Goal: Information Seeking & Learning: Learn about a topic

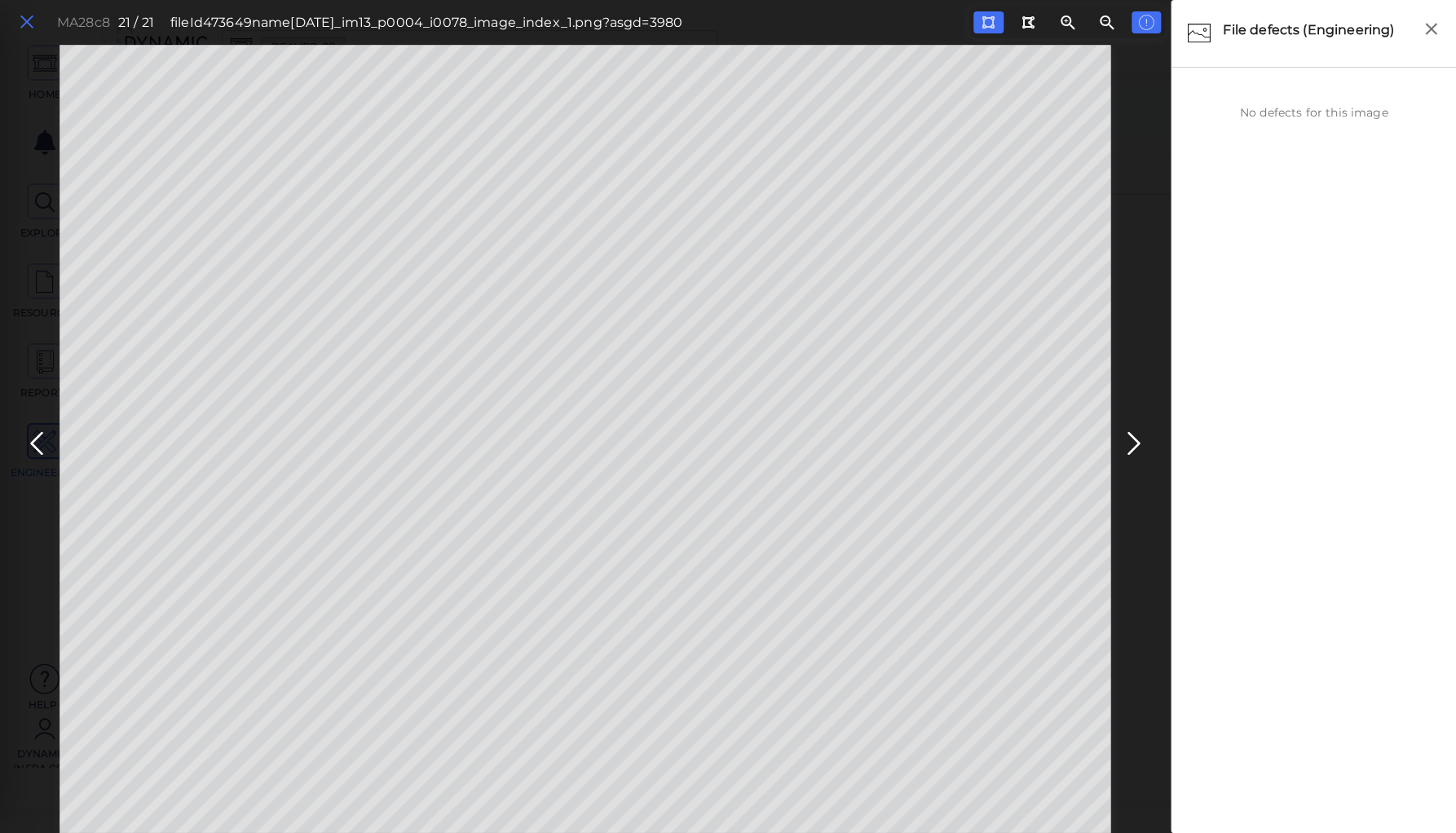
scroll to position [1434, 0]
click at [30, 26] on icon at bounding box center [27, 22] width 18 height 22
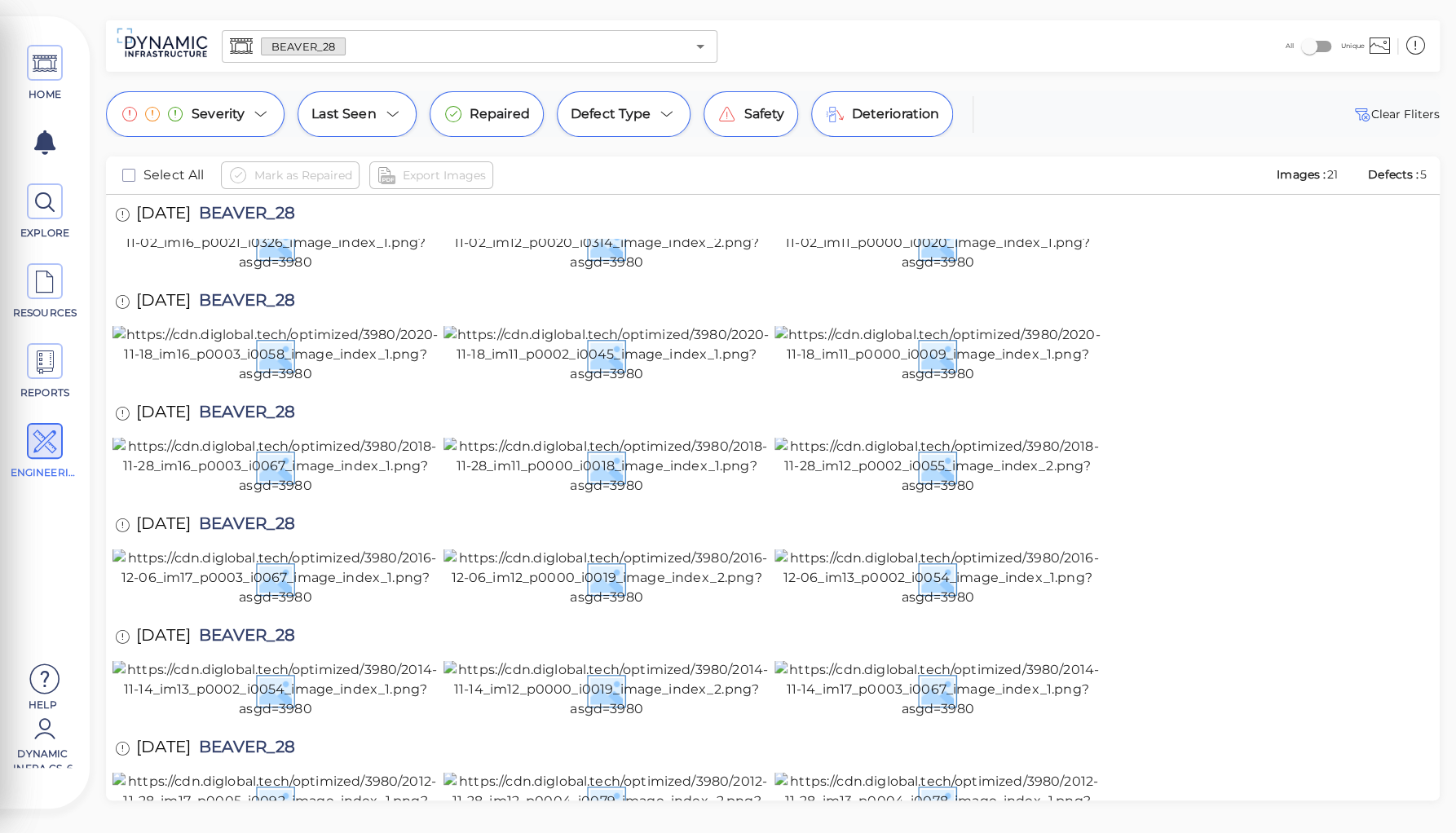
click at [361, 46] on input "text" at bounding box center [516, 46] width 340 height 23
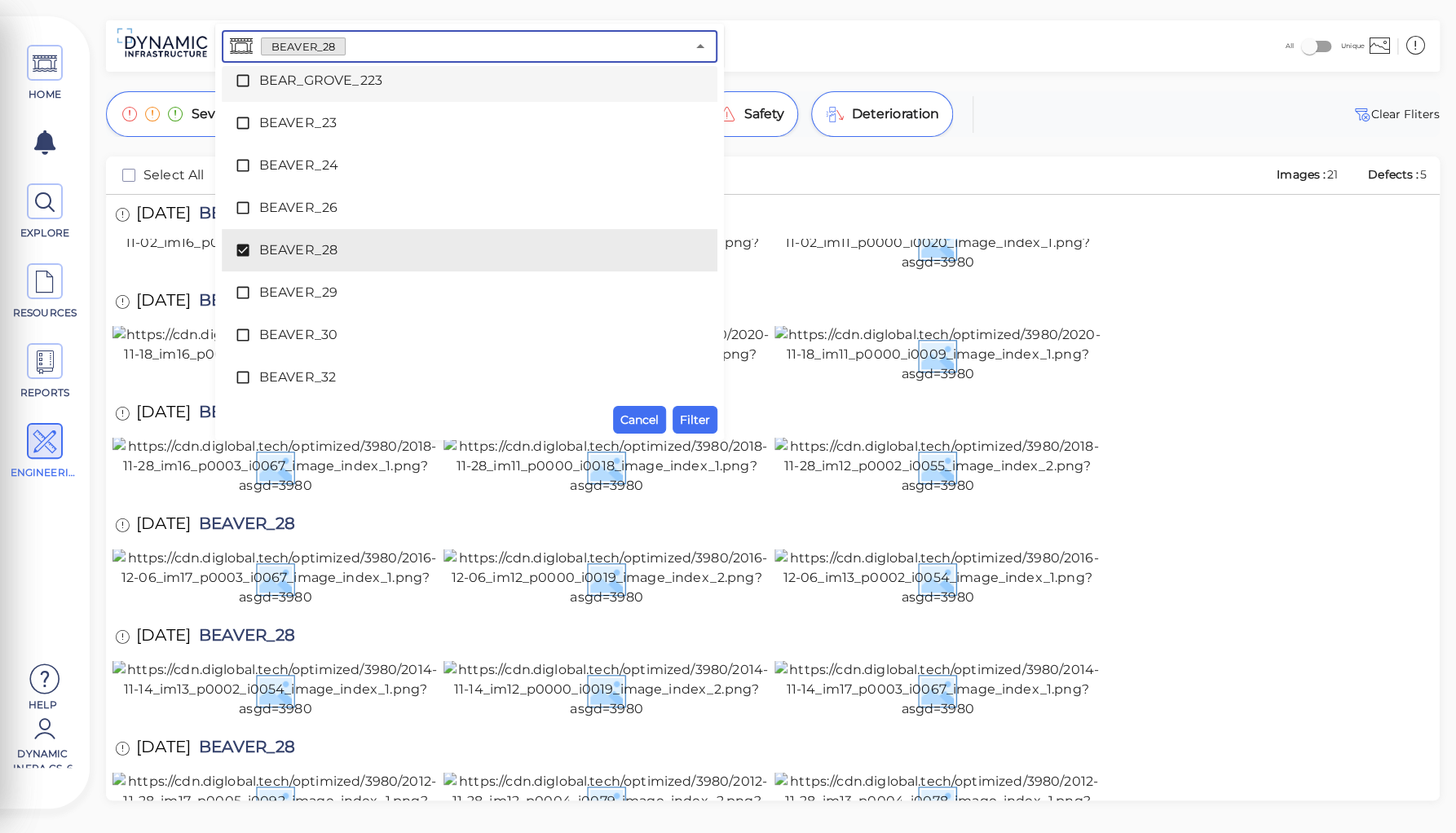
scroll to position [1710, 0]
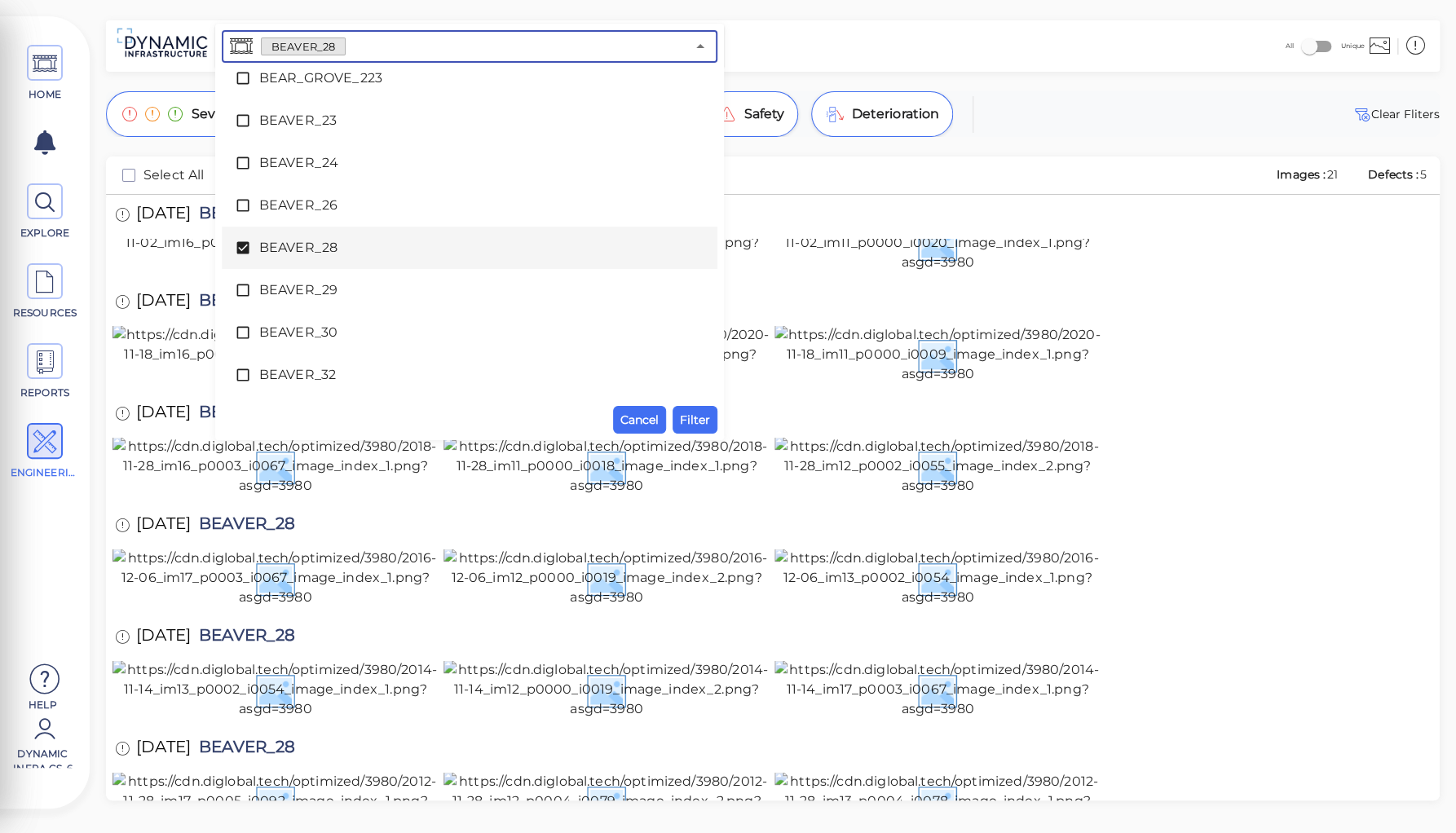
click at [252, 246] on span at bounding box center [247, 248] width 24 height 16
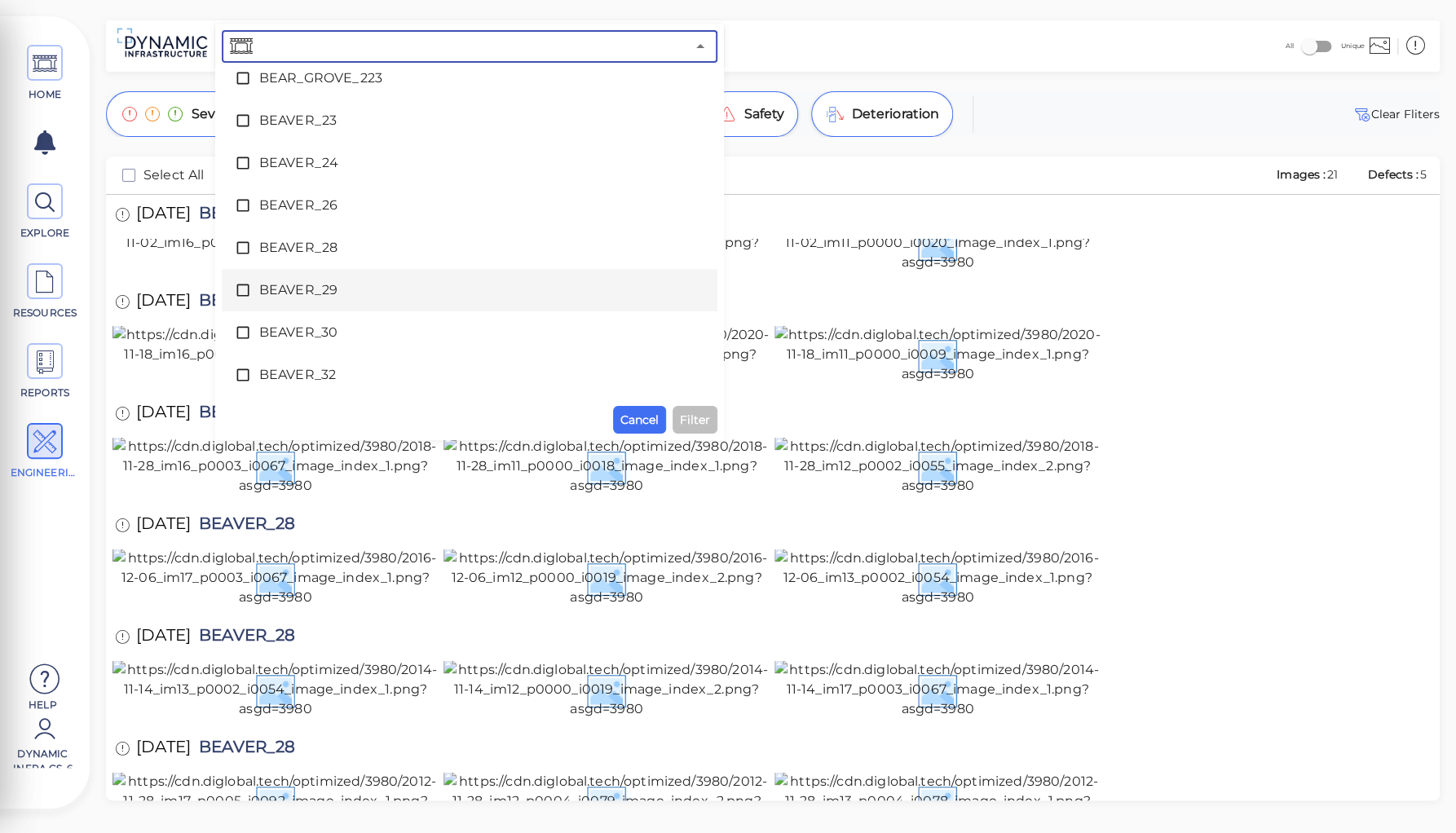
click at [313, 293] on span "BEAVER_29" at bounding box center [469, 291] width 421 height 20
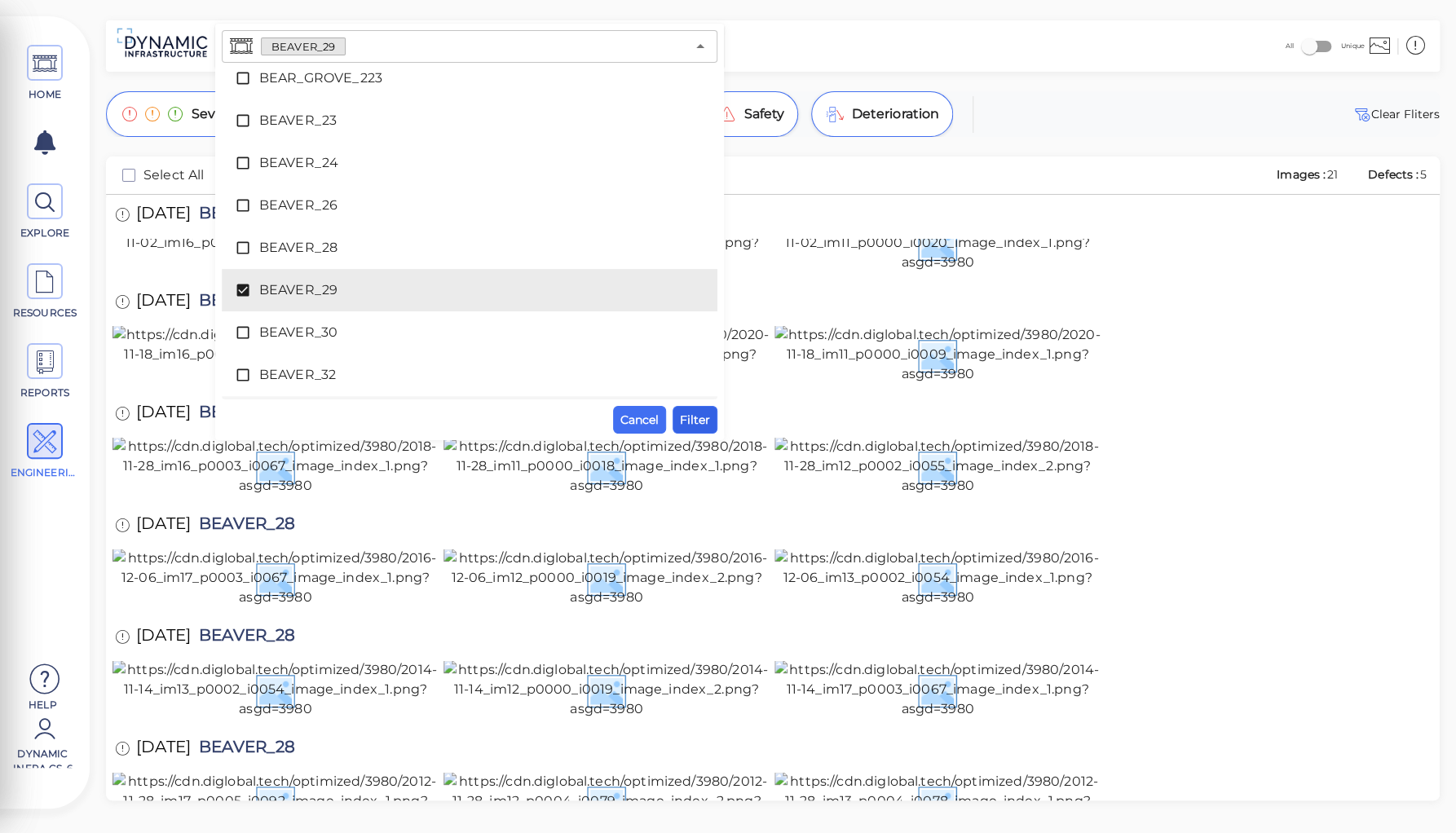
click at [693, 416] on span "Filter" at bounding box center [695, 419] width 30 height 20
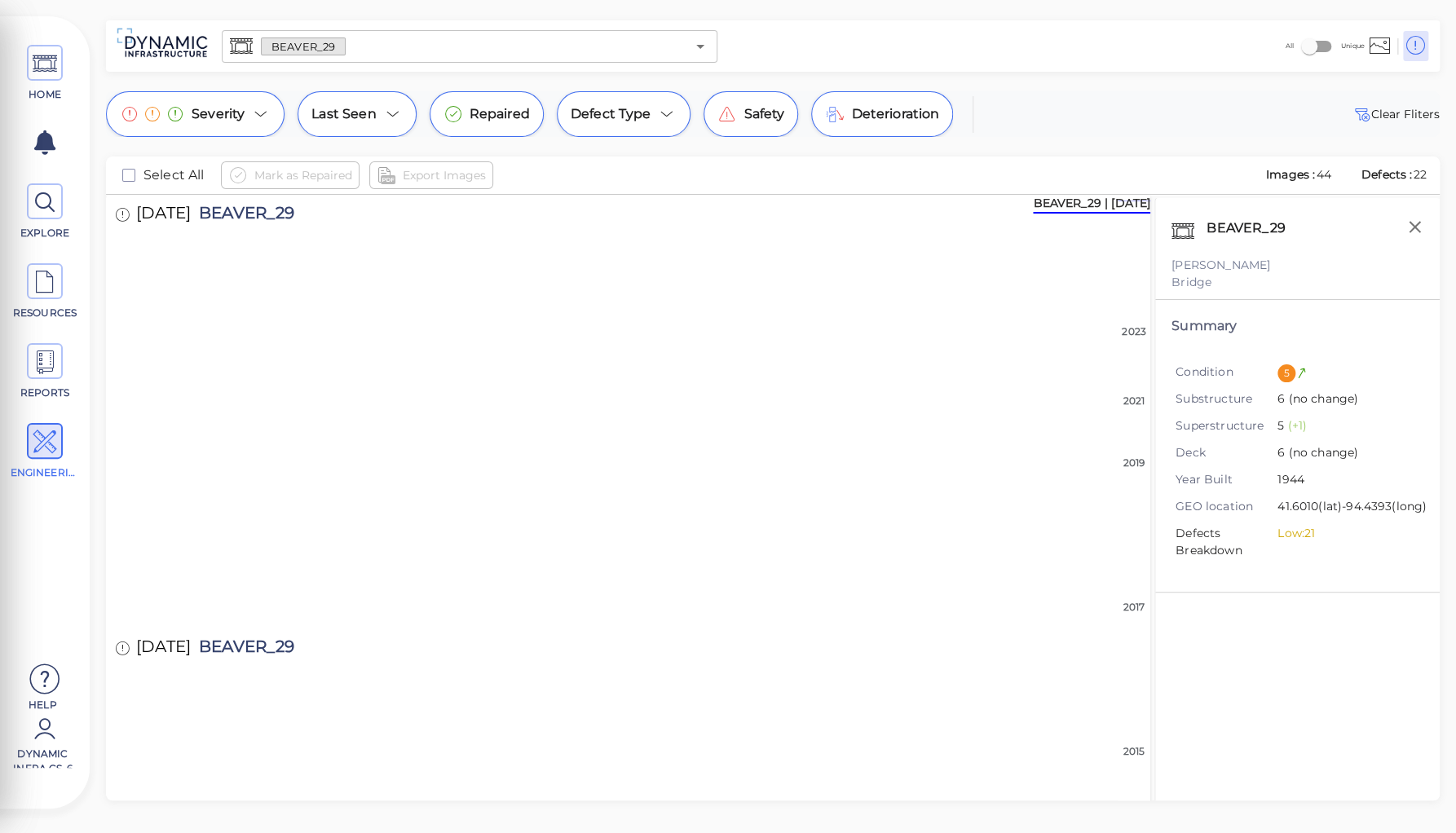
scroll to position [0, 0]
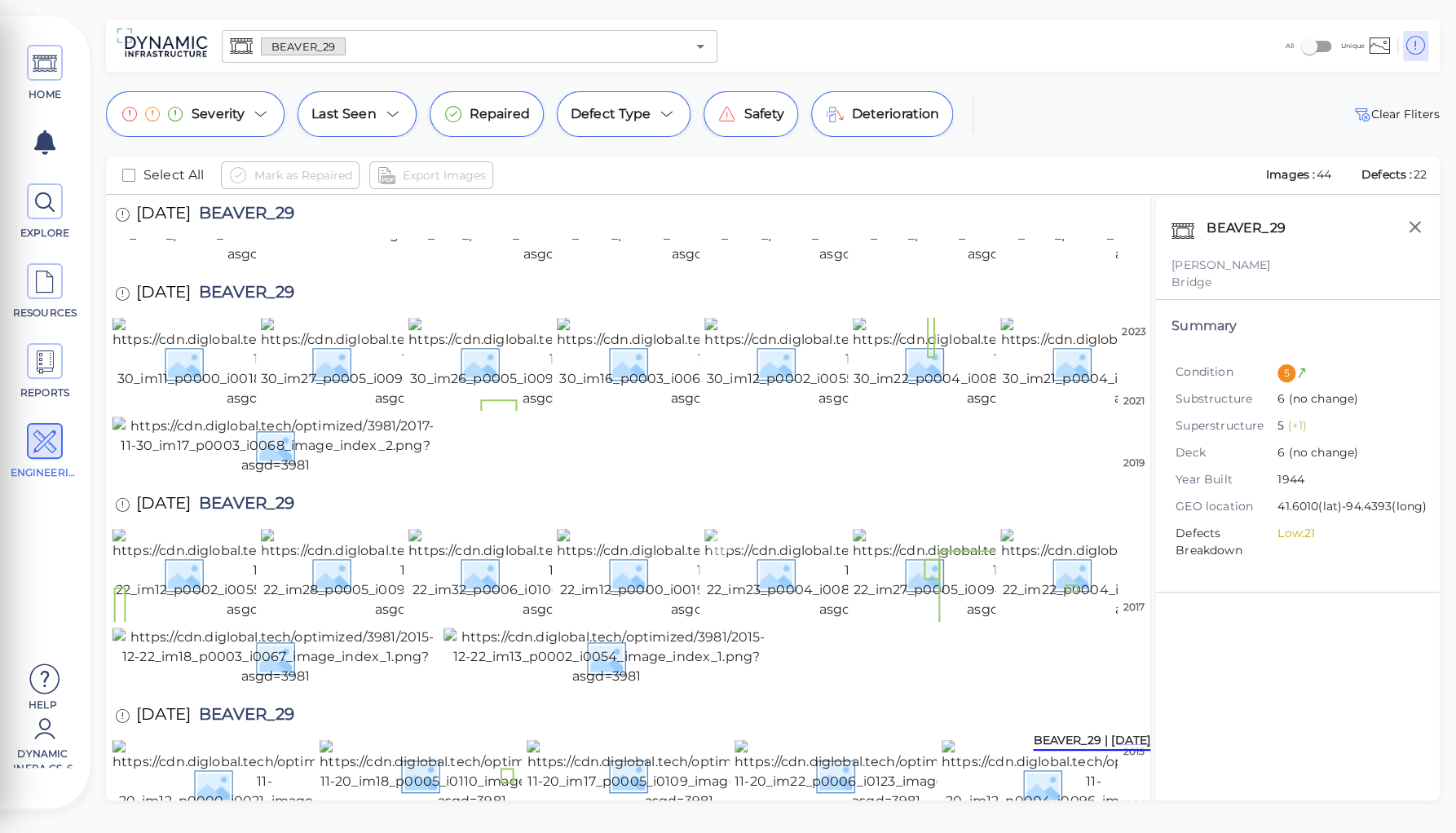
scroll to position [1330, 0]
click at [1017, 739] on img at bounding box center [1093, 784] width 304 height 91
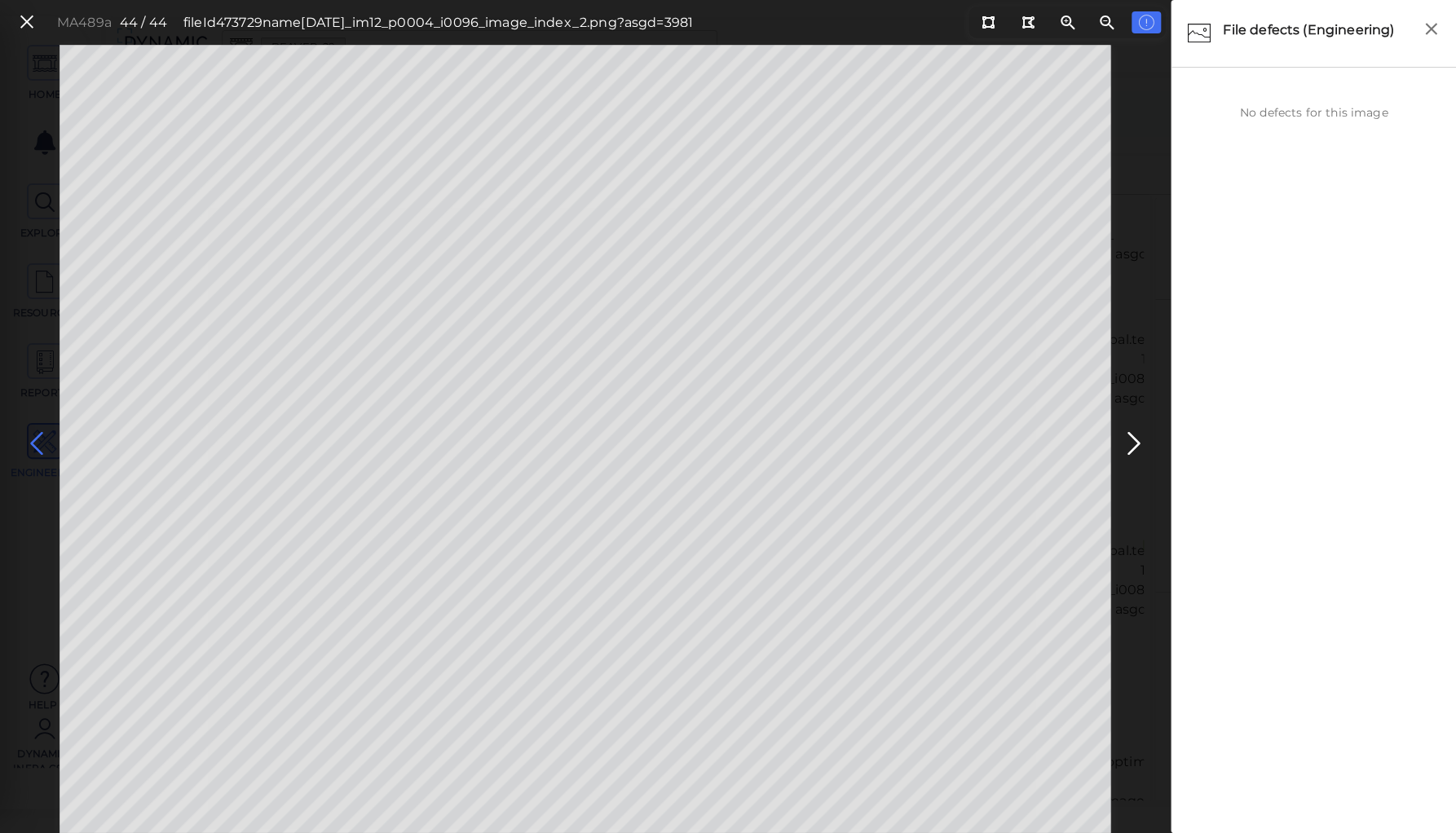
click at [38, 440] on icon at bounding box center [37, 443] width 26 height 32
click at [988, 23] on icon at bounding box center [987, 22] width 13 height 12
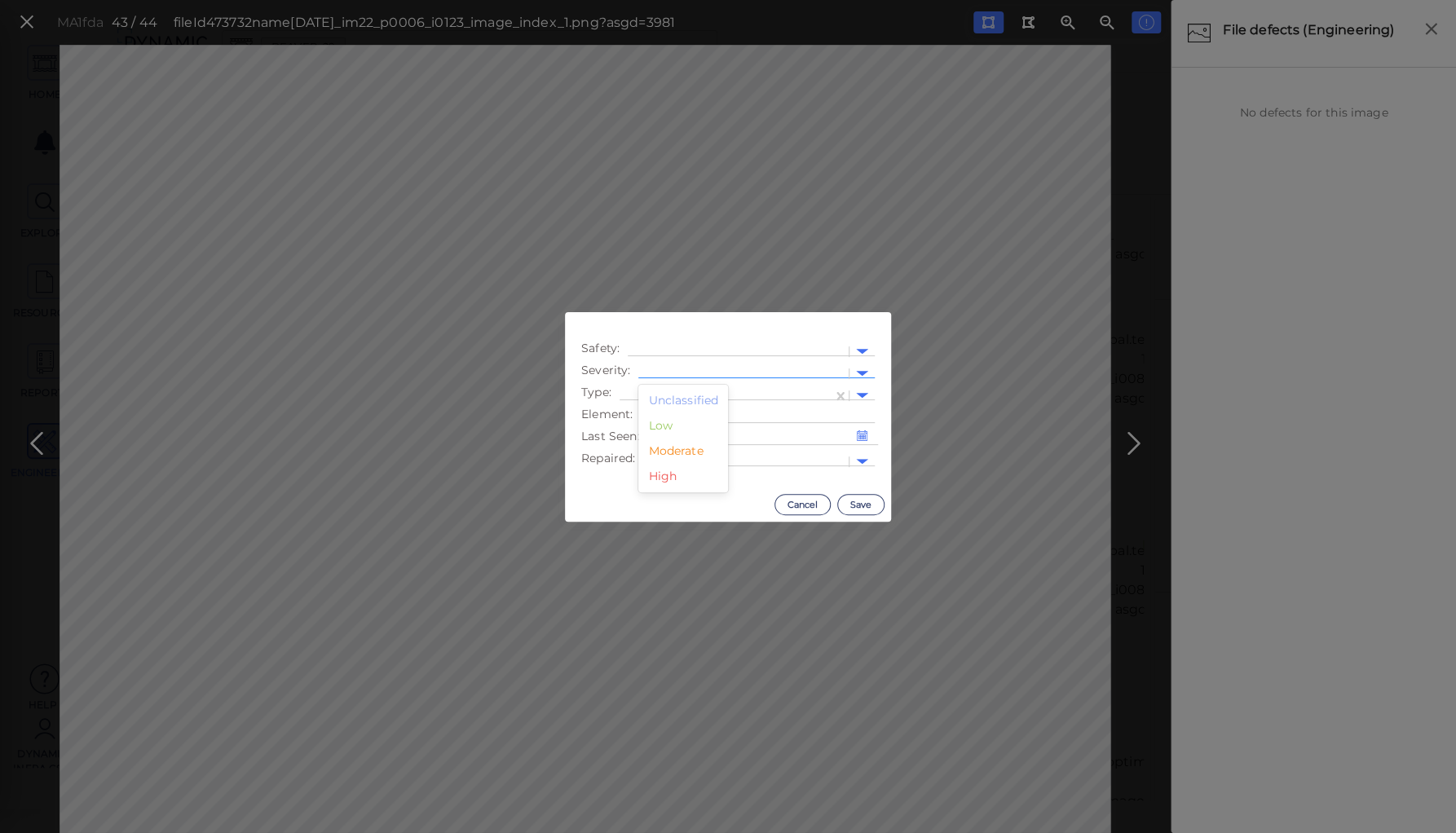
click at [713, 368] on div at bounding box center [743, 373] width 194 height 17
click at [680, 449] on div "Moderate" at bounding box center [684, 450] width 90 height 25
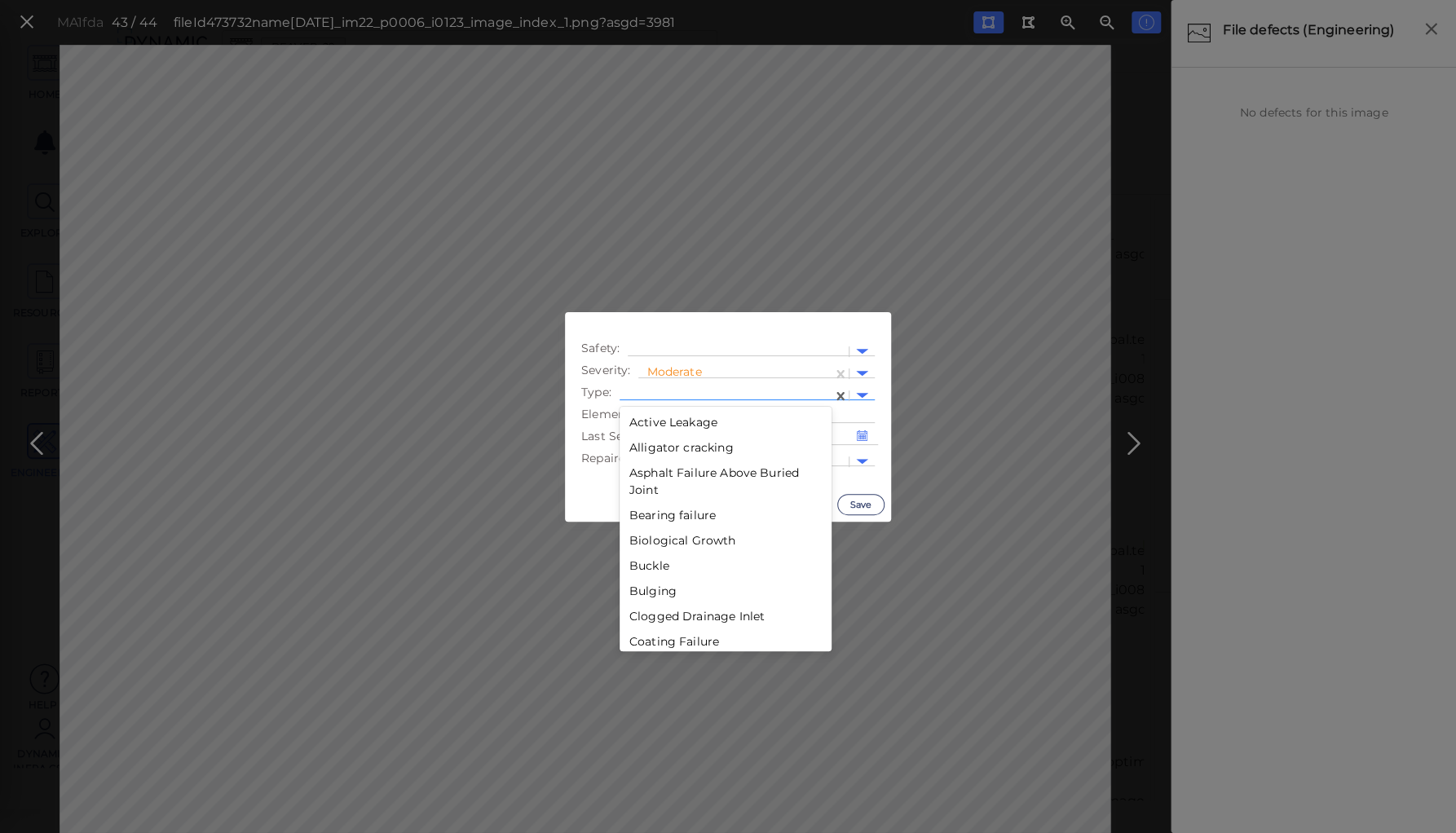
click at [682, 391] on div at bounding box center [726, 396] width 197 height 17
click at [644, 423] on div "Crack" at bounding box center [726, 426] width 212 height 25
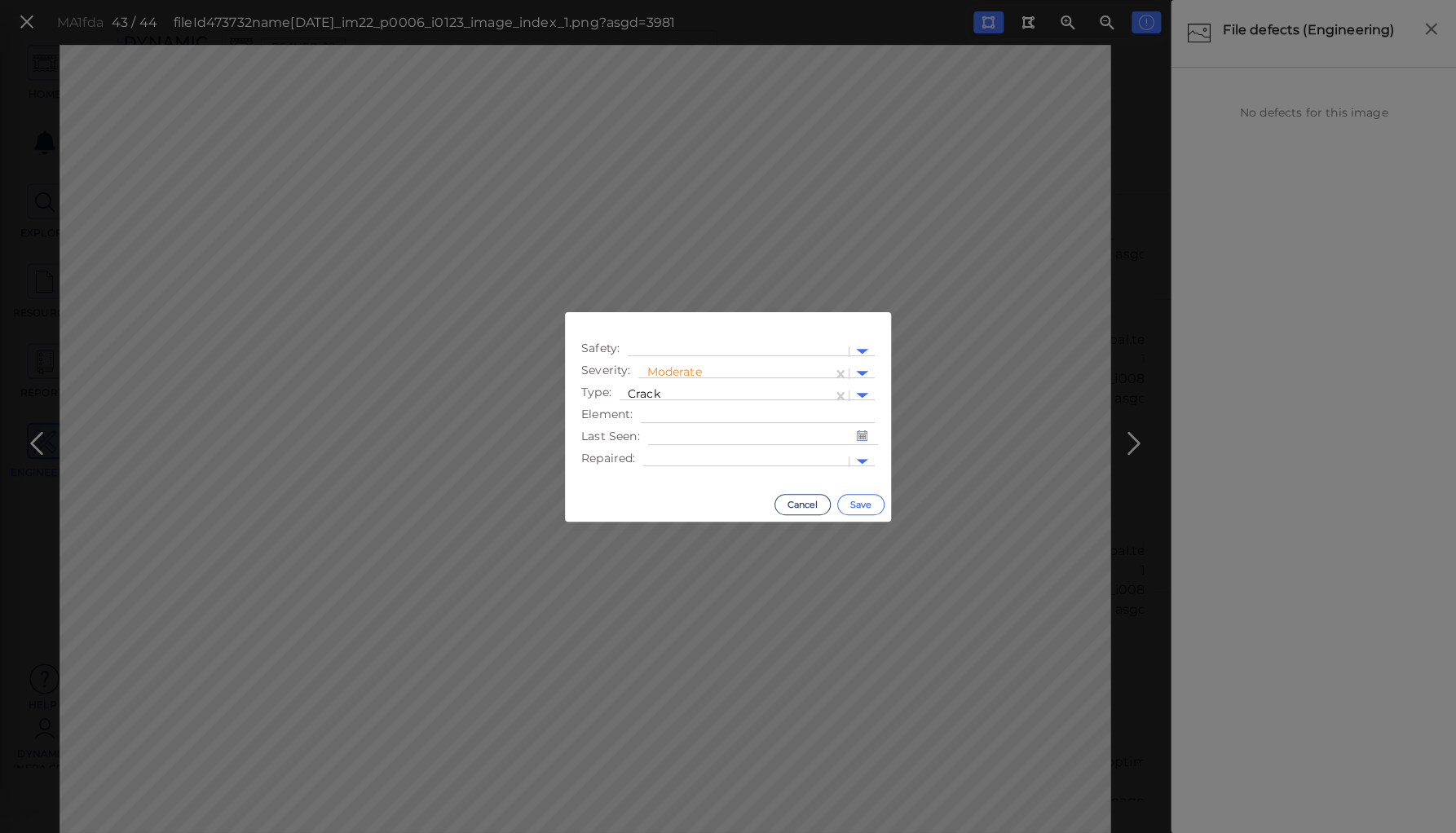
click at [867, 506] on button "Save" at bounding box center [860, 503] width 47 height 21
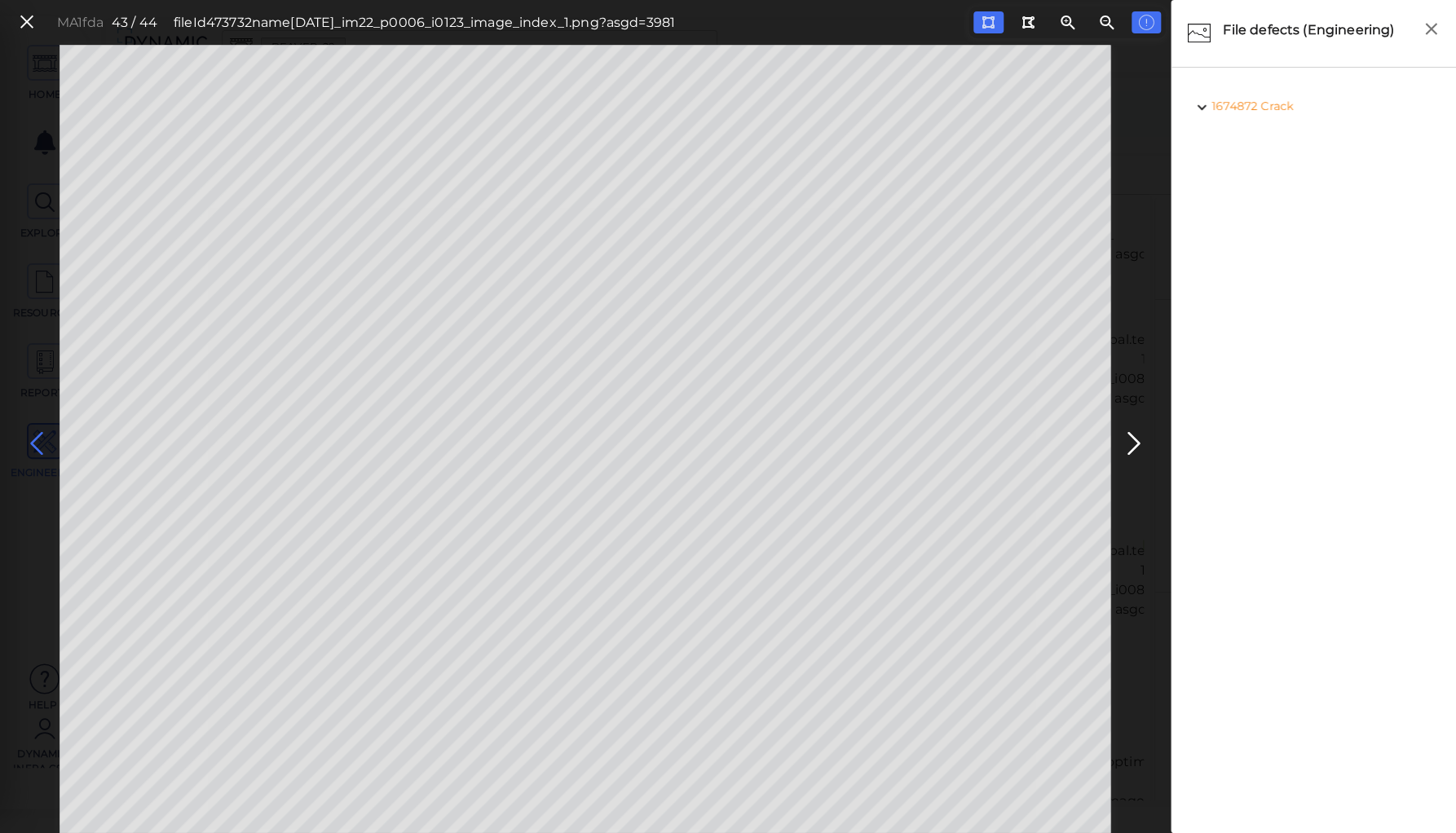
click at [38, 440] on icon at bounding box center [37, 443] width 26 height 32
click at [1128, 437] on icon at bounding box center [1134, 443] width 26 height 32
click at [40, 443] on icon at bounding box center [37, 443] width 26 height 32
click at [39, 441] on icon at bounding box center [37, 443] width 26 height 32
click at [35, 440] on icon at bounding box center [37, 443] width 26 height 32
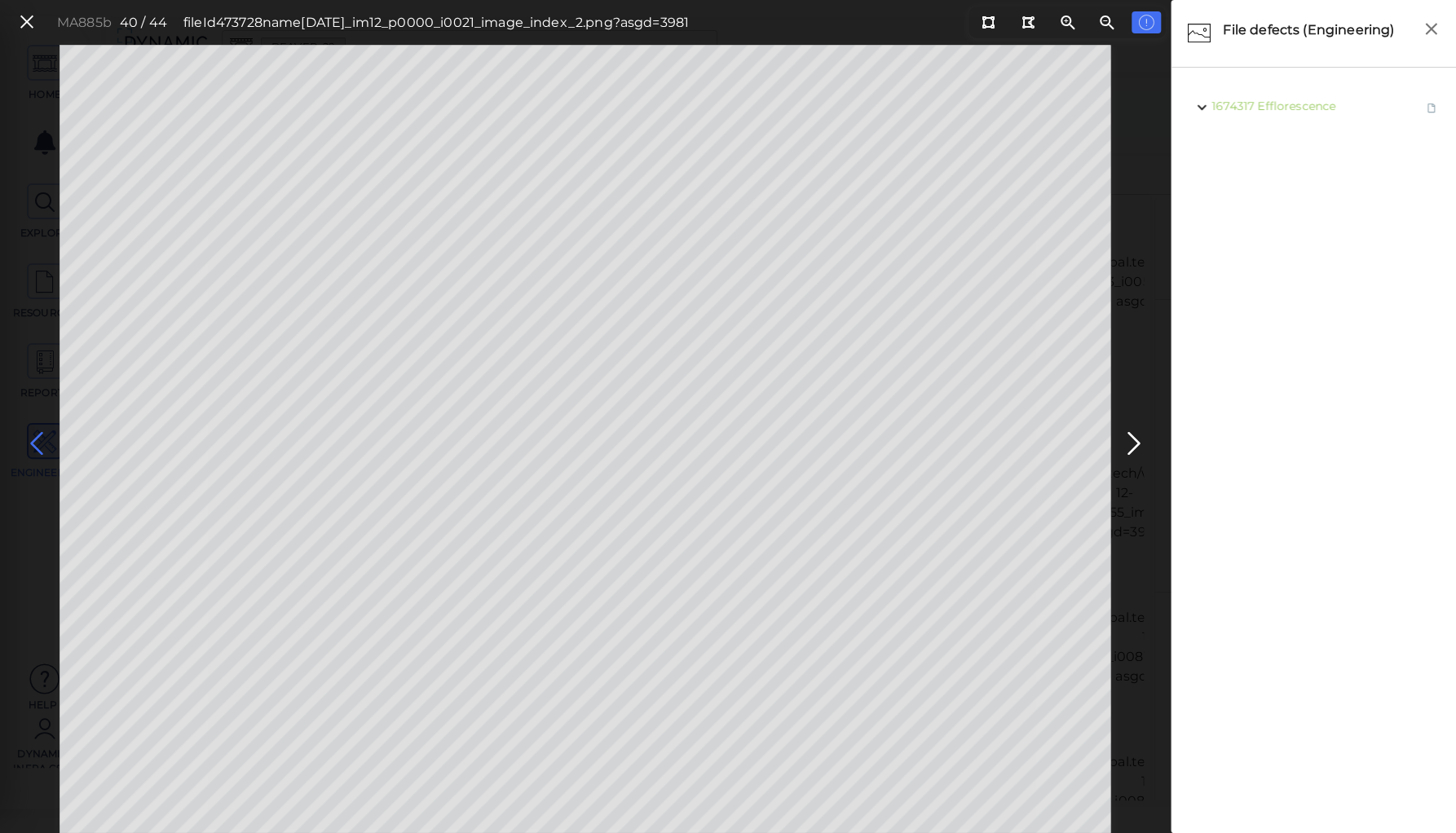
click at [35, 440] on icon at bounding box center [37, 443] width 26 height 32
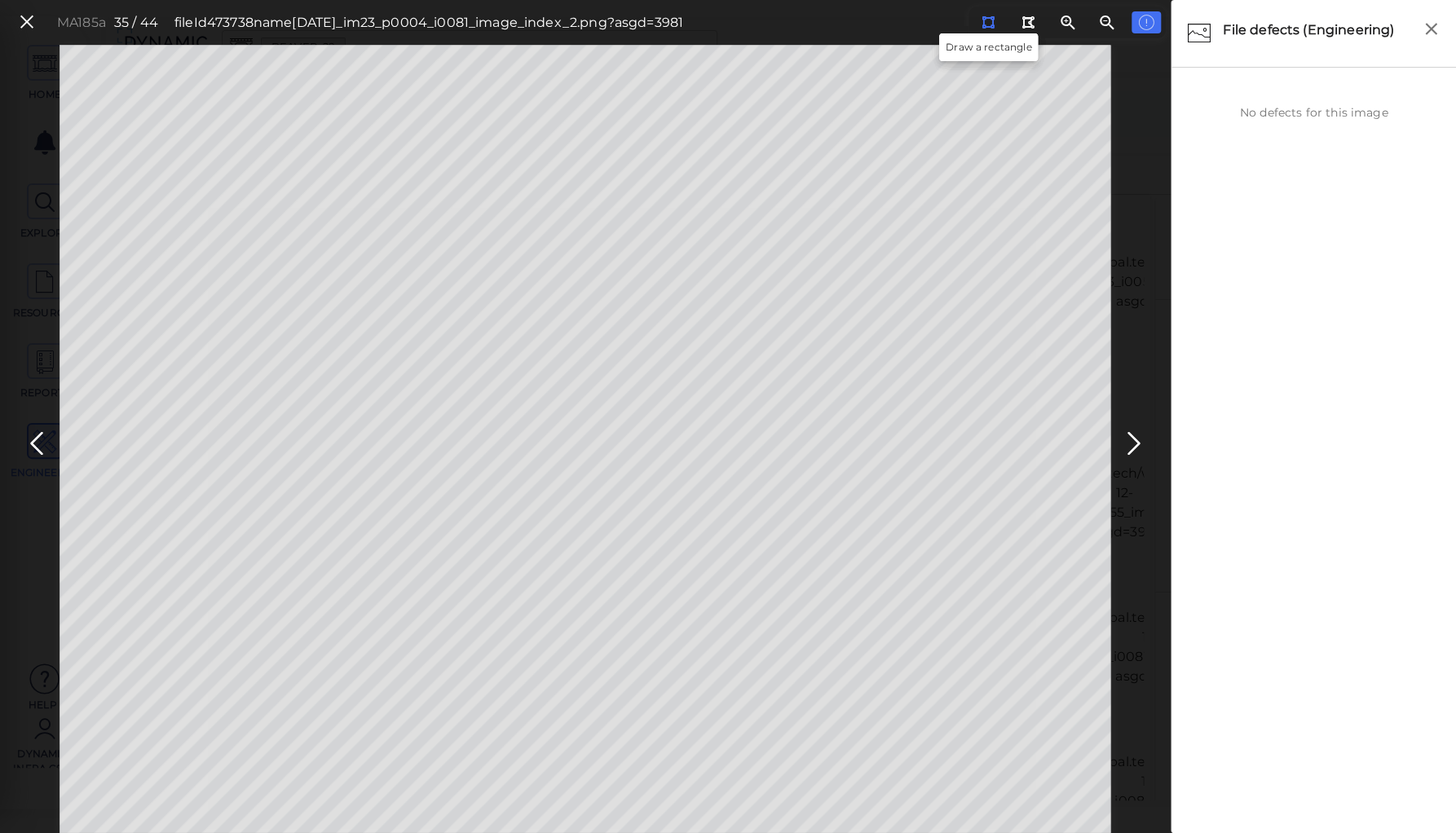
click at [989, 21] on icon at bounding box center [987, 22] width 13 height 12
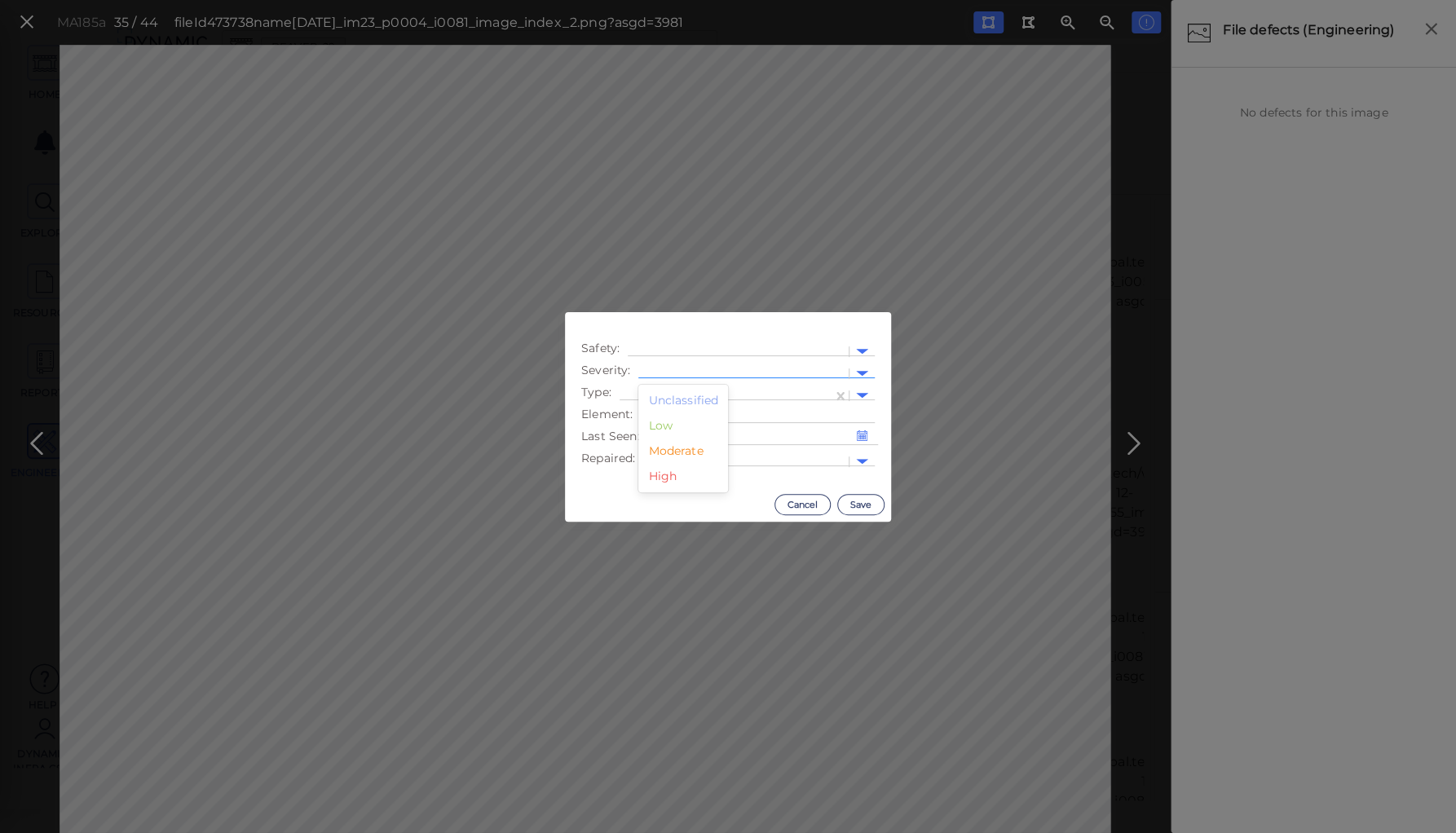
click at [685, 365] on div at bounding box center [743, 374] width 210 height 24
click at [672, 452] on div "Moderate" at bounding box center [684, 450] width 90 height 25
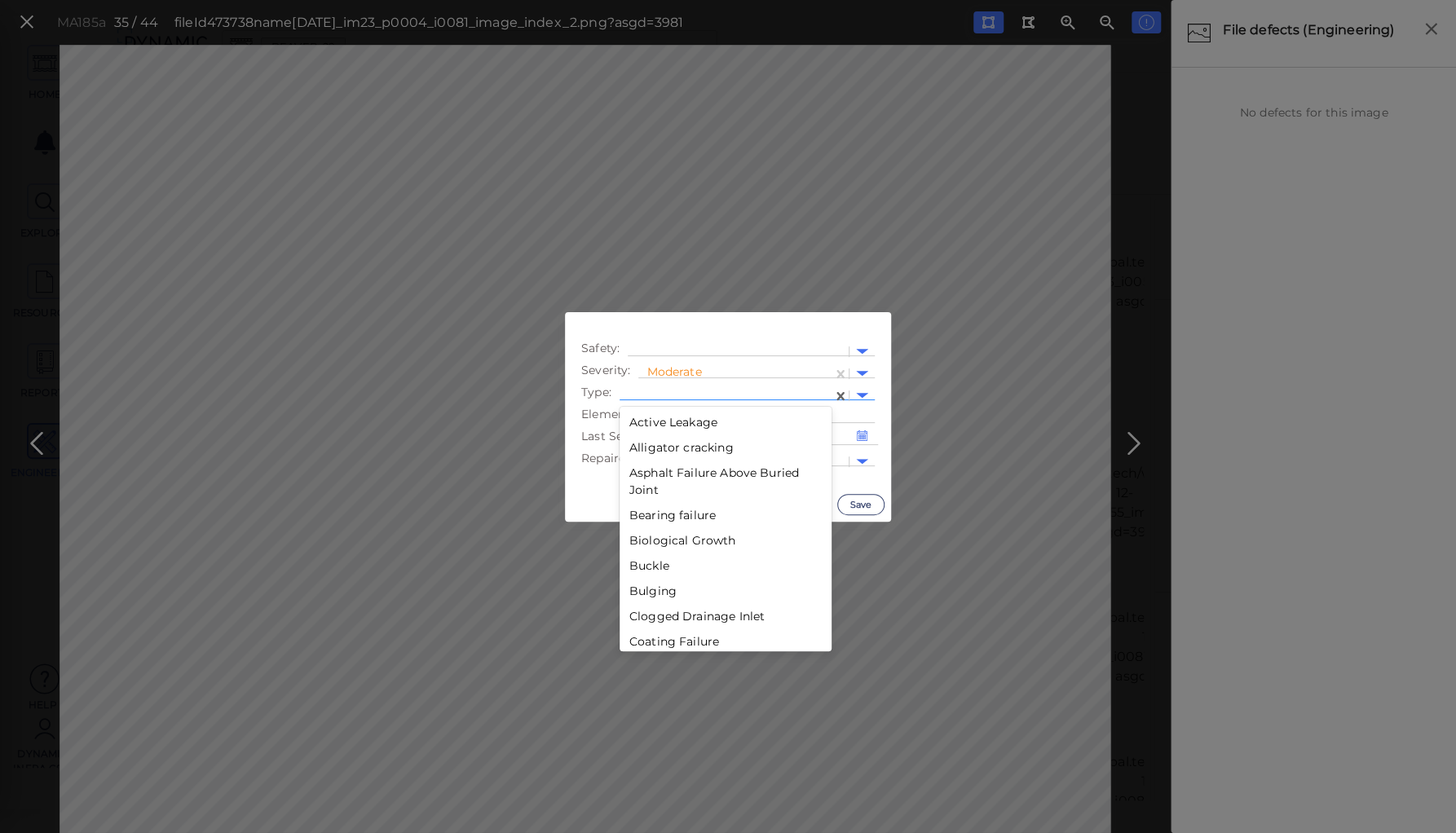
click at [684, 386] on div at bounding box center [726, 396] width 213 height 24
click at [640, 490] on div "Crack" at bounding box center [726, 492] width 212 height 25
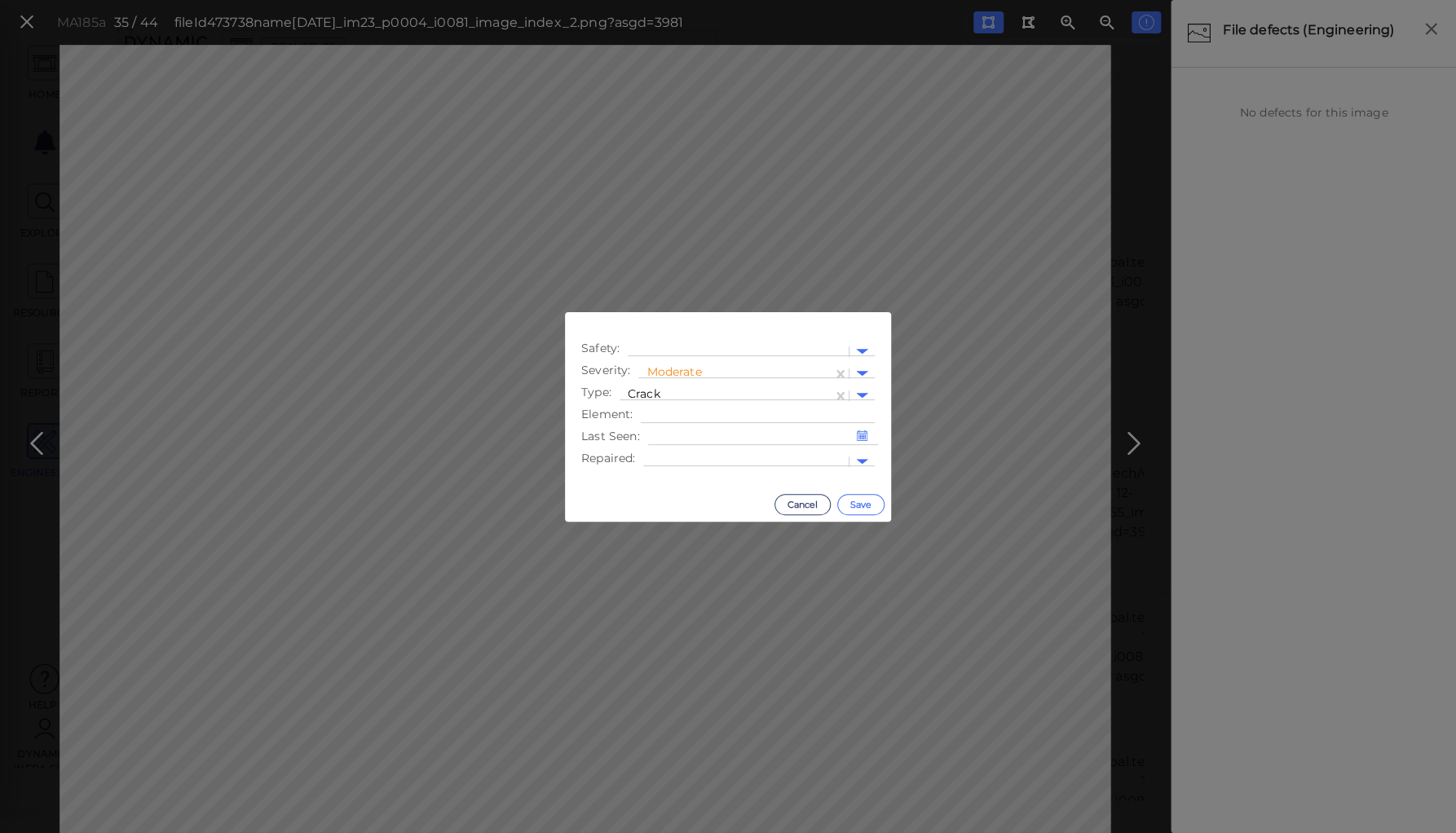
click at [857, 499] on button "Save" at bounding box center [860, 503] width 47 height 21
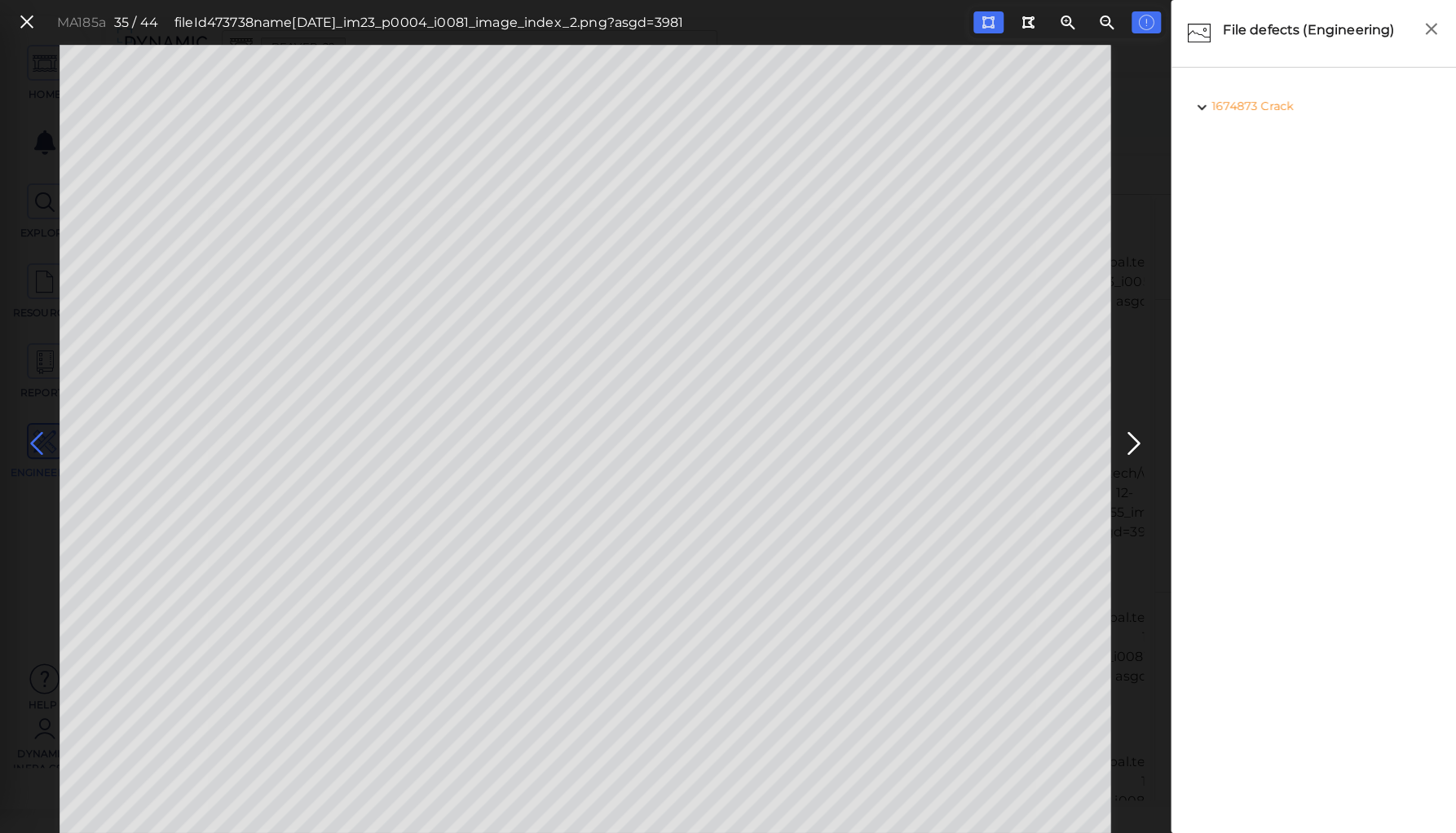
click at [32, 436] on icon at bounding box center [37, 443] width 26 height 32
click at [33, 436] on icon at bounding box center [37, 443] width 26 height 32
click at [36, 440] on icon at bounding box center [37, 443] width 26 height 32
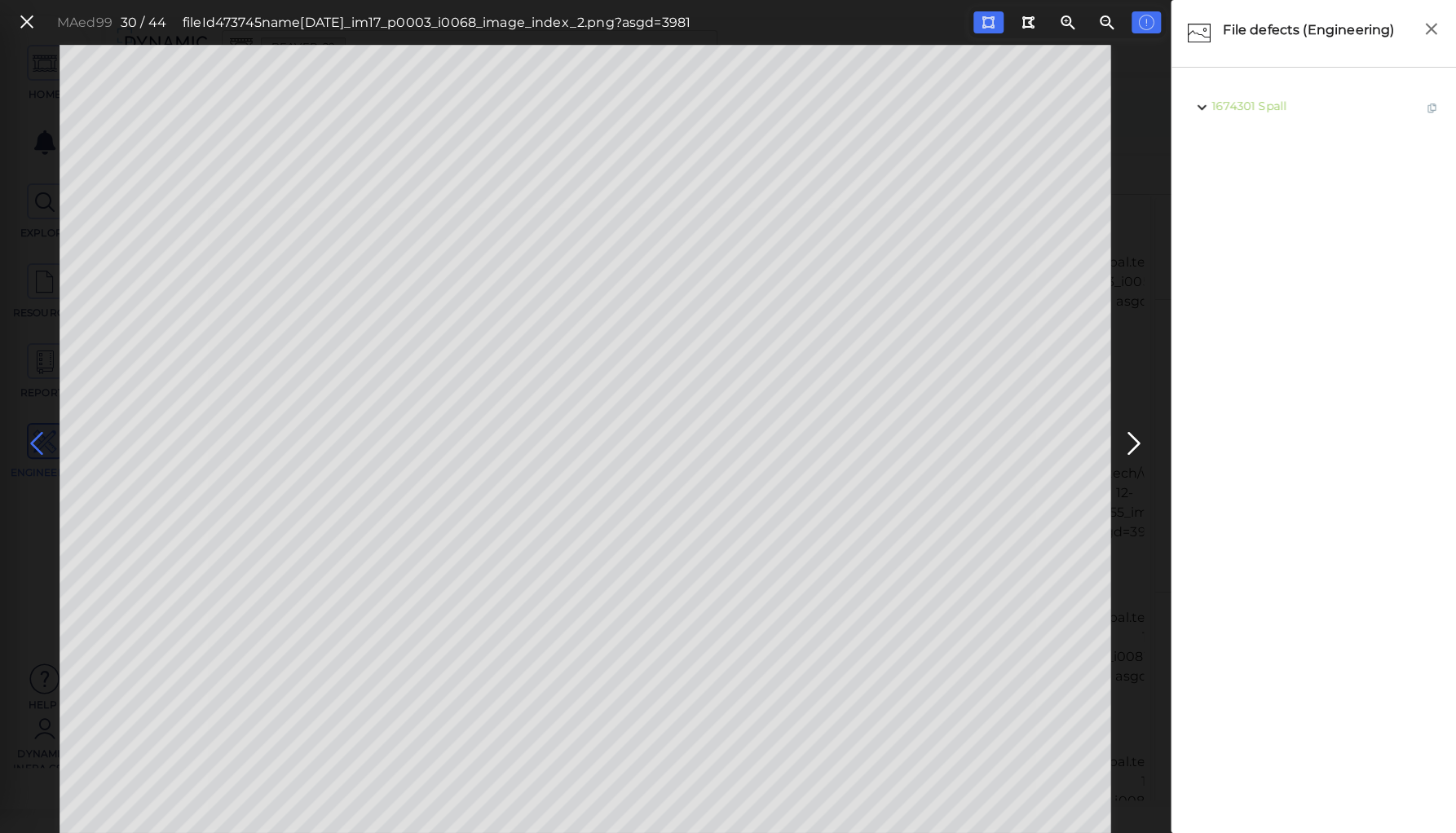
click at [36, 440] on icon at bounding box center [37, 443] width 26 height 32
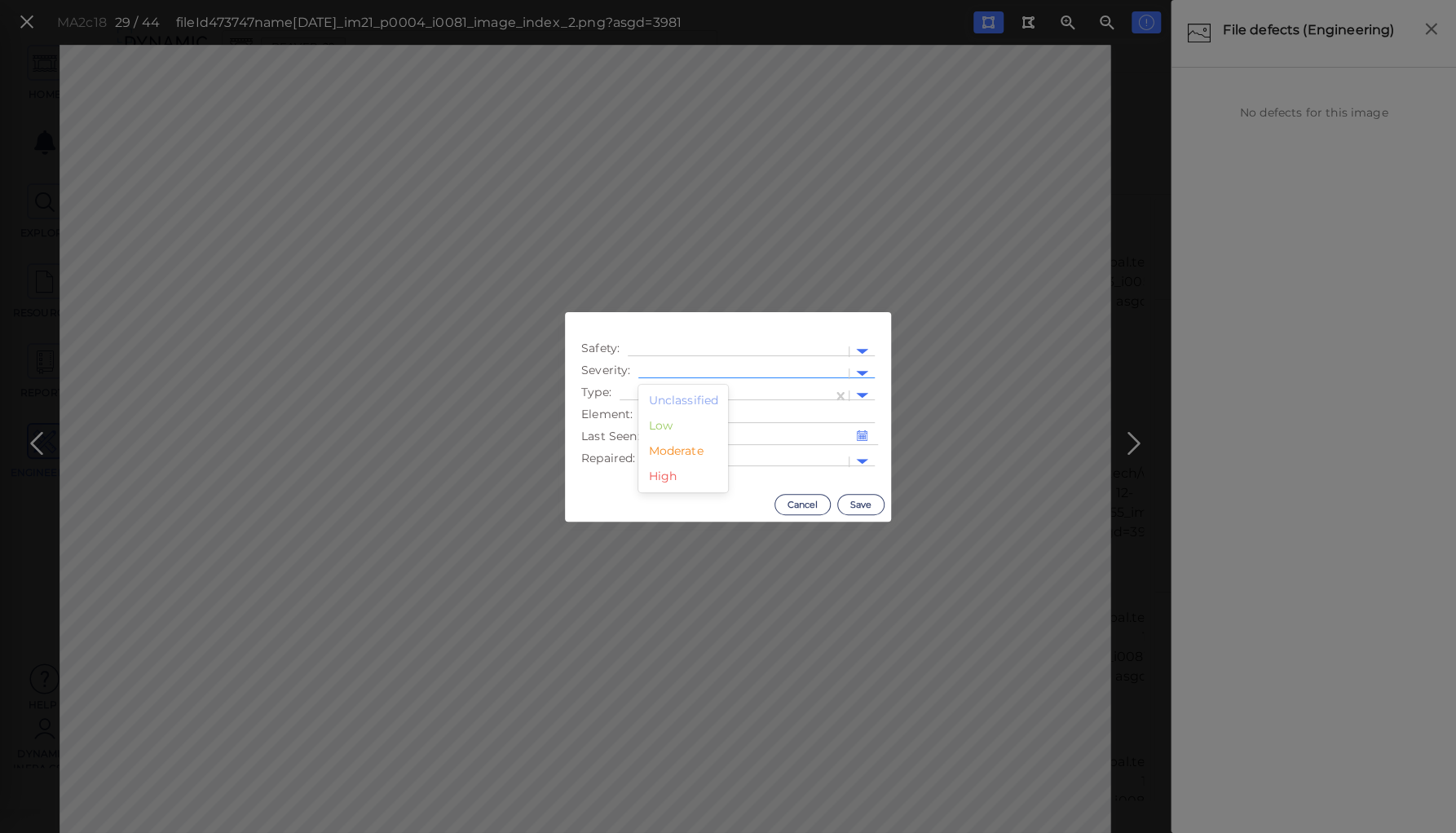
click at [705, 370] on div at bounding box center [743, 373] width 194 height 17
click at [689, 453] on div "Moderate" at bounding box center [684, 450] width 90 height 25
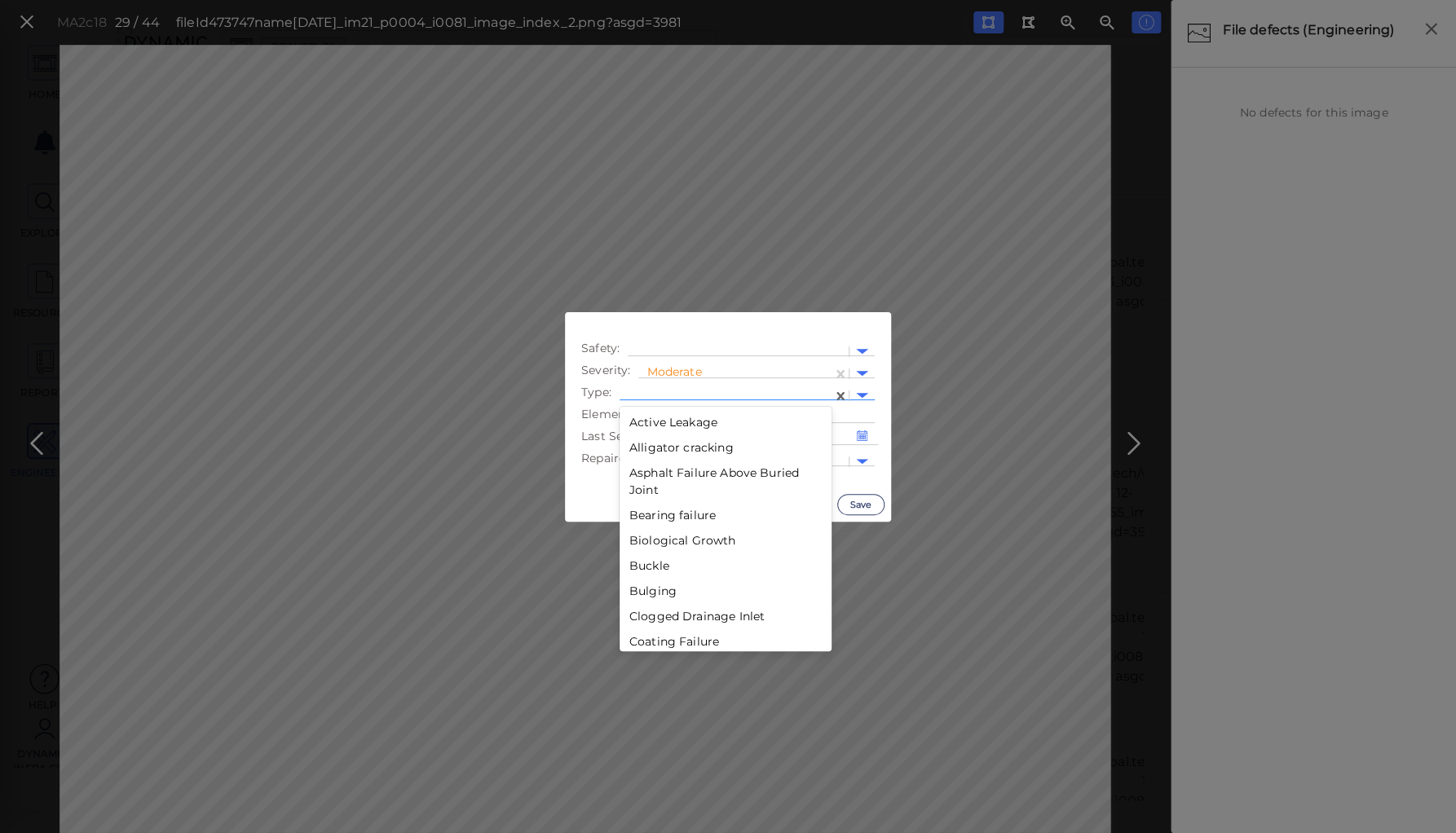
click at [692, 393] on div at bounding box center [726, 396] width 197 height 17
click at [640, 554] on div "Crack" at bounding box center [726, 557] width 212 height 25
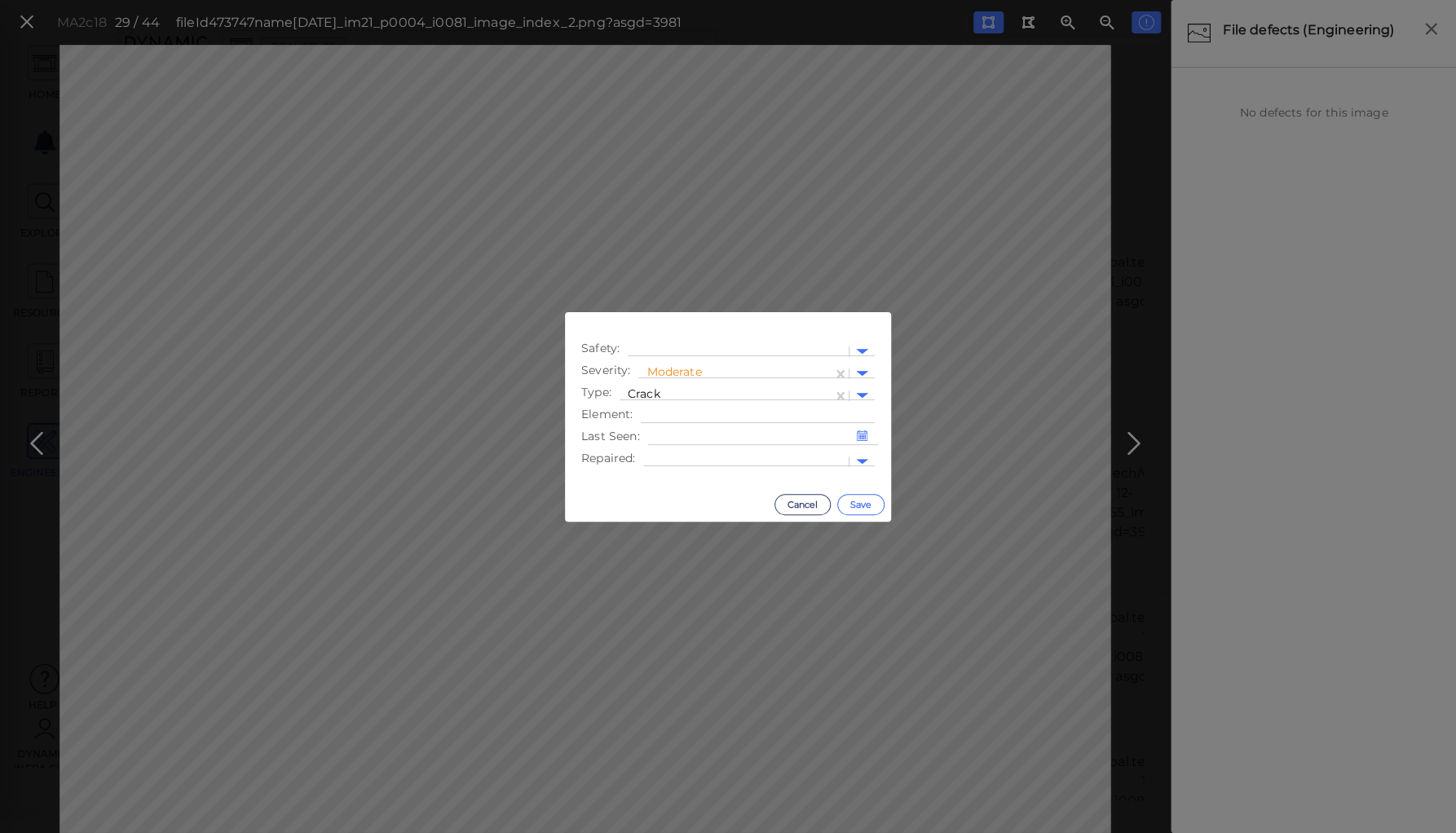
click at [852, 505] on button "Save" at bounding box center [860, 503] width 47 height 21
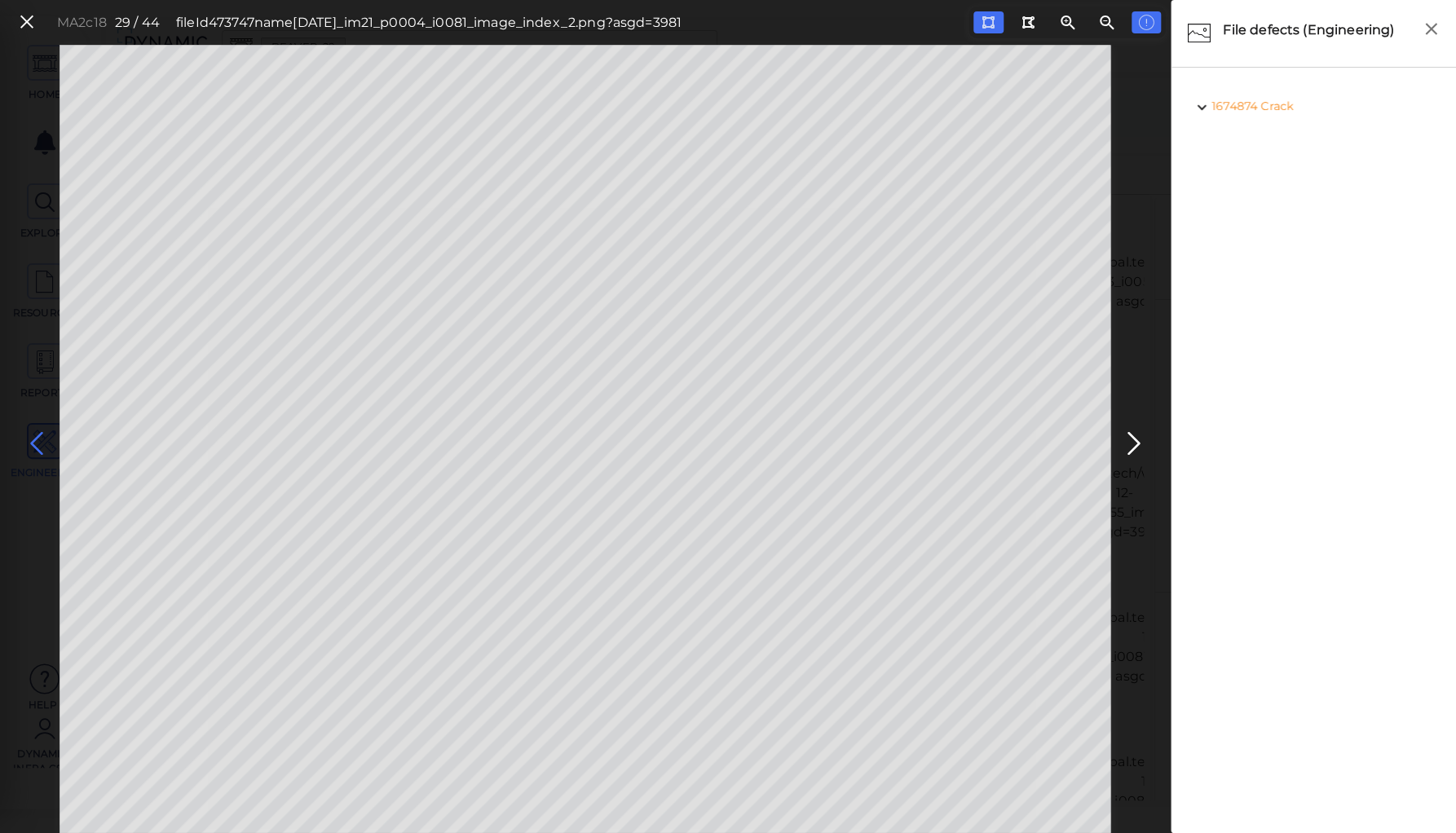
click at [38, 436] on icon at bounding box center [37, 443] width 26 height 32
click at [33, 435] on icon at bounding box center [37, 443] width 26 height 32
click at [35, 439] on icon at bounding box center [37, 443] width 26 height 32
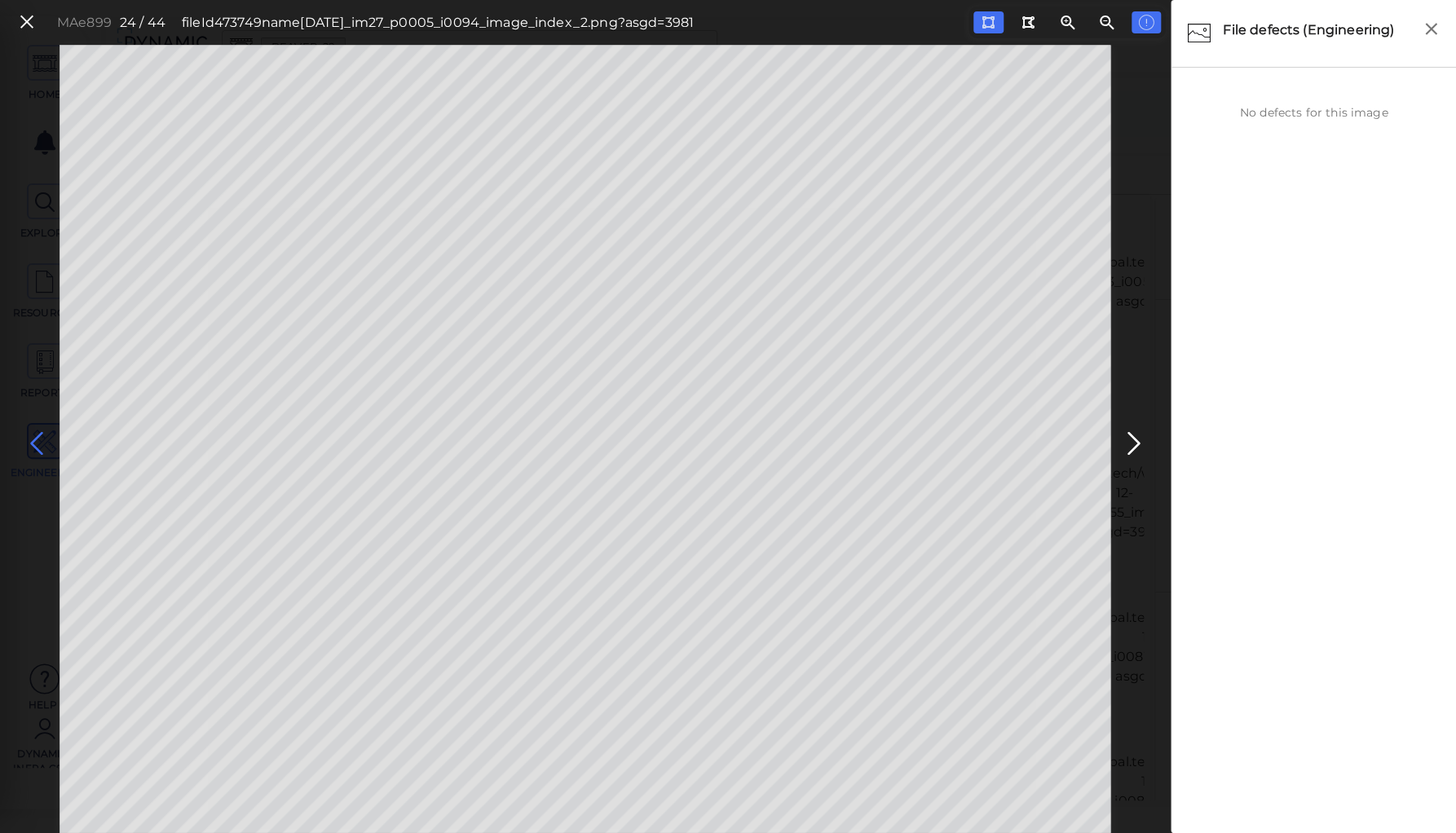
click at [35, 439] on icon at bounding box center [37, 443] width 26 height 32
click at [32, 439] on icon at bounding box center [37, 443] width 26 height 32
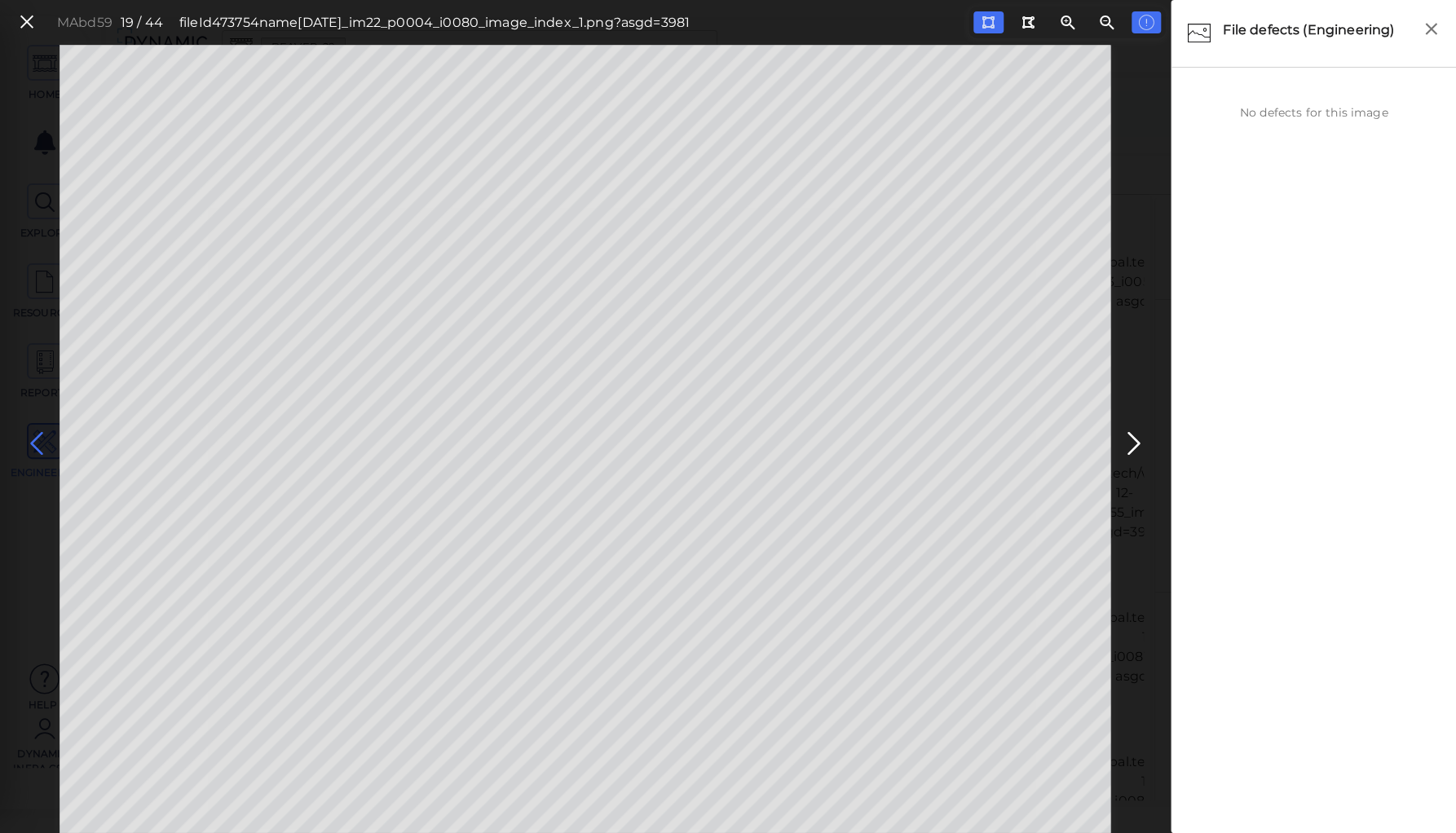
click at [32, 439] on icon at bounding box center [37, 443] width 26 height 32
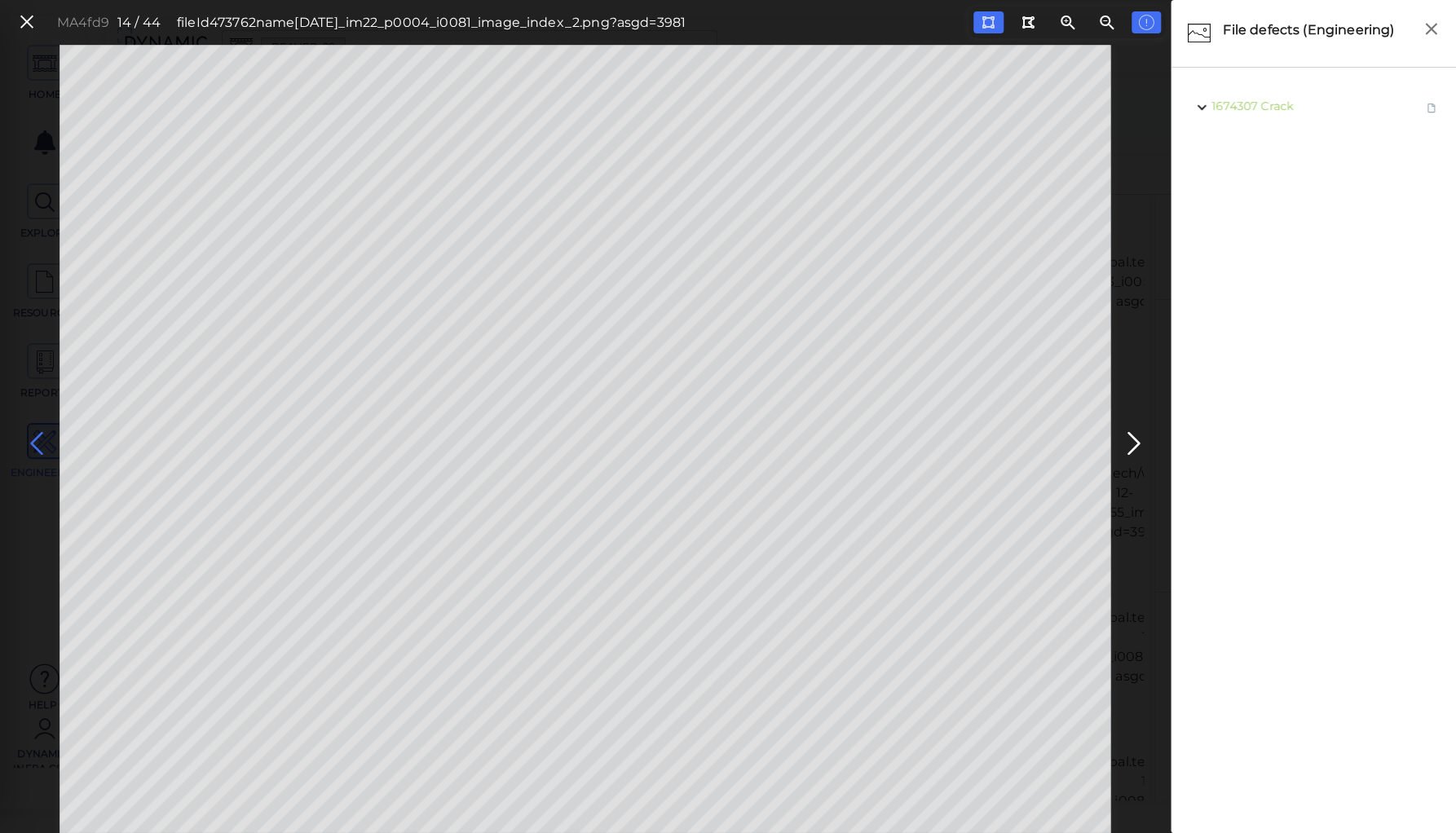
click at [32, 439] on icon at bounding box center [37, 443] width 26 height 32
click at [35, 440] on icon at bounding box center [37, 443] width 26 height 32
click at [31, 434] on icon at bounding box center [37, 443] width 26 height 32
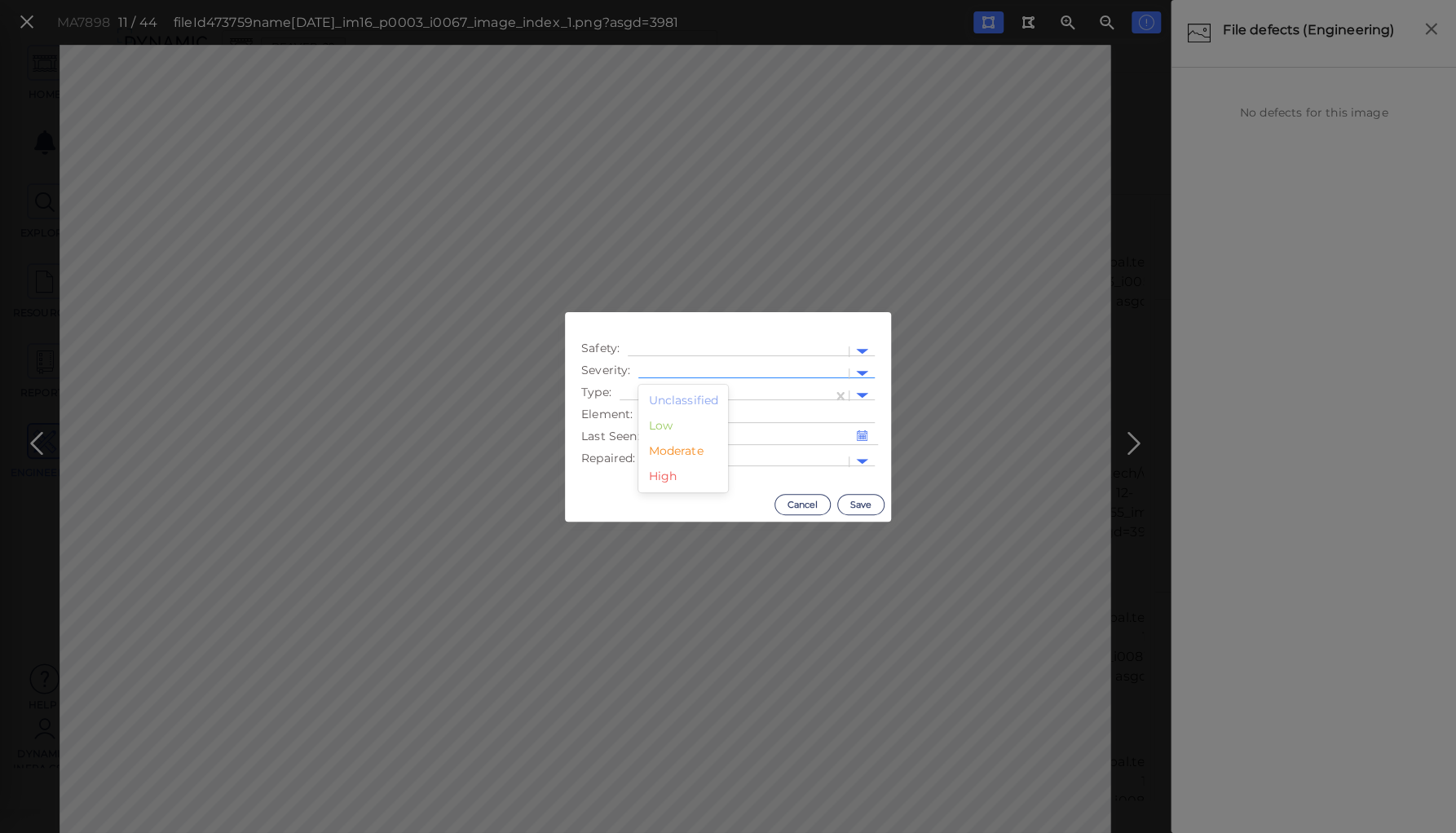
click at [697, 369] on div at bounding box center [743, 373] width 194 height 17
click at [679, 449] on div "Moderate" at bounding box center [684, 450] width 90 height 25
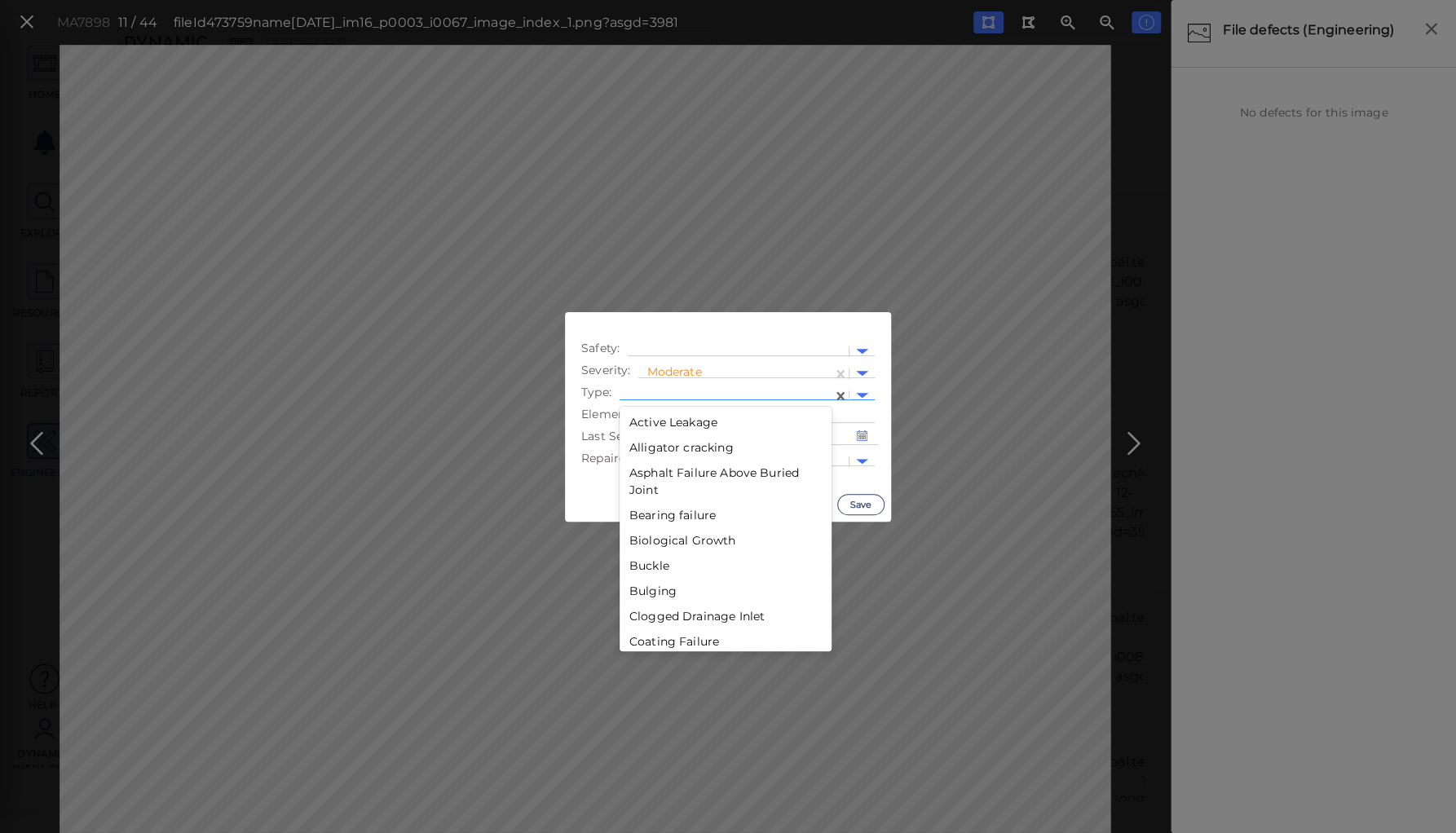
click at [676, 390] on div at bounding box center [726, 396] width 197 height 17
click at [660, 440] on div "Corrosion" at bounding box center [726, 441] width 212 height 25
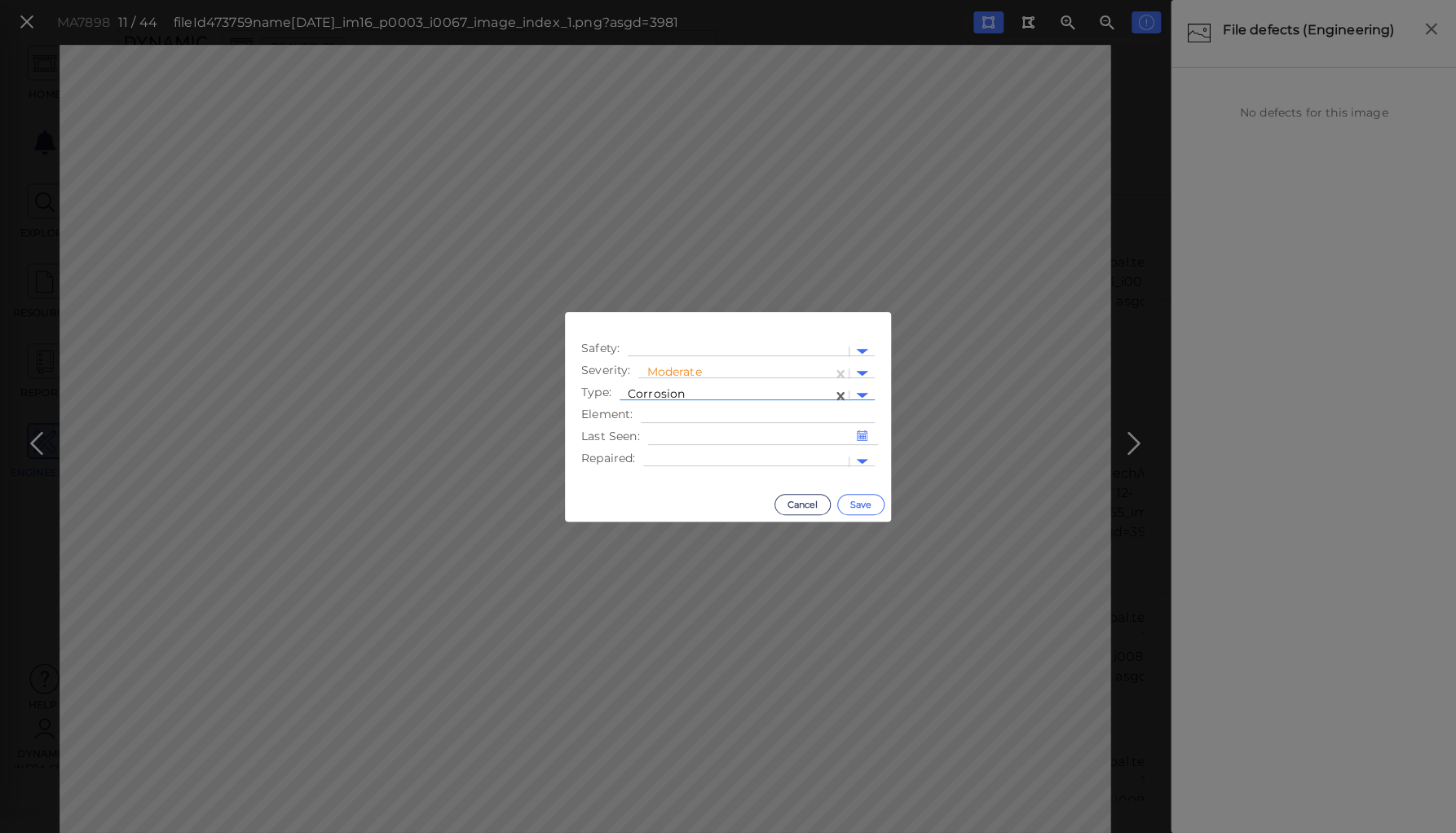
click at [857, 500] on button "Save" at bounding box center [860, 503] width 47 height 21
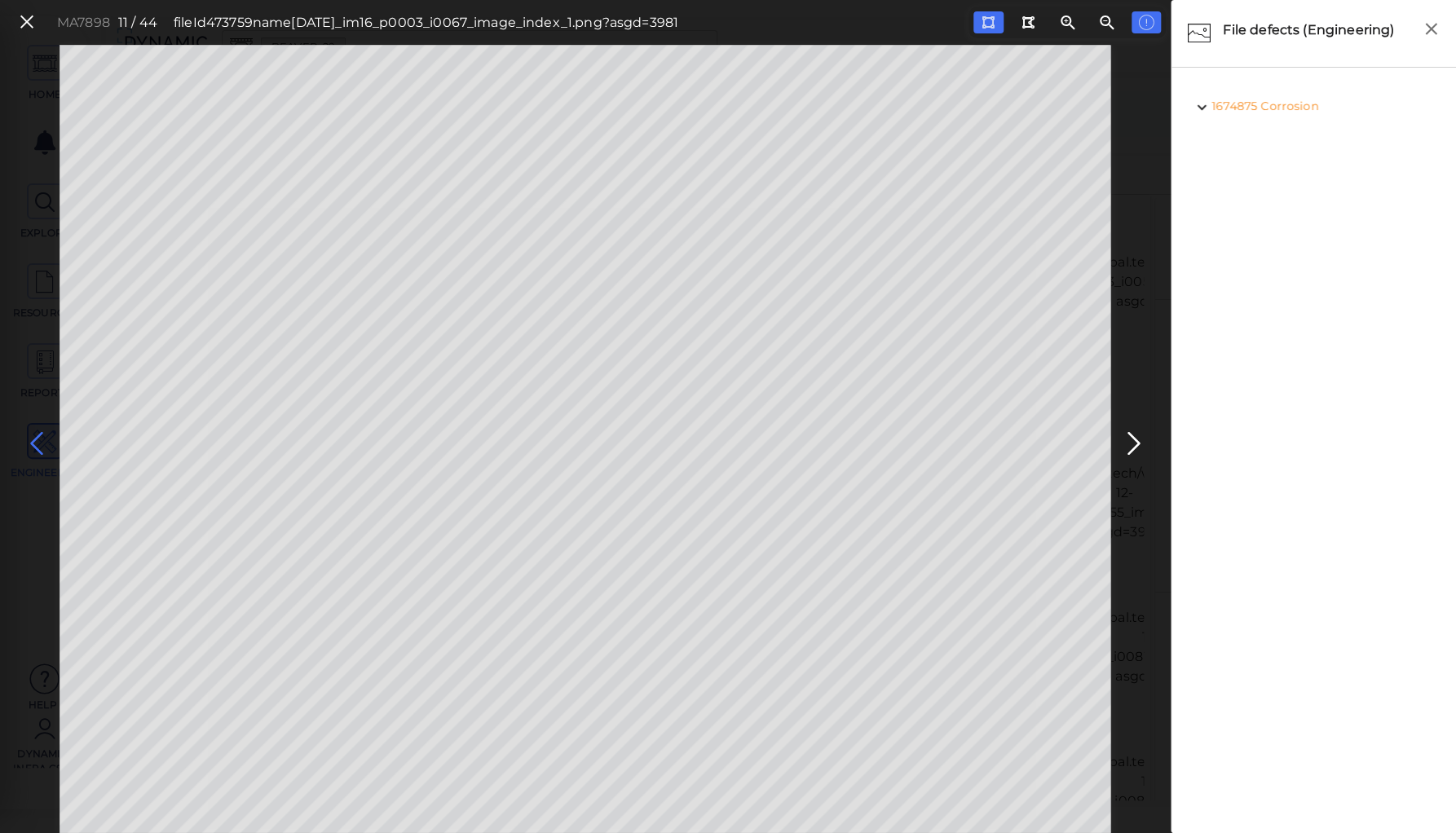
click at [36, 436] on icon at bounding box center [37, 443] width 26 height 32
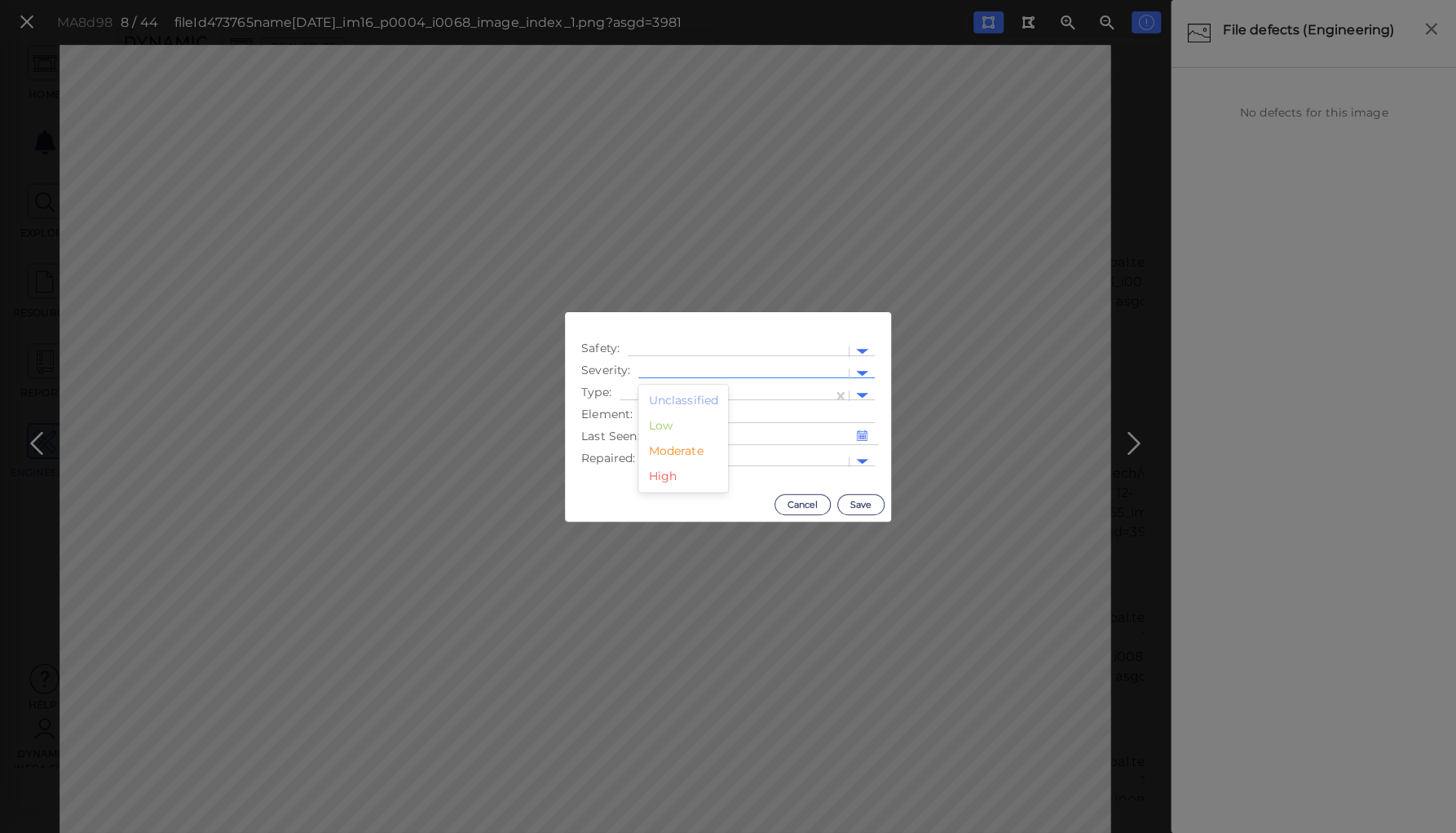
click at [666, 370] on div at bounding box center [743, 373] width 194 height 17
click at [671, 453] on div "Moderate" at bounding box center [684, 450] width 90 height 25
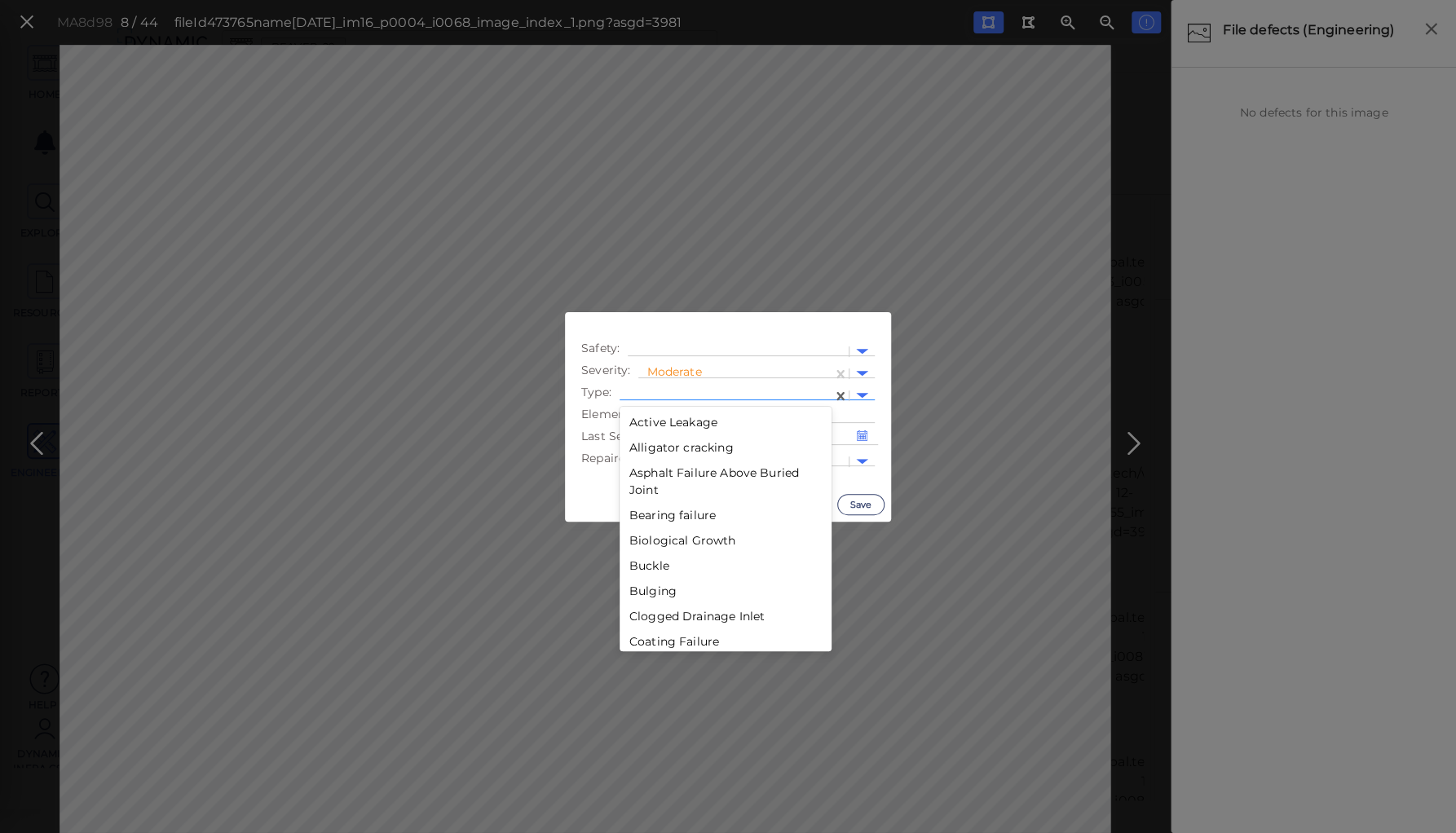
click at [672, 392] on div at bounding box center [726, 396] width 197 height 17
click at [649, 573] on div "Corrosion" at bounding box center [726, 571] width 212 height 25
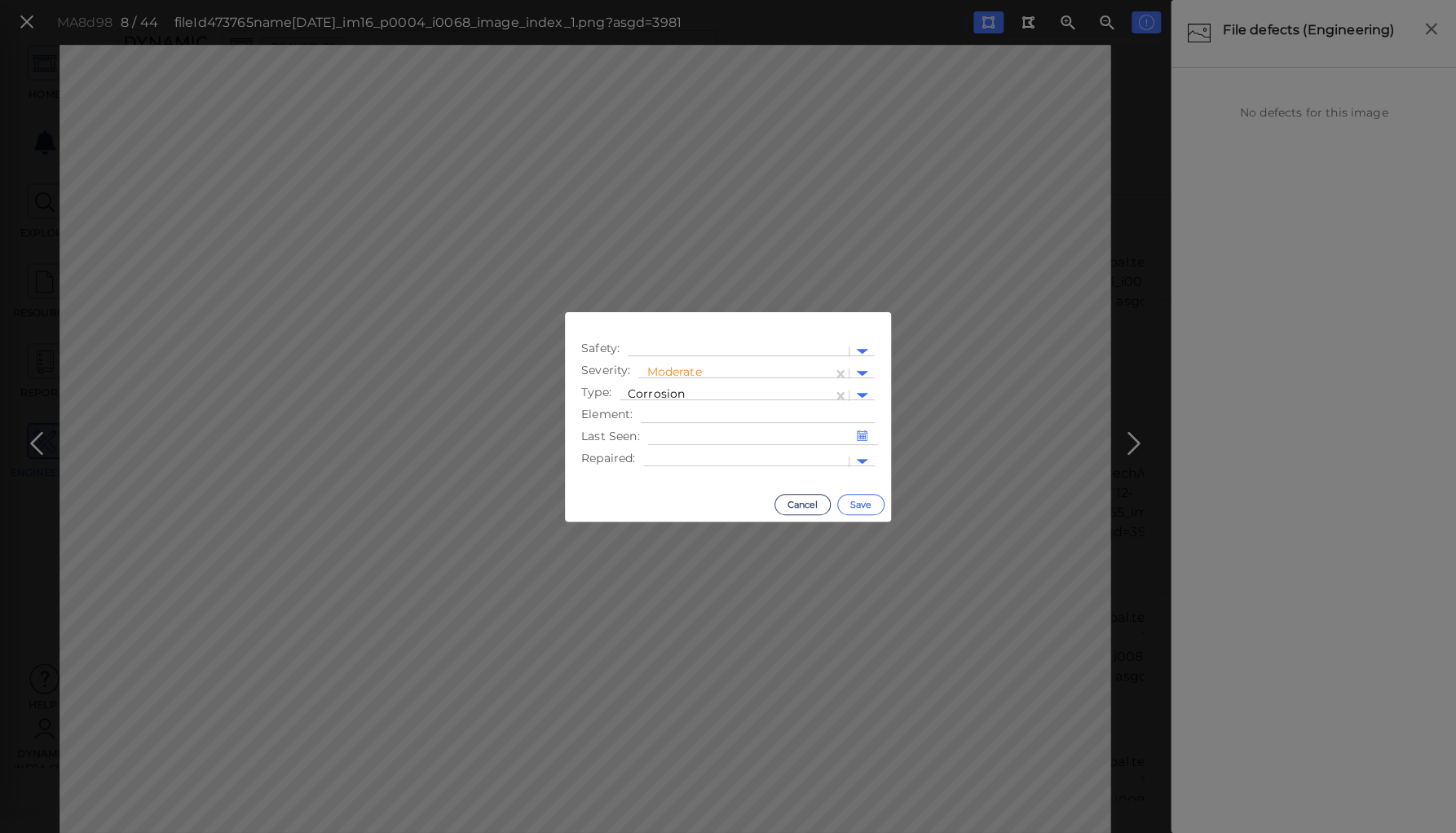
click at [861, 506] on button "Save" at bounding box center [860, 503] width 47 height 21
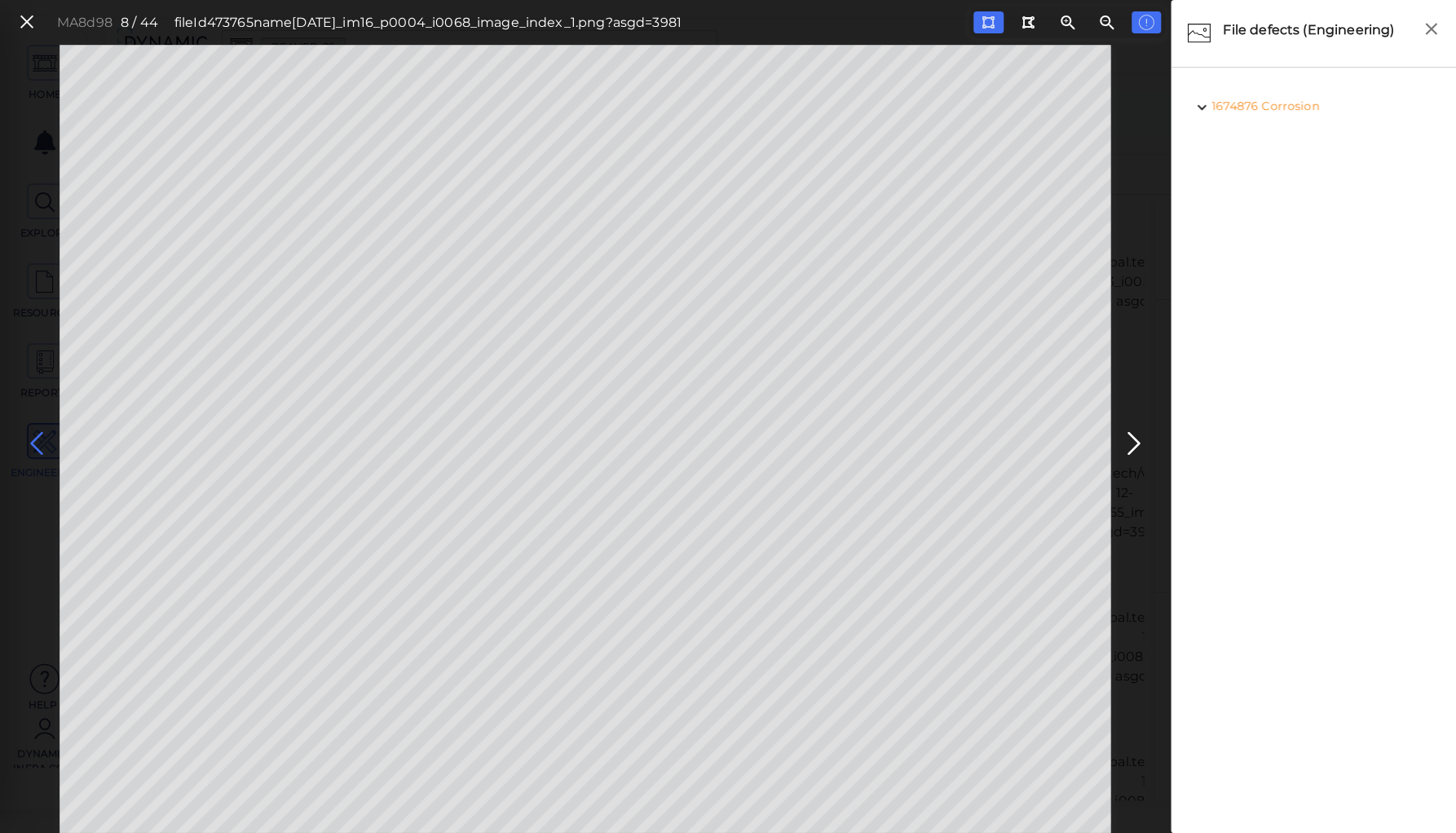
click at [33, 443] on icon at bounding box center [37, 443] width 26 height 32
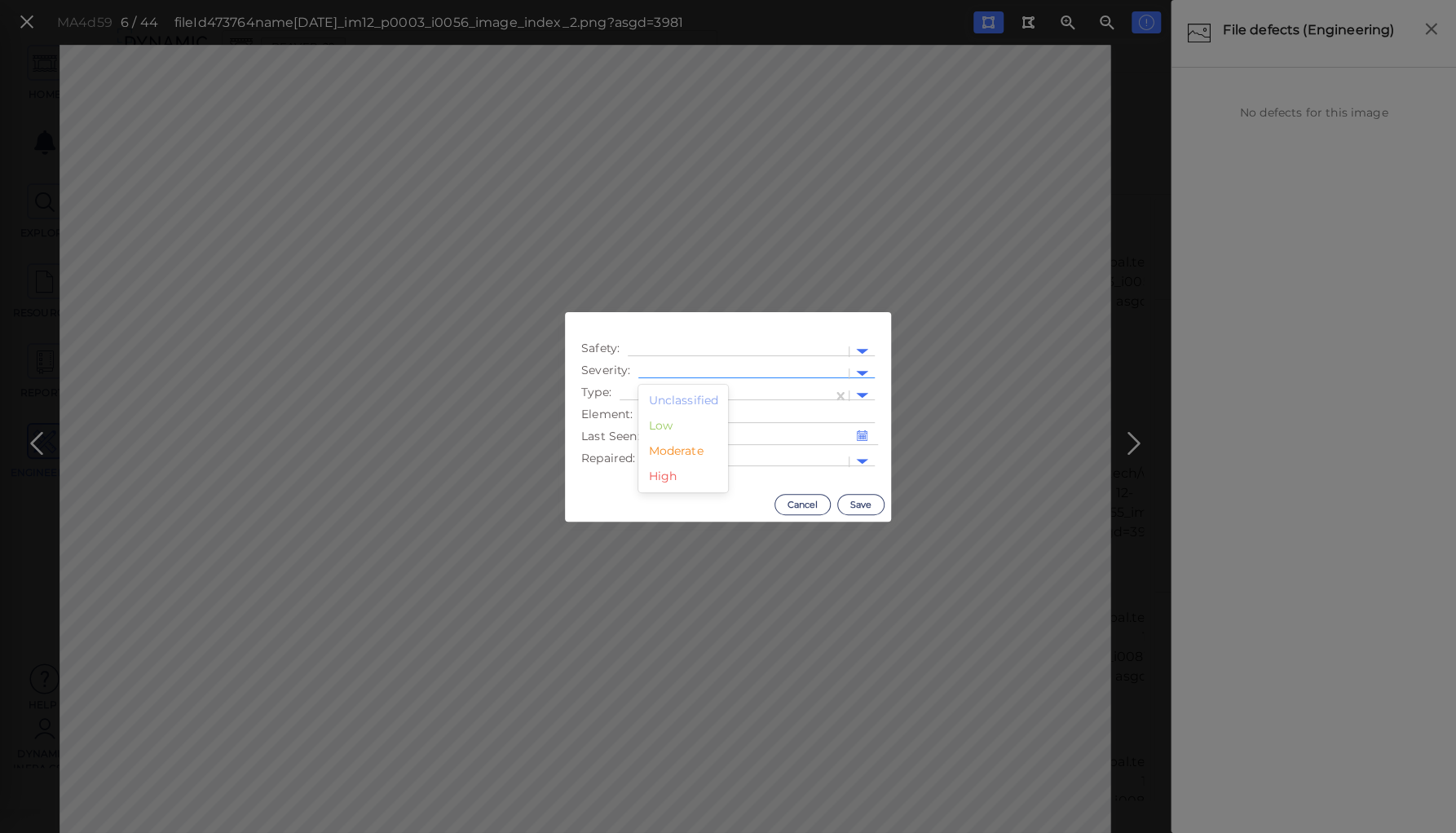
click at [662, 365] on div at bounding box center [743, 373] width 194 height 17
drag, startPoint x: 664, startPoint y: 449, endPoint x: 669, endPoint y: 435, distance: 14.9
click at [666, 446] on div "Moderate" at bounding box center [684, 450] width 90 height 25
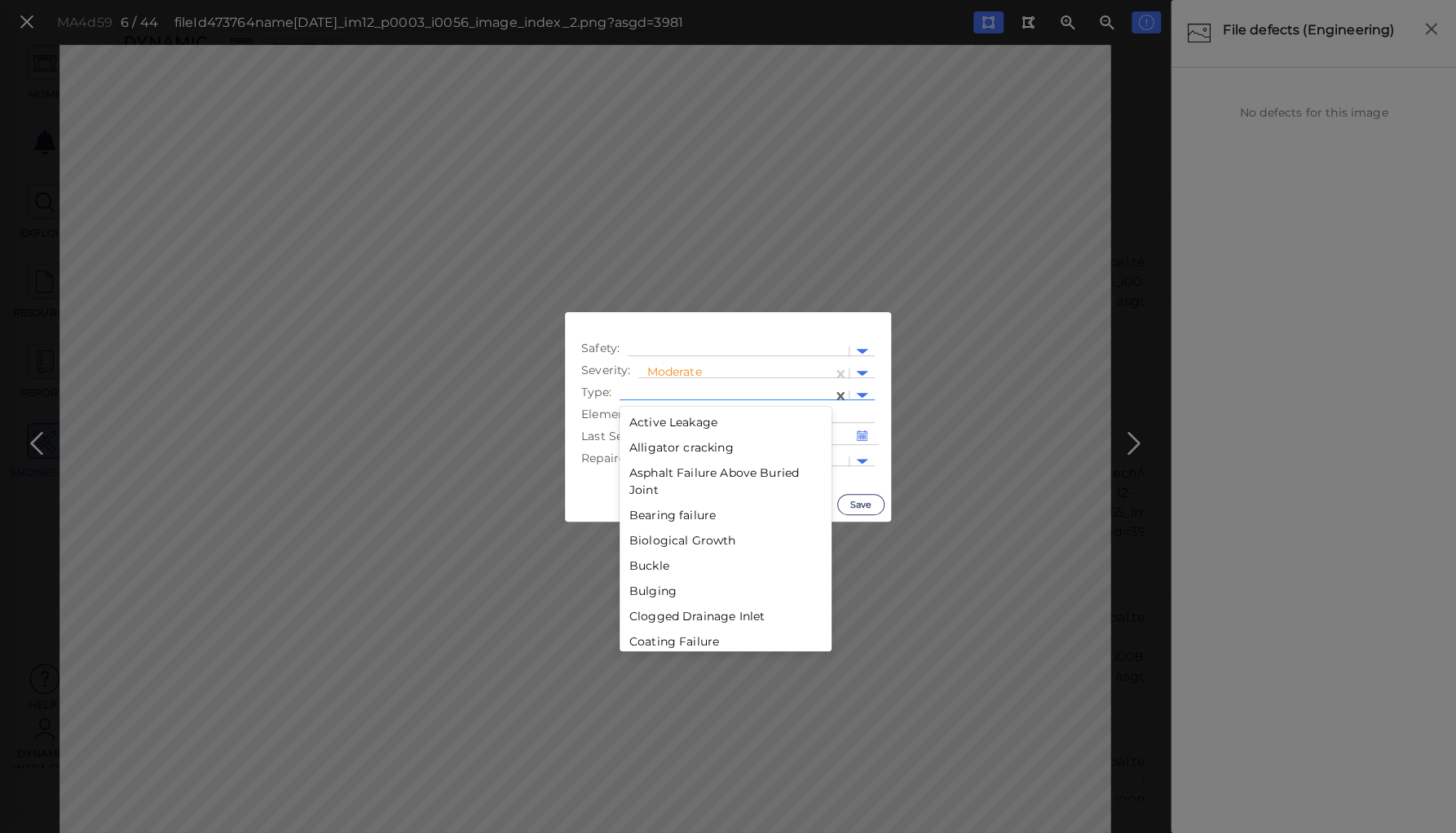
click at [680, 388] on div at bounding box center [726, 396] width 197 height 17
click at [666, 440] on div "Corrosion" at bounding box center [726, 441] width 212 height 25
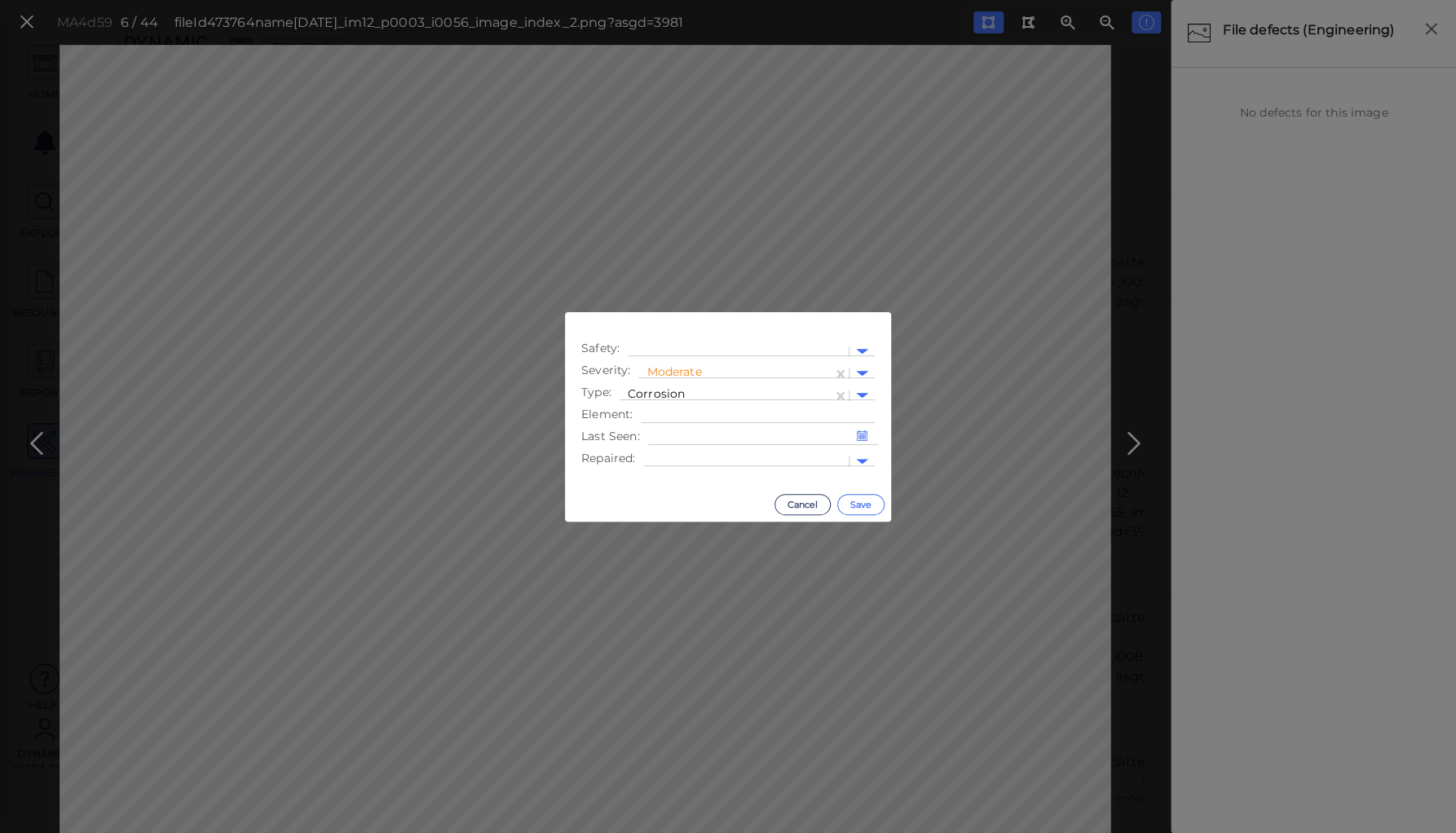
click at [865, 503] on button "Save" at bounding box center [860, 503] width 47 height 21
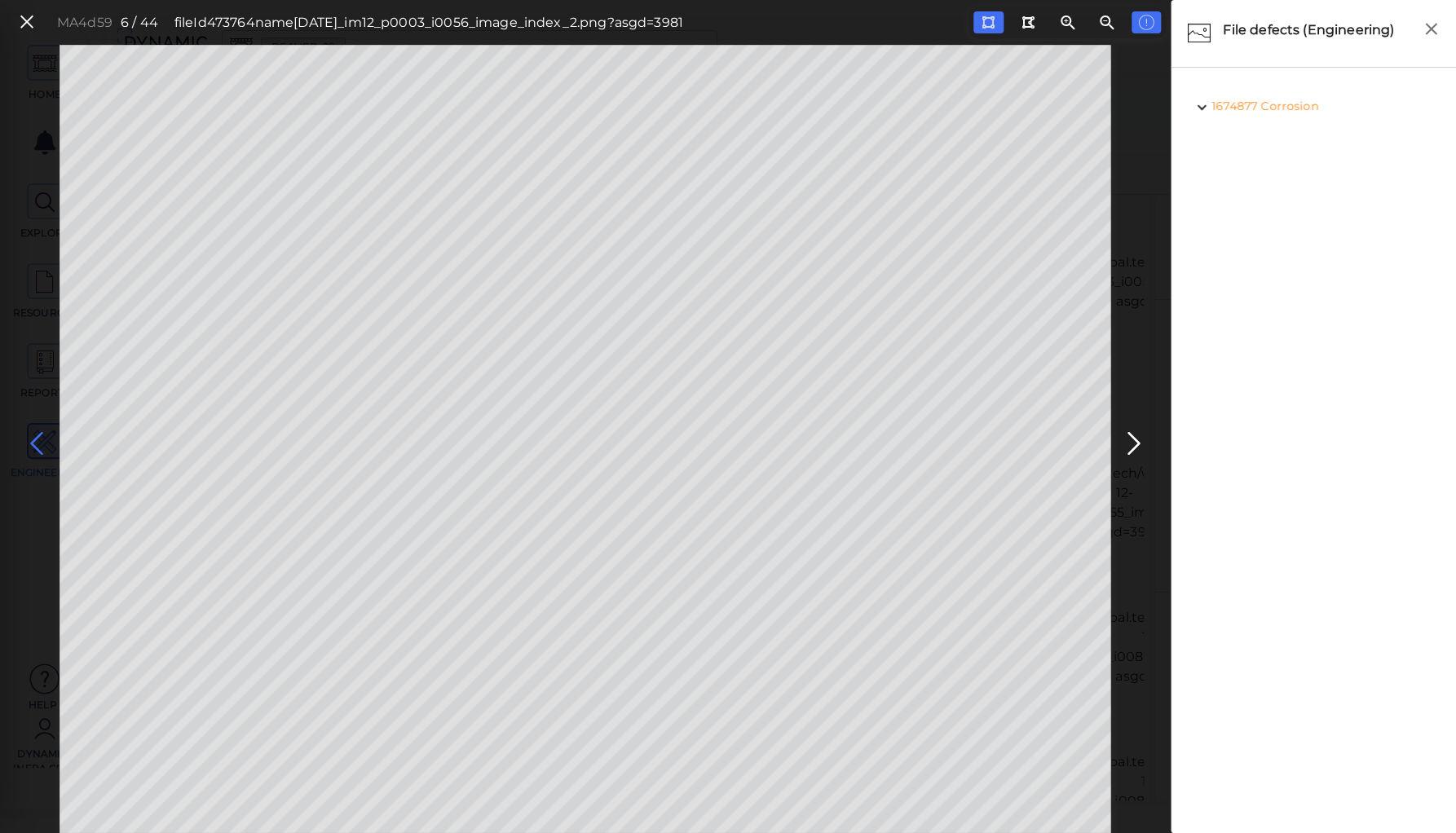
click at [38, 442] on icon at bounding box center [37, 443] width 26 height 32
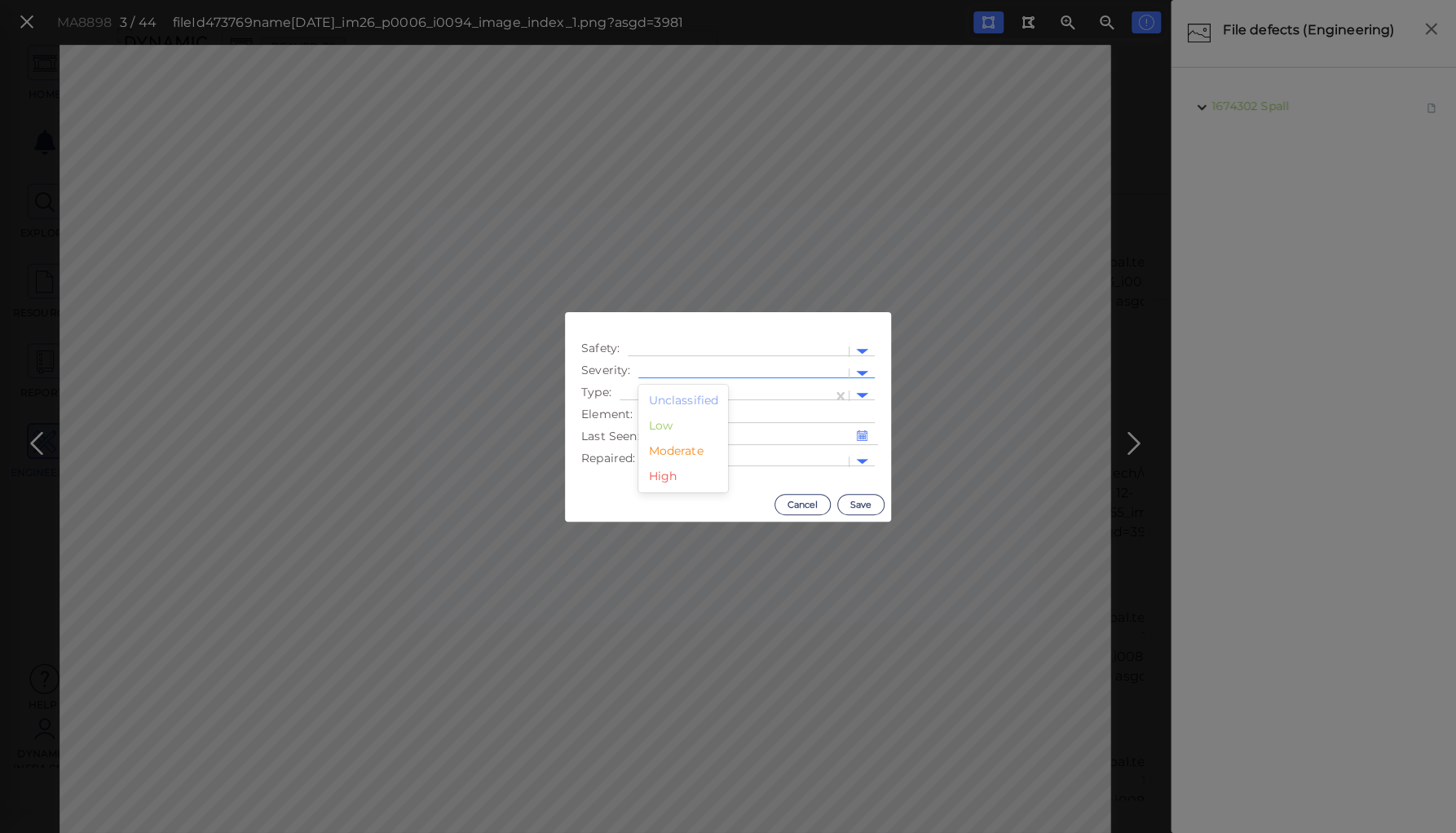
click at [741, 368] on div at bounding box center [743, 373] width 194 height 17
drag, startPoint x: 663, startPoint y: 428, endPoint x: 697, endPoint y: 408, distance: 39.4
click at [666, 423] on div "Low" at bounding box center [684, 425] width 90 height 25
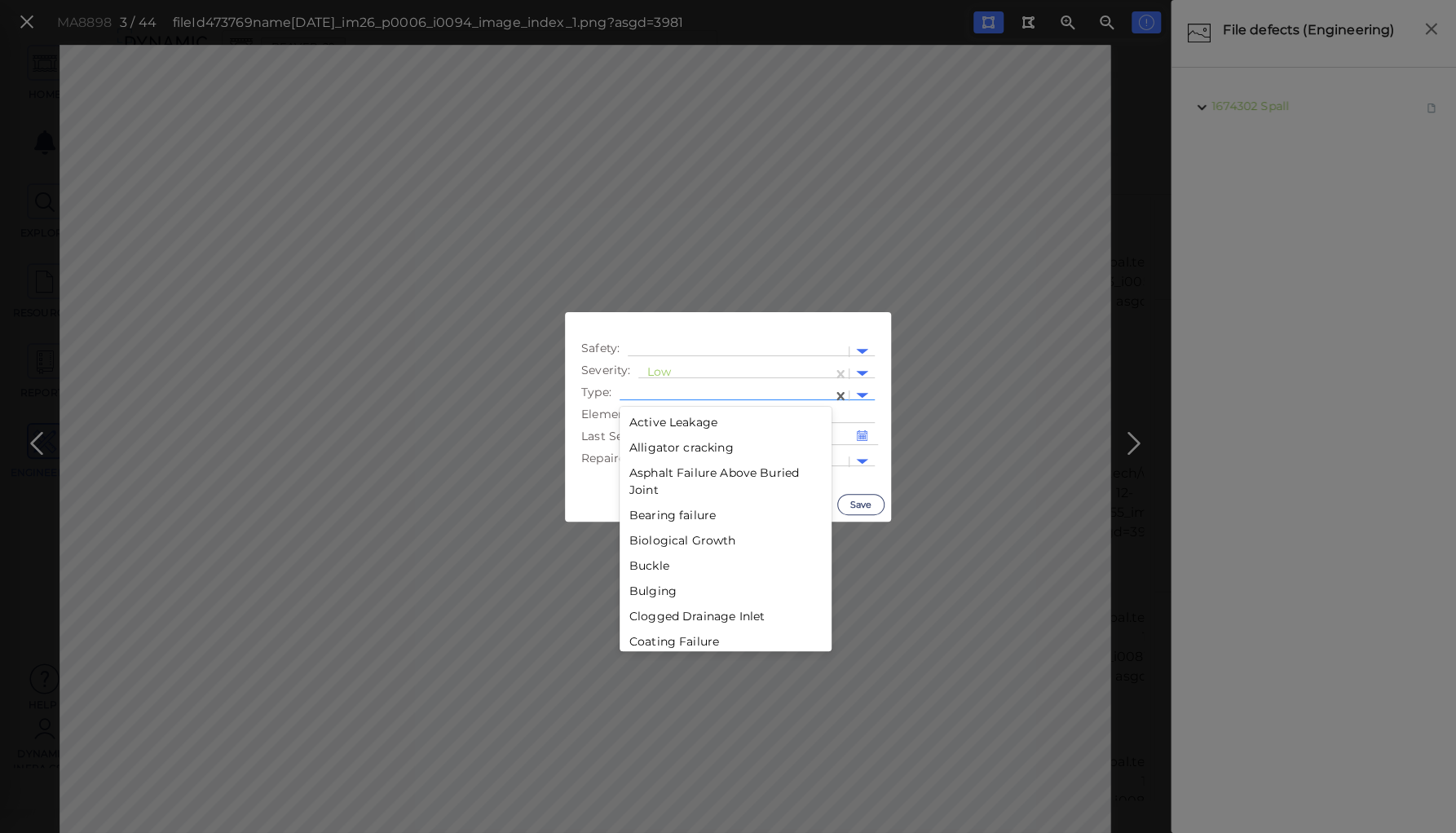
click at [703, 388] on div at bounding box center [726, 396] width 213 height 24
click at [702, 454] on div "Mechanical Damage" at bounding box center [726, 460] width 212 height 25
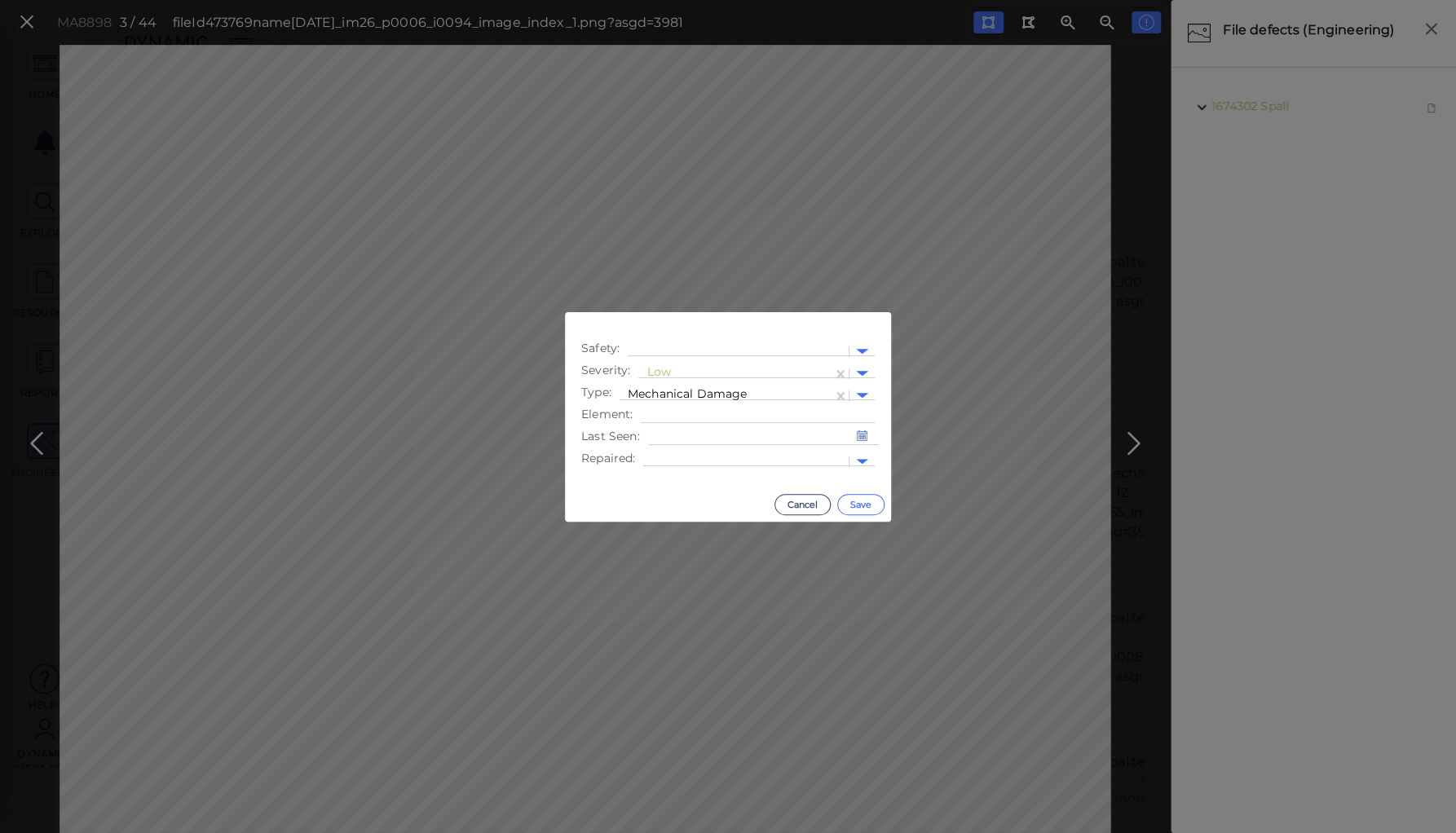
click at [854, 504] on button "Save" at bounding box center [860, 503] width 47 height 21
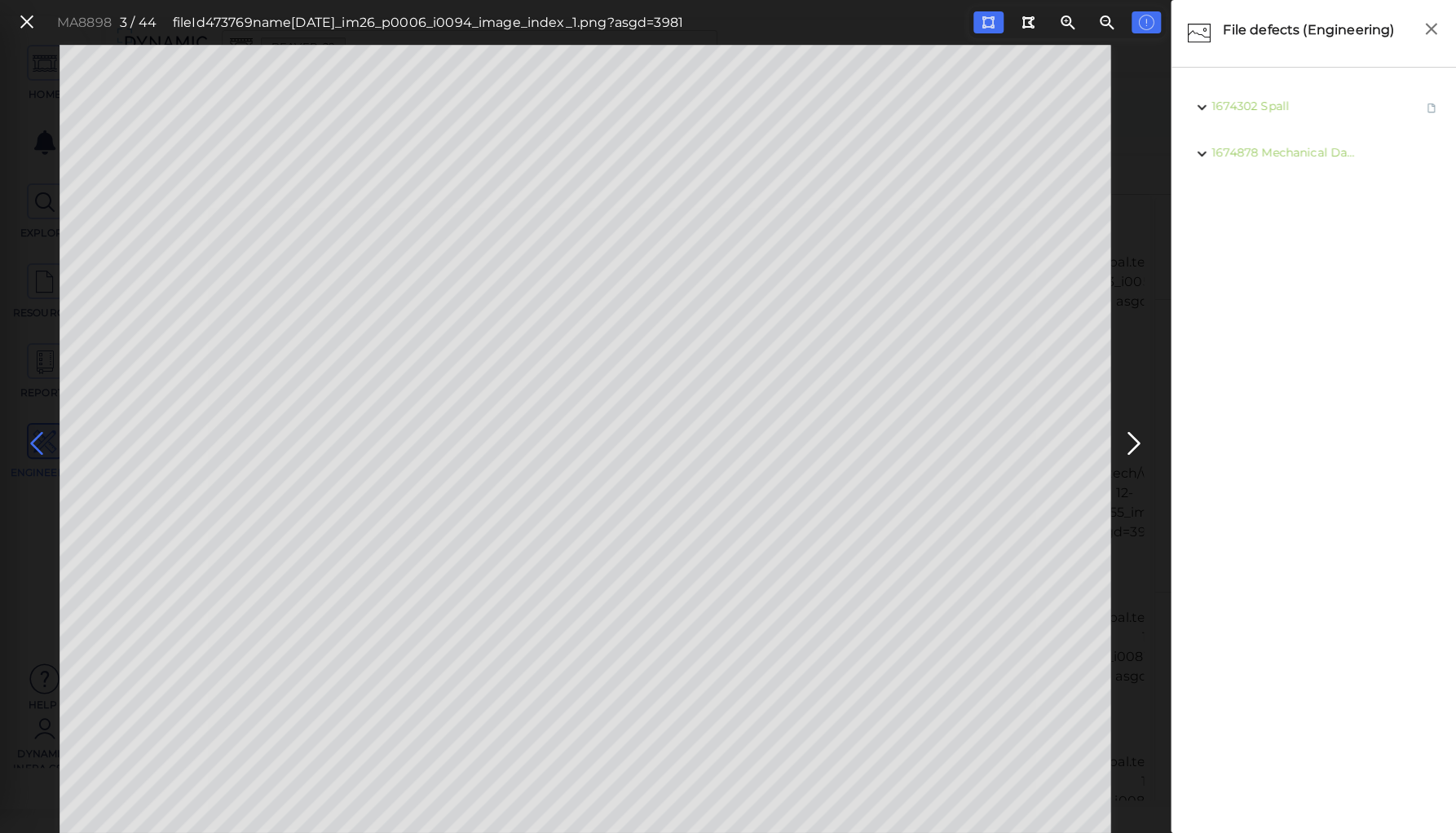
click at [35, 440] on icon at bounding box center [37, 443] width 26 height 32
click at [32, 21] on icon at bounding box center [27, 22] width 18 height 22
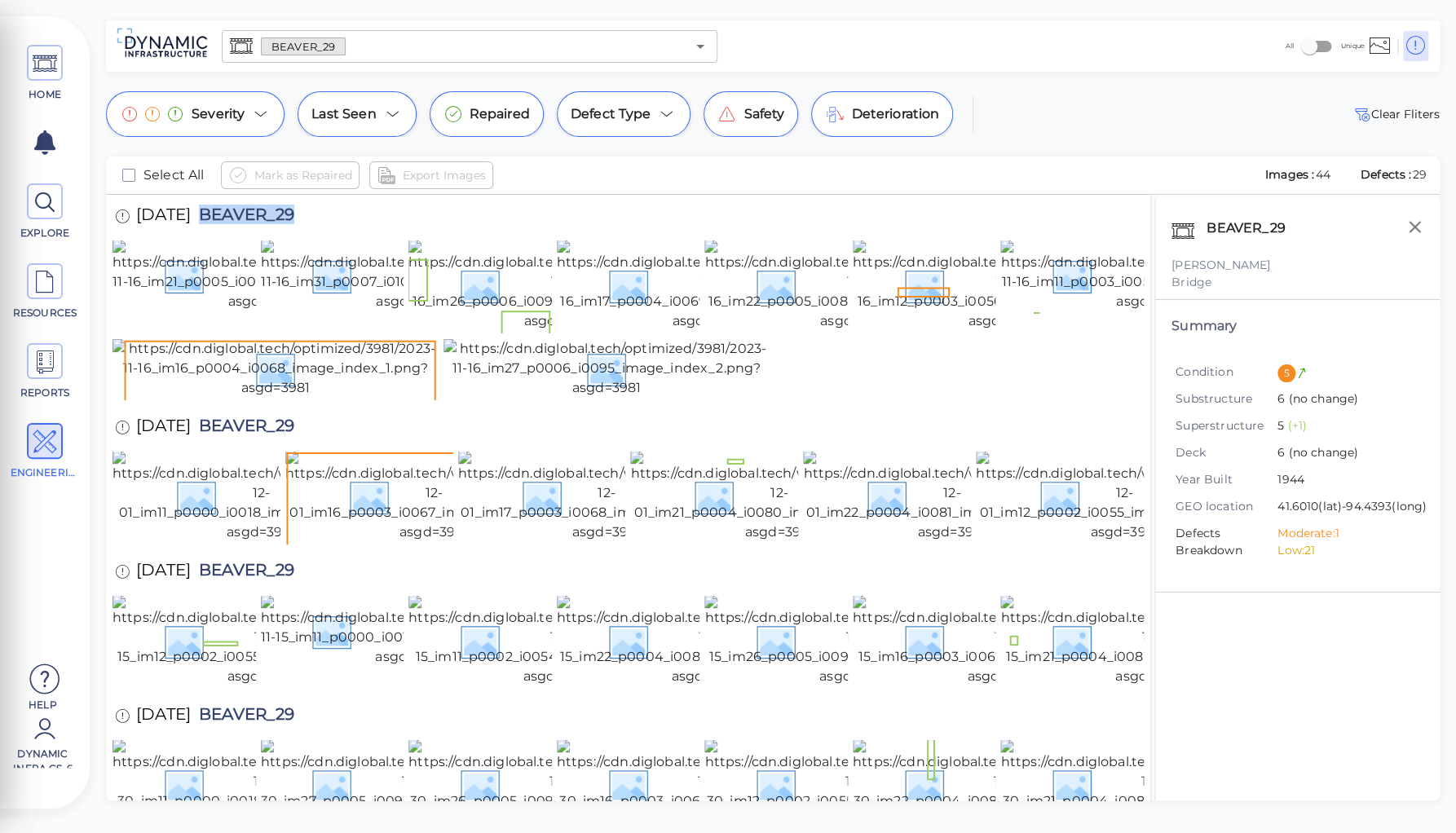
drag, startPoint x: 225, startPoint y: 208, endPoint x: 399, endPoint y: 224, distance: 174.7
click at [399, 224] on div "[DATE] BEAVER_29" at bounding box center [629, 217] width 1031 height 45
copy span "BEAVER_29"
click at [95, 255] on div "Severity Last Seen Repaired Defect Type Safety Deterioration Clear Fliters Sele…" at bounding box center [772, 445] width 1366 height 709
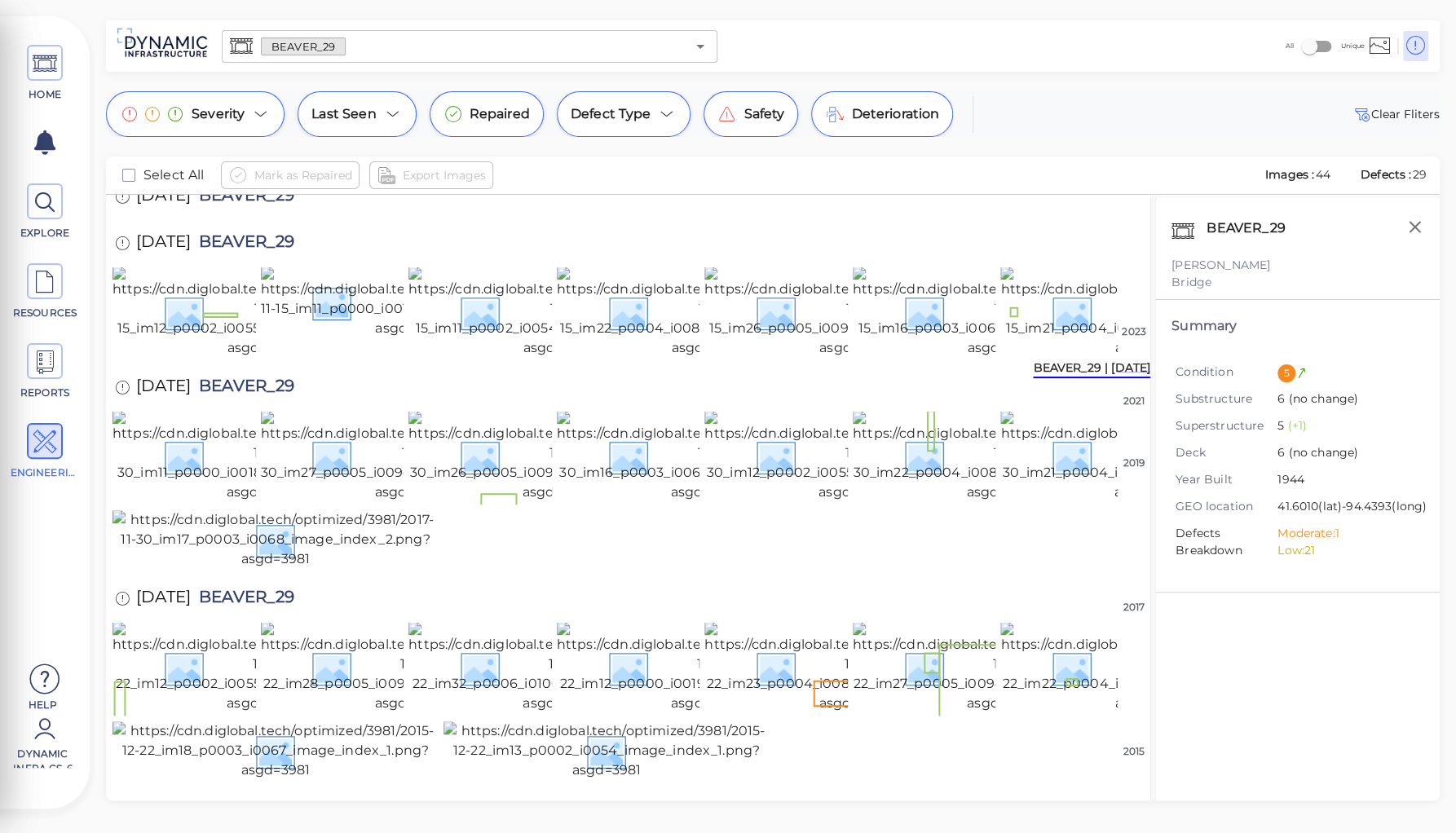
scroll to position [456, 0]
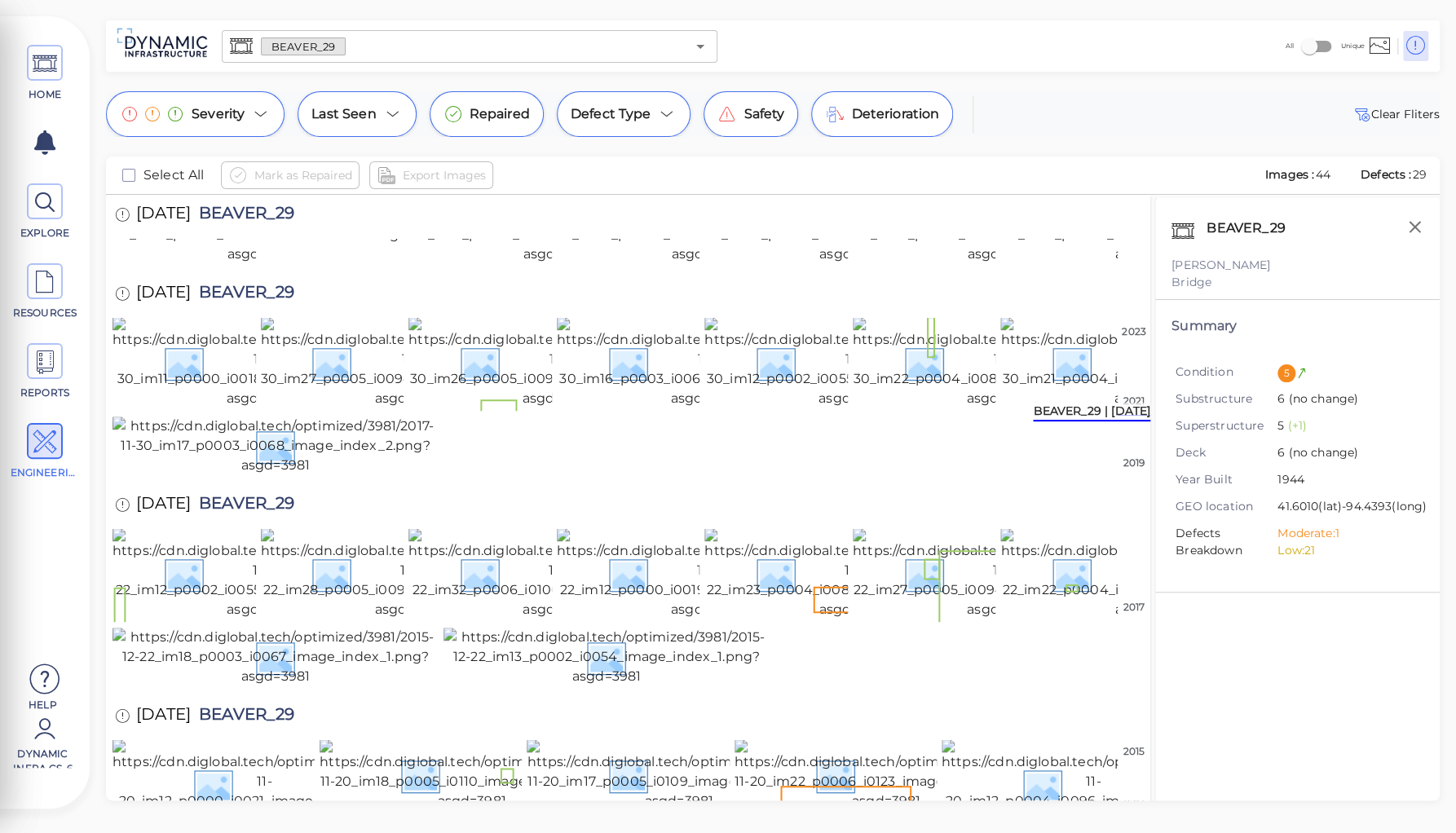
click at [913, 264] on img at bounding box center [1001, 218] width 299 height 91
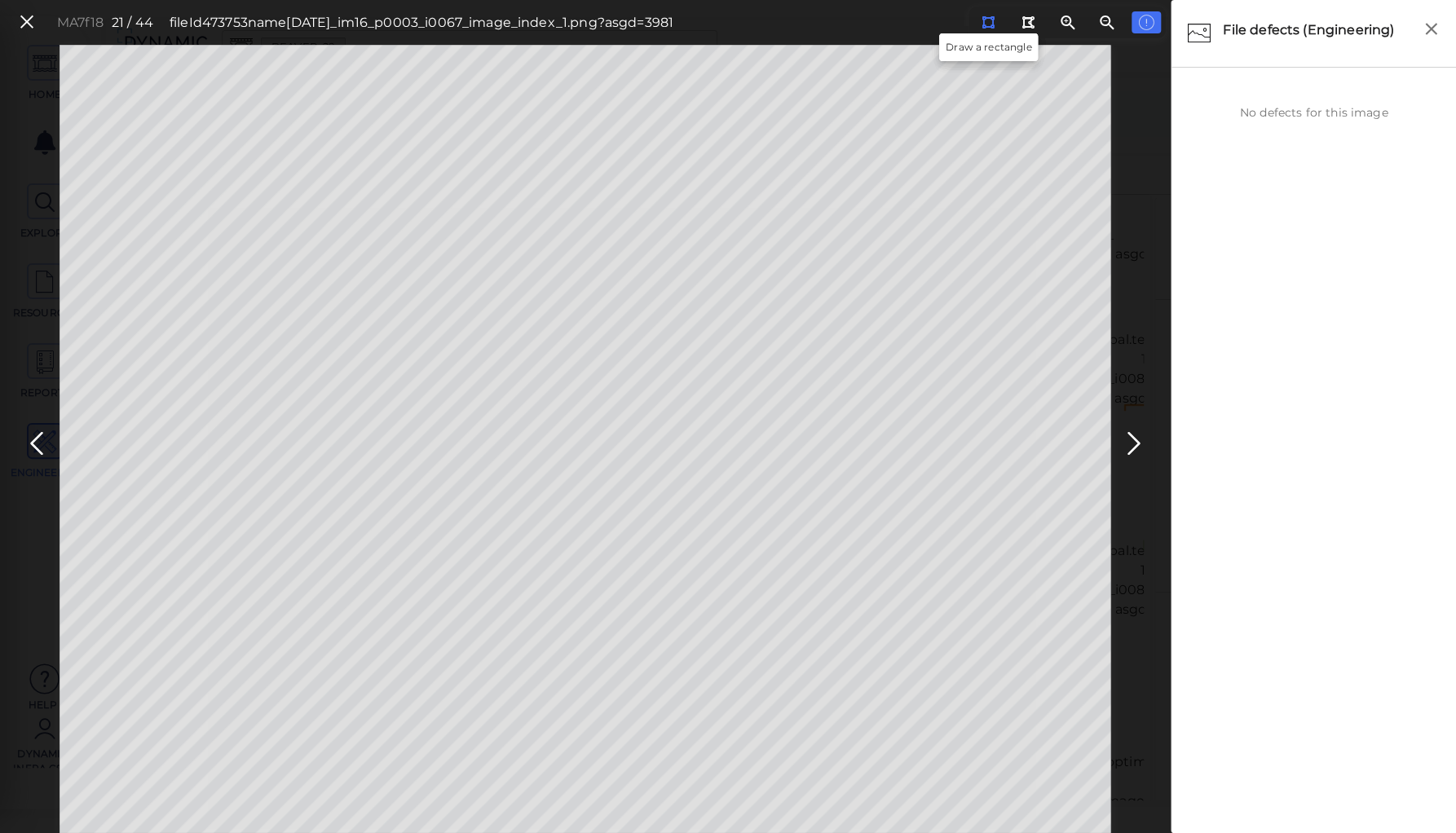
click at [988, 22] on icon at bounding box center [987, 22] width 13 height 12
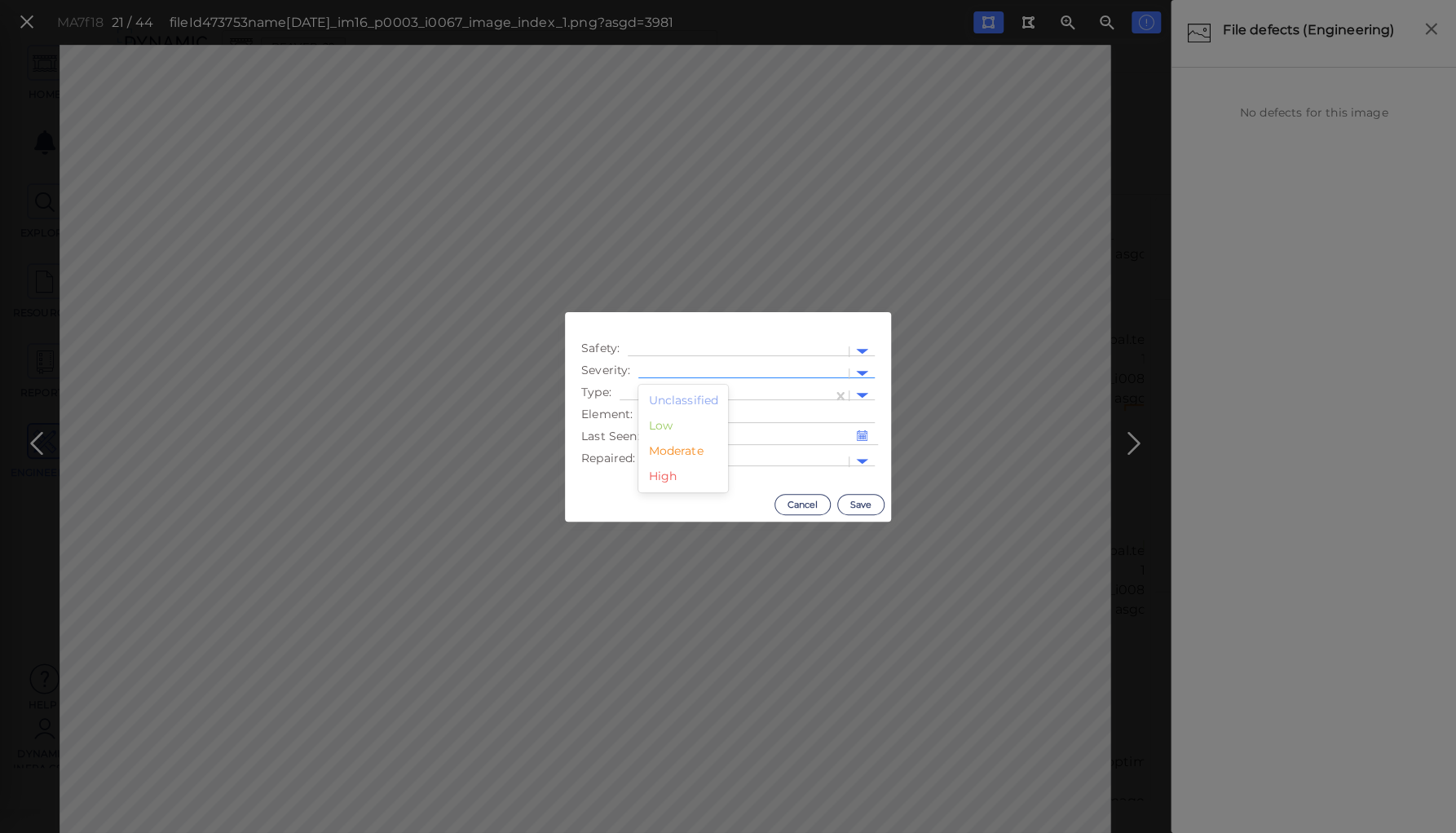
click at [725, 370] on div at bounding box center [743, 373] width 194 height 17
click at [670, 446] on div "Moderate" at bounding box center [684, 450] width 90 height 25
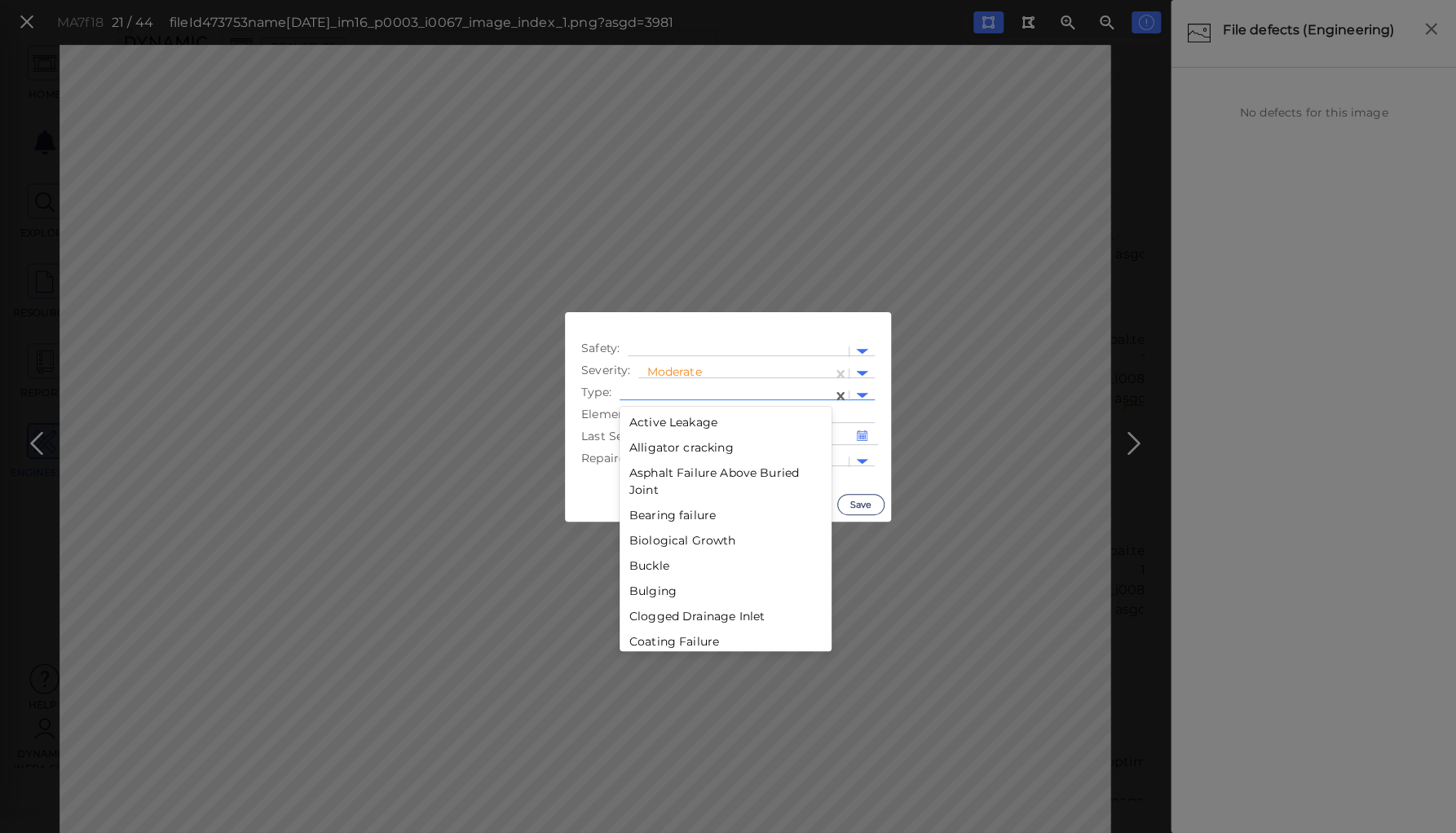
click at [676, 390] on div at bounding box center [726, 396] width 197 height 17
click at [671, 442] on div "Corrosion" at bounding box center [726, 441] width 212 height 25
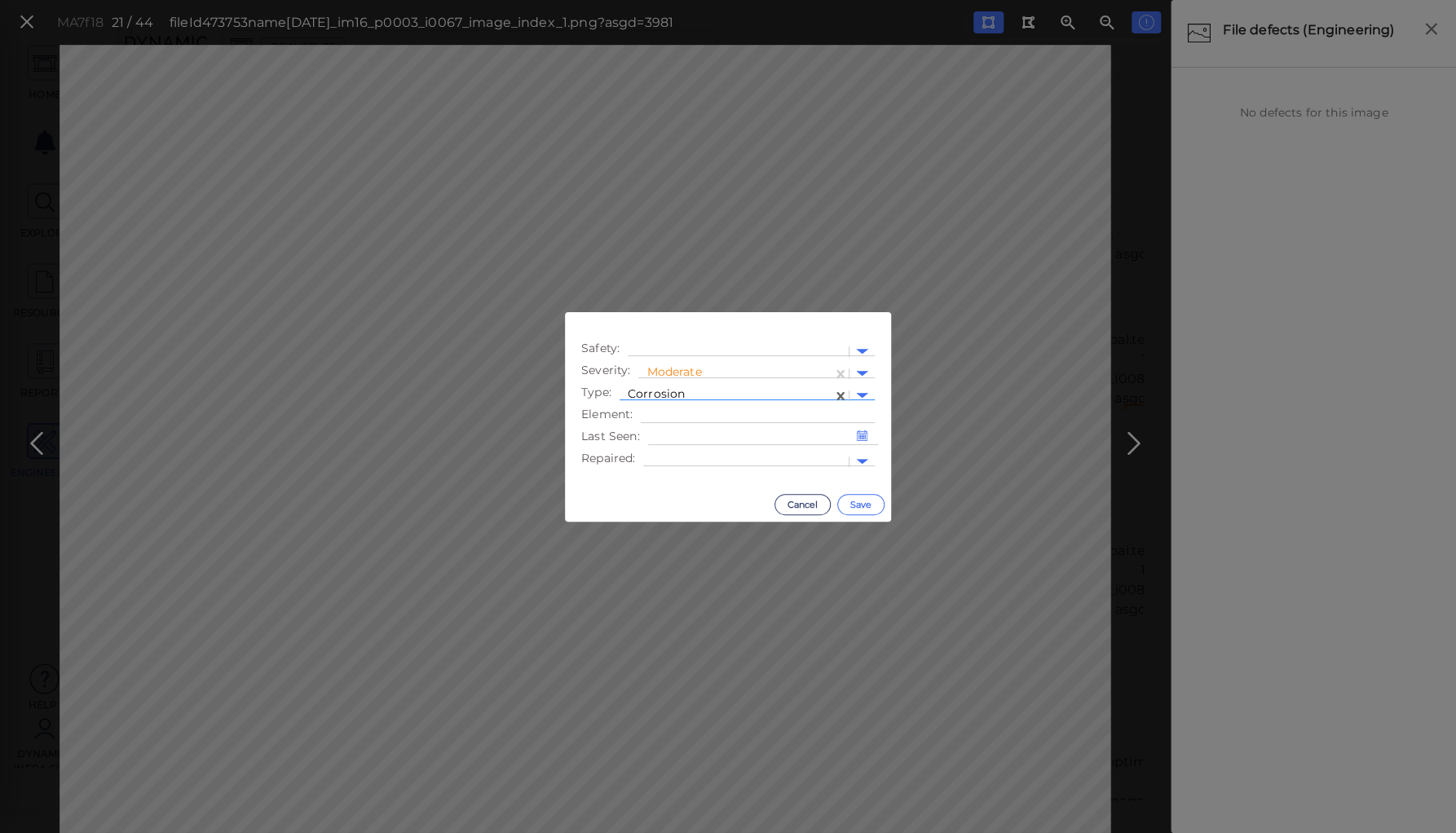
click at [851, 498] on button "Save" at bounding box center [860, 503] width 47 height 21
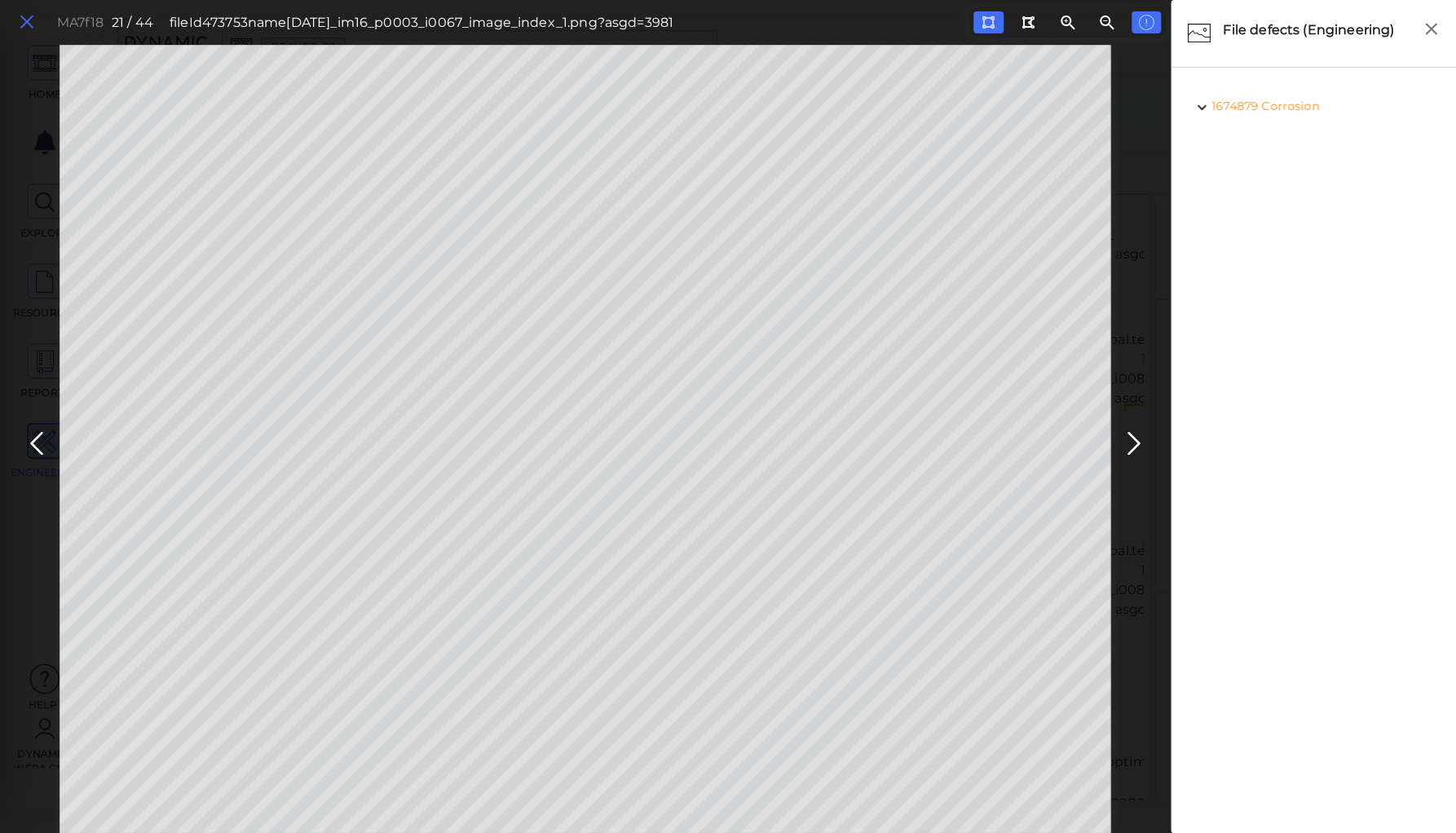
click at [27, 27] on icon at bounding box center [27, 22] width 18 height 22
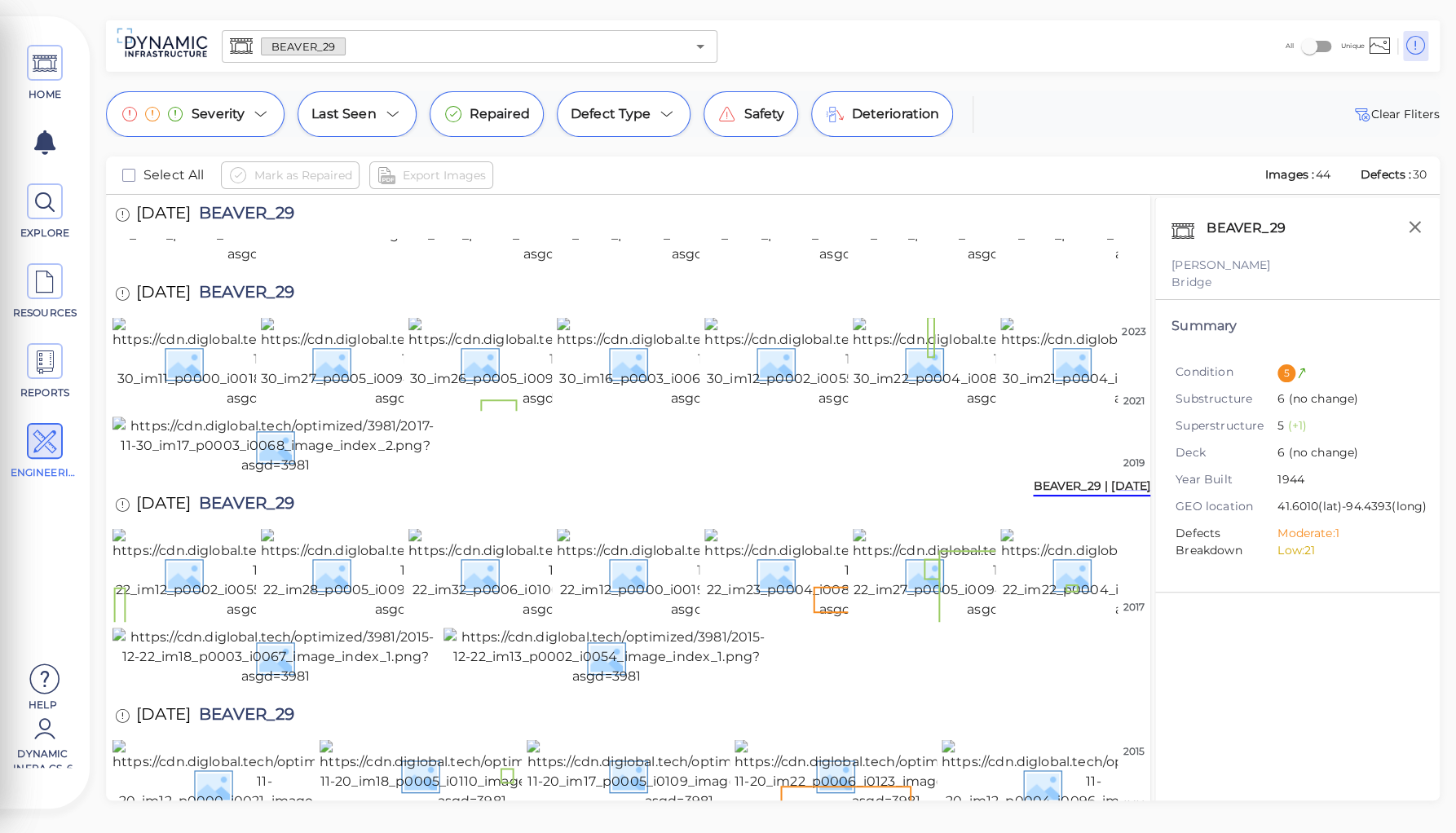
scroll to position [652, 0]
click at [616, 409] on img at bounding box center [705, 362] width 297 height 91
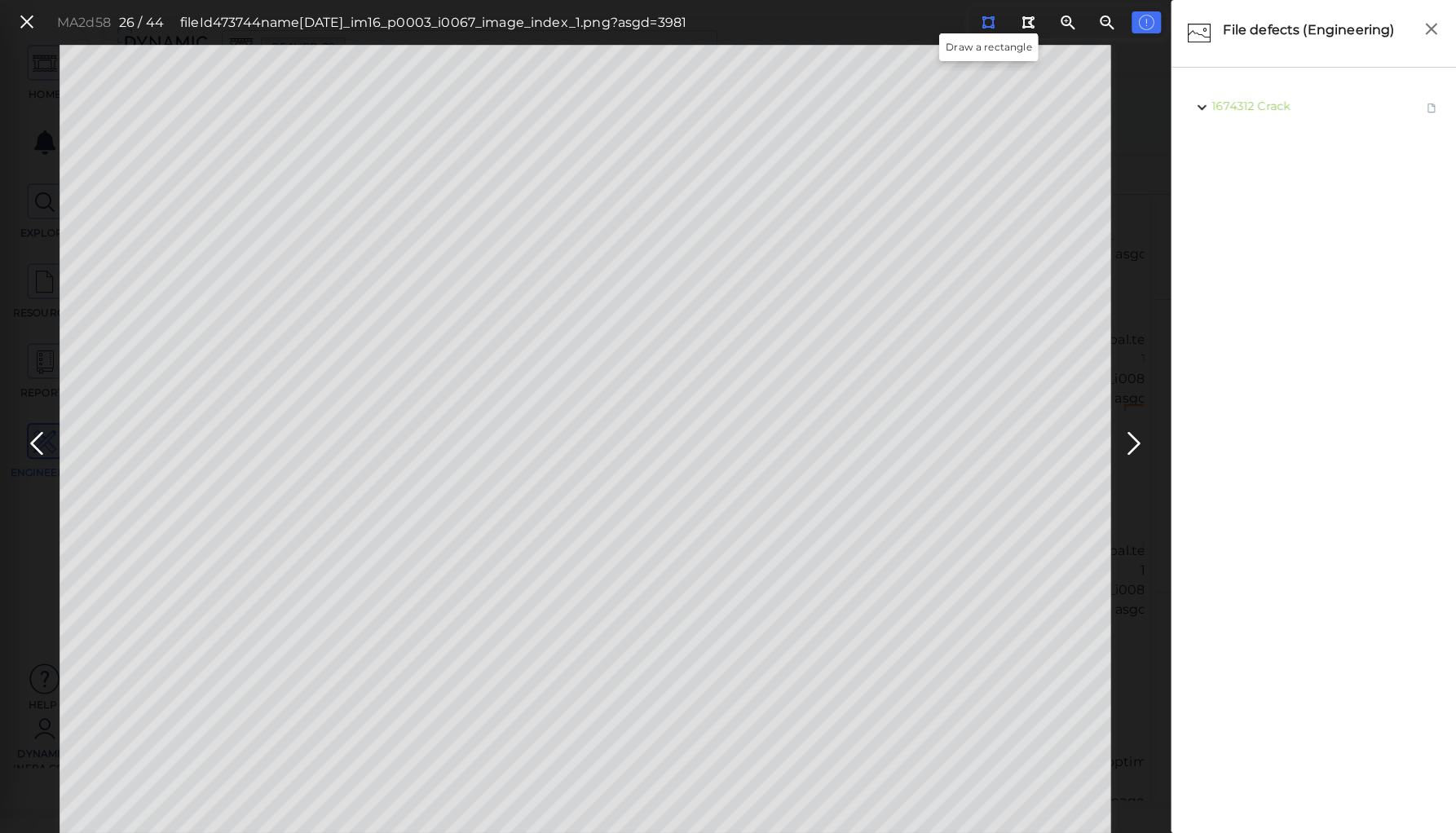
click at [988, 21] on icon at bounding box center [987, 22] width 13 height 12
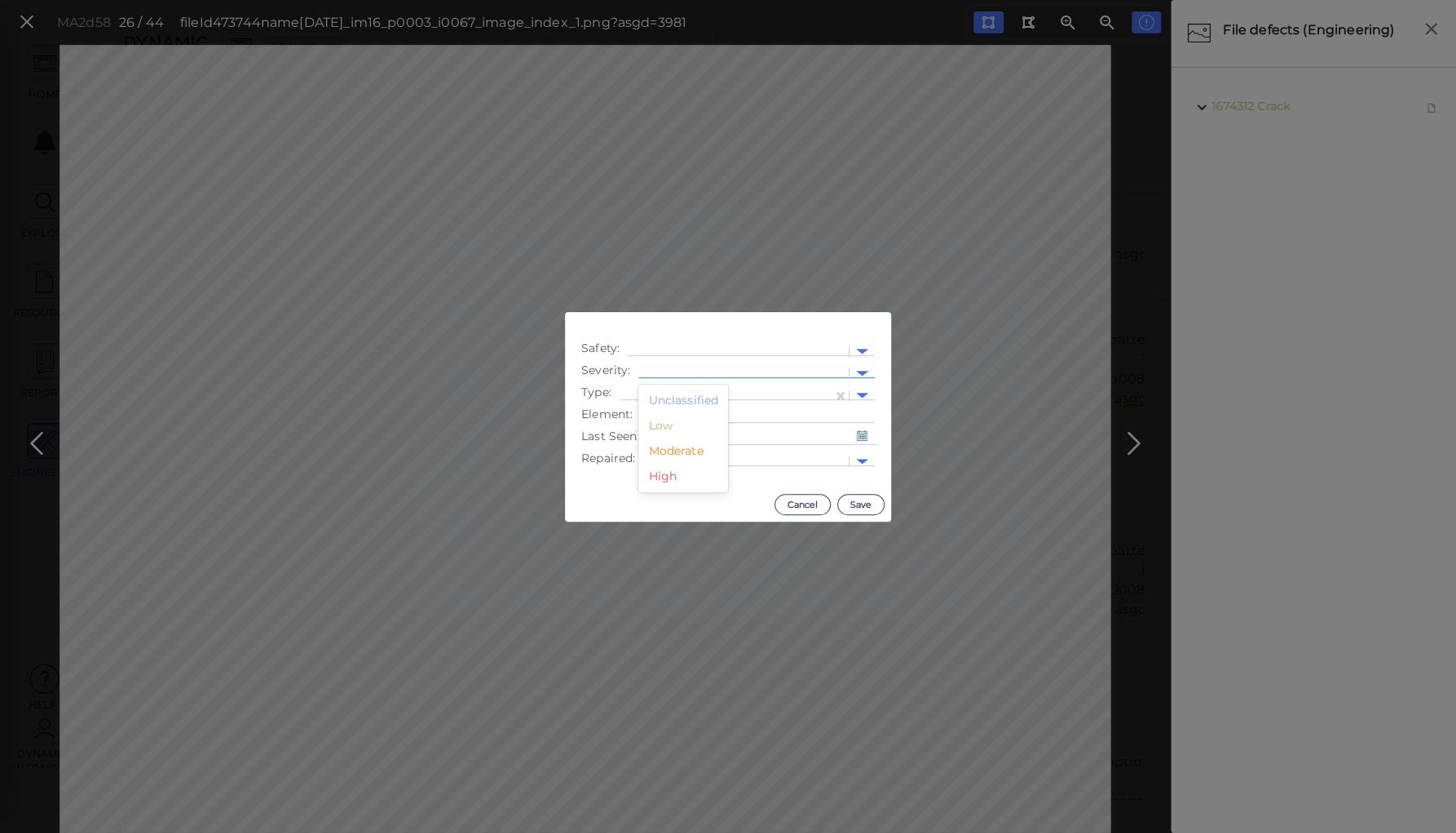
click at [695, 368] on div at bounding box center [743, 373] width 194 height 17
click at [685, 453] on div "Moderate" at bounding box center [684, 450] width 90 height 25
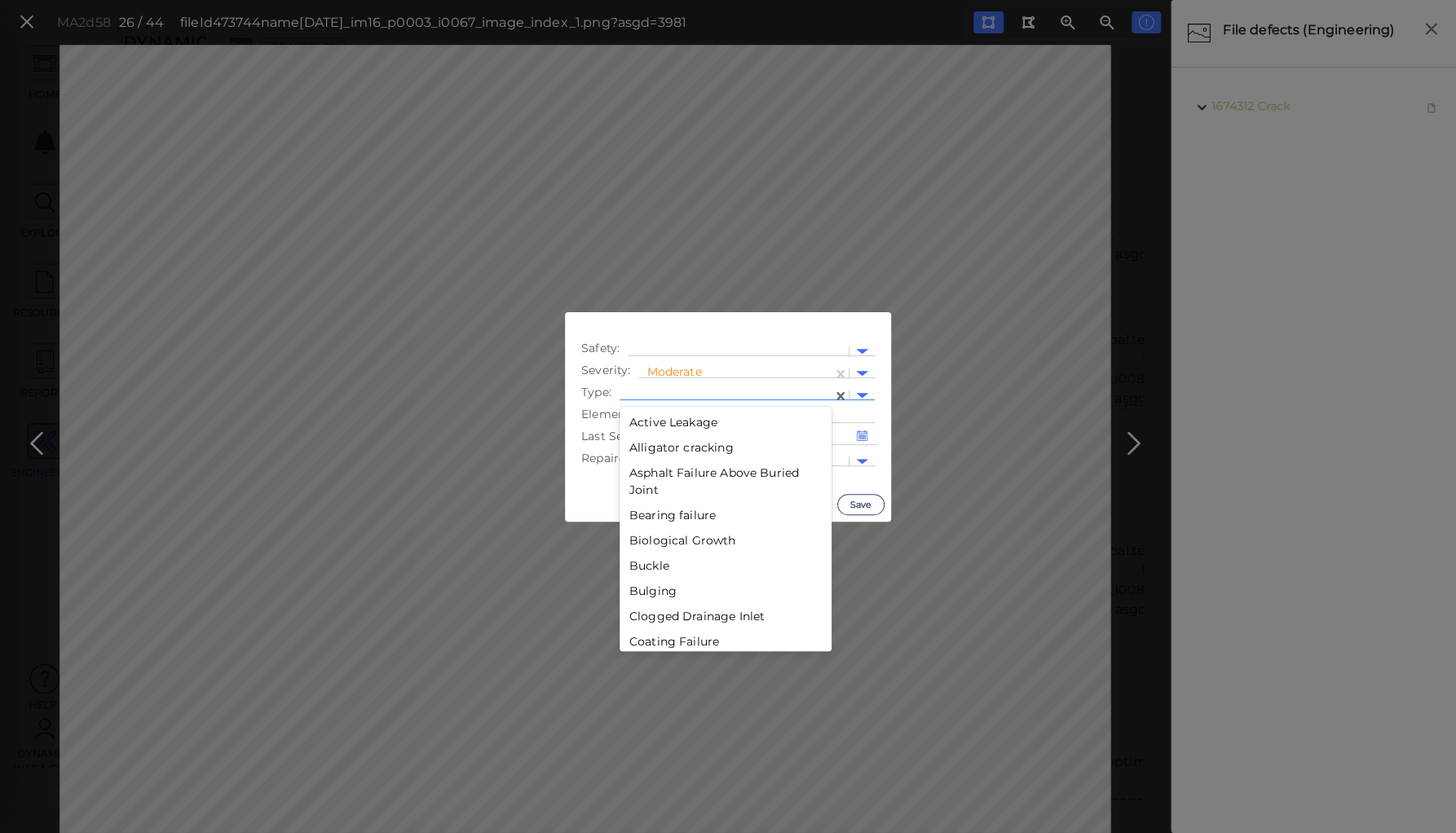
click at [679, 392] on div at bounding box center [726, 396] width 197 height 17
click at [658, 439] on div "Corrosion" at bounding box center [726, 441] width 212 height 25
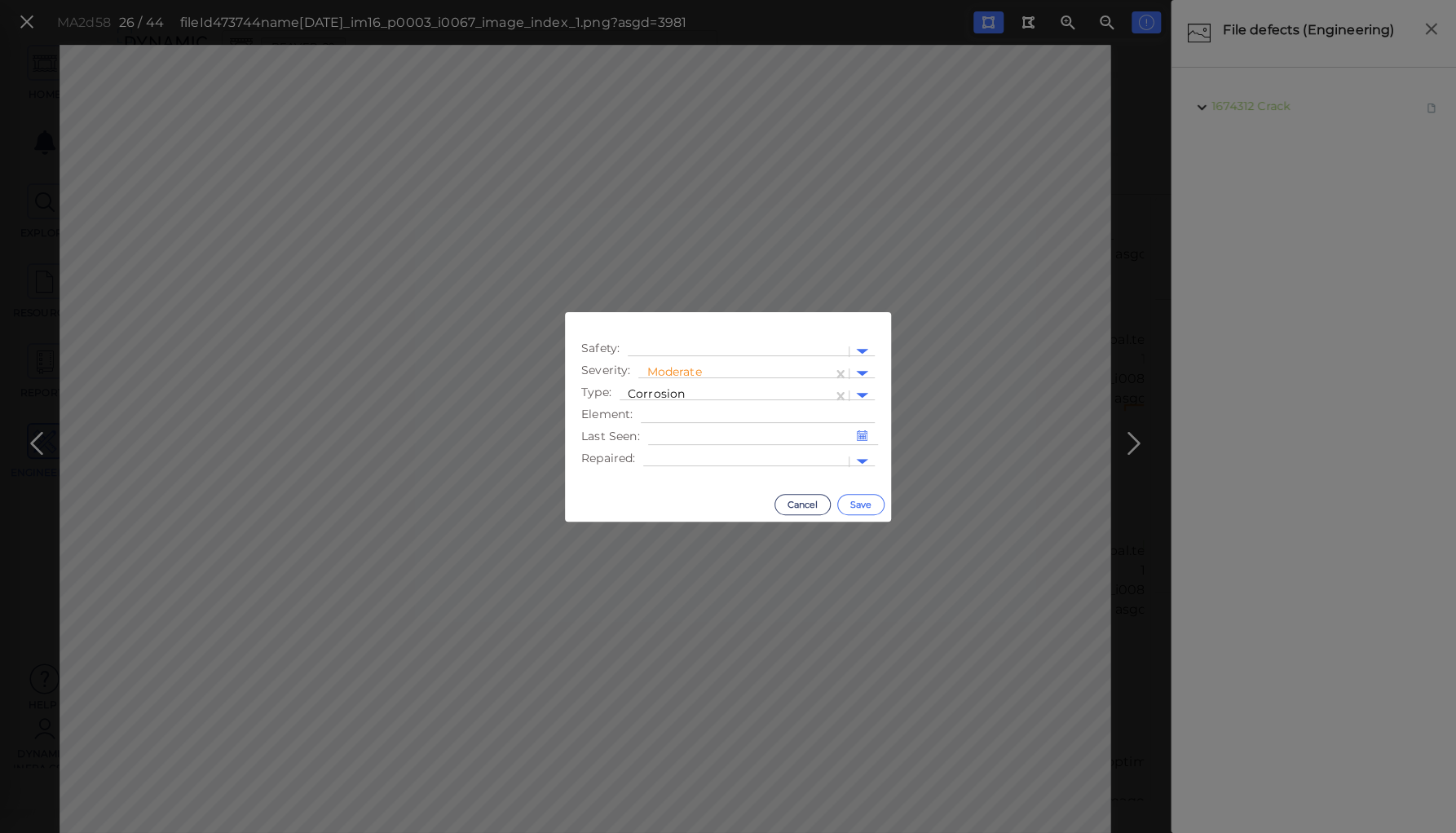
click at [861, 505] on button "Save" at bounding box center [860, 503] width 47 height 21
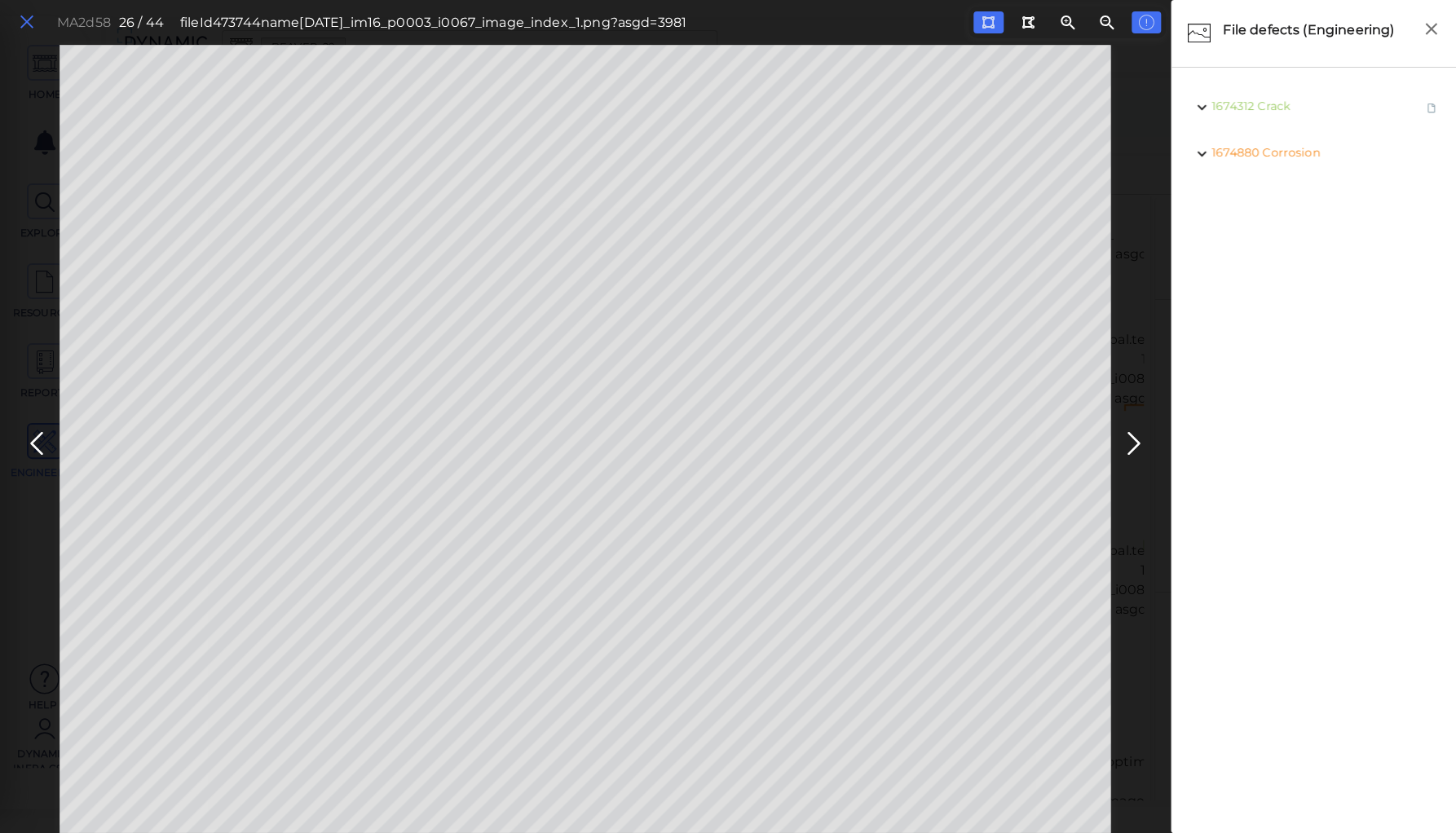
click at [23, 17] on icon at bounding box center [27, 22] width 18 height 22
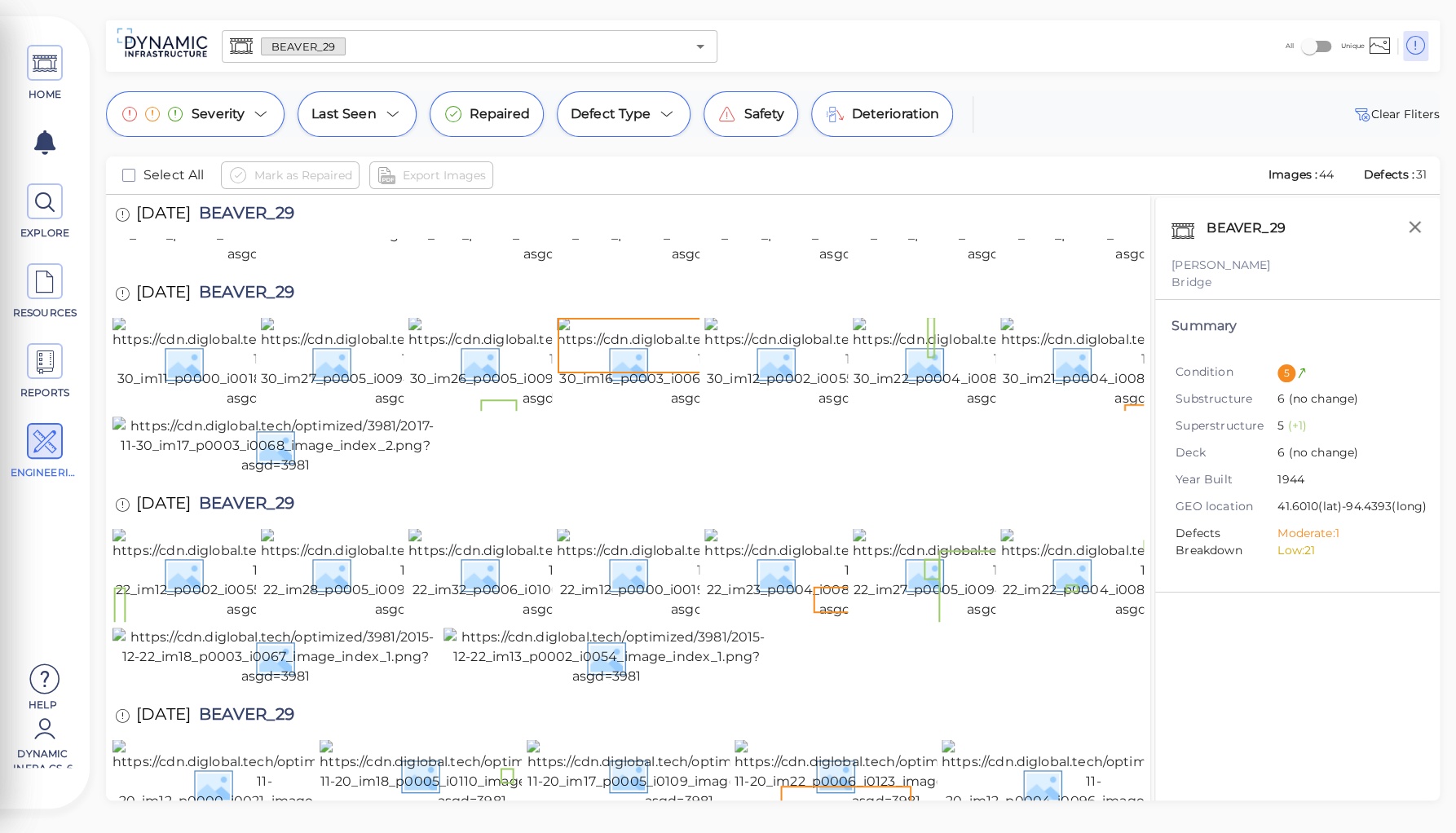
click at [1029, 210] on div at bounding box center [1016, 192] width 32 height 38
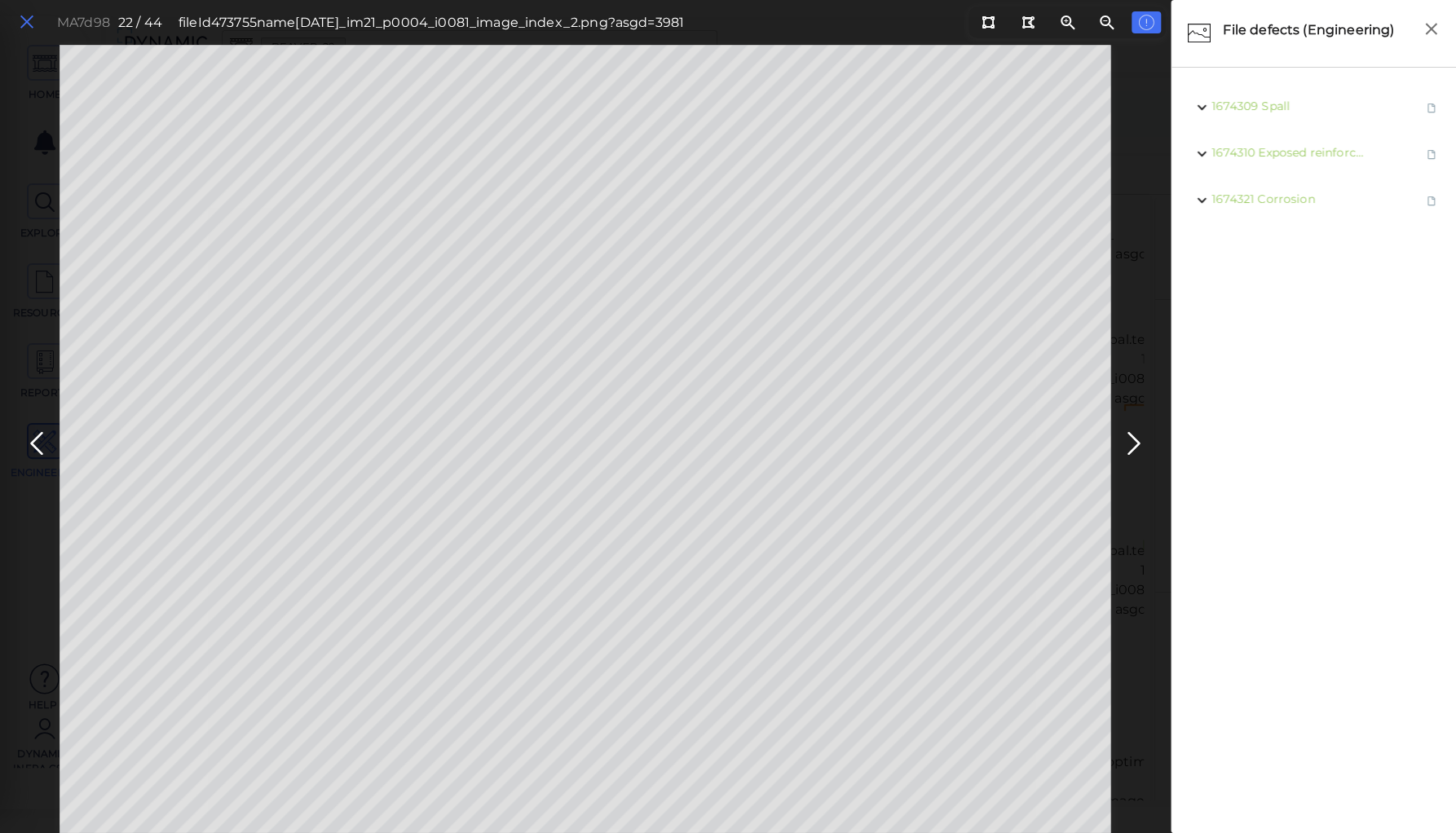
click at [23, 20] on icon at bounding box center [27, 22] width 18 height 22
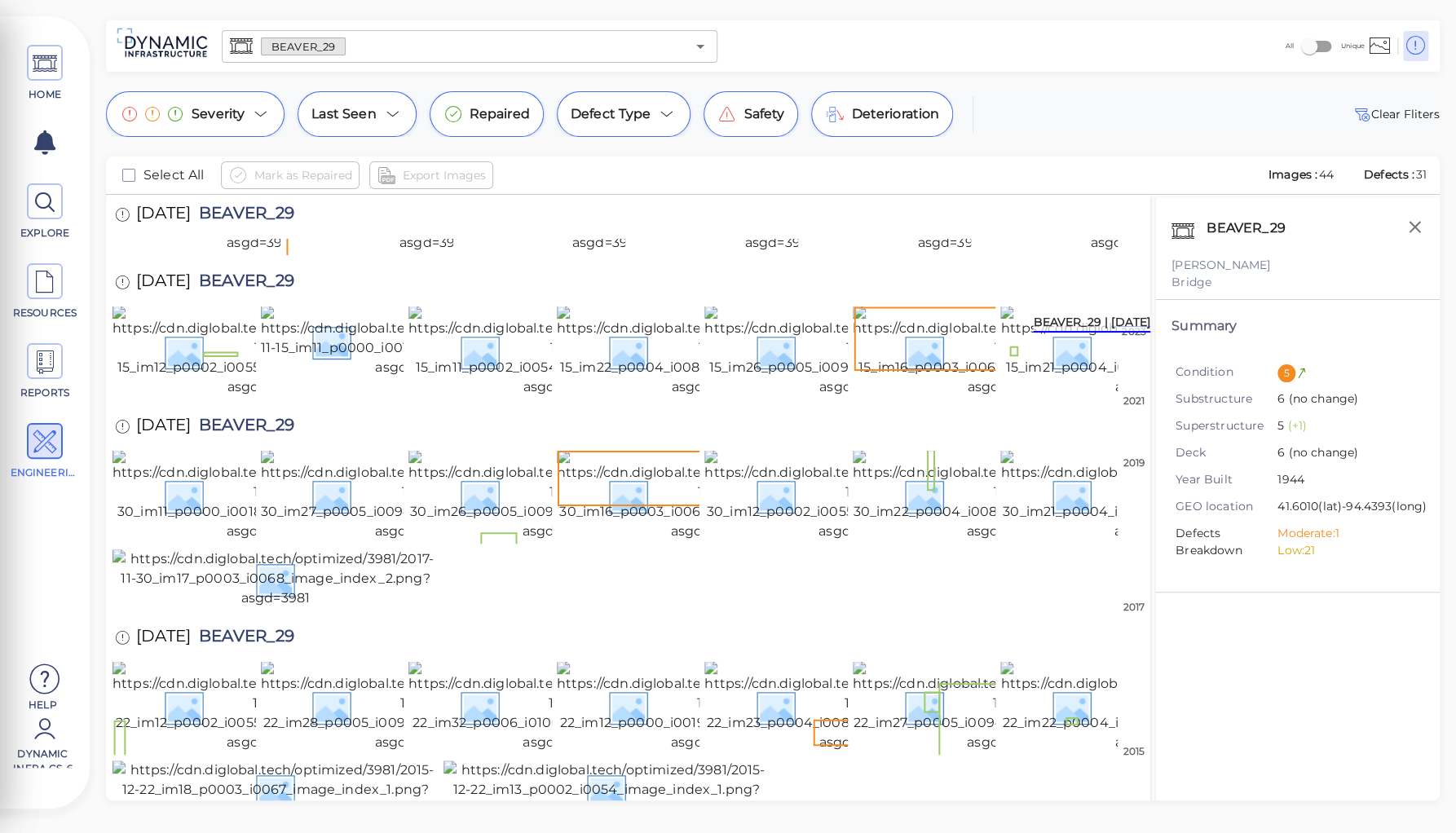
scroll to position [261, 0]
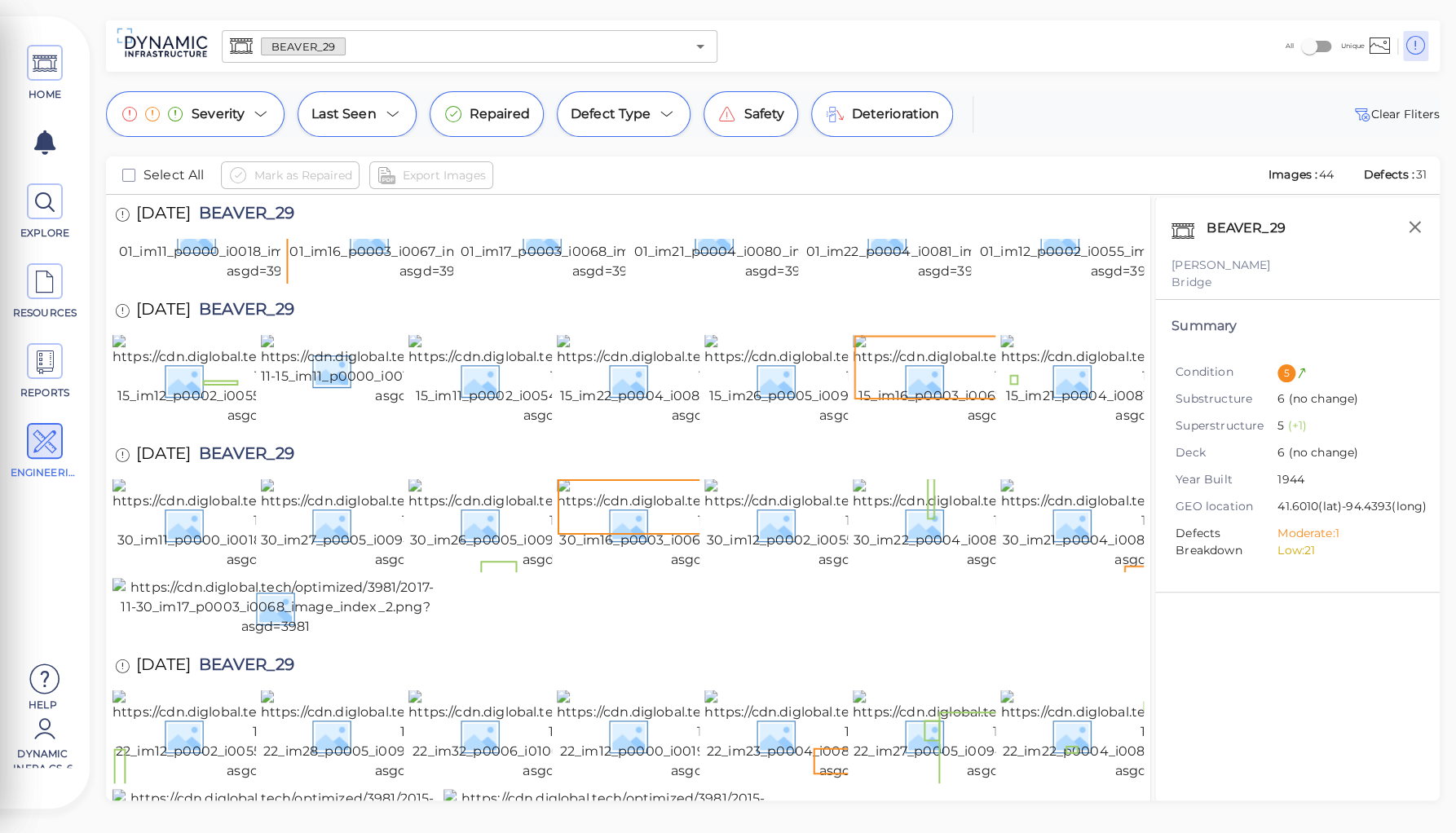
click at [1066, 281] on img at bounding box center [1125, 235] width 298 height 91
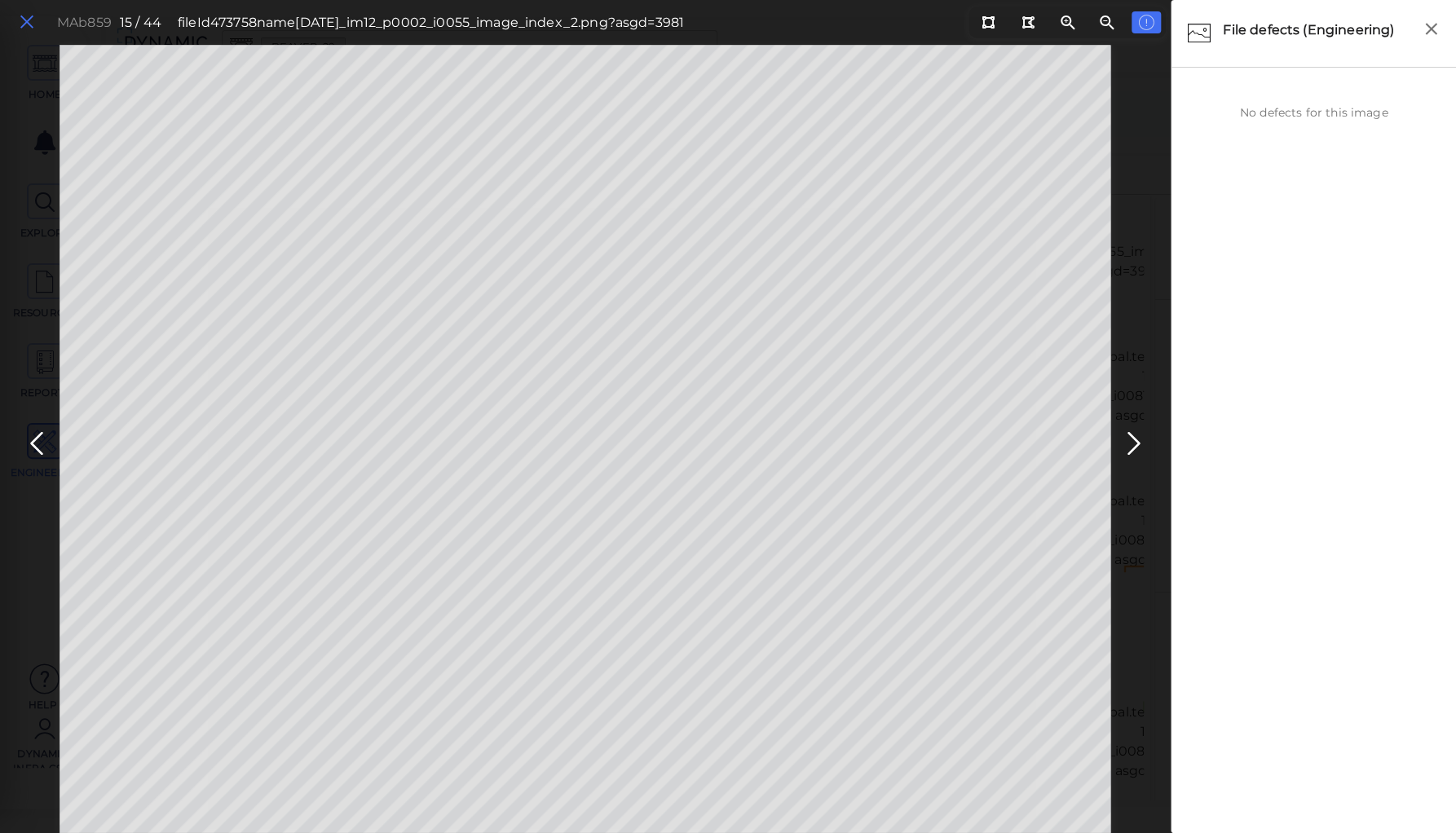
click at [25, 16] on icon at bounding box center [27, 22] width 18 height 22
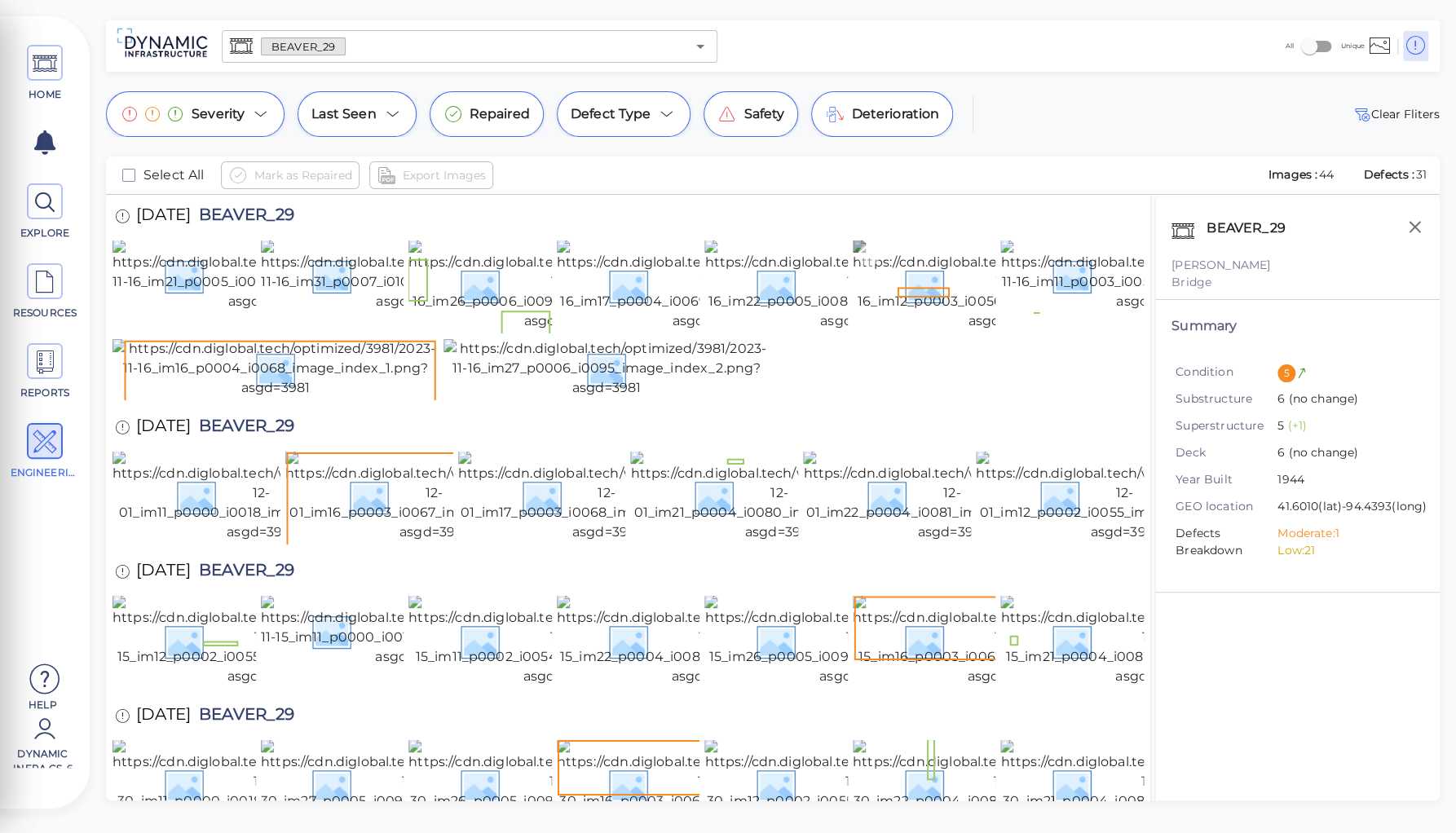
click at [909, 305] on img at bounding box center [1002, 285] width 300 height 91
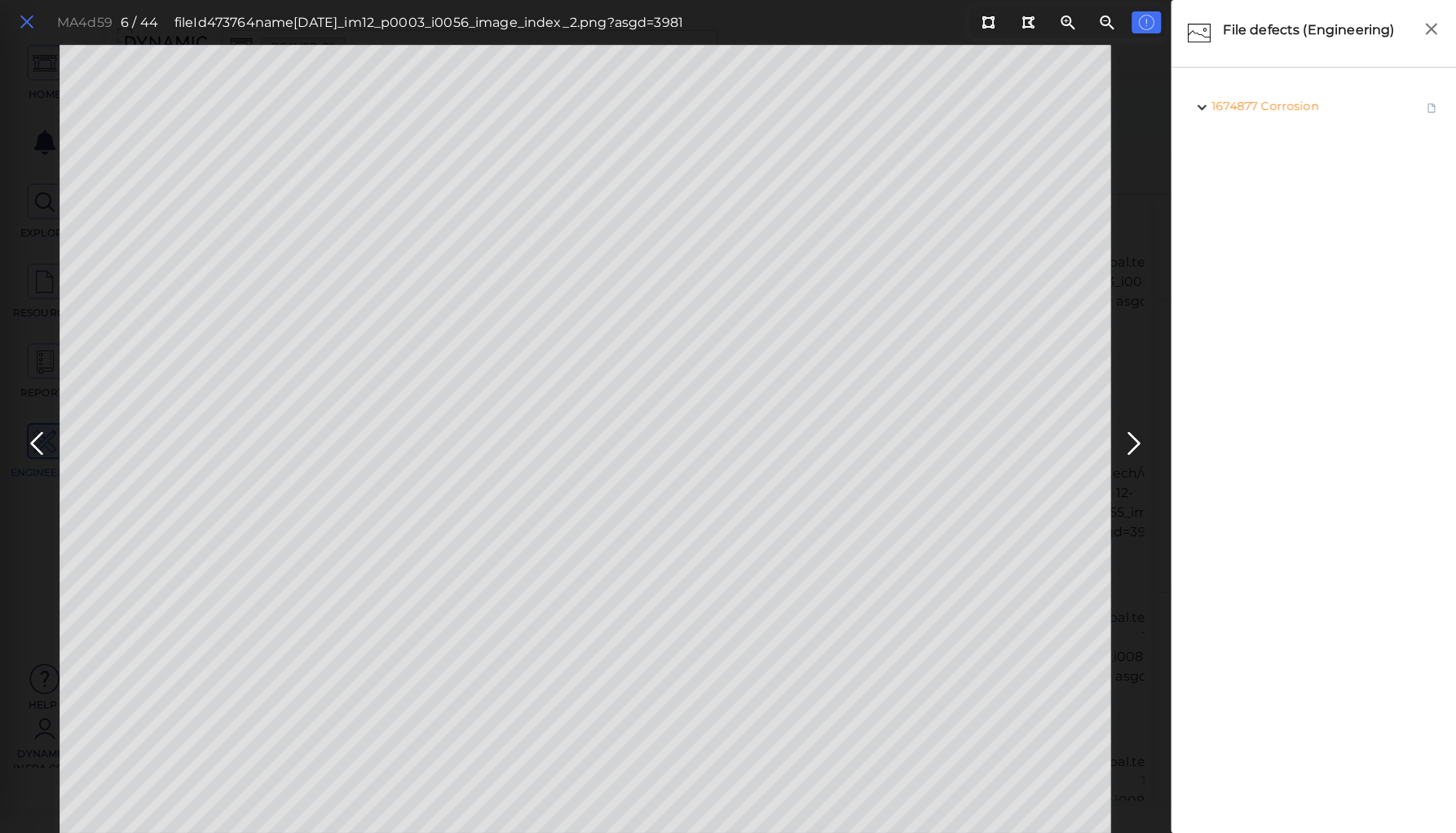
click at [36, 28] on button at bounding box center [27, 23] width 28 height 24
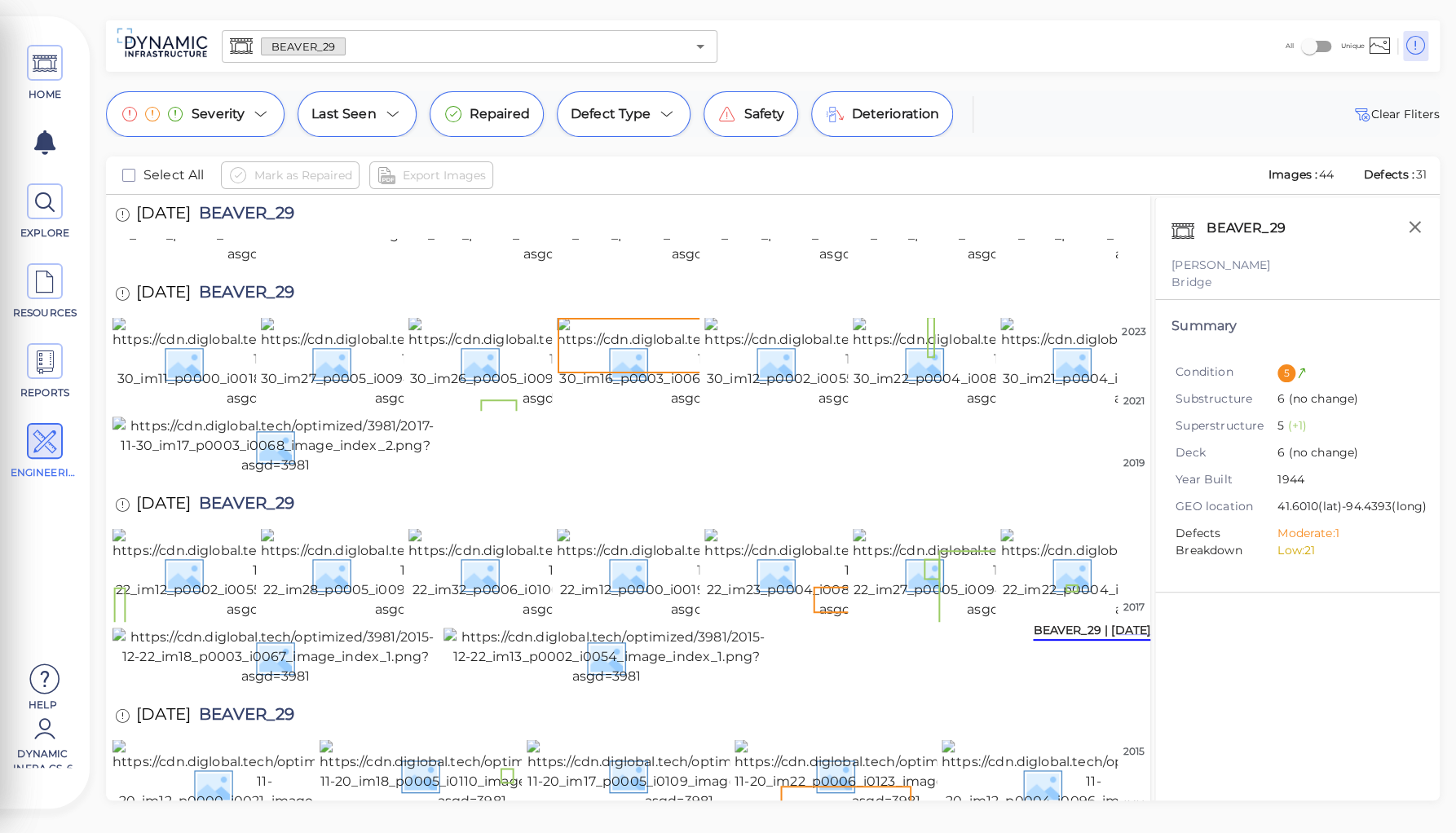
scroll to position [978, 0]
click at [633, 613] on img at bounding box center [706, 573] width 298 height 91
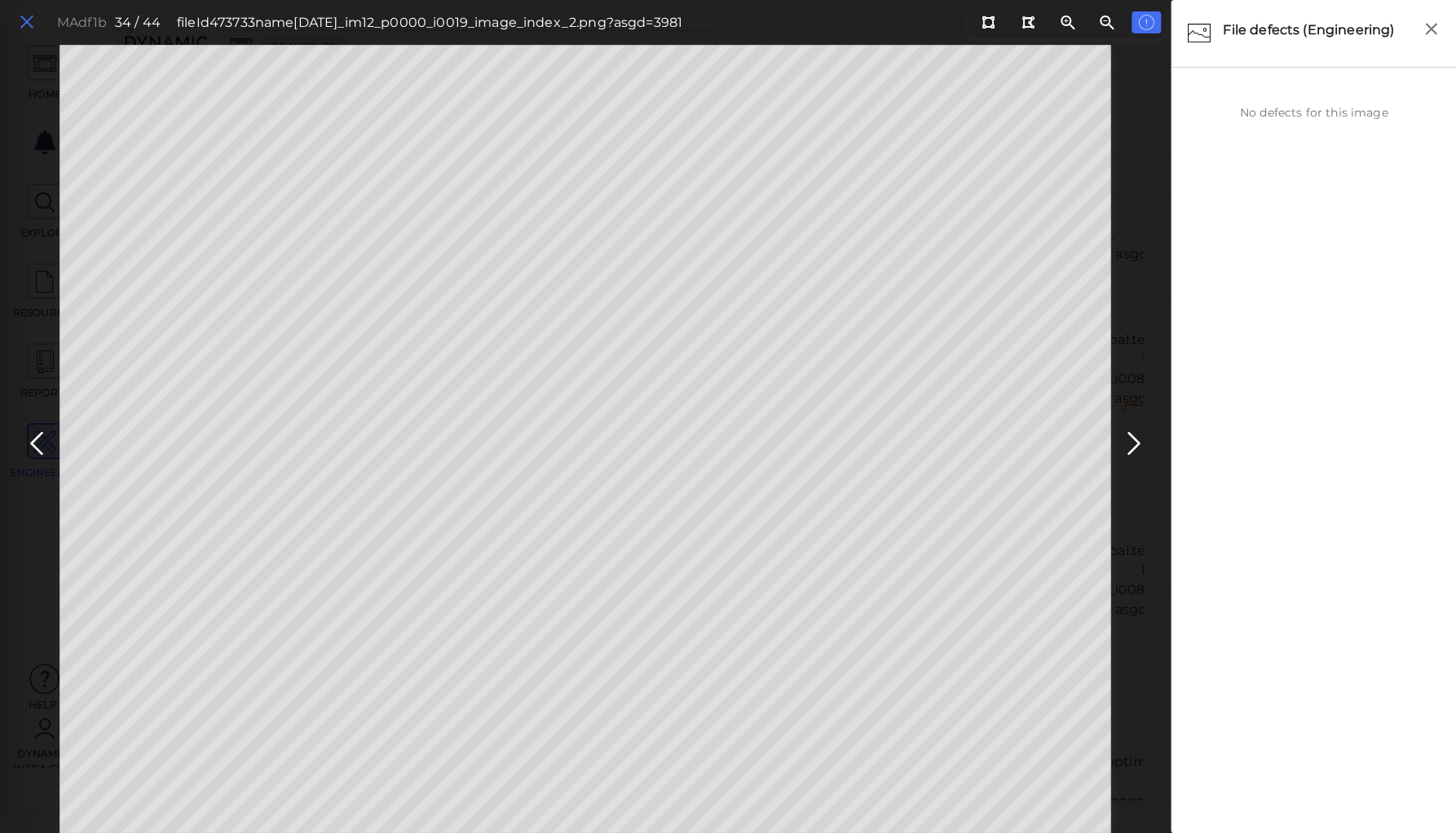
click at [29, 24] on icon at bounding box center [27, 22] width 18 height 22
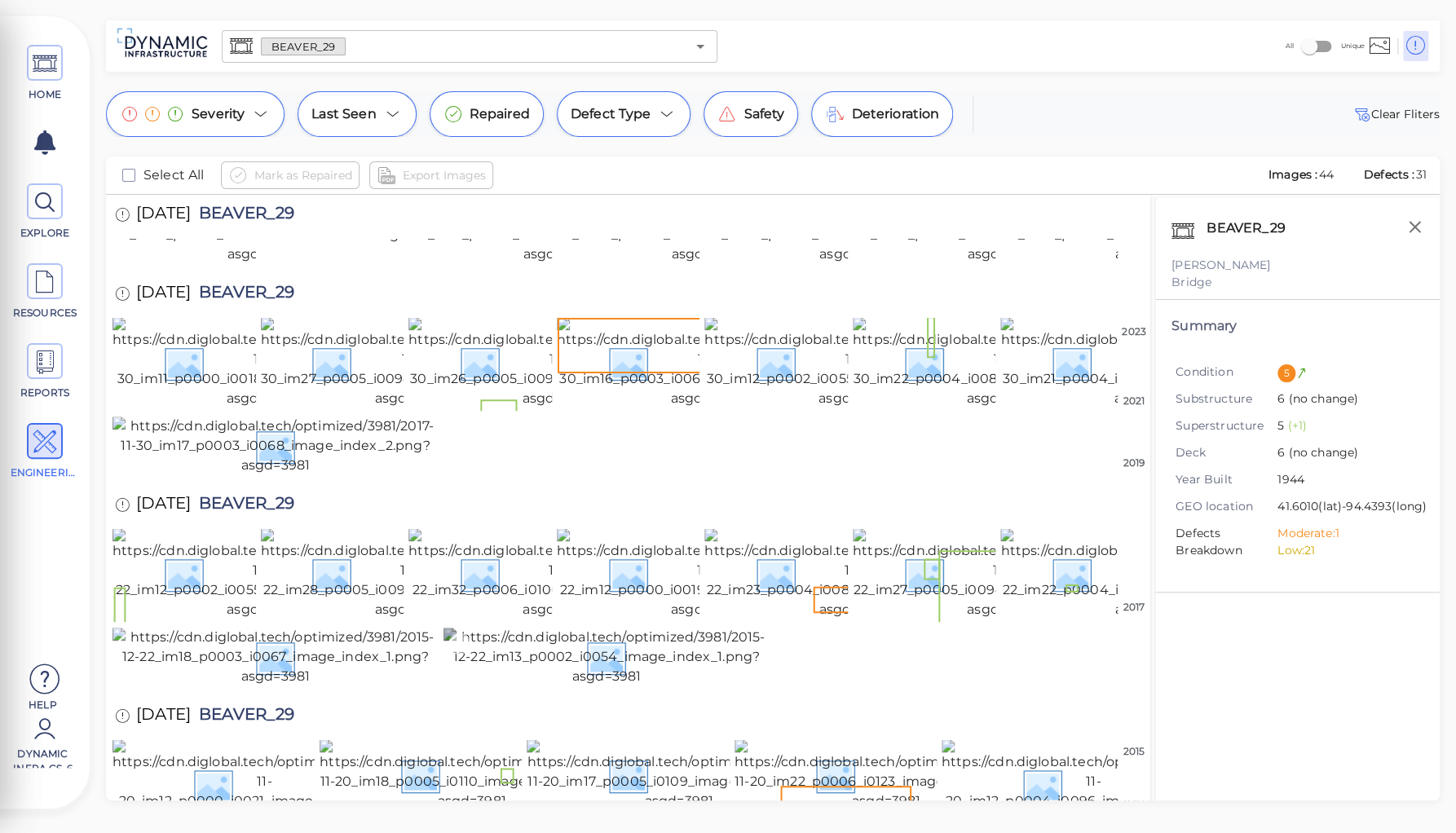
scroll to position [1330, 0]
click at [347, 627] on img at bounding box center [276, 656] width 326 height 59
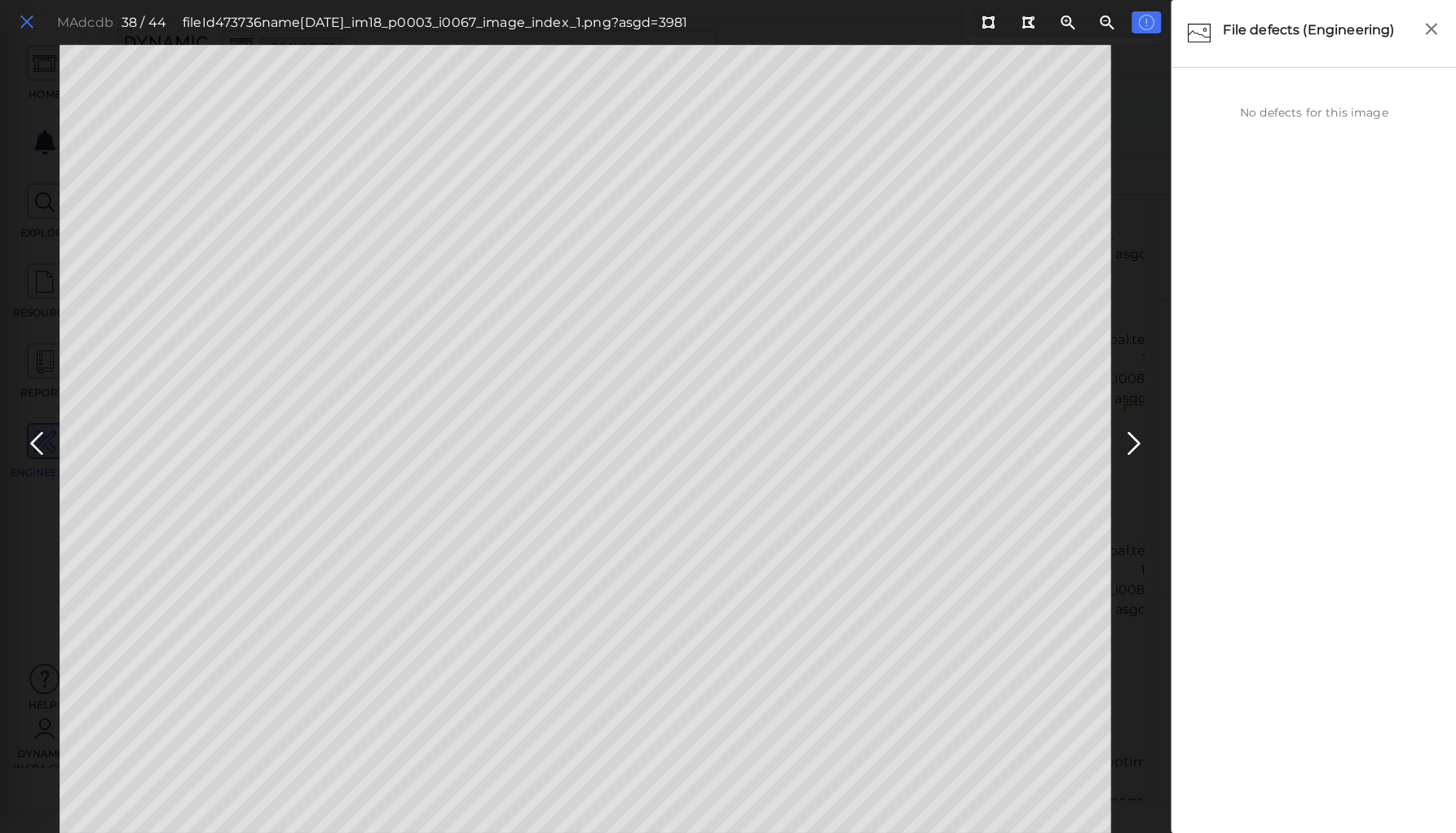
click at [26, 27] on icon at bounding box center [27, 22] width 18 height 22
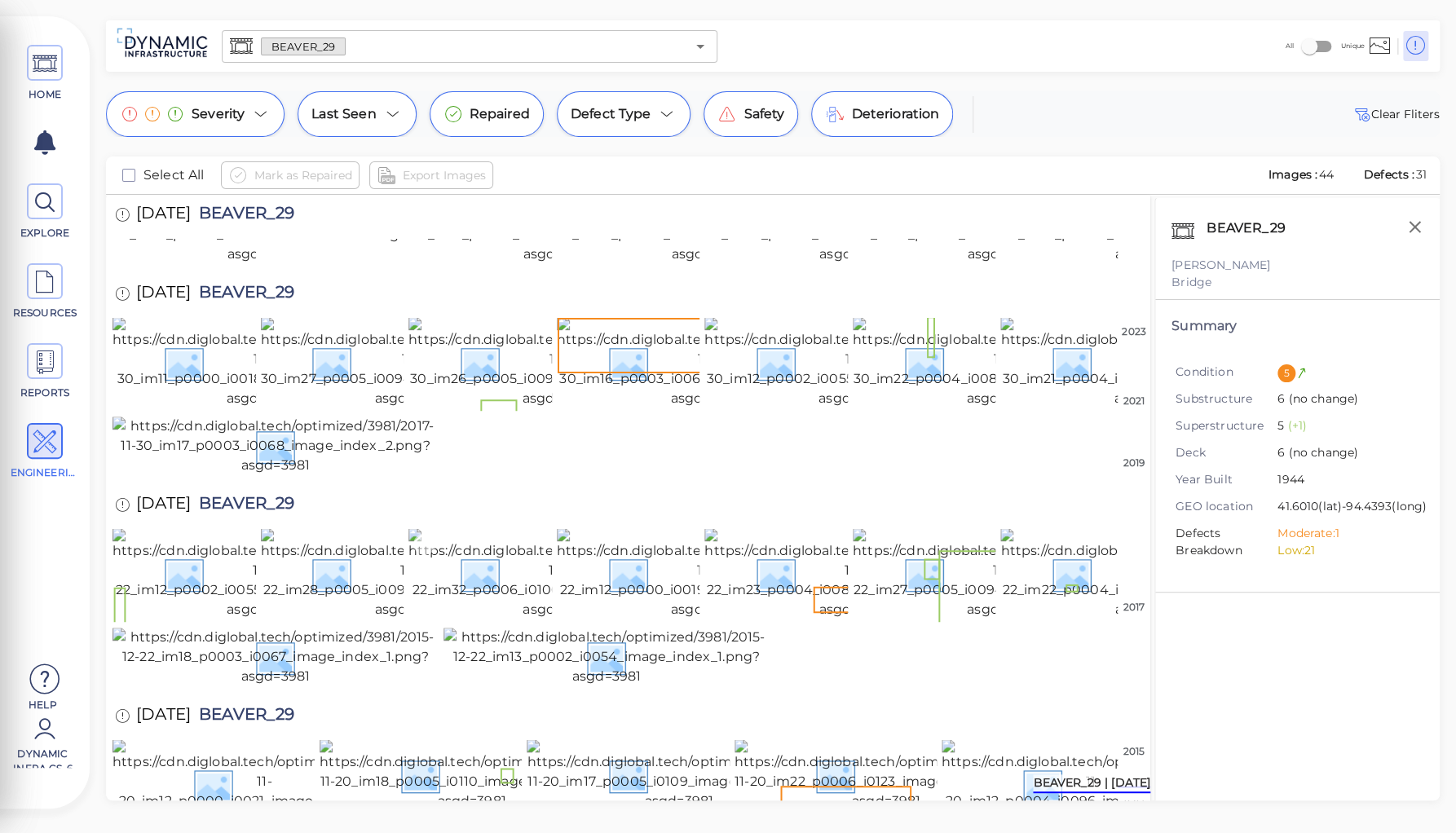
scroll to position [874, 0]
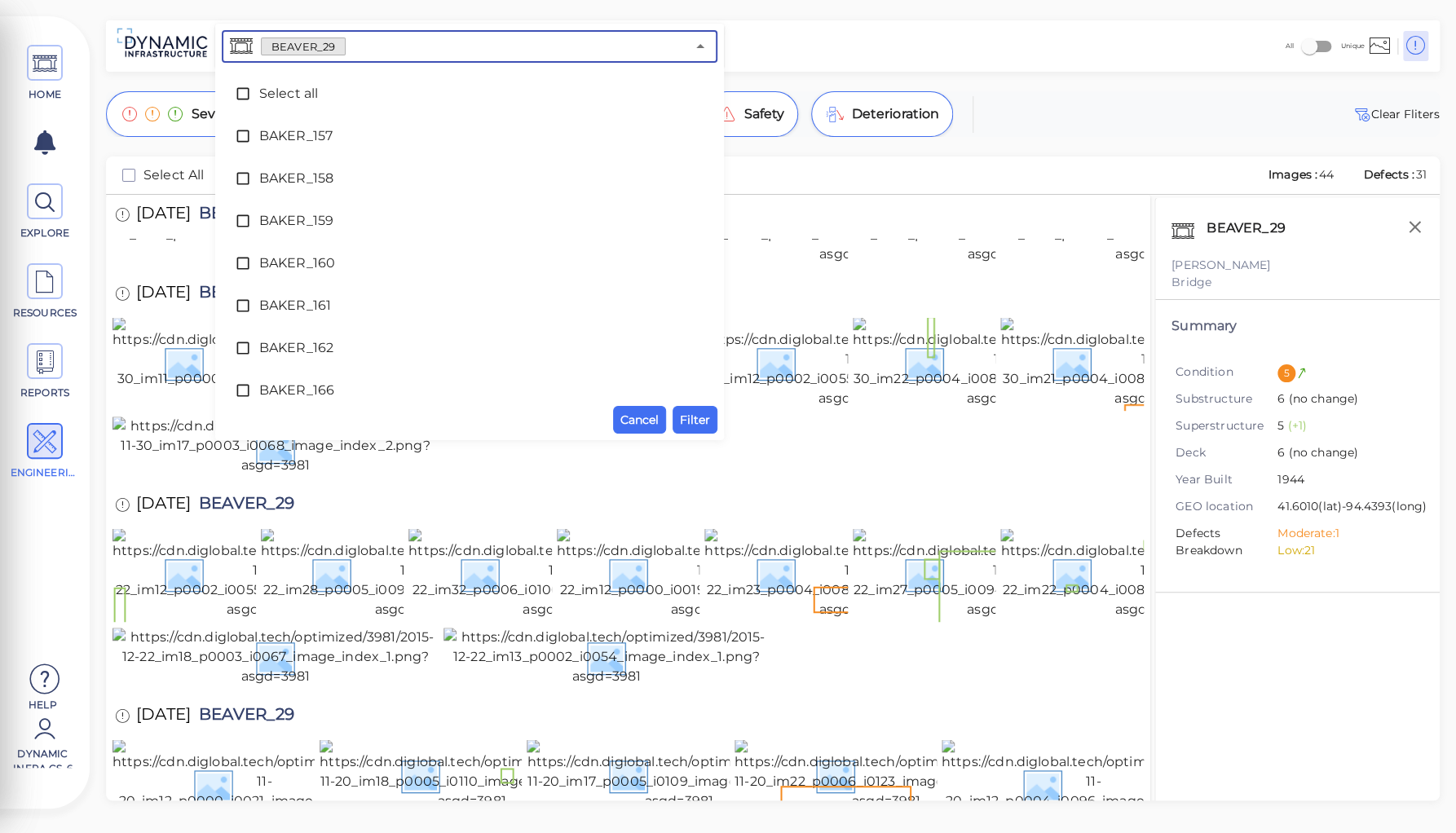
click at [359, 51] on input "text" at bounding box center [516, 46] width 340 height 23
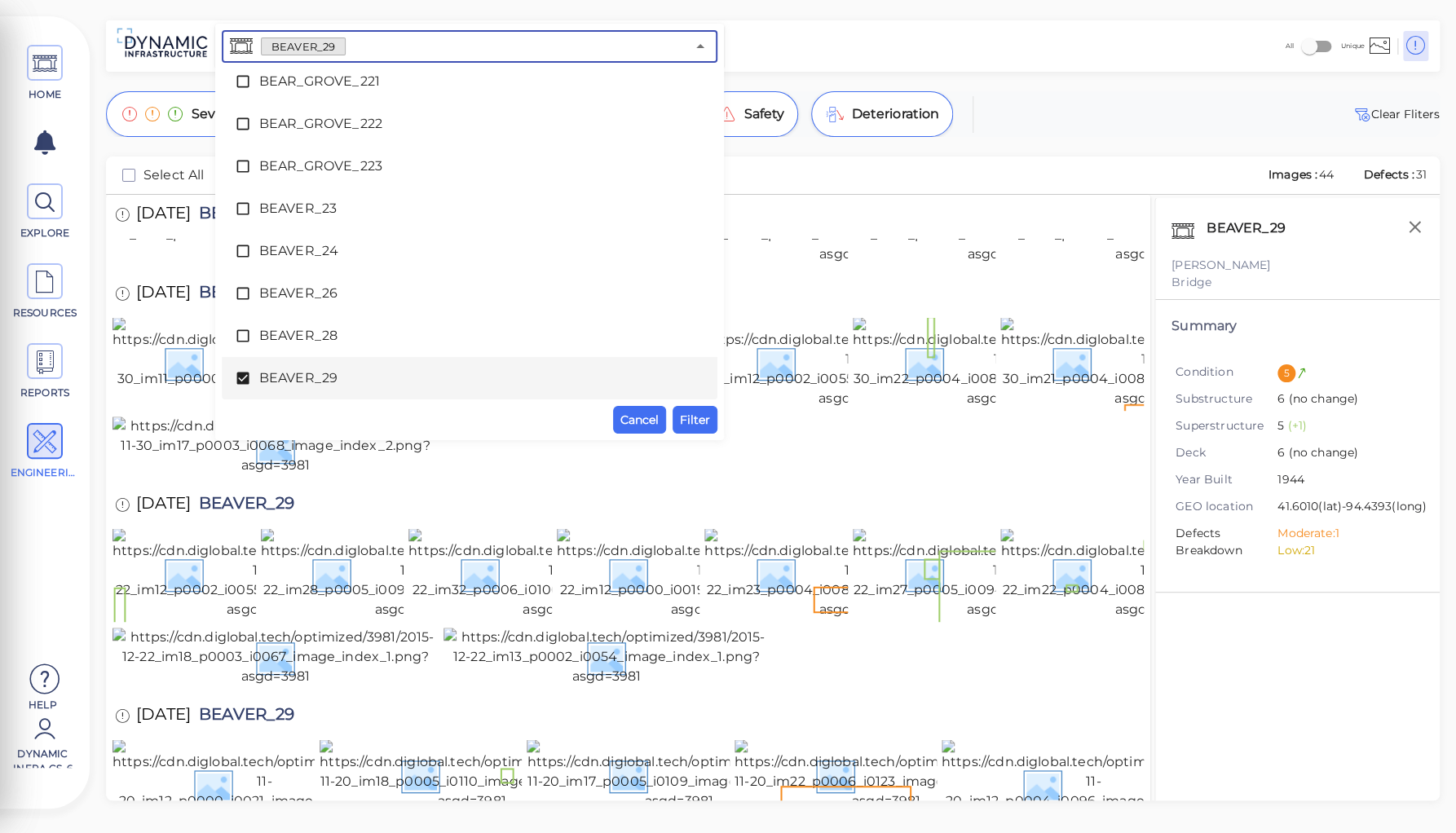
click at [248, 378] on icon at bounding box center [243, 379] width 12 height 12
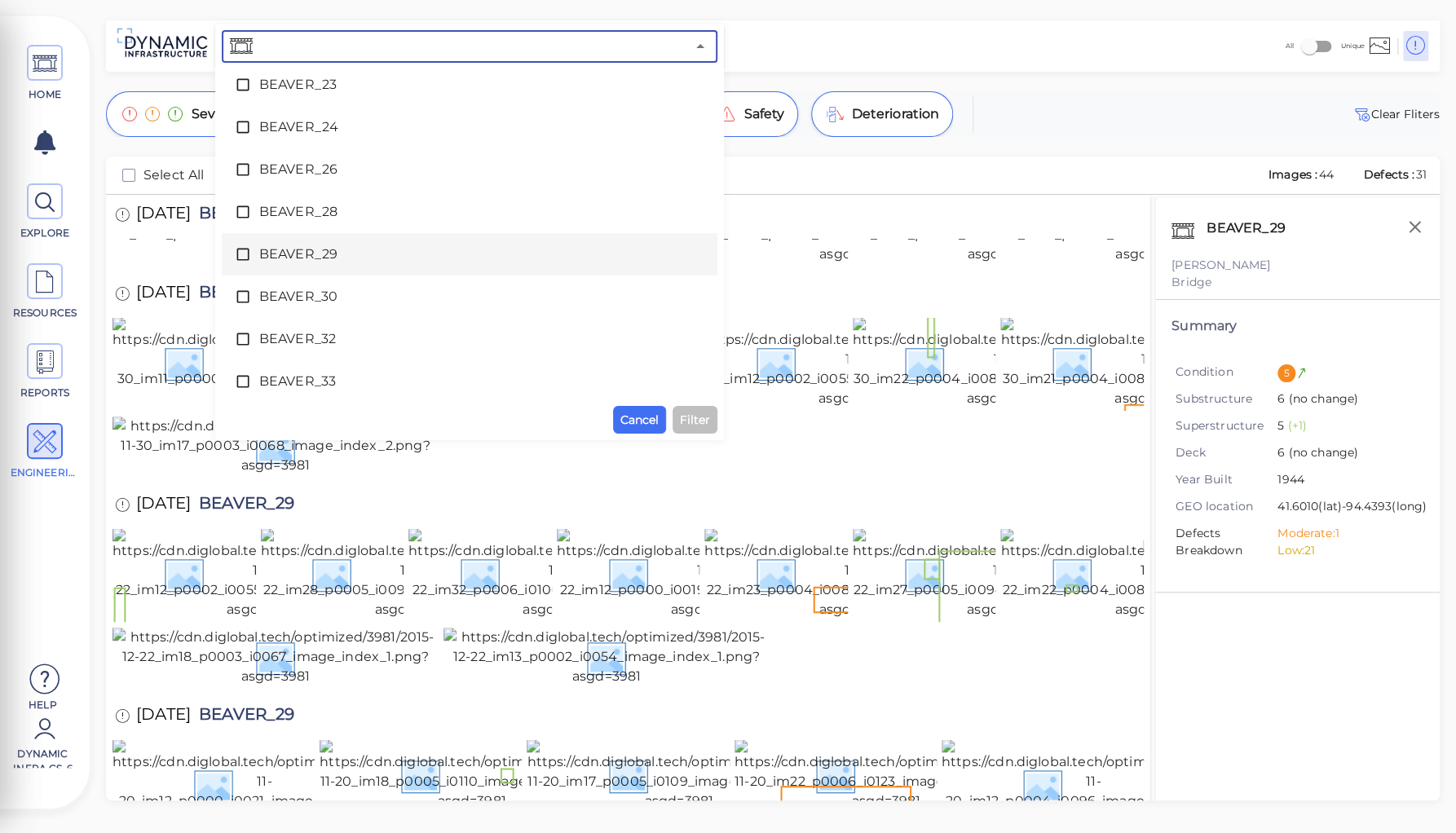
scroll to position [1753, 0]
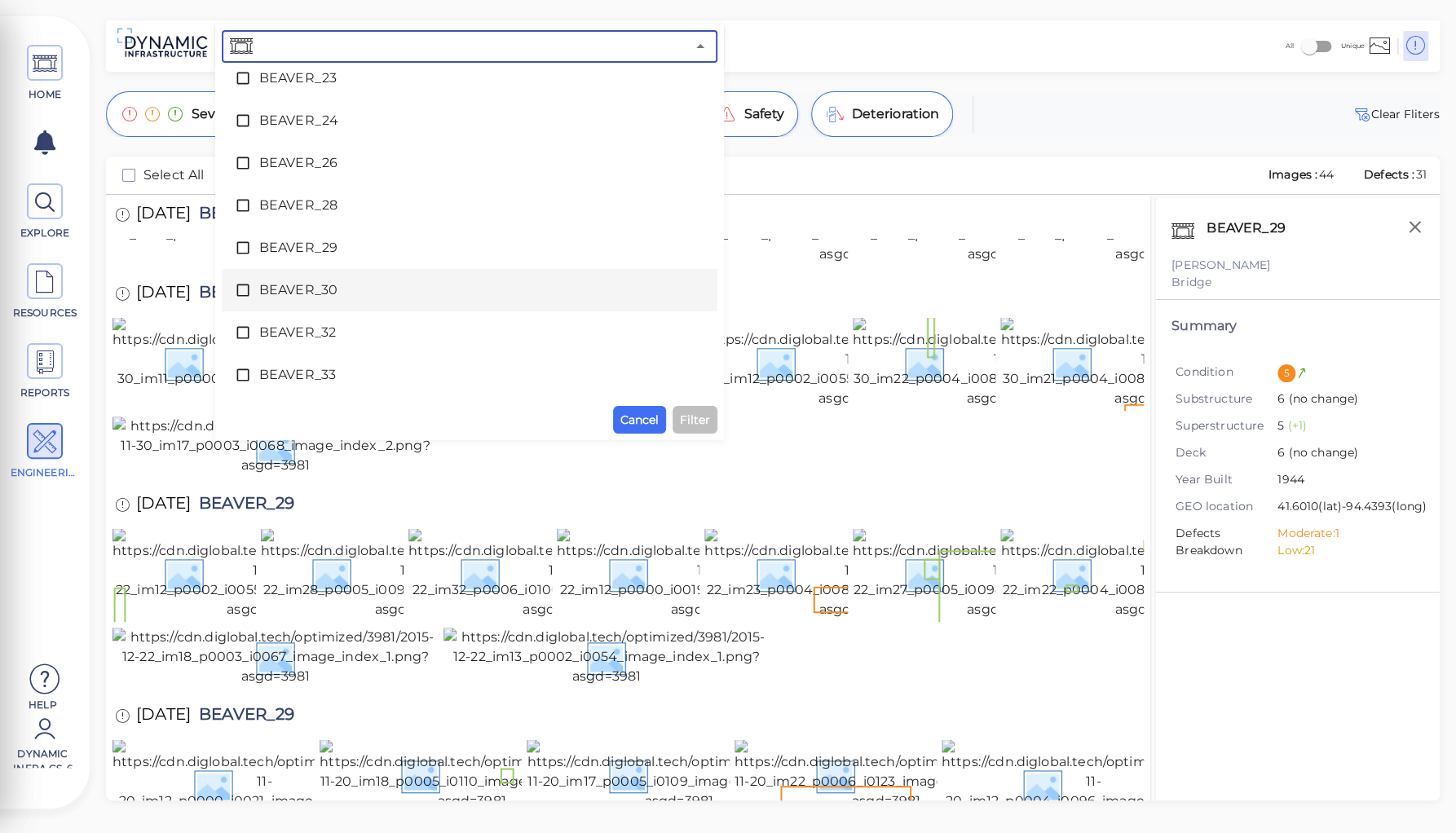
click at [291, 286] on span "BEAVER_30" at bounding box center [469, 291] width 421 height 20
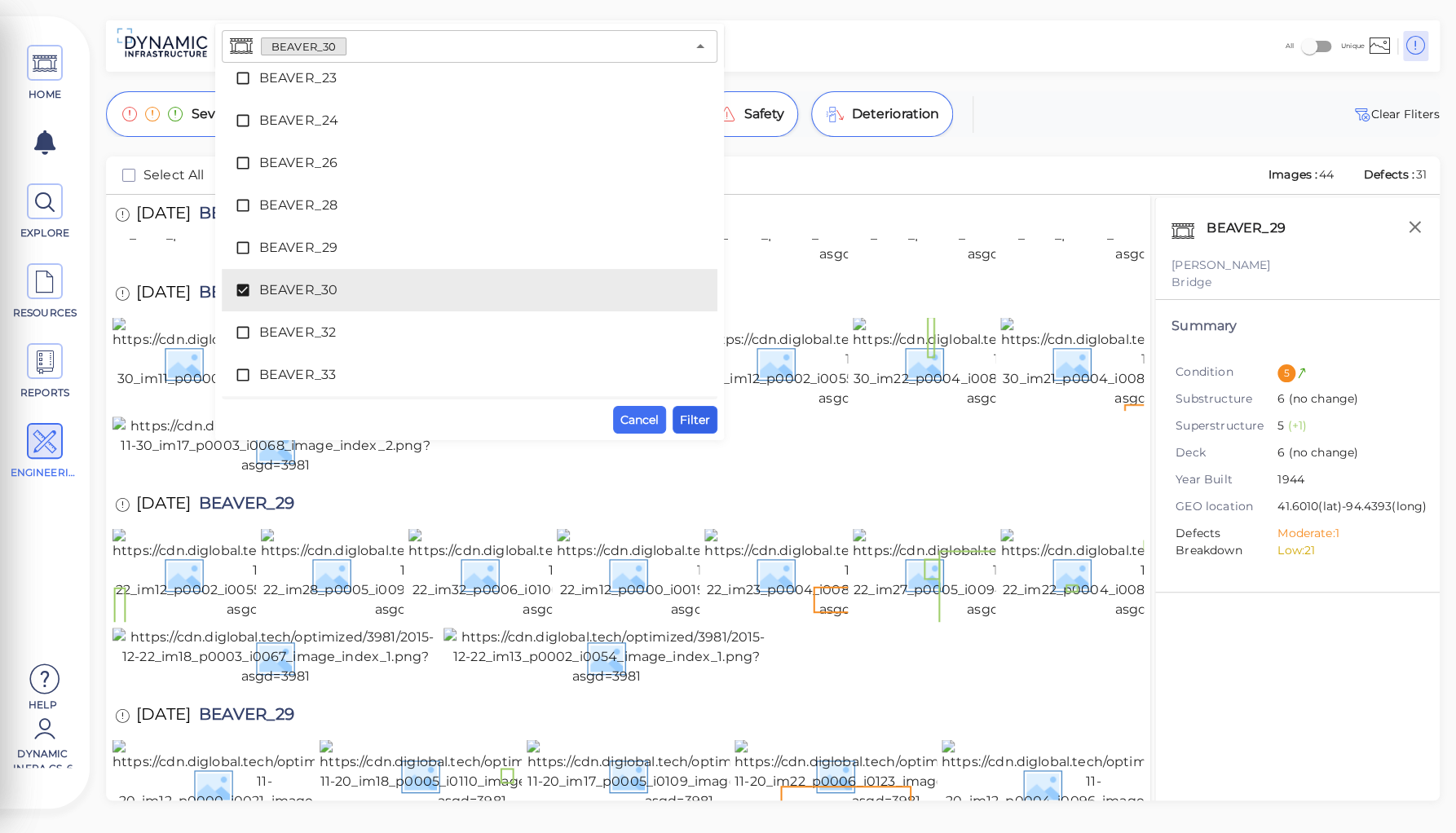
click at [698, 415] on span "Filter" at bounding box center [695, 419] width 30 height 20
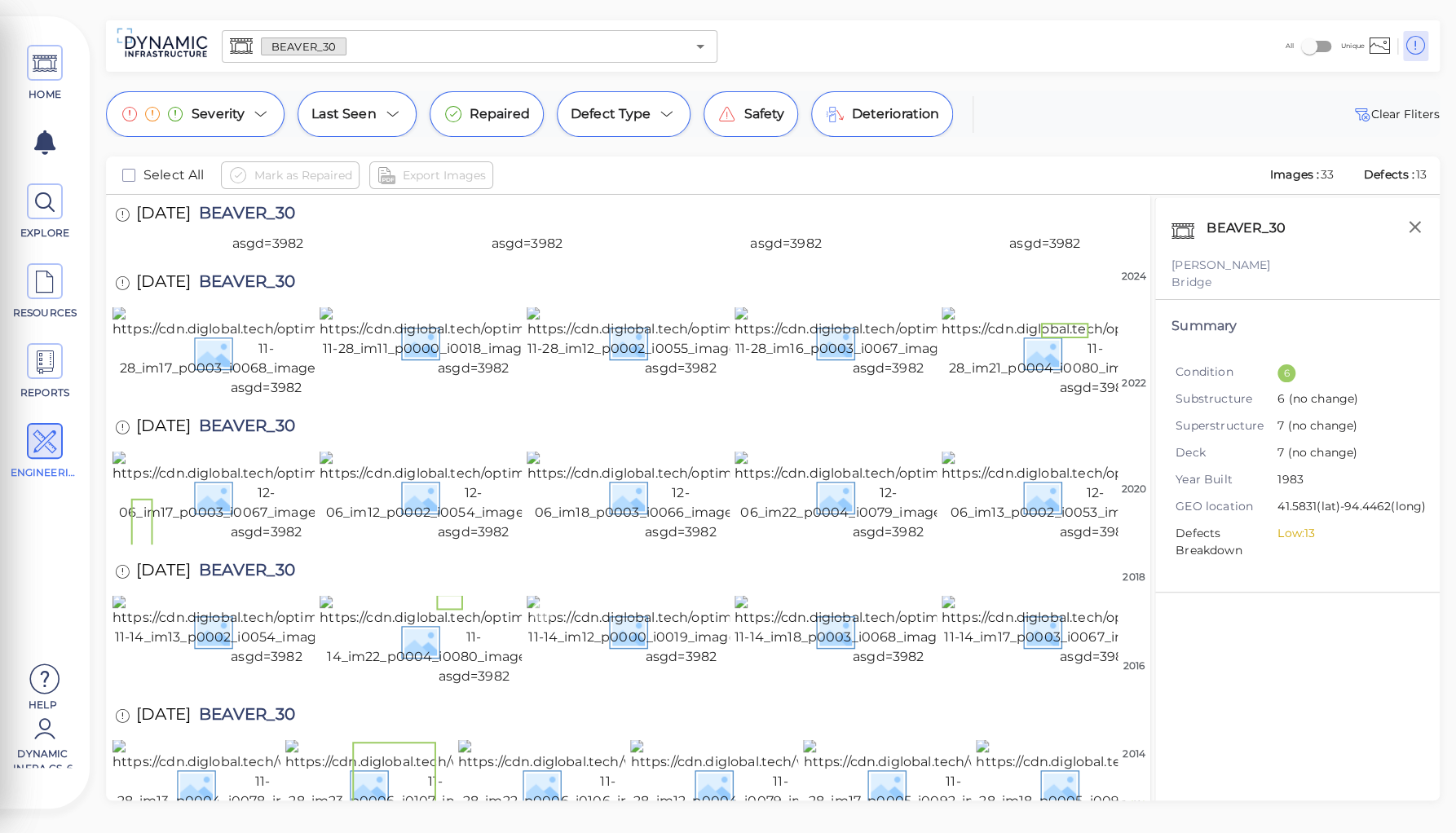
scroll to position [1144, 0]
drag, startPoint x: 219, startPoint y: 209, endPoint x: 395, endPoint y: 225, distance: 176.7
click at [395, 406] on div "[DATE] BEAVER_30" at bounding box center [629, 427] width 1031 height 45
copy span "BEAVER_30"
click at [1047, 745] on img at bounding box center [1126, 784] width 300 height 91
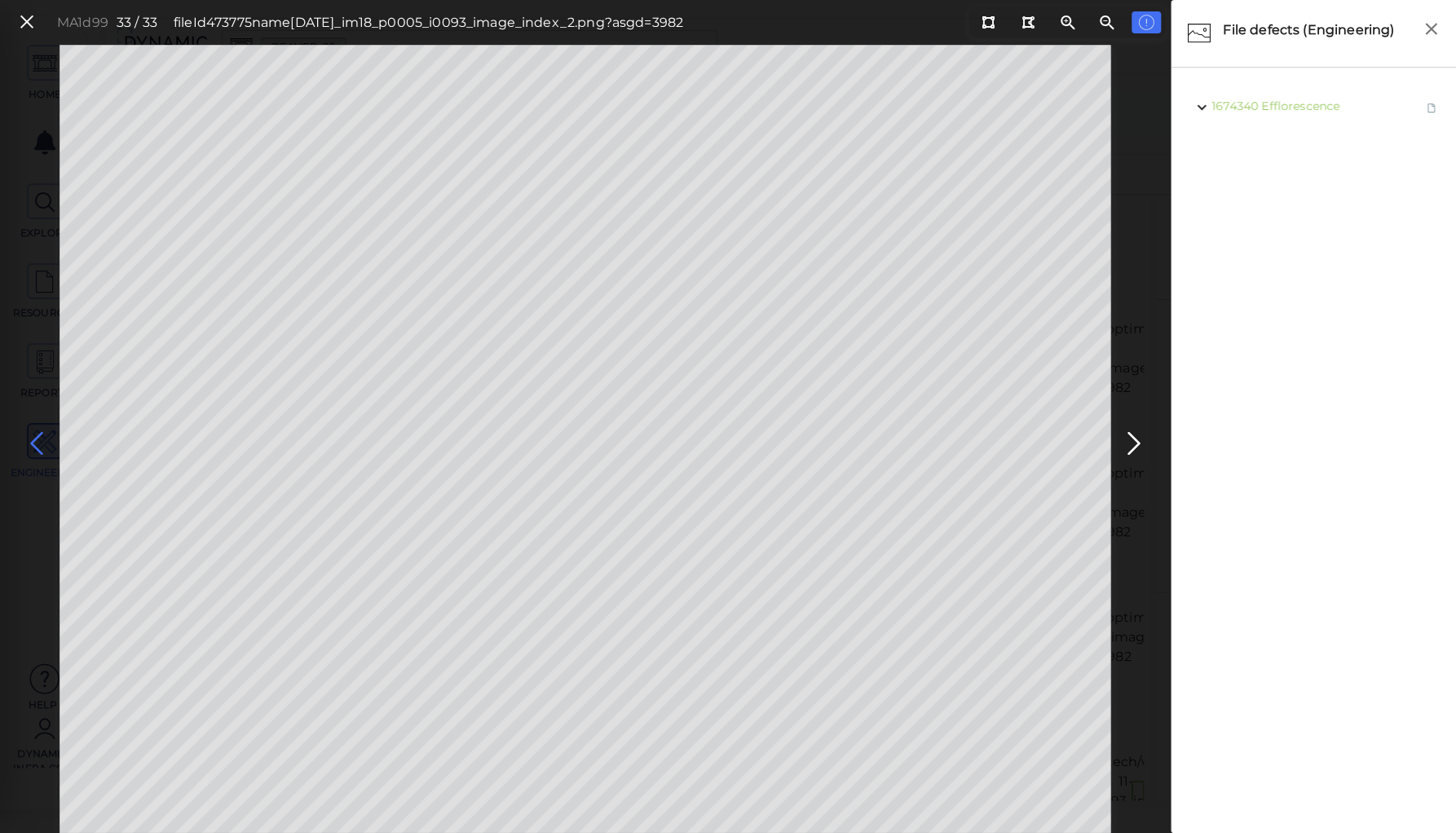
click at [44, 444] on icon at bounding box center [37, 443] width 26 height 32
click at [43, 440] on icon at bounding box center [37, 443] width 26 height 32
click at [988, 18] on icon at bounding box center [987, 22] width 13 height 12
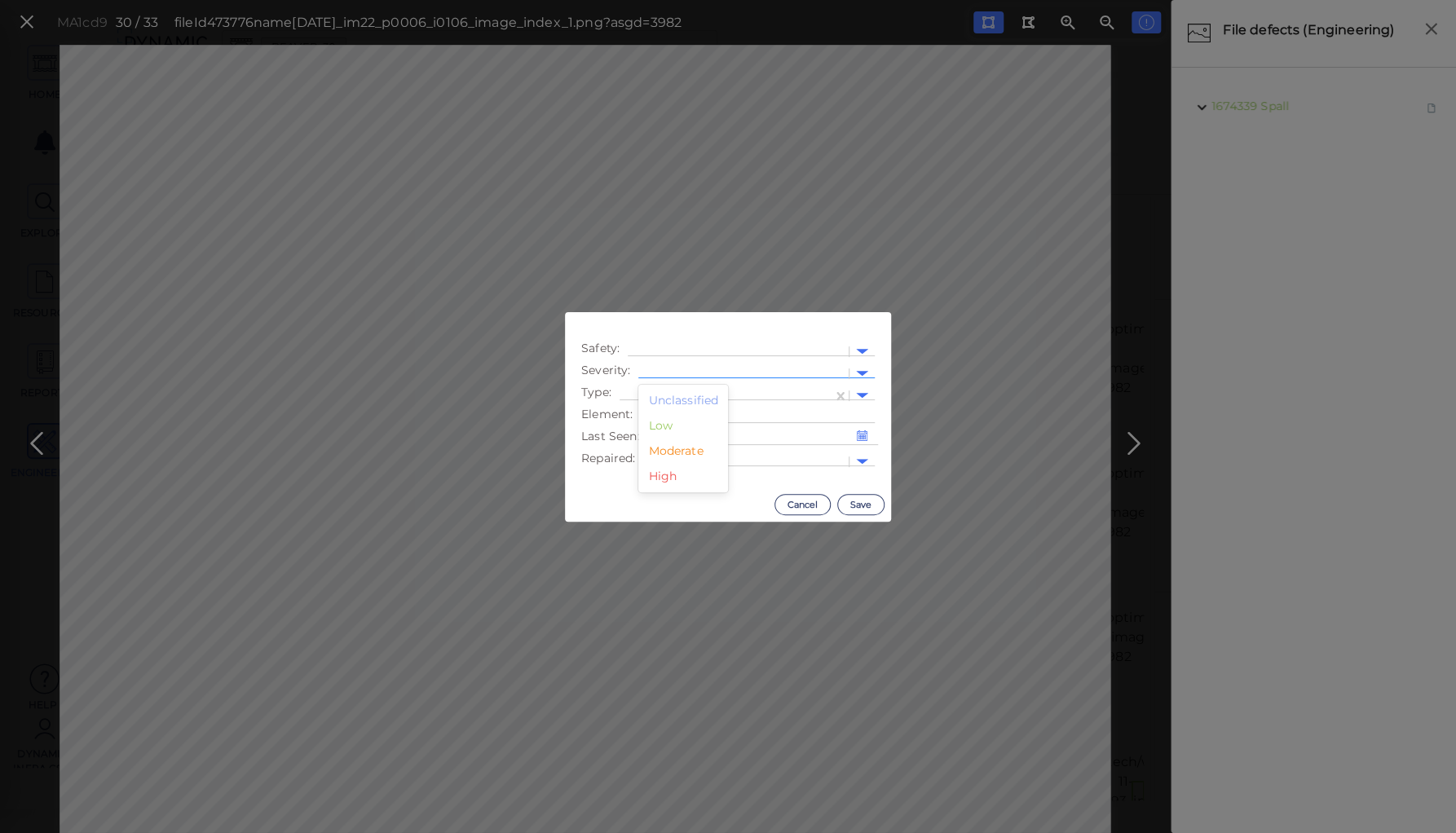
click at [705, 365] on div at bounding box center [743, 374] width 210 height 24
click at [667, 471] on div "High" at bounding box center [684, 475] width 90 height 25
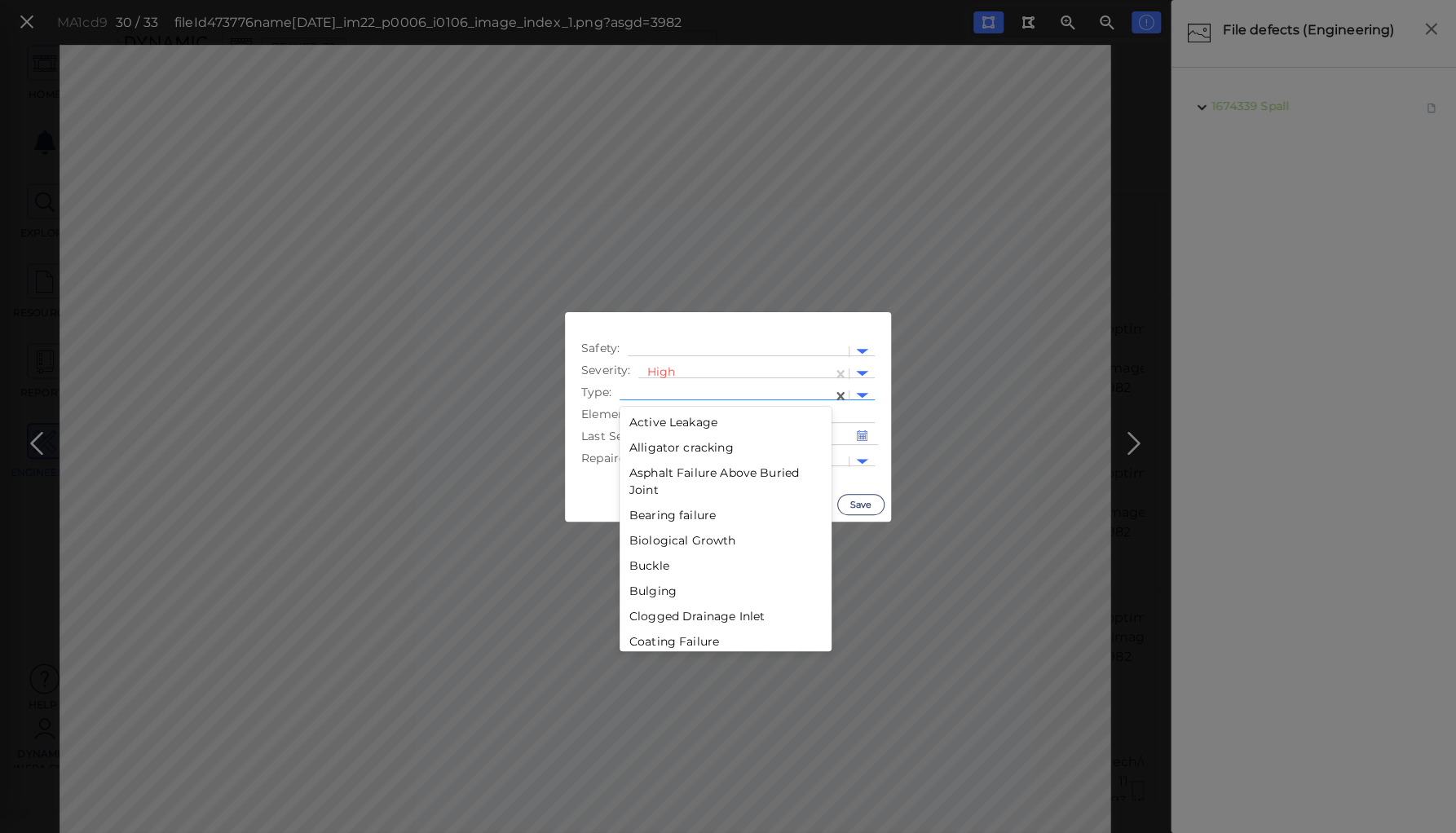
click at [668, 389] on div at bounding box center [726, 396] width 197 height 17
click at [642, 459] on div "Spall" at bounding box center [726, 456] width 212 height 25
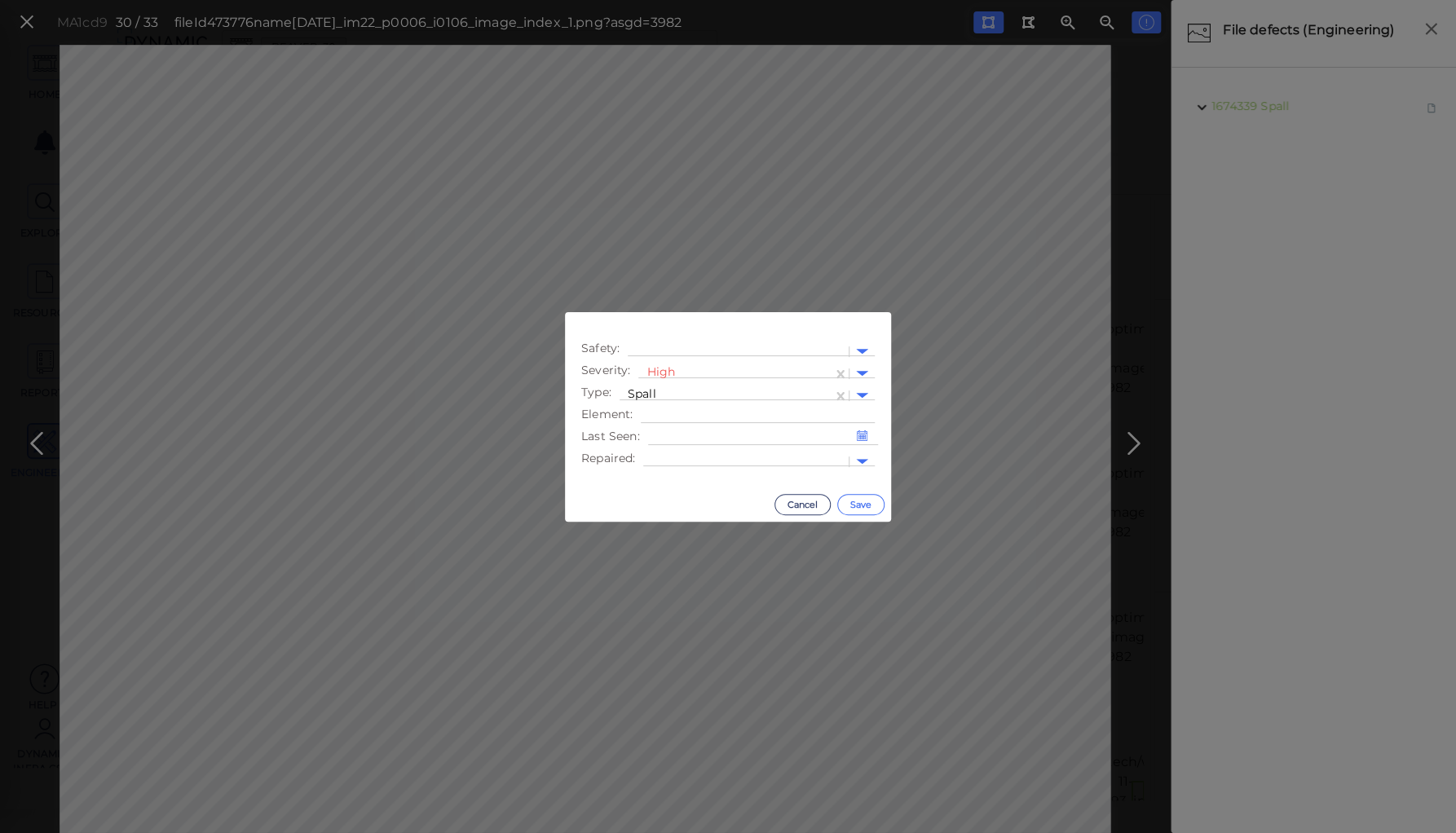
click at [859, 497] on button "Save" at bounding box center [860, 503] width 47 height 21
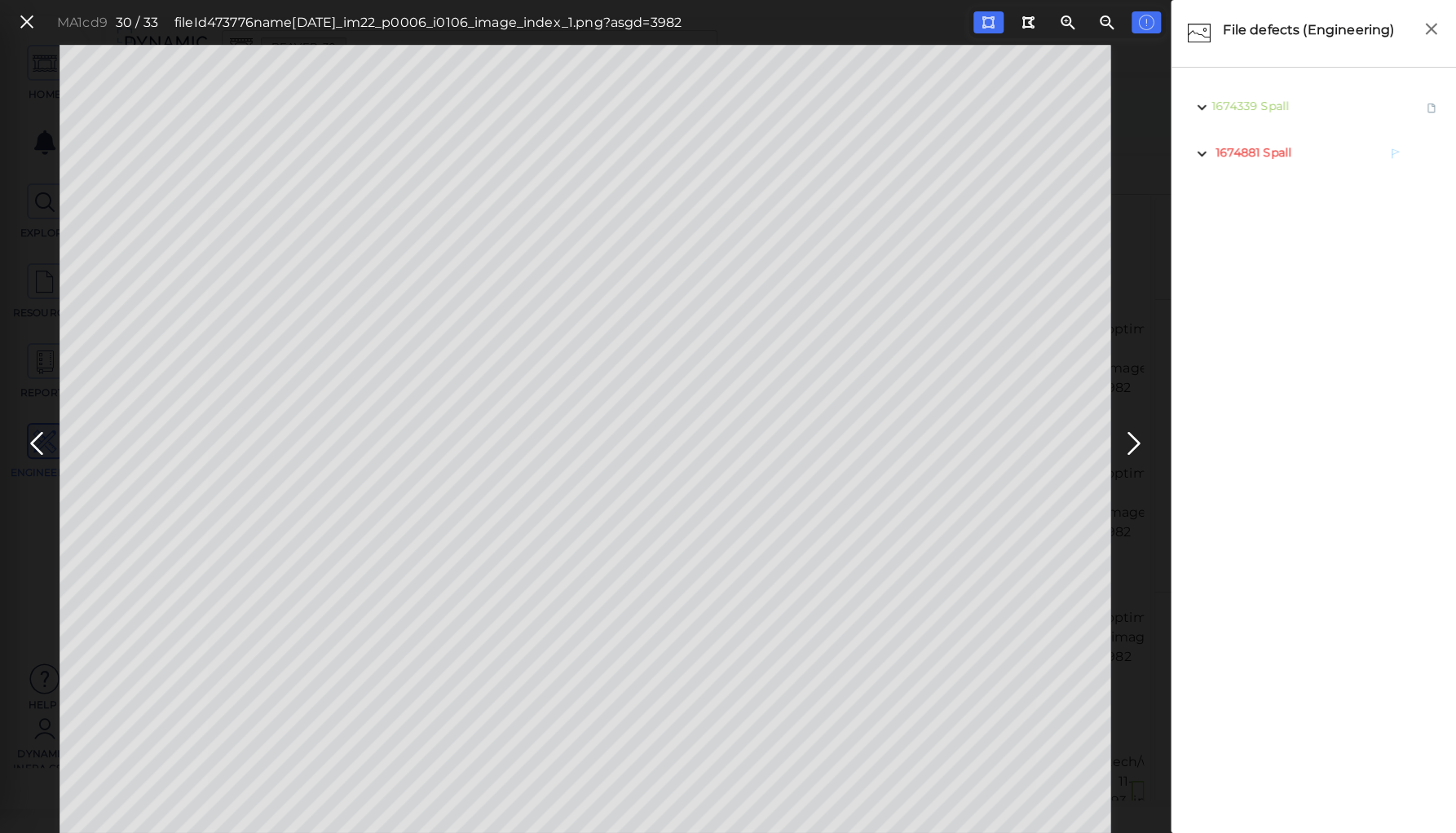
click at [1281, 155] on span "Spall" at bounding box center [1277, 152] width 29 height 15
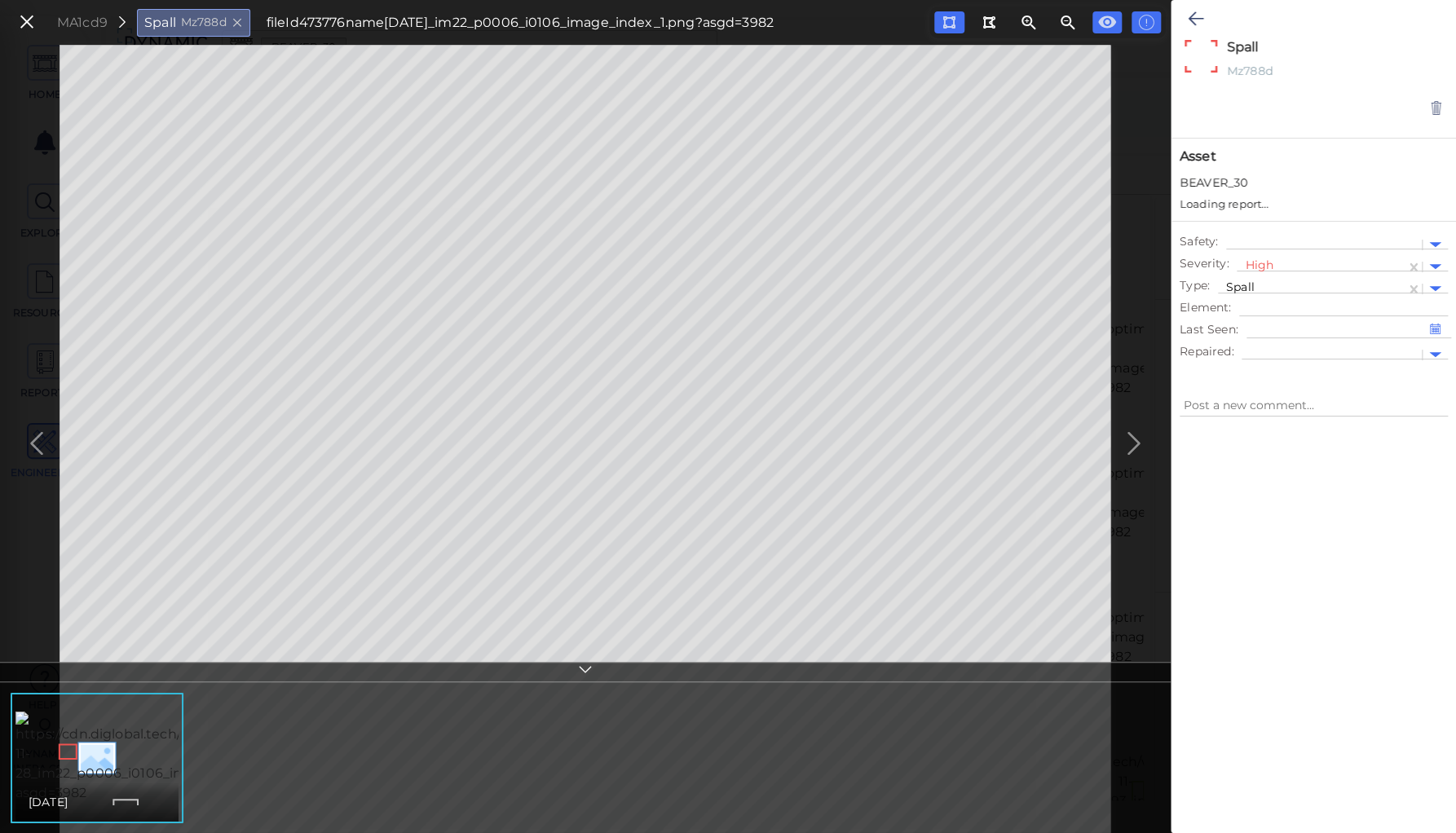
type textarea "x"
click at [587, 669] on icon at bounding box center [586, 671] width 16 height 19
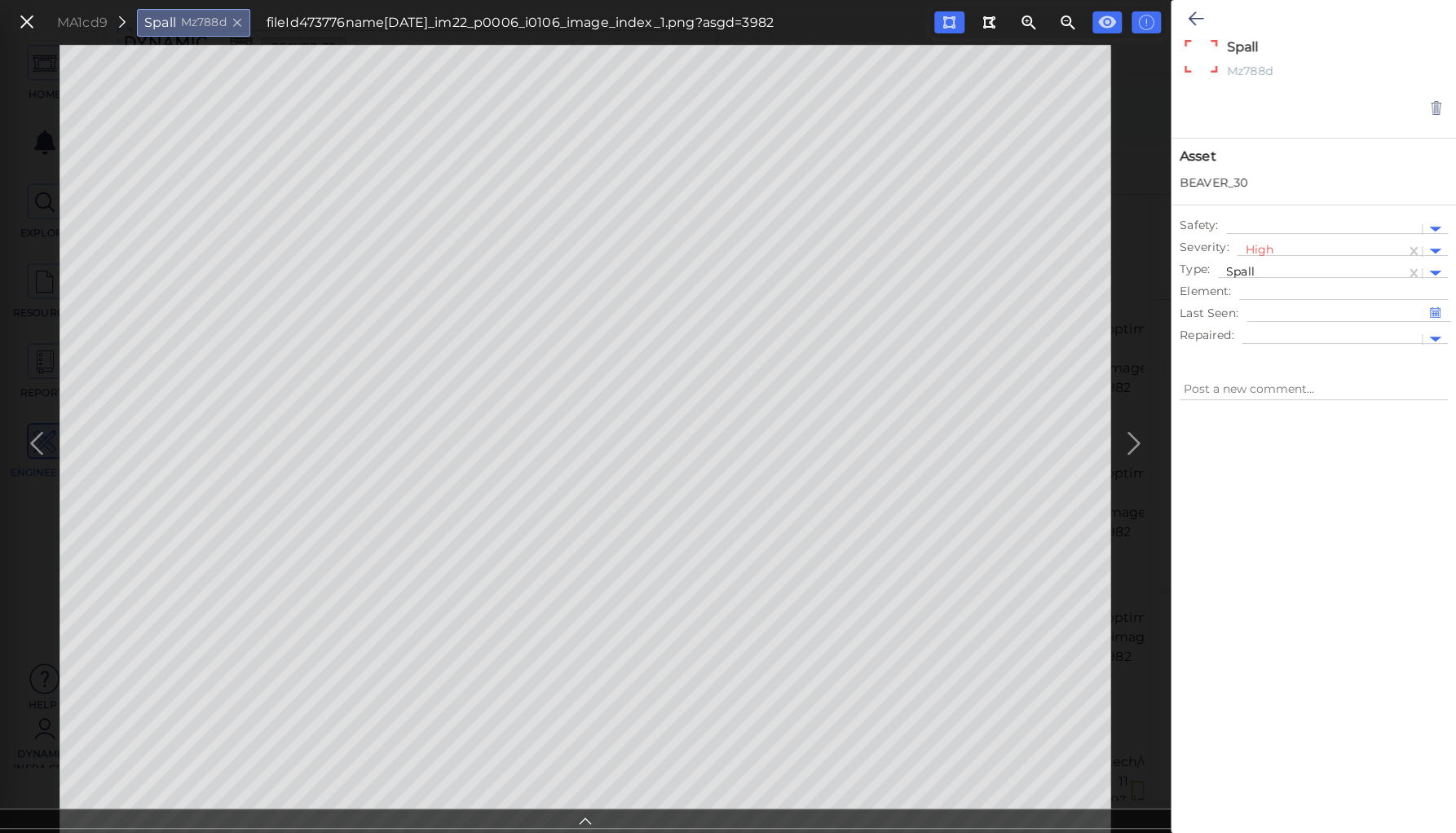
type textarea "x"
click at [1198, 15] on icon at bounding box center [1196, 19] width 16 height 20
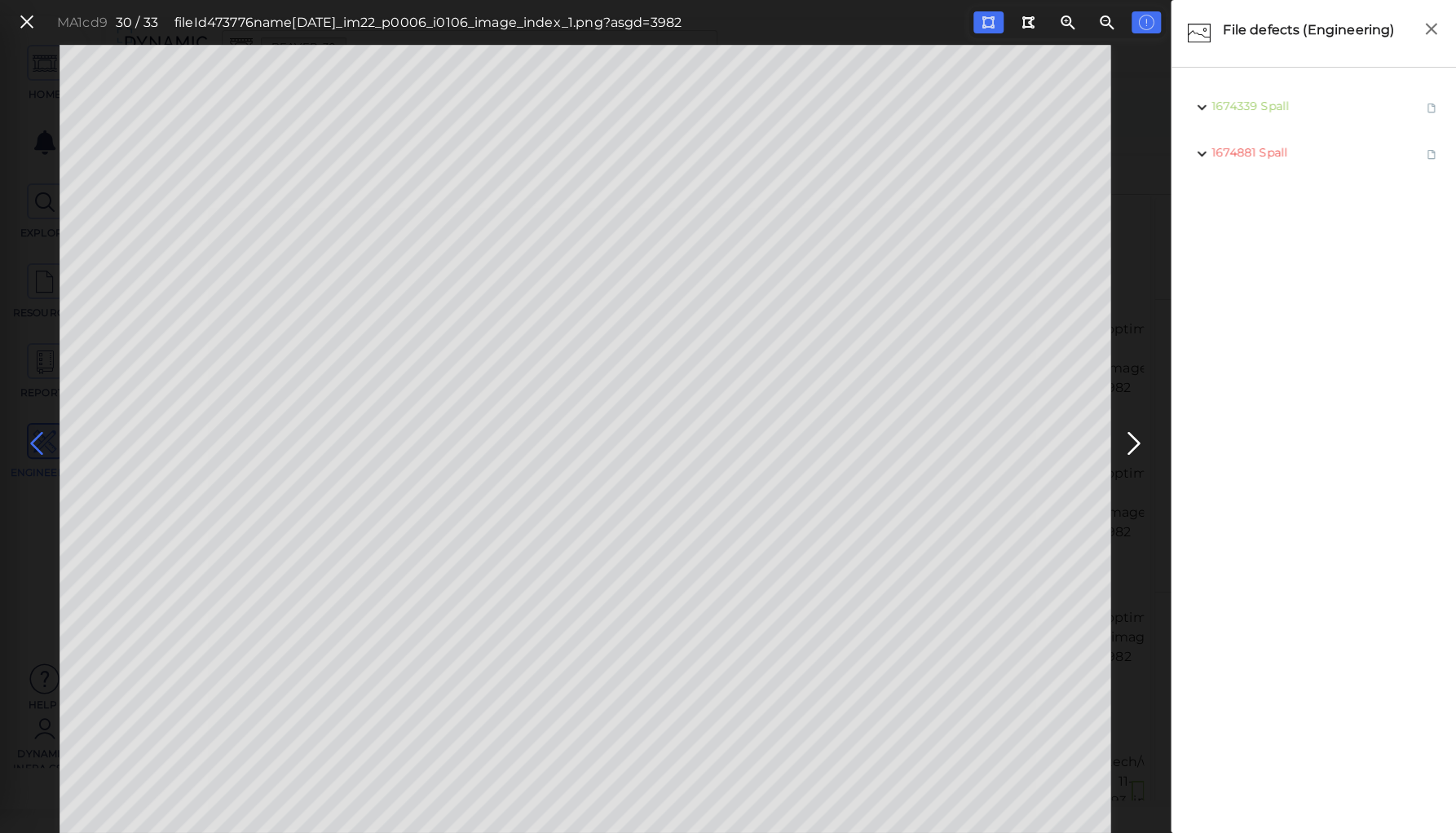
click at [34, 443] on icon at bounding box center [37, 443] width 26 height 32
click at [1281, 103] on span "Spall" at bounding box center [1278, 106] width 29 height 15
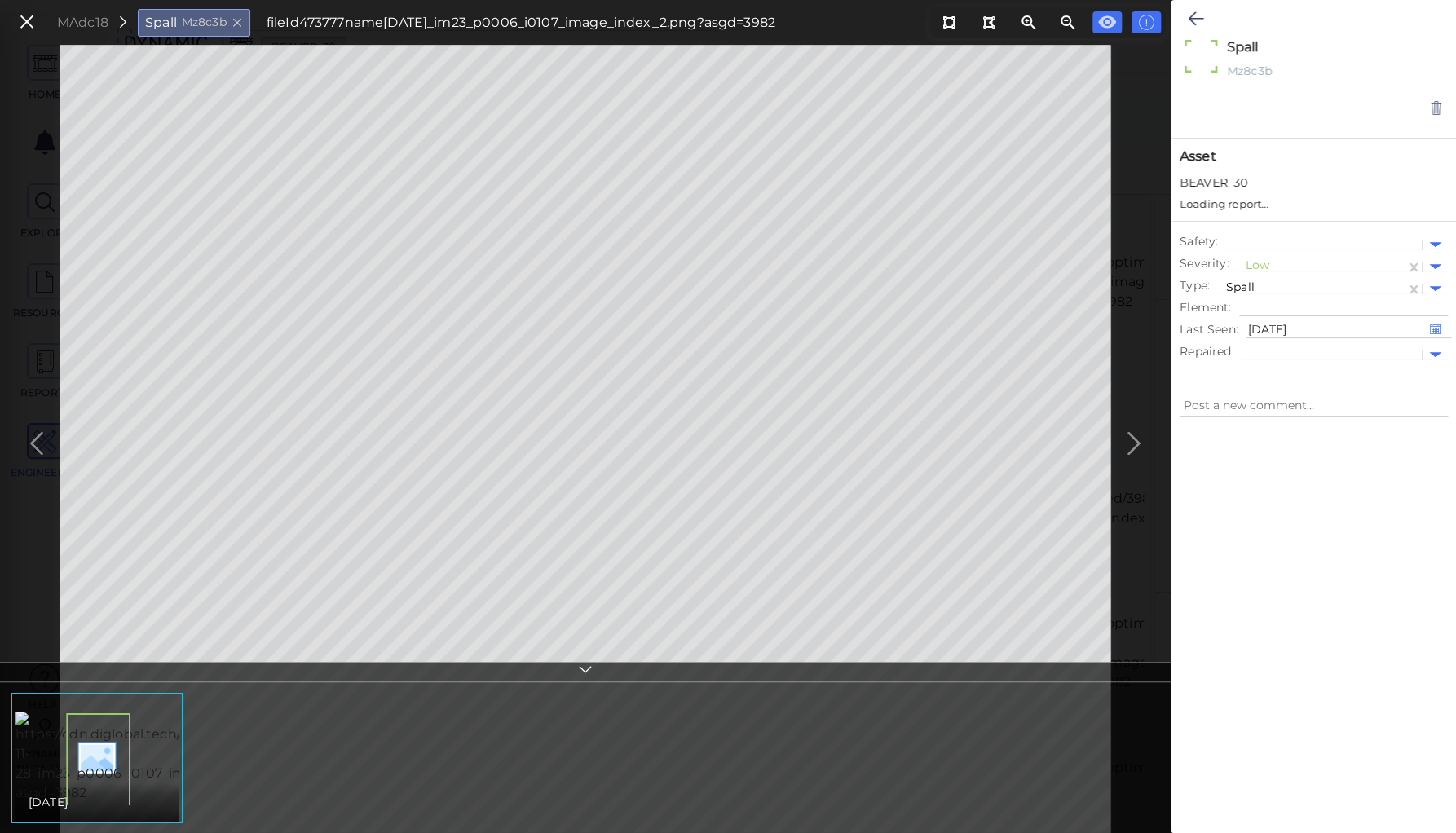
type textarea "x"
click at [1261, 243] on div at bounding box center [1321, 251] width 153 height 17
click at [1280, 325] on div "Moderate" at bounding box center [1282, 329] width 90 height 25
type textarea "x"
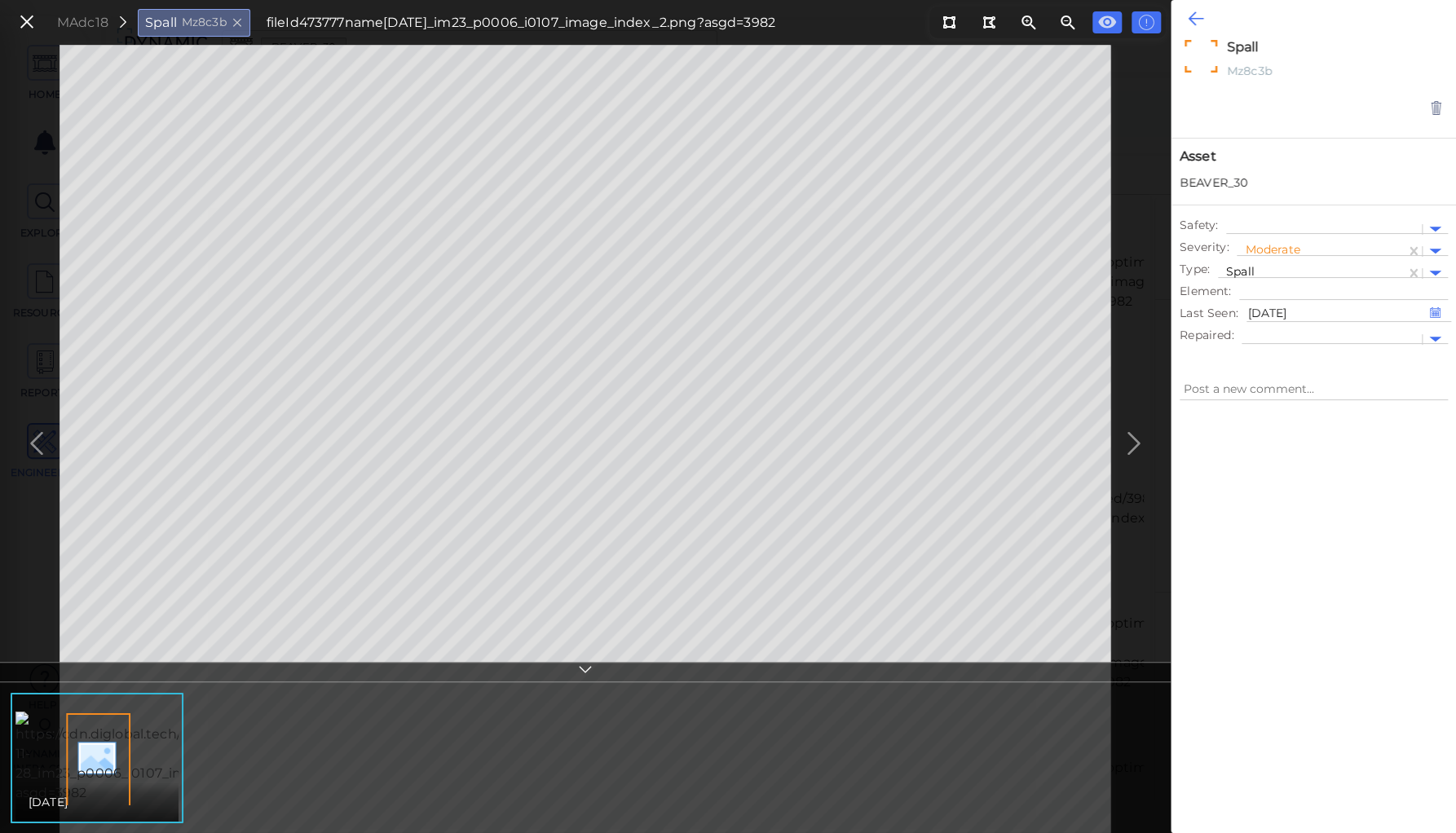
click at [1196, 11] on icon at bounding box center [1196, 19] width 16 height 20
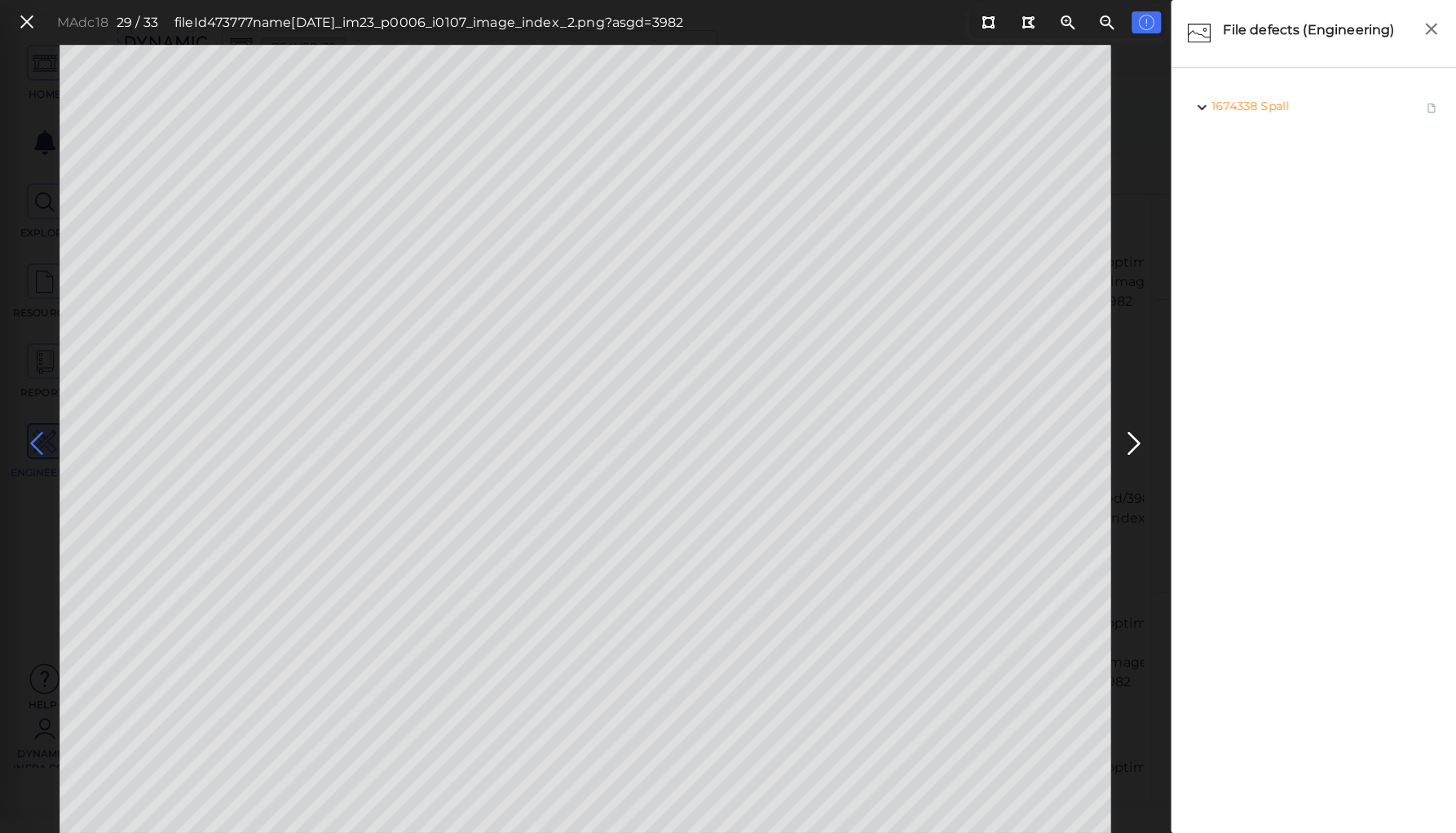
click at [36, 442] on icon at bounding box center [37, 443] width 26 height 32
click at [38, 433] on icon at bounding box center [37, 443] width 26 height 32
click at [981, 16] on icon at bounding box center [987, 22] width 13 height 12
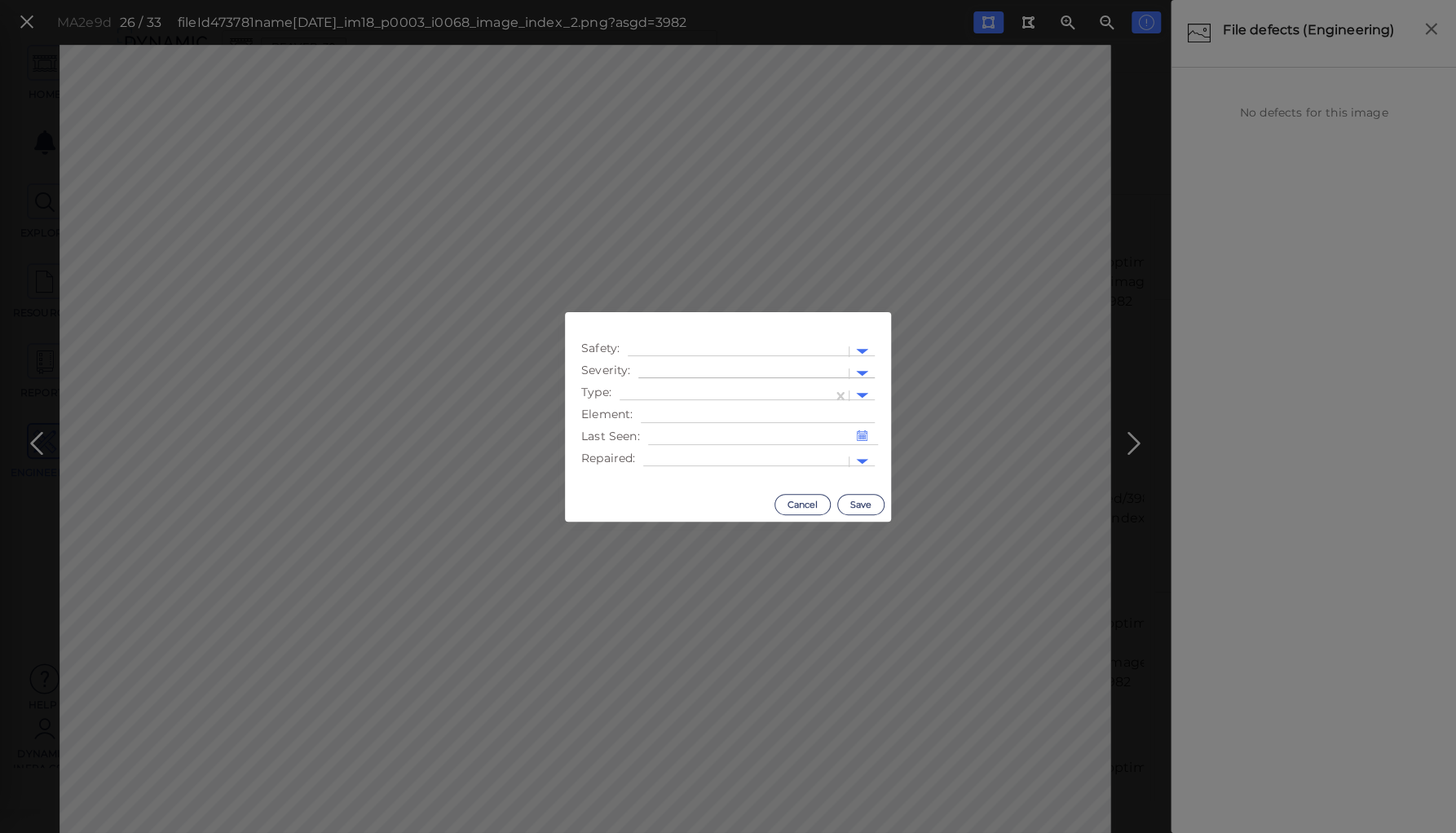
click at [693, 369] on div at bounding box center [743, 373] width 194 height 17
click at [666, 477] on div "High" at bounding box center [684, 475] width 90 height 25
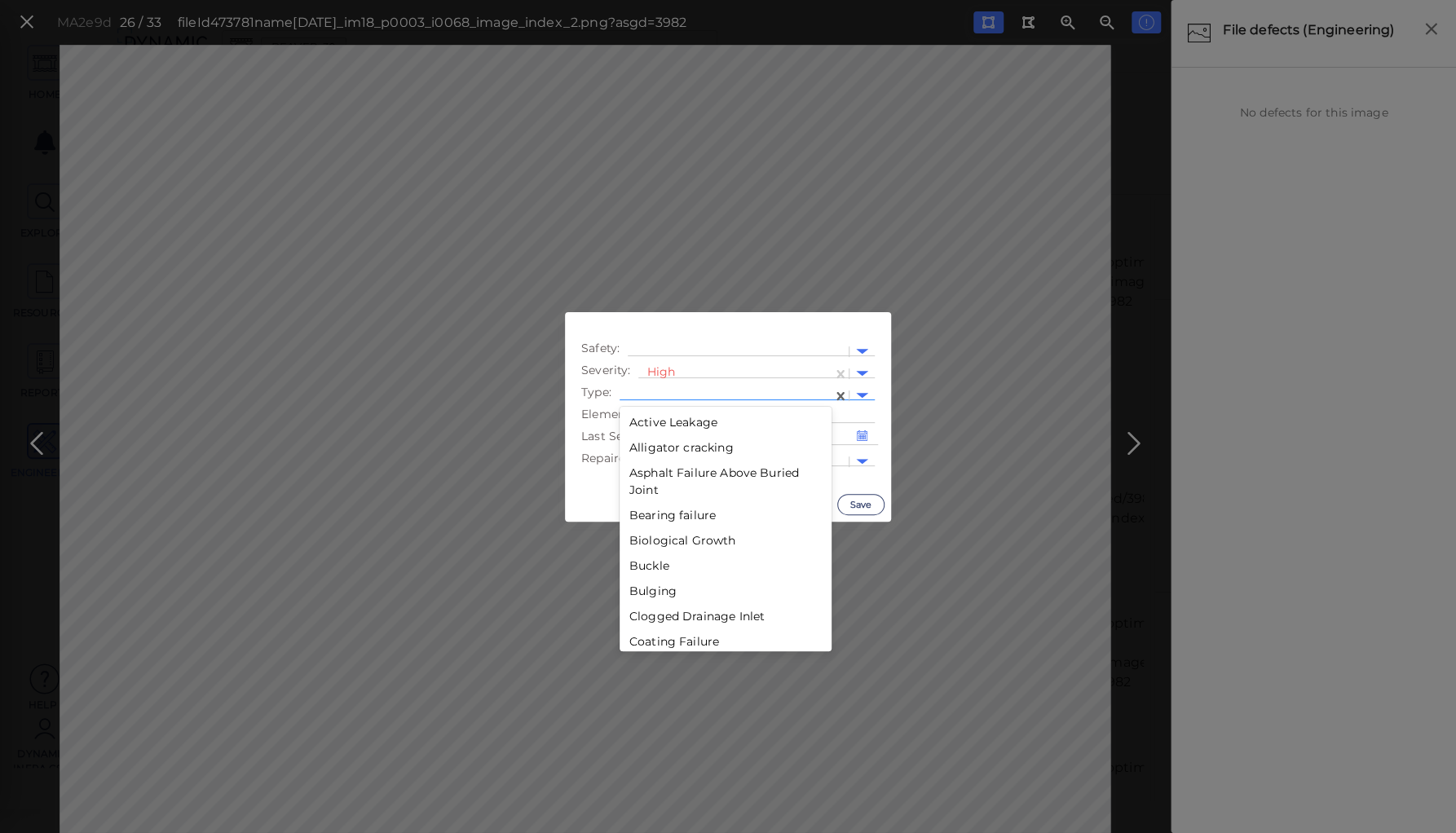
click at [685, 391] on div at bounding box center [726, 396] width 197 height 17
click at [648, 462] on div "Spall" at bounding box center [726, 461] width 212 height 25
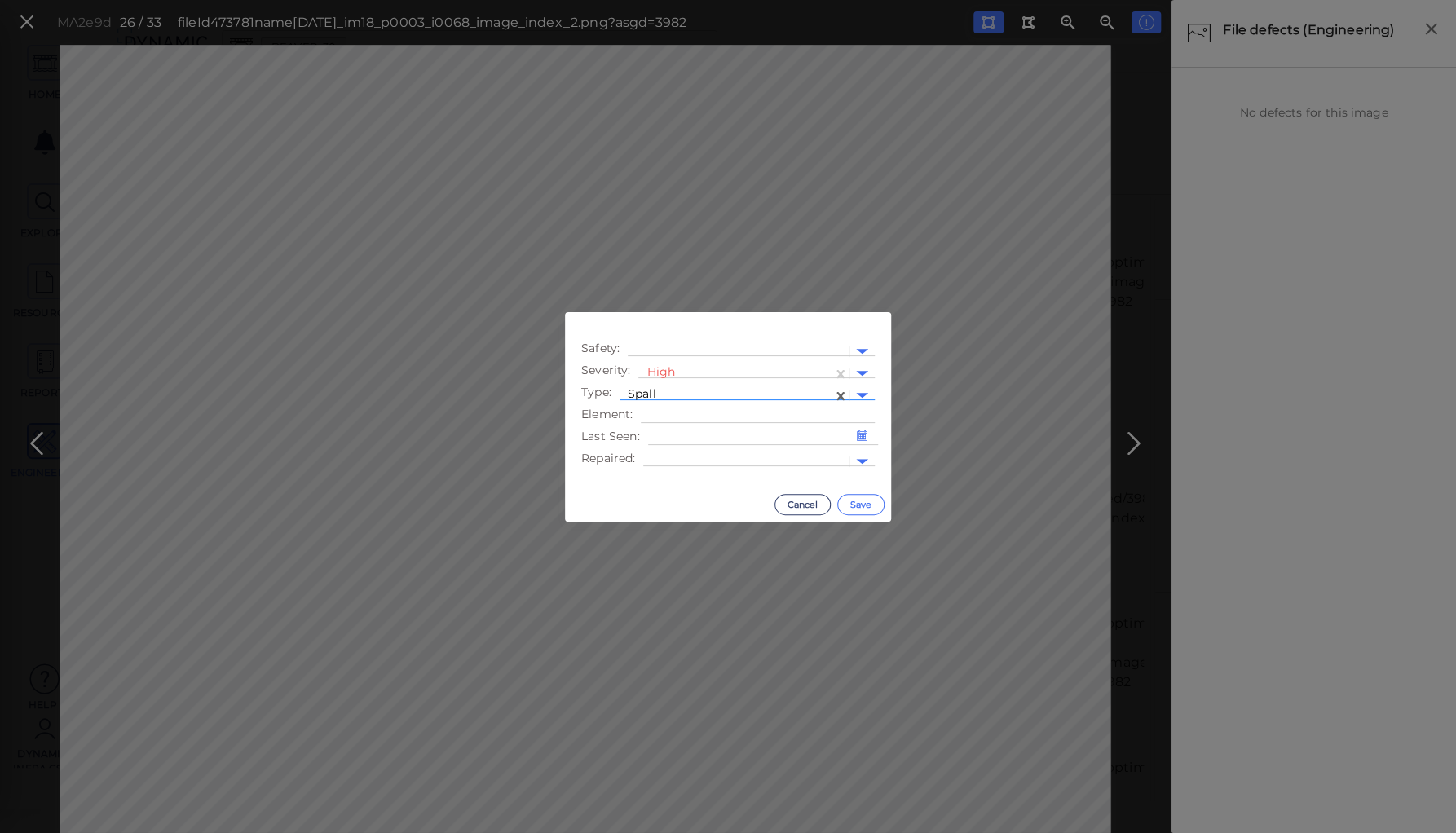
click at [856, 502] on button "Save" at bounding box center [860, 503] width 47 height 21
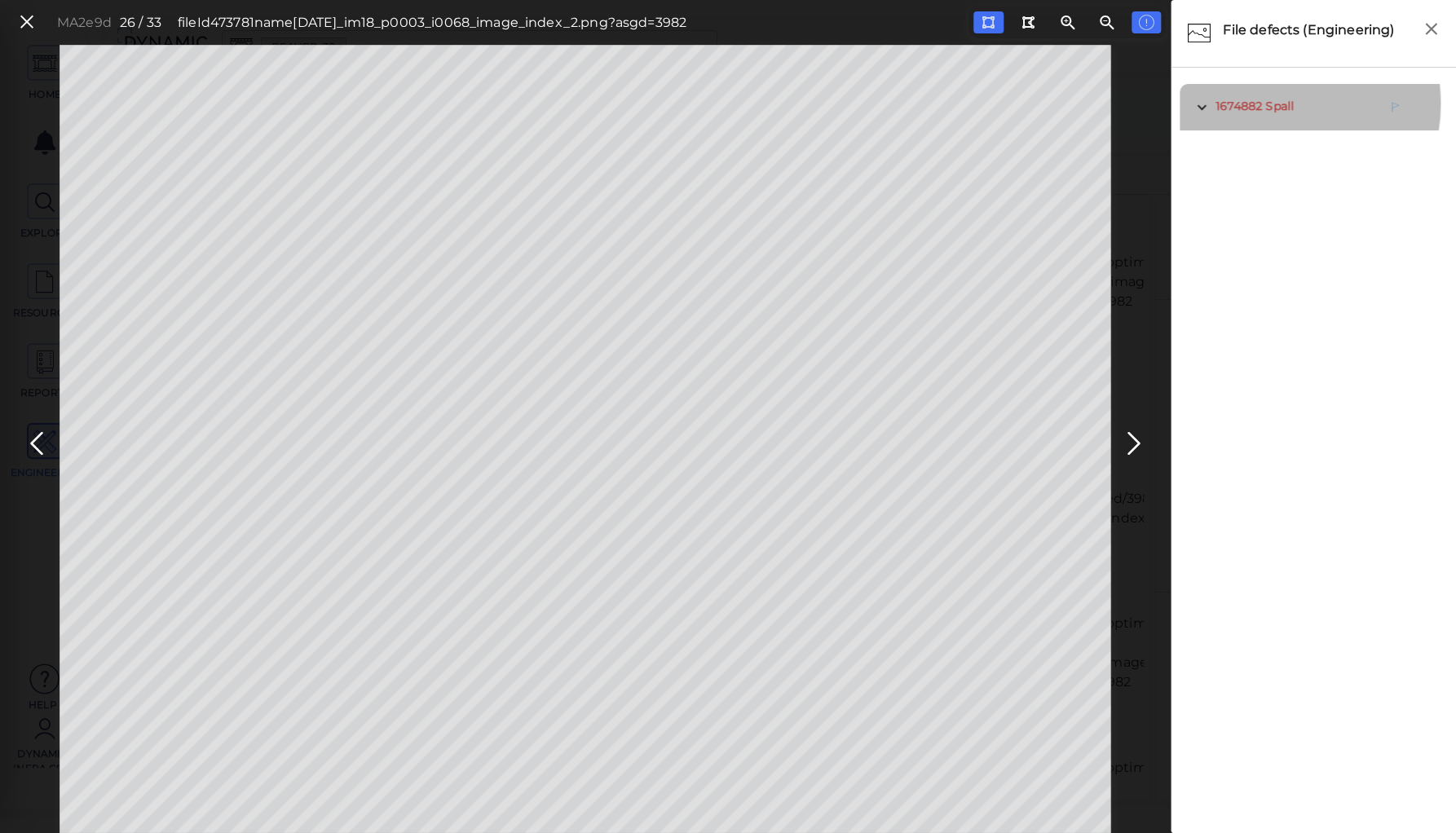
click at [1271, 104] on span "Spall" at bounding box center [1279, 106] width 29 height 15
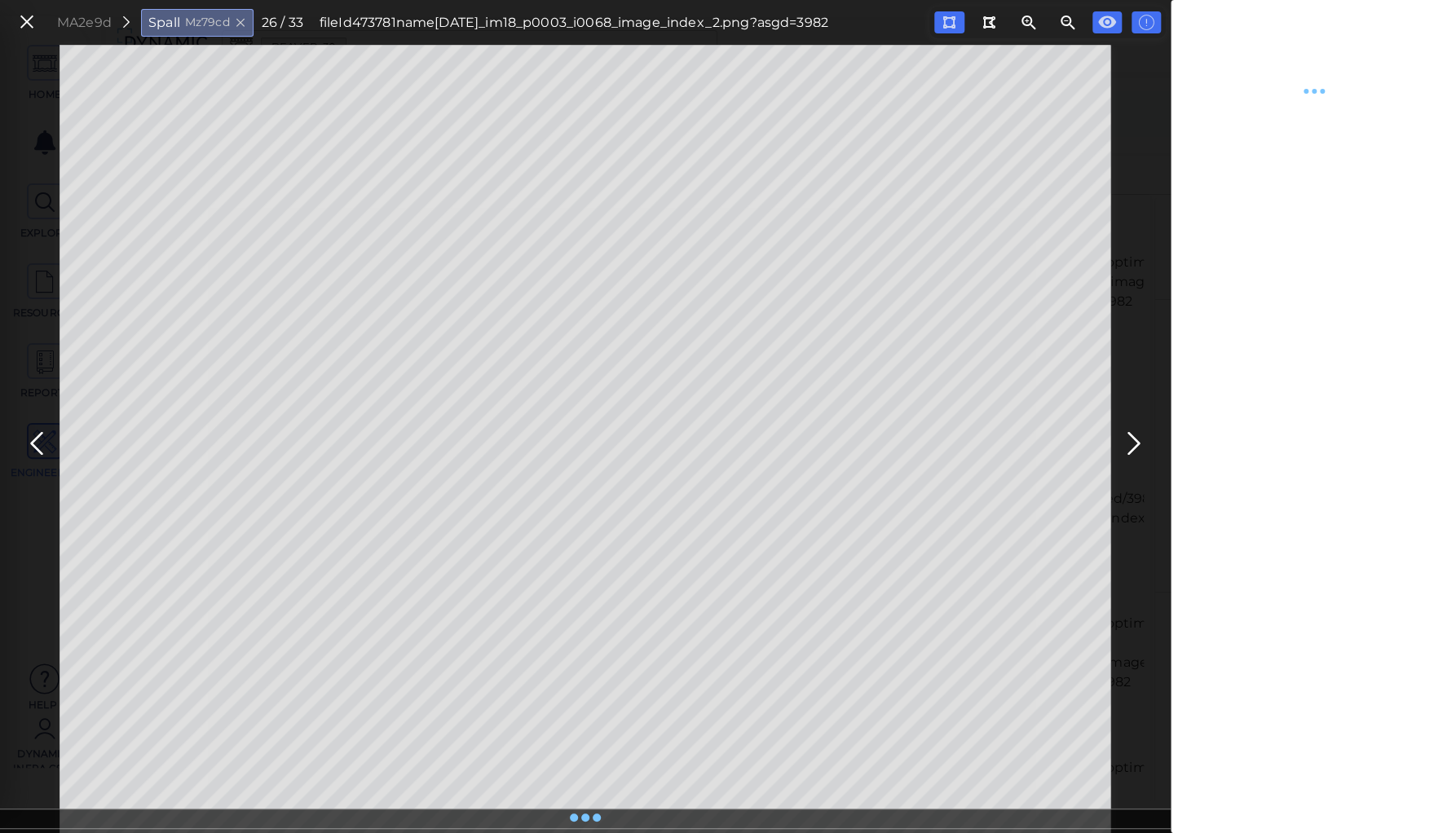
type textarea "x"
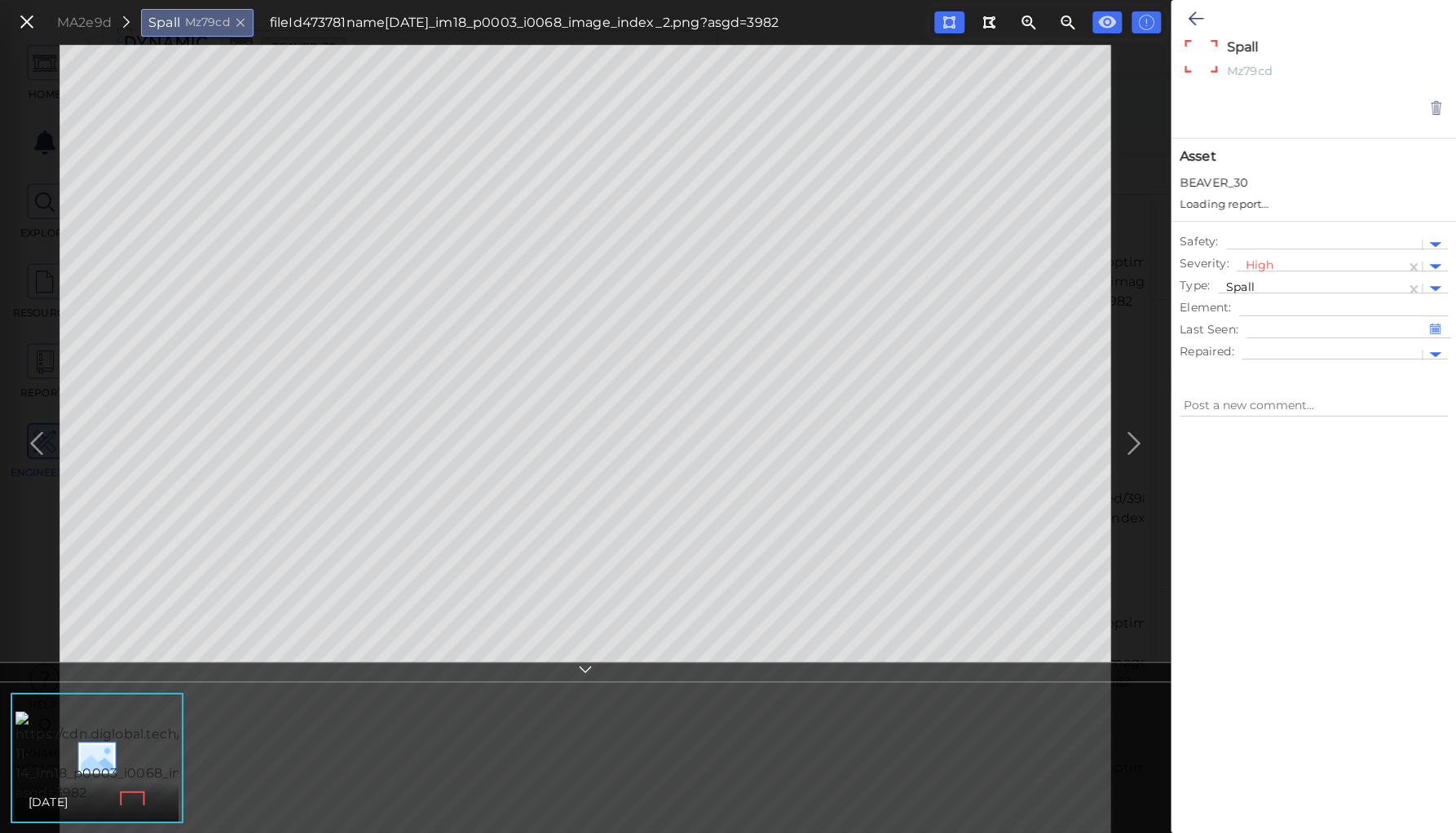
type textarea "x"
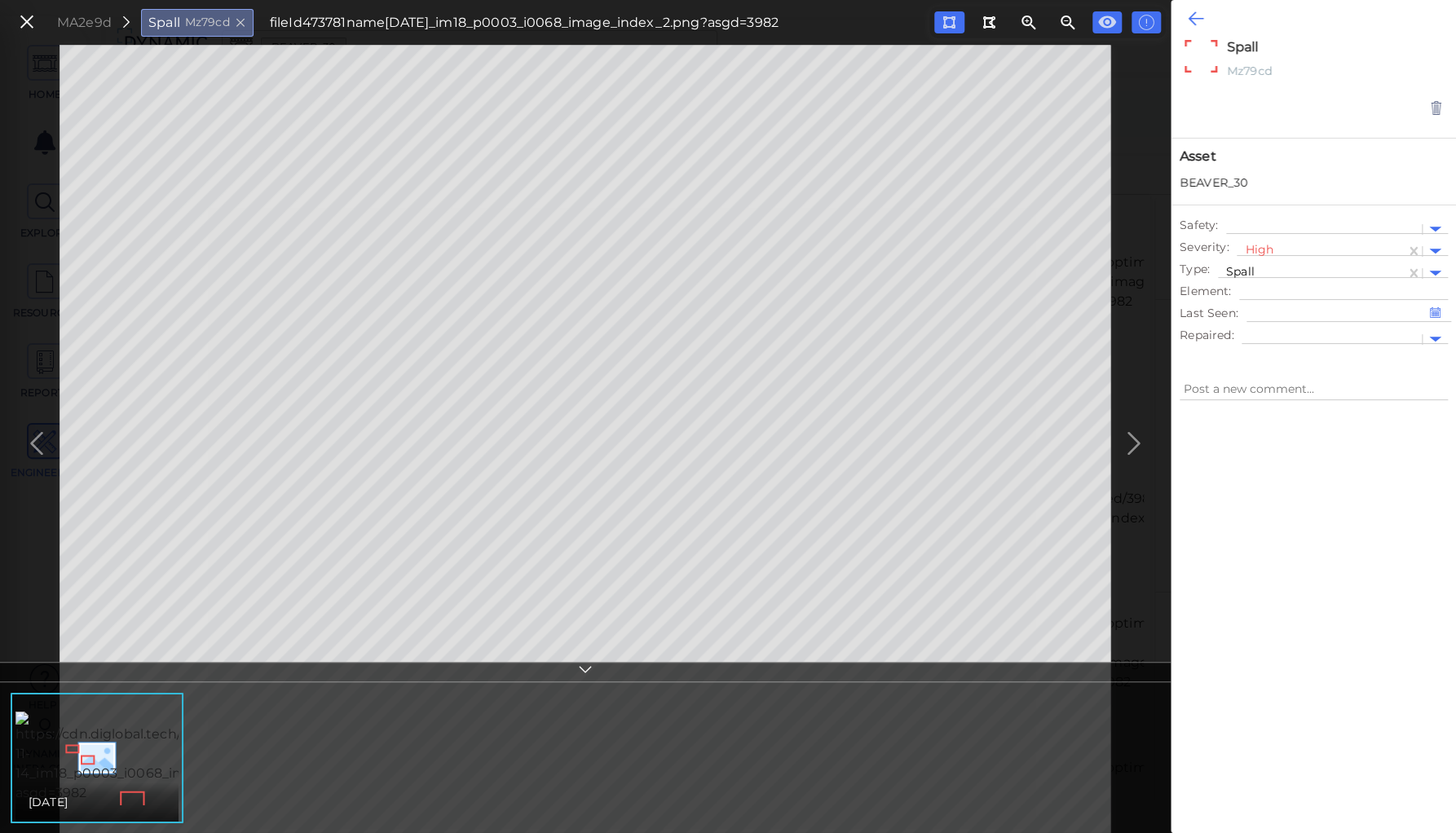
click at [1192, 13] on icon at bounding box center [1196, 19] width 16 height 20
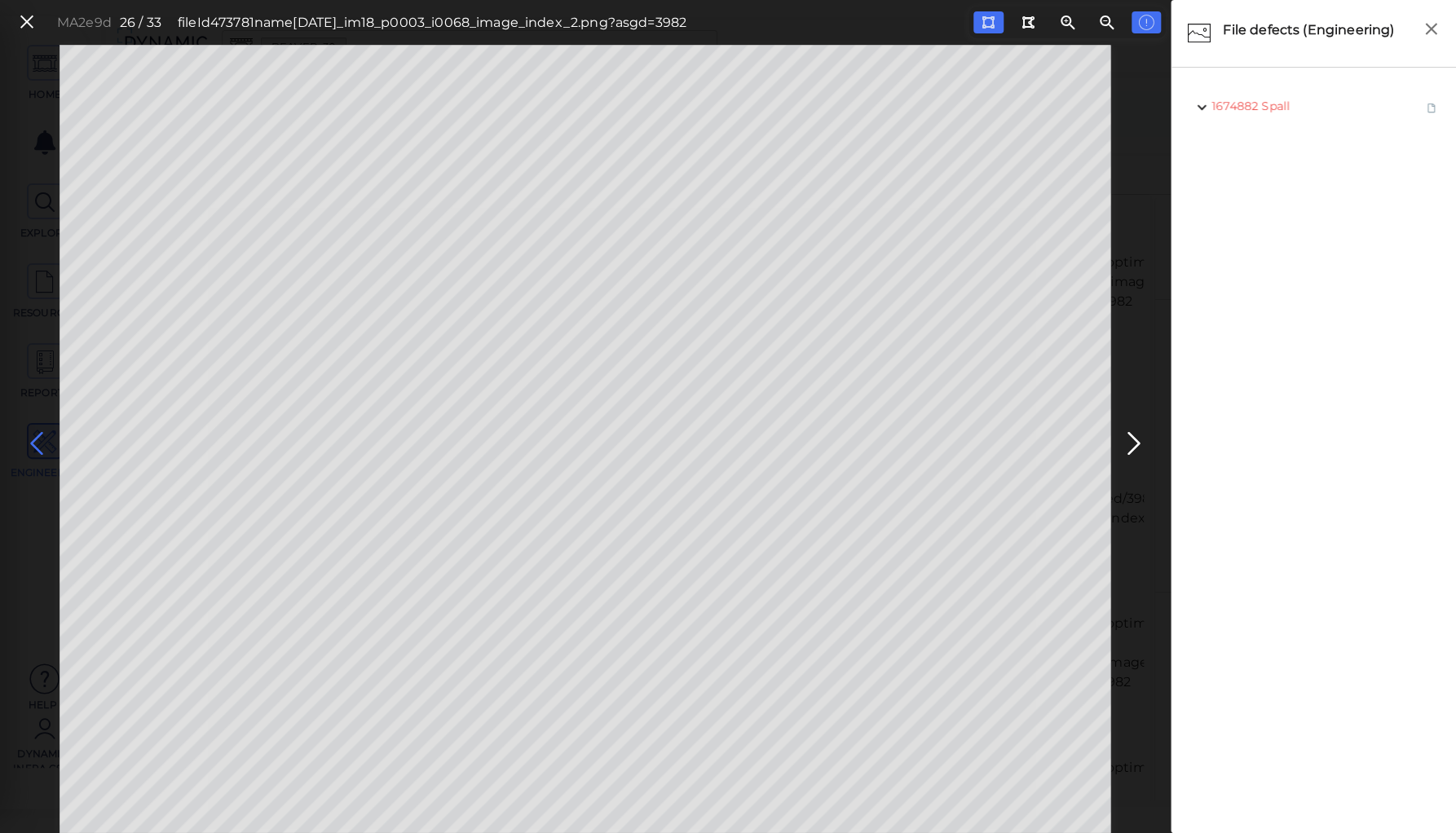
click at [39, 434] on icon at bounding box center [37, 443] width 26 height 32
click at [37, 434] on icon at bounding box center [37, 443] width 26 height 32
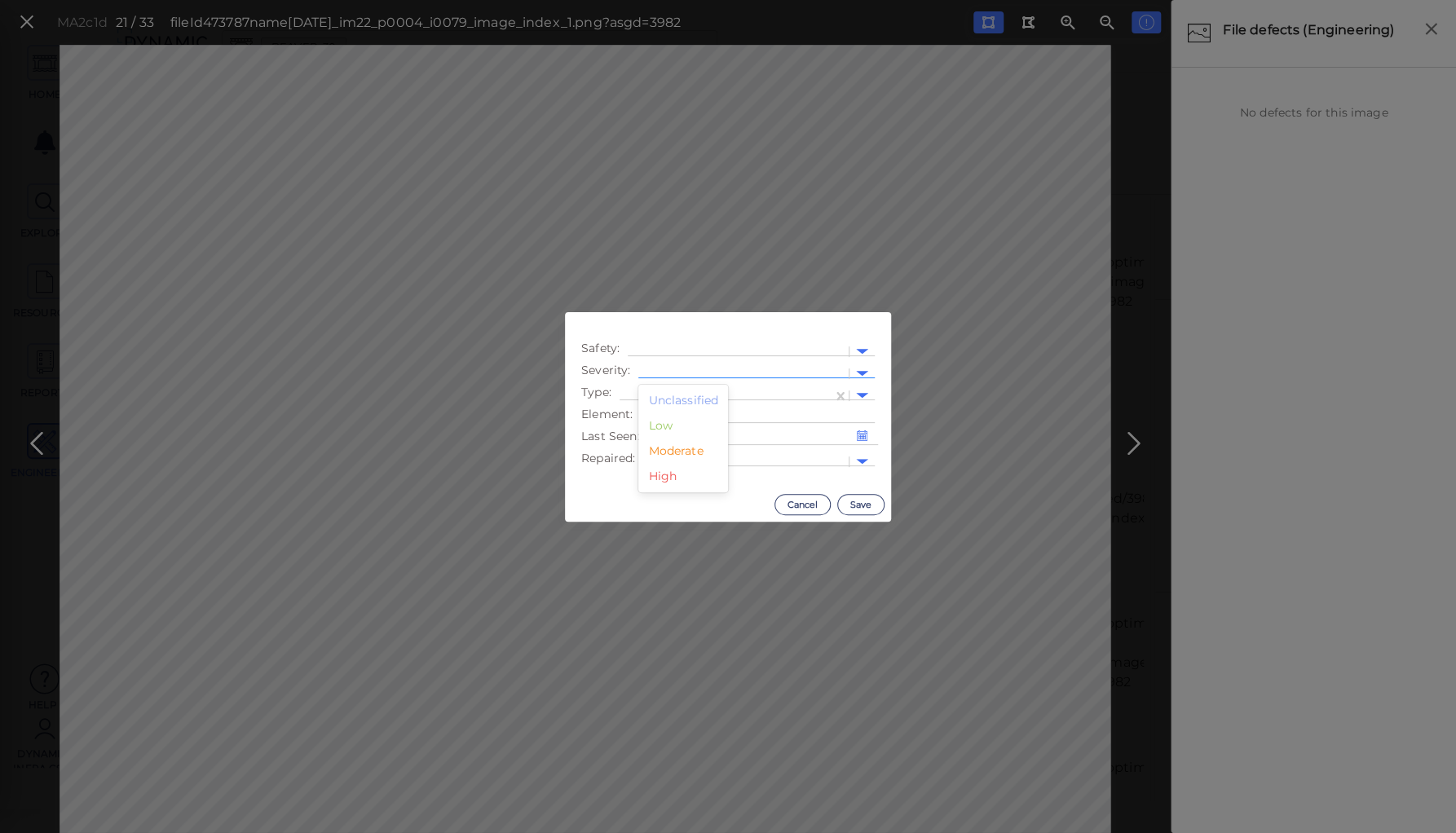
click at [696, 367] on div at bounding box center [743, 373] width 194 height 17
drag, startPoint x: 679, startPoint y: 449, endPoint x: 679, endPoint y: 440, distance: 9.0
click at [679, 449] on div "Moderate" at bounding box center [684, 450] width 90 height 25
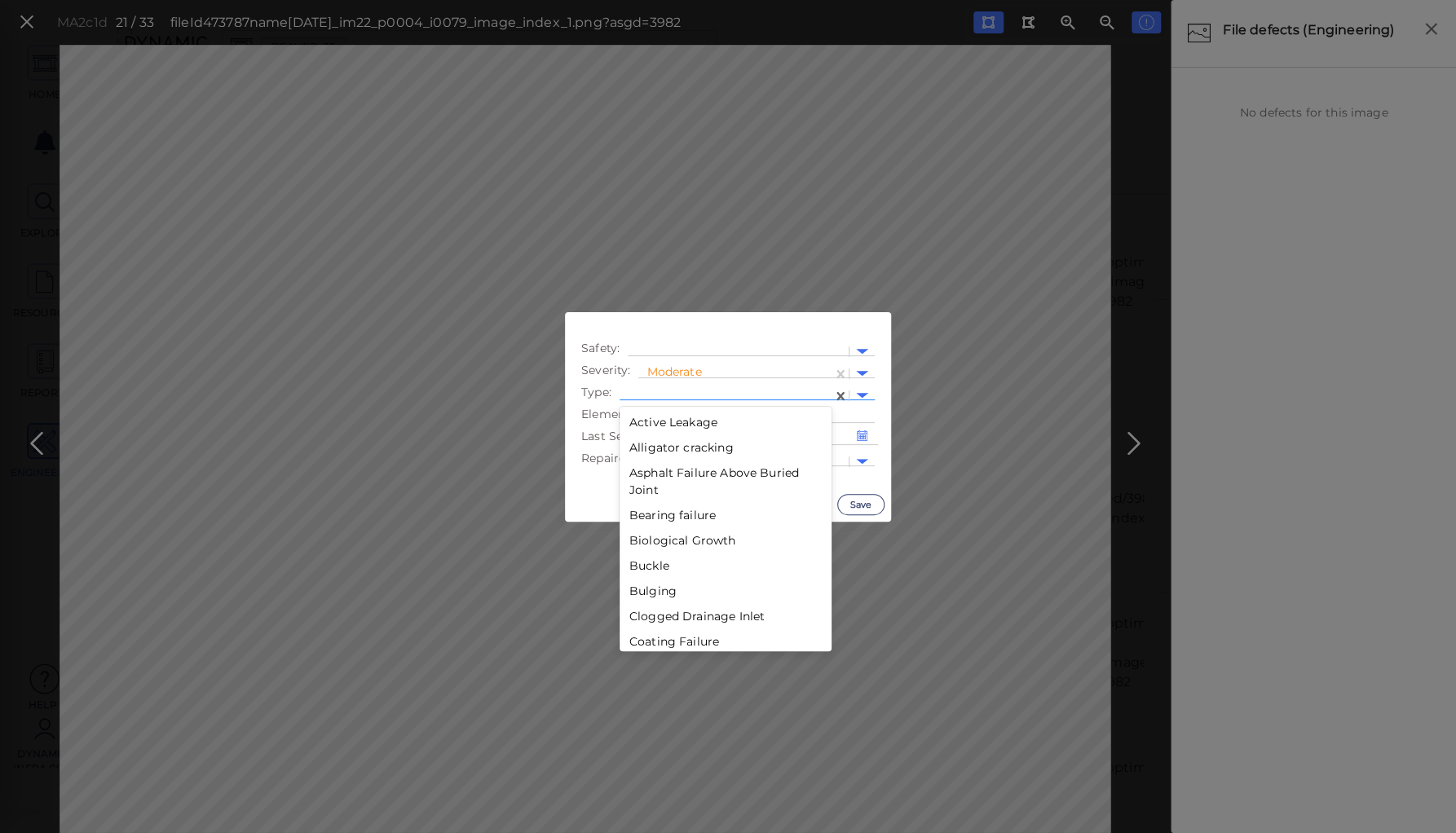
click at [679, 392] on div at bounding box center [726, 396] width 197 height 17
click at [649, 467] on div "Scour" at bounding box center [726, 470] width 212 height 25
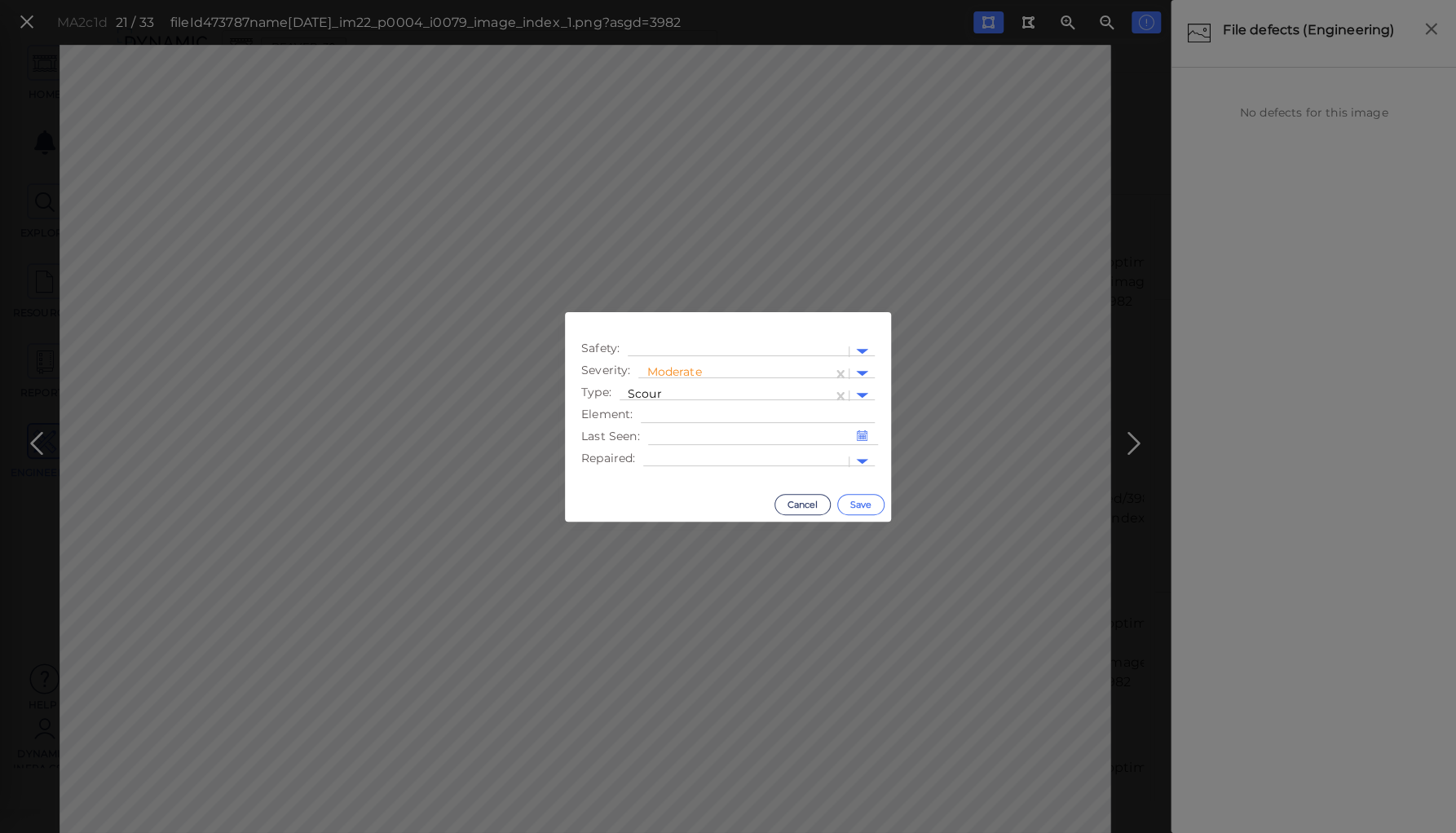
click at [851, 502] on button "Save" at bounding box center [860, 503] width 47 height 21
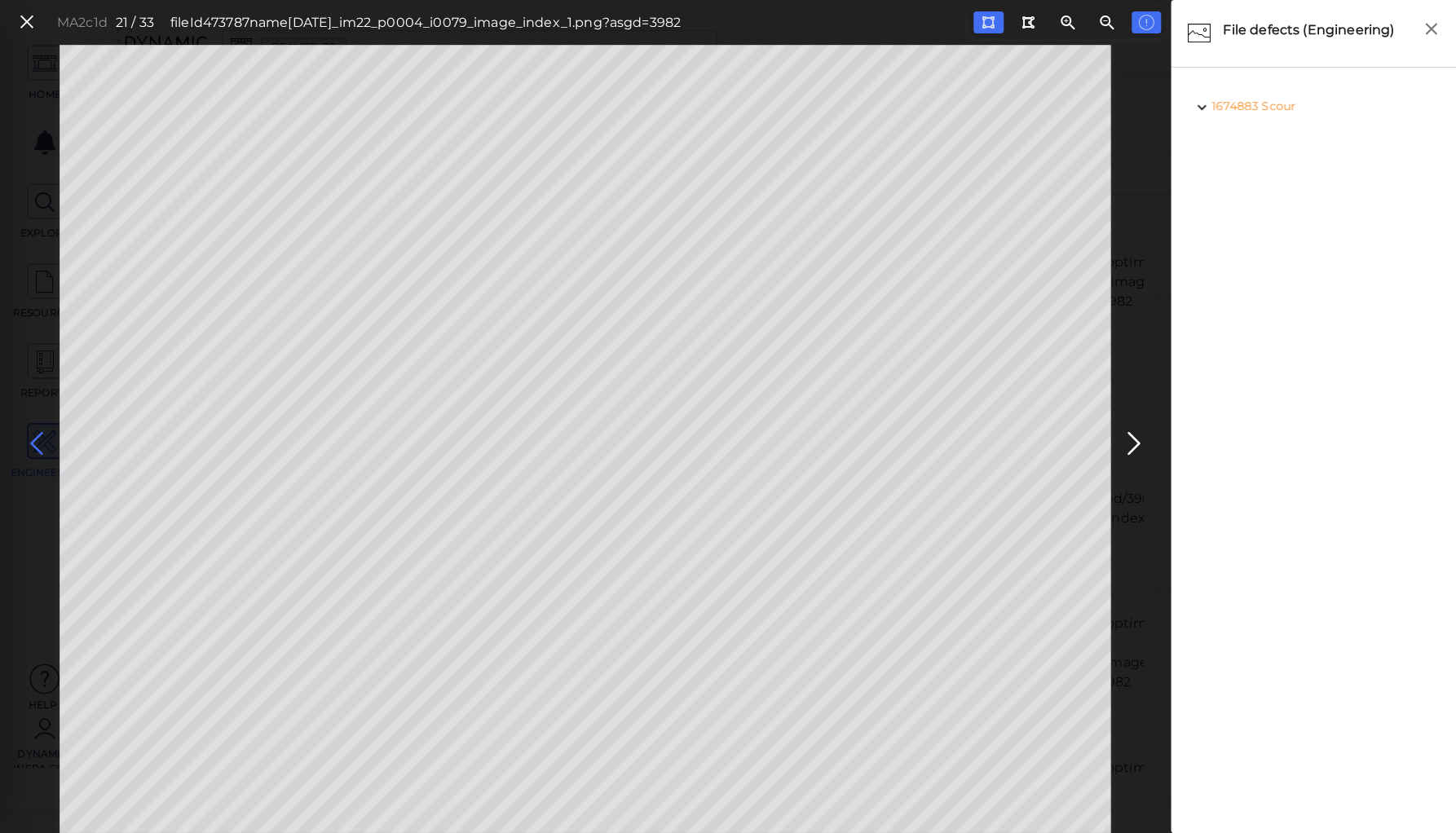
click at [34, 440] on icon at bounding box center [37, 443] width 26 height 32
click at [988, 21] on icon at bounding box center [987, 22] width 13 height 12
click at [35, 435] on icon at bounding box center [37, 443] width 26 height 32
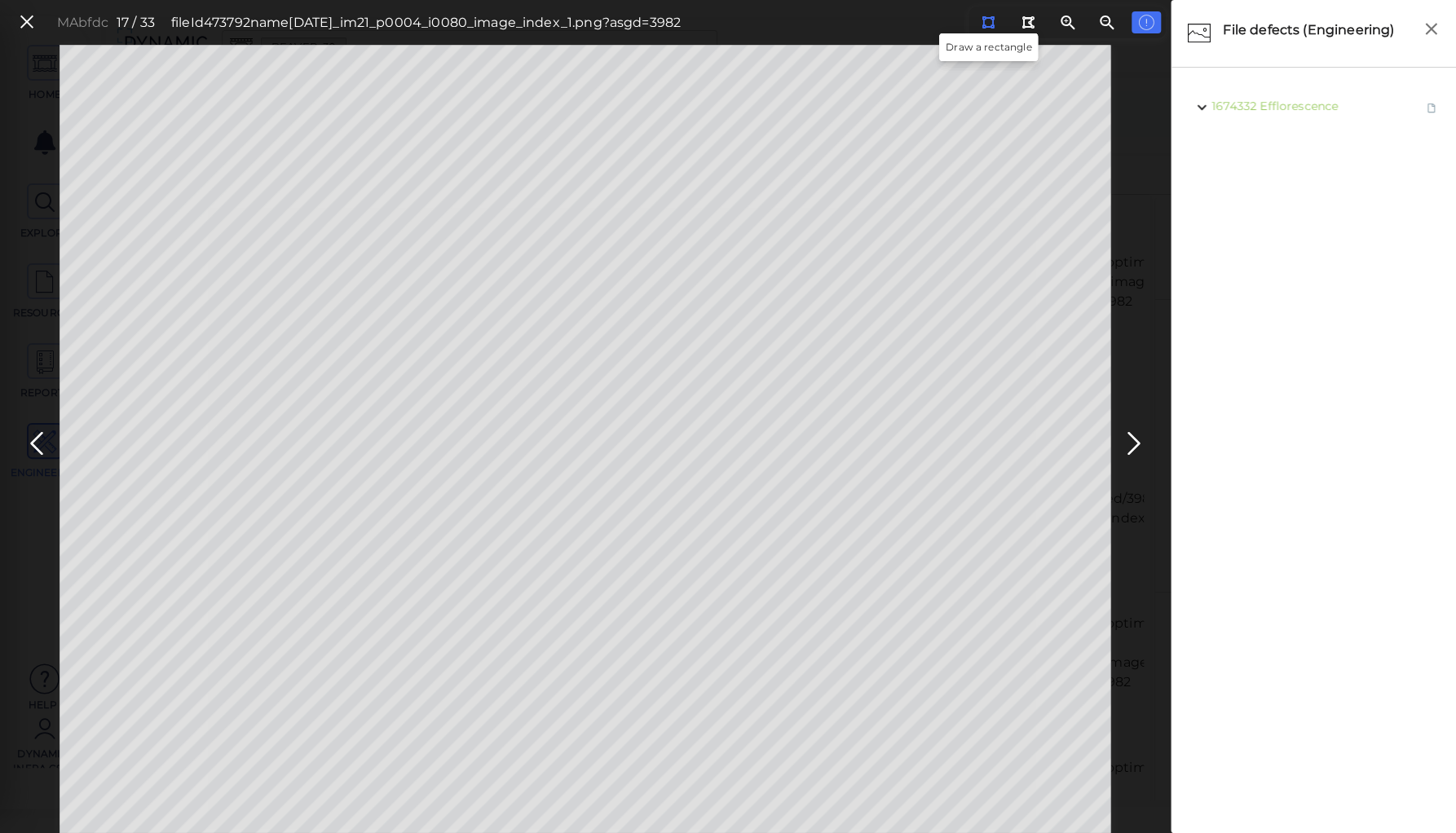
click at [988, 22] on icon at bounding box center [987, 22] width 13 height 12
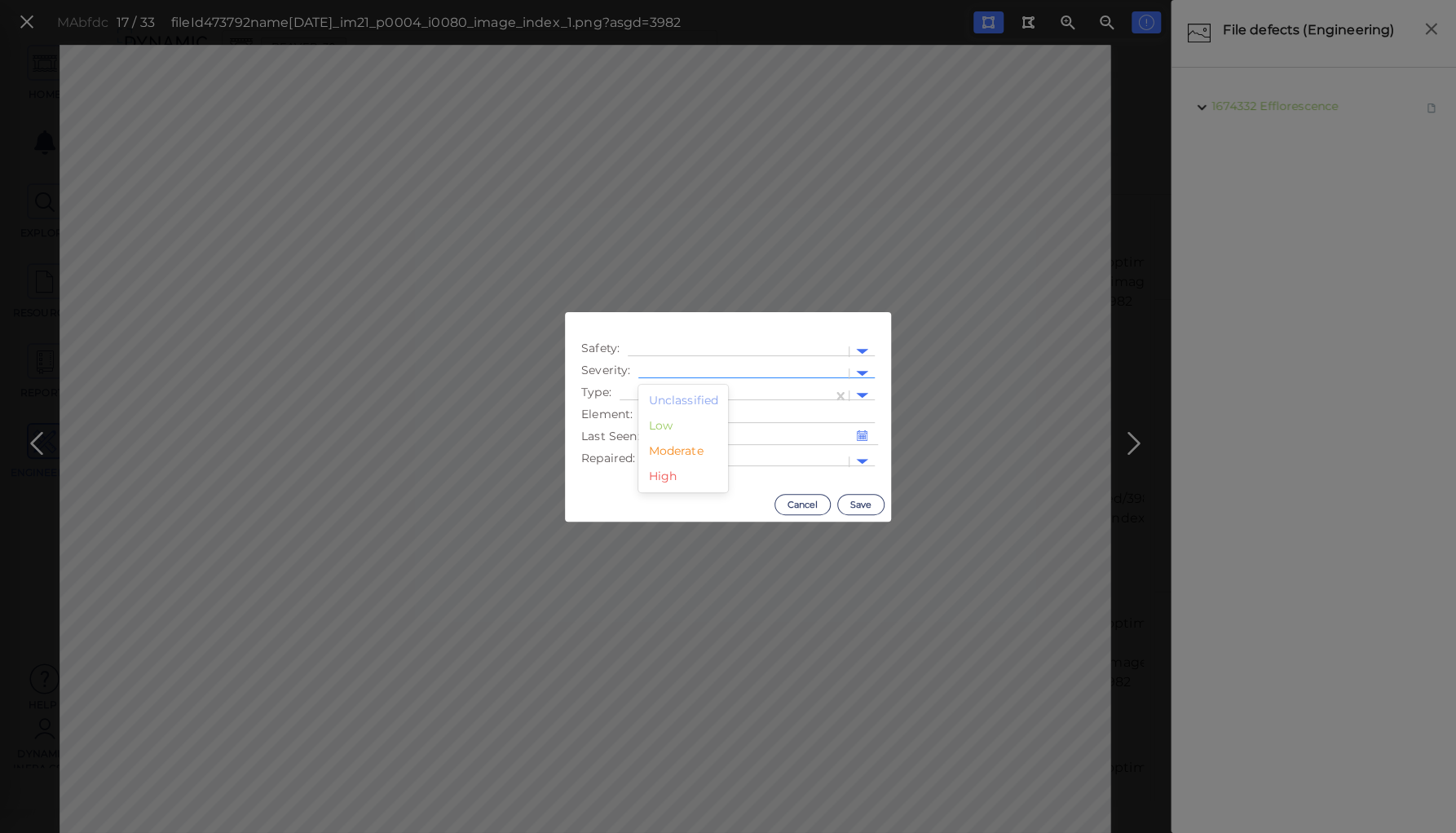
click at [711, 365] on div at bounding box center [743, 373] width 194 height 17
click at [660, 424] on div "Low" at bounding box center [684, 425] width 90 height 25
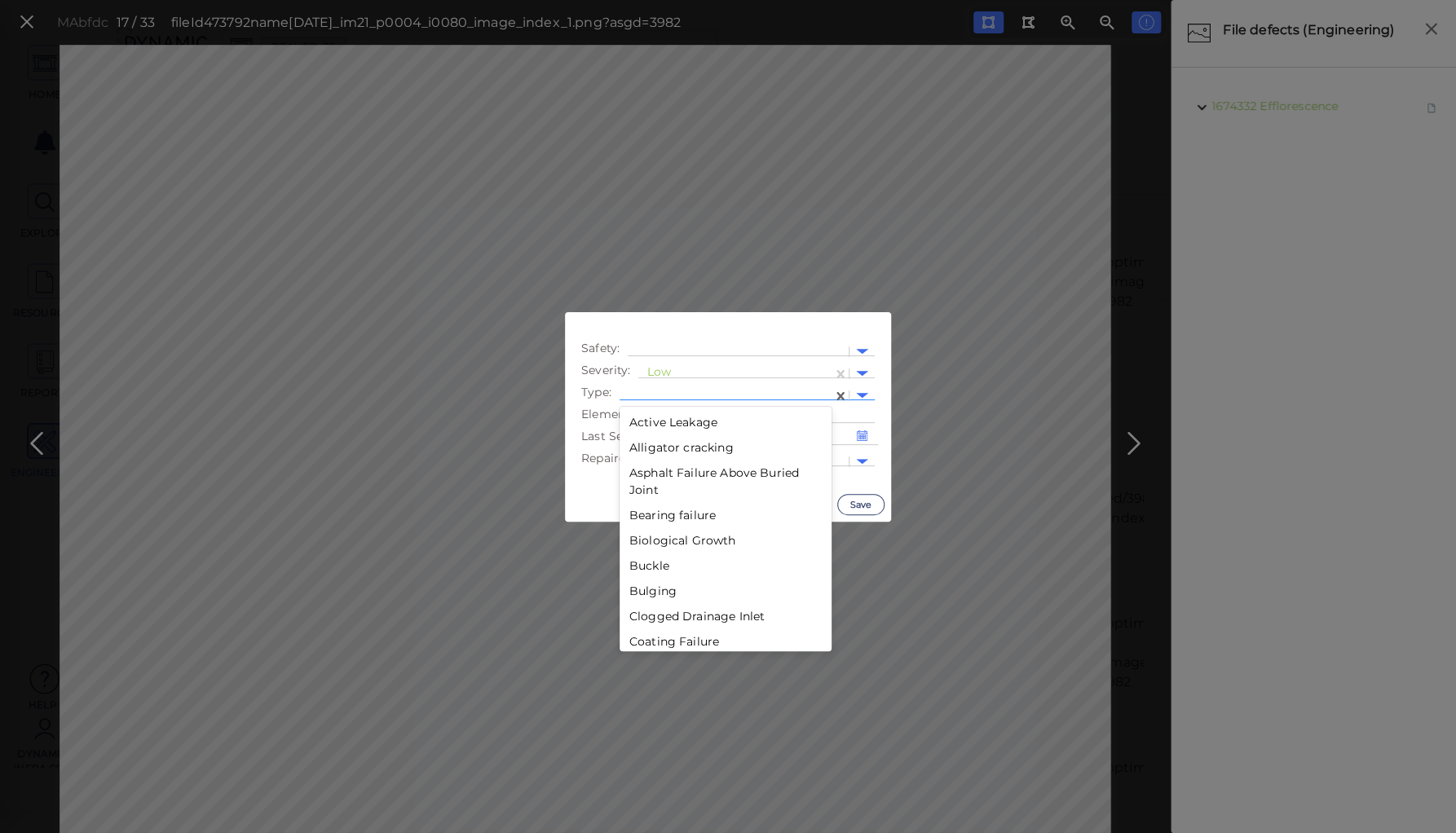
click at [684, 391] on div at bounding box center [726, 396] width 197 height 17
click at [649, 528] on div "Scour" at bounding box center [726, 530] width 212 height 25
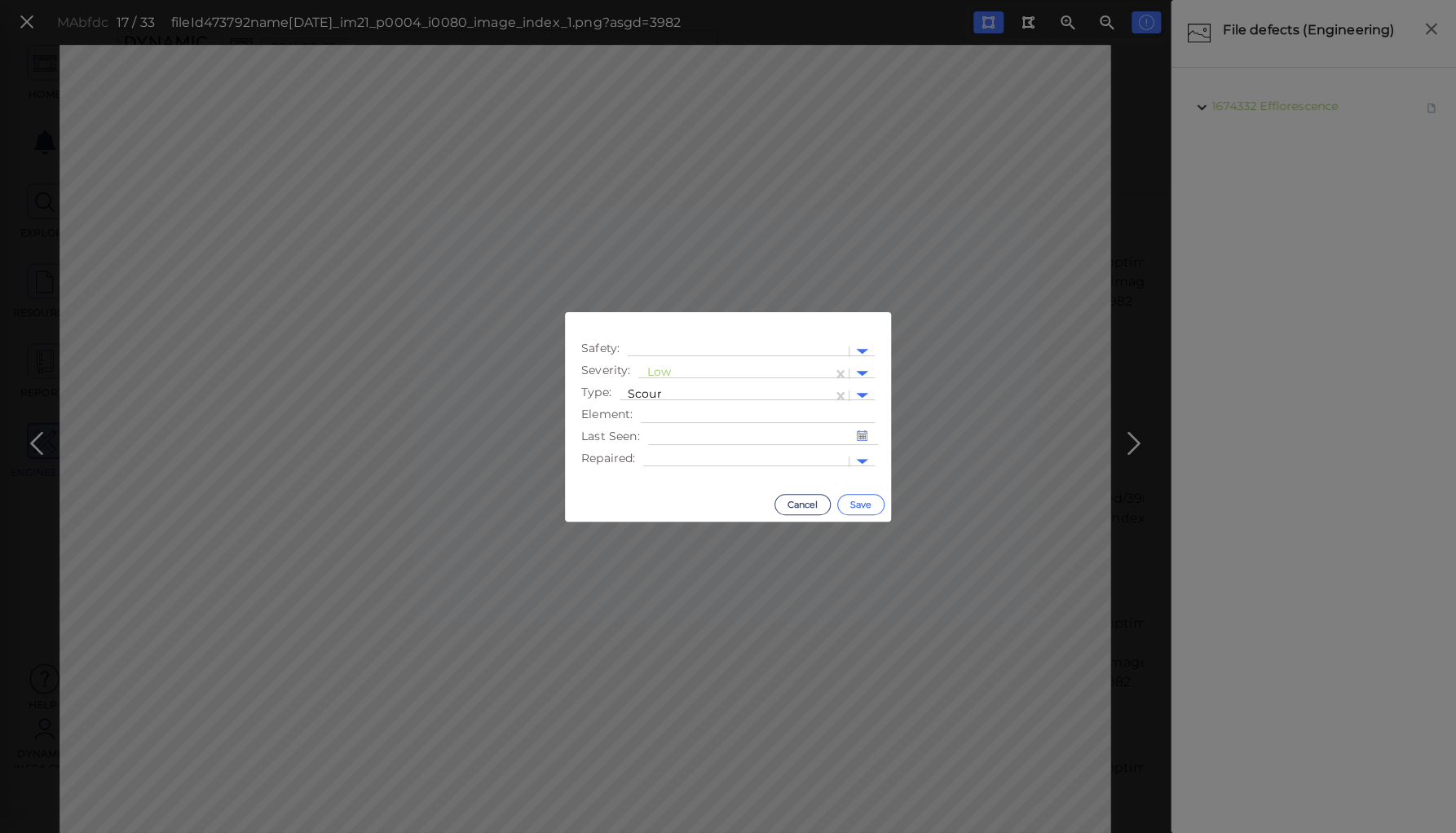
click at [861, 502] on button "Save" at bounding box center [860, 503] width 47 height 21
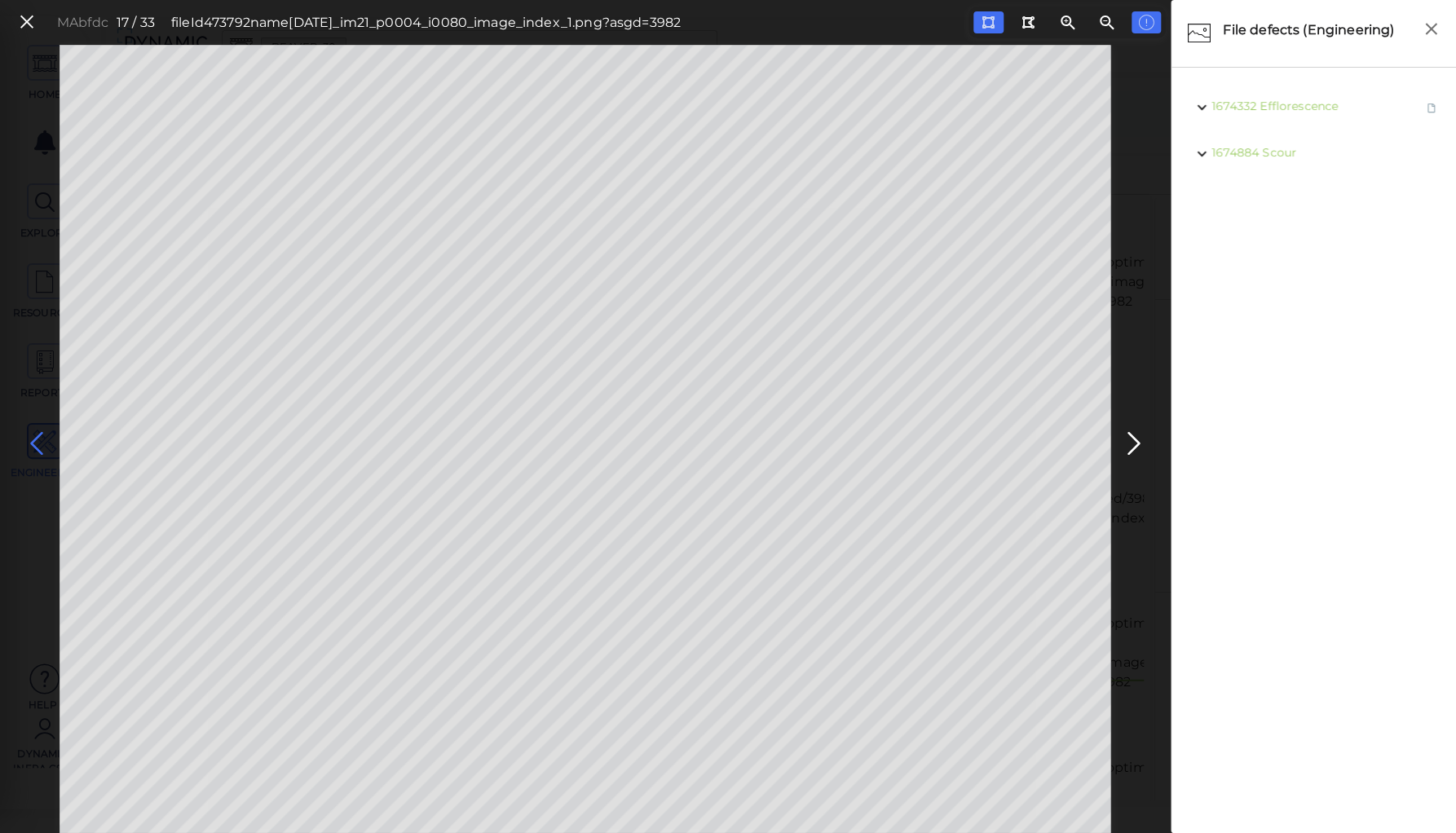
click at [36, 439] on icon at bounding box center [37, 443] width 26 height 32
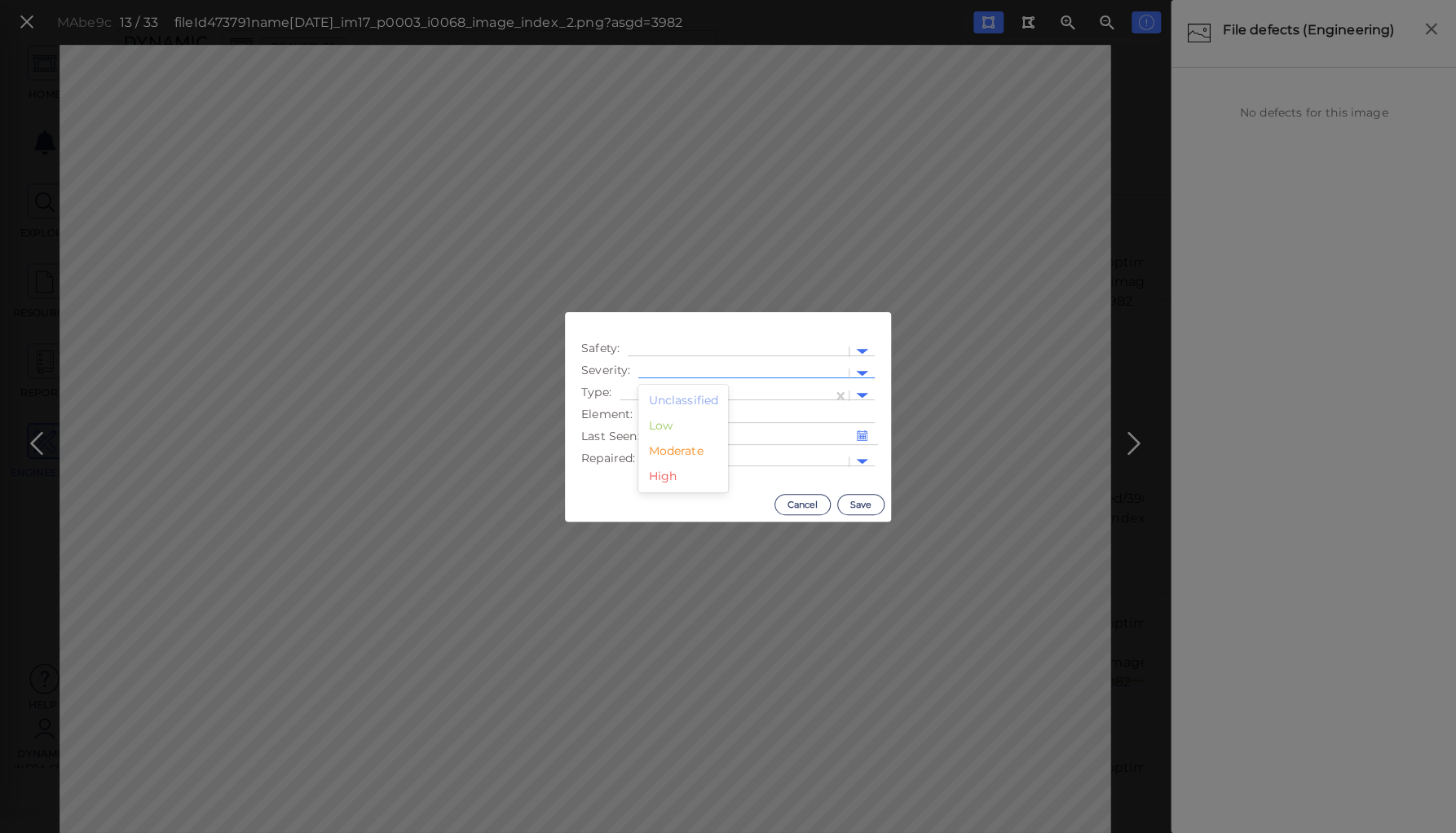
click at [709, 369] on div at bounding box center [743, 373] width 194 height 17
drag, startPoint x: 676, startPoint y: 448, endPoint x: 672, endPoint y: 416, distance: 32.2
click at [676, 440] on div "Moderate" at bounding box center [684, 450] width 90 height 25
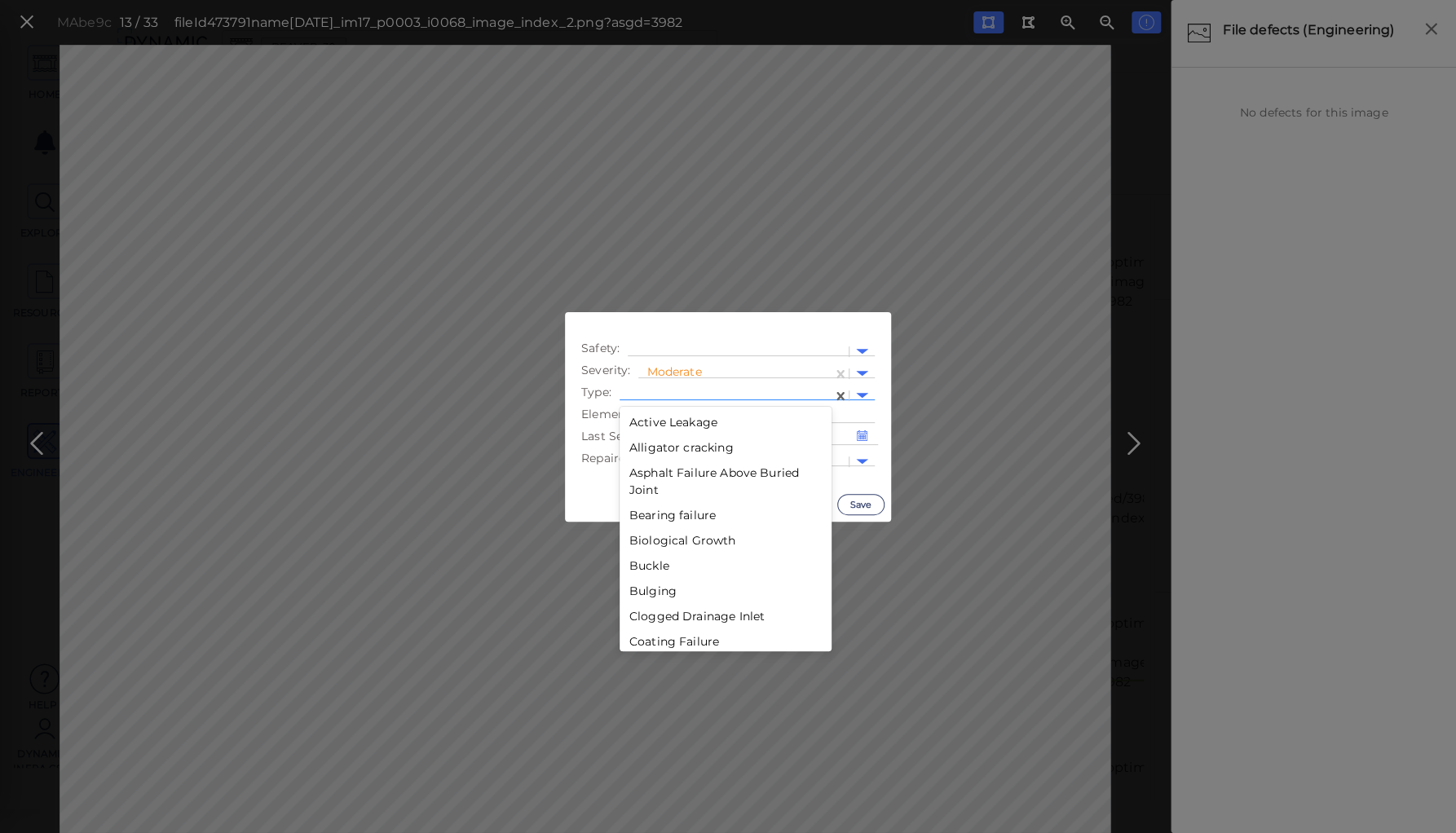
click at [670, 386] on div at bounding box center [726, 396] width 213 height 24
click at [646, 462] on div "Scour" at bounding box center [726, 465] width 212 height 25
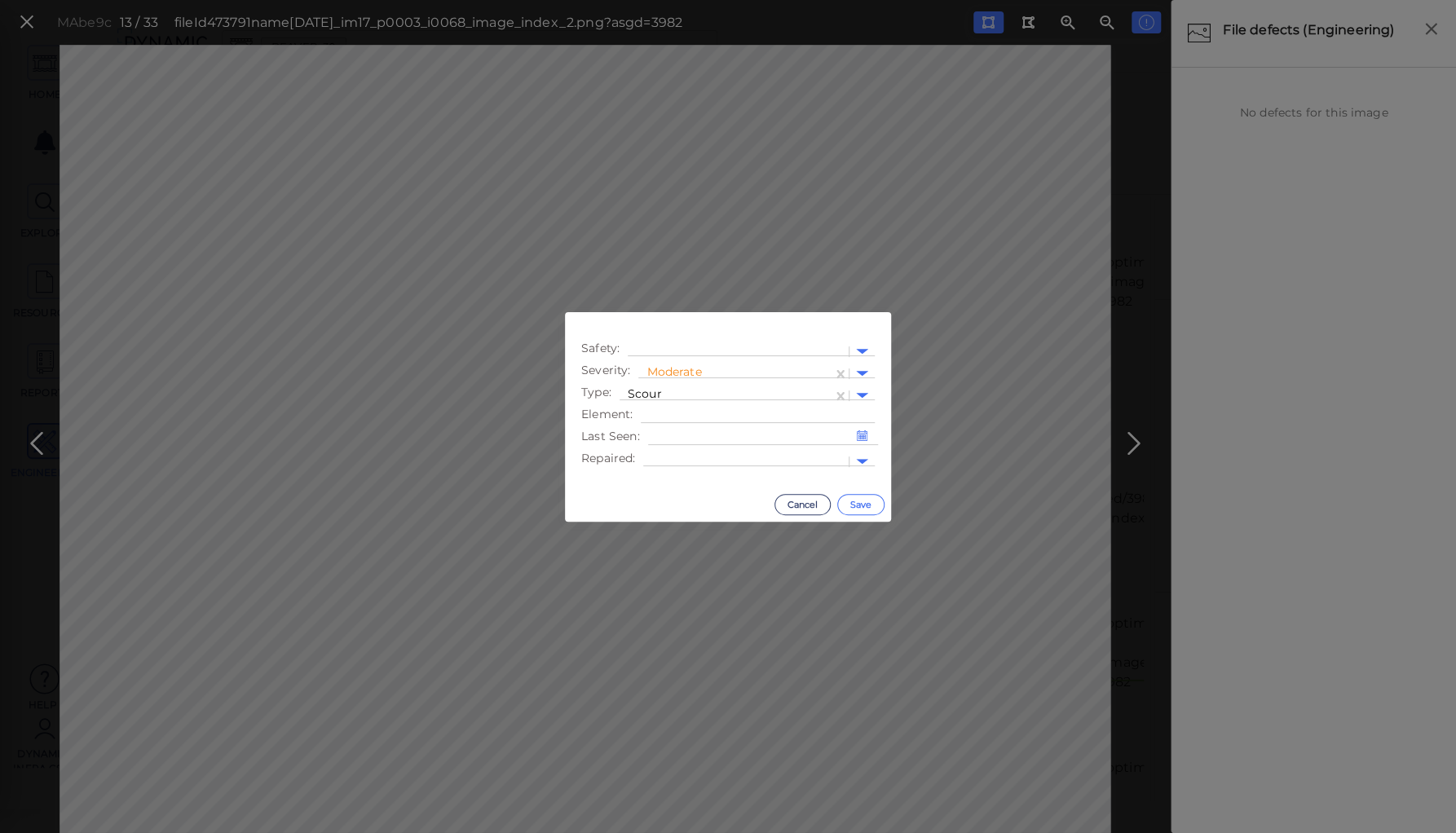
click at [856, 502] on button "Save" at bounding box center [860, 503] width 47 height 21
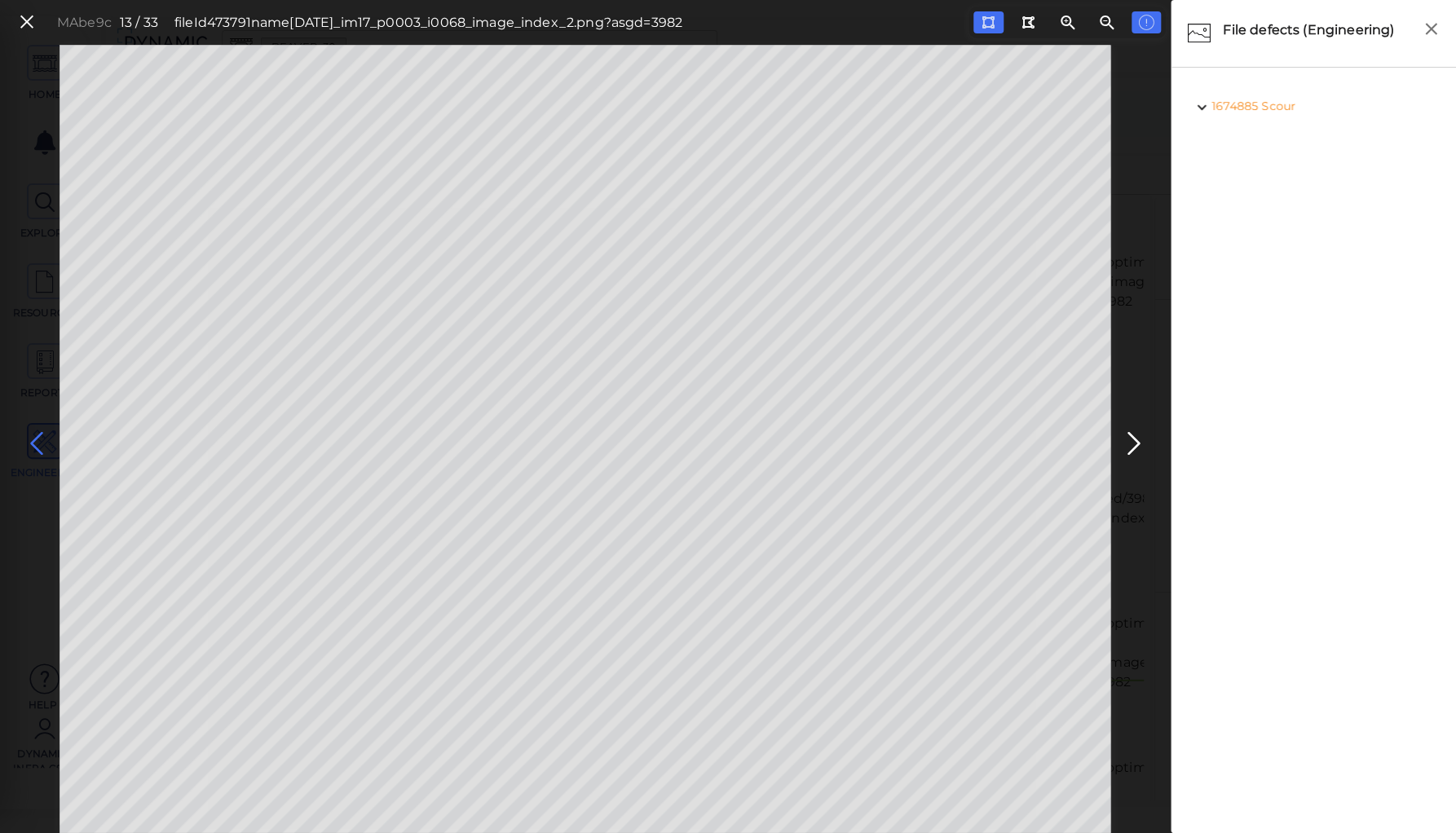
click at [38, 443] on icon at bounding box center [37, 443] width 26 height 32
click at [1127, 436] on icon at bounding box center [1134, 443] width 26 height 32
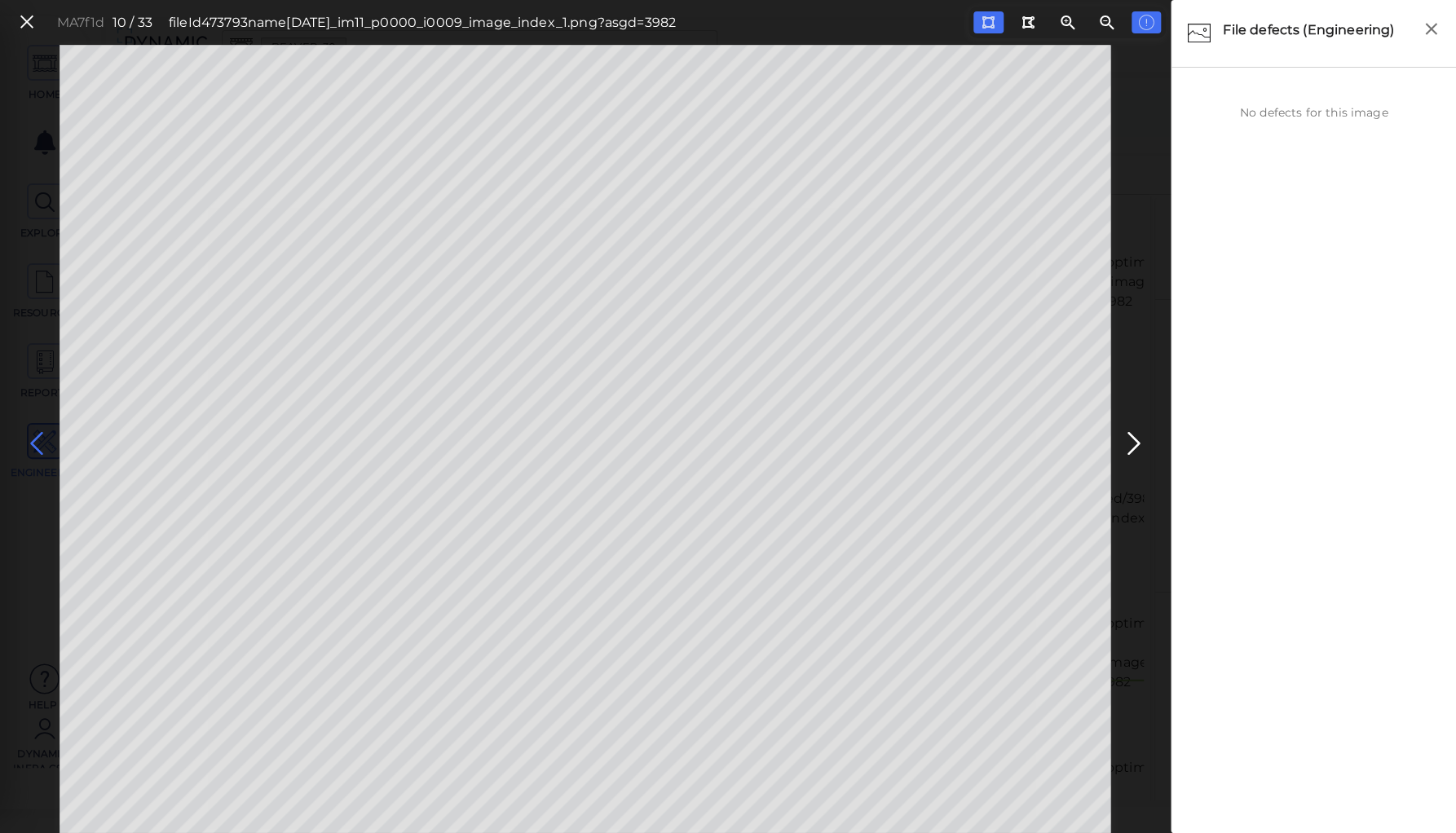
click at [34, 438] on icon at bounding box center [37, 443] width 26 height 32
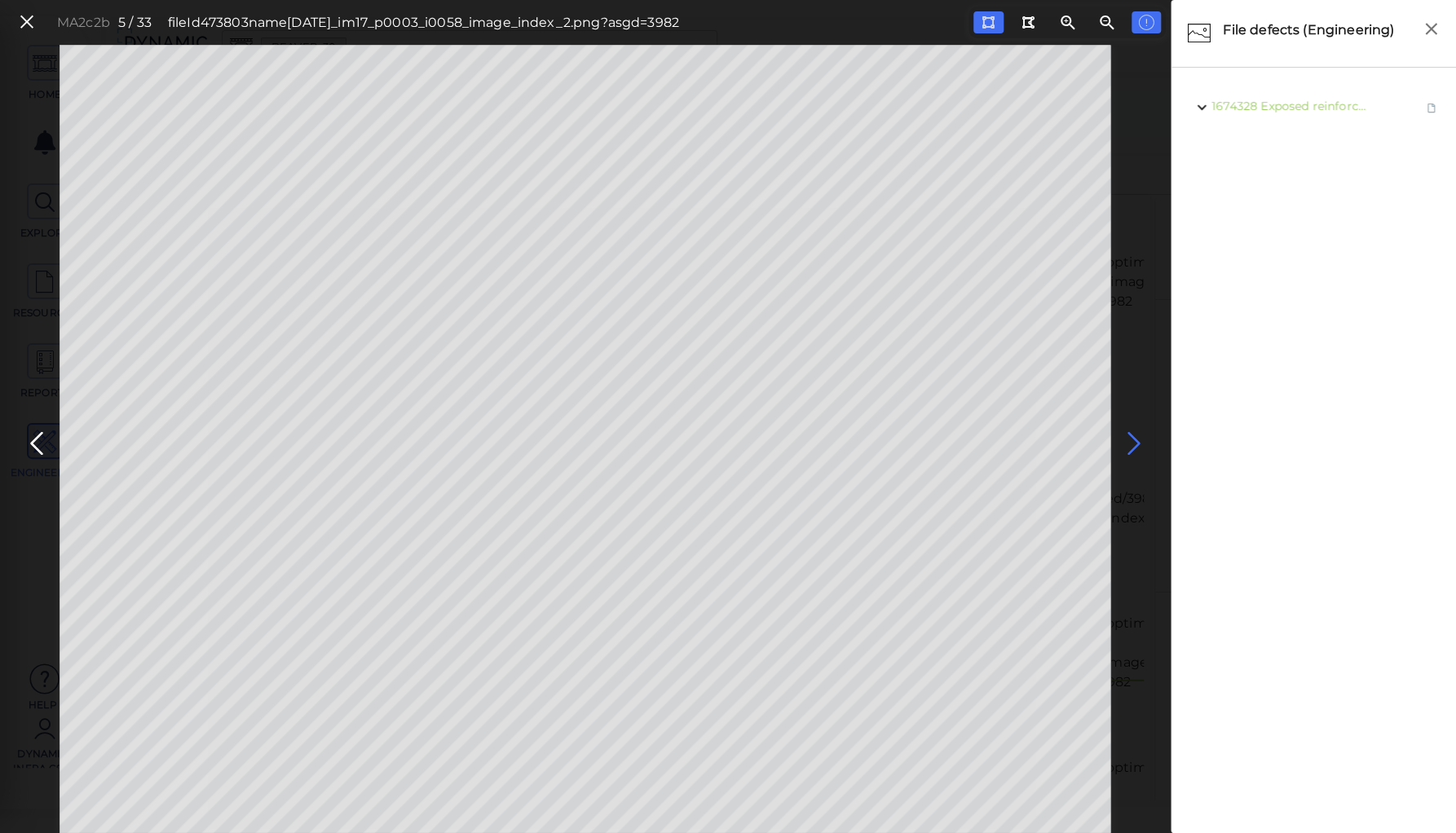
click at [1132, 446] on icon at bounding box center [1134, 443] width 26 height 32
click at [33, 439] on icon at bounding box center [37, 443] width 26 height 32
click at [36, 435] on icon at bounding box center [37, 443] width 26 height 32
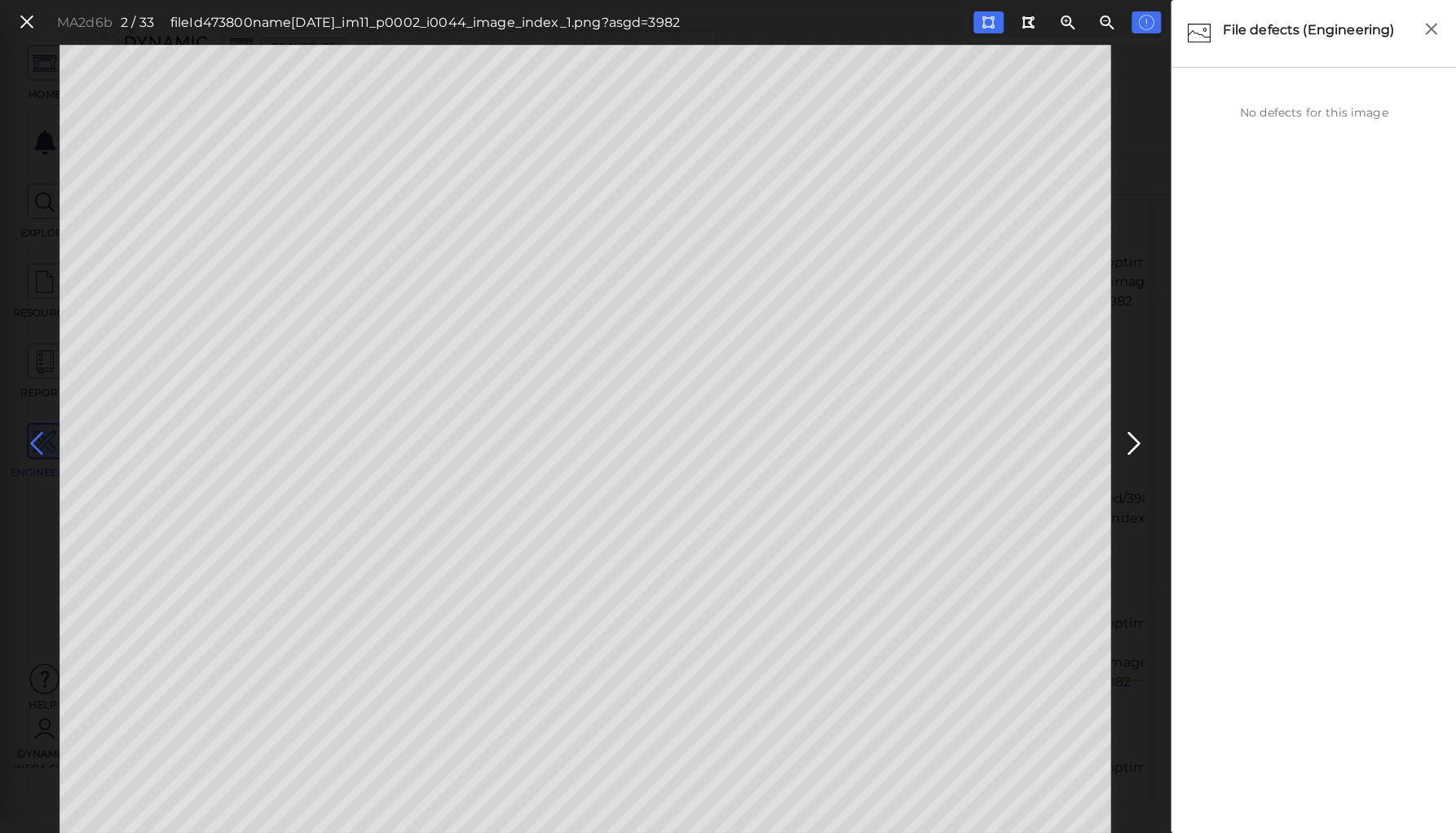
click at [36, 435] on icon at bounding box center [37, 443] width 26 height 32
click at [22, 20] on icon at bounding box center [27, 22] width 18 height 22
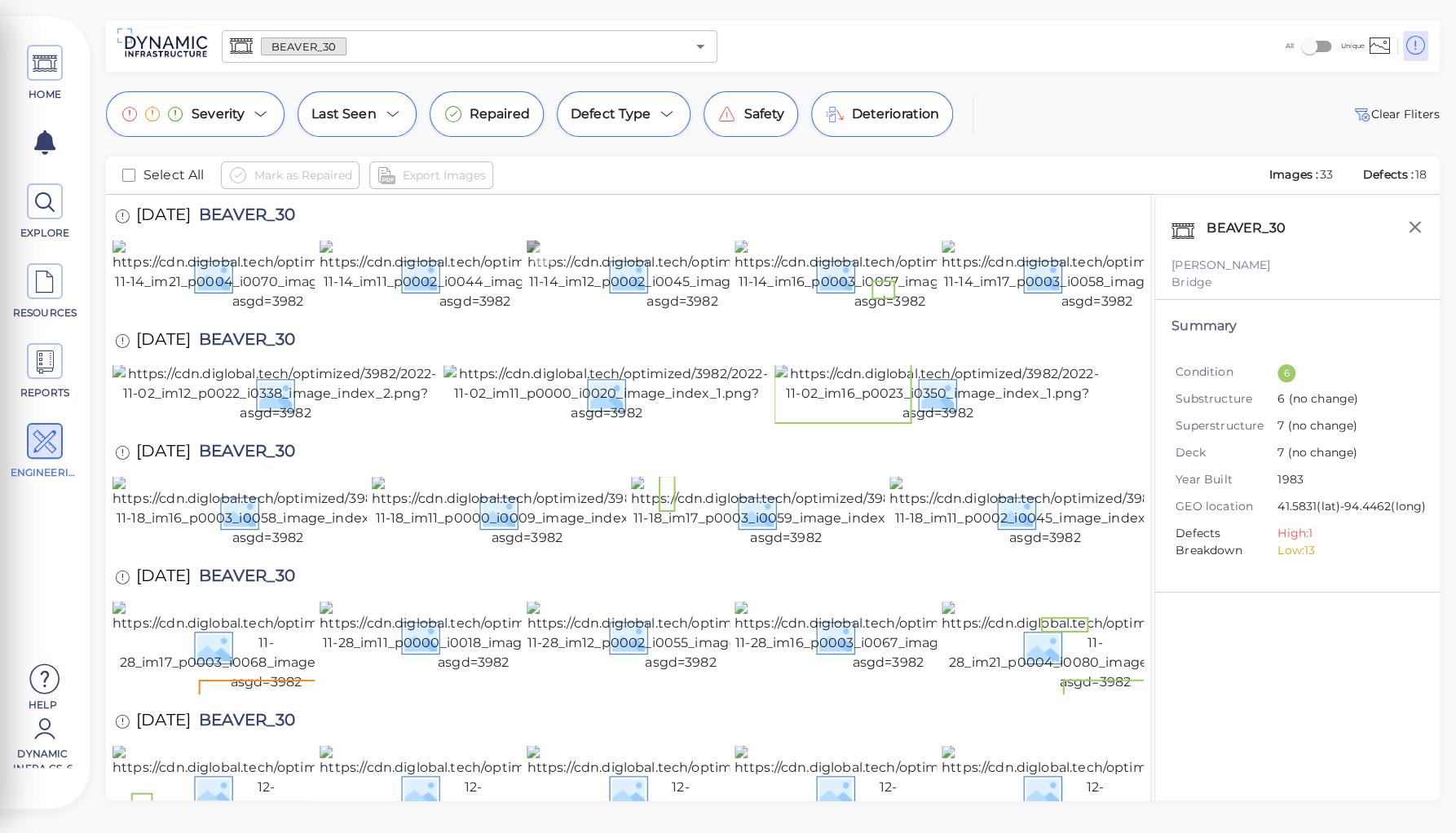
click at [606, 312] on img at bounding box center [682, 276] width 311 height 72
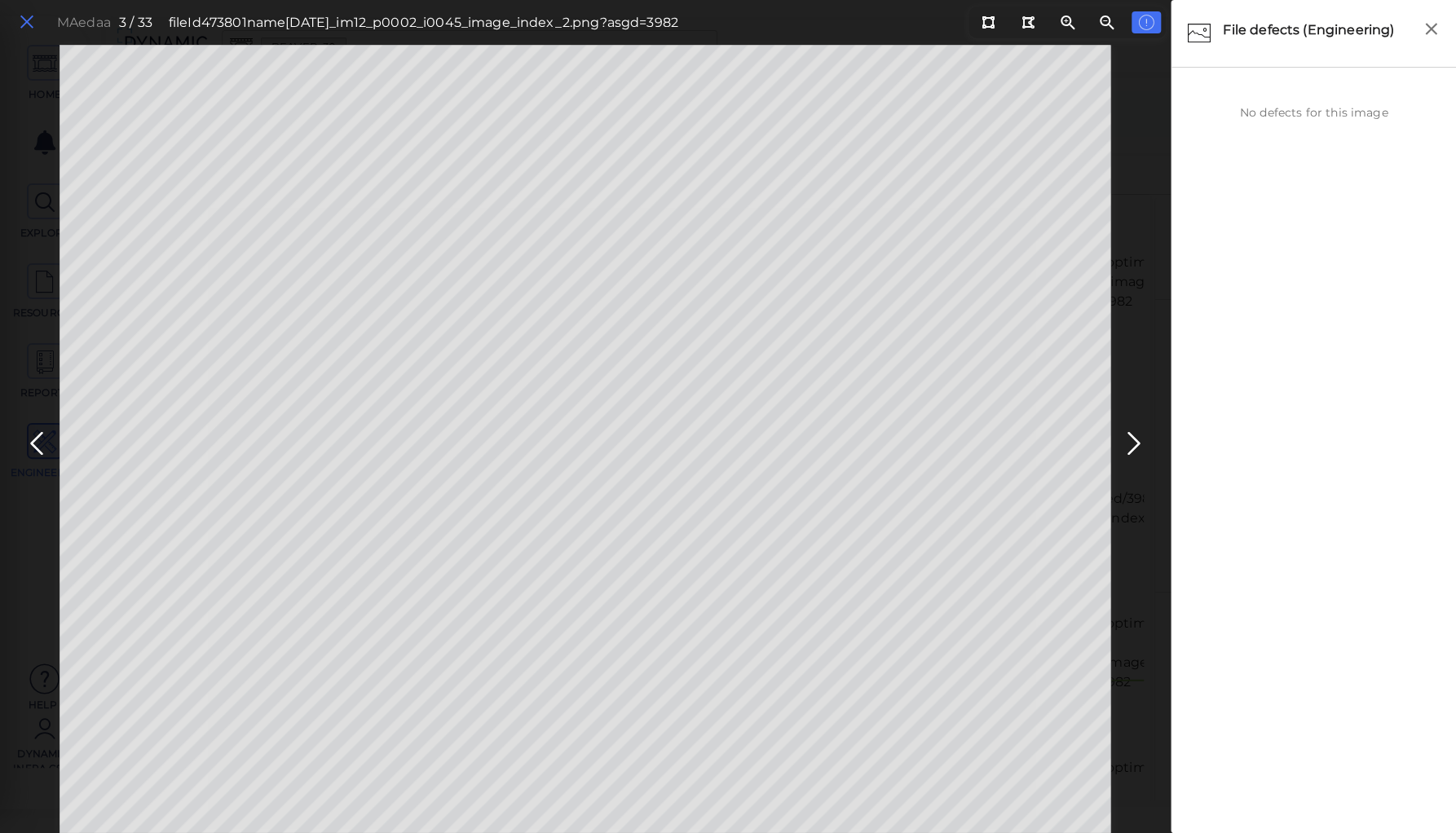
click at [26, 25] on icon at bounding box center [27, 22] width 18 height 22
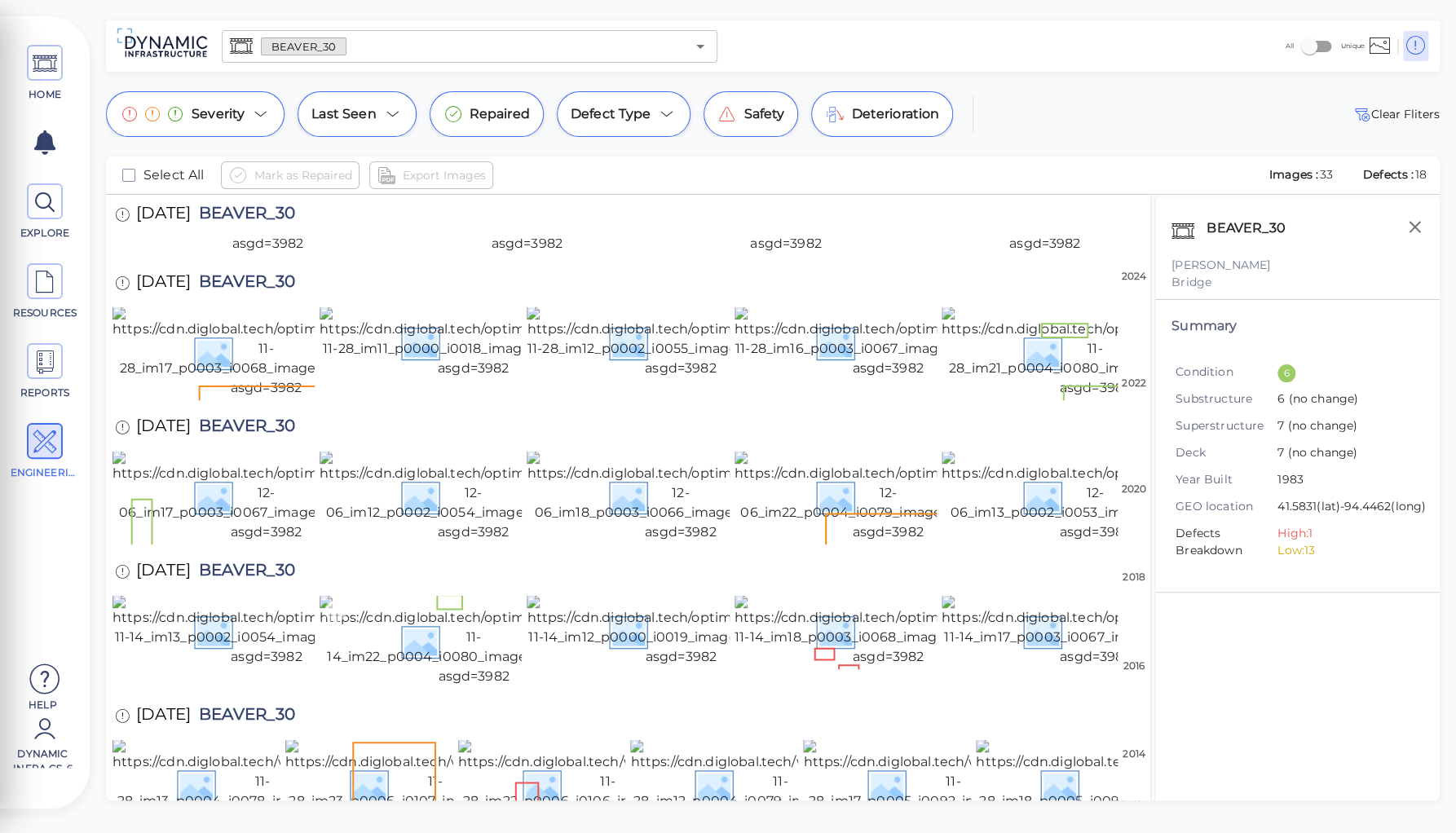
scroll to position [1144, 0]
click at [910, 751] on img at bounding box center [953, 784] width 300 height 91
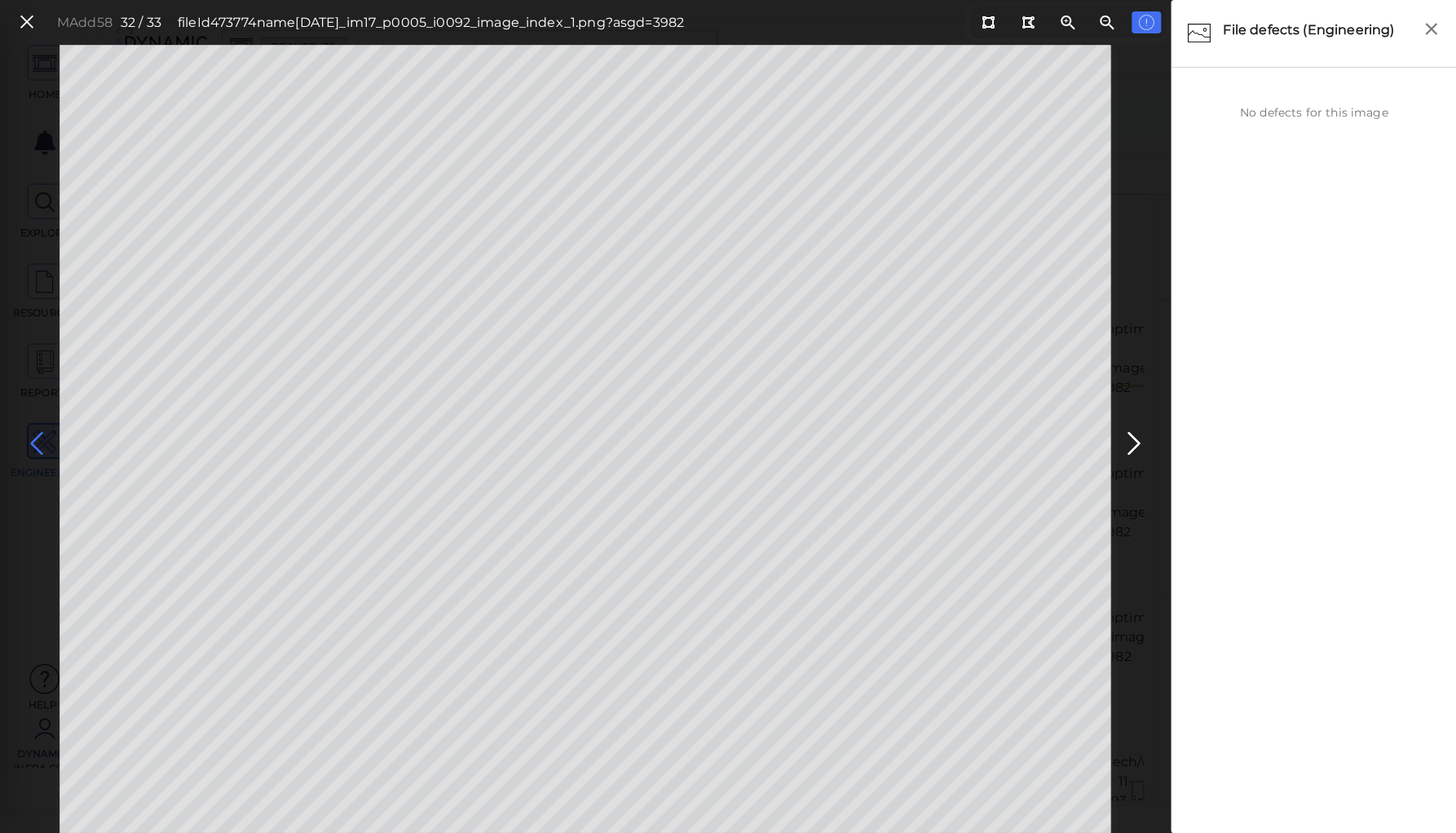
click at [33, 439] on icon at bounding box center [37, 443] width 26 height 32
click at [23, 17] on icon at bounding box center [27, 22] width 18 height 22
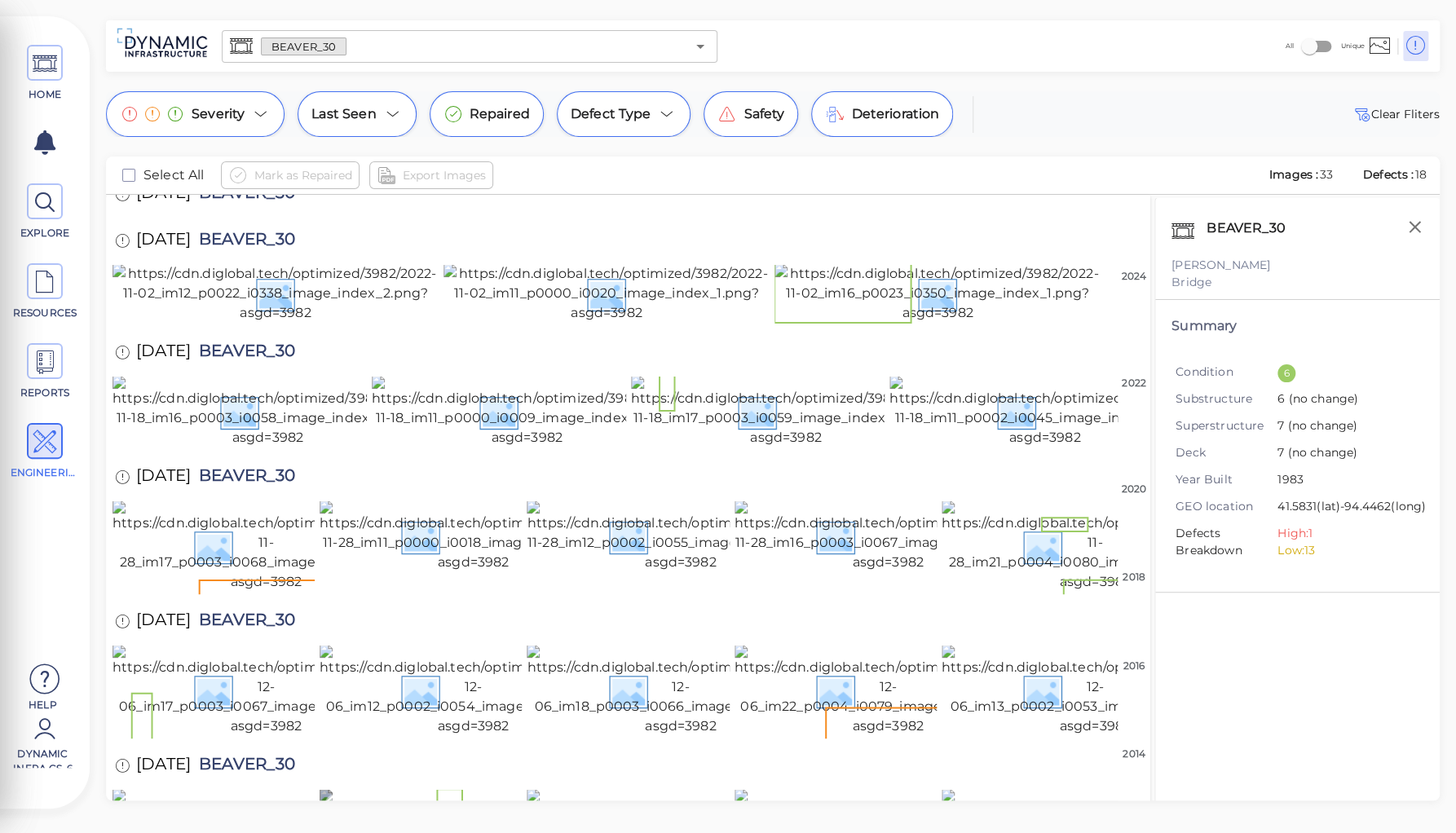
scroll to position [231, 0]
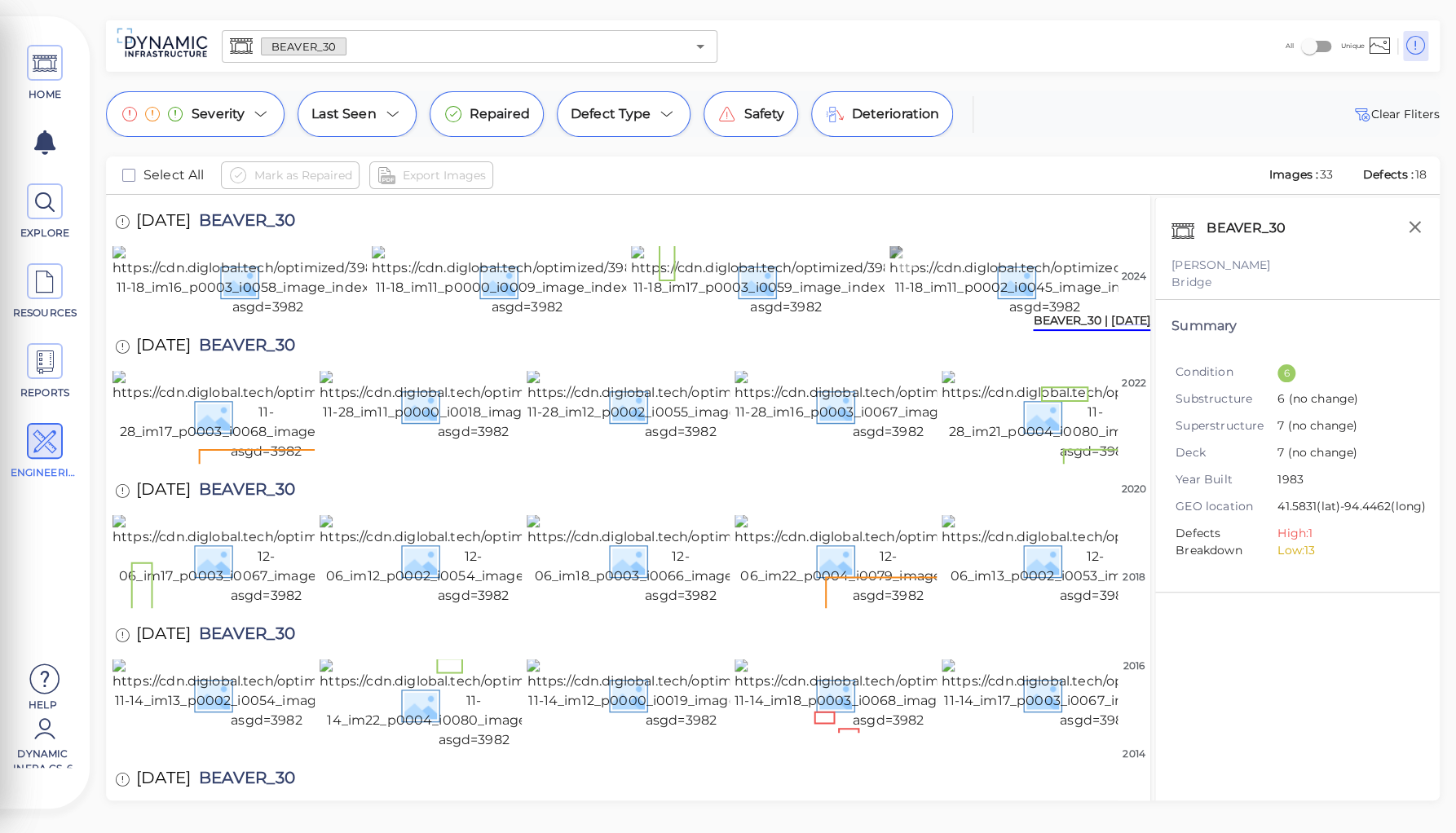
click at [1030, 317] on img at bounding box center [1044, 282] width 311 height 72
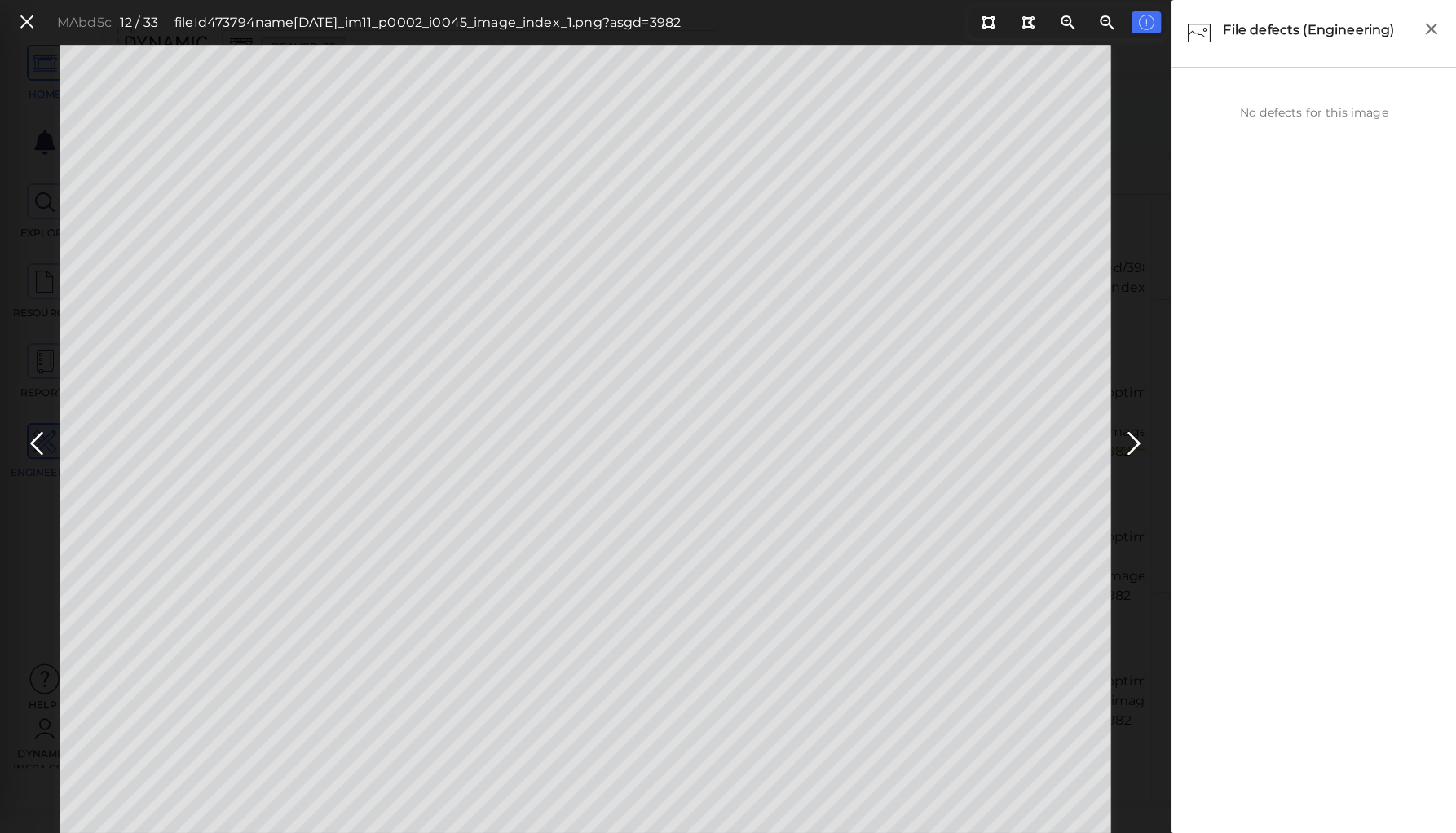
drag, startPoint x: 23, startPoint y: 28, endPoint x: 56, endPoint y: 88, distance: 68.5
click at [23, 28] on icon at bounding box center [27, 22] width 18 height 22
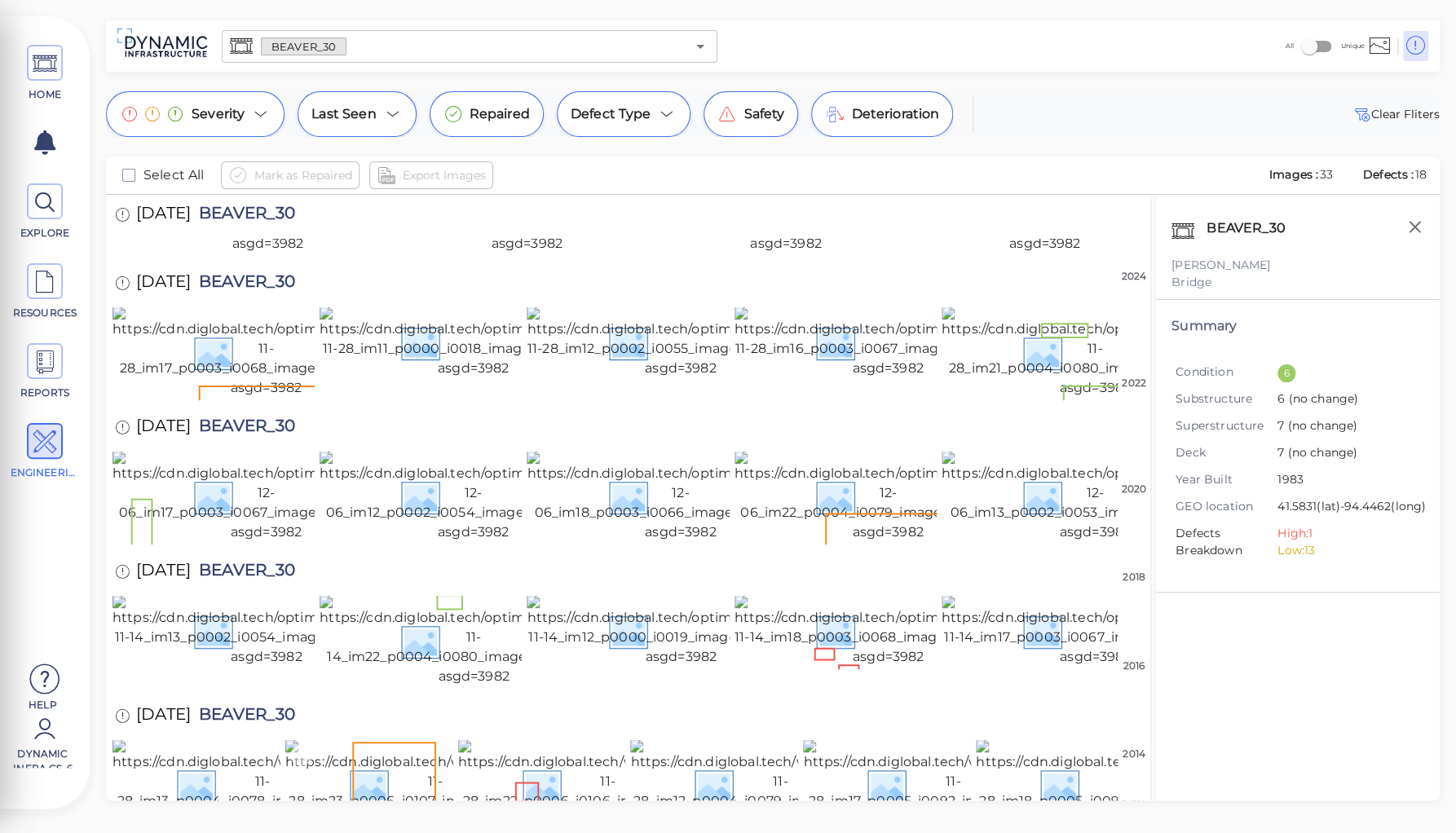
scroll to position [1144, 0]
click at [614, 595] on img at bounding box center [681, 631] width 308 height 72
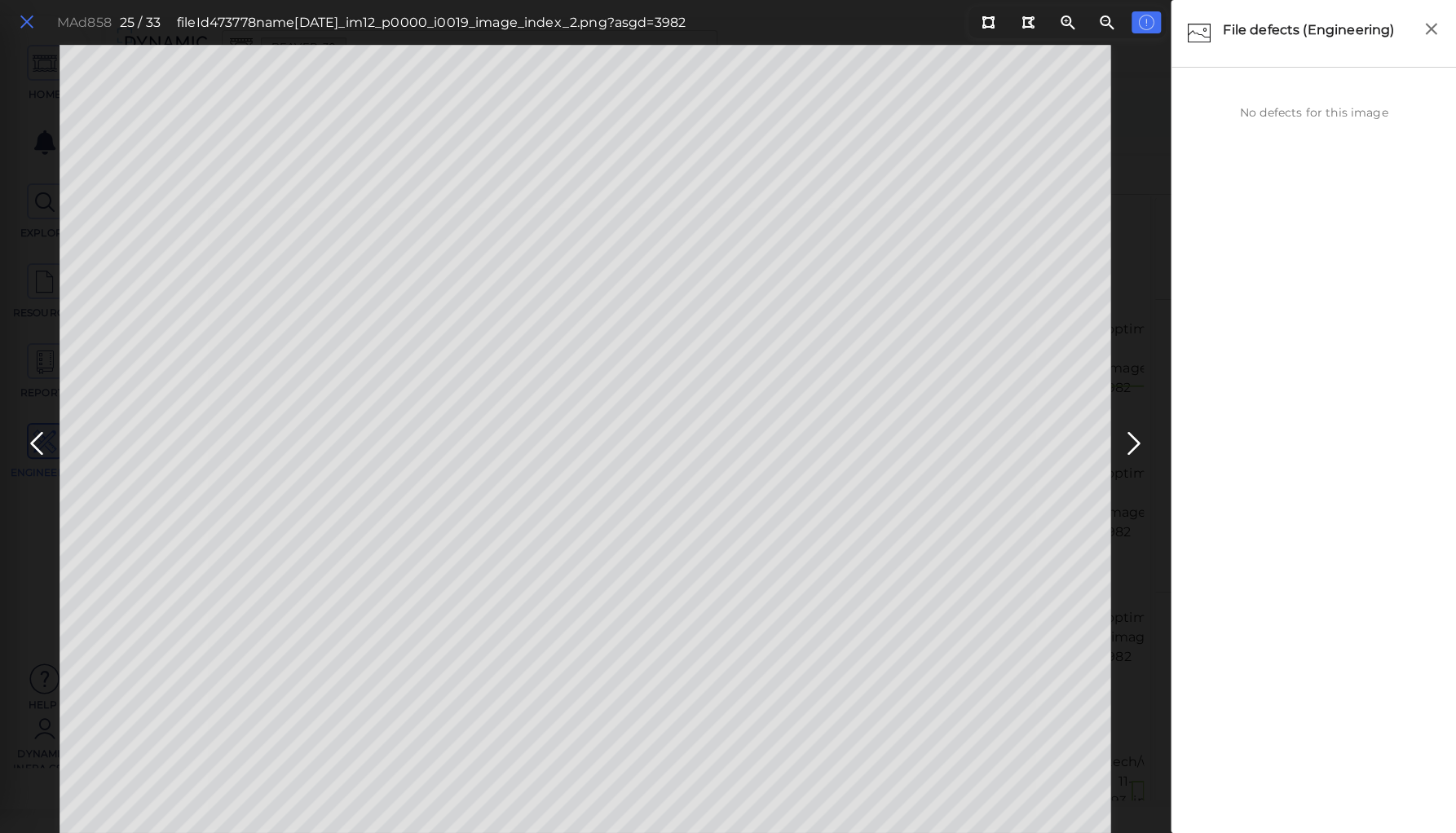
click at [24, 19] on icon at bounding box center [27, 22] width 18 height 22
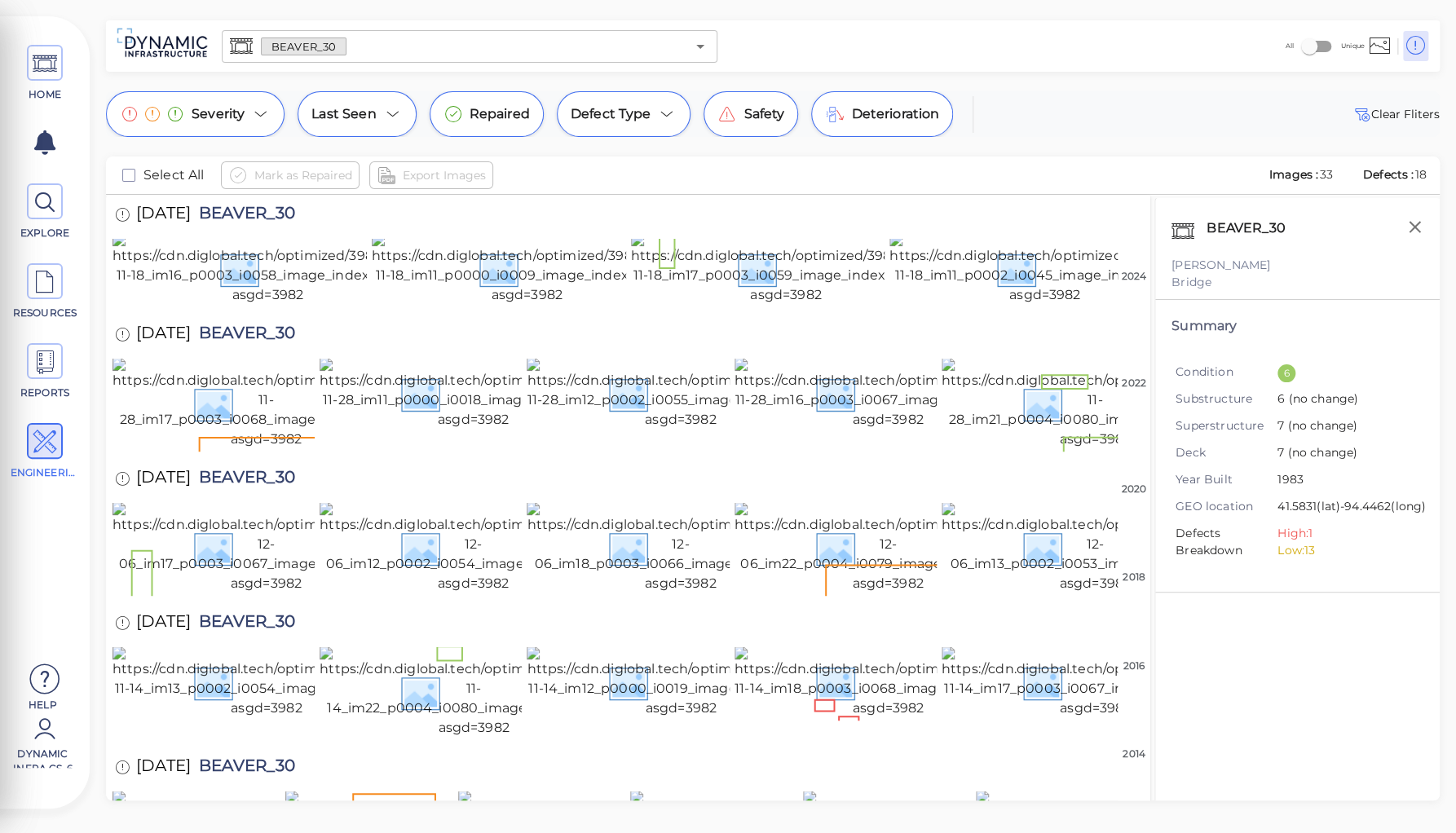
scroll to position [230, 0]
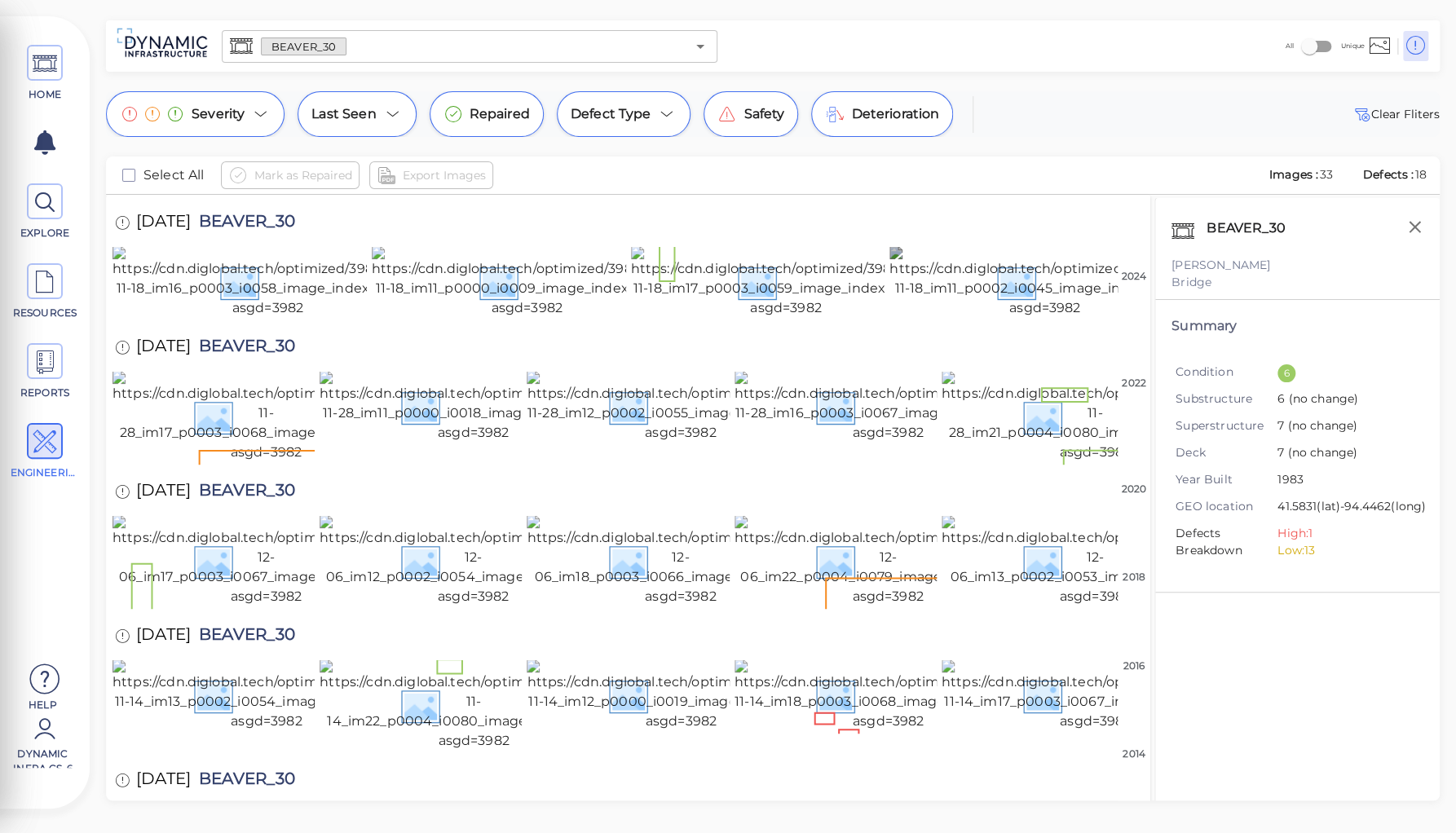
click at [1005, 318] on img at bounding box center [1044, 282] width 311 height 72
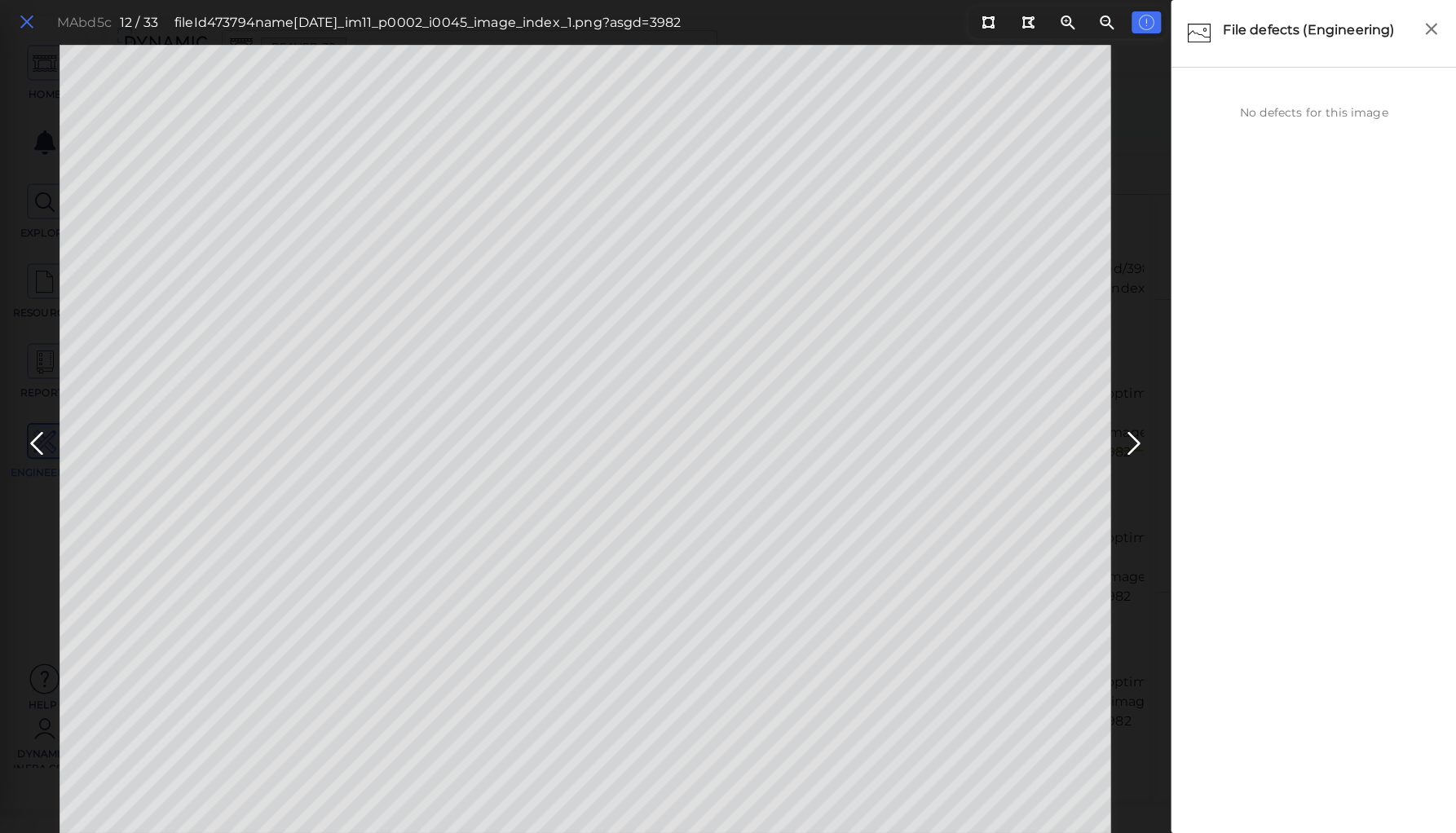
click at [24, 20] on icon at bounding box center [27, 22] width 18 height 22
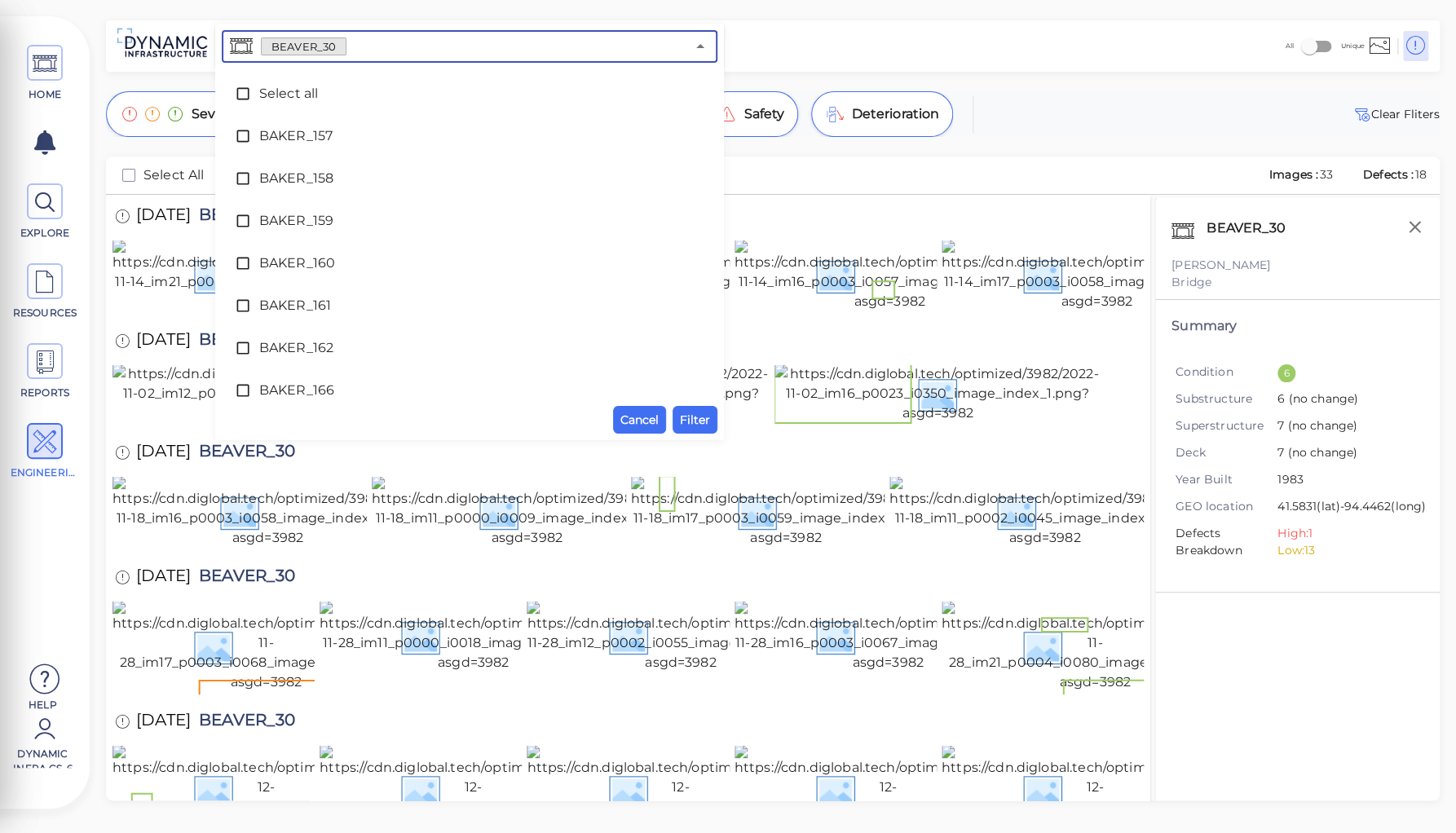
click at [357, 47] on input "text" at bounding box center [516, 46] width 339 height 23
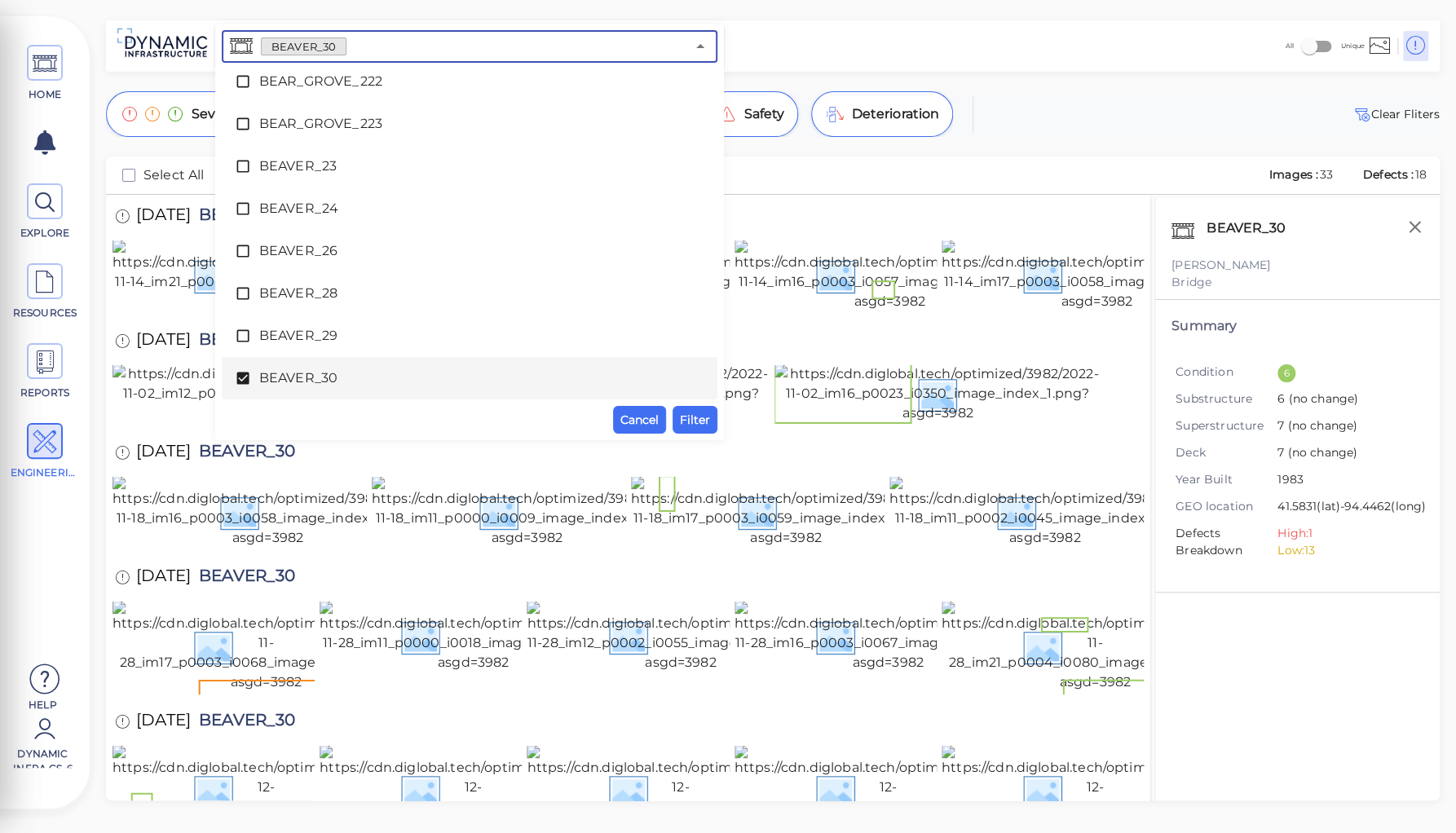
click at [247, 375] on icon at bounding box center [243, 379] width 12 height 12
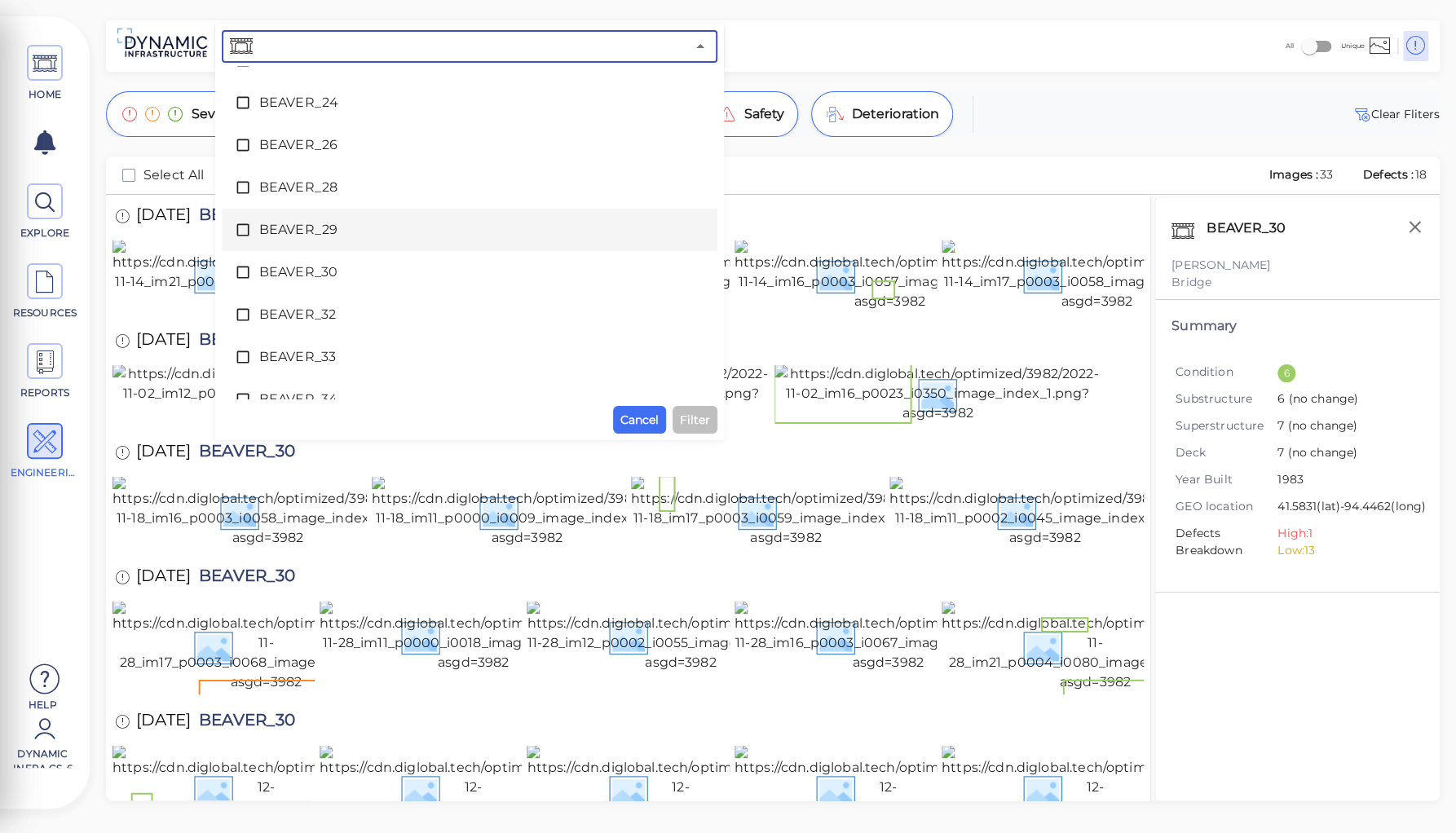
scroll to position [1795, 0]
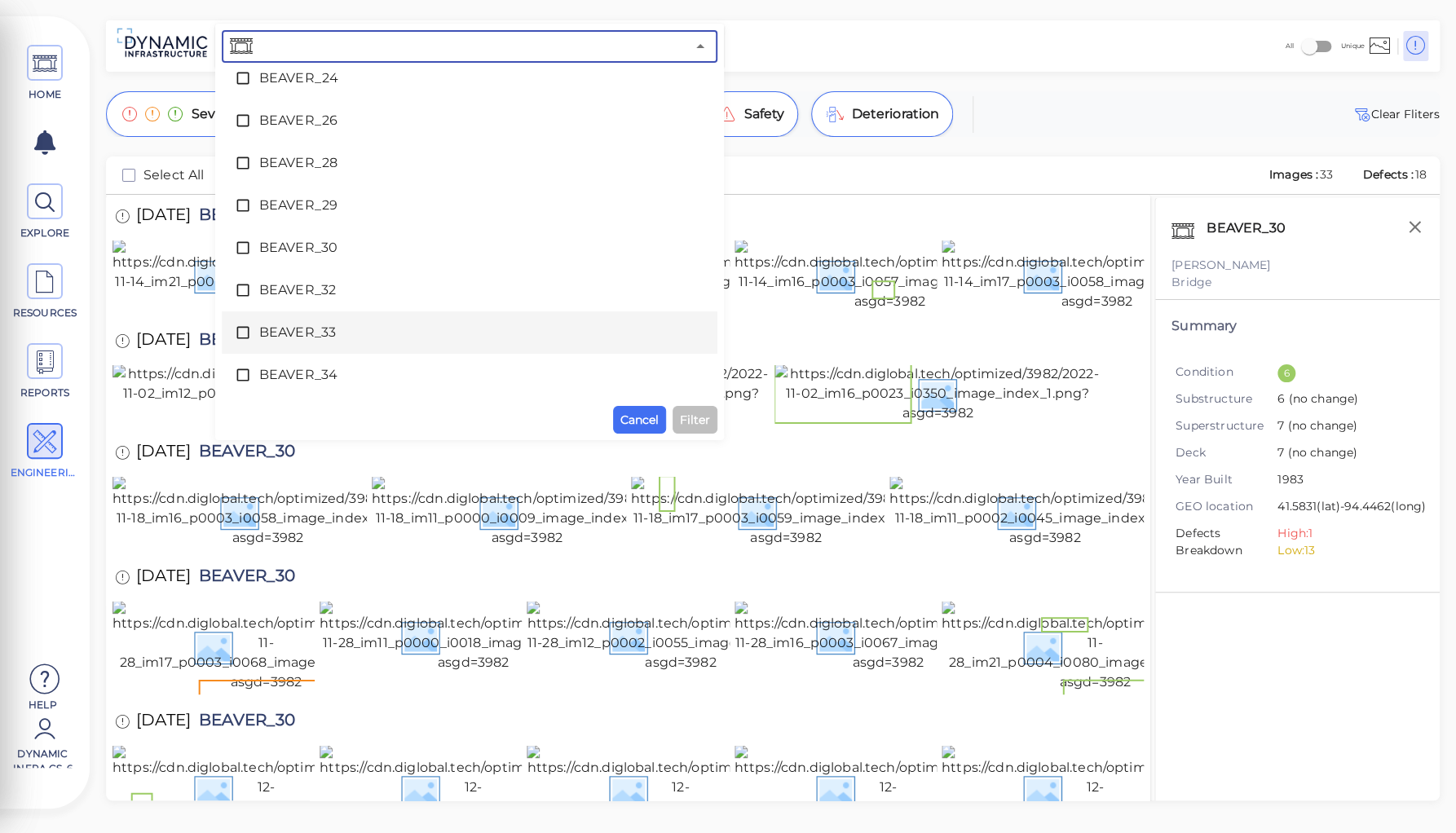
click at [313, 331] on span "BEAVER_33" at bounding box center [469, 333] width 421 height 20
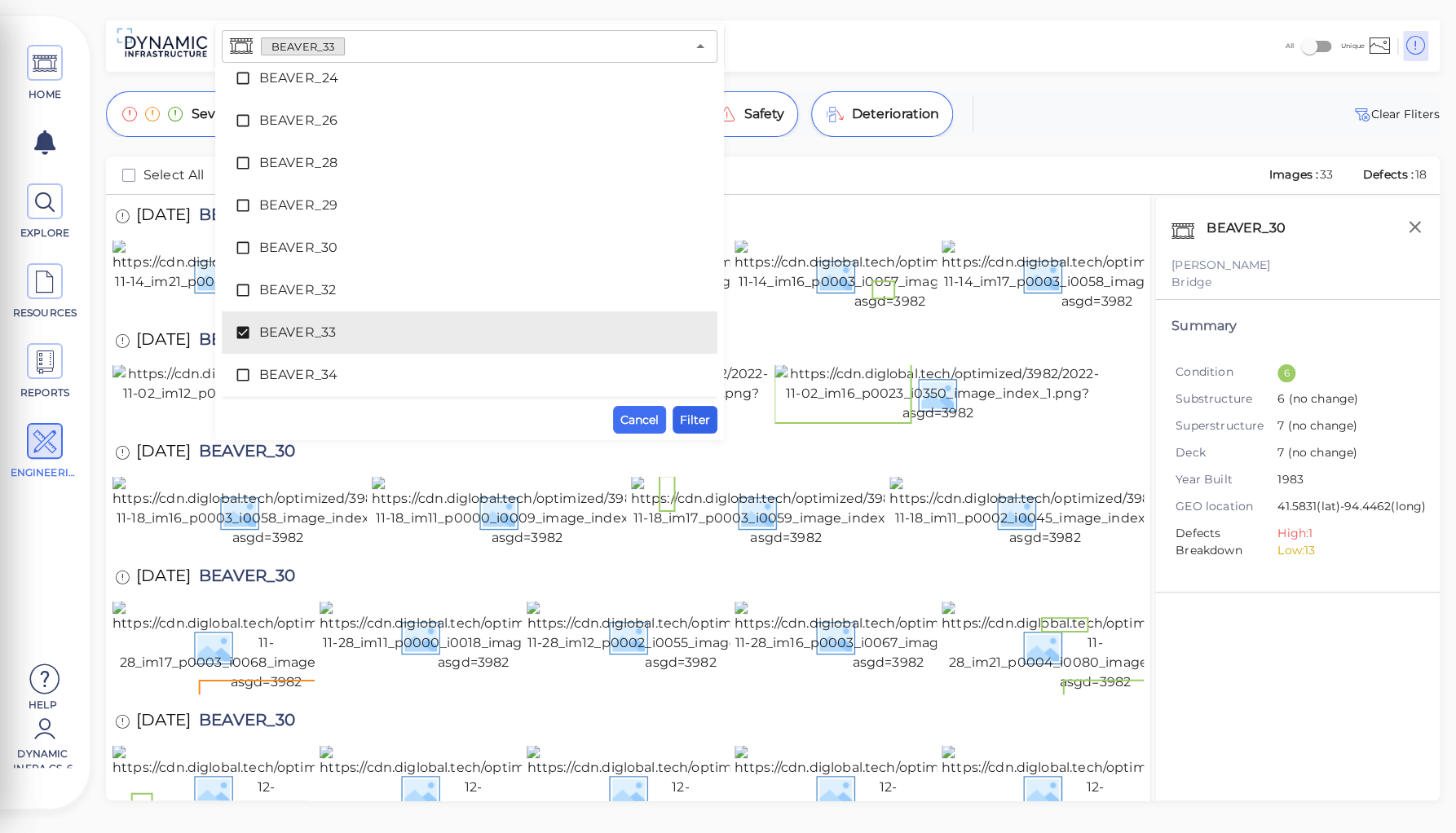
click at [693, 414] on span "Filter" at bounding box center [695, 419] width 30 height 20
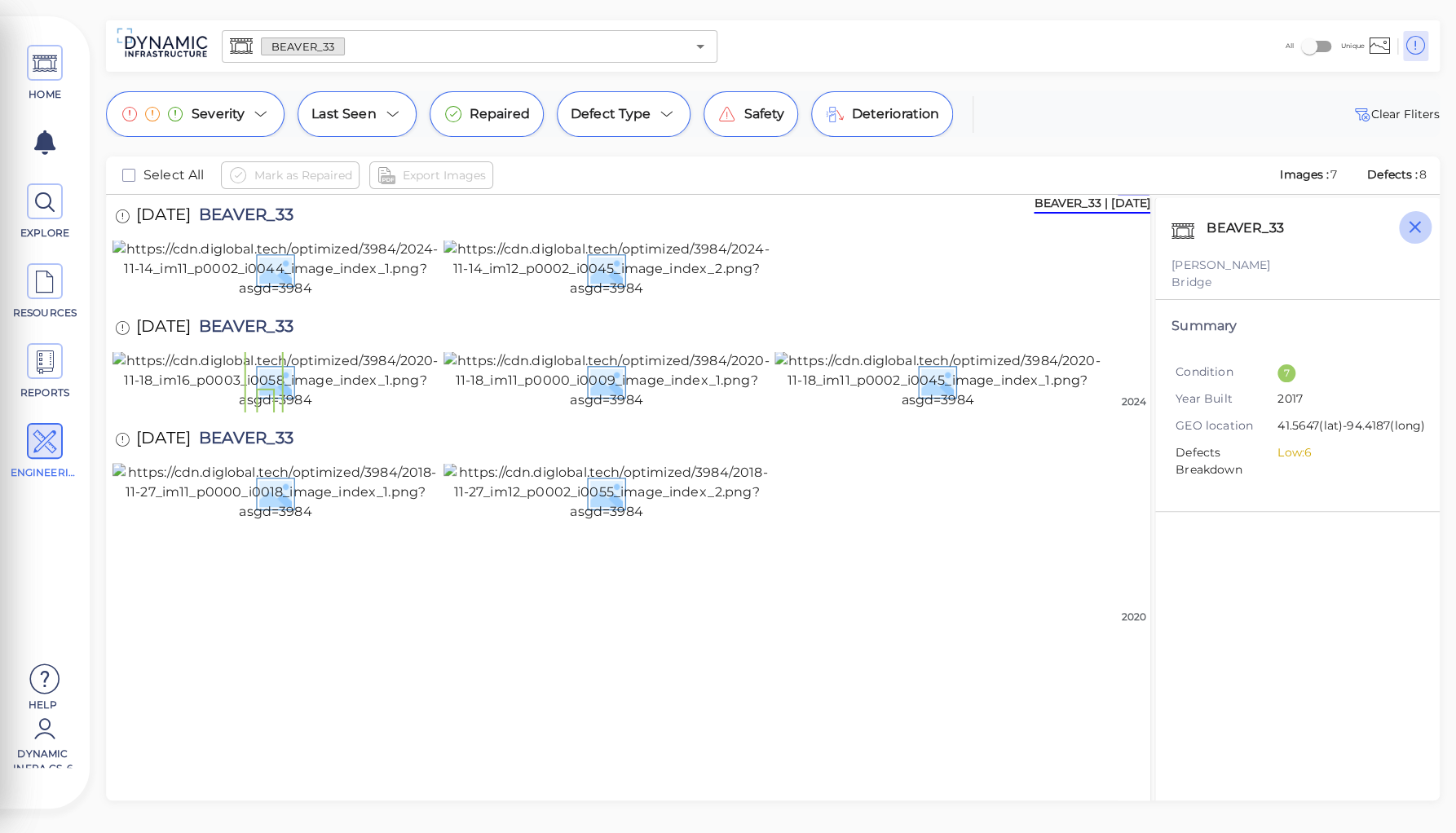
click at [1410, 226] on icon "button" at bounding box center [1415, 227] width 20 height 20
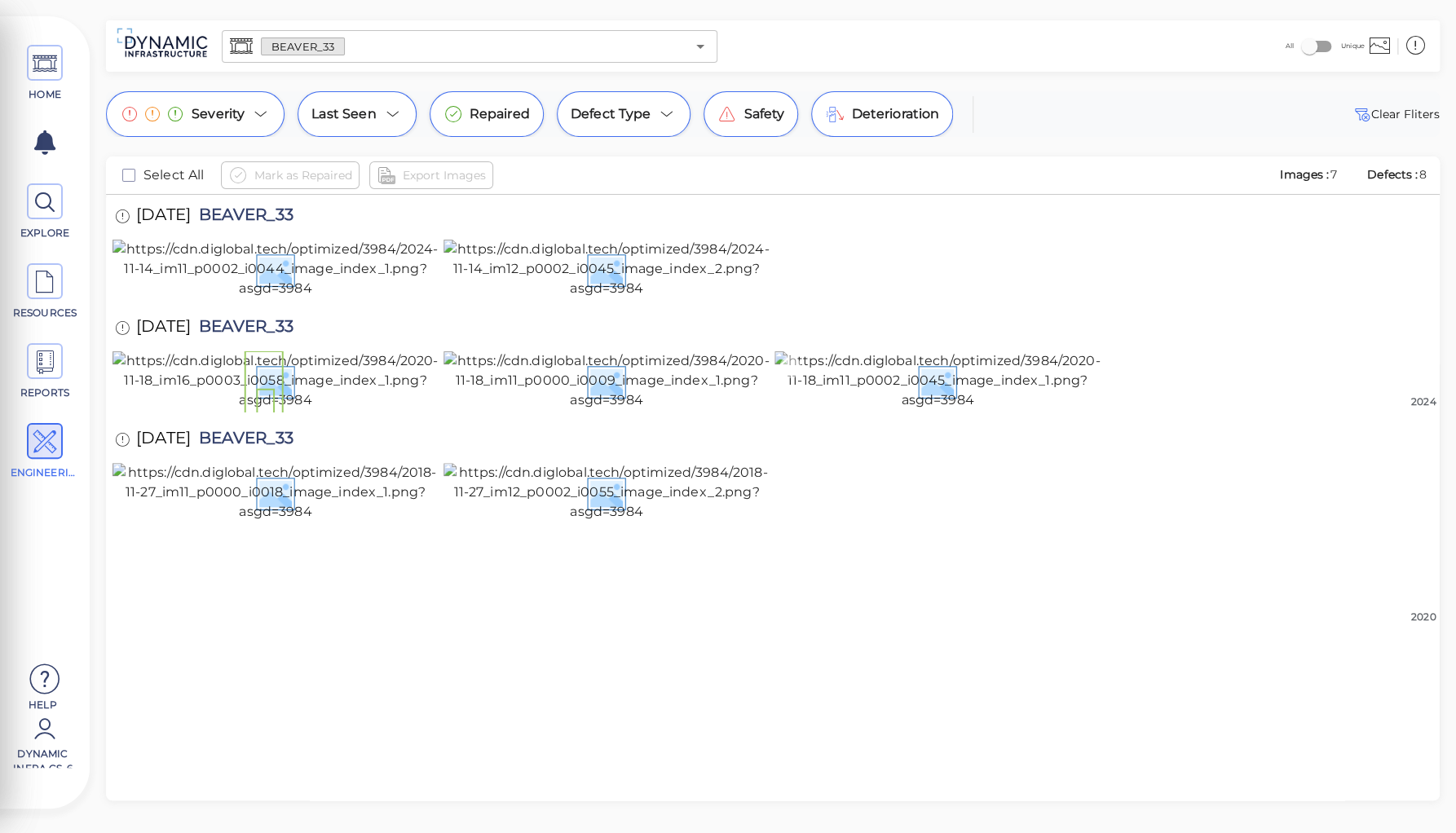
scroll to position [247, 0]
click at [614, 521] on img at bounding box center [607, 491] width 326 height 59
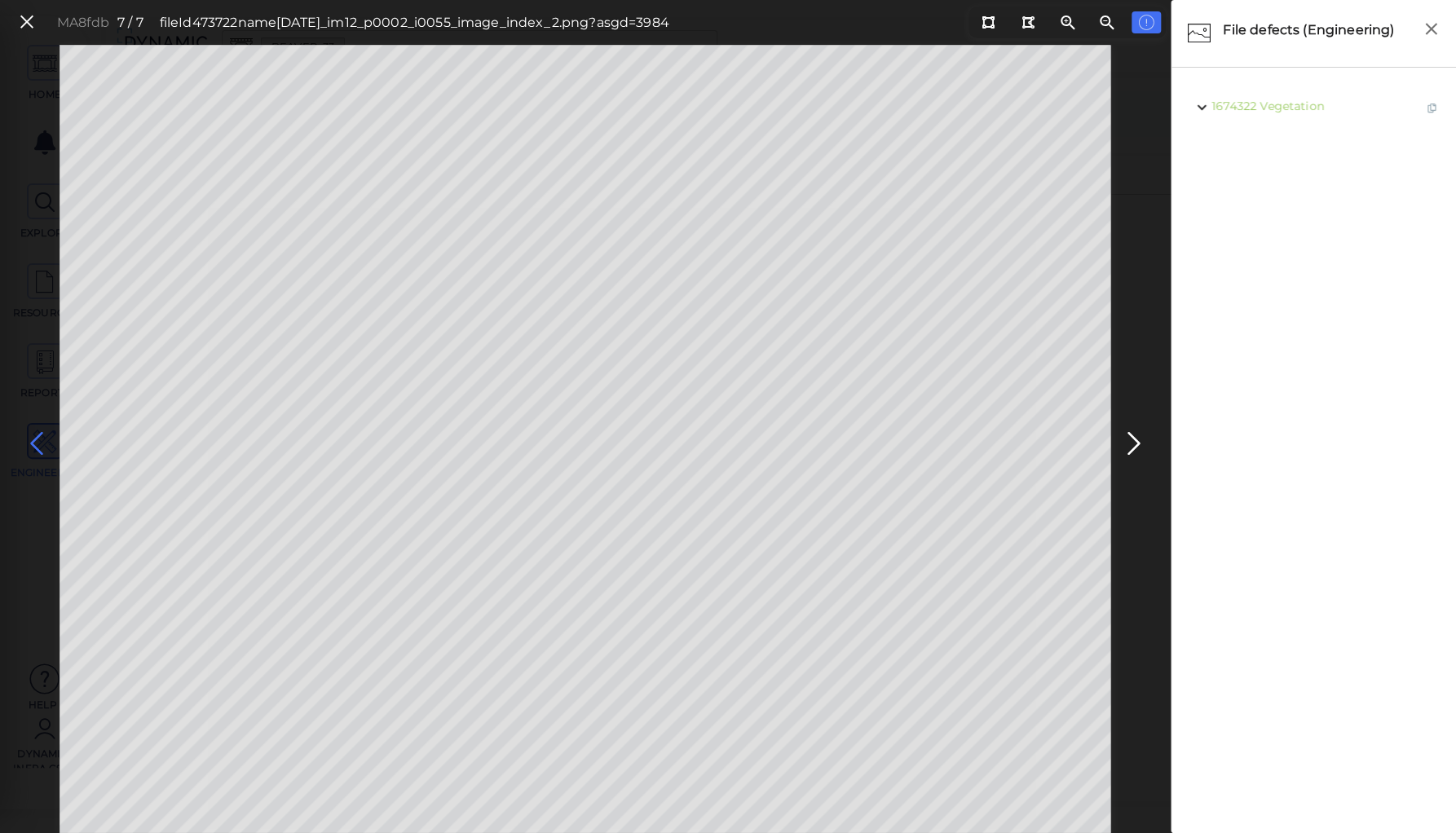
click at [38, 440] on icon at bounding box center [37, 443] width 26 height 32
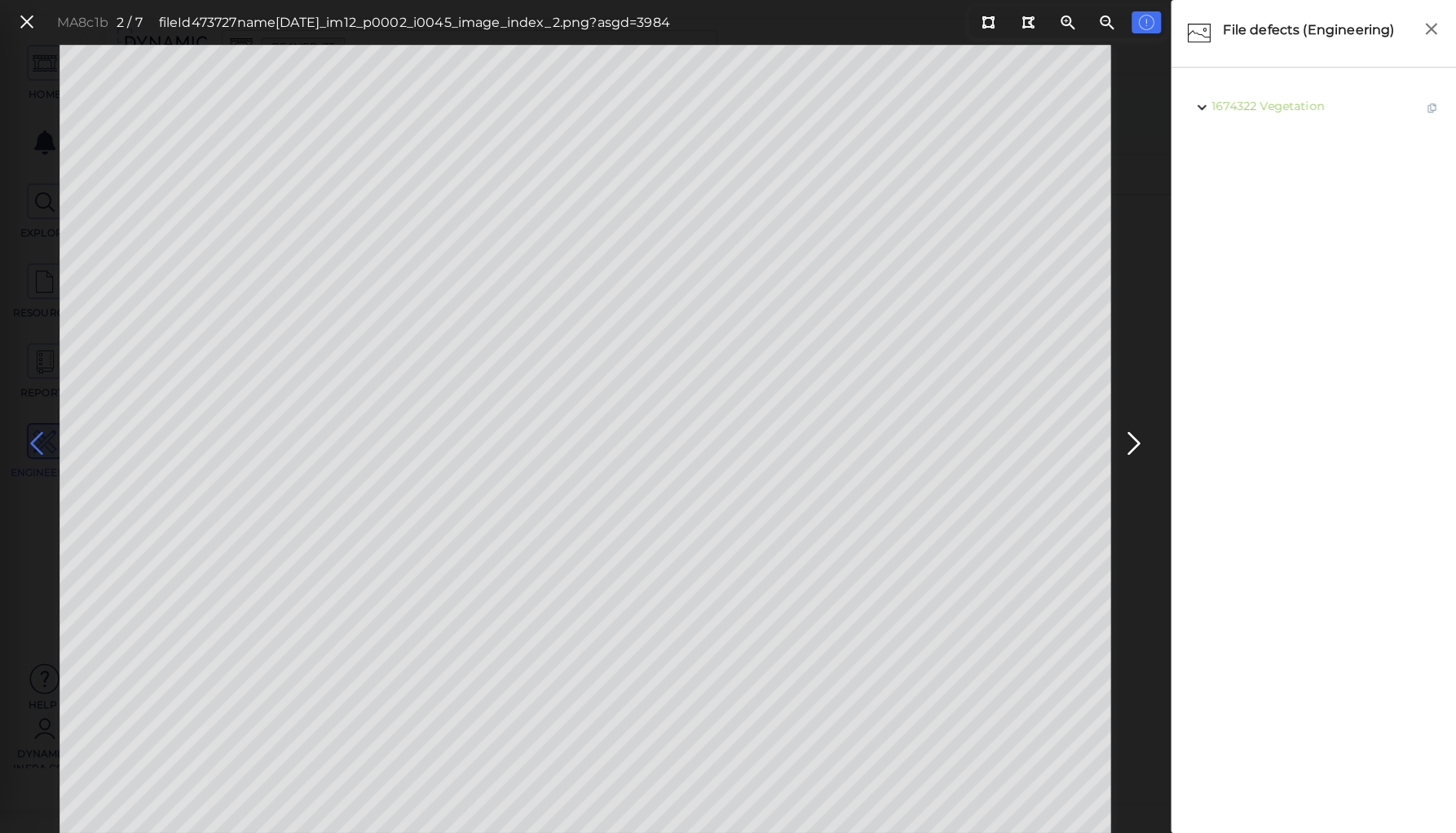
click at [38, 440] on icon at bounding box center [37, 443] width 26 height 32
click at [26, 18] on icon at bounding box center [27, 22] width 18 height 22
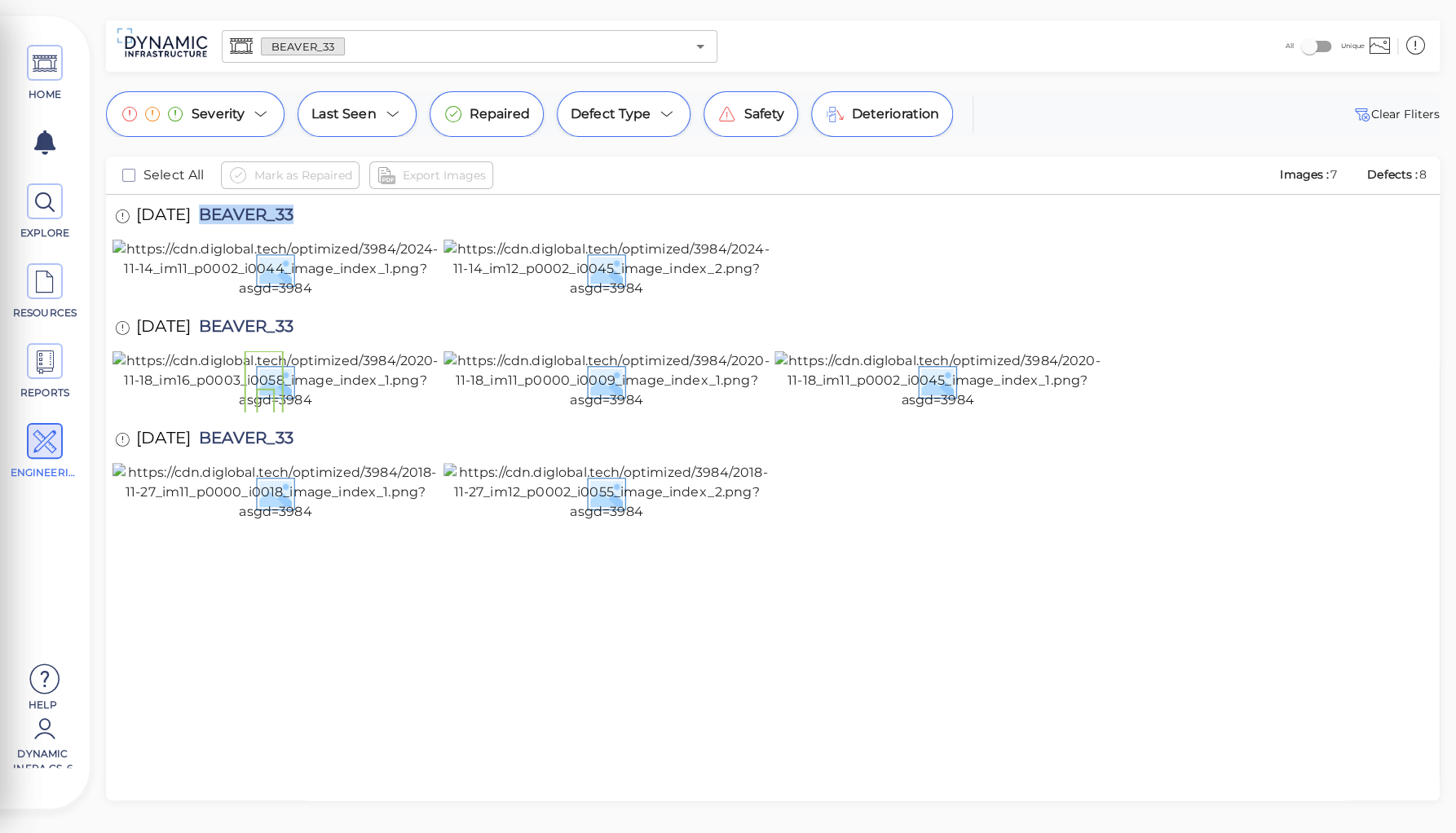
drag, startPoint x: 229, startPoint y: 209, endPoint x: 365, endPoint y: 211, distance: 136.0
click at [365, 211] on div "11/14/2024 BEAVER_33" at bounding box center [773, 217] width 1321 height 45
copy span "BEAVER_33"
click at [306, 72] on div "HOME EXPLORE RESOURCES REPORTS ENGINEERING Help Dynamic Infra CS-6 How to My Di…" at bounding box center [728, 416] width 1456 height 833
click at [376, 51] on input "text" at bounding box center [515, 46] width 341 height 23
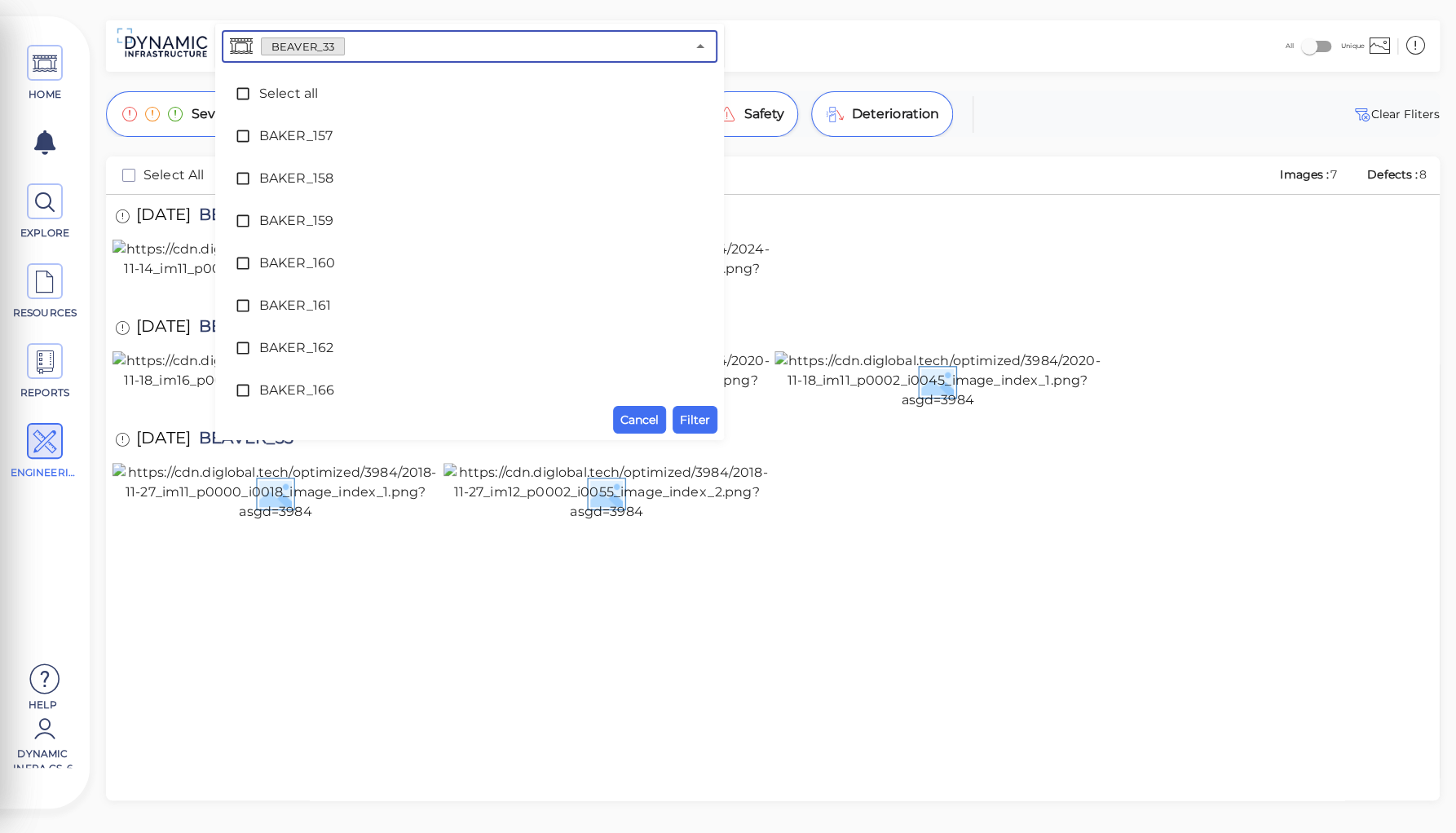
scroll to position [1750, 0]
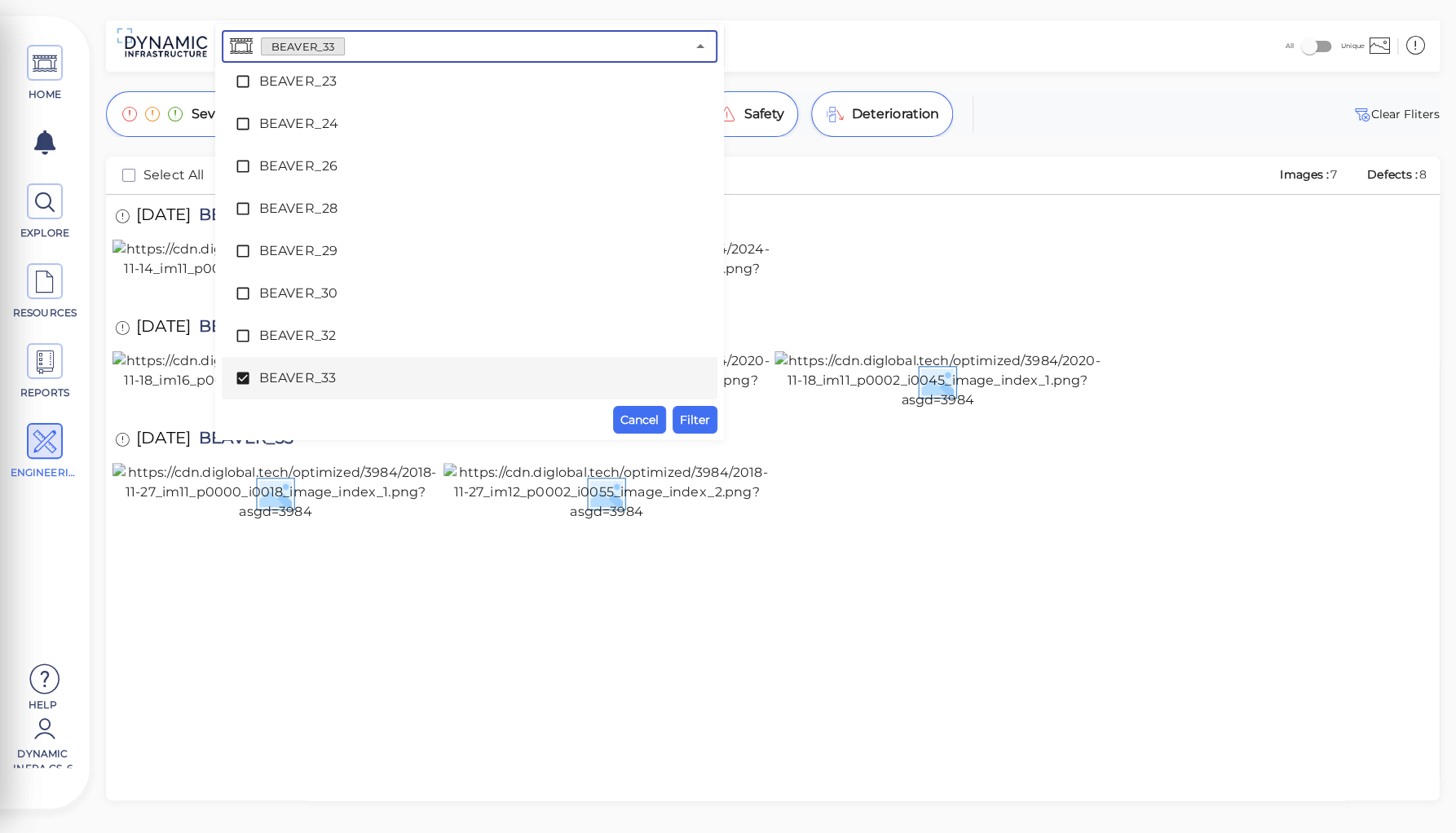
click at [241, 378] on icon at bounding box center [243, 379] width 12 height 12
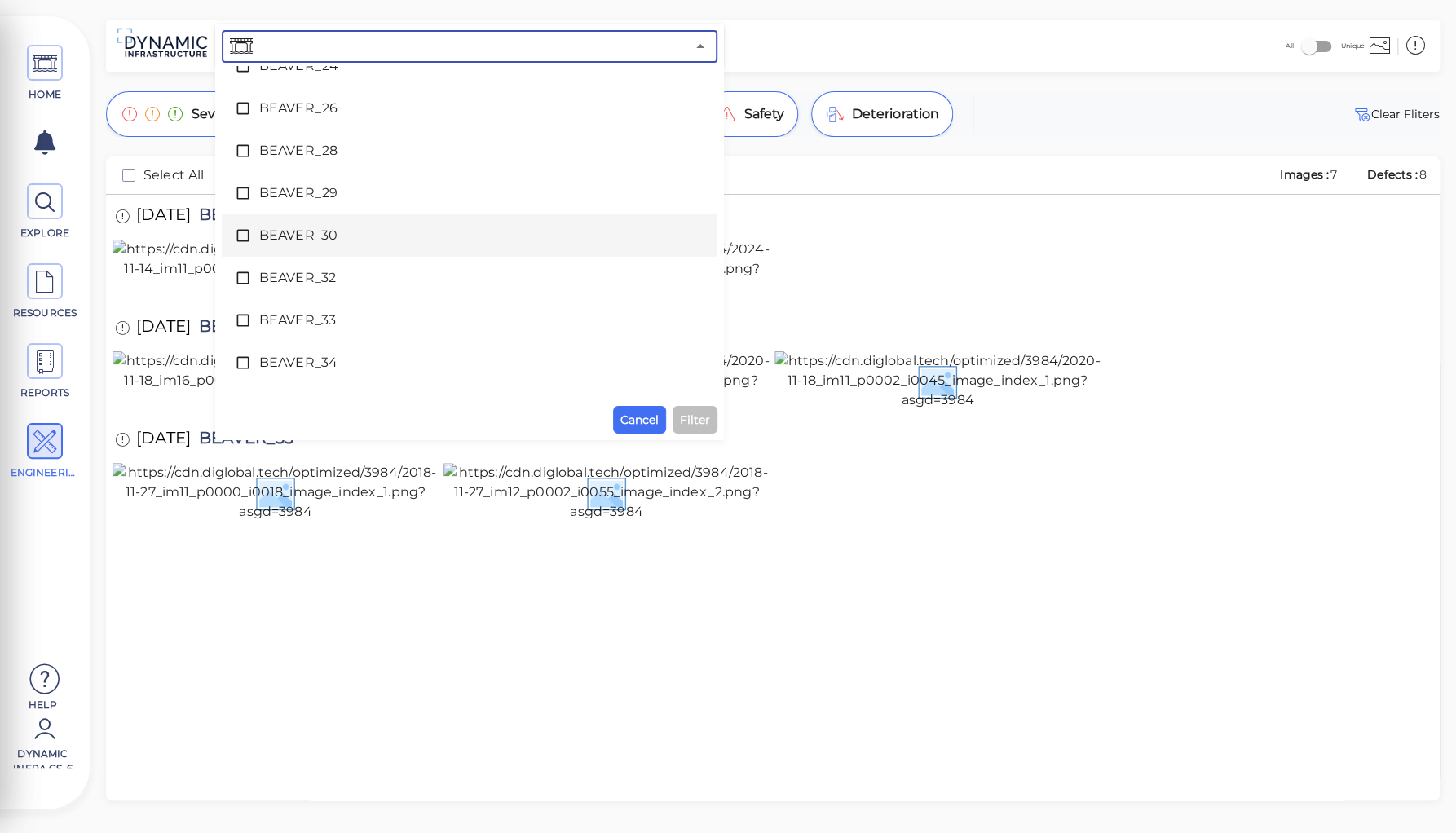
scroll to position [1880, 0]
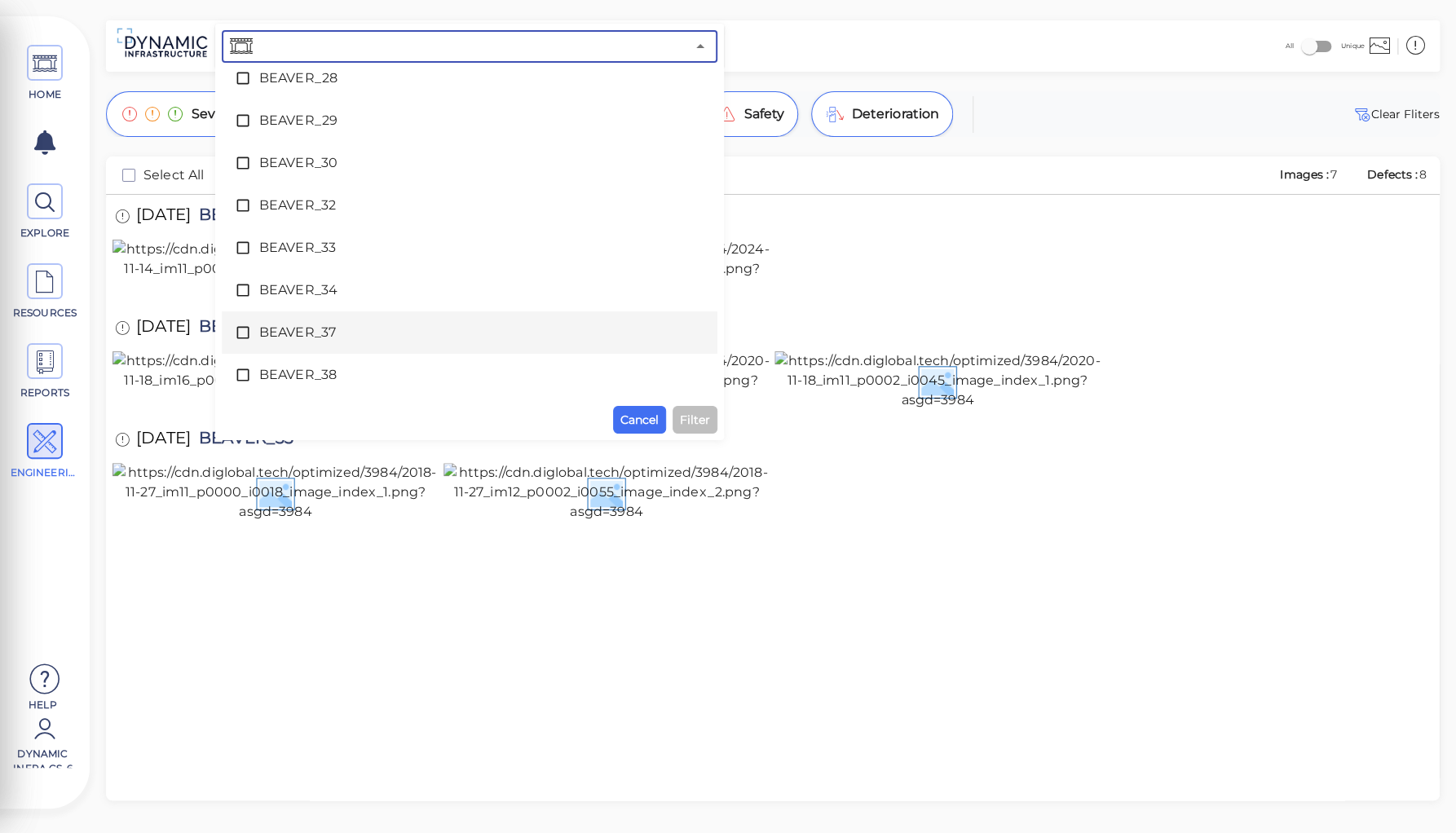
click at [314, 332] on span "BEAVER_37" at bounding box center [469, 333] width 421 height 20
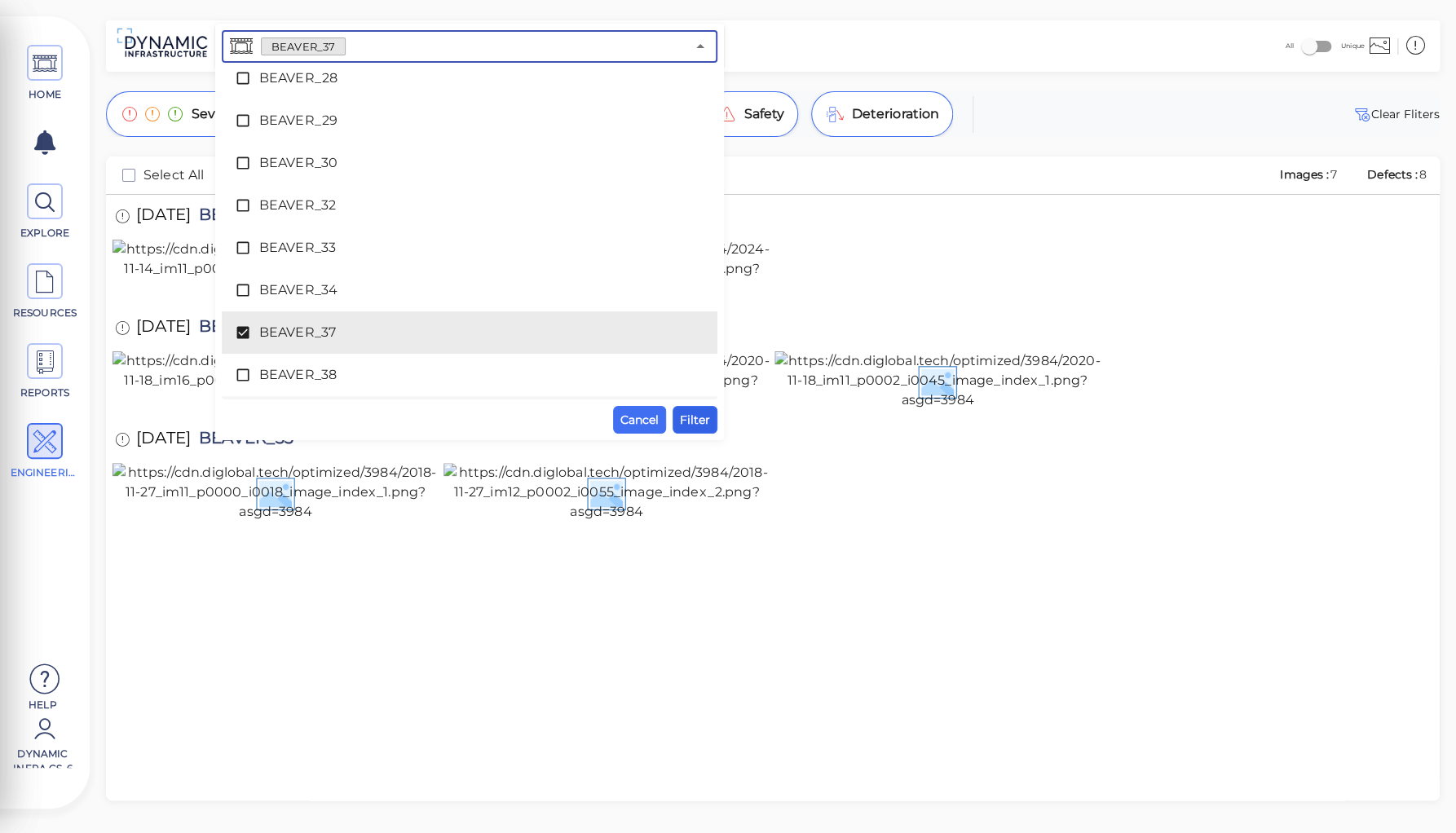
click at [692, 417] on span "Filter" at bounding box center [695, 419] width 30 height 20
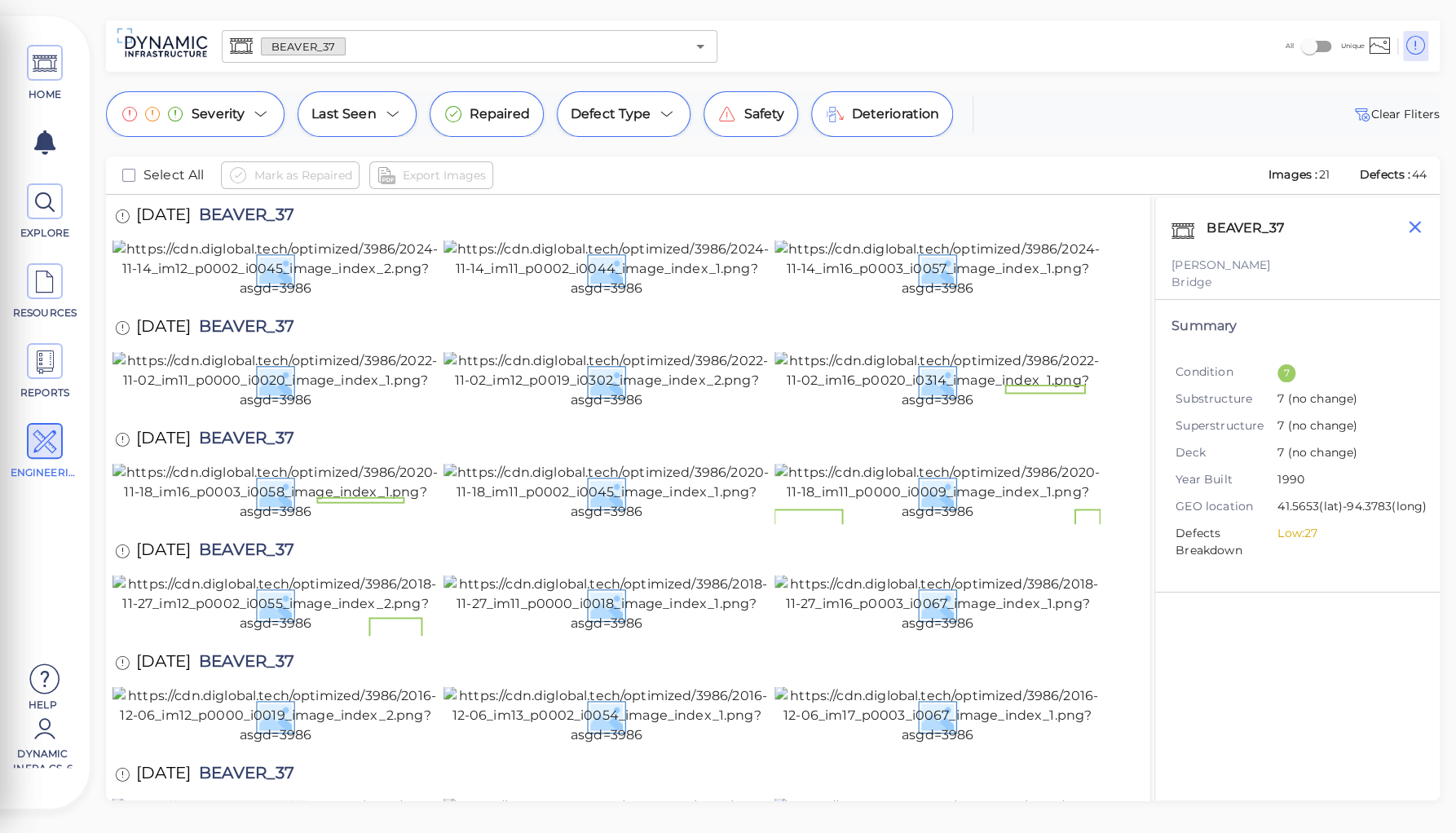
click at [1409, 225] on icon "button" at bounding box center [1415, 227] width 20 height 20
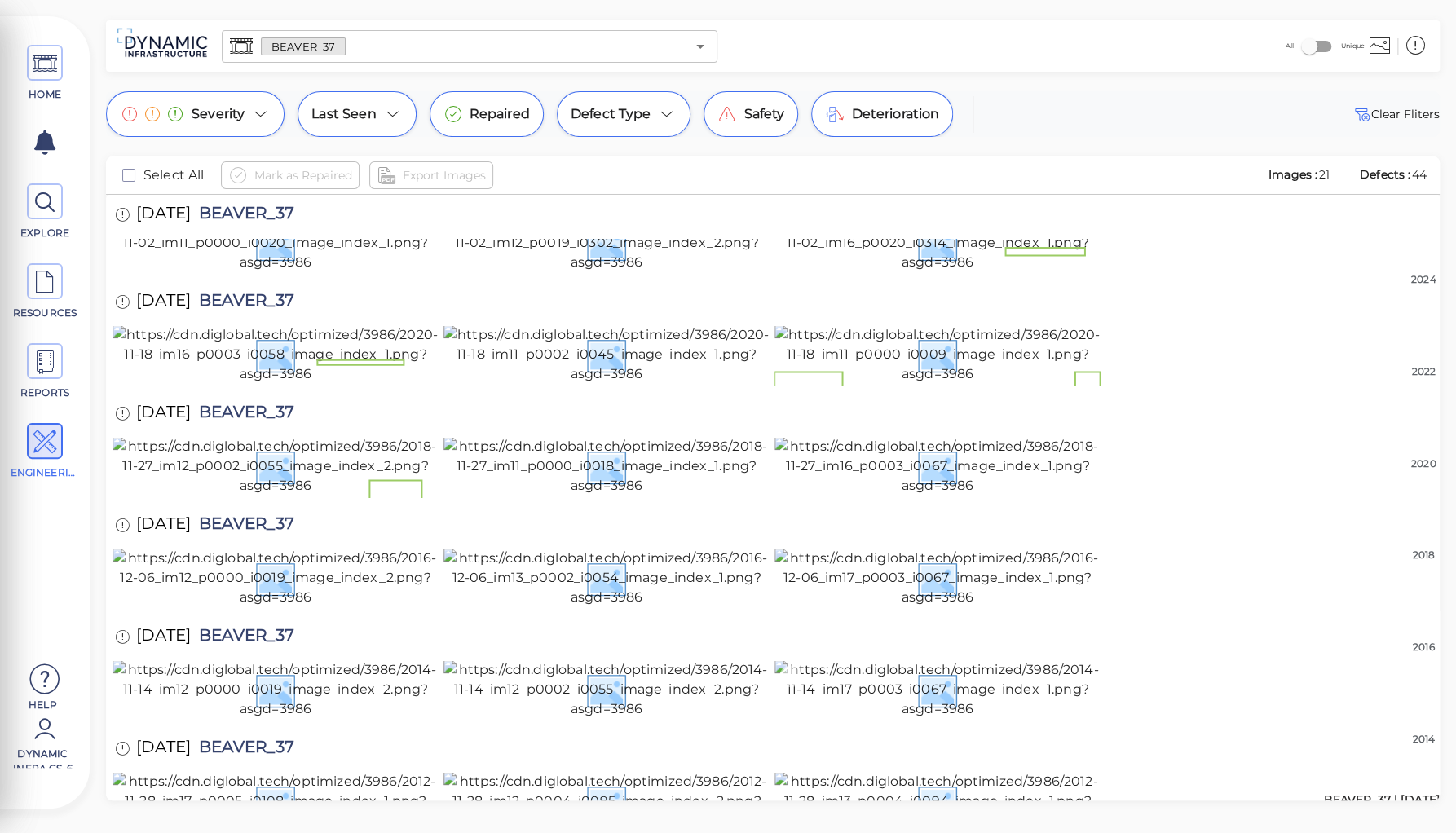
scroll to position [1434, 0]
click at [895, 772] on img at bounding box center [937, 801] width 326 height 59
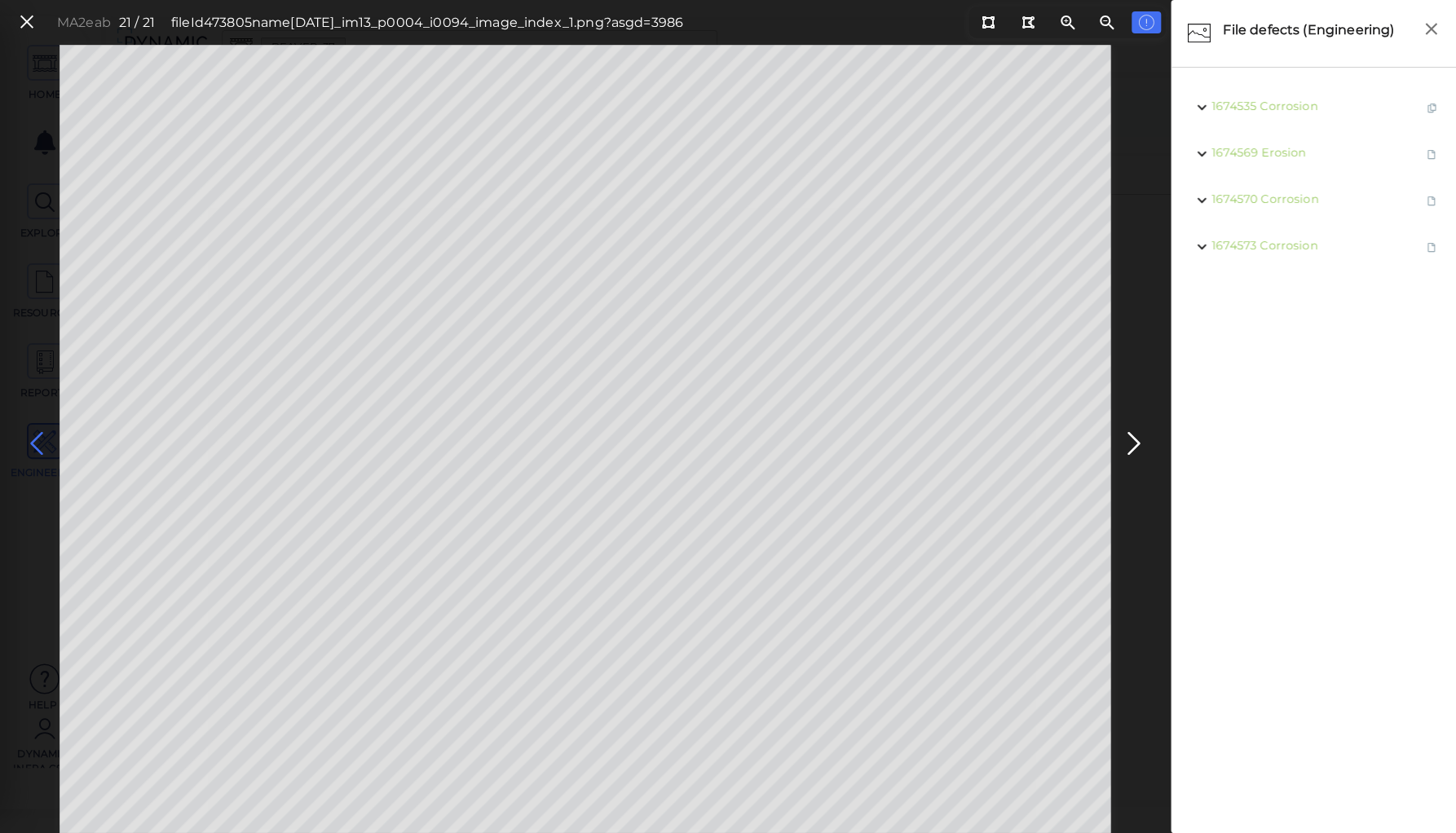
click at [36, 443] on icon at bounding box center [37, 443] width 26 height 32
click at [36, 440] on icon at bounding box center [37, 443] width 26 height 32
click at [1135, 440] on icon at bounding box center [1134, 443] width 26 height 32
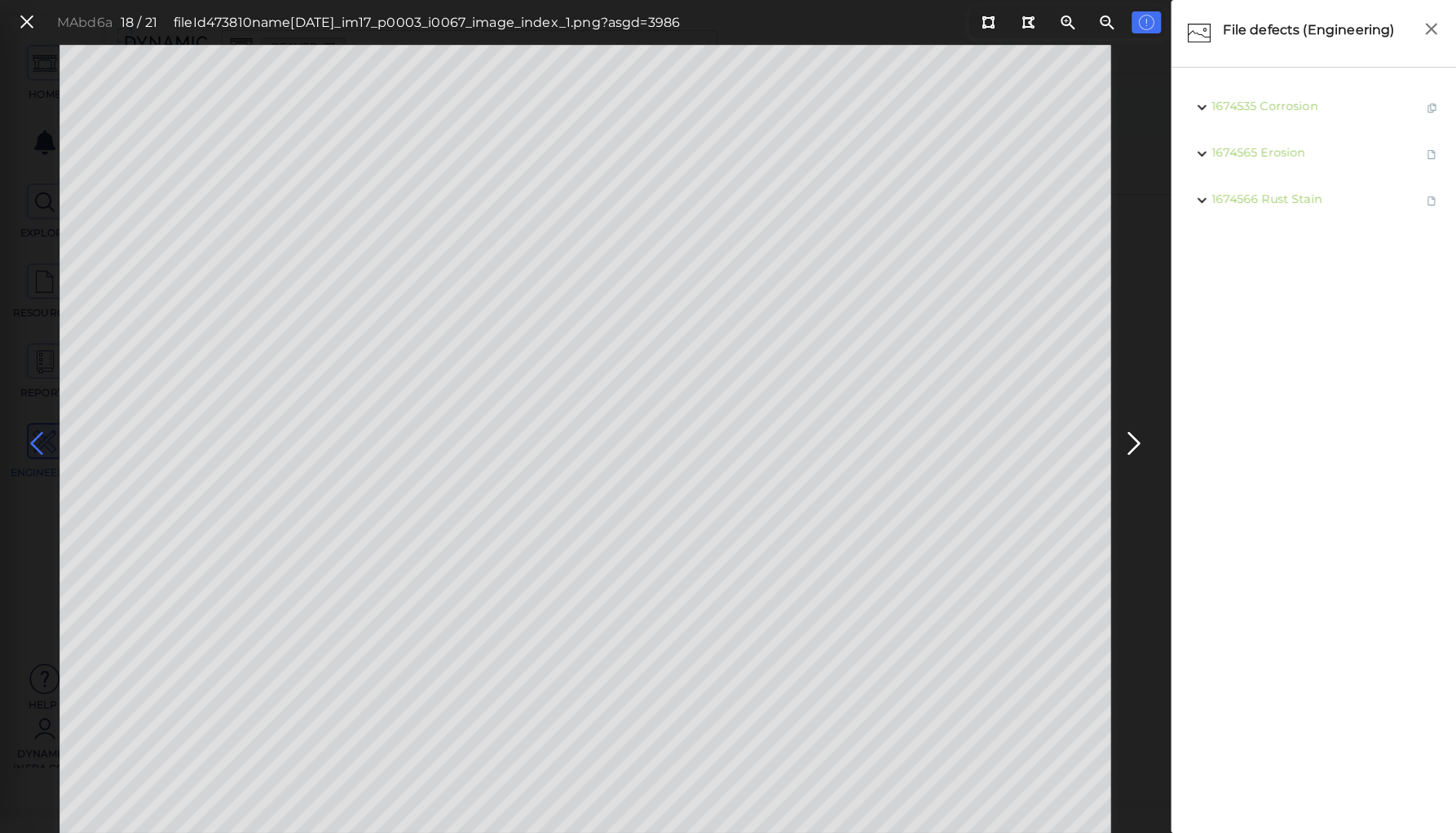
click at [38, 447] on icon at bounding box center [37, 443] width 26 height 32
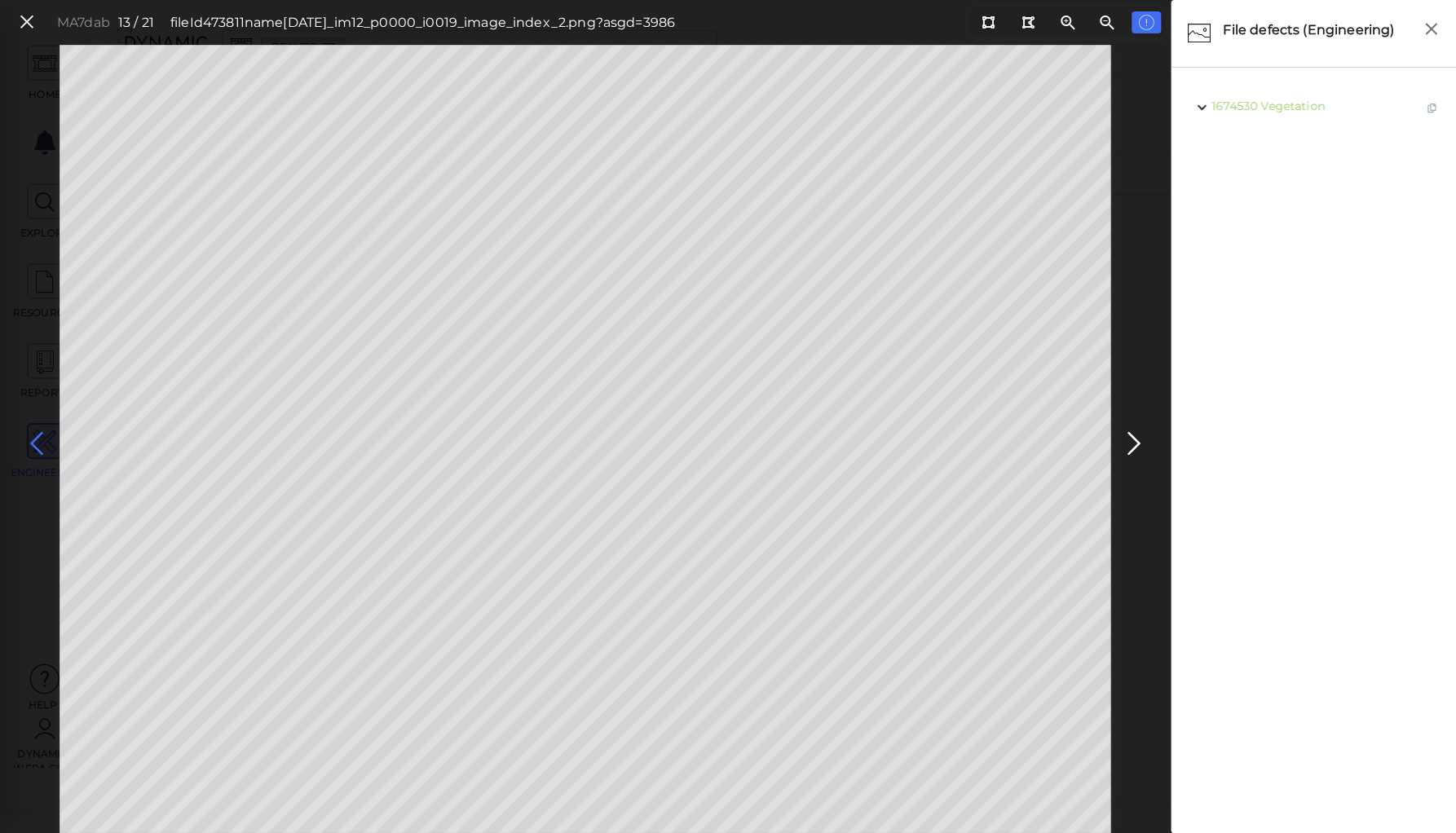
click at [36, 443] on icon at bounding box center [37, 443] width 26 height 32
click at [36, 444] on icon at bounding box center [37, 443] width 26 height 32
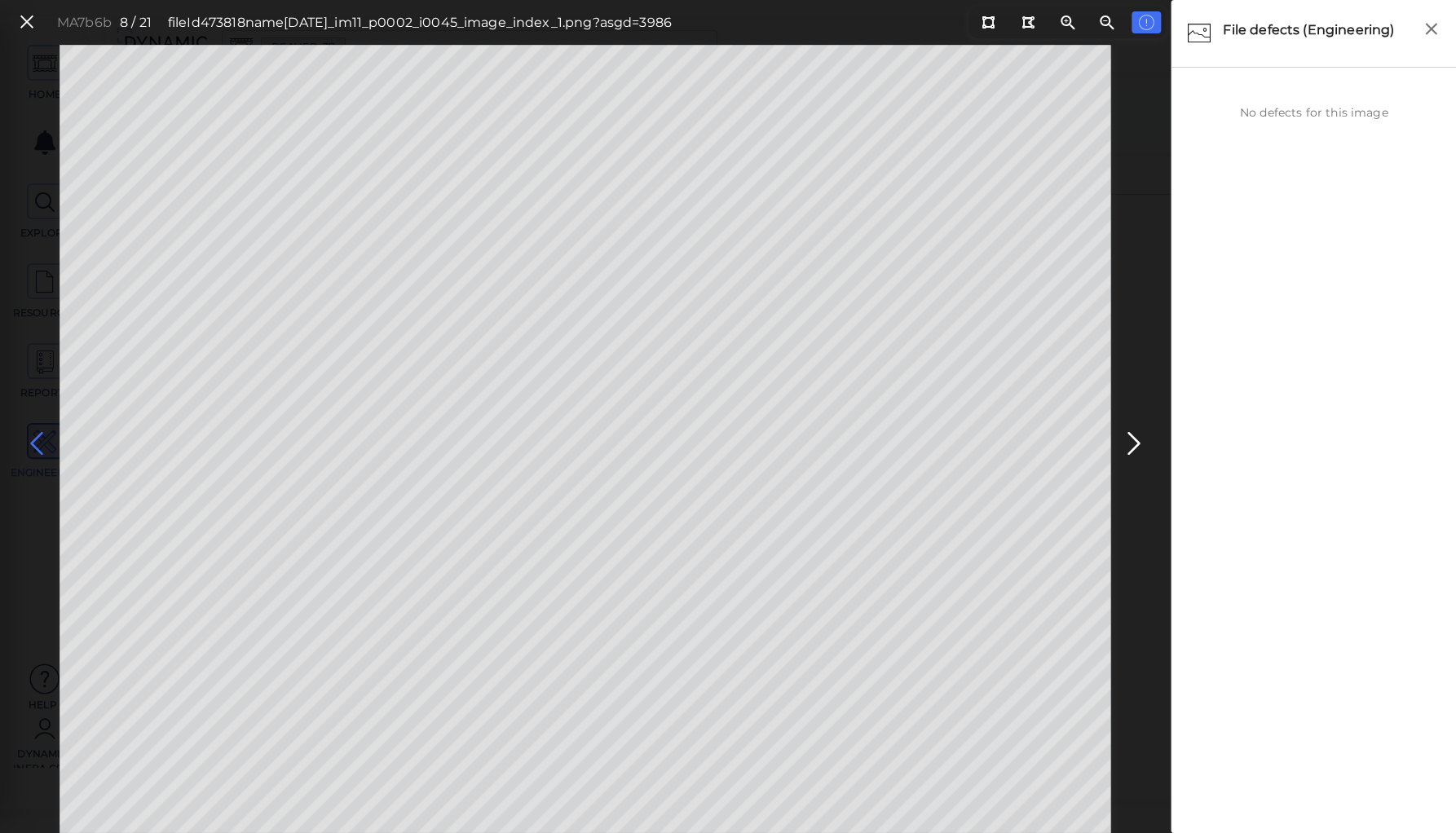
click at [36, 444] on icon at bounding box center [37, 443] width 26 height 32
click at [1133, 436] on icon at bounding box center [1134, 443] width 26 height 32
click at [985, 20] on icon at bounding box center [987, 22] width 13 height 12
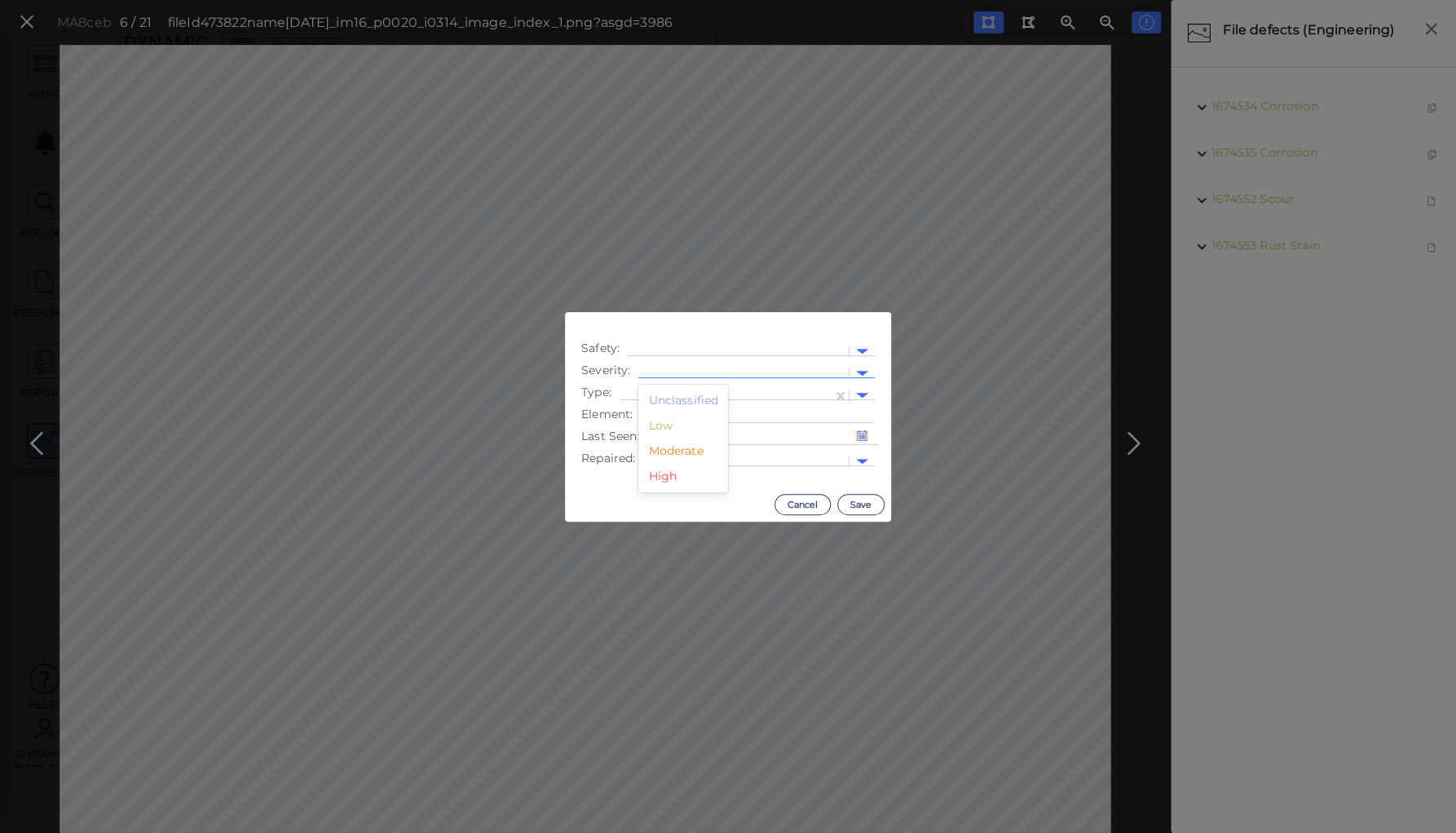
click at [698, 369] on div at bounding box center [743, 373] width 194 height 17
drag, startPoint x: 666, startPoint y: 449, endPoint x: 681, endPoint y: 385, distance: 65.7
click at [671, 441] on div "Moderate" at bounding box center [684, 450] width 90 height 25
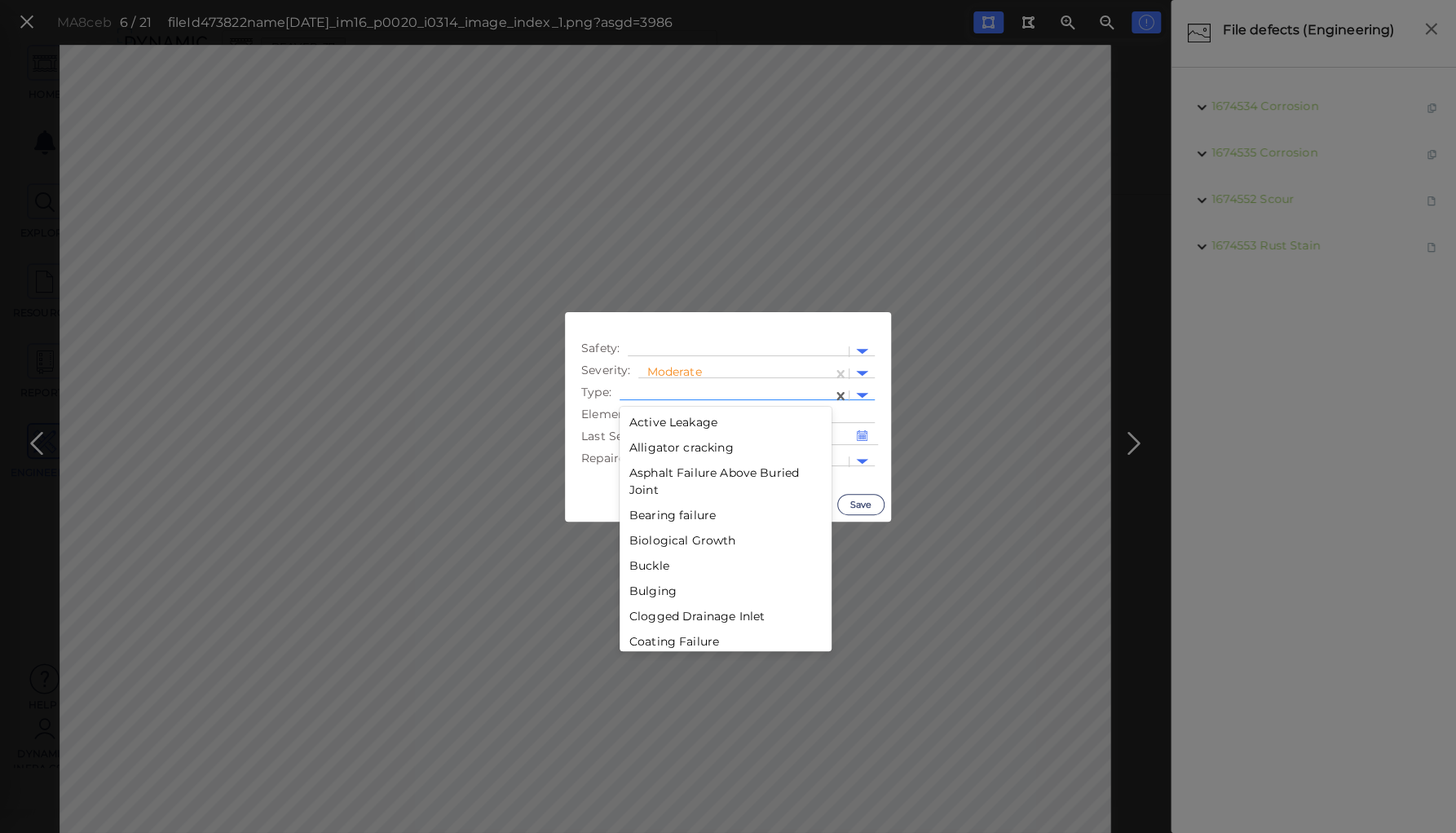
click at [682, 392] on div at bounding box center [726, 396] width 197 height 17
click at [653, 471] on div "Scour" at bounding box center [726, 470] width 212 height 25
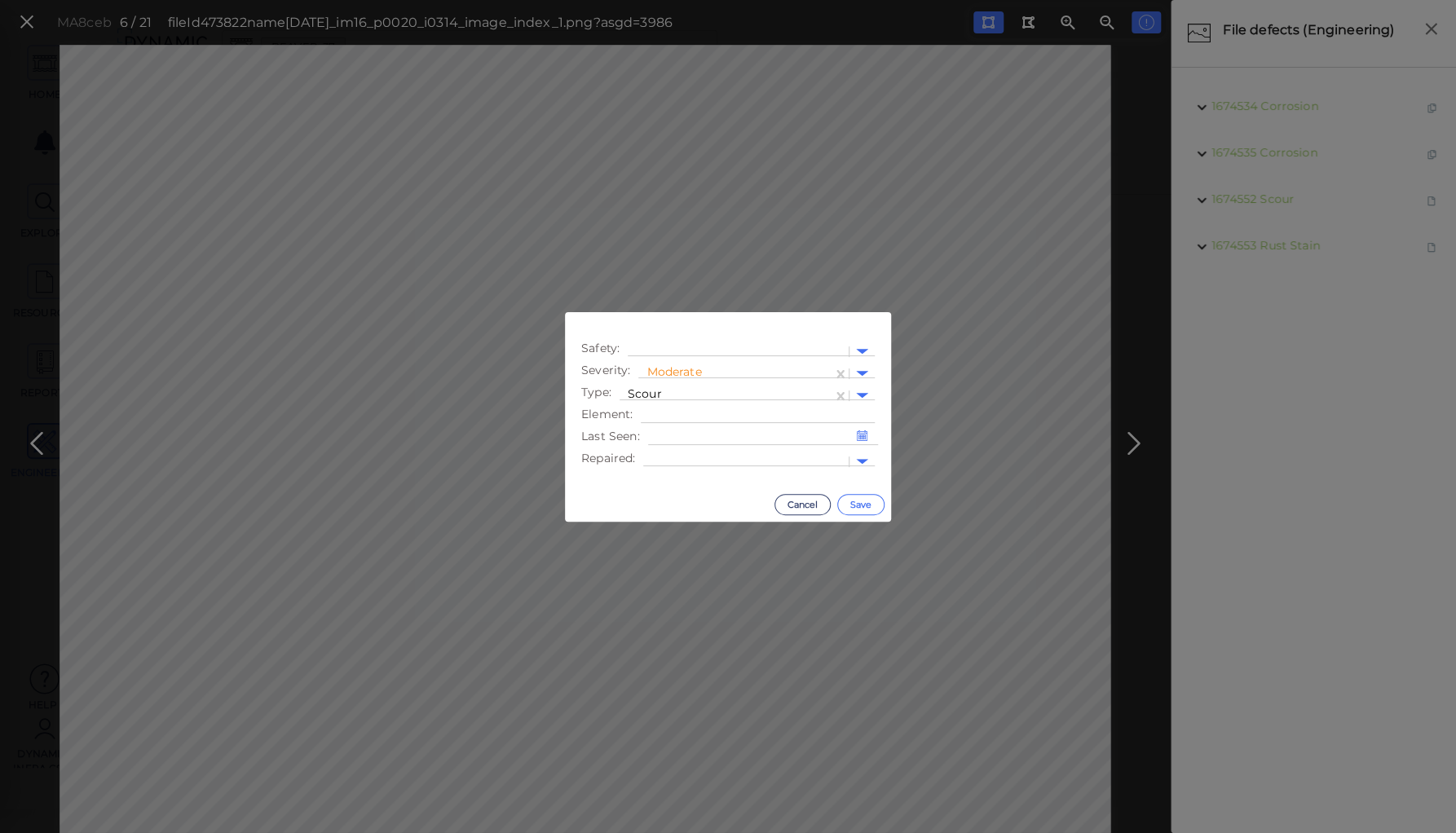
click at [857, 501] on button "Save" at bounding box center [860, 503] width 47 height 21
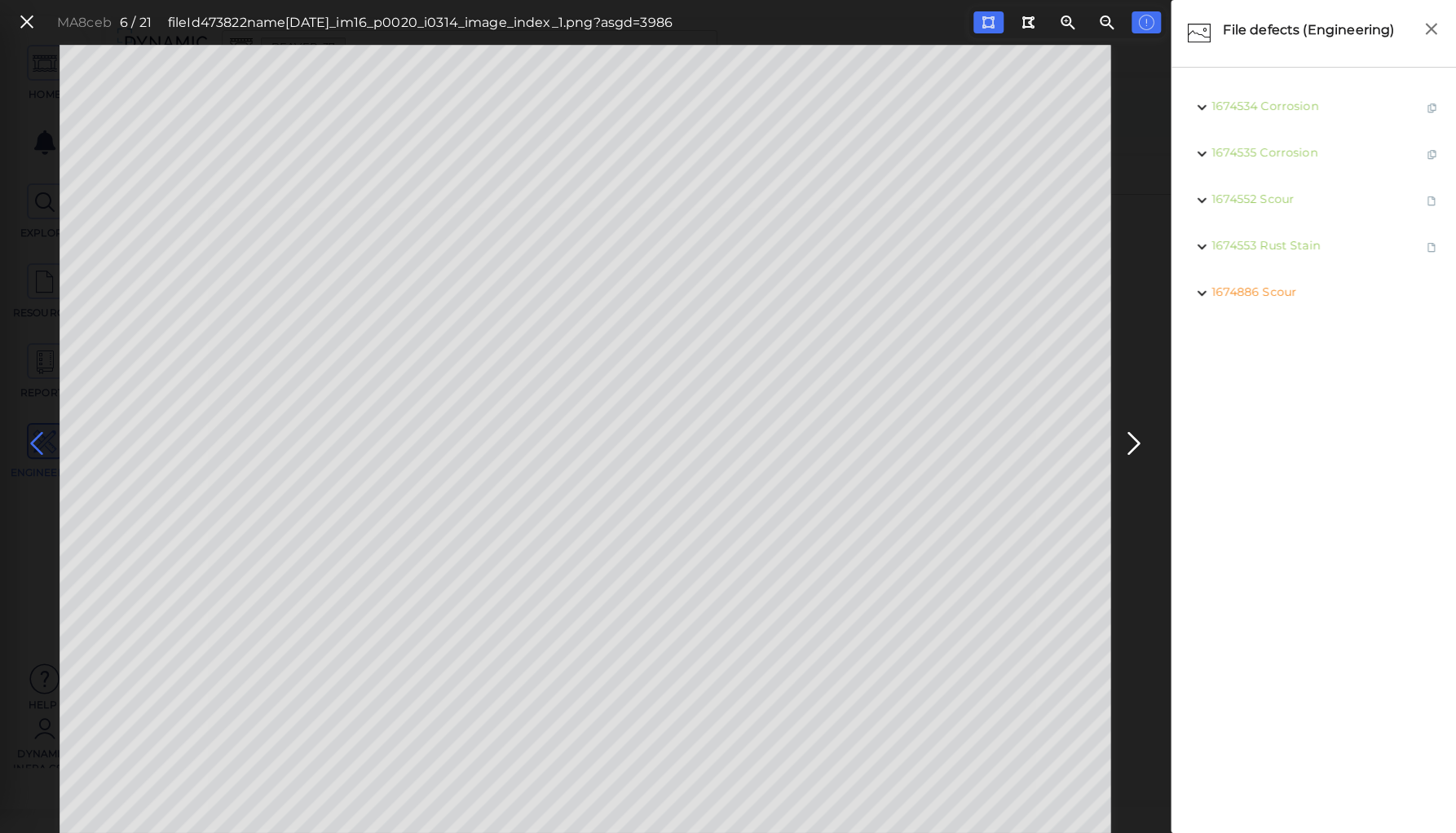
click at [35, 436] on icon at bounding box center [37, 443] width 26 height 32
click at [1130, 435] on icon at bounding box center [1134, 443] width 26 height 32
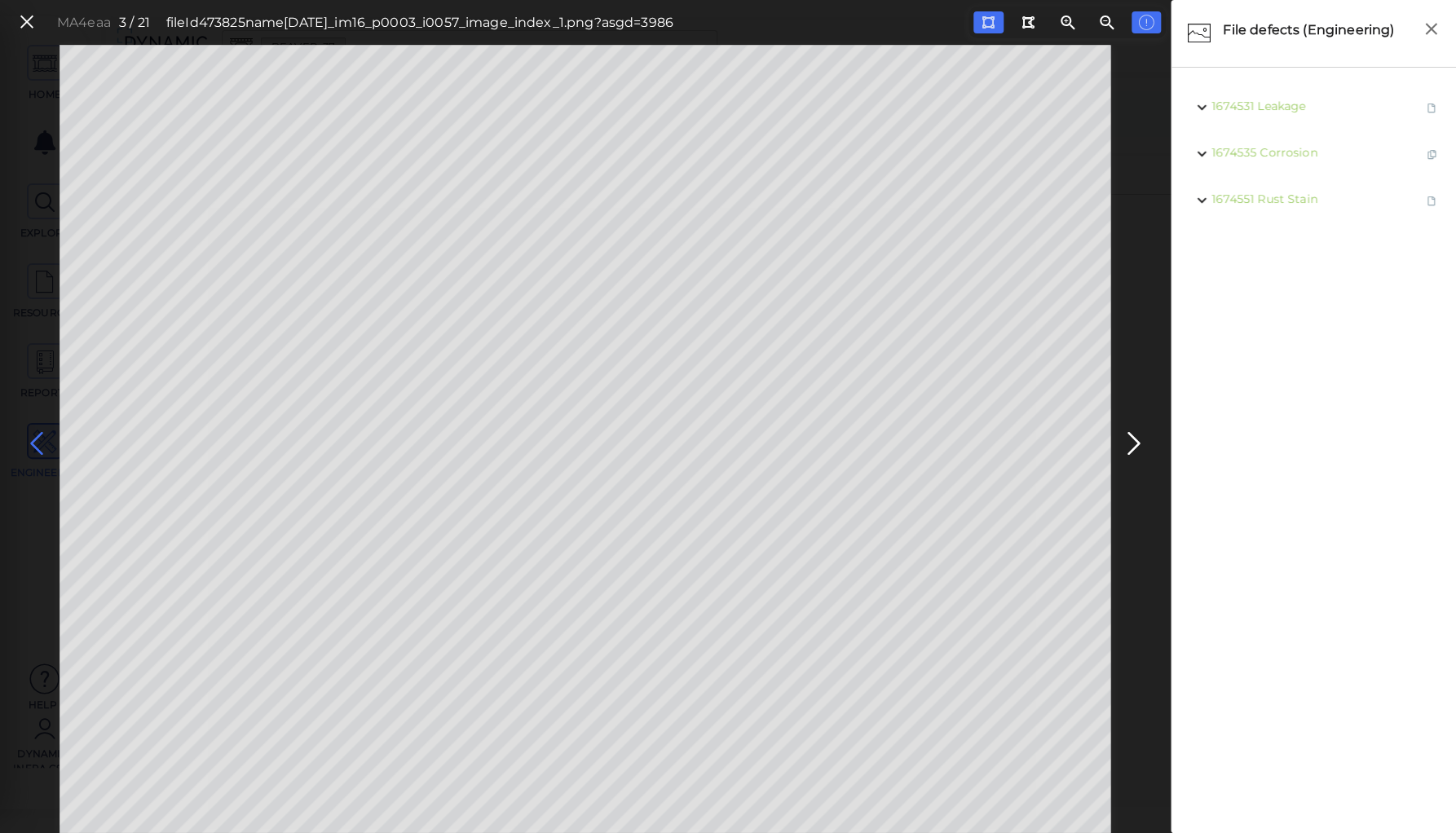
click at [31, 444] on icon at bounding box center [37, 443] width 26 height 32
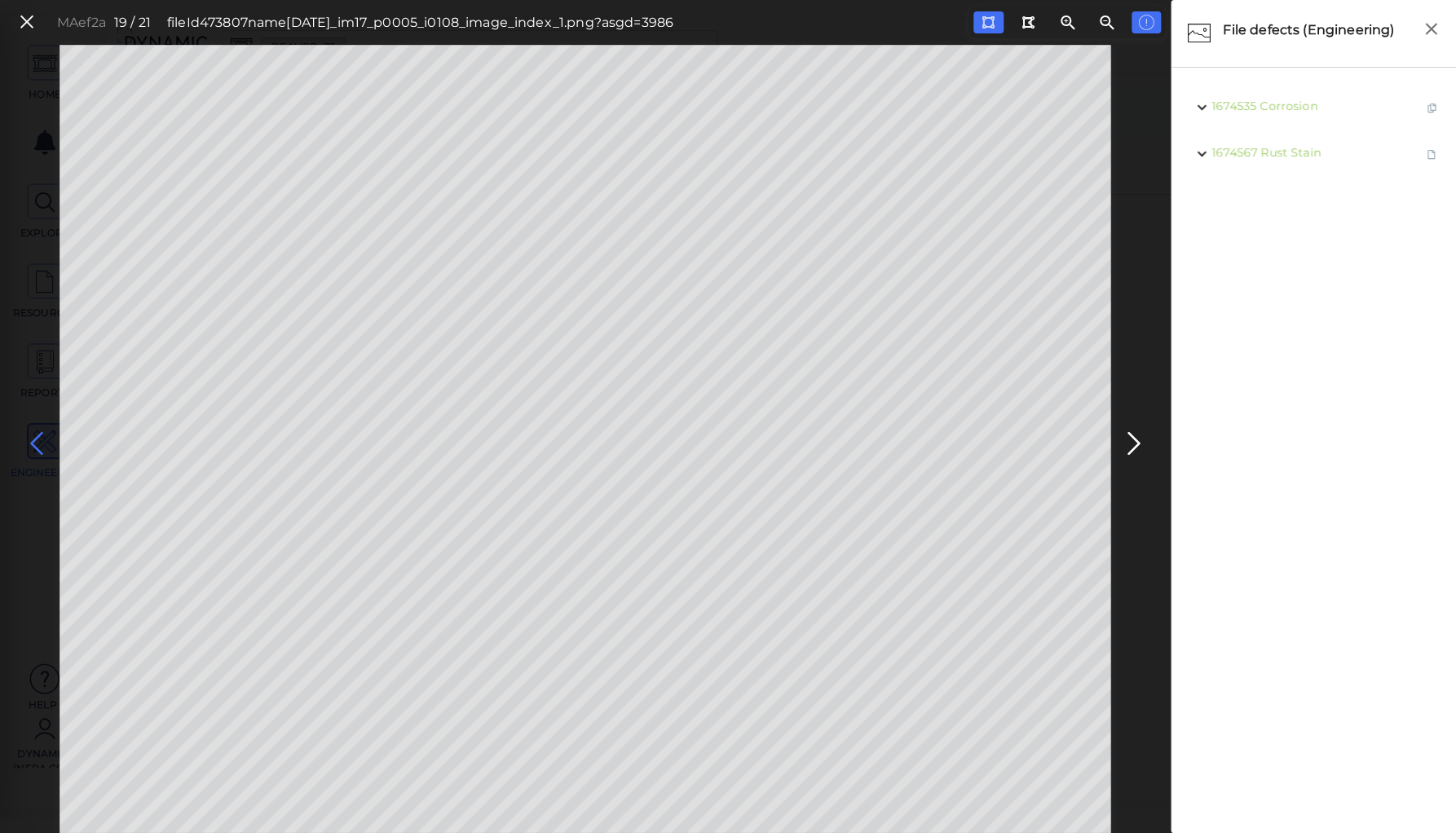
click at [31, 444] on icon at bounding box center [37, 443] width 26 height 32
click at [1131, 435] on icon at bounding box center [1134, 443] width 26 height 32
click at [36, 443] on icon at bounding box center [37, 443] width 26 height 32
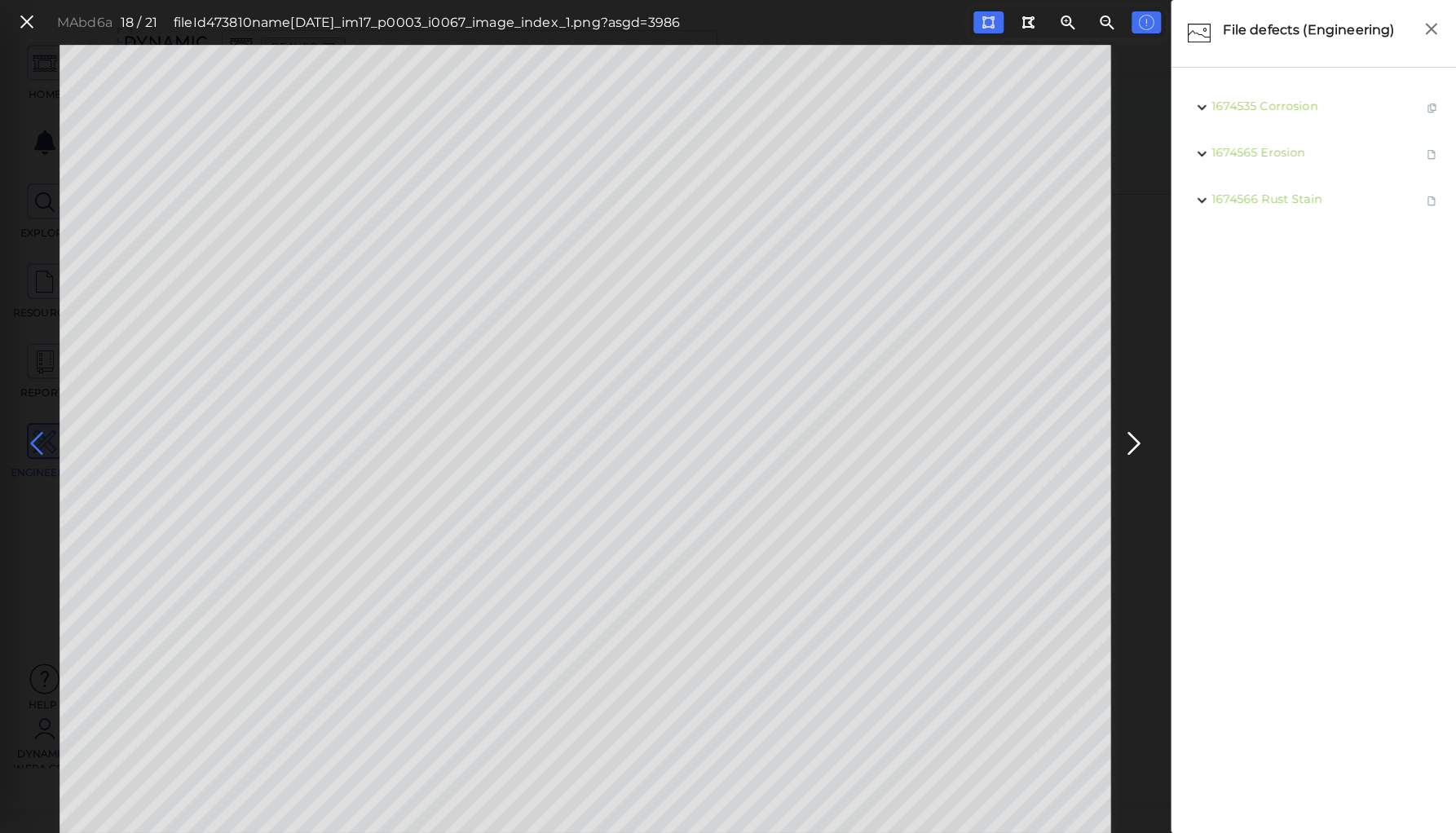
click at [36, 443] on icon at bounding box center [37, 443] width 26 height 32
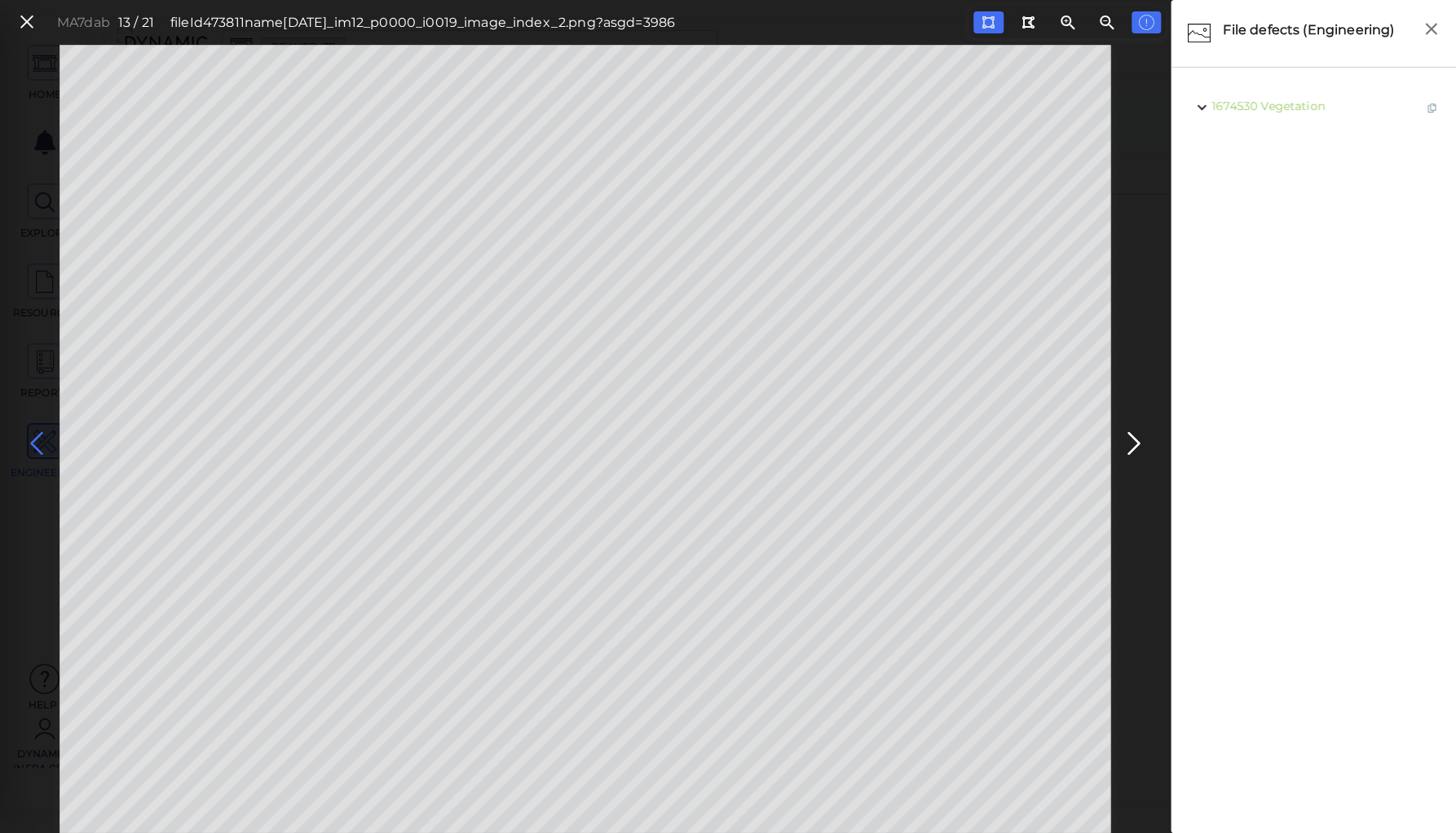
click at [36, 443] on icon at bounding box center [37, 443] width 26 height 32
click at [1131, 440] on icon at bounding box center [1134, 443] width 26 height 32
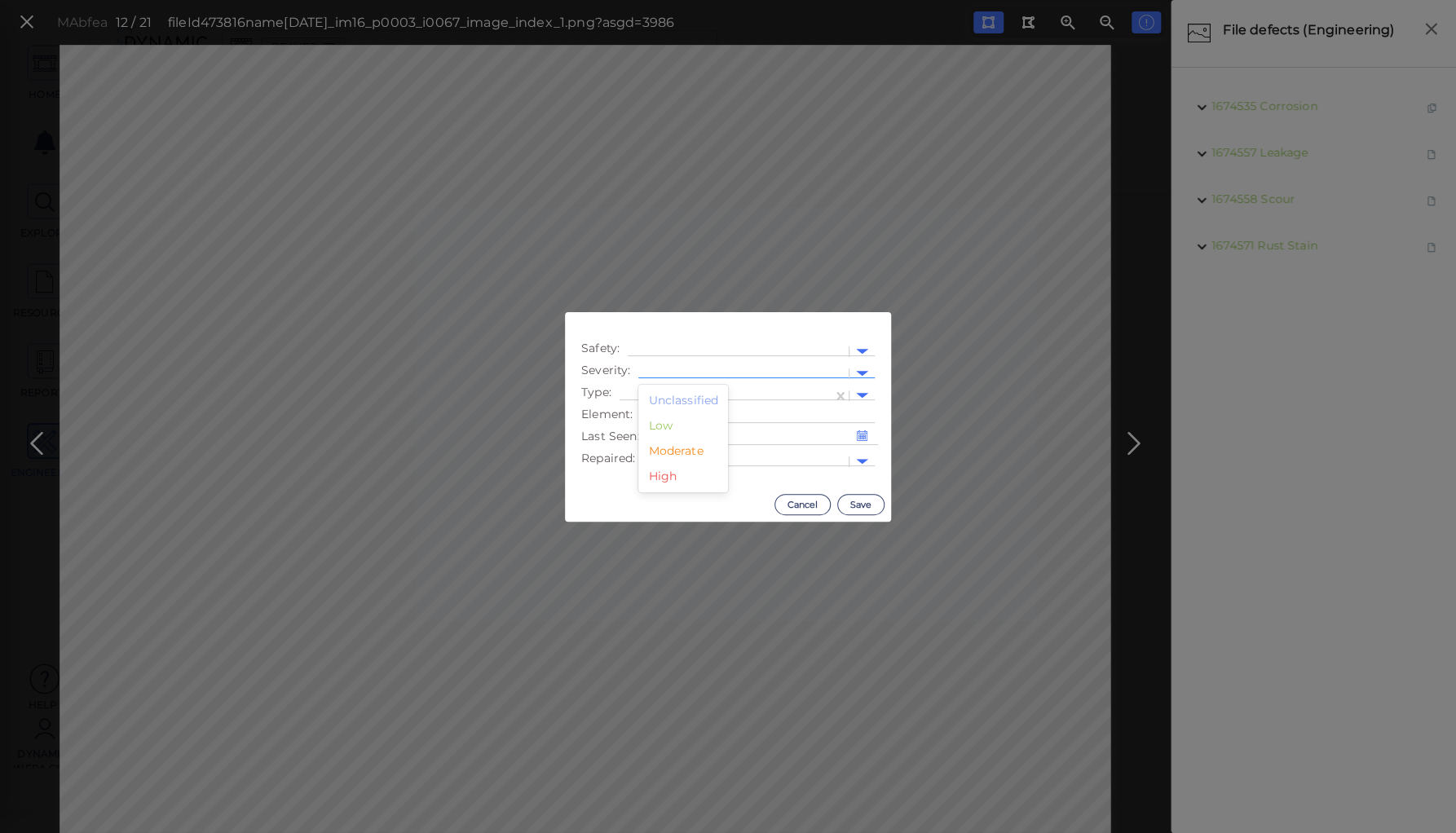
click at [698, 368] on div at bounding box center [743, 373] width 194 height 17
click at [682, 447] on div "Moderate" at bounding box center [684, 450] width 90 height 25
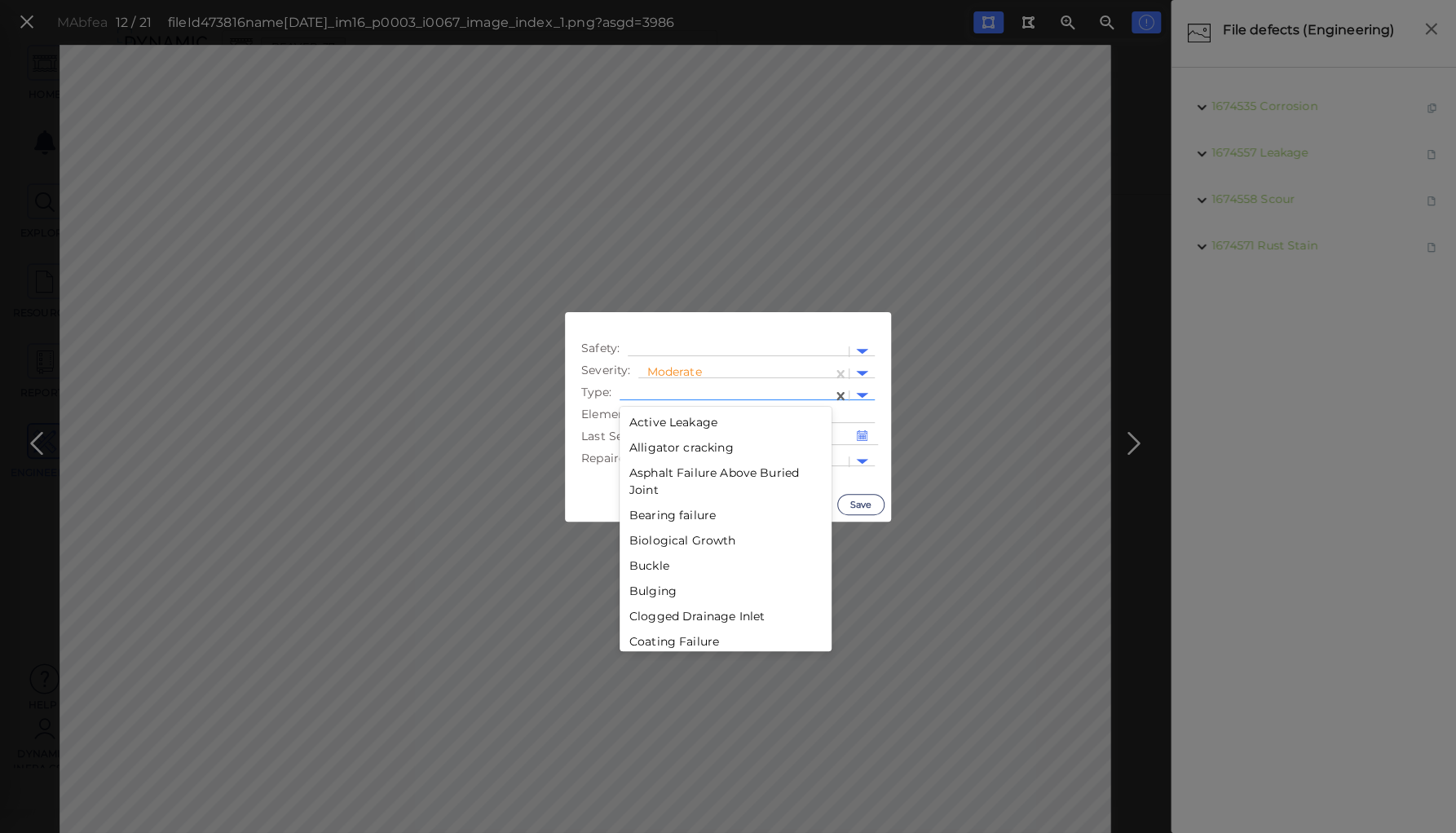
click at [693, 390] on div at bounding box center [726, 396] width 197 height 17
click at [646, 528] on div "Scour" at bounding box center [726, 530] width 212 height 25
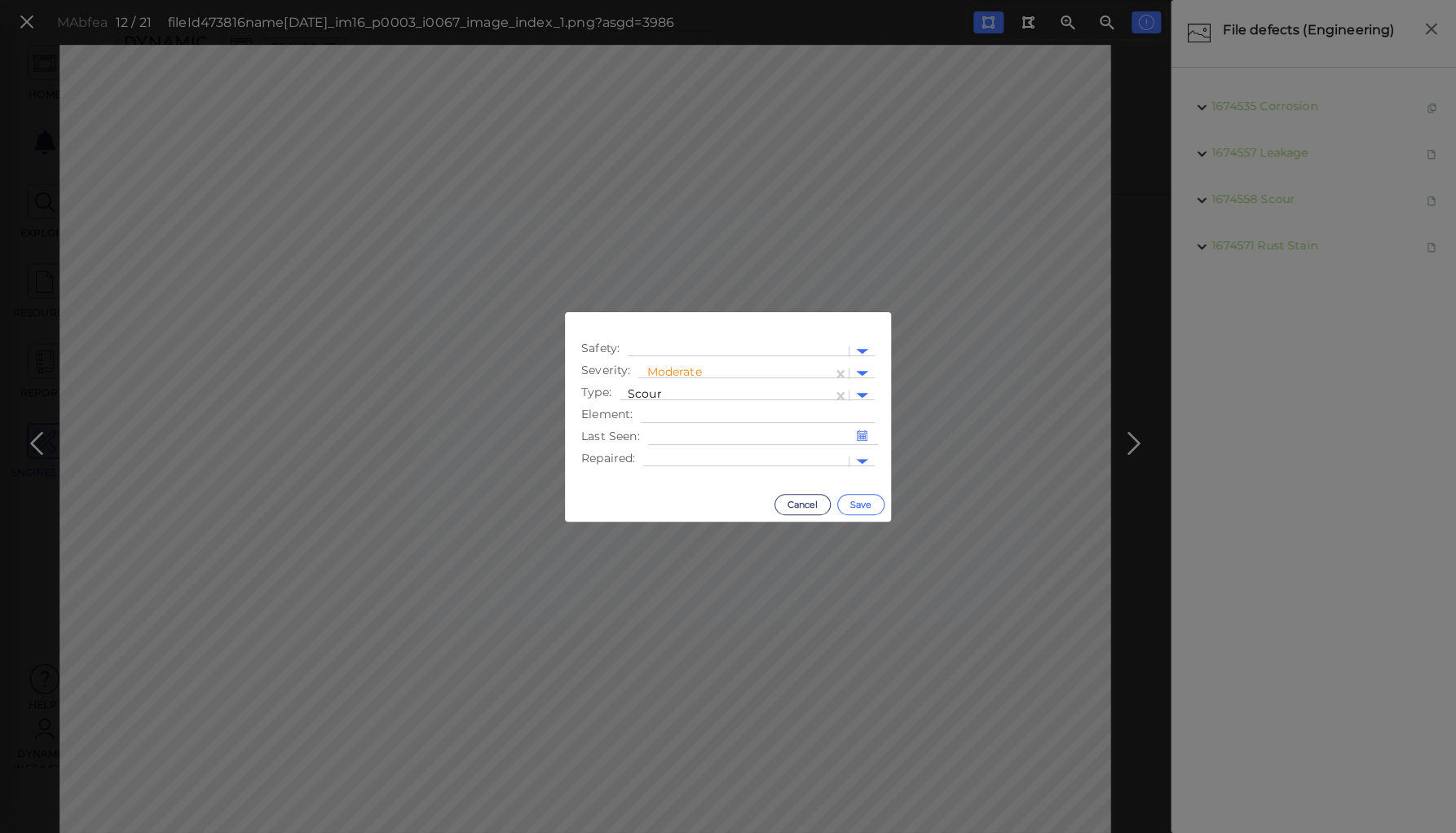
click at [856, 498] on button "Save" at bounding box center [860, 503] width 47 height 21
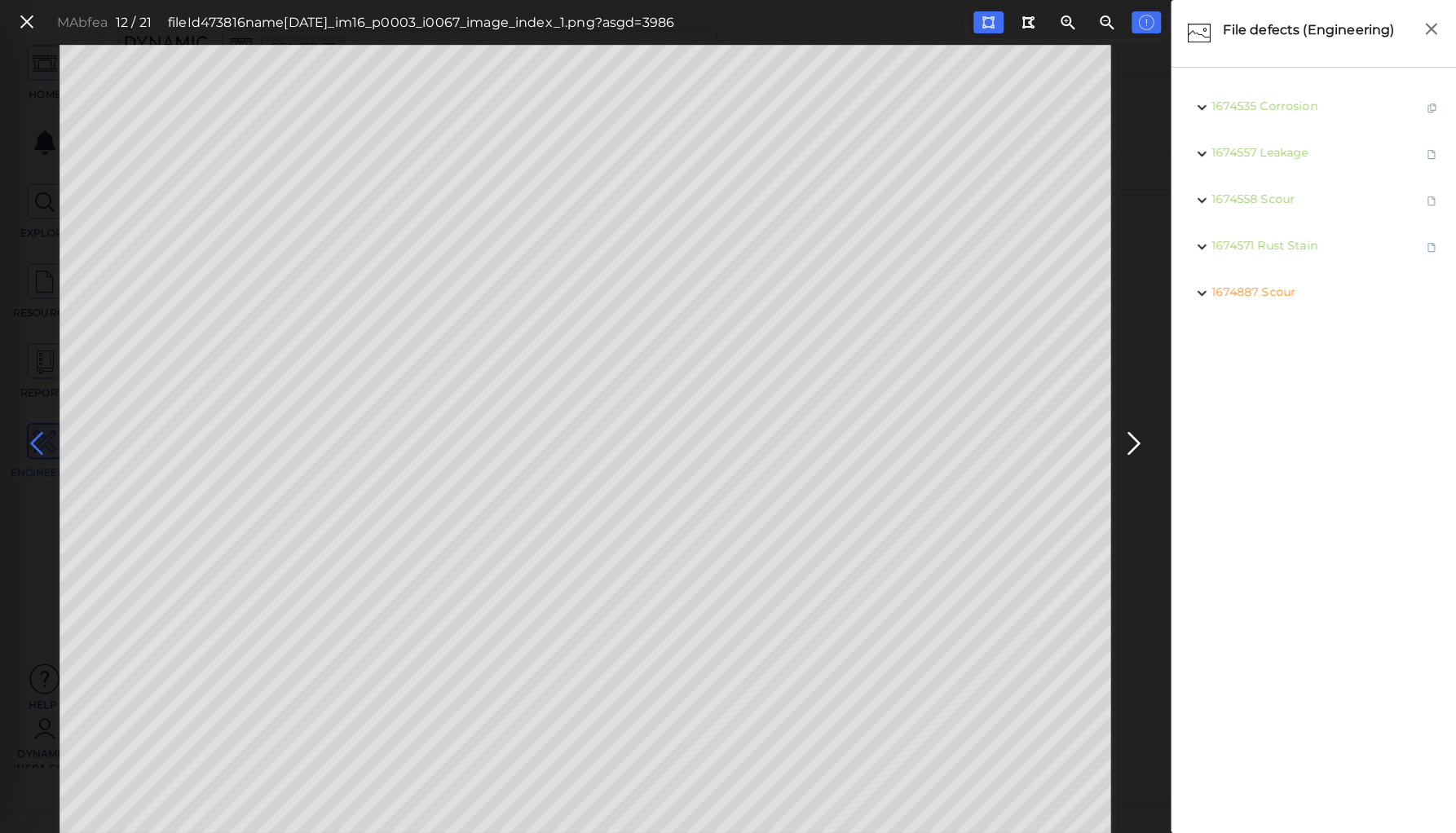
click at [38, 436] on icon at bounding box center [37, 443] width 26 height 32
click at [28, 21] on icon at bounding box center [27, 22] width 18 height 22
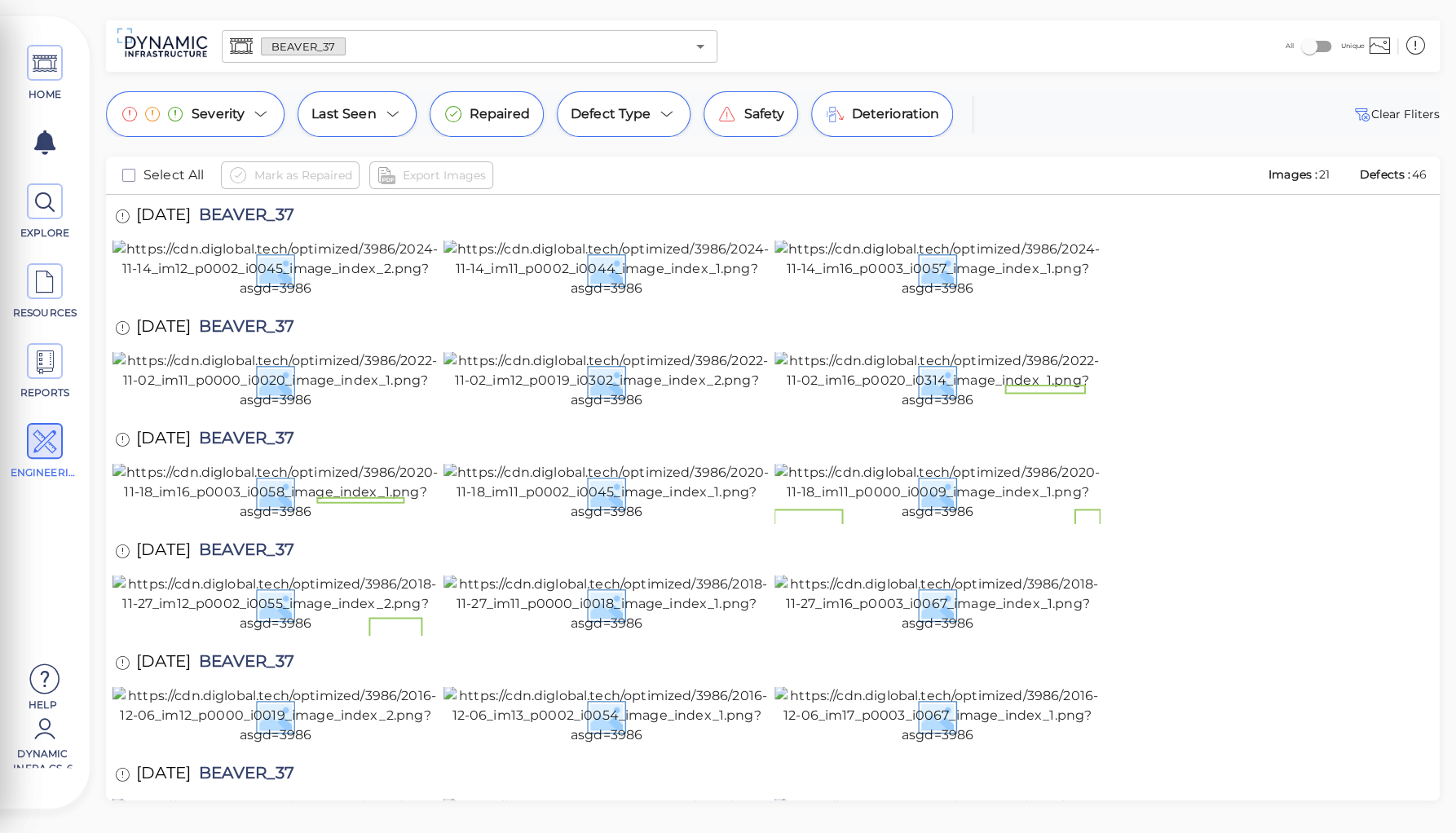
click at [360, 50] on input "text" at bounding box center [516, 46] width 340 height 23
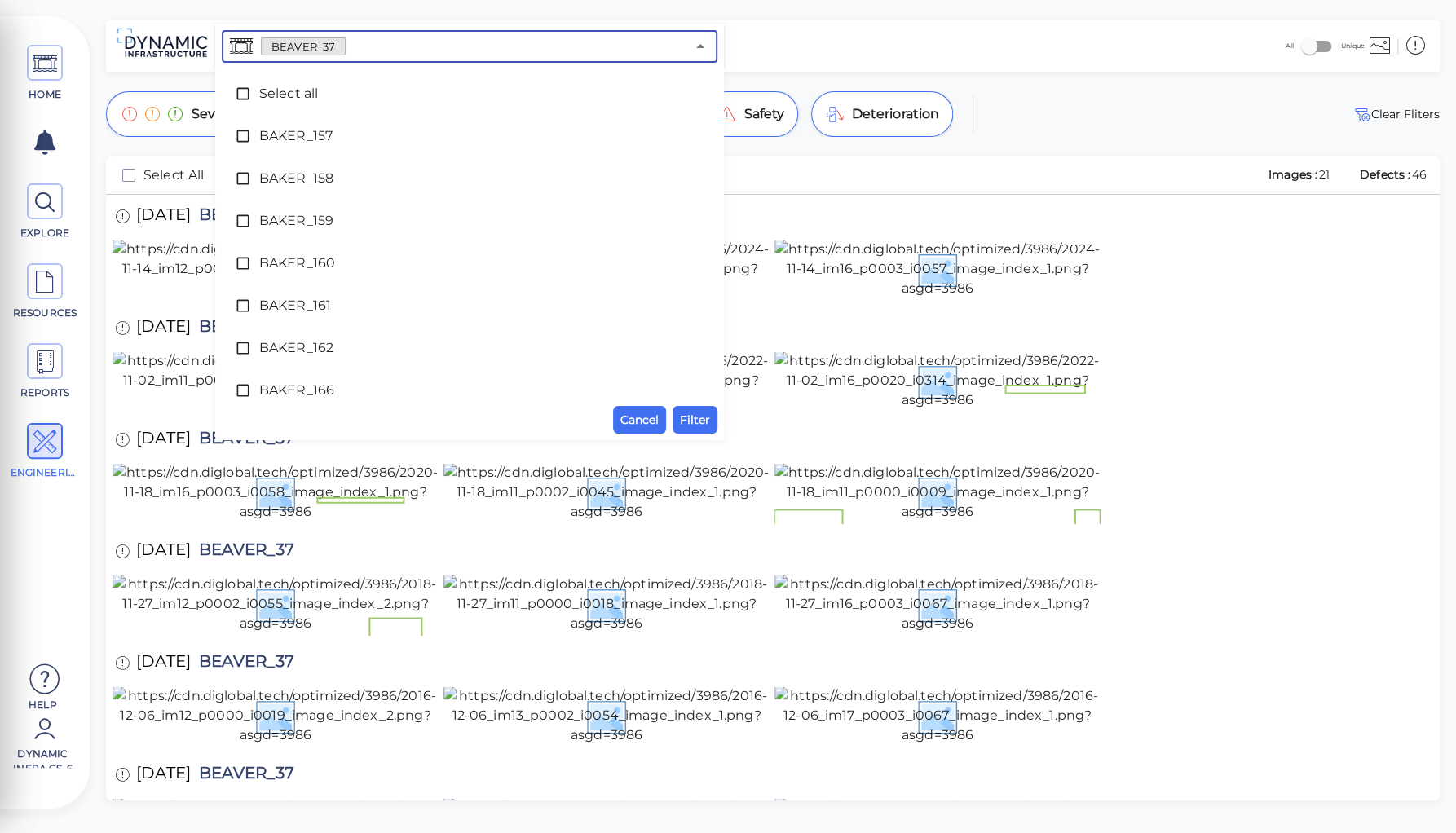
scroll to position [1834, 0]
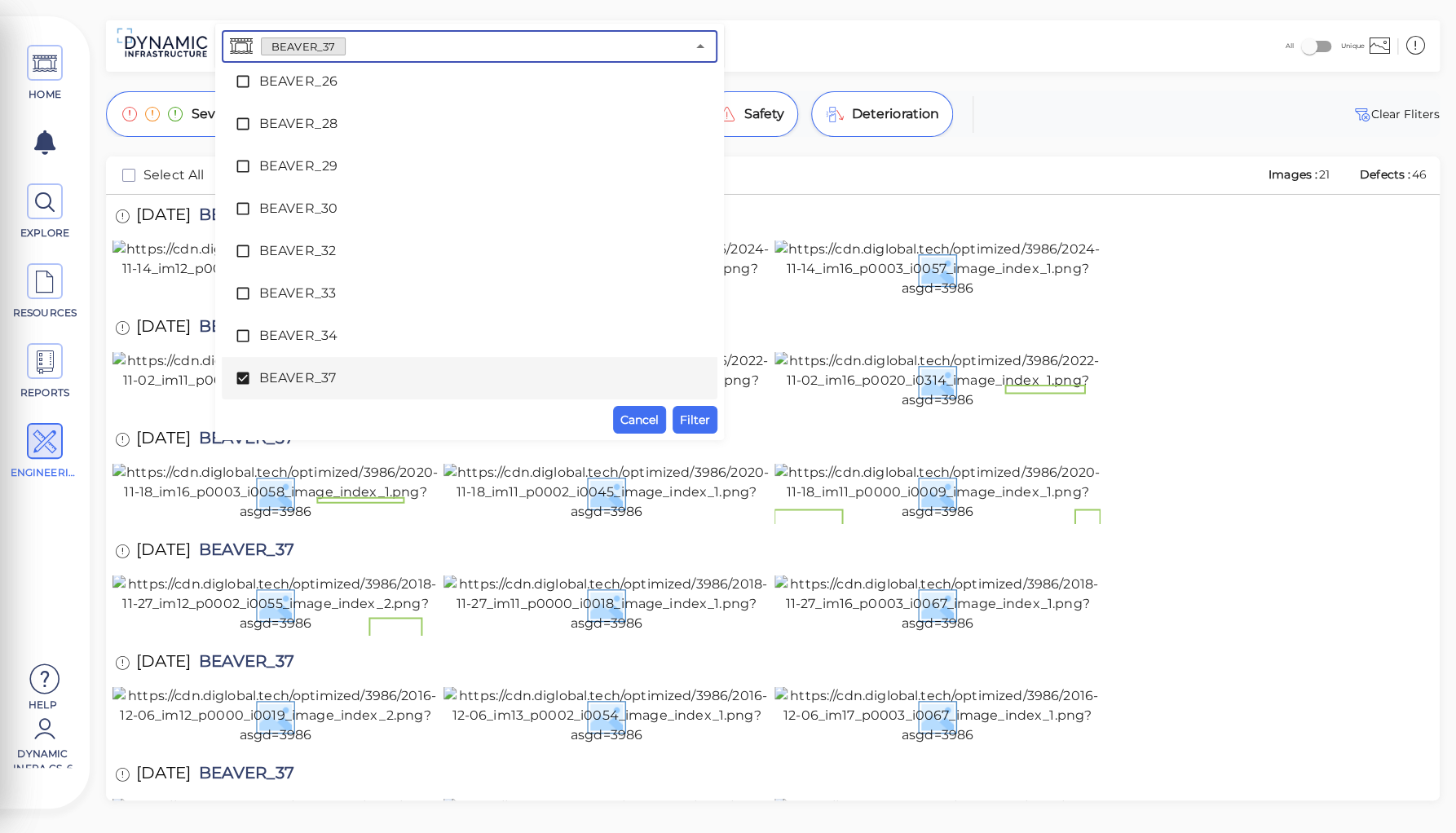
click at [303, 378] on span "BEAVER_37" at bounding box center [469, 379] width 421 height 20
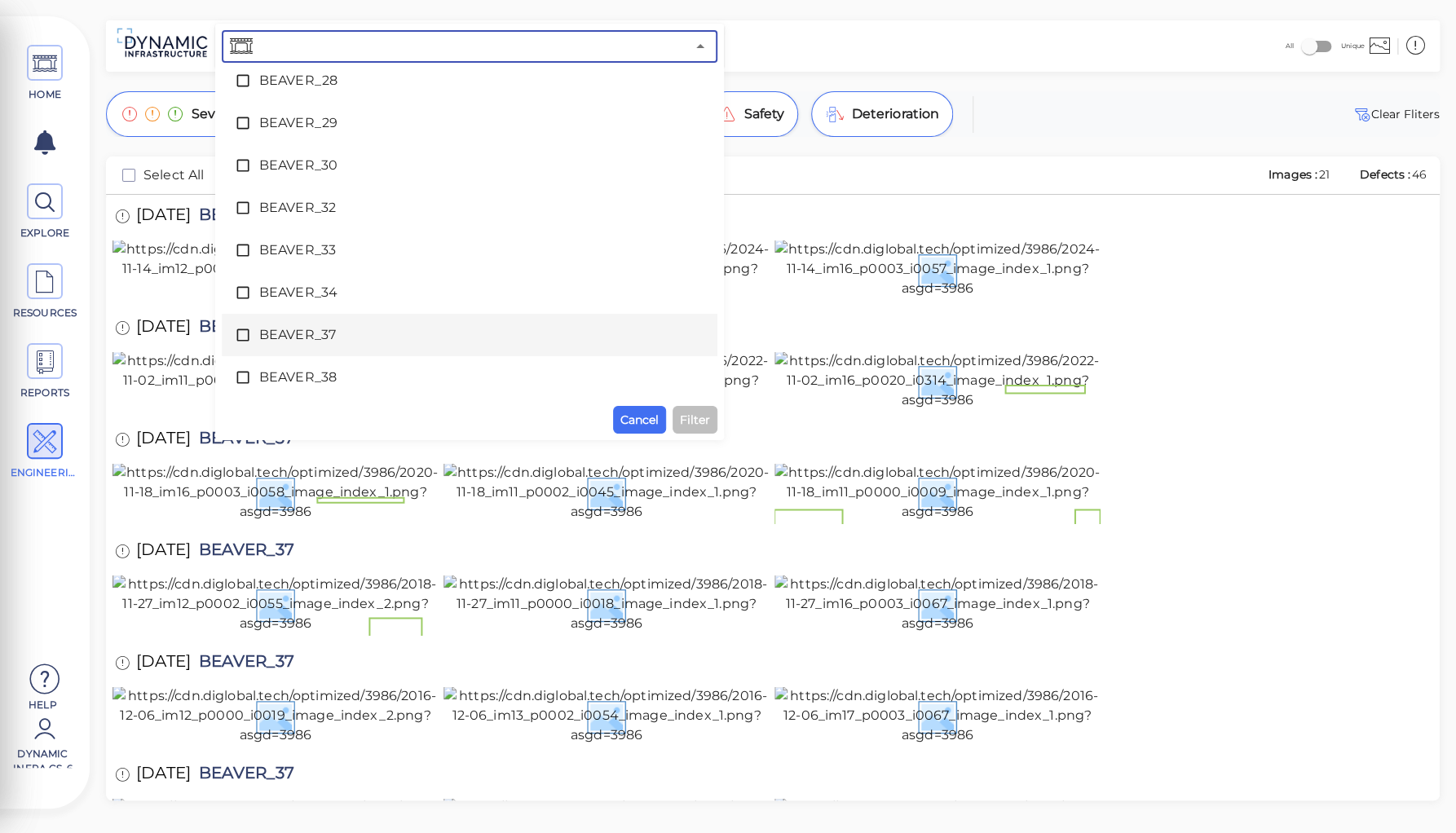
scroll to position [1900, 0]
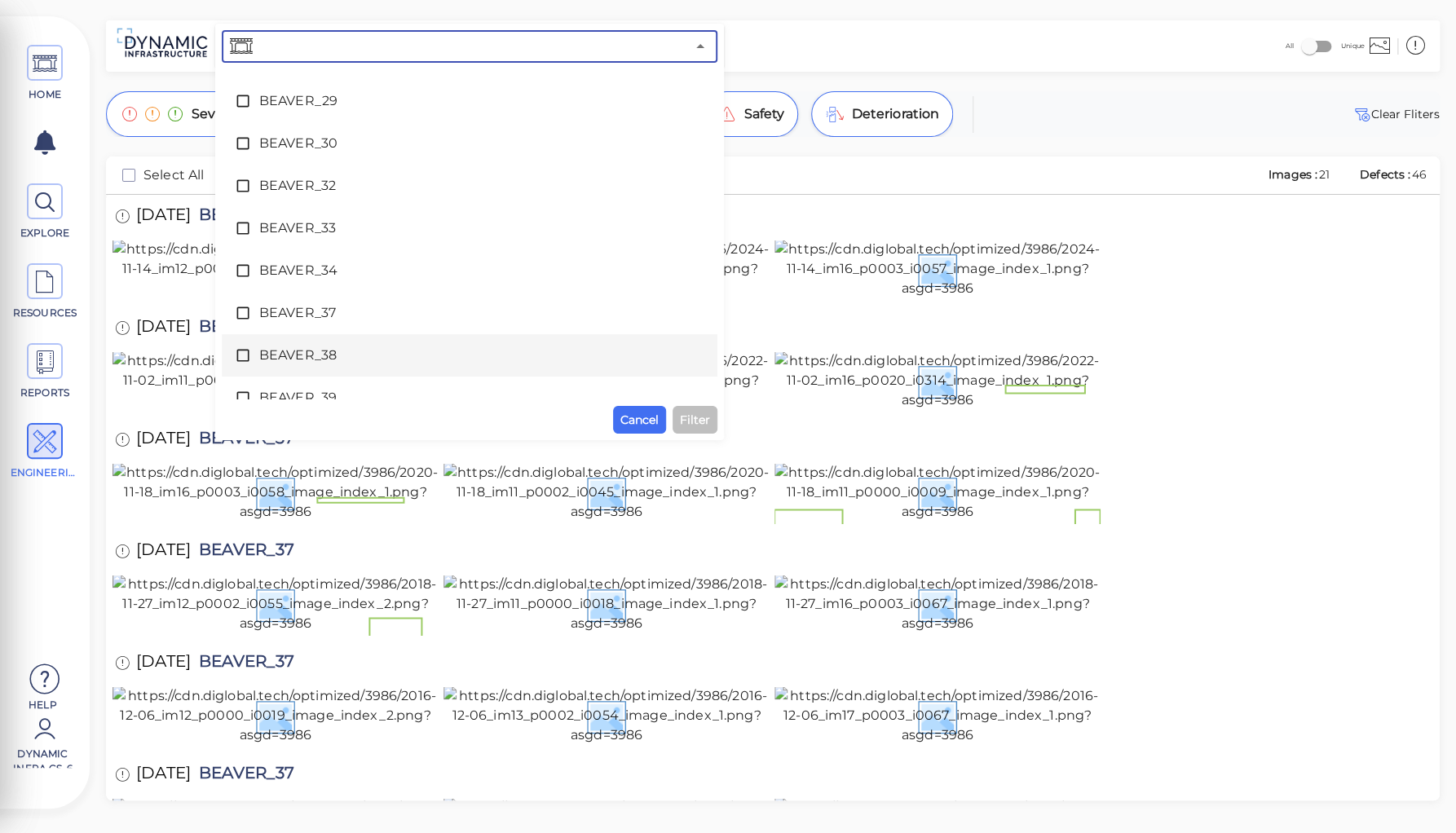
click at [338, 359] on span "BEAVER_38" at bounding box center [469, 356] width 421 height 20
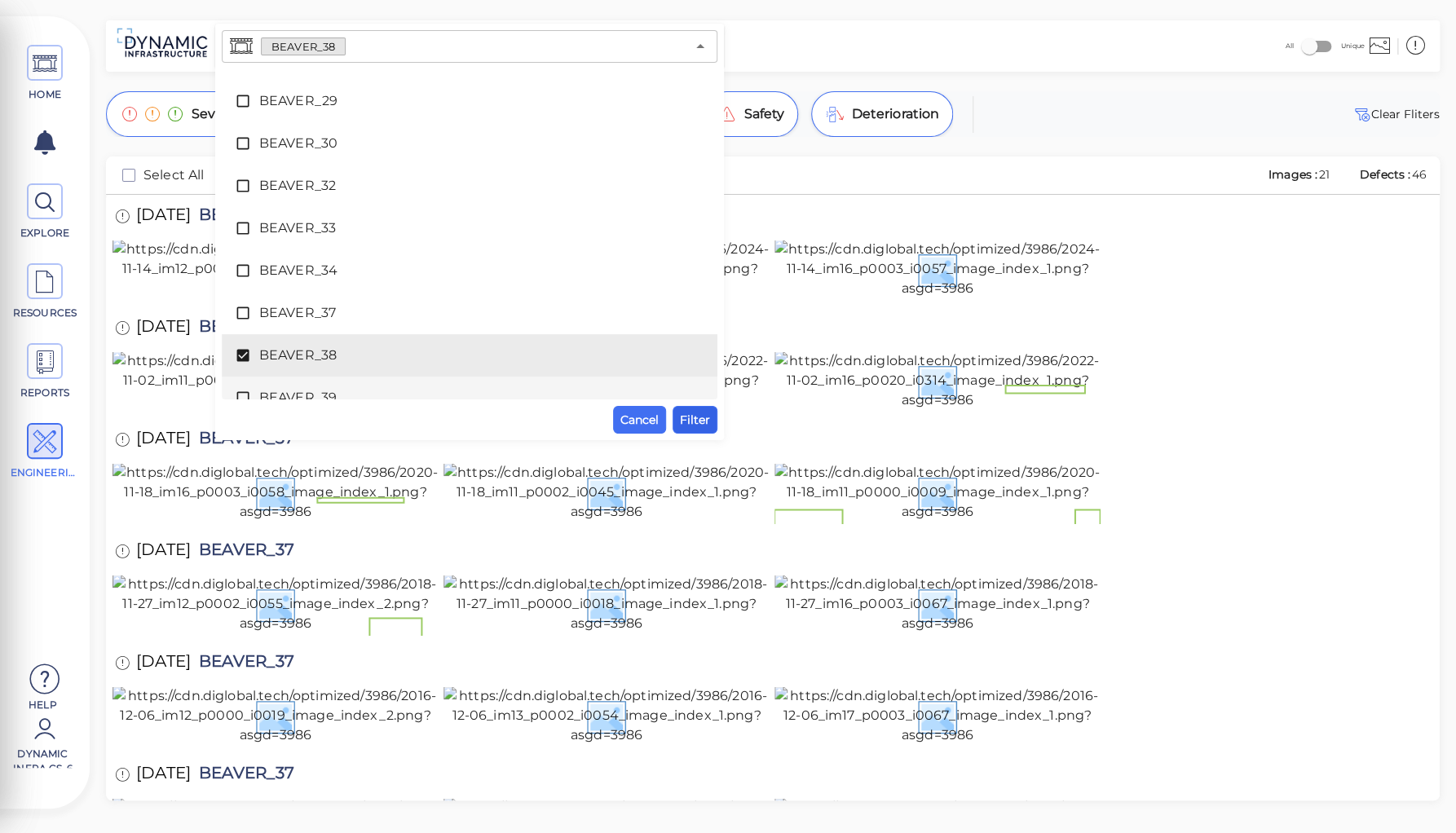
click at [690, 414] on span "Filter" at bounding box center [695, 419] width 30 height 20
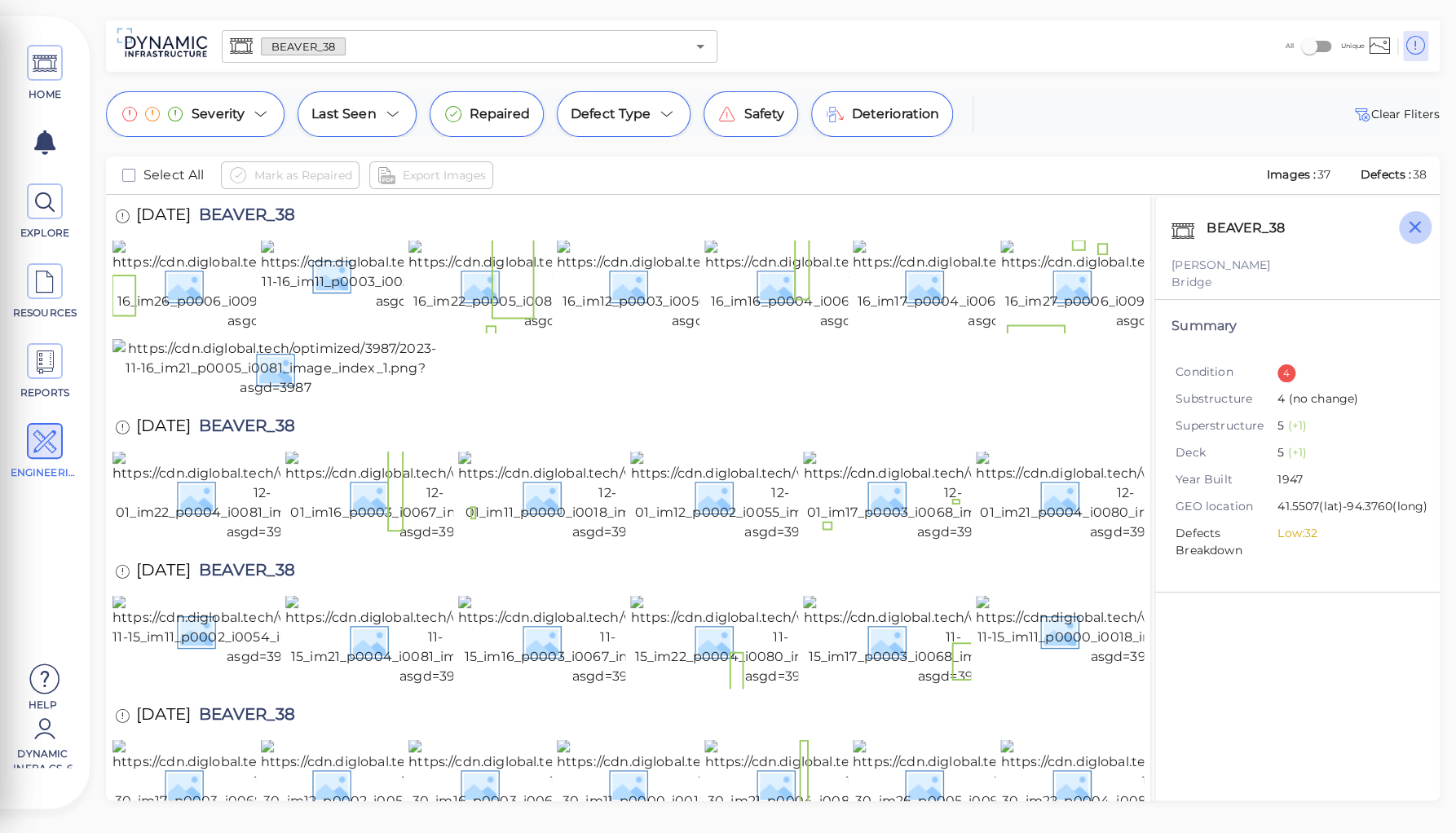
click at [1408, 229] on icon "button" at bounding box center [1415, 227] width 20 height 20
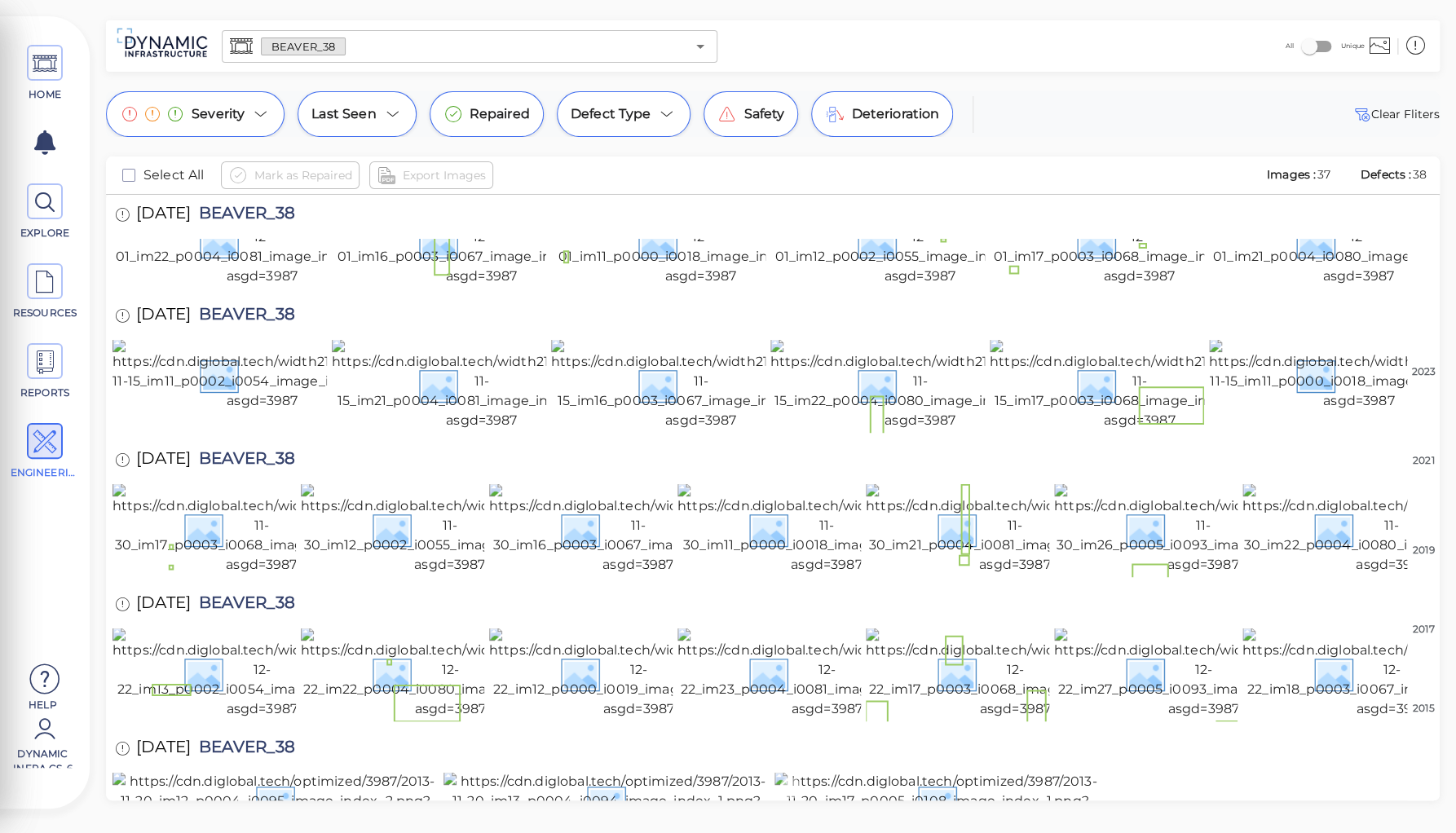
scroll to position [901, 0]
click at [989, 772] on img at bounding box center [937, 801] width 326 height 59
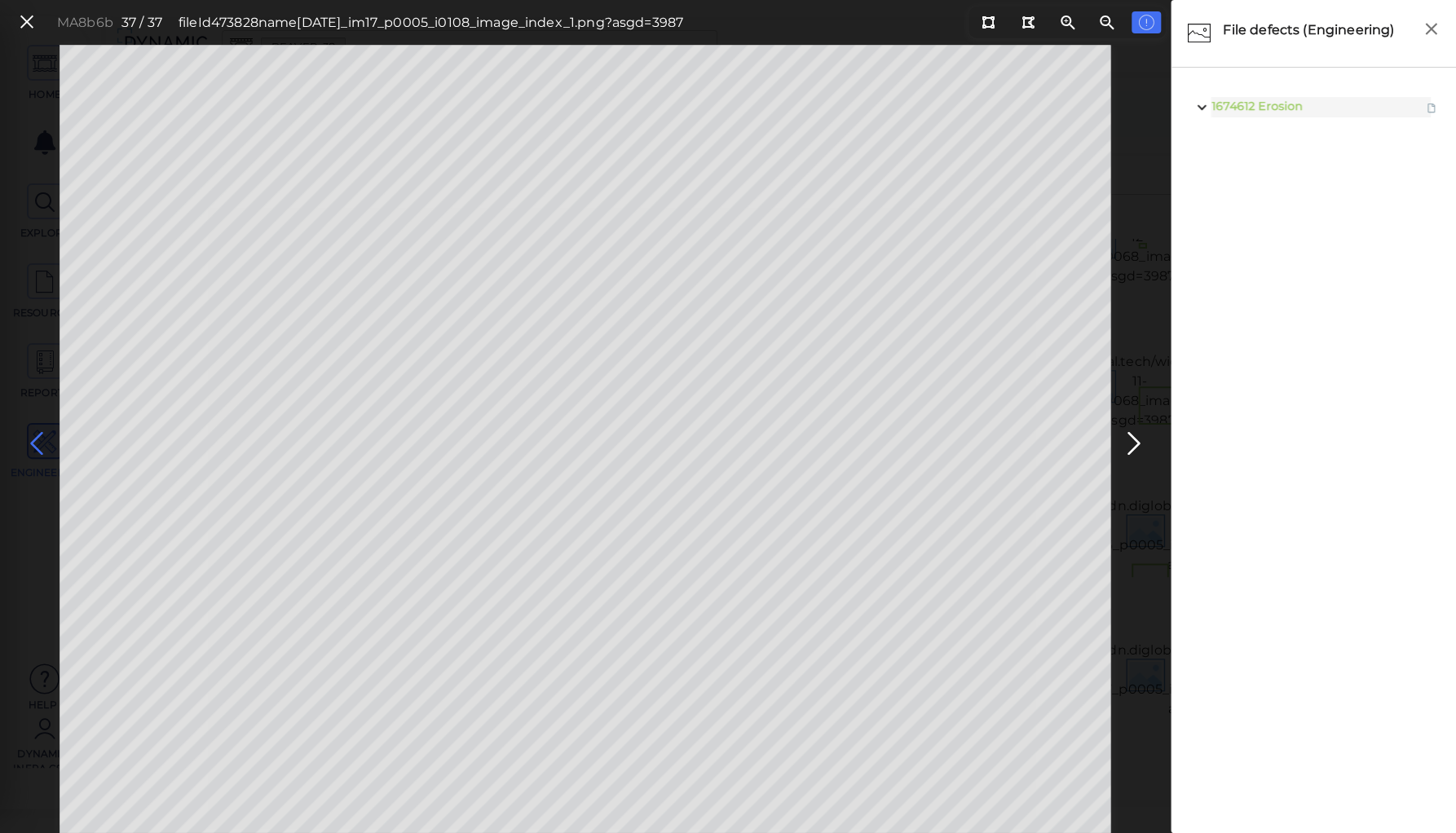
click at [39, 440] on icon at bounding box center [37, 443] width 26 height 32
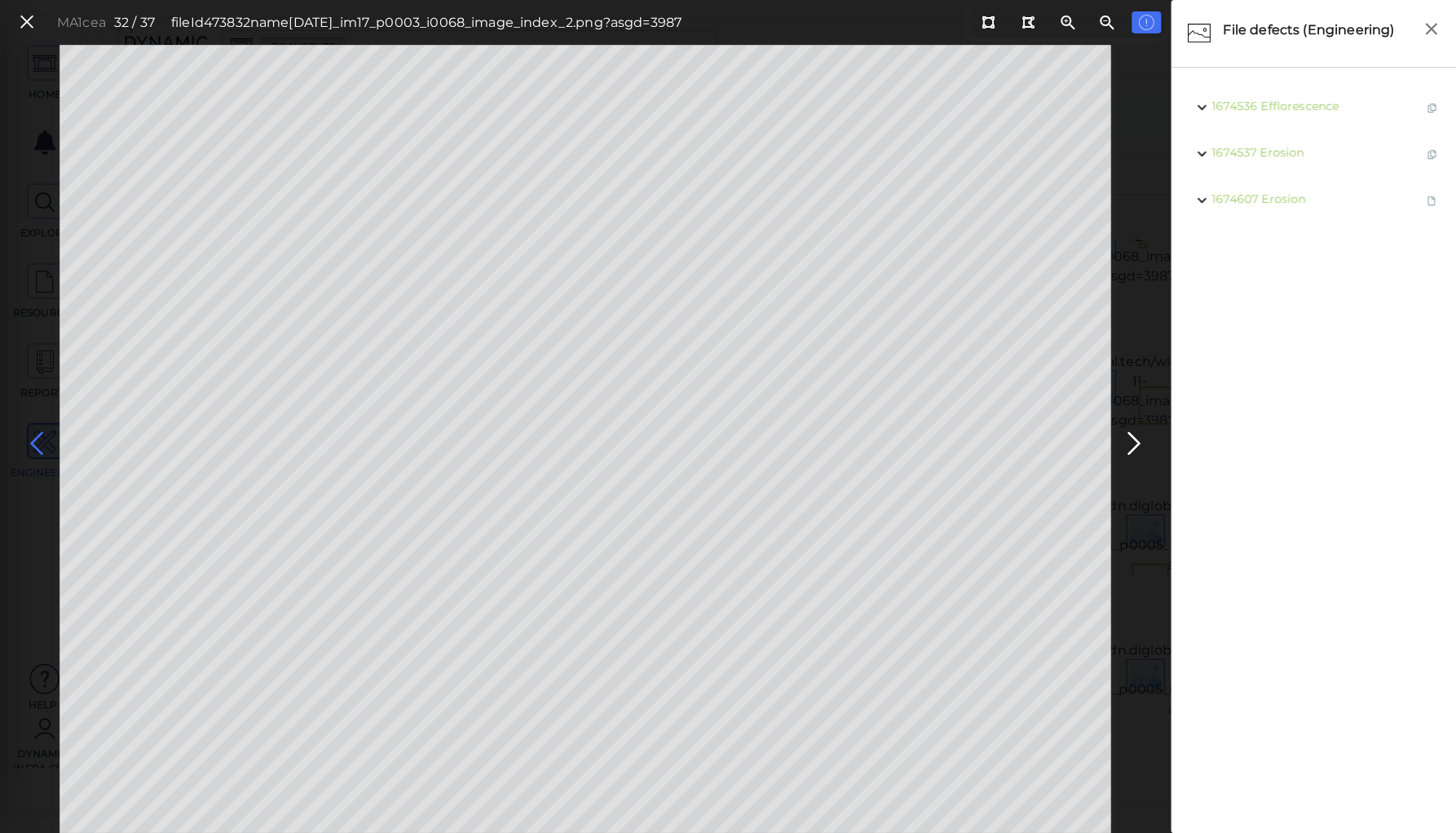
click at [39, 440] on icon at bounding box center [37, 443] width 26 height 32
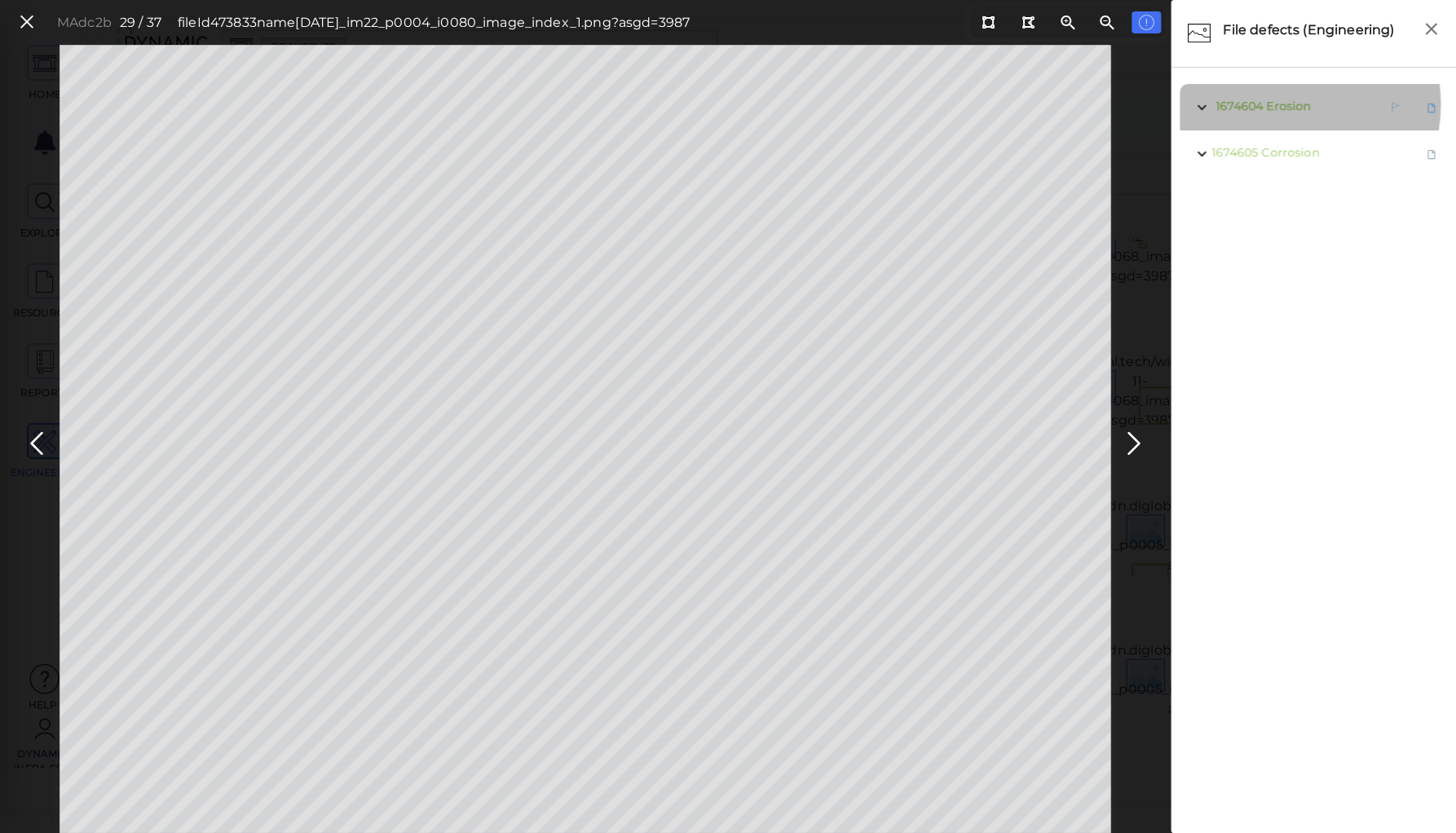
click at [1280, 104] on span "Erosion" at bounding box center [1288, 106] width 44 height 15
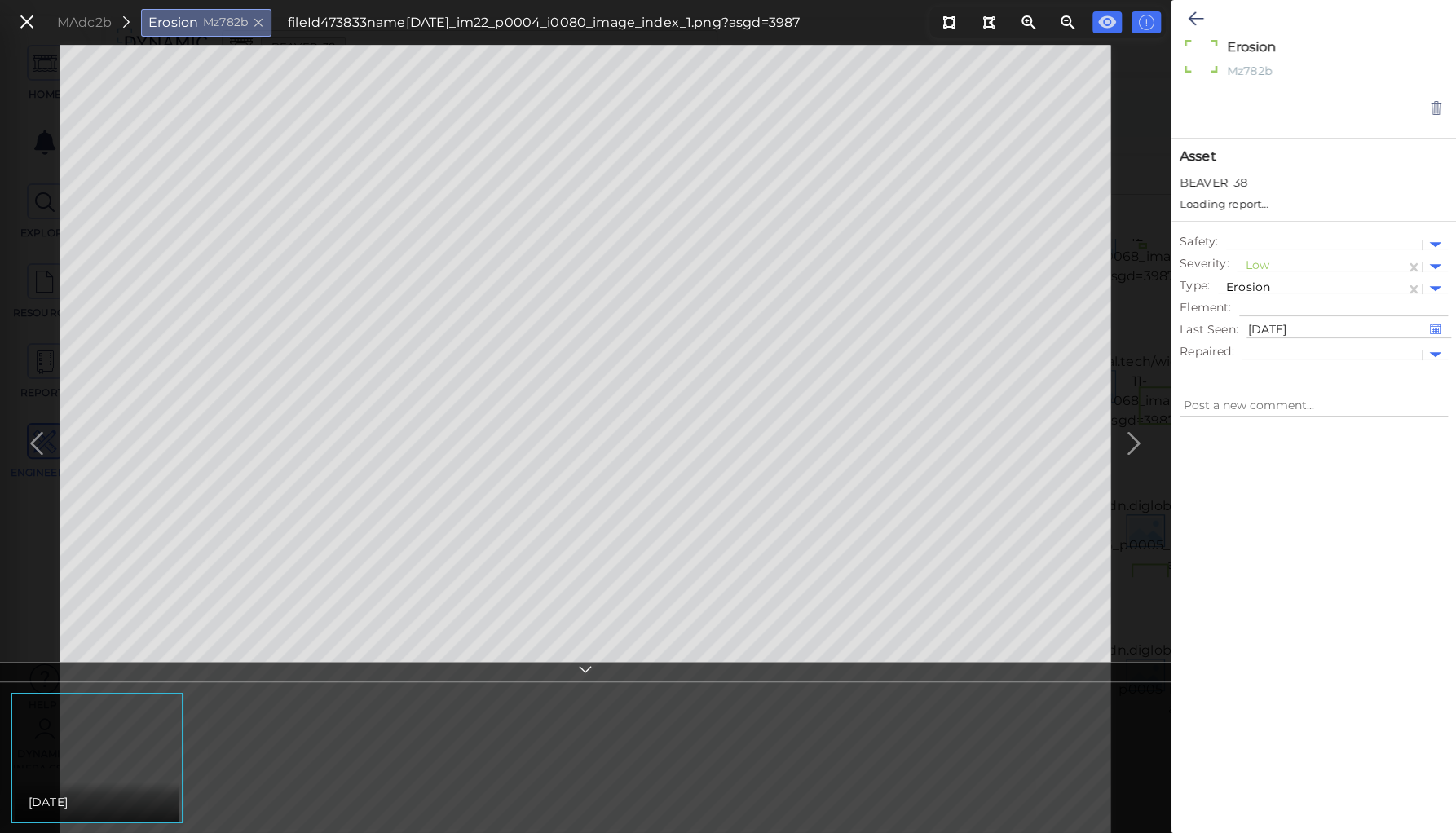
type textarea "x"
click at [1259, 268] on div at bounding box center [1311, 273] width 171 height 17
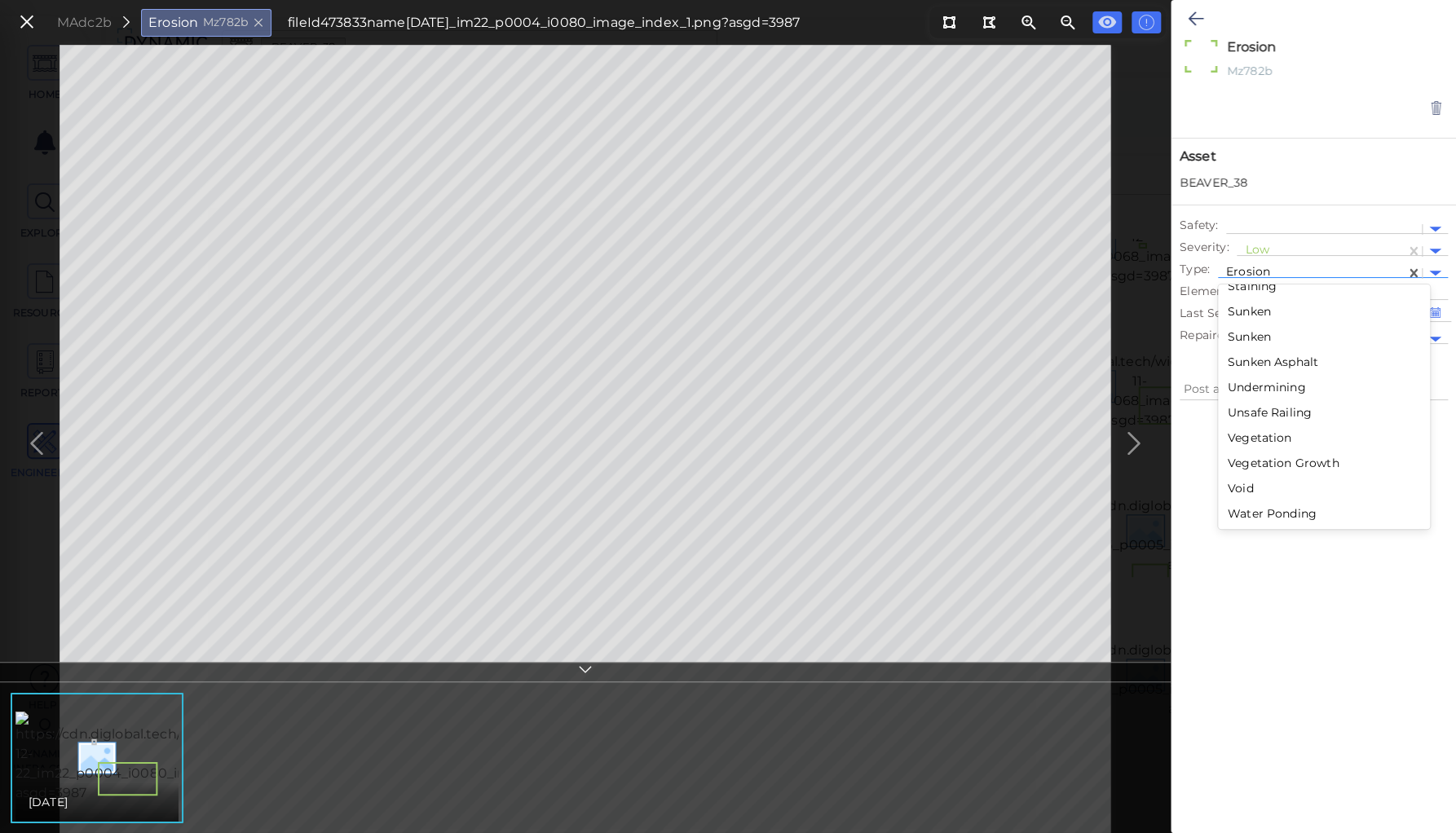
scroll to position [2928, 0]
click at [1250, 334] on div "Sunken" at bounding box center [1324, 336] width 212 height 25
type textarea "x"
type textarea "Sunken"
type textarea "x"
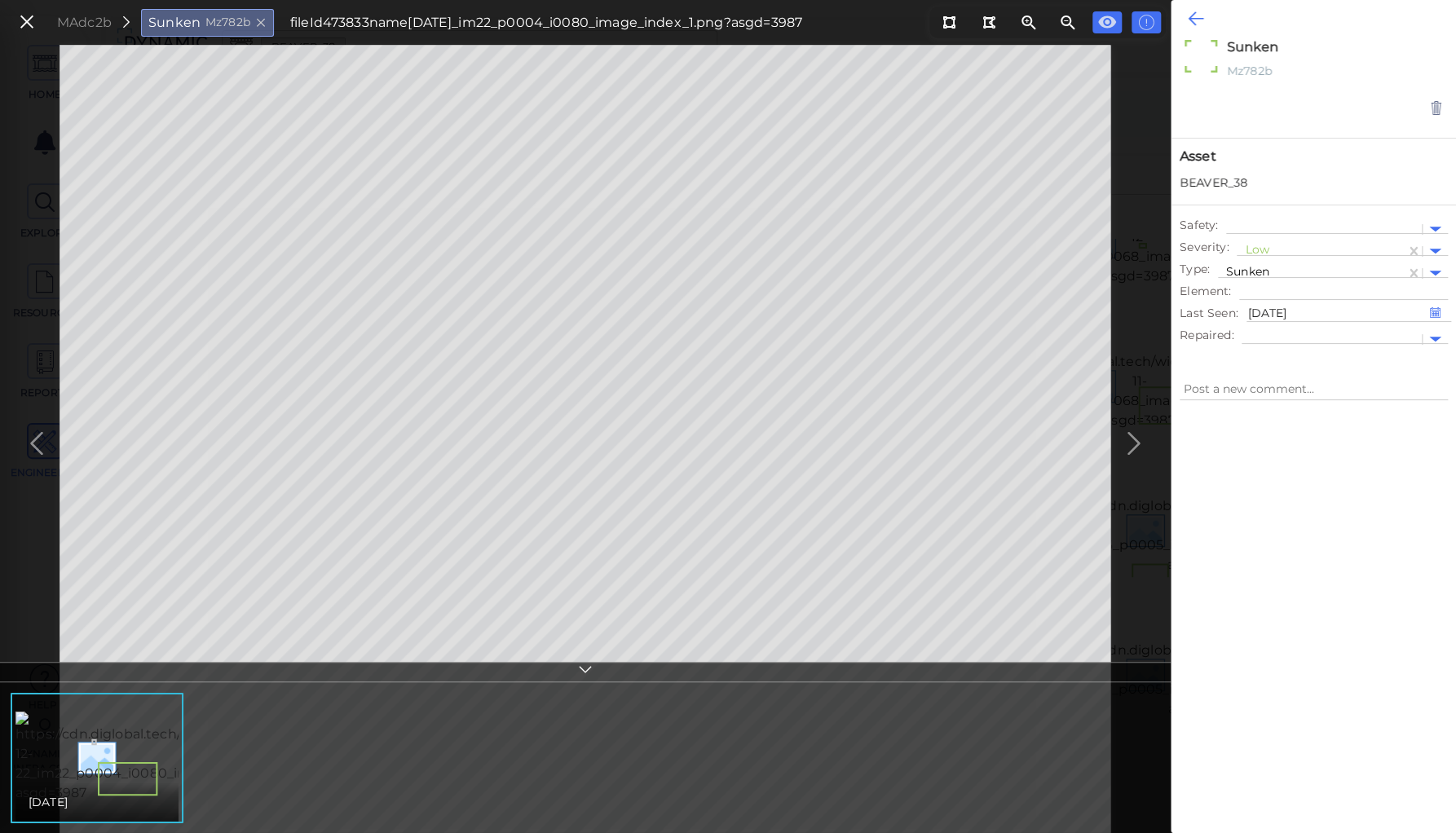
click at [1193, 16] on icon at bounding box center [1196, 19] width 16 height 20
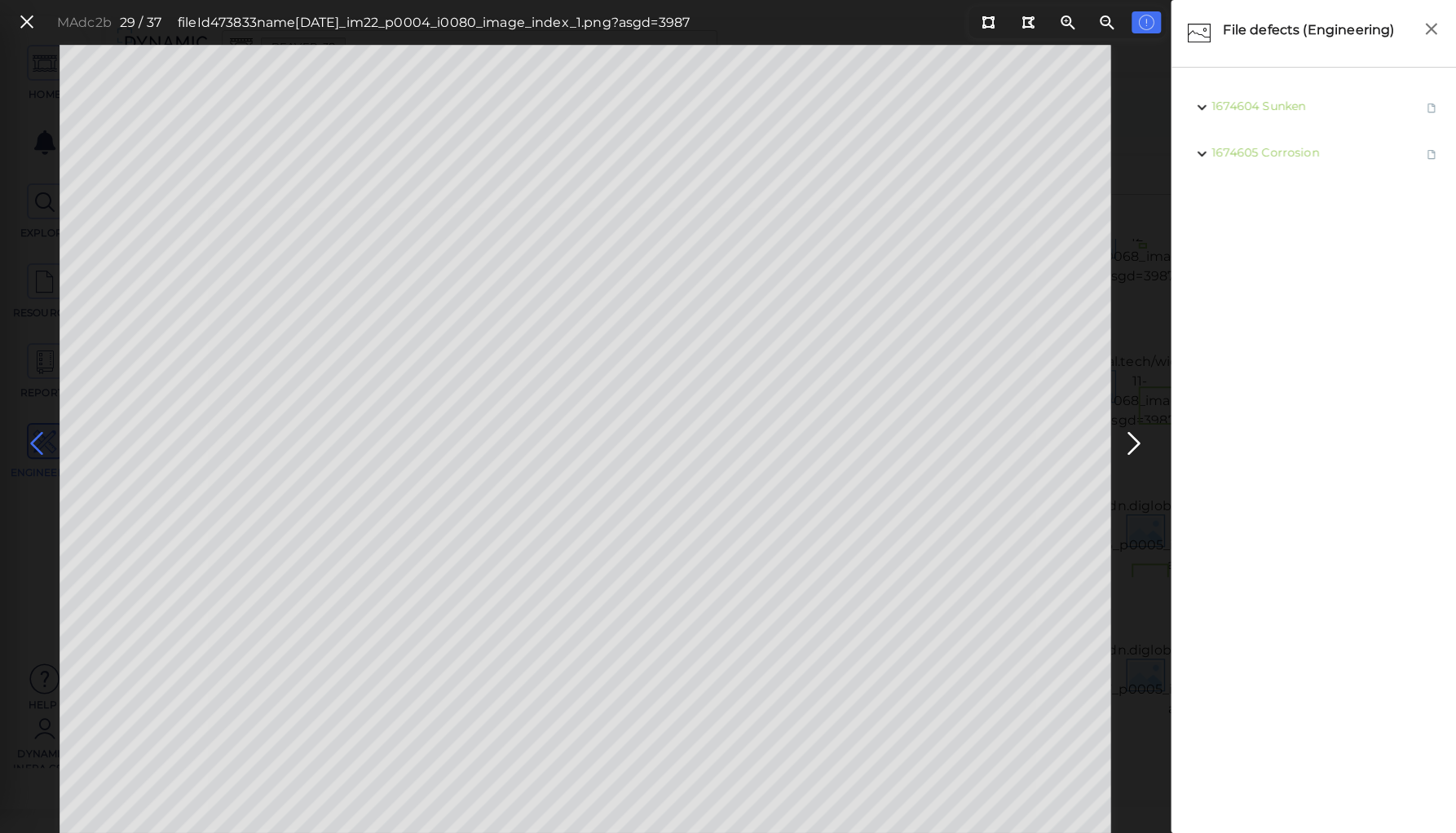
click at [33, 431] on icon at bounding box center [37, 443] width 26 height 32
click at [33, 438] on icon at bounding box center [37, 443] width 26 height 32
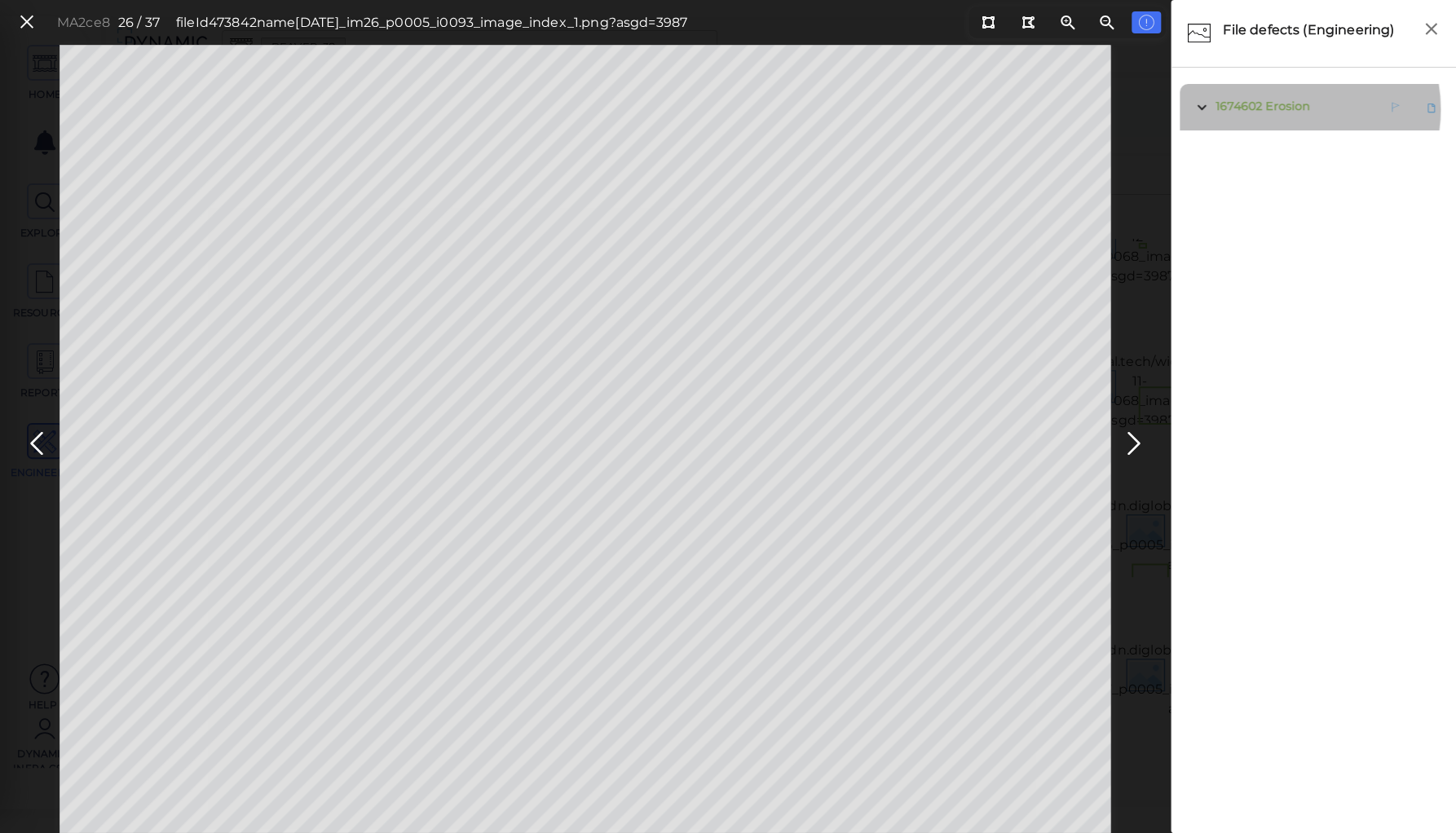
click at [1289, 109] on span "Erosion" at bounding box center [1287, 106] width 44 height 15
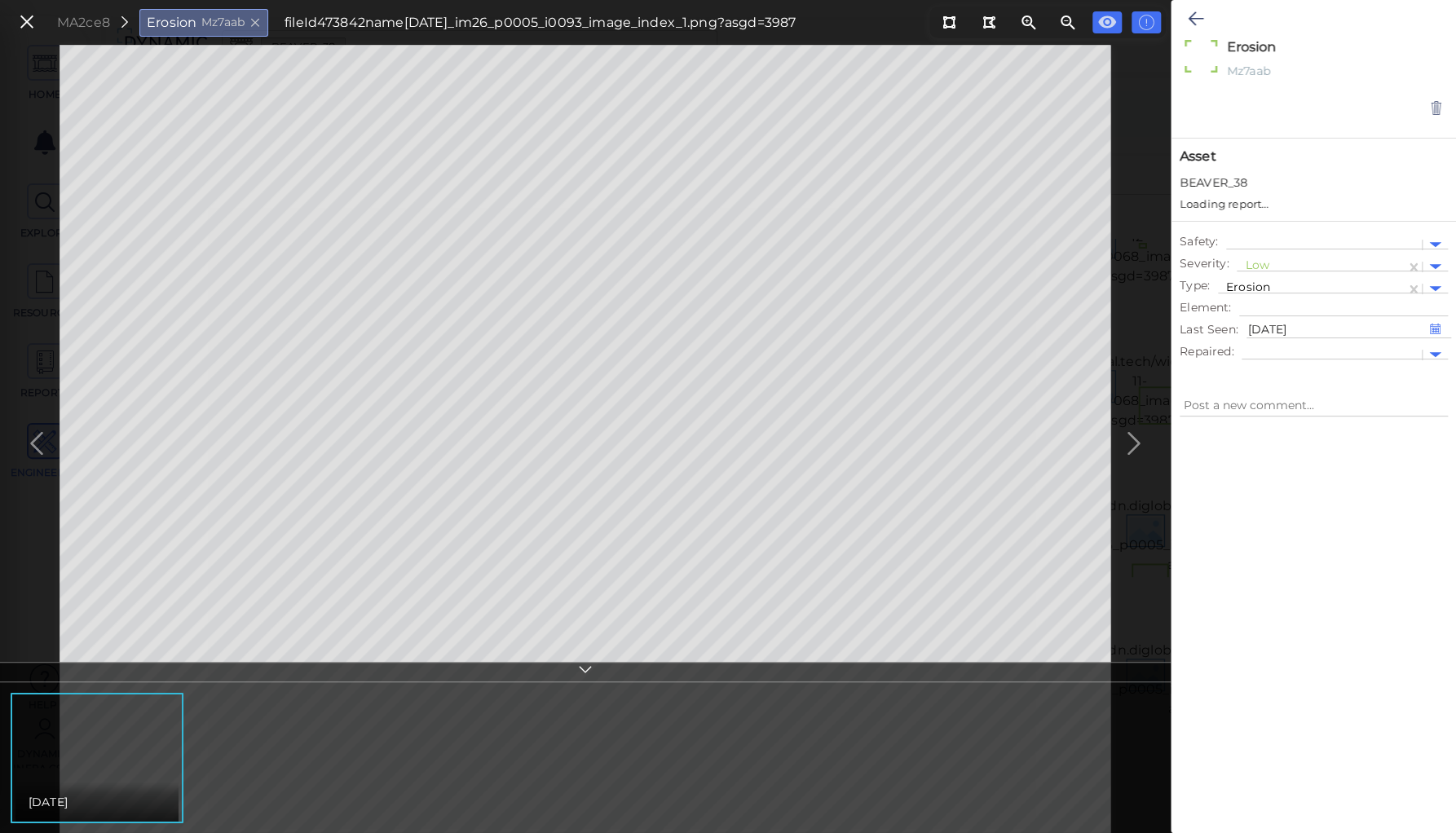
type textarea "x"
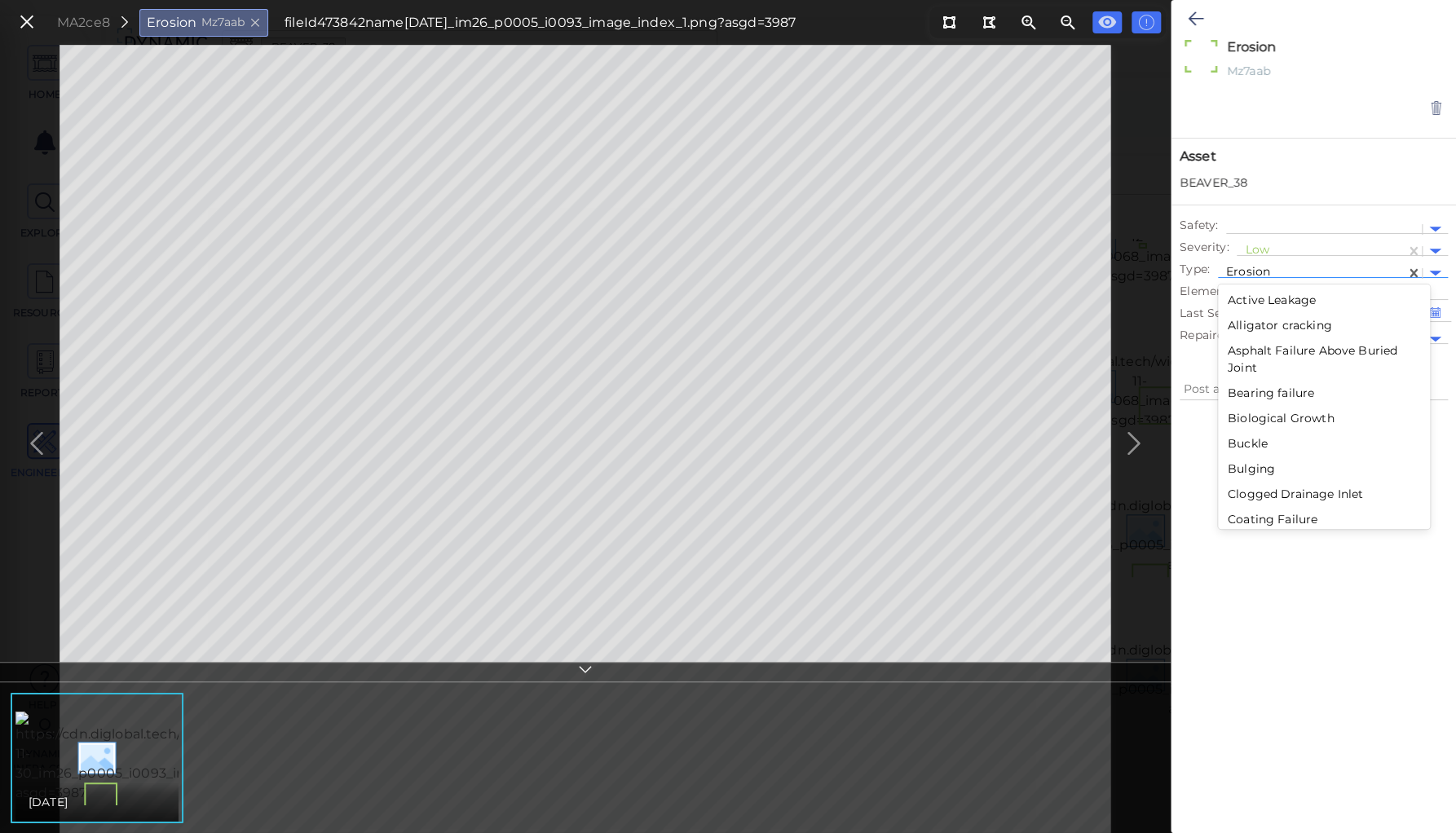
click at [1259, 271] on div at bounding box center [1311, 273] width 171 height 17
click at [1252, 334] on div "Sunken" at bounding box center [1324, 336] width 212 height 25
type textarea "x"
type textarea "Sunken"
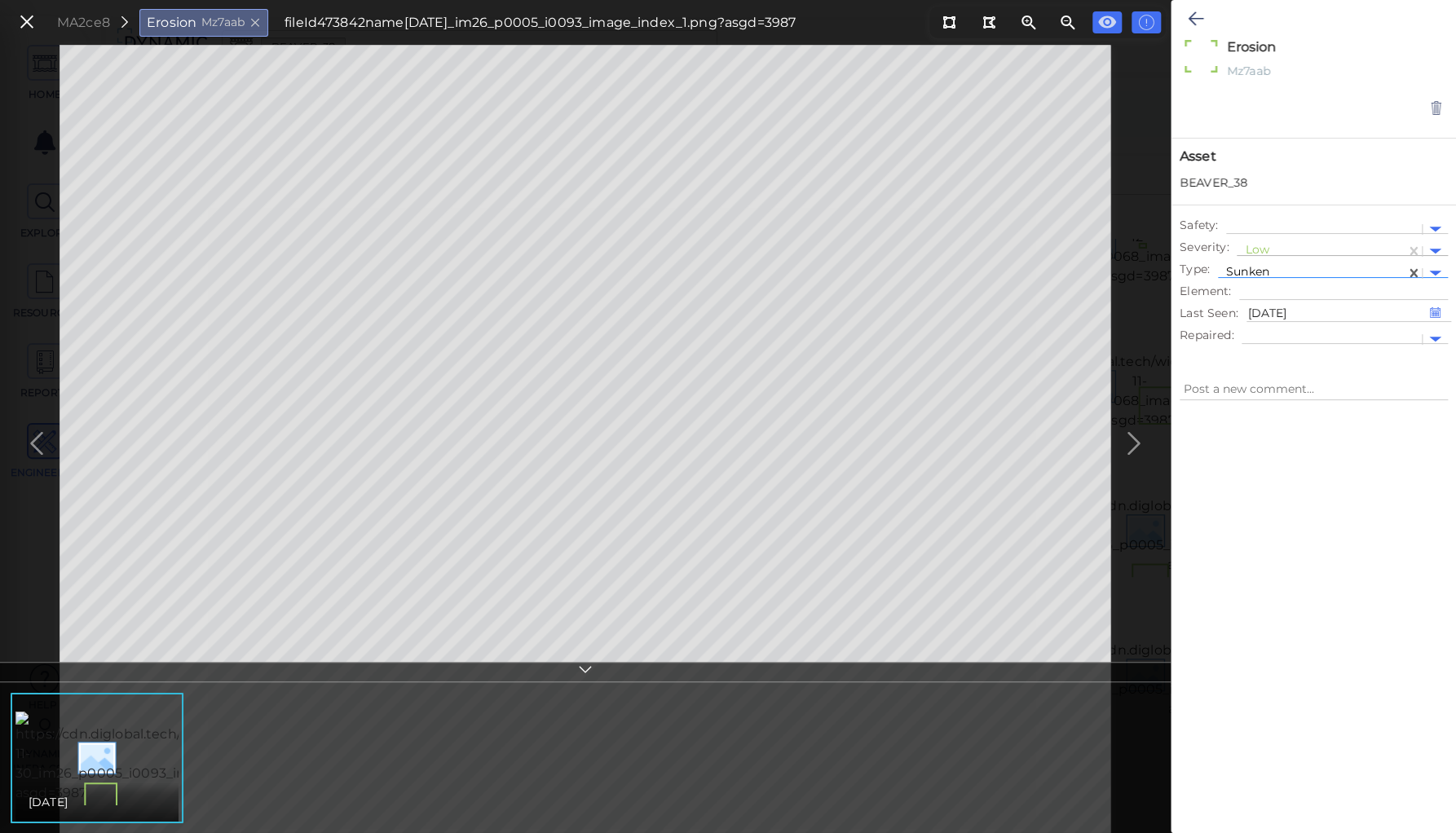
type textarea "x"
click at [1255, 247] on div at bounding box center [1321, 251] width 153 height 17
click at [1259, 330] on div "Moderate" at bounding box center [1282, 329] width 90 height 25
type textarea "x"
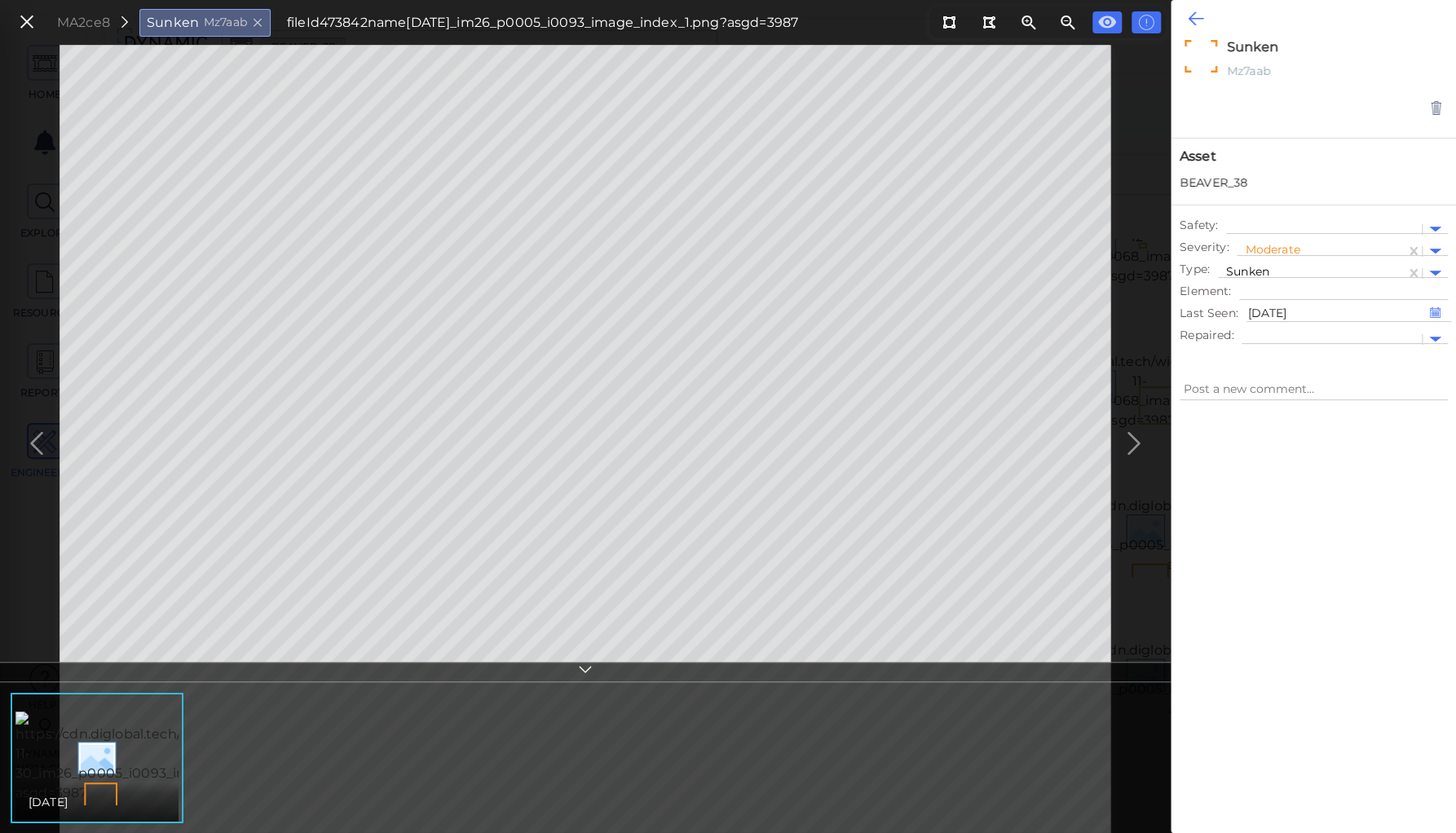
click at [1193, 18] on icon at bounding box center [1196, 19] width 16 height 20
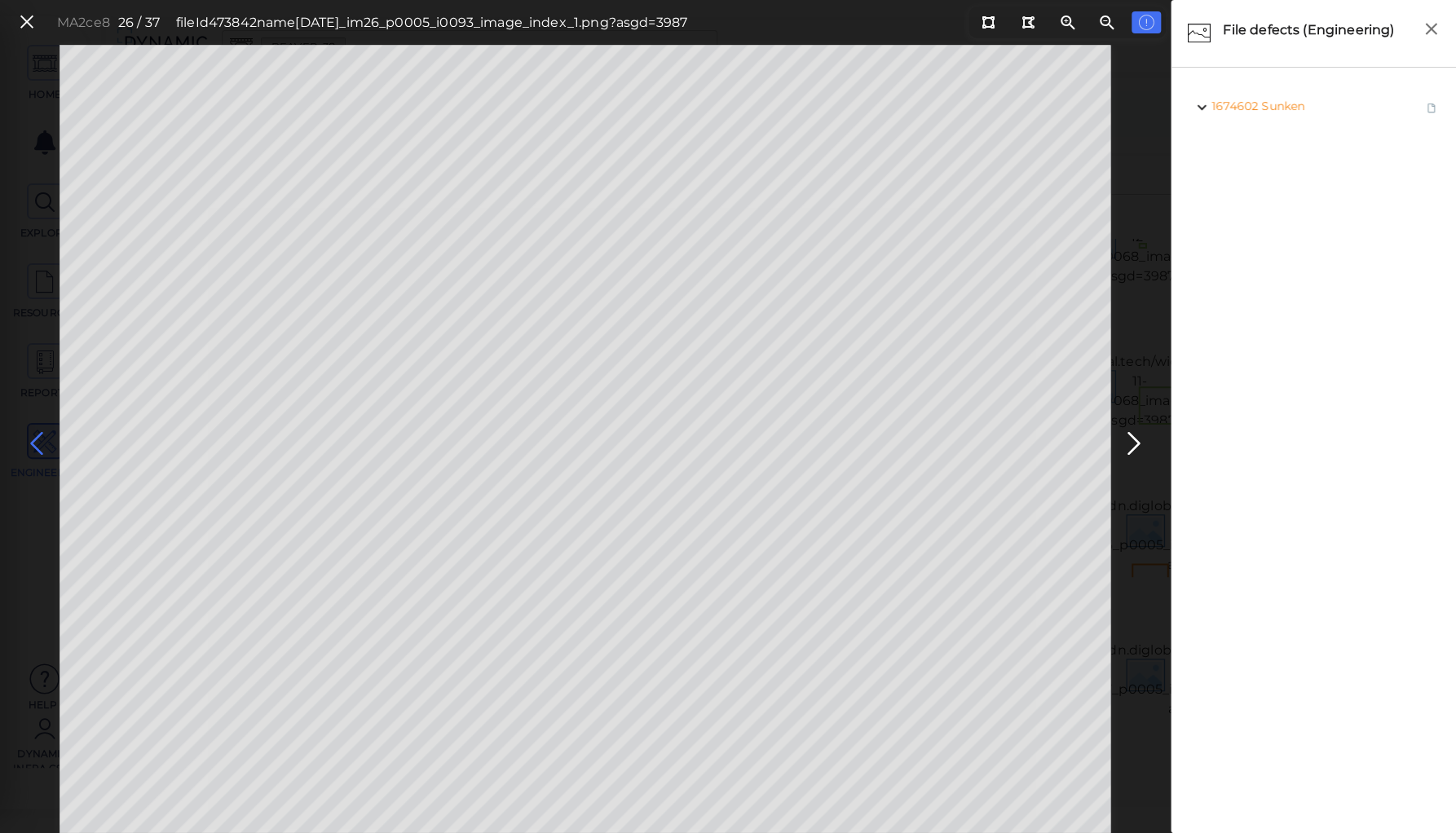
click at [36, 440] on icon at bounding box center [37, 443] width 26 height 32
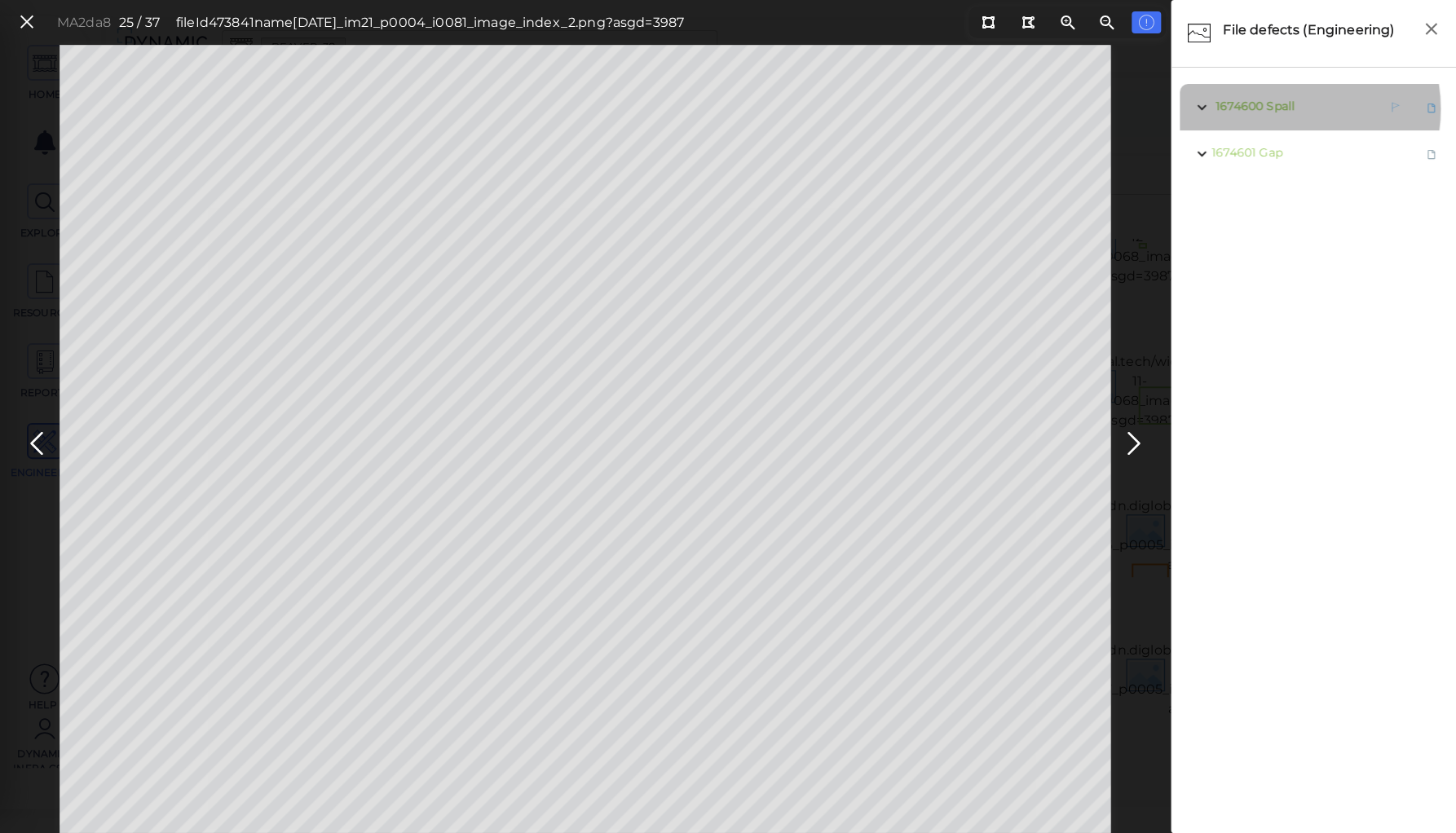
click at [1282, 109] on span "Spall" at bounding box center [1280, 106] width 29 height 15
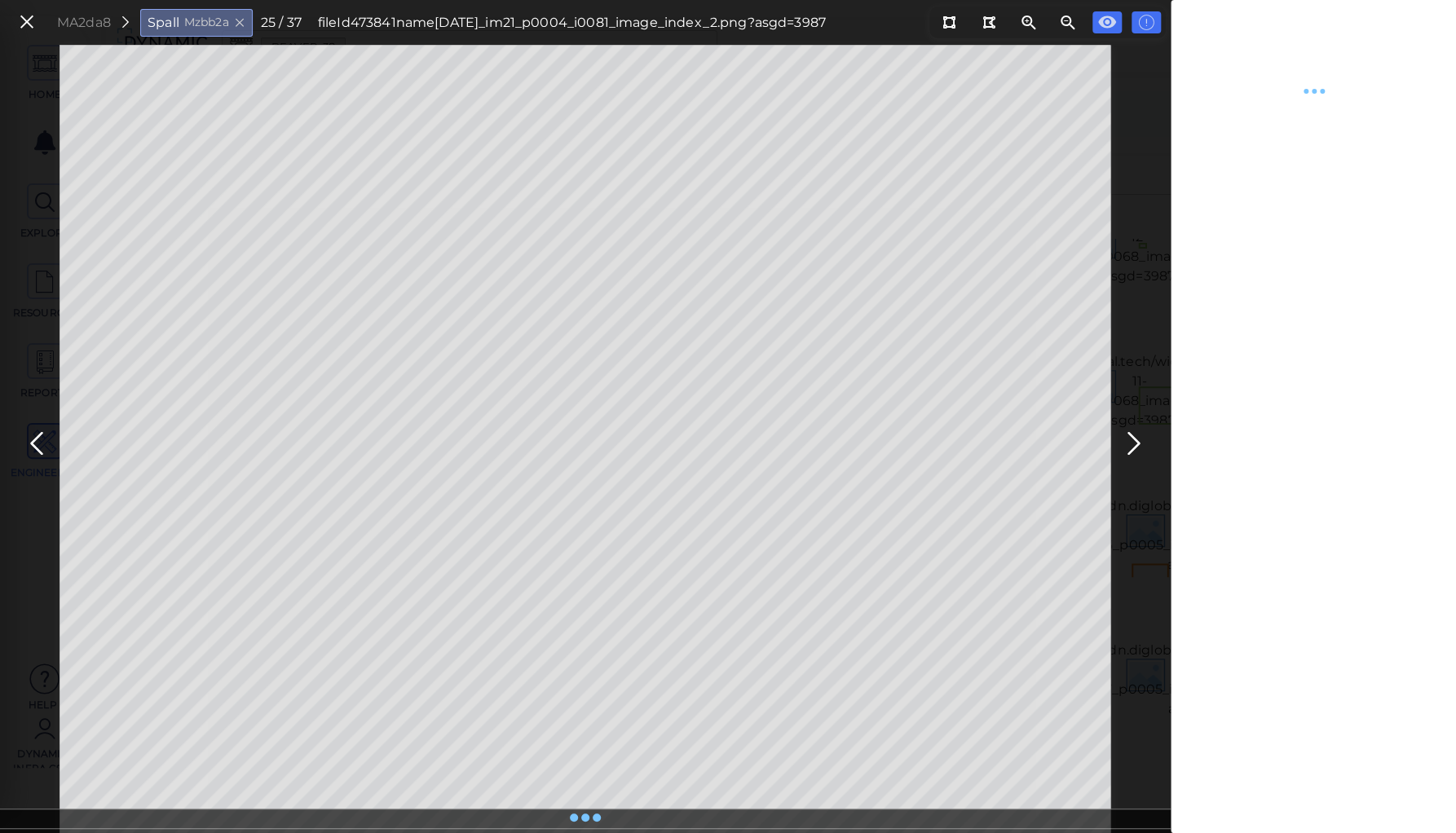
type textarea "x"
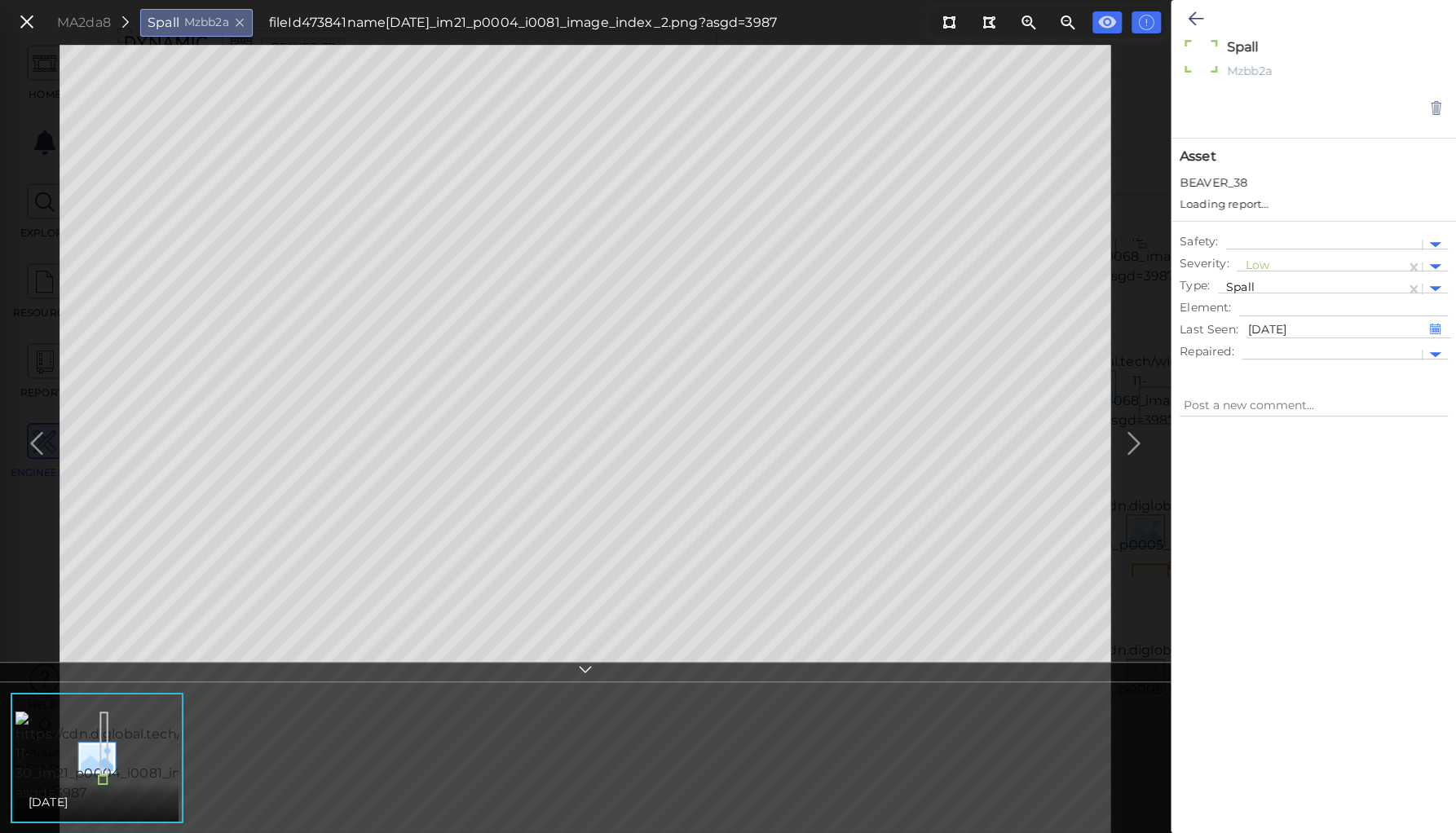
type textarea "x"
click at [1255, 250] on div at bounding box center [1321, 251] width 153 height 17
click at [1263, 327] on div "Moderate" at bounding box center [1282, 329] width 90 height 25
type textarea "x"
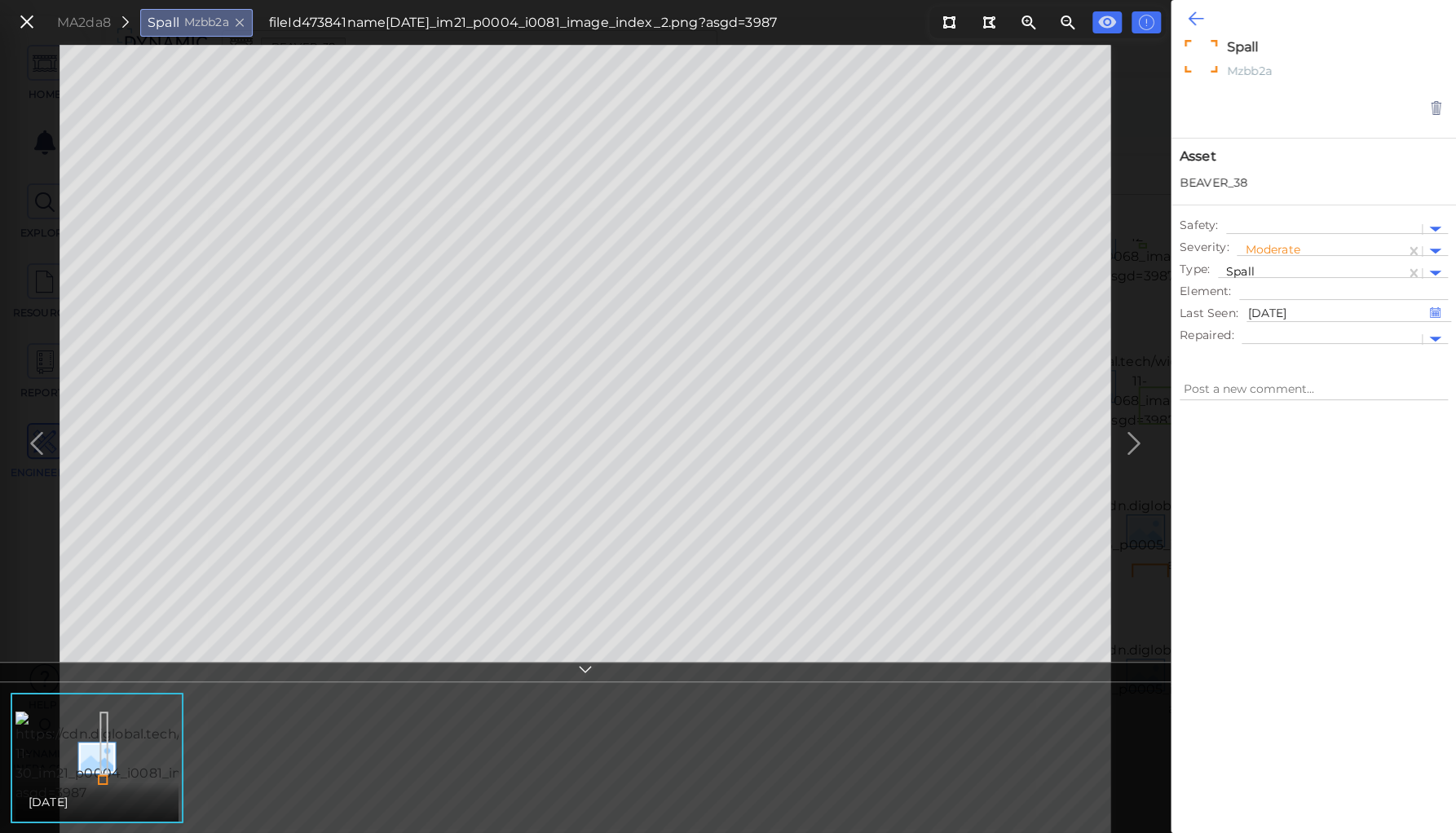
click at [1195, 21] on icon at bounding box center [1196, 19] width 16 height 20
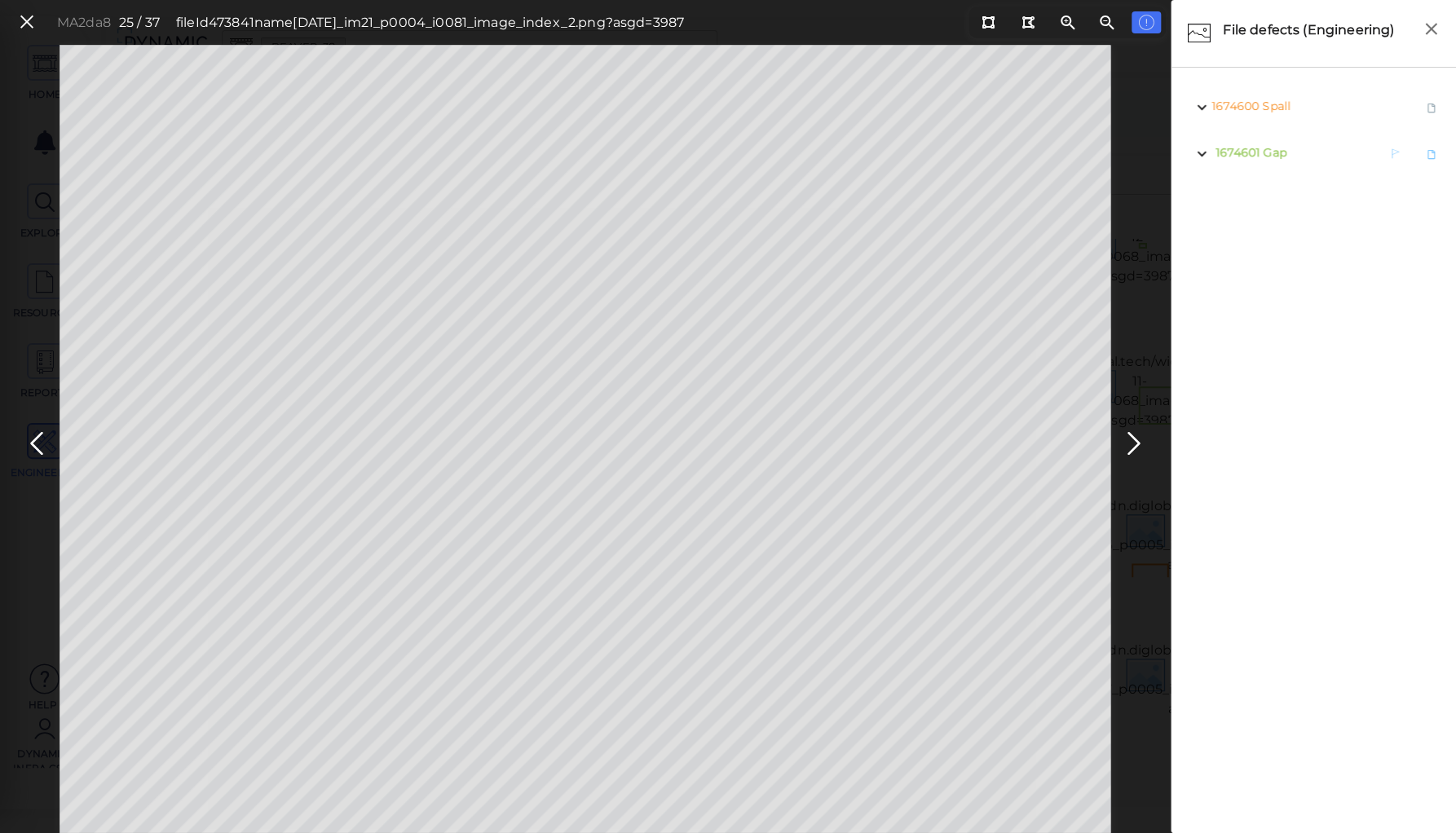
click at [1273, 148] on span "Gap" at bounding box center [1274, 152] width 23 height 15
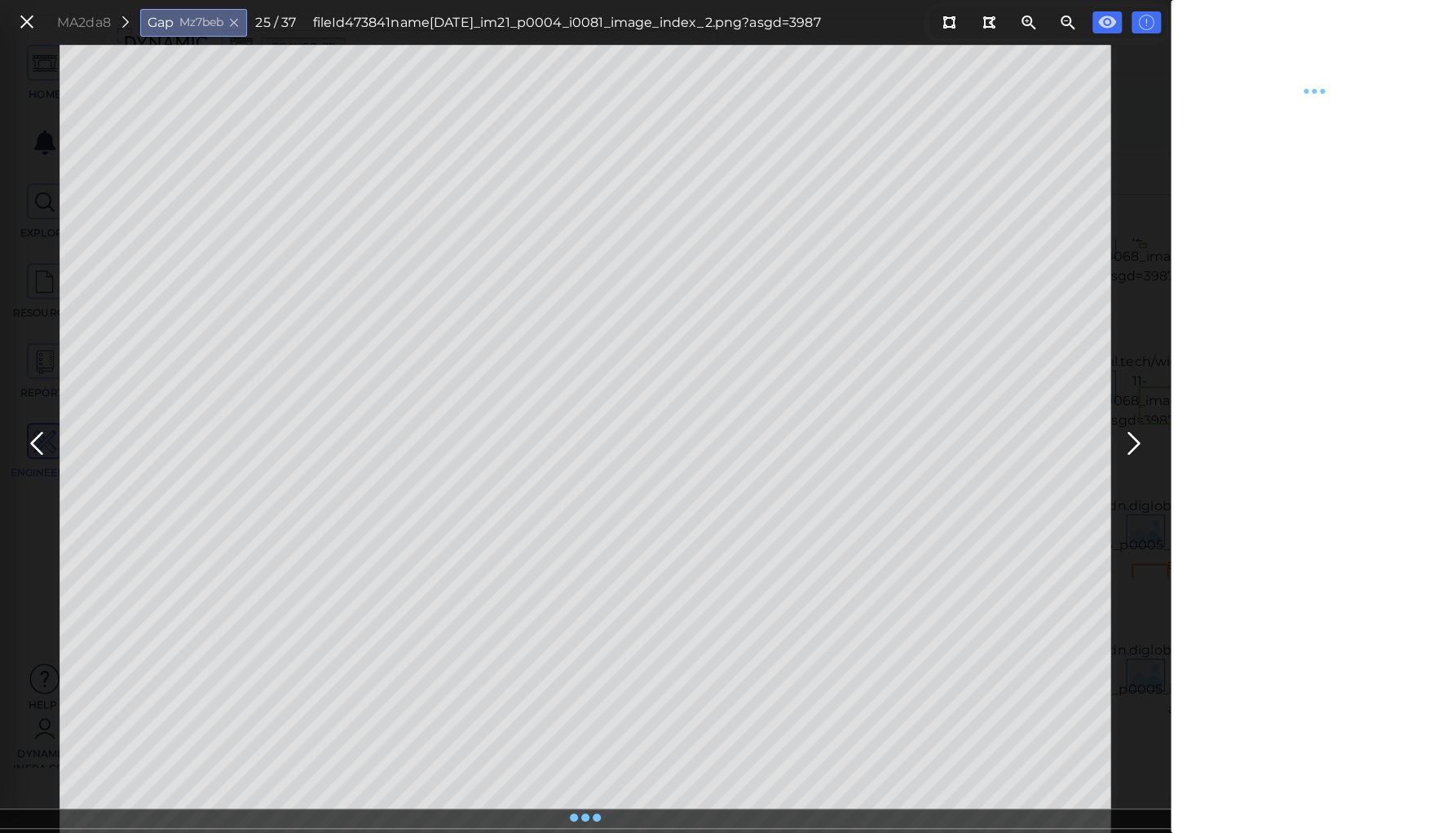
type textarea "x"
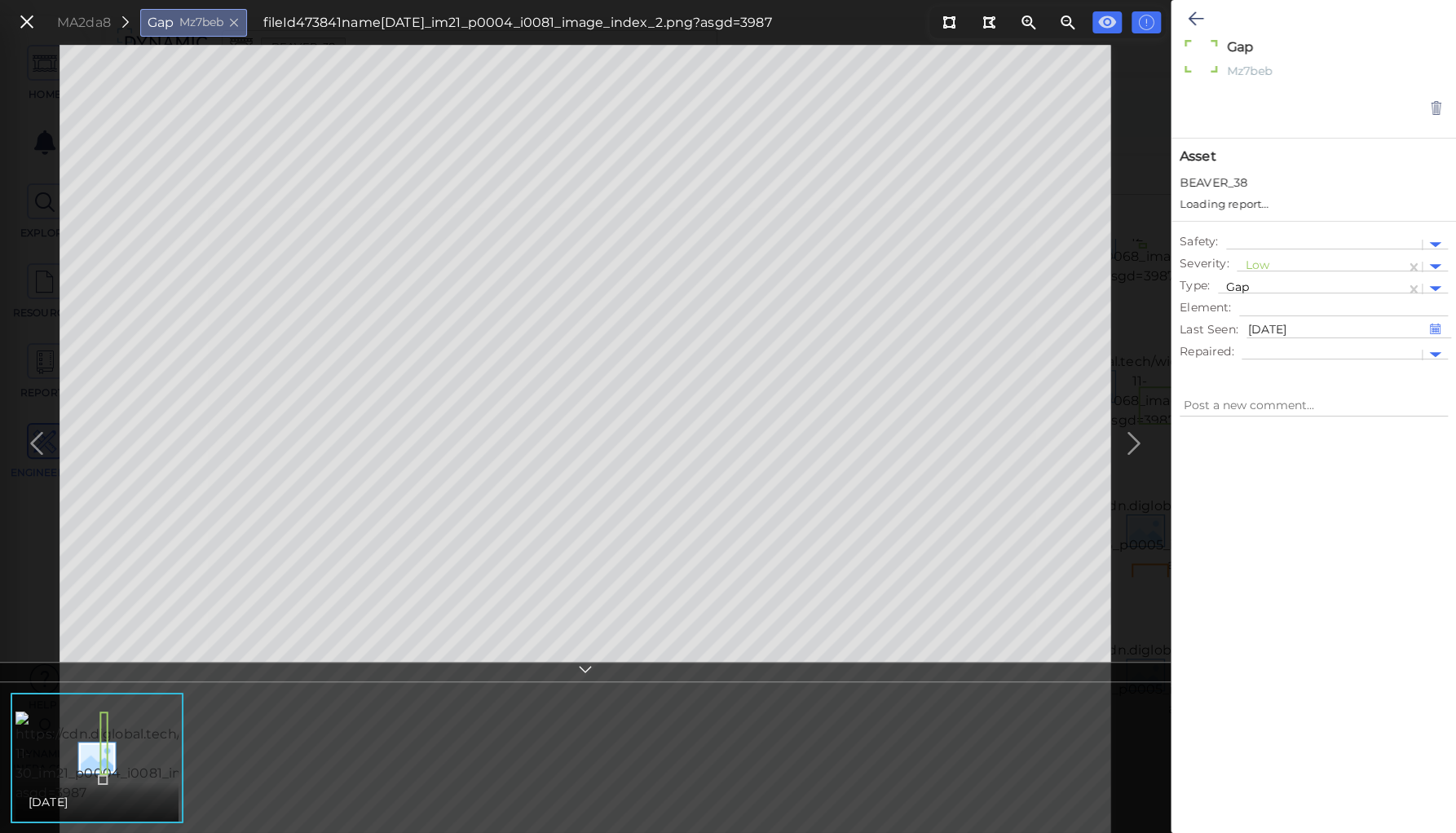
type textarea "x"
click at [1259, 249] on div at bounding box center [1321, 251] width 153 height 17
click at [1268, 330] on div "Moderate" at bounding box center [1282, 329] width 90 height 25
type textarea "x"
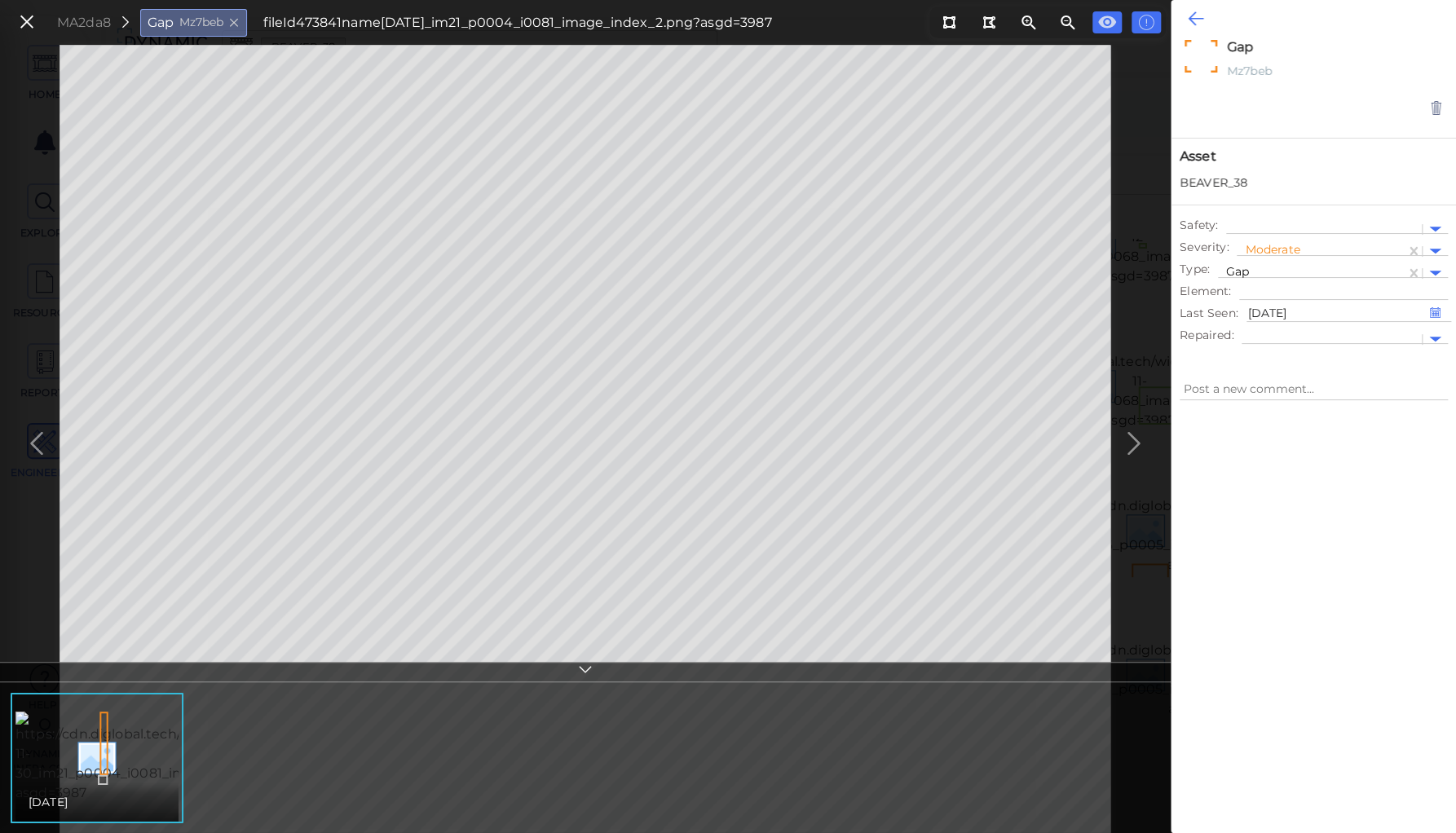
click at [1193, 14] on icon at bounding box center [1196, 19] width 16 height 20
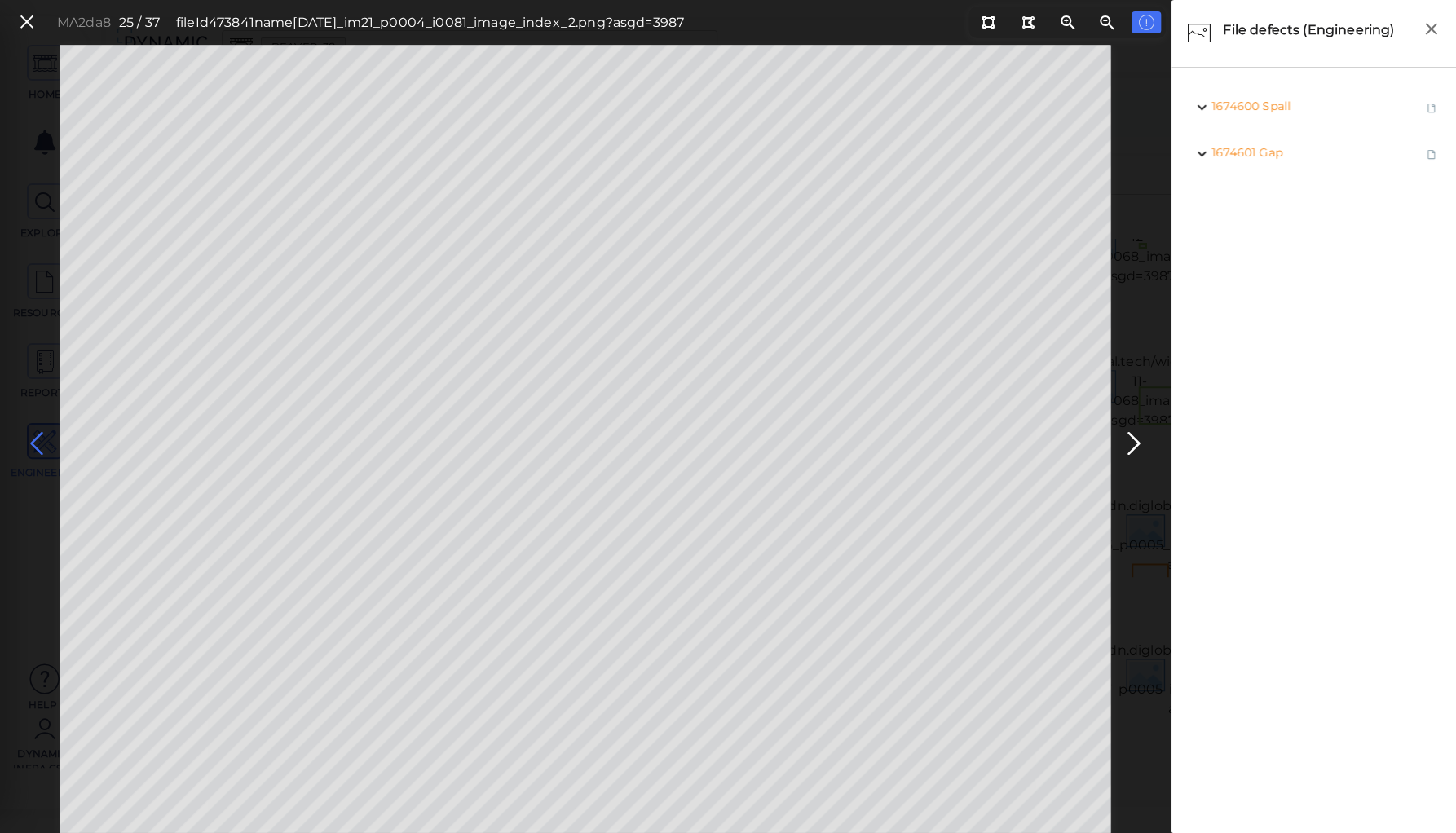
click at [34, 439] on icon at bounding box center [37, 443] width 26 height 32
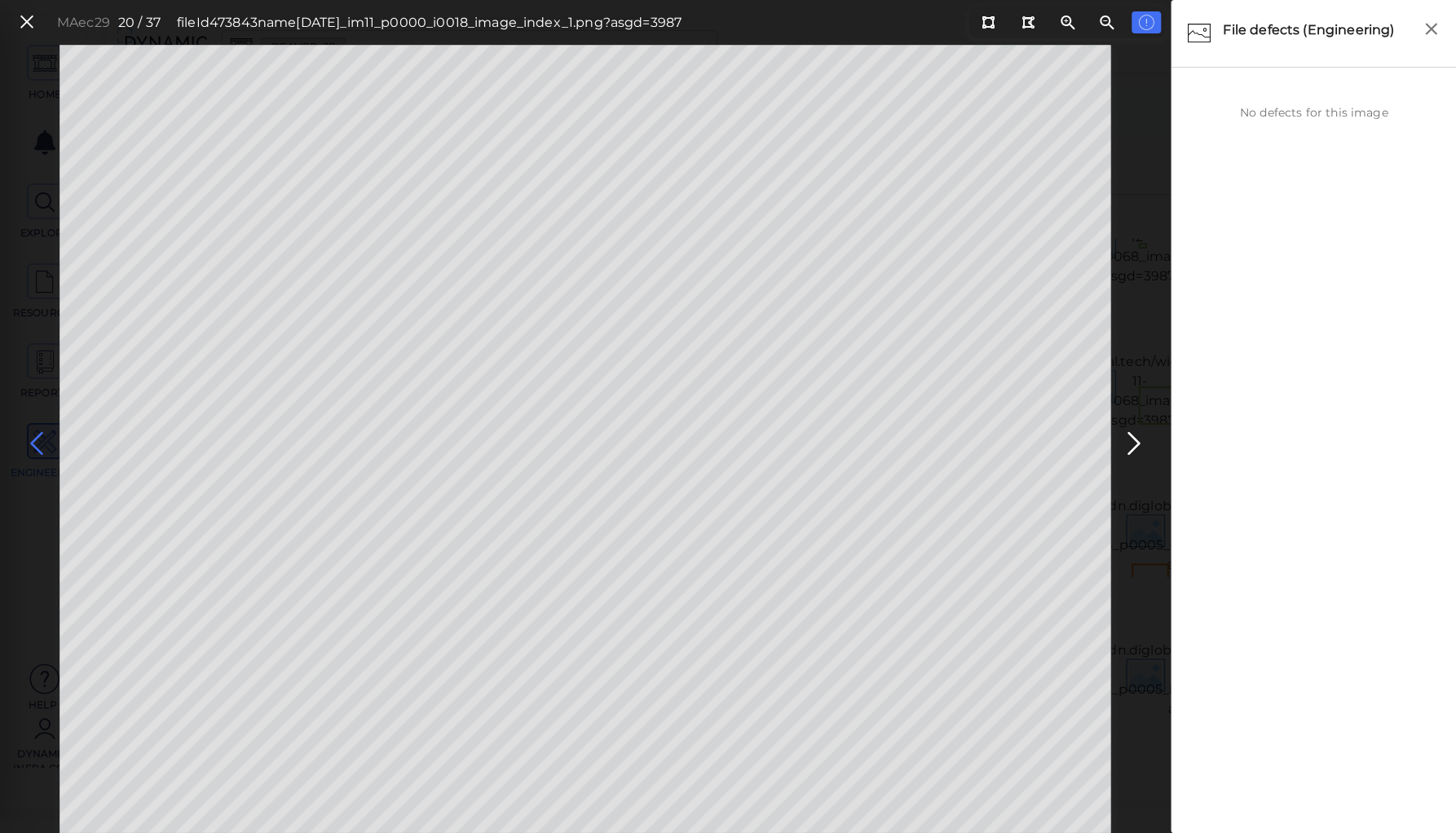
click at [34, 439] on icon at bounding box center [37, 443] width 26 height 32
click at [1289, 106] on span "Spall" at bounding box center [1279, 106] width 29 height 15
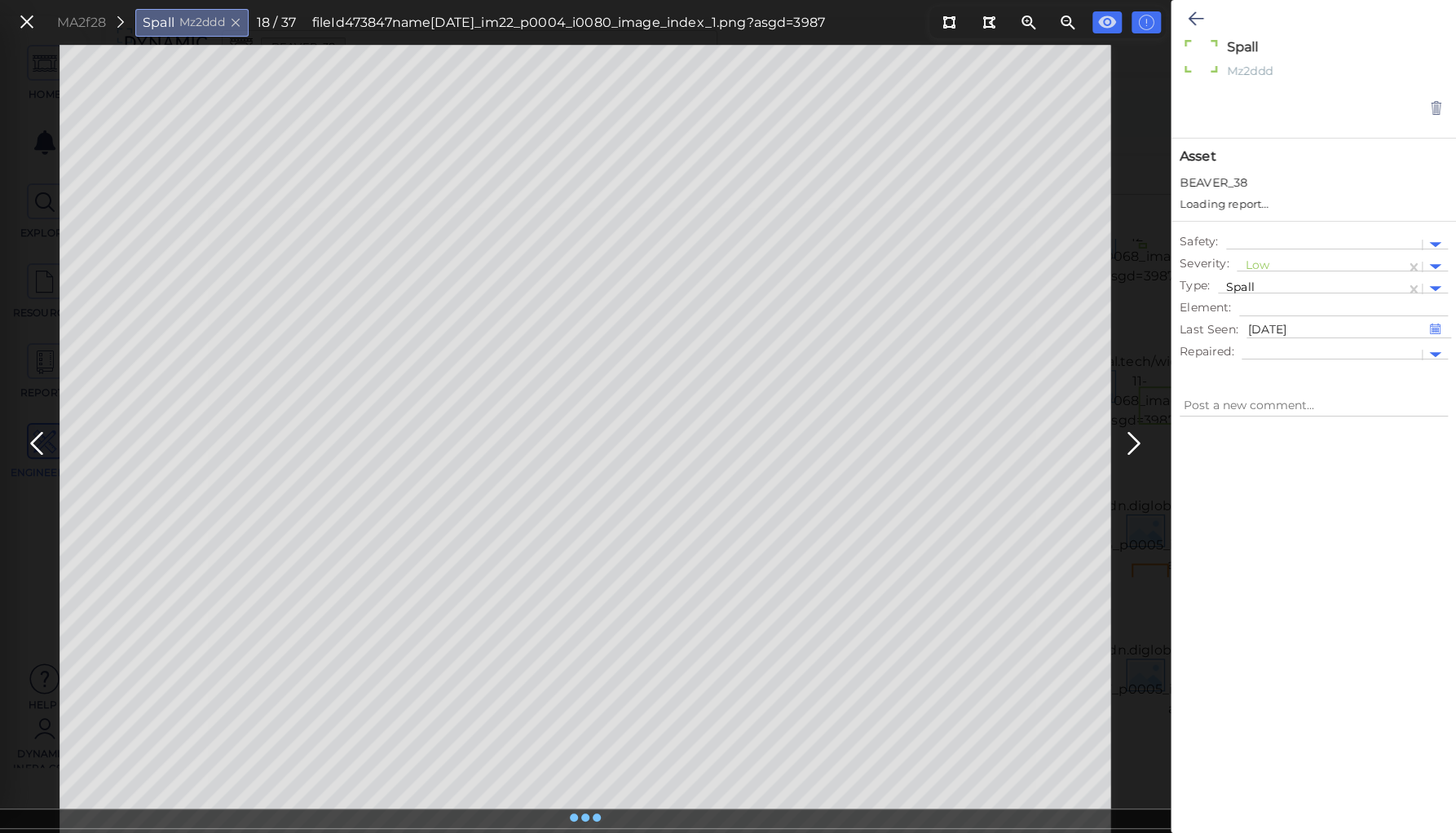
type textarea "x"
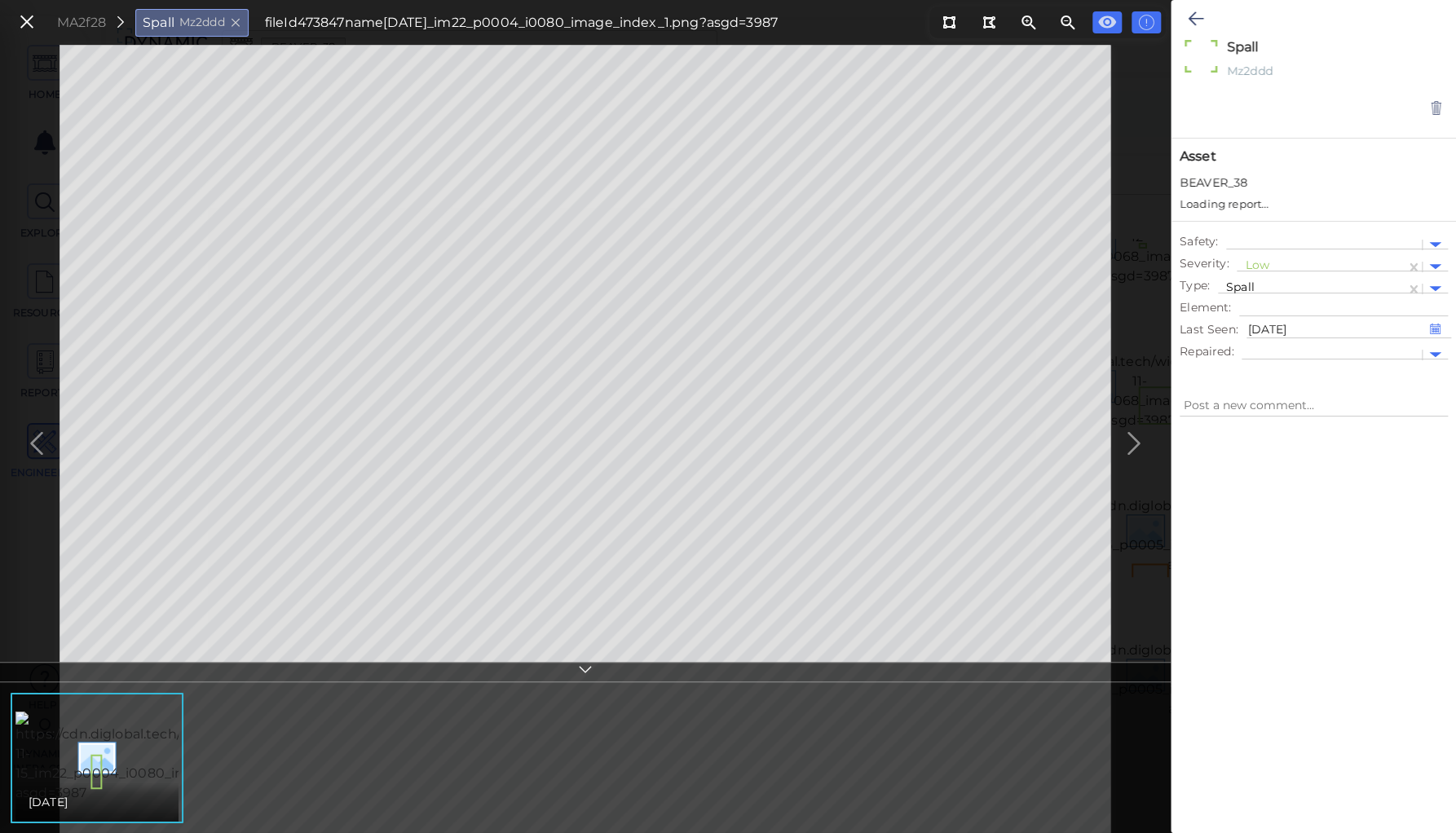
type textarea "x"
click at [1255, 248] on div at bounding box center [1321, 251] width 153 height 17
drag, startPoint x: 1280, startPoint y: 330, endPoint x: 1242, endPoint y: 85, distance: 247.9
click at [1280, 304] on div "Unclassified Low Moderate High" at bounding box center [1282, 317] width 90 height 108
click at [1193, 16] on icon at bounding box center [1196, 19] width 16 height 20
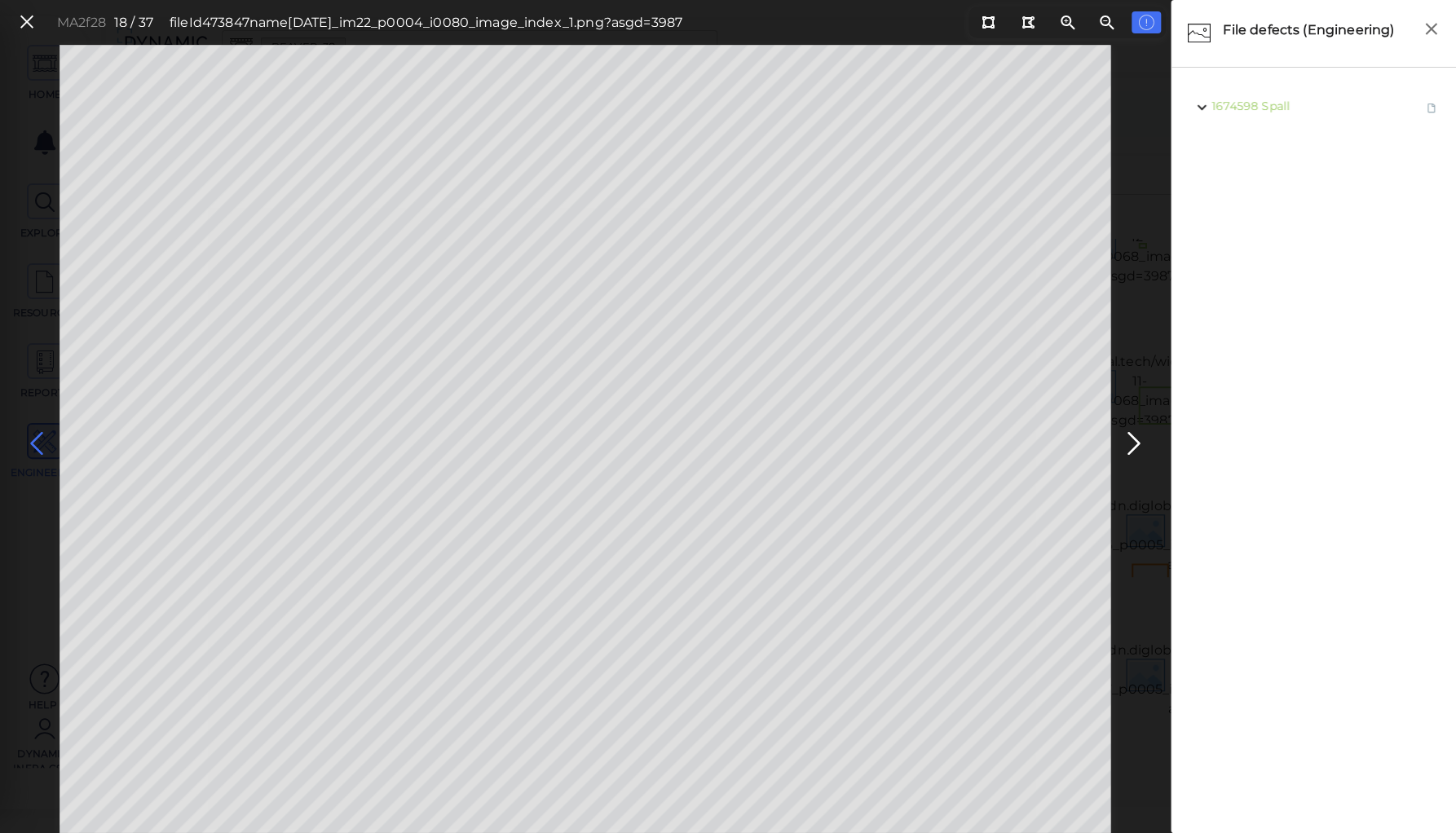
click at [29, 433] on icon at bounding box center [37, 443] width 26 height 32
click at [39, 444] on icon at bounding box center [37, 443] width 26 height 32
click at [36, 444] on icon at bounding box center [37, 443] width 26 height 32
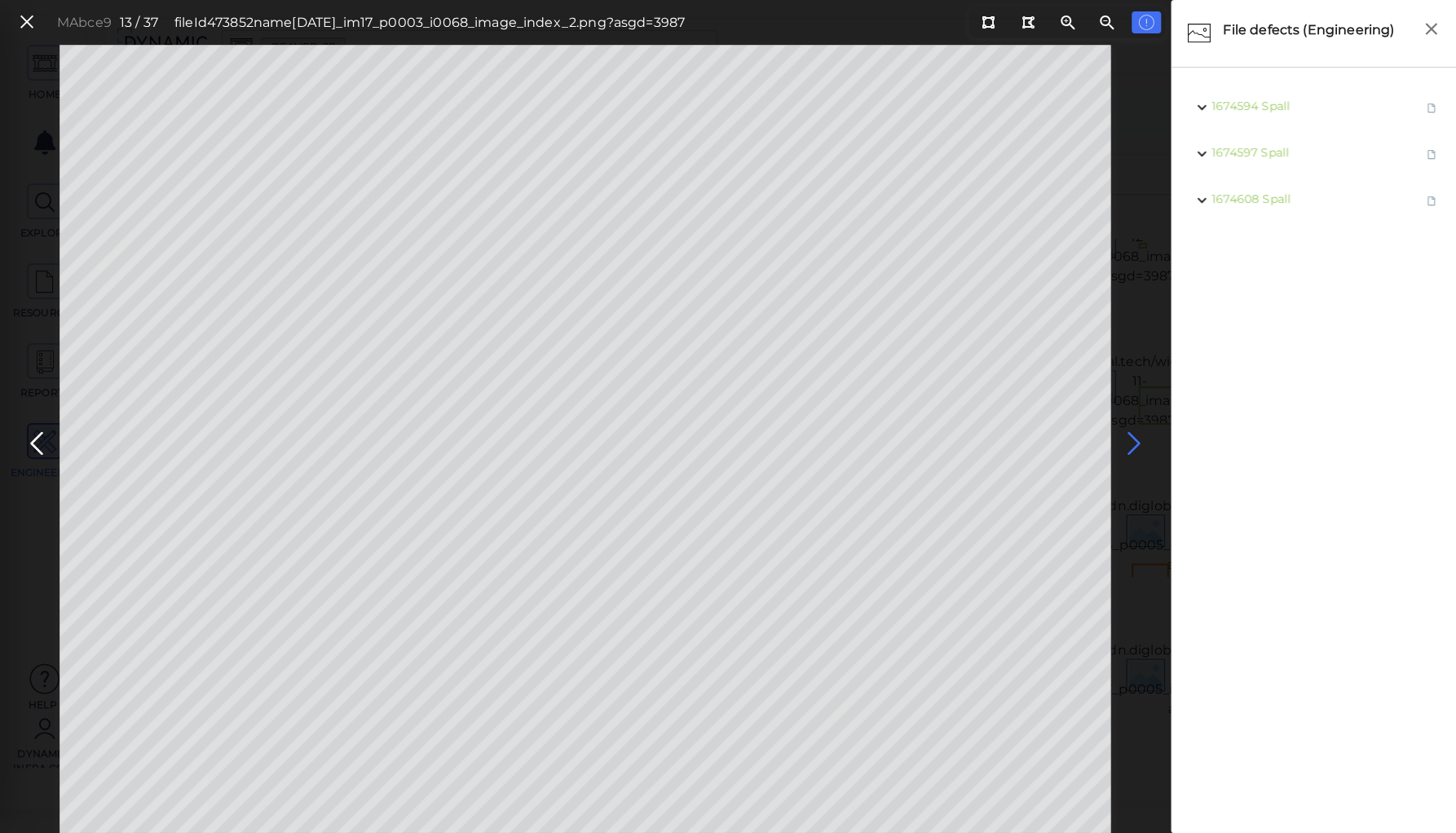
click at [1127, 440] on icon at bounding box center [1134, 443] width 26 height 32
click at [41, 446] on icon at bounding box center [37, 443] width 26 height 32
click at [1267, 199] on span "Spall" at bounding box center [1280, 199] width 29 height 15
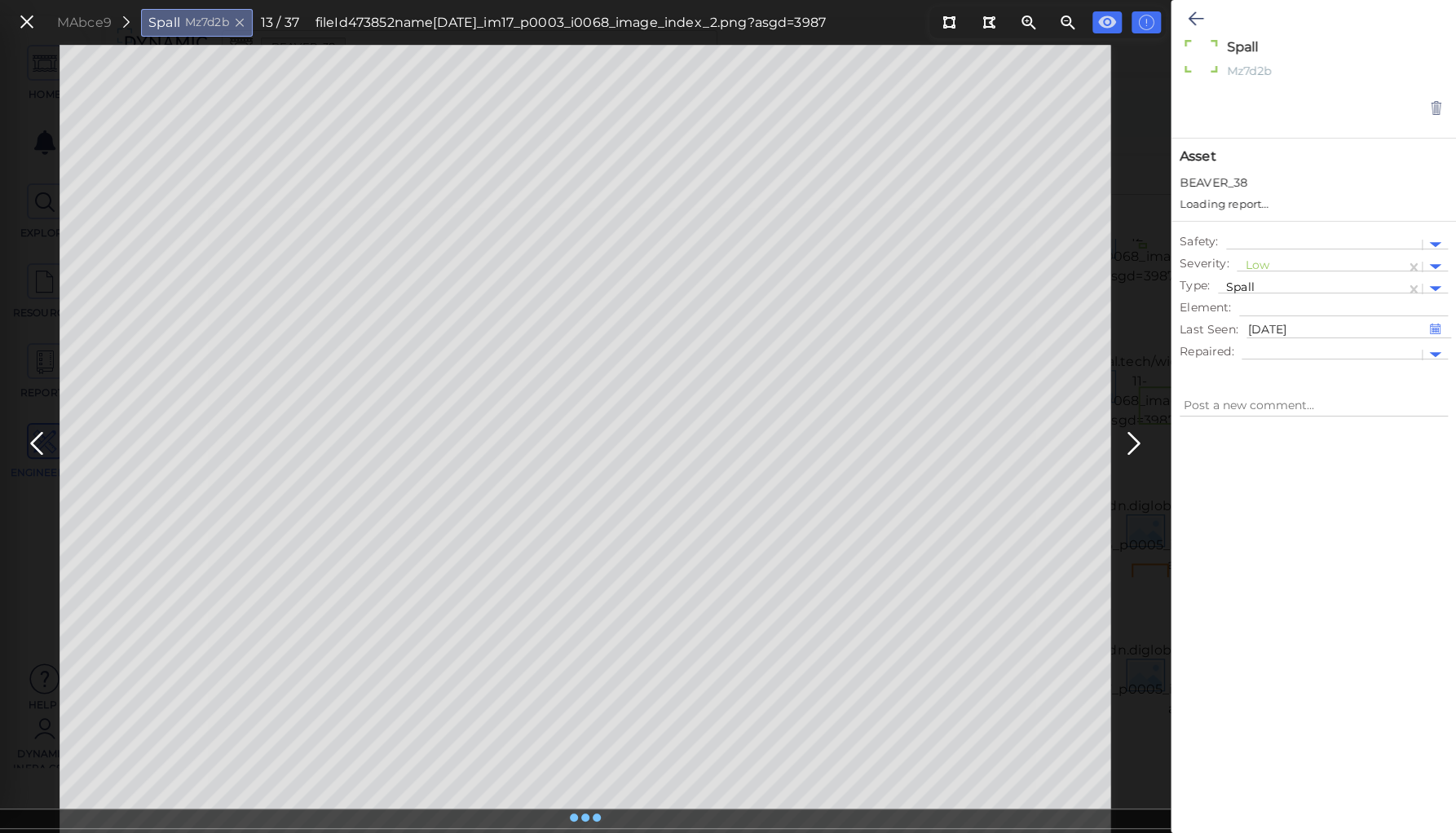
type textarea "x"
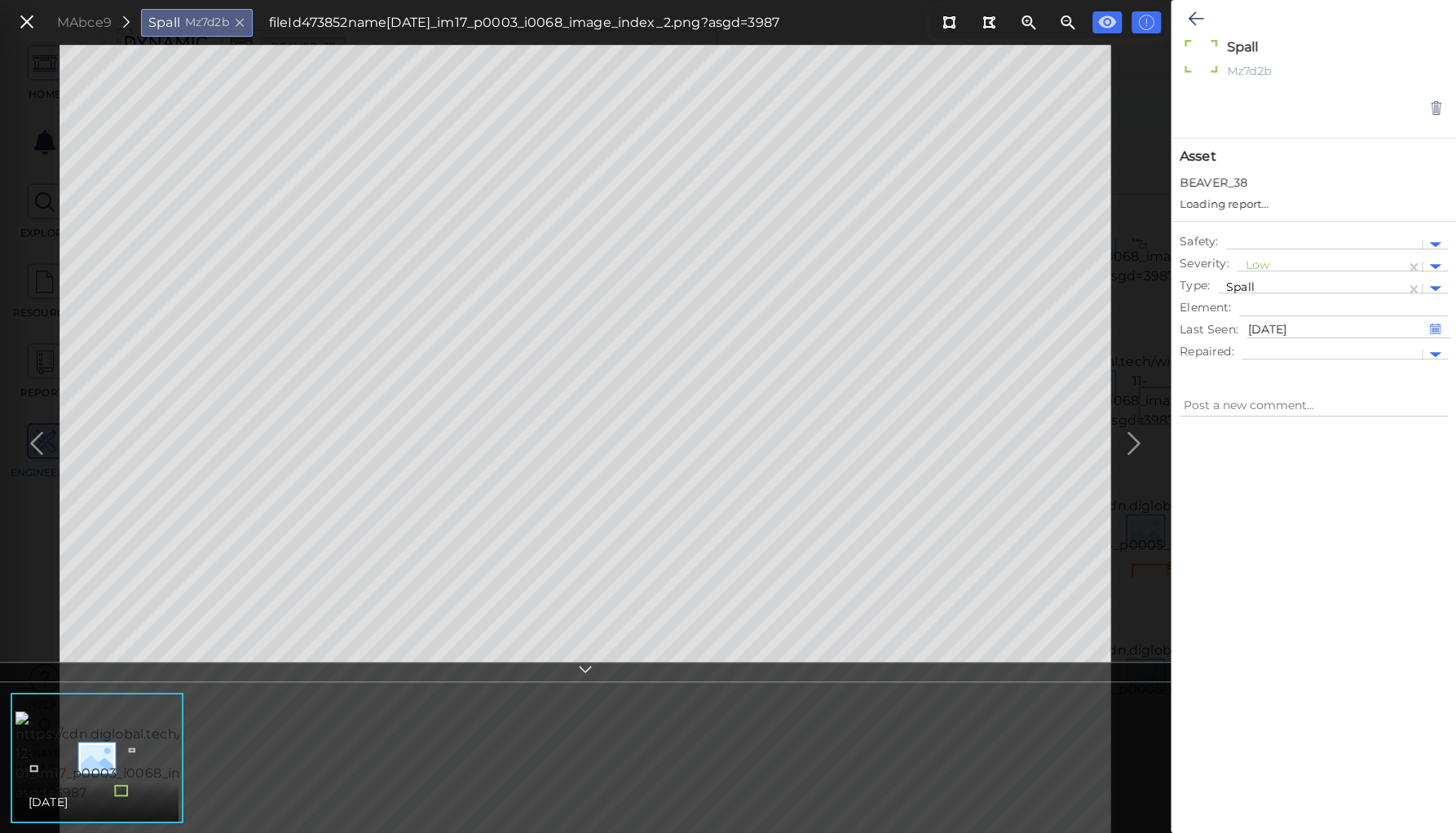
type textarea "x"
click at [1255, 250] on div at bounding box center [1321, 251] width 153 height 17
click at [1262, 326] on div "Moderate" at bounding box center [1282, 329] width 90 height 25
type textarea "x"
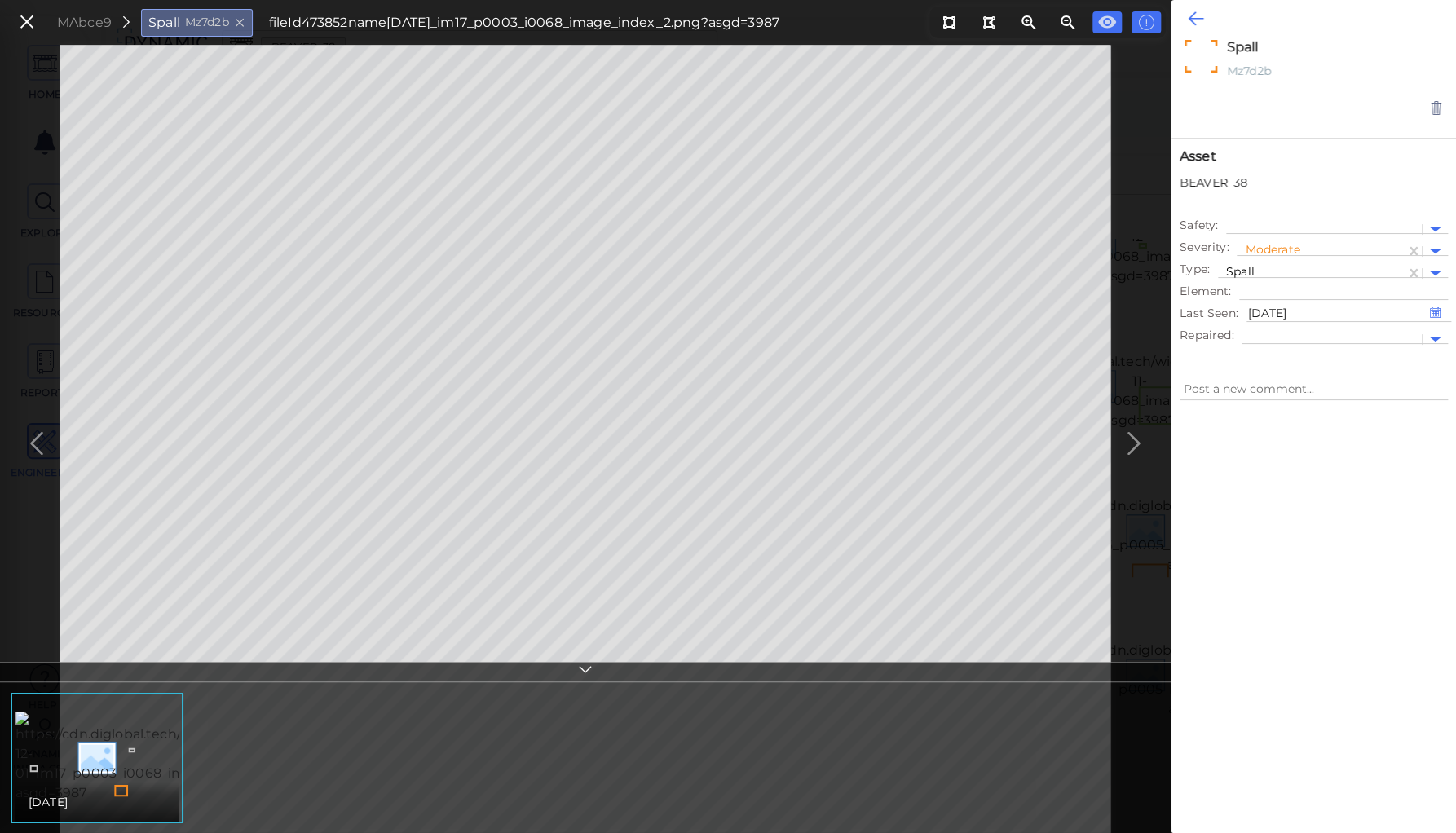
click at [1196, 17] on icon at bounding box center [1196, 19] width 16 height 20
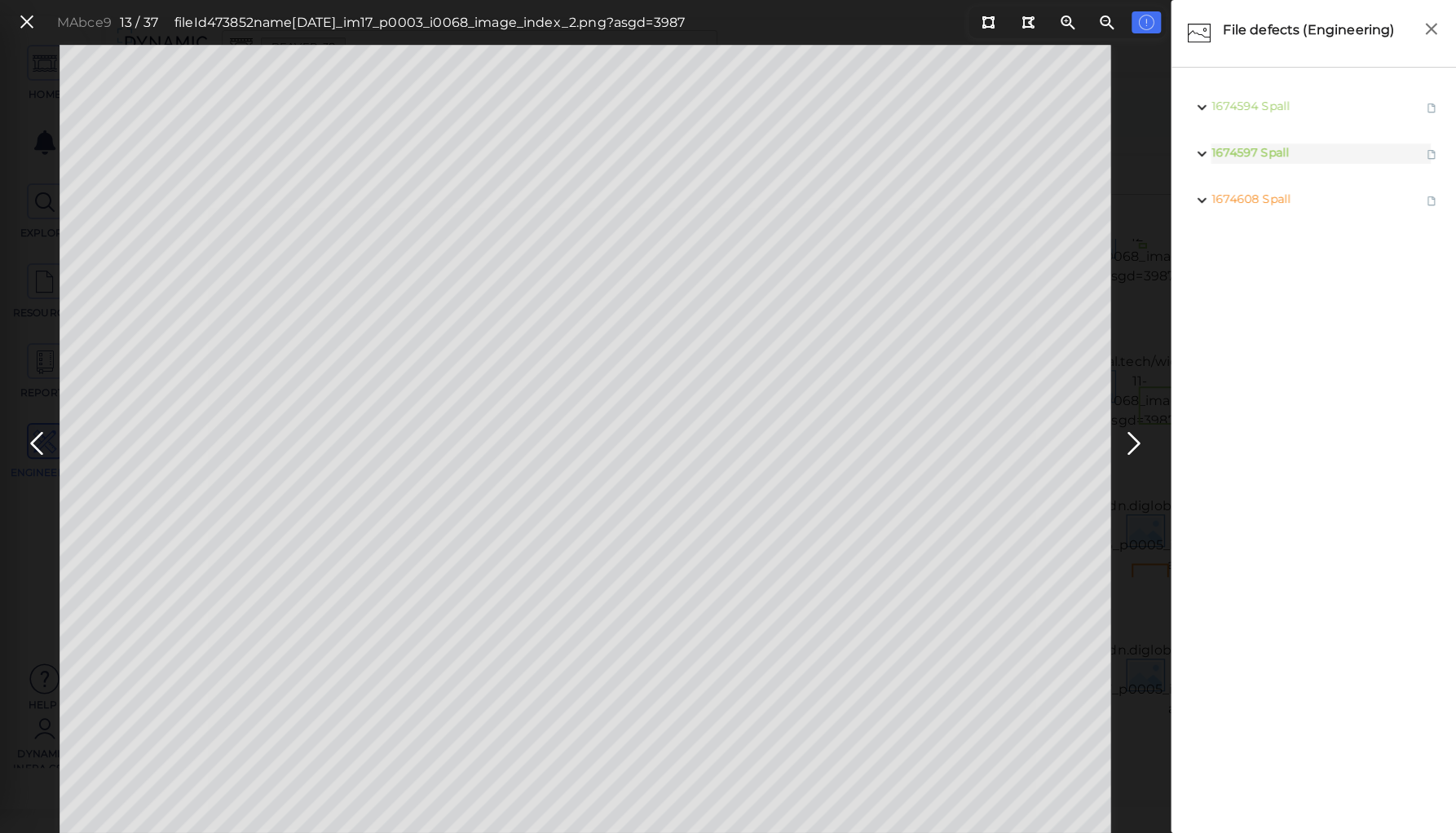
click at [195, 0] on body "This app is not optimized for mobile screens. Please access using a desktop or …" at bounding box center [728, 0] width 1456 height 0
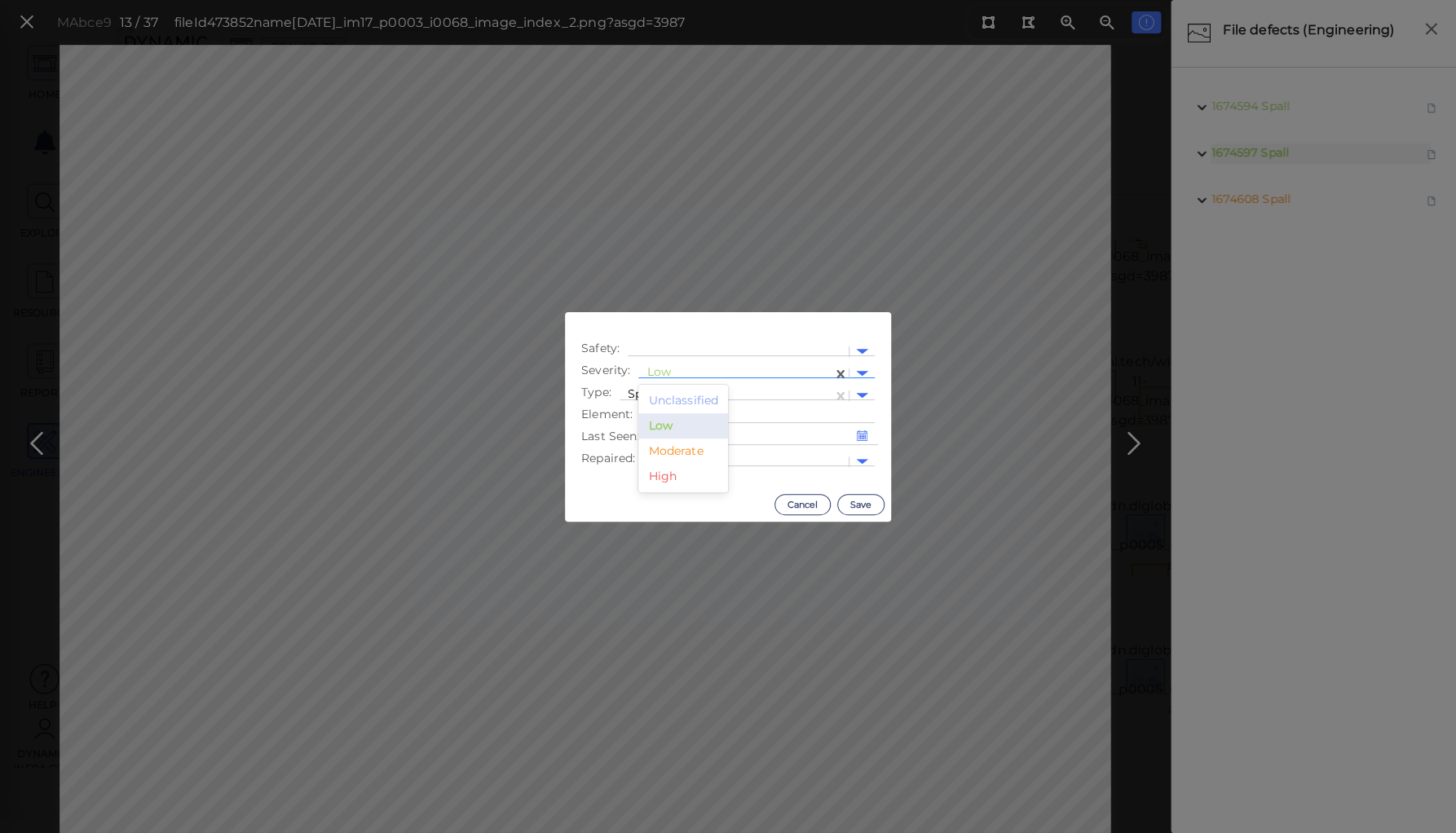
click at [751, 365] on div "Low" at bounding box center [735, 374] width 178 height 20
click at [666, 446] on div "Moderate" at bounding box center [684, 450] width 90 height 25
click at [862, 505] on button "Save" at bounding box center [860, 503] width 47 height 21
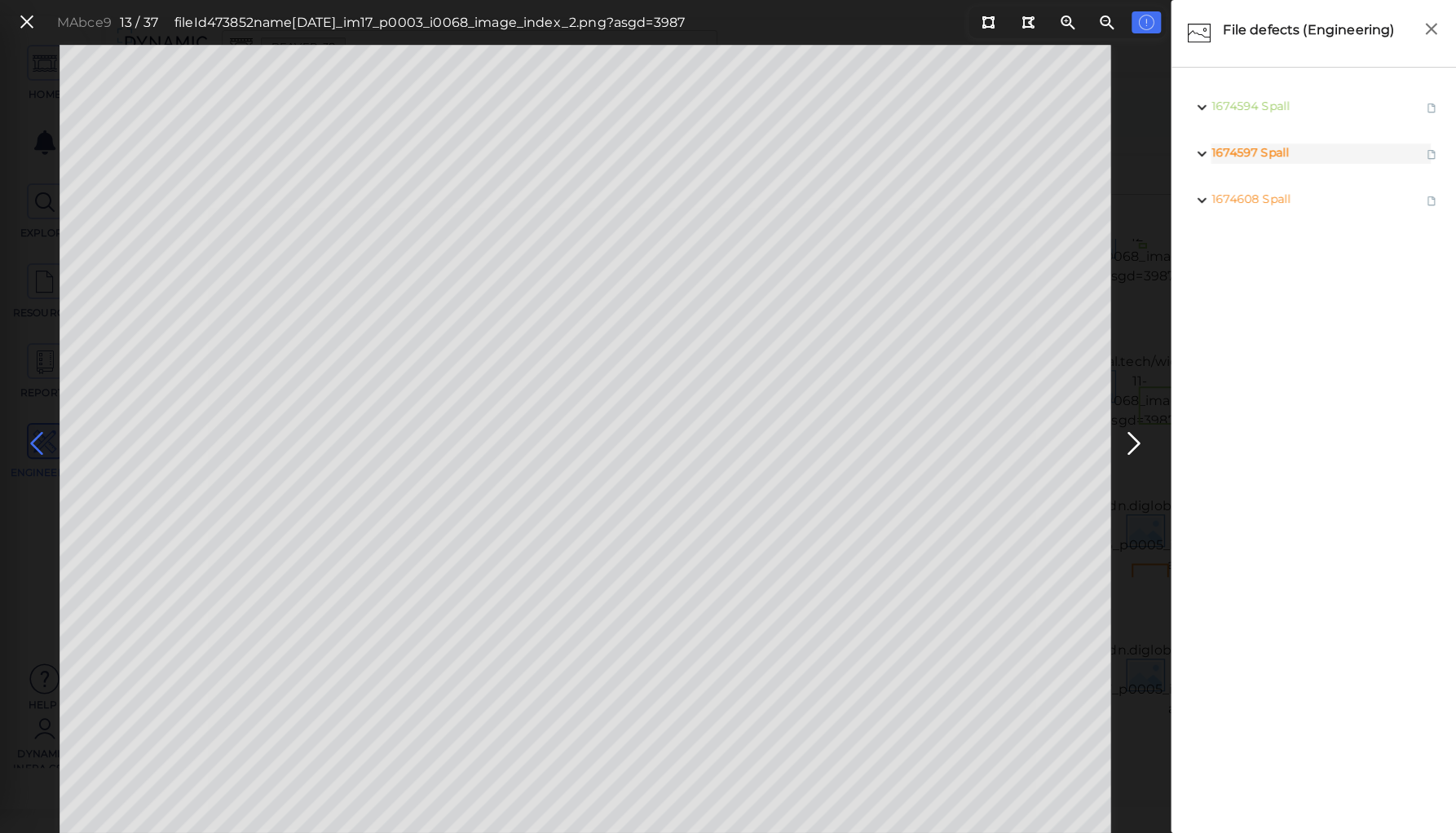
click at [39, 441] on icon at bounding box center [37, 443] width 26 height 32
click at [34, 439] on icon at bounding box center [37, 443] width 26 height 32
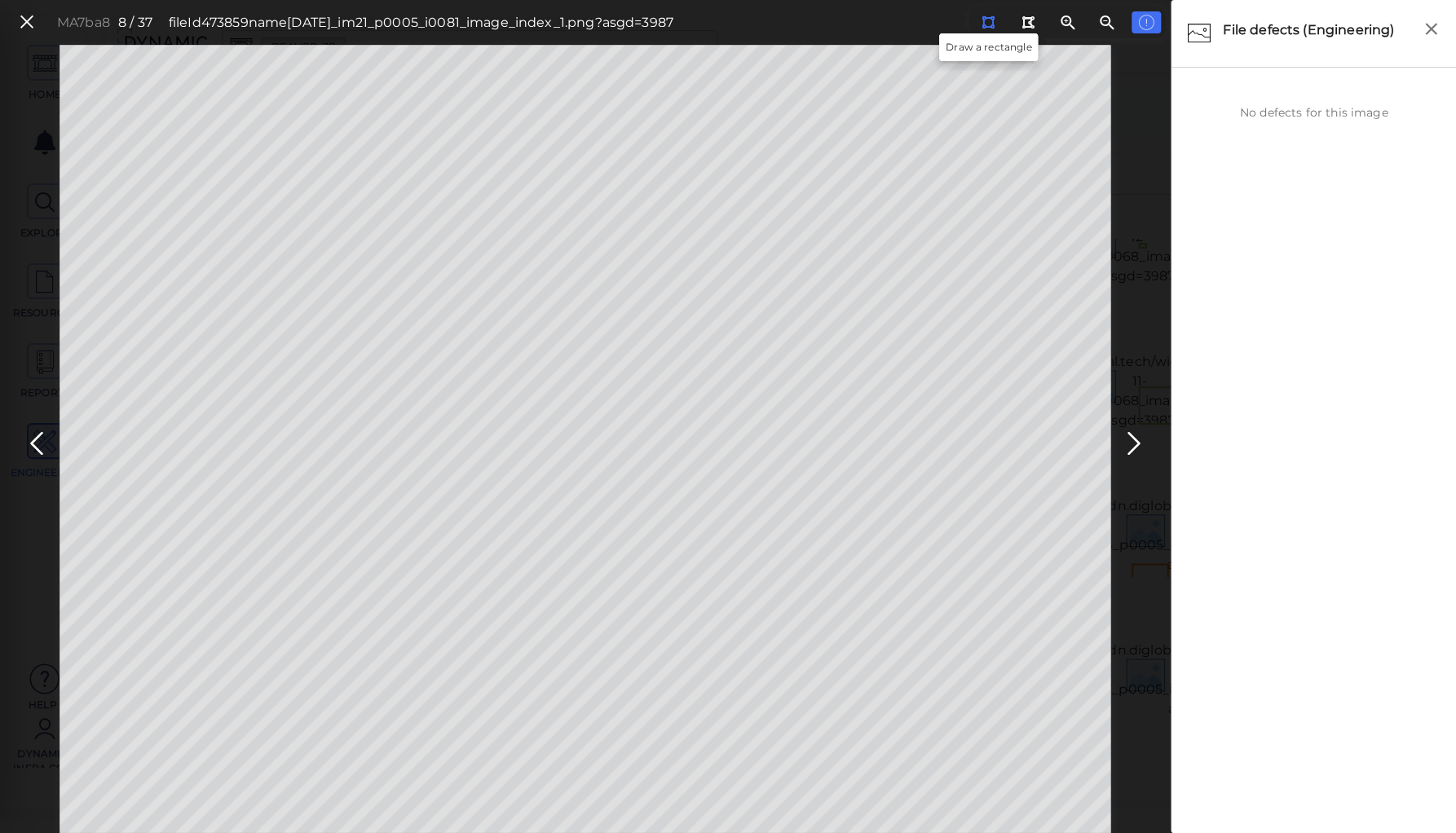
click at [988, 17] on icon at bounding box center [987, 22] width 13 height 12
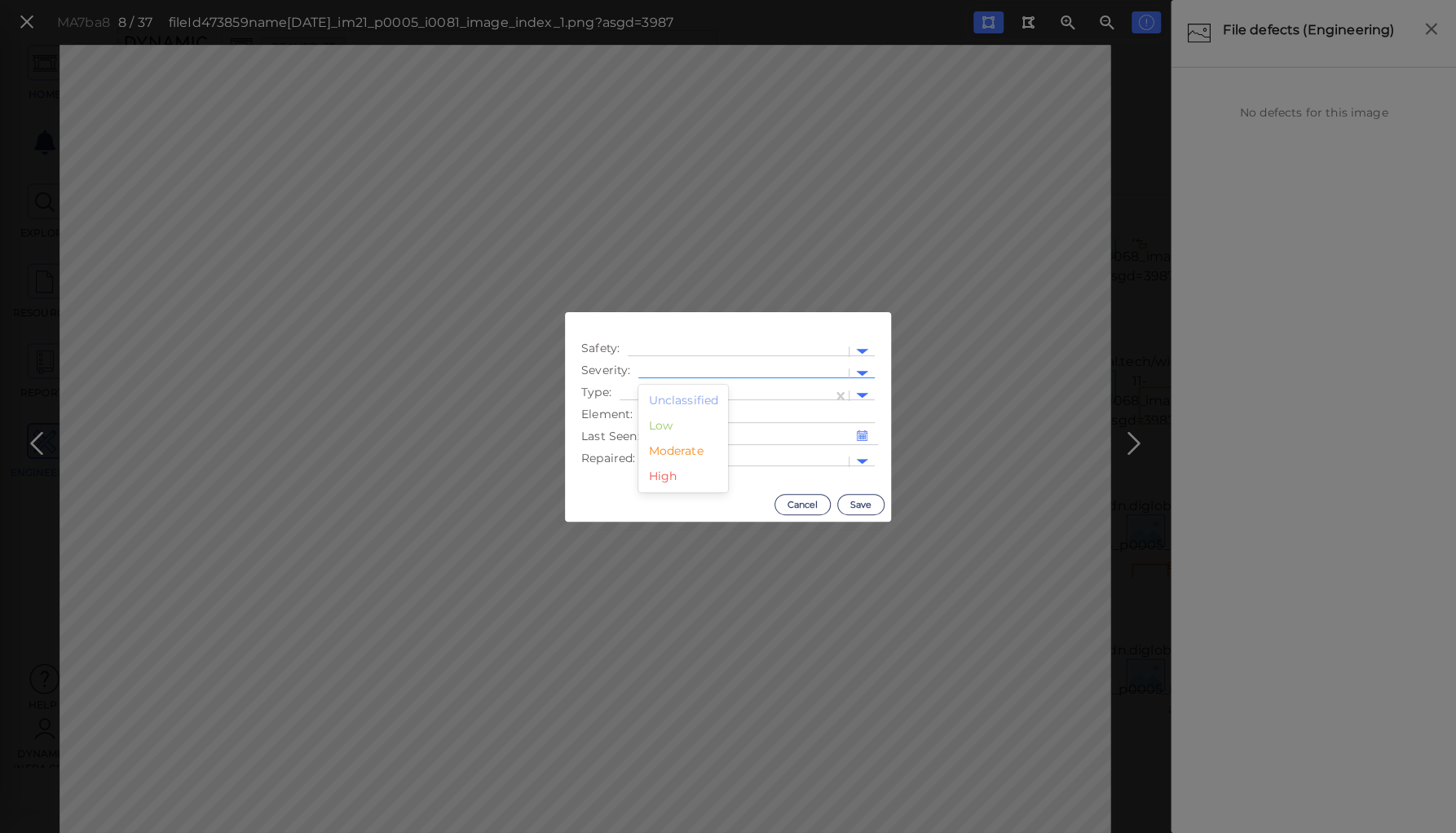
click at [677, 368] on div at bounding box center [743, 373] width 194 height 17
click at [679, 448] on div "Moderate" at bounding box center [684, 450] width 90 height 25
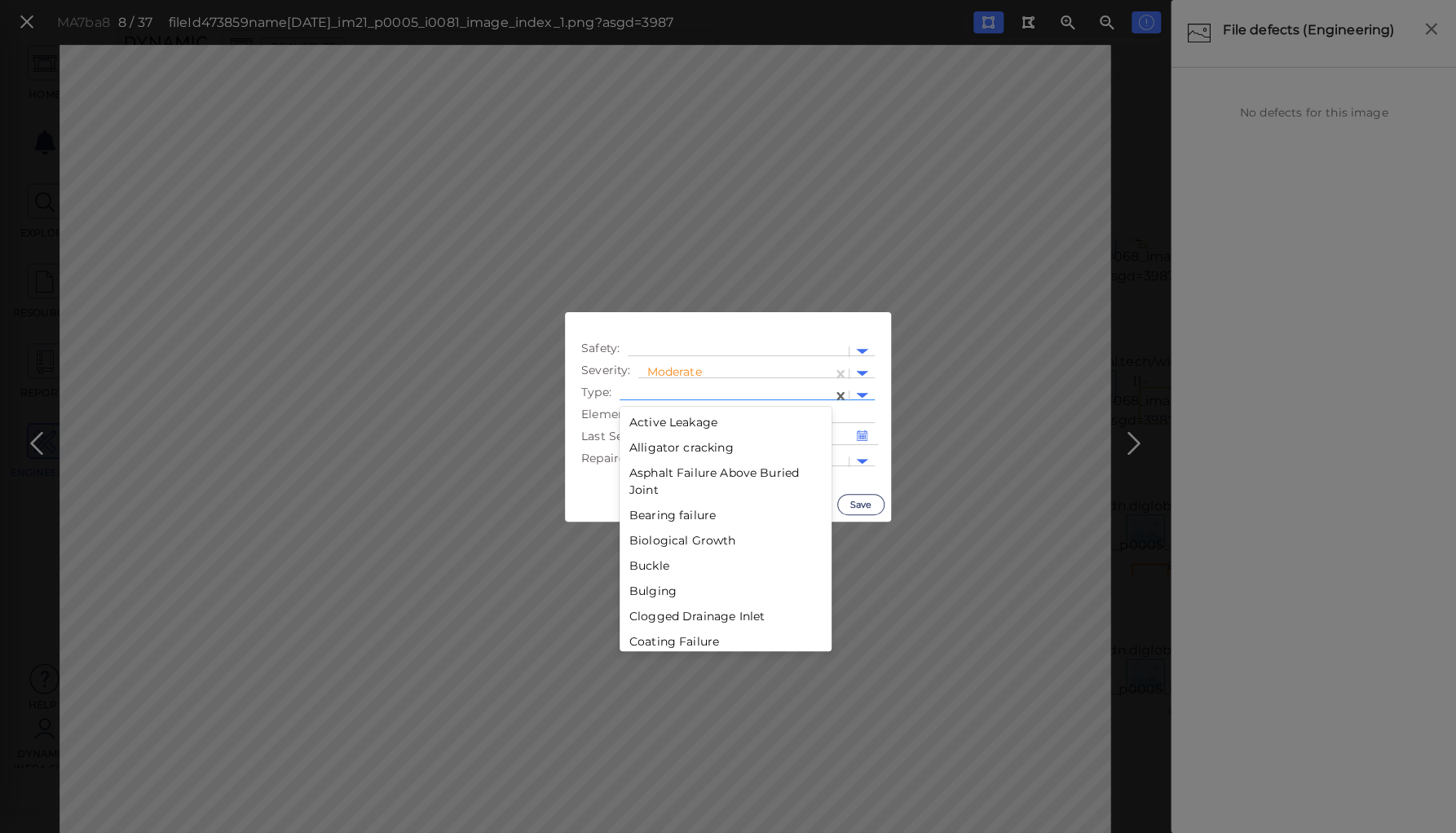
click at [680, 389] on div at bounding box center [726, 396] width 197 height 17
click at [682, 474] on div "Deterioration" at bounding box center [726, 475] width 212 height 25
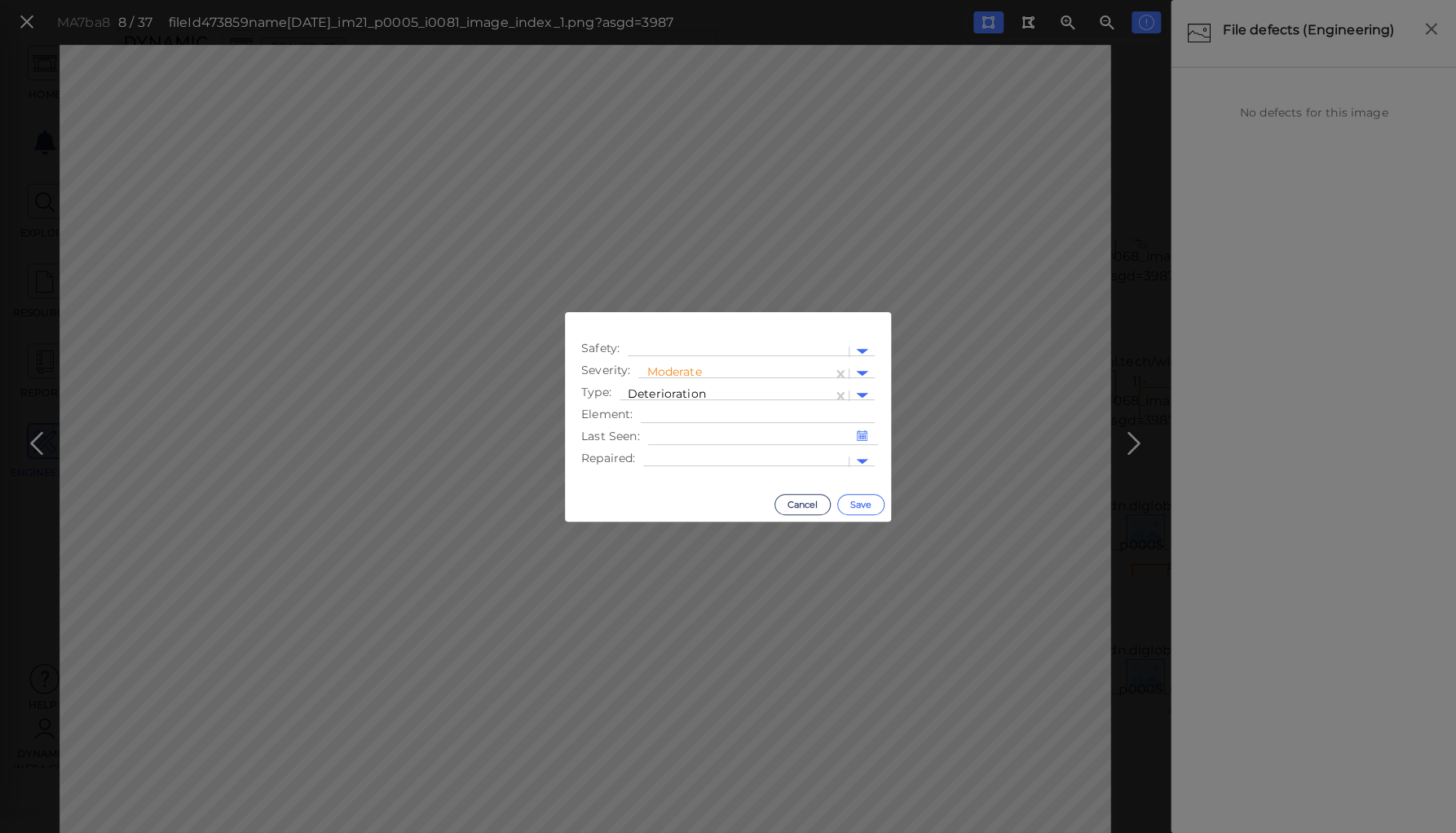
click at [865, 500] on button "Save" at bounding box center [860, 503] width 47 height 21
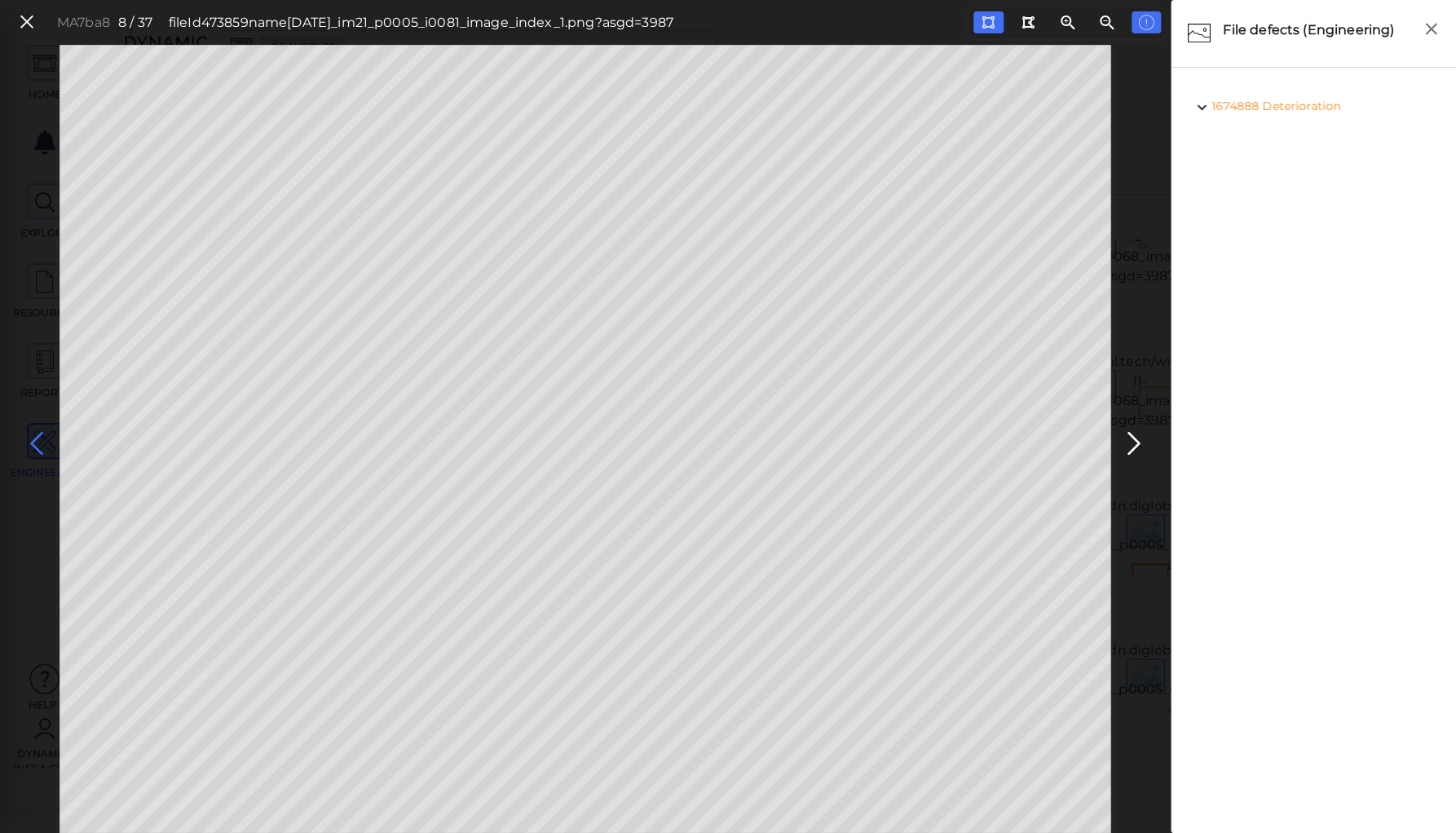
click at [41, 440] on icon at bounding box center [37, 443] width 26 height 32
click at [33, 440] on icon at bounding box center [37, 443] width 26 height 32
click at [55, 357] on div "MA7fe8 4 / 37 fileId 473856 name 2023-11-16_im12_p0003_i0056_image_index_2.png?…" at bounding box center [586, 438] width 1171 height 788
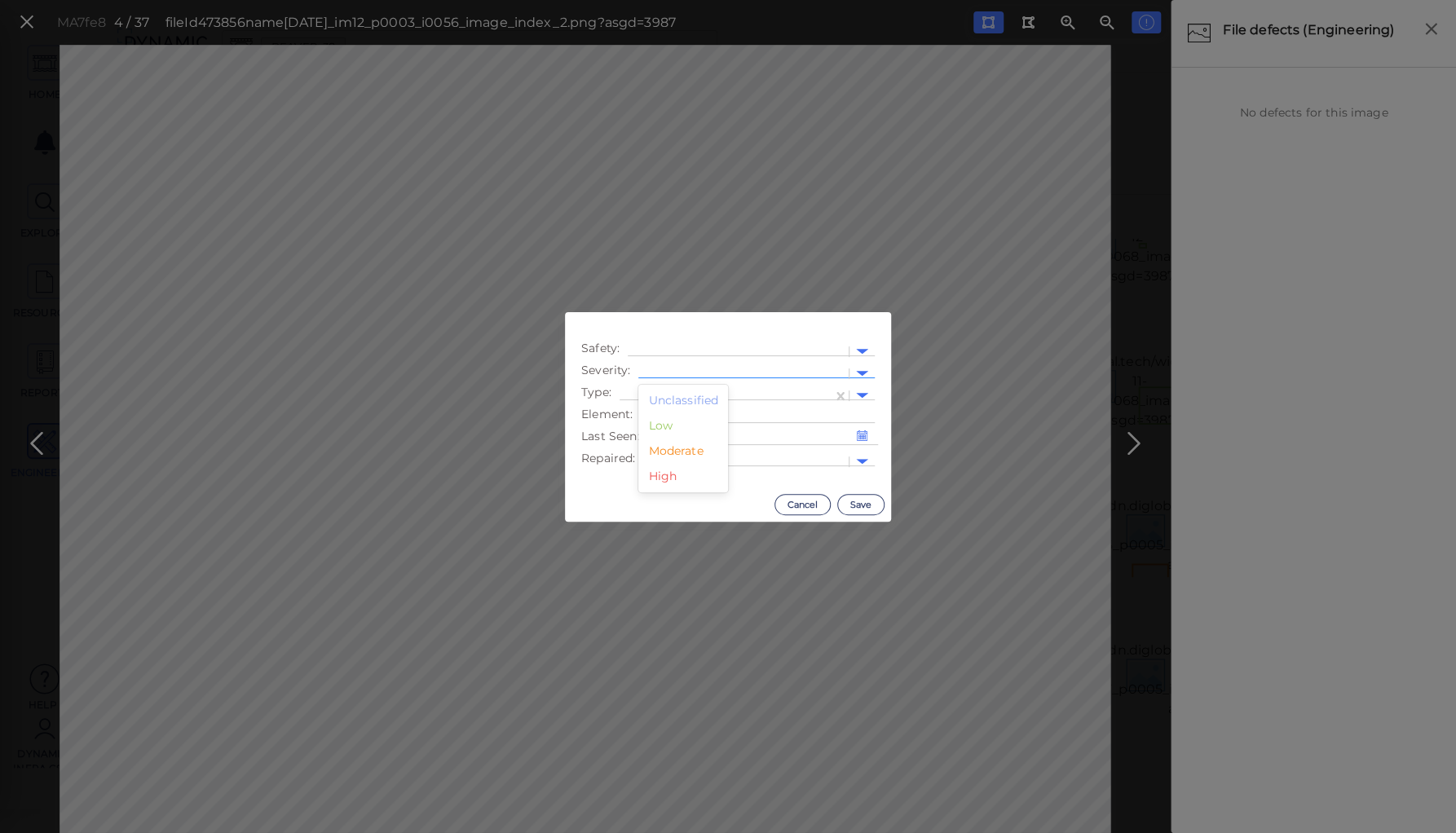
click at [701, 365] on div at bounding box center [743, 374] width 210 height 24
click at [682, 449] on div "Moderate" at bounding box center [684, 450] width 90 height 25
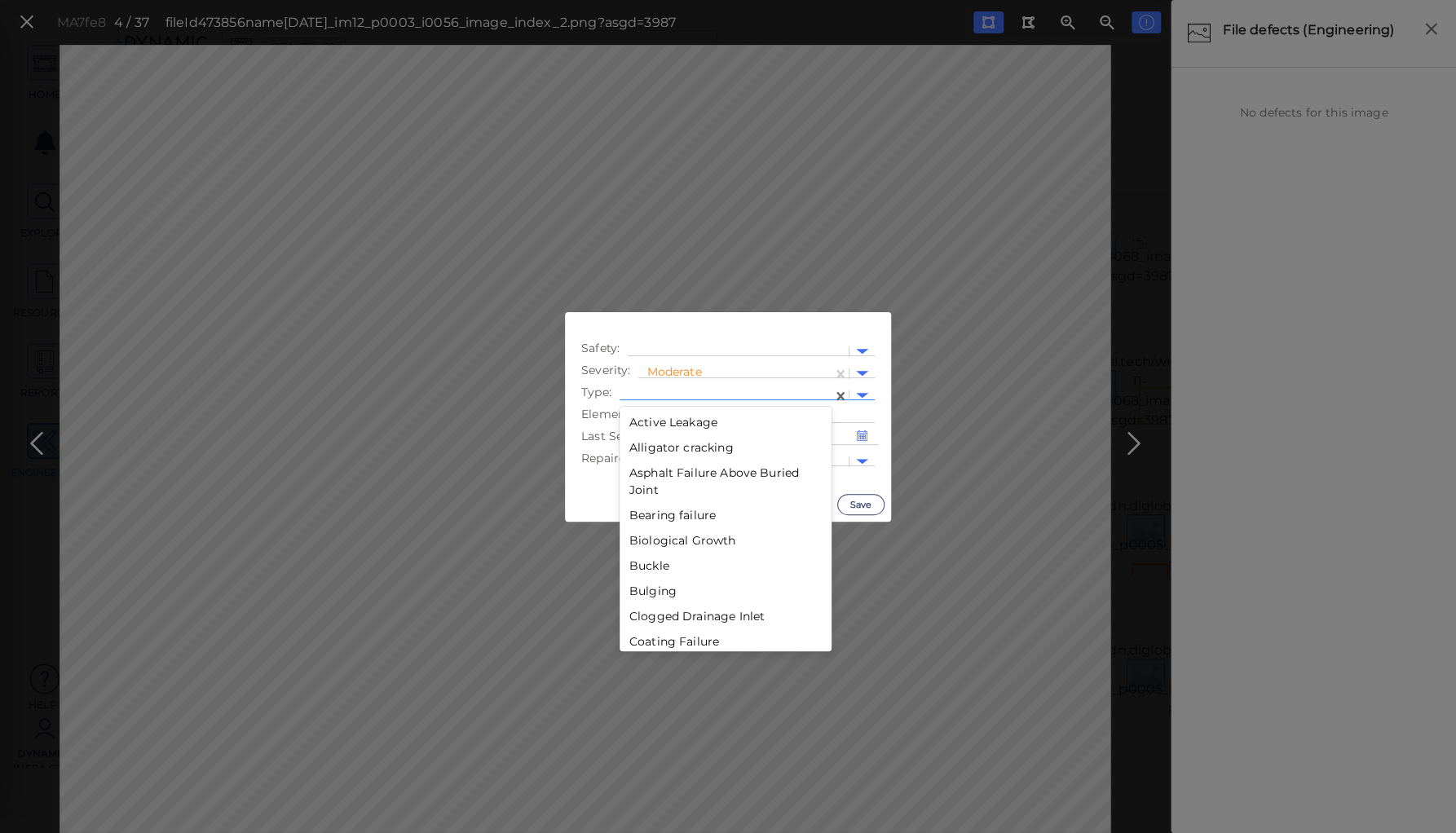
click at [693, 390] on div at bounding box center [726, 396] width 197 height 17
click at [673, 541] on div "Lack of safety rail" at bounding box center [726, 541] width 212 height 25
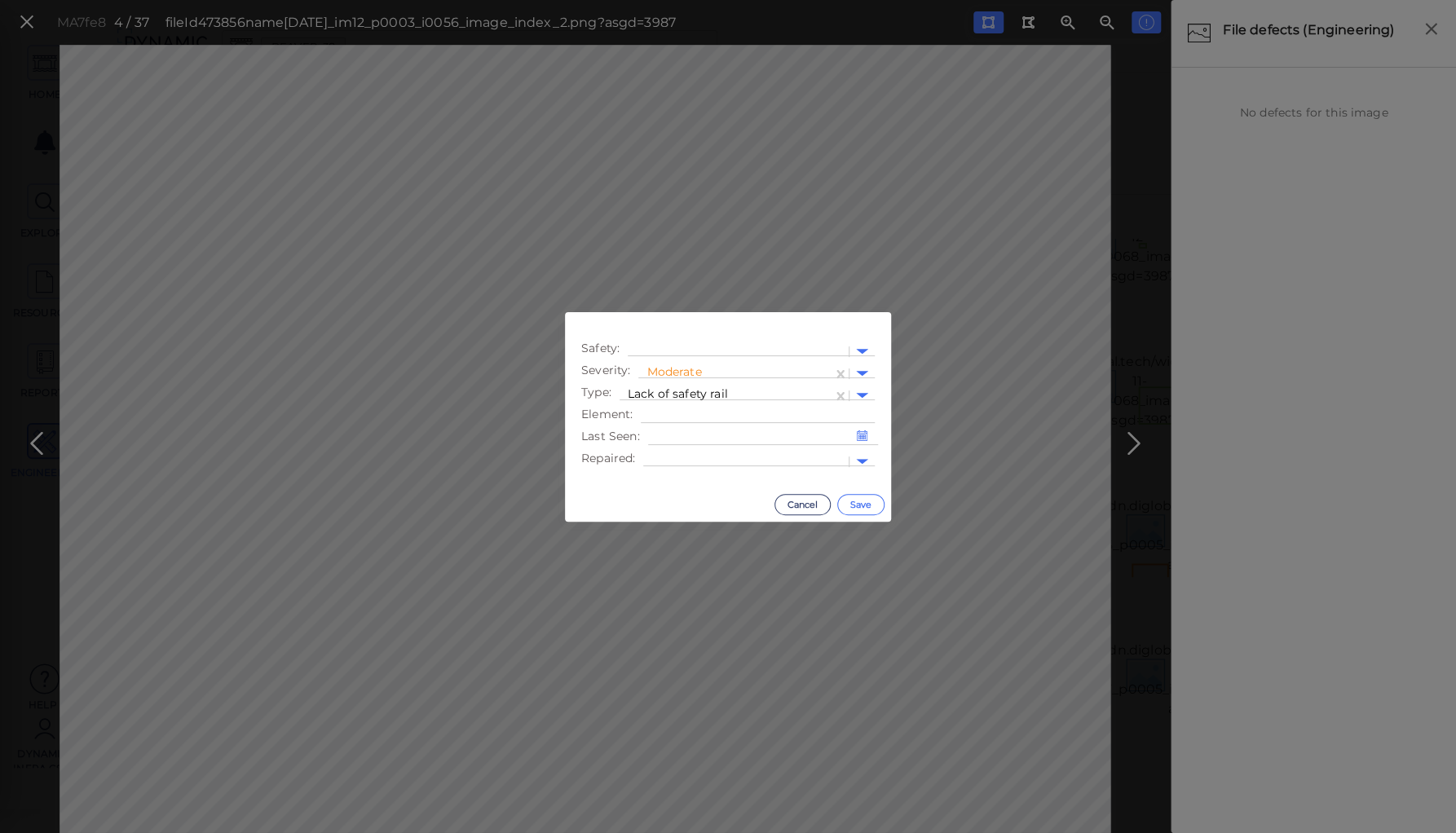
click at [859, 505] on button "Save" at bounding box center [860, 503] width 47 height 21
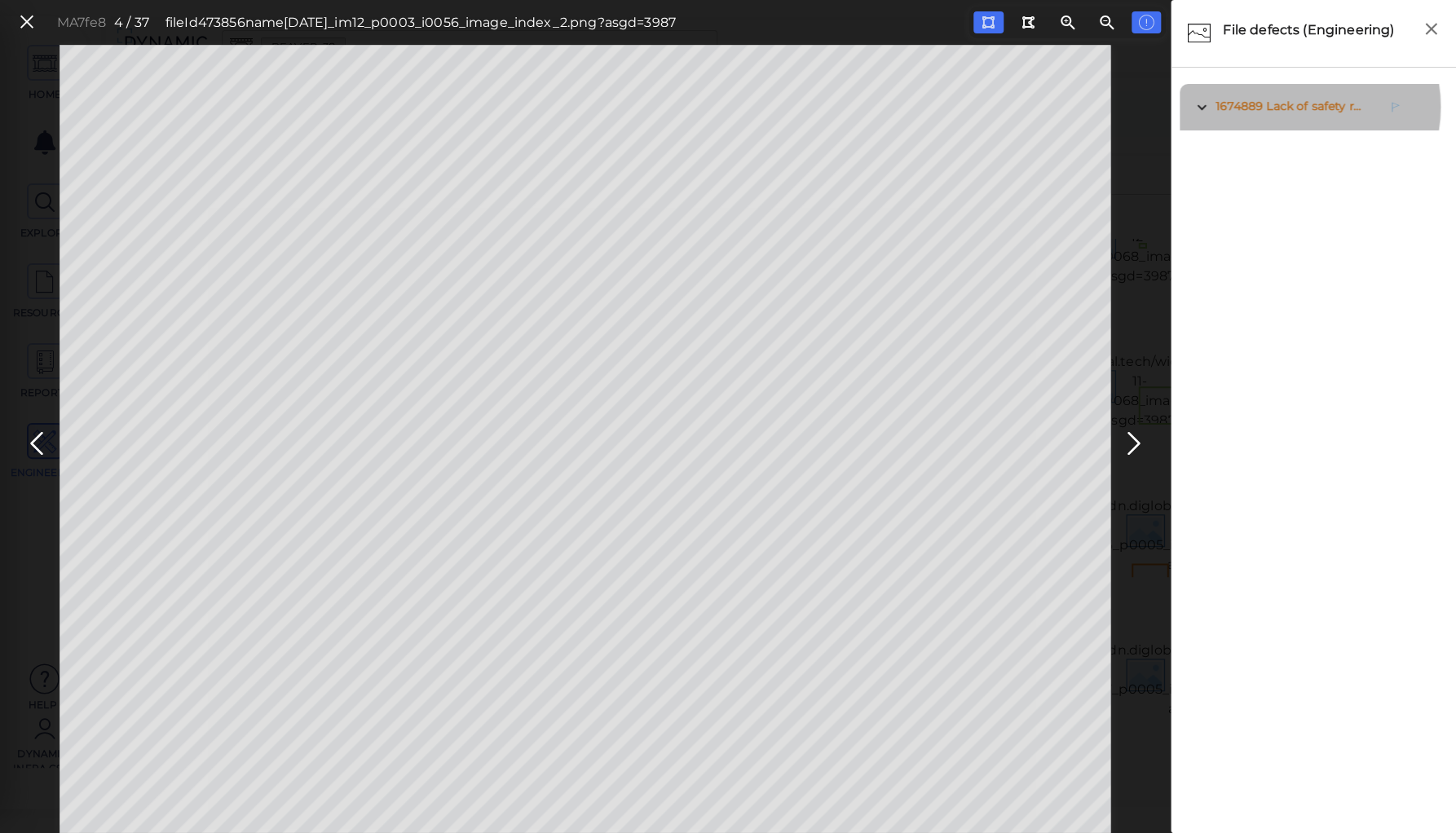
click at [1299, 107] on span "Lack of safety rail" at bounding box center [1316, 106] width 100 height 15
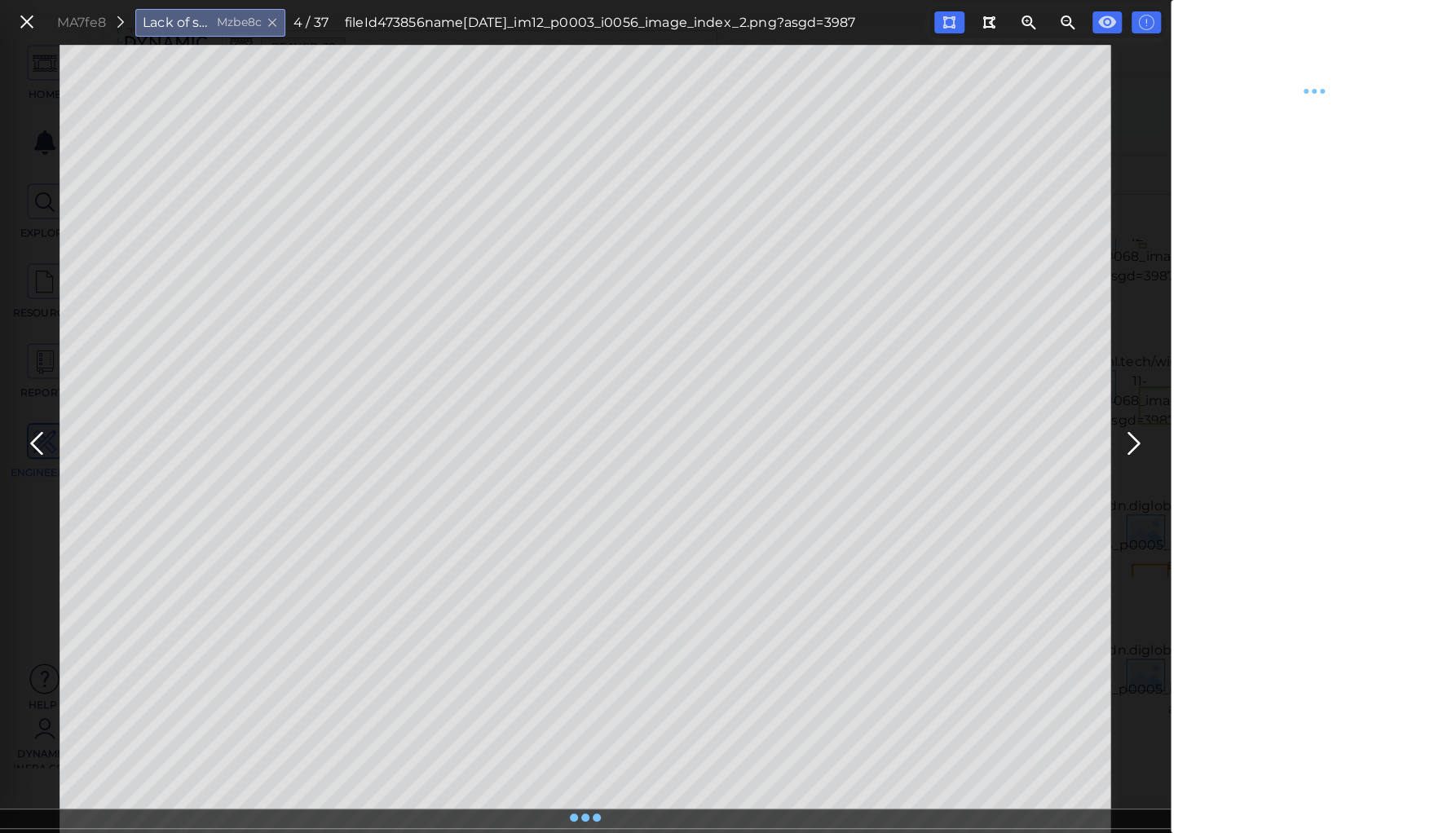
type textarea "x"
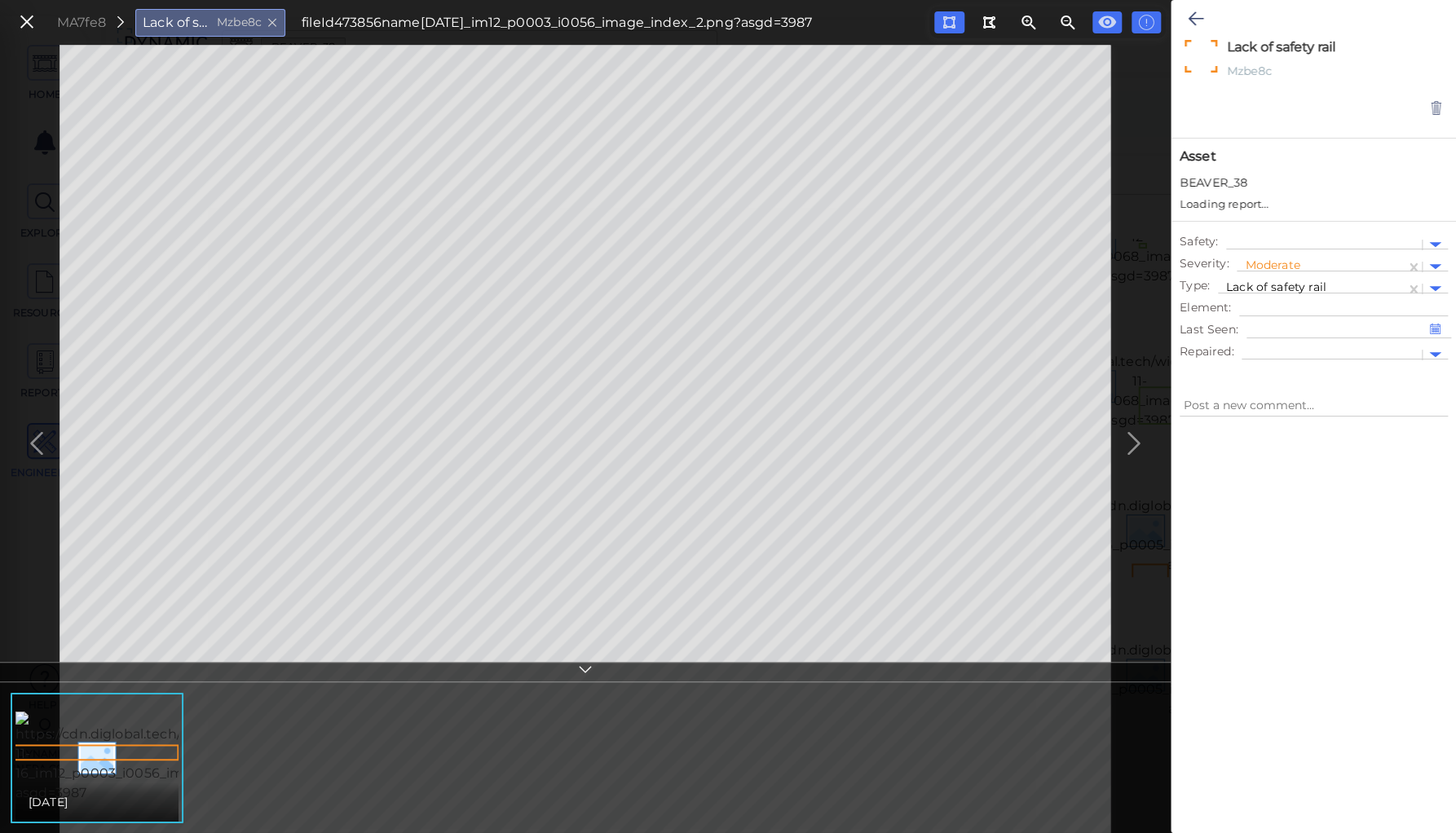
type textarea "x"
click at [1266, 224] on div at bounding box center [1323, 229] width 179 height 17
click at [1188, 16] on icon at bounding box center [1196, 19] width 16 height 20
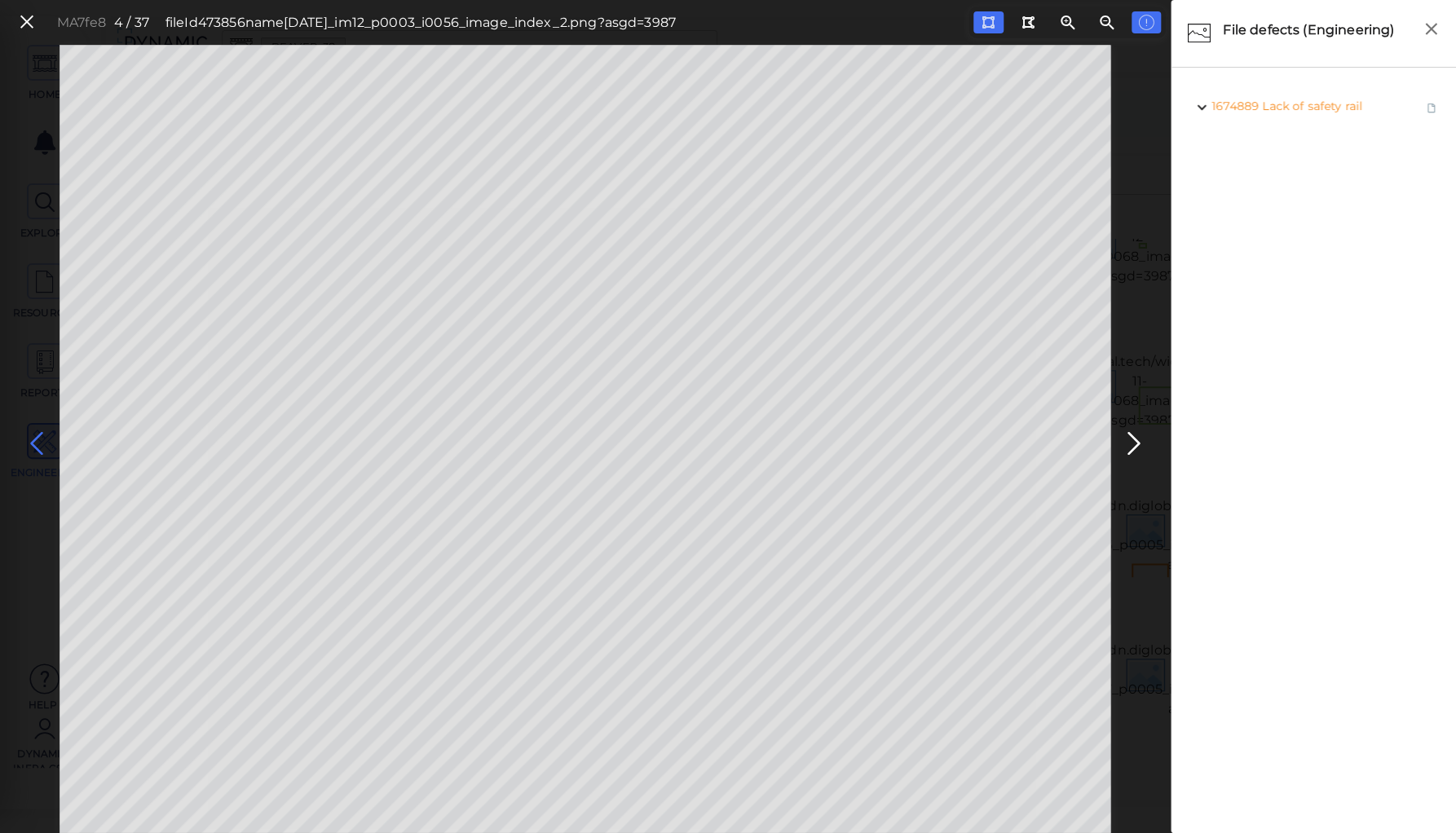
click at [40, 434] on icon at bounding box center [37, 443] width 26 height 32
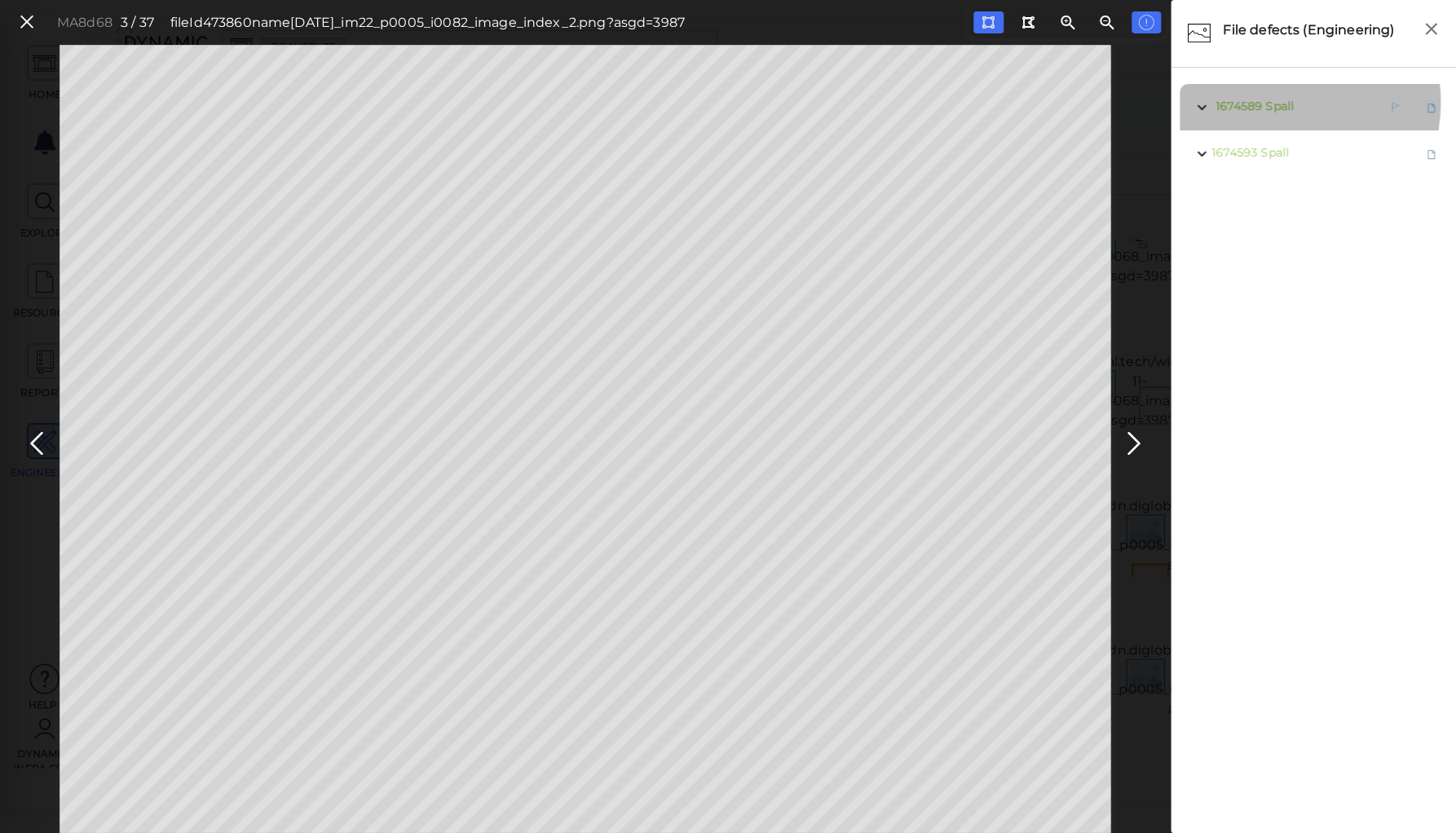
click at [1275, 103] on span "Spall" at bounding box center [1279, 106] width 29 height 15
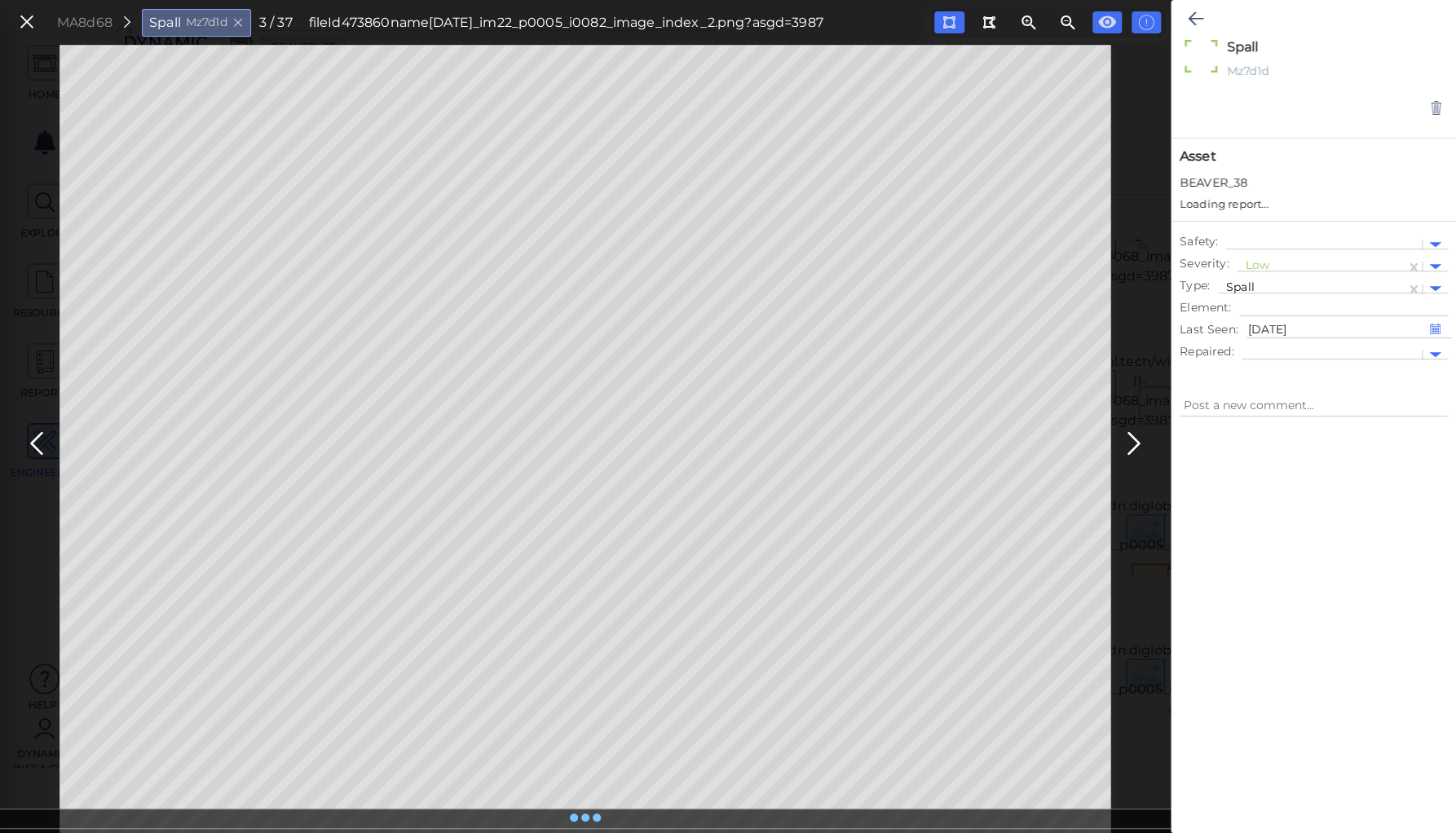
type textarea "x"
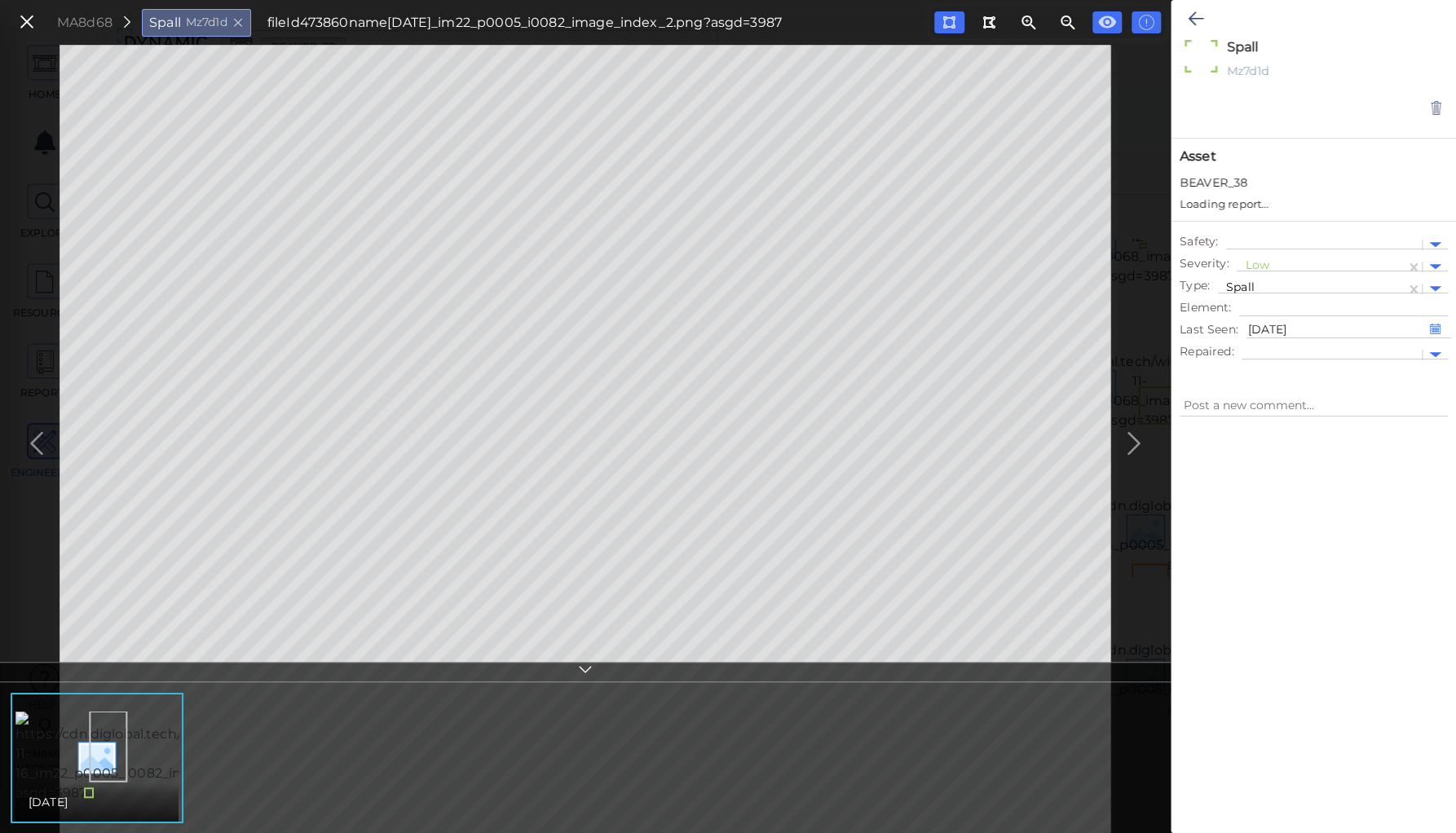
type textarea "x"
click at [1249, 248] on div at bounding box center [1321, 251] width 153 height 17
click at [1259, 330] on div "Moderate" at bounding box center [1282, 329] width 90 height 25
type textarea "x"
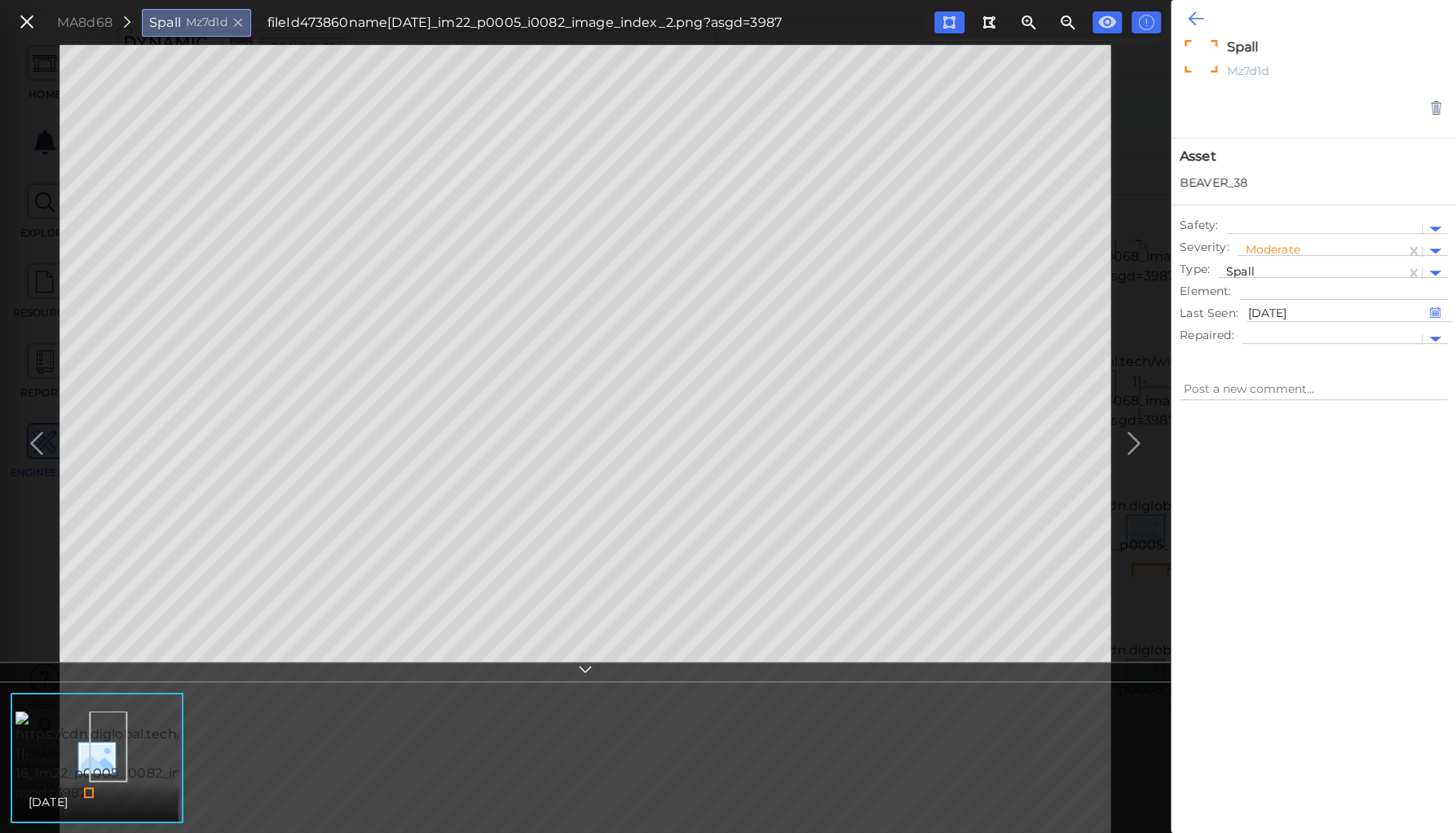
click at [1188, 16] on icon at bounding box center [1196, 19] width 16 height 20
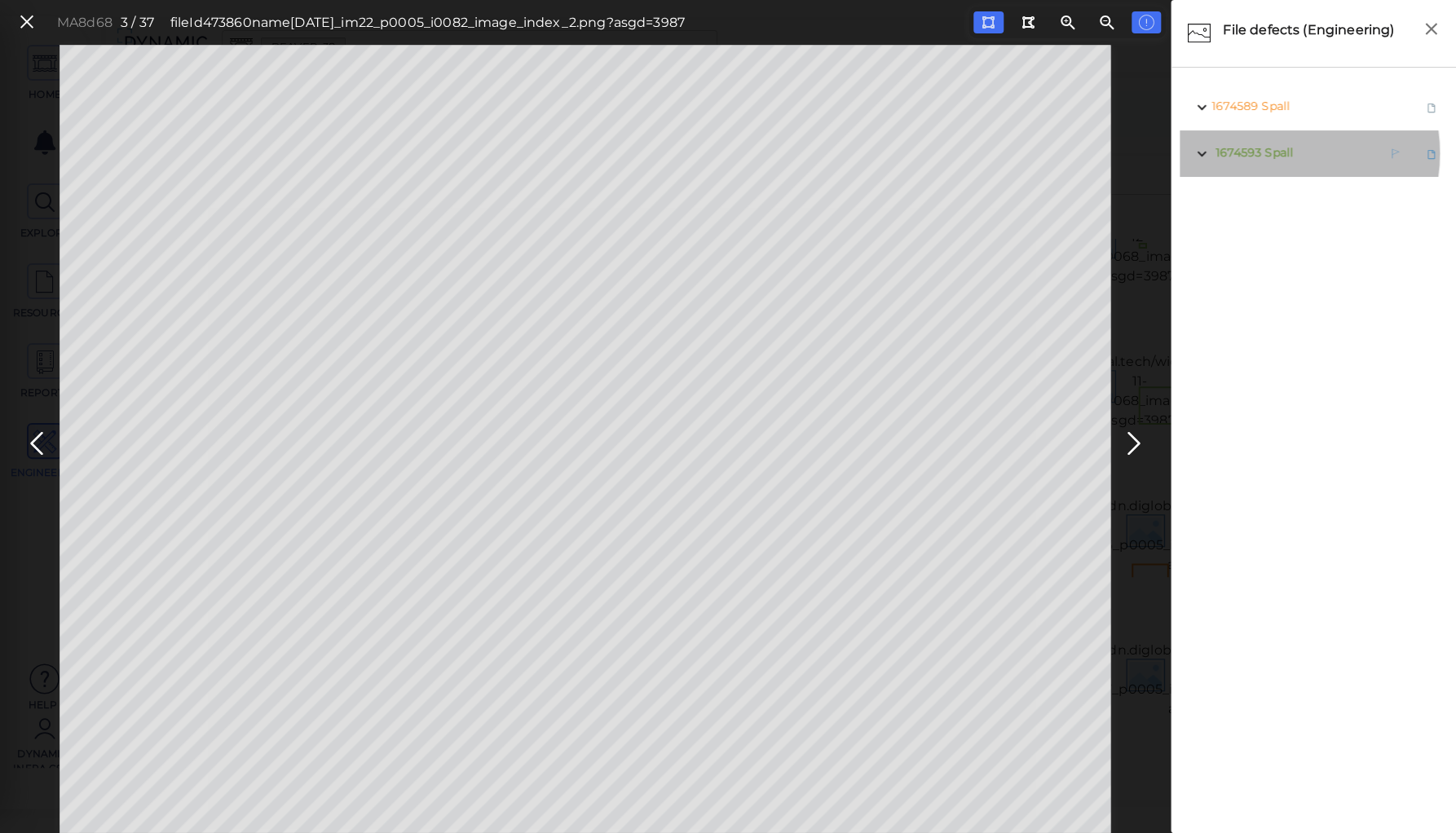
click at [1272, 153] on span "Spall" at bounding box center [1278, 152] width 29 height 15
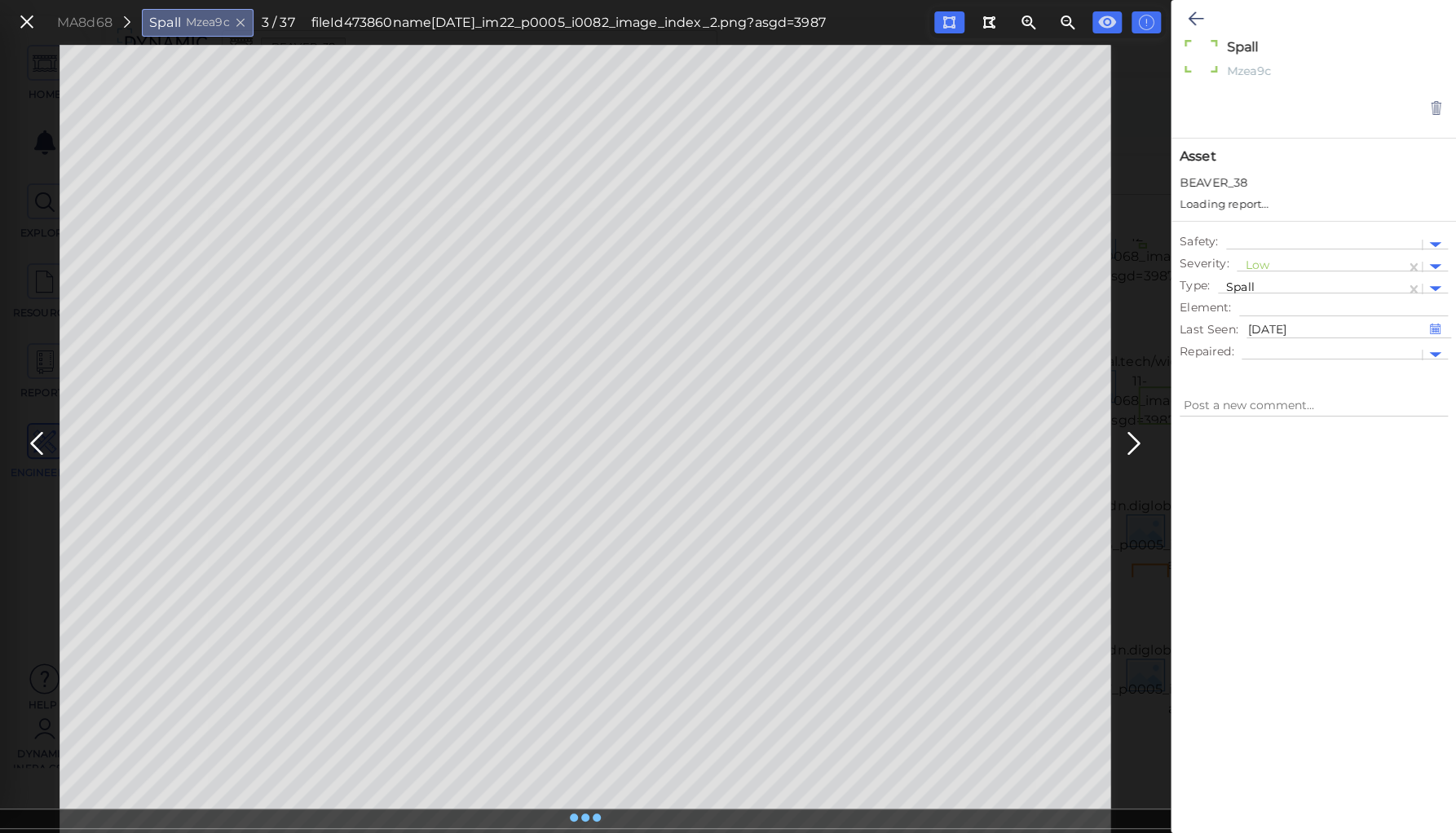
type textarea "x"
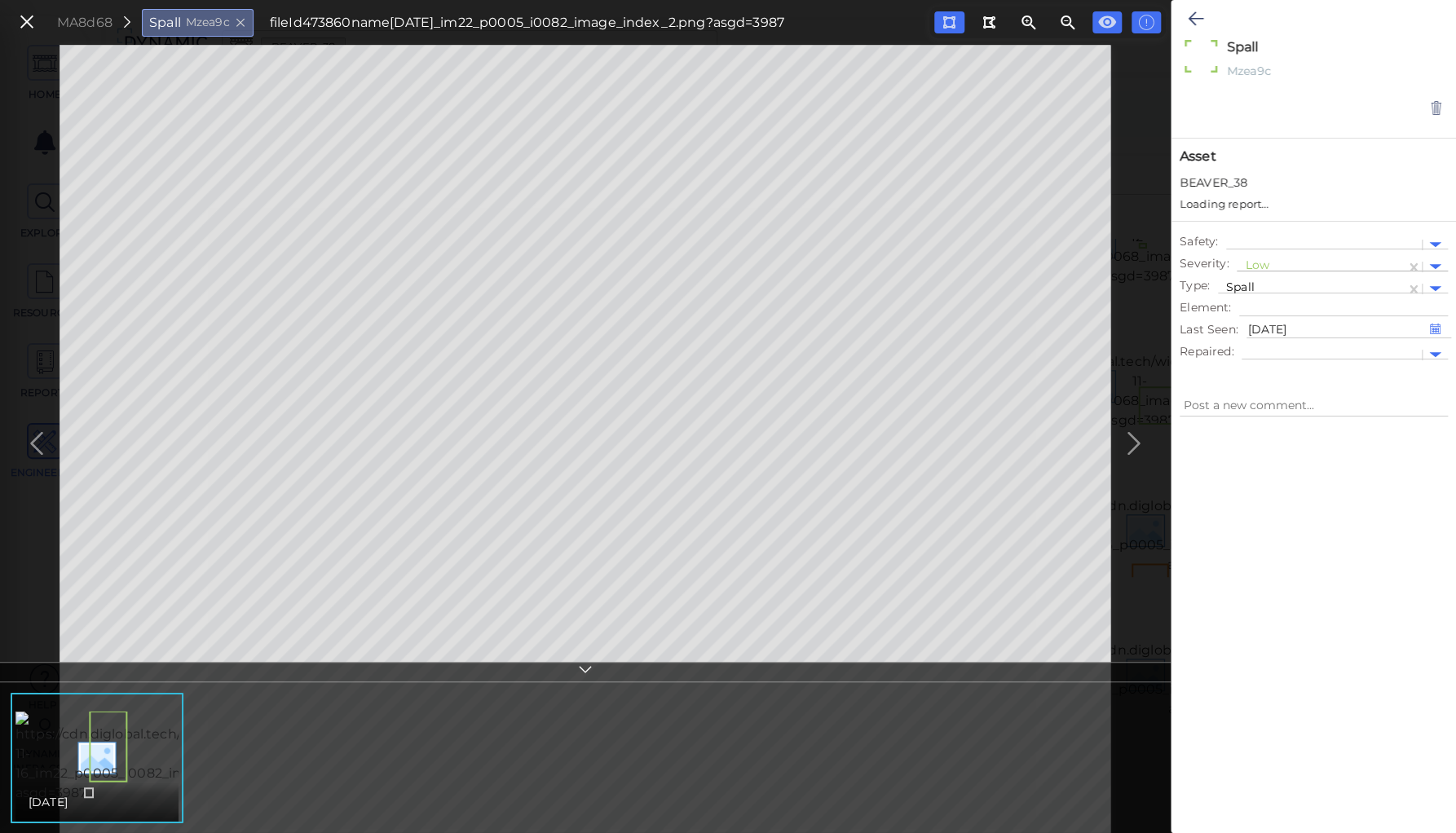
type textarea "x"
click at [1259, 243] on div at bounding box center [1321, 251] width 153 height 17
click at [1262, 327] on div "Moderate" at bounding box center [1282, 329] width 90 height 25
type textarea "x"
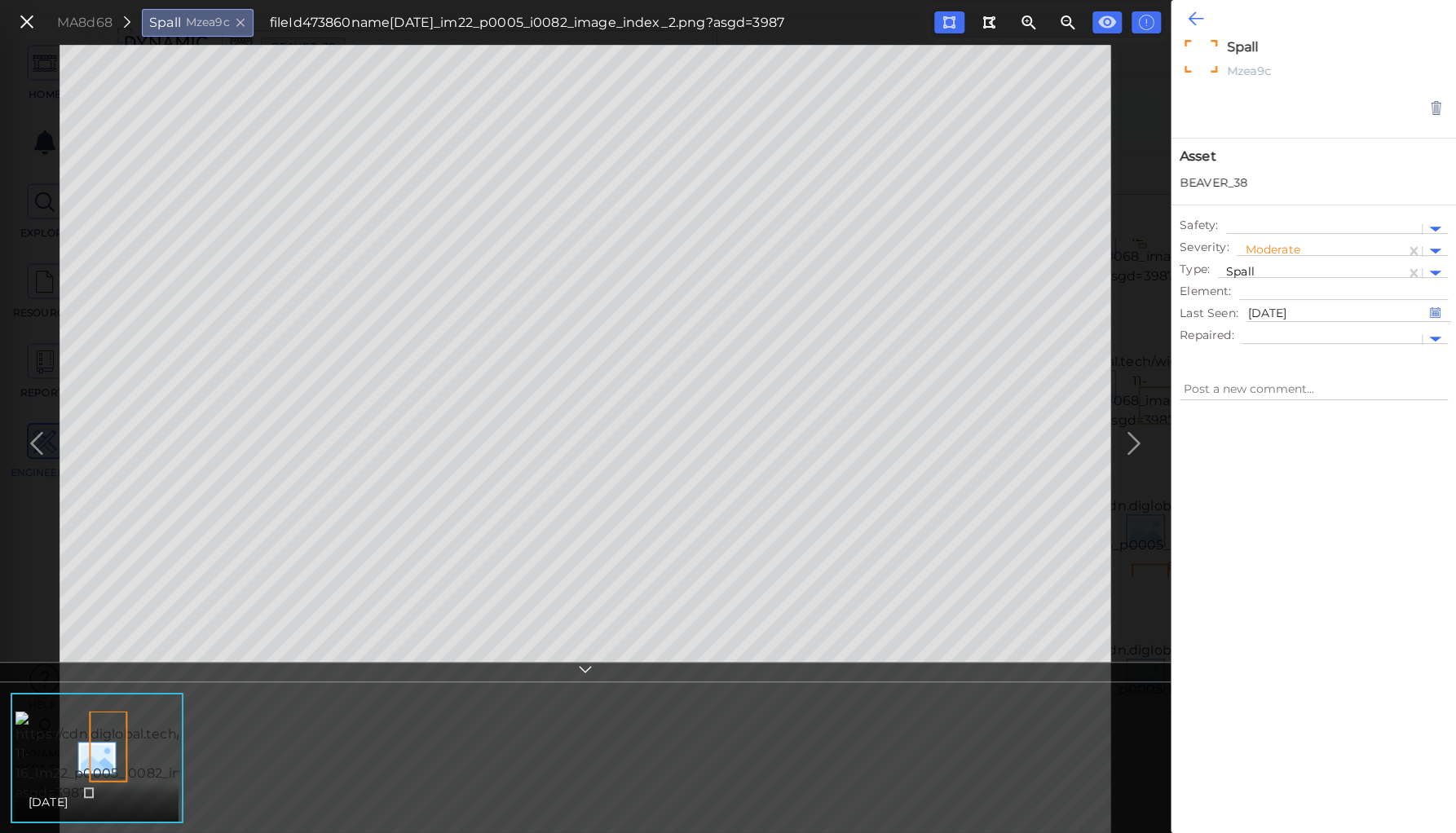
click at [1197, 19] on icon at bounding box center [1196, 19] width 16 height 20
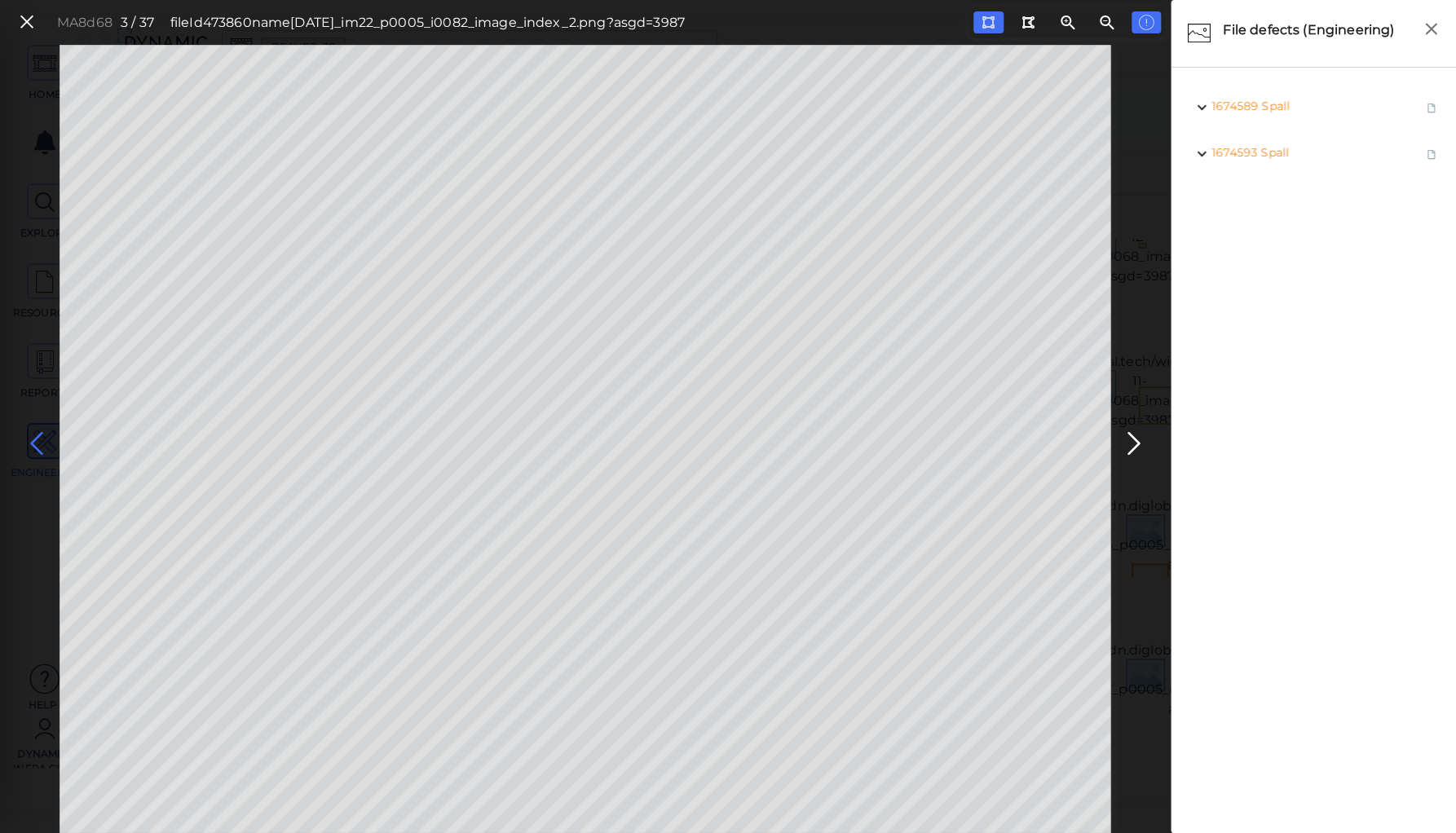
click at [33, 443] on icon at bounding box center [37, 443] width 26 height 32
click at [33, 440] on icon at bounding box center [37, 443] width 26 height 32
click at [24, 22] on icon at bounding box center [27, 22] width 18 height 22
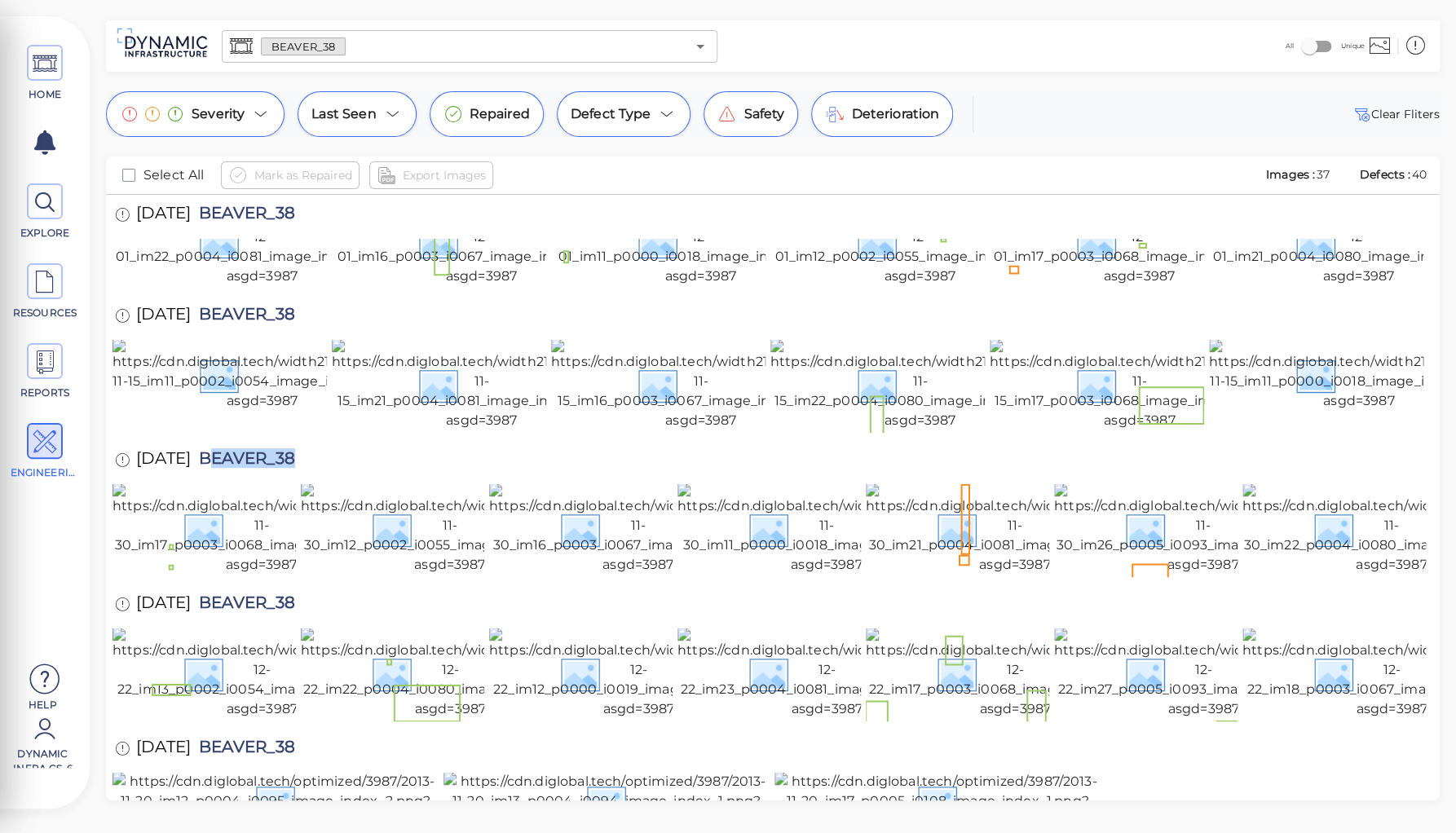
drag, startPoint x: 250, startPoint y: 212, endPoint x: 343, endPoint y: 212, distance: 93.0
click at [330, 438] on div "11/30/2017 BEAVER_38" at bounding box center [222, 460] width 218 height 45
drag, startPoint x: 224, startPoint y: 209, endPoint x: 336, endPoint y: 206, distance: 112.0
click at [330, 438] on div "11/30/2017 BEAVER_38" at bounding box center [222, 460] width 218 height 45
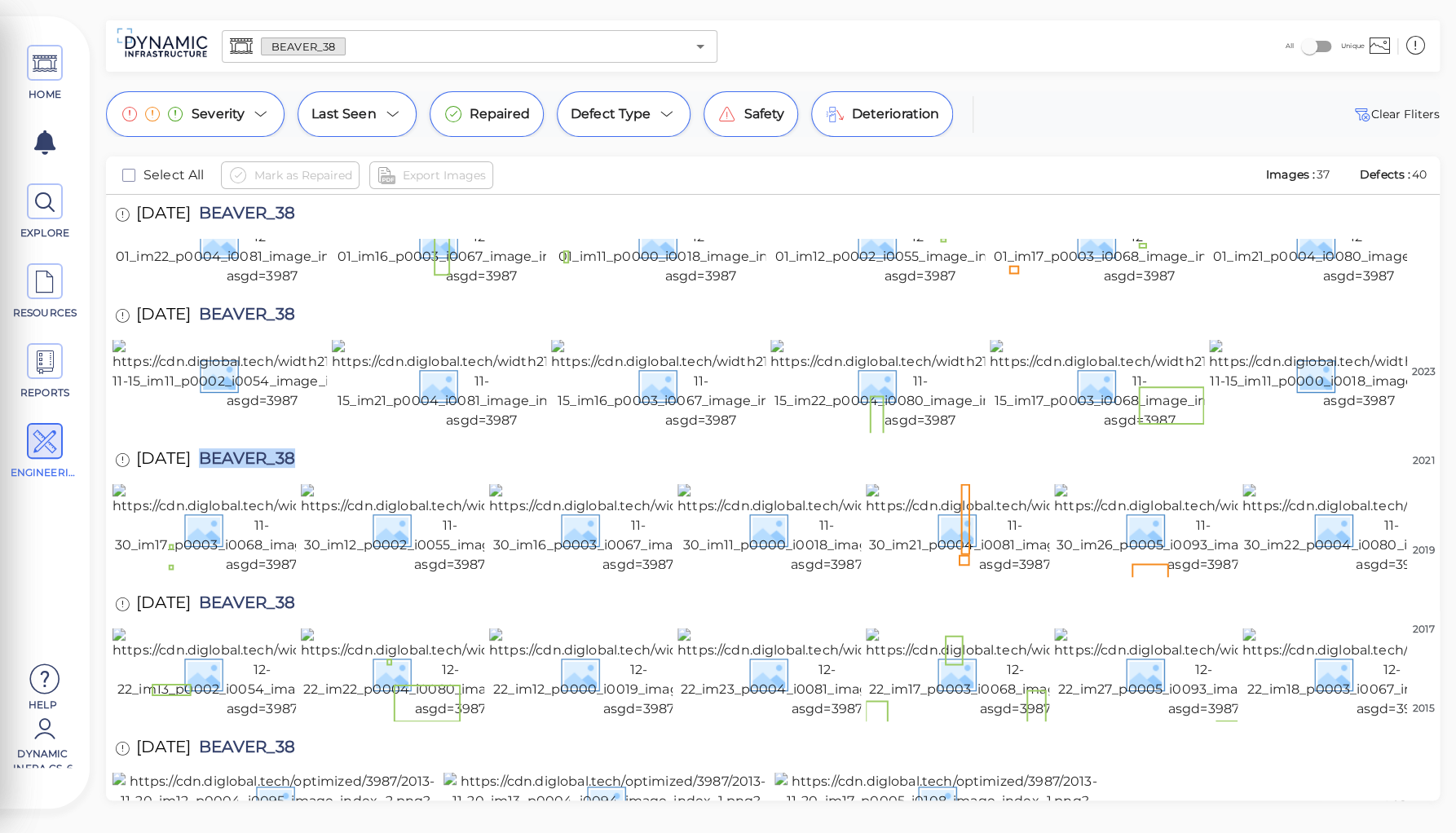
copy span "BEAVER_38"
click at [207, 483] on img at bounding box center [262, 528] width 299 height 91
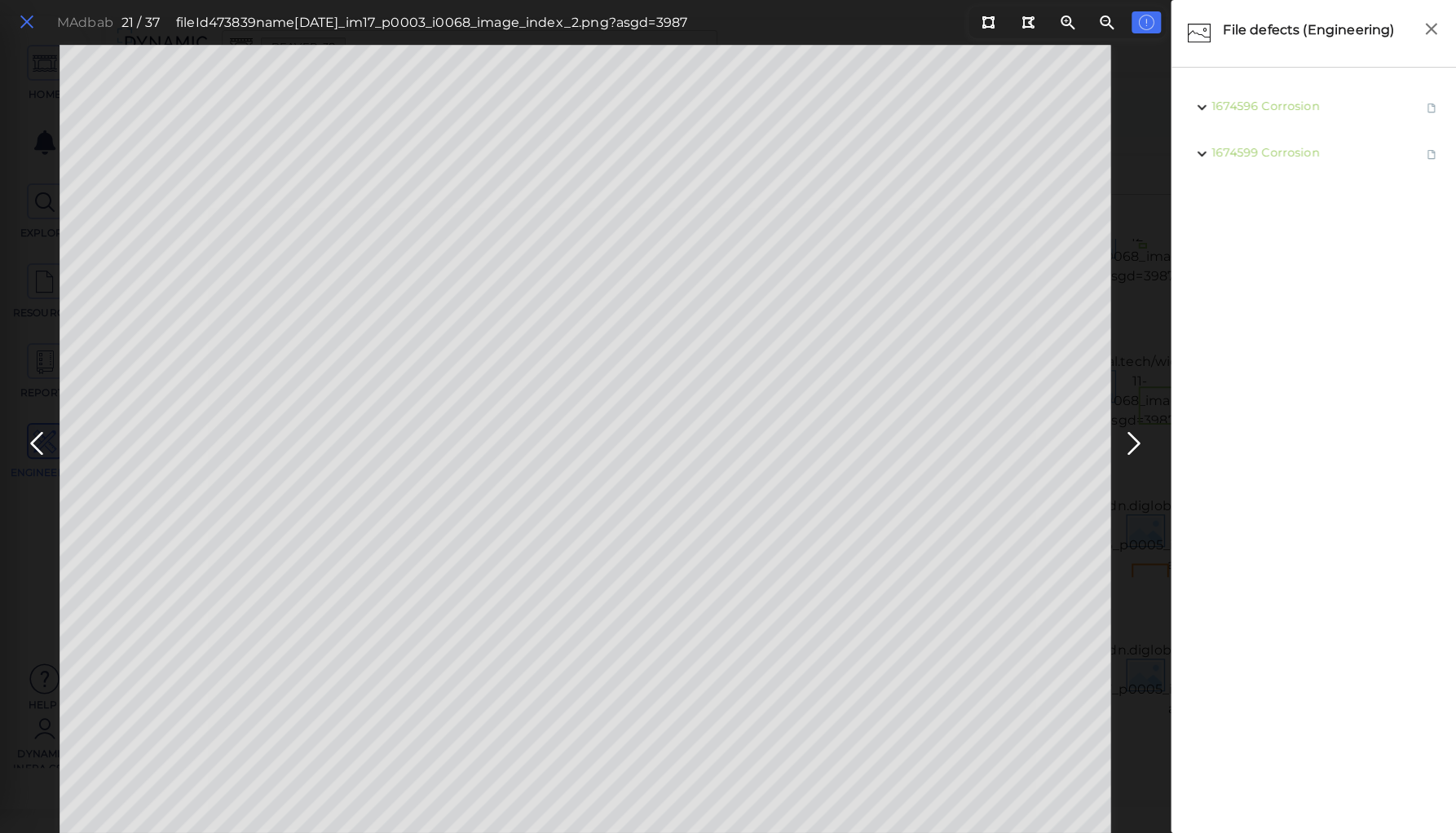
click at [23, 21] on icon at bounding box center [27, 22] width 18 height 22
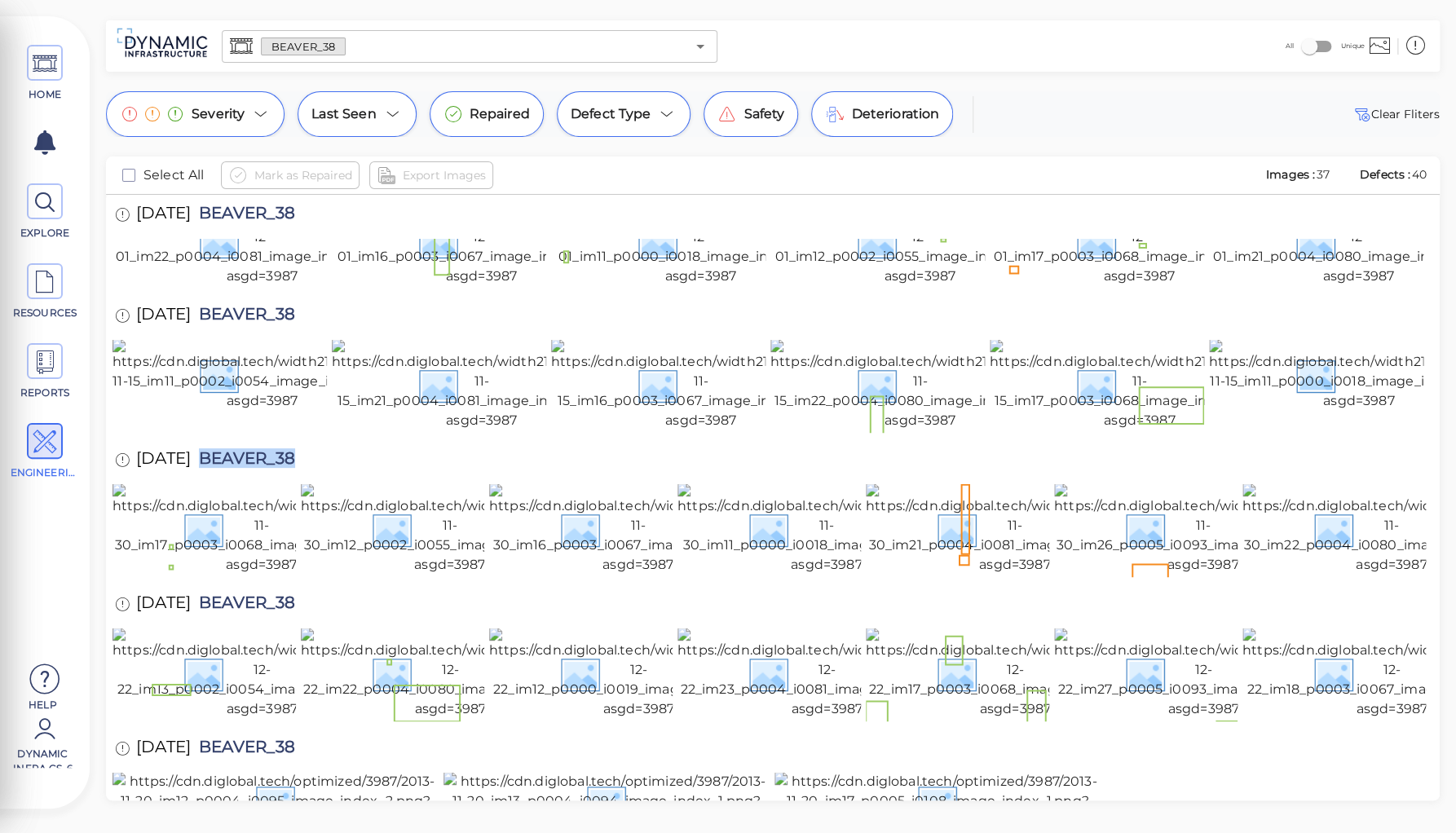
click at [362, 47] on input "text" at bounding box center [516, 46] width 340 height 23
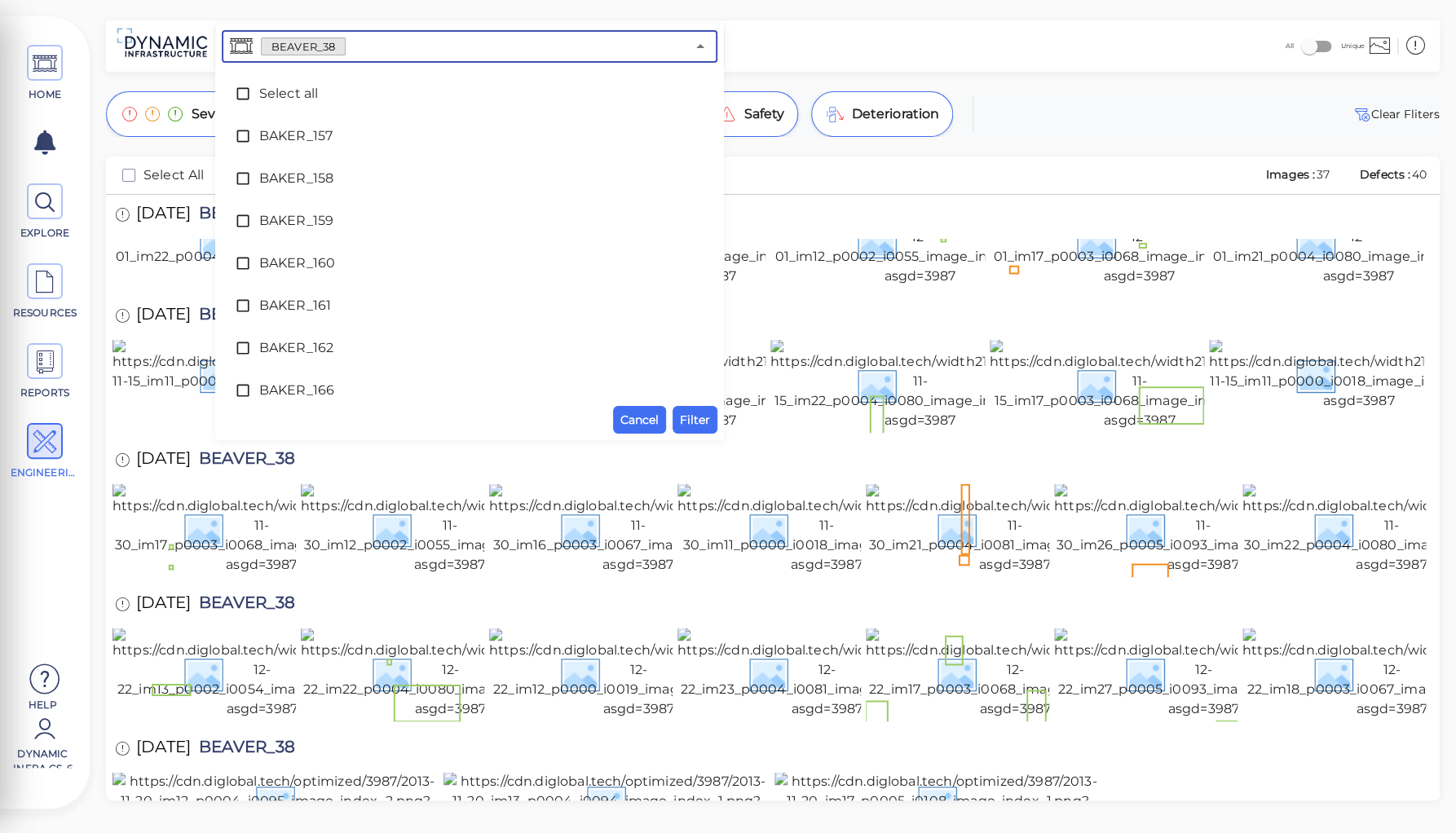
scroll to position [1877, 0]
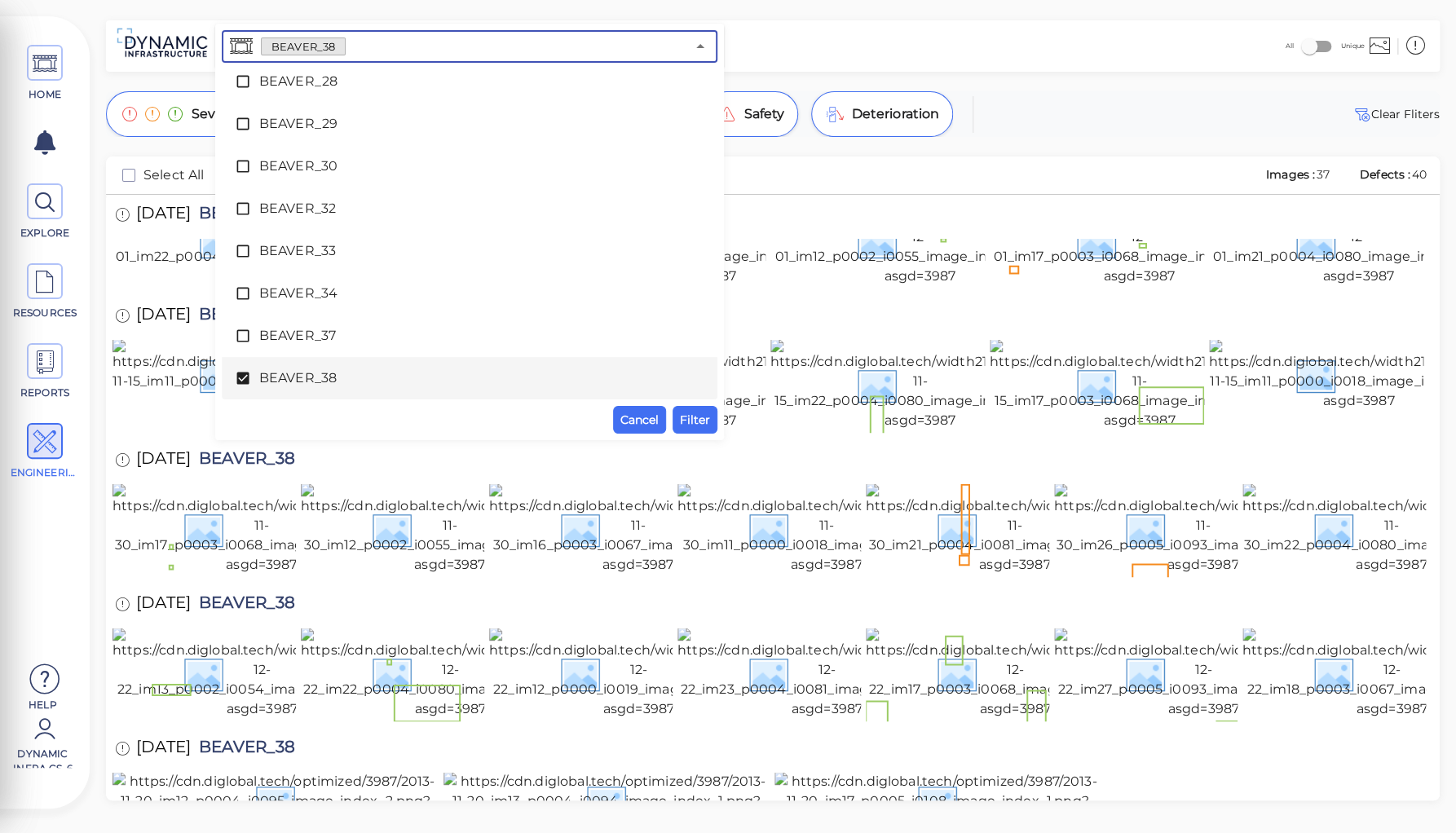
click at [238, 375] on icon at bounding box center [243, 379] width 12 height 12
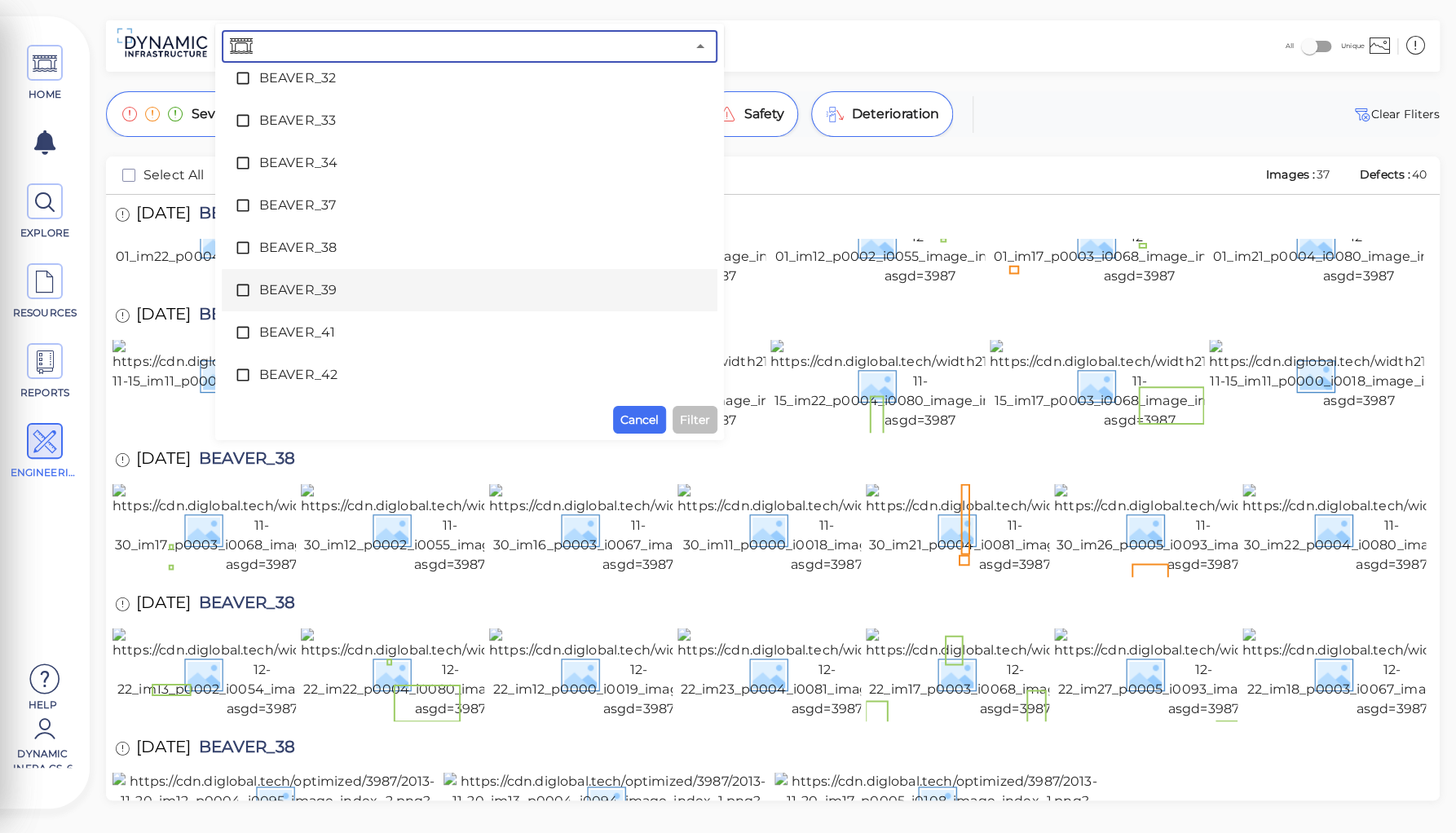
click at [308, 287] on span "BEAVER_39" at bounding box center [469, 291] width 421 height 20
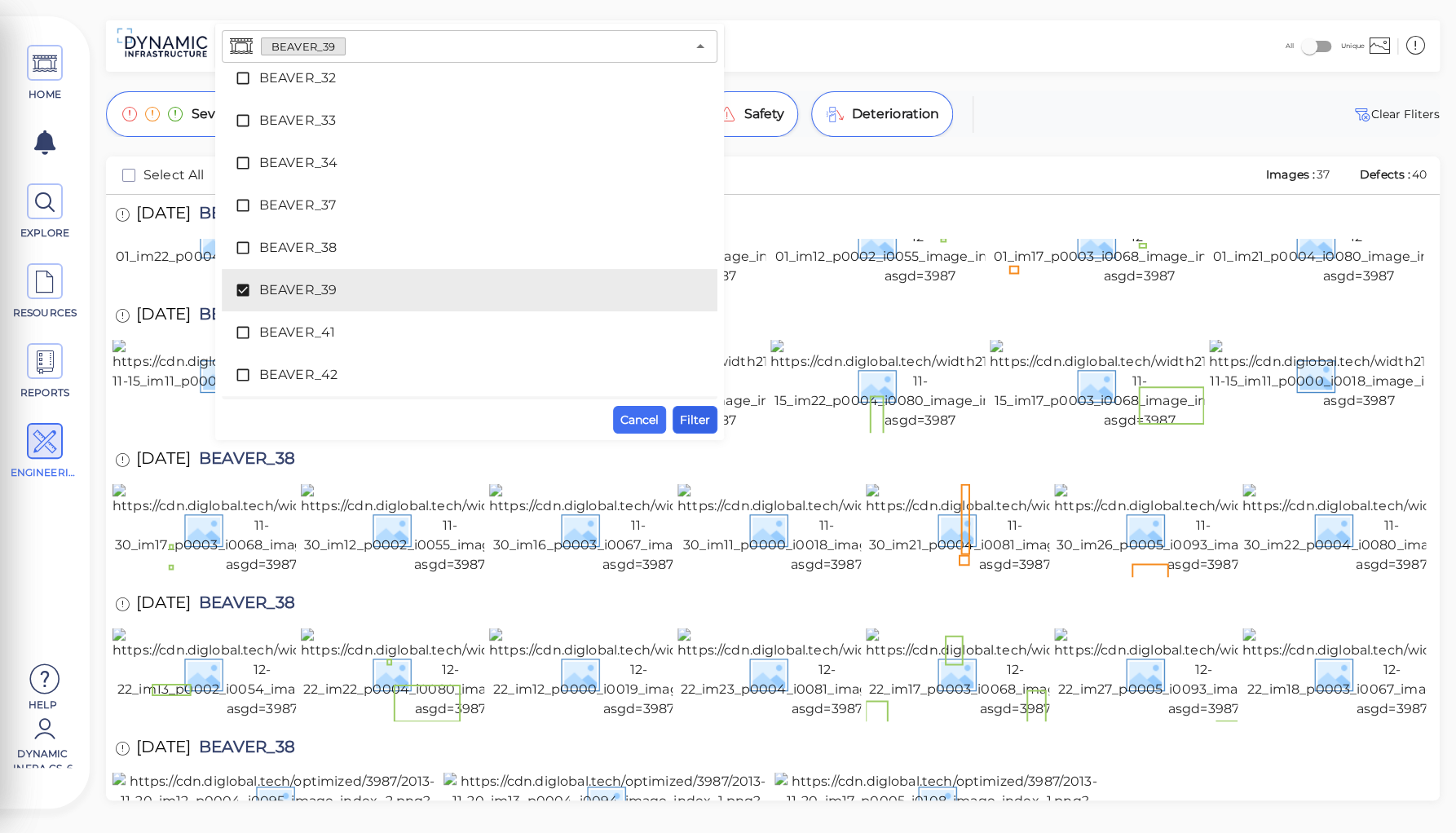
click at [694, 413] on span "Filter" at bounding box center [695, 419] width 30 height 20
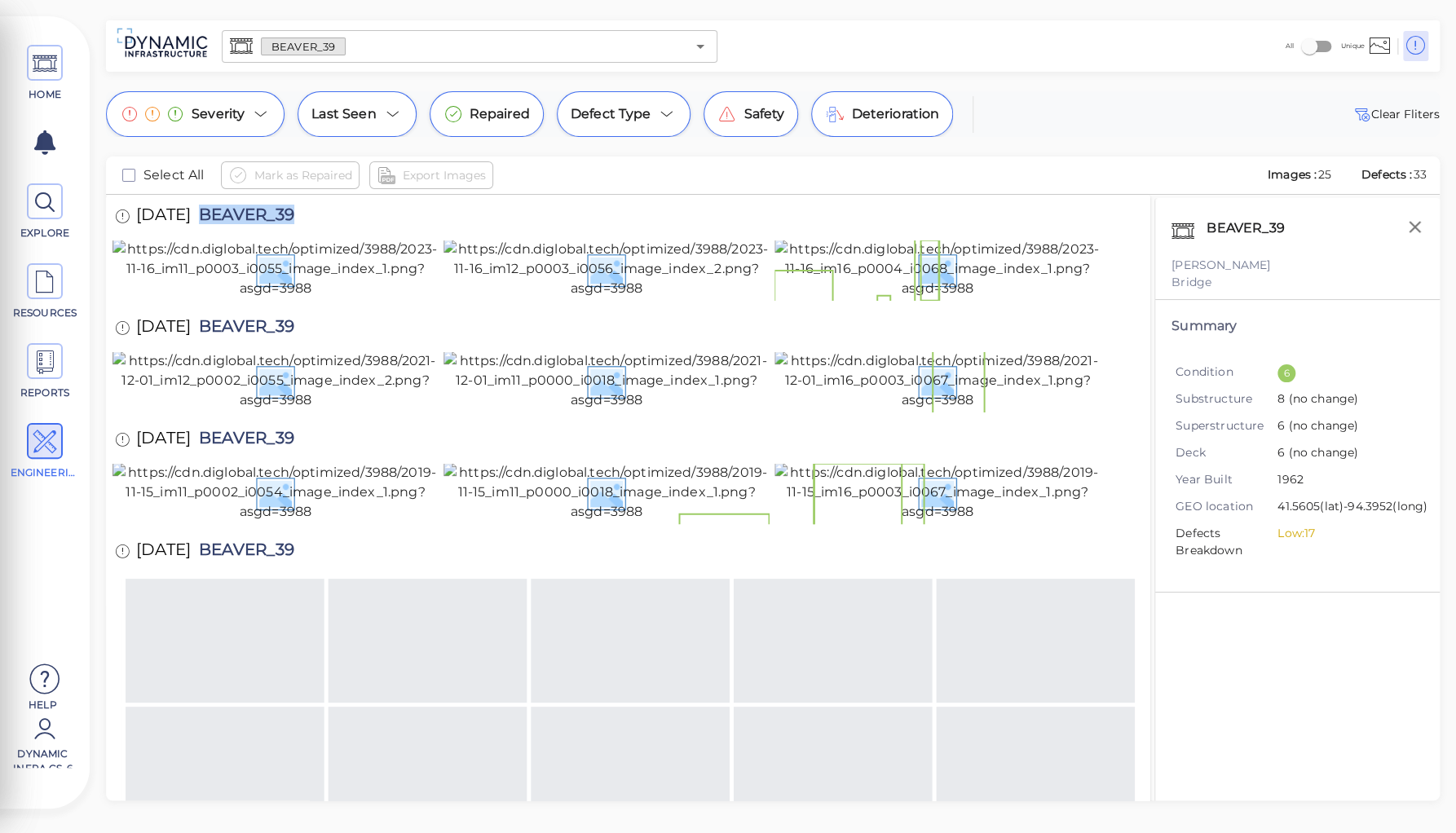
drag, startPoint x: 251, startPoint y: 209, endPoint x: 334, endPoint y: 208, distance: 83.0
click at [330, 208] on div "11/16/2023 BEAVER_39" at bounding box center [221, 217] width 217 height 45
copy span "BEAVER_39"
click at [1413, 225] on icon "button" at bounding box center [1415, 227] width 12 height 12
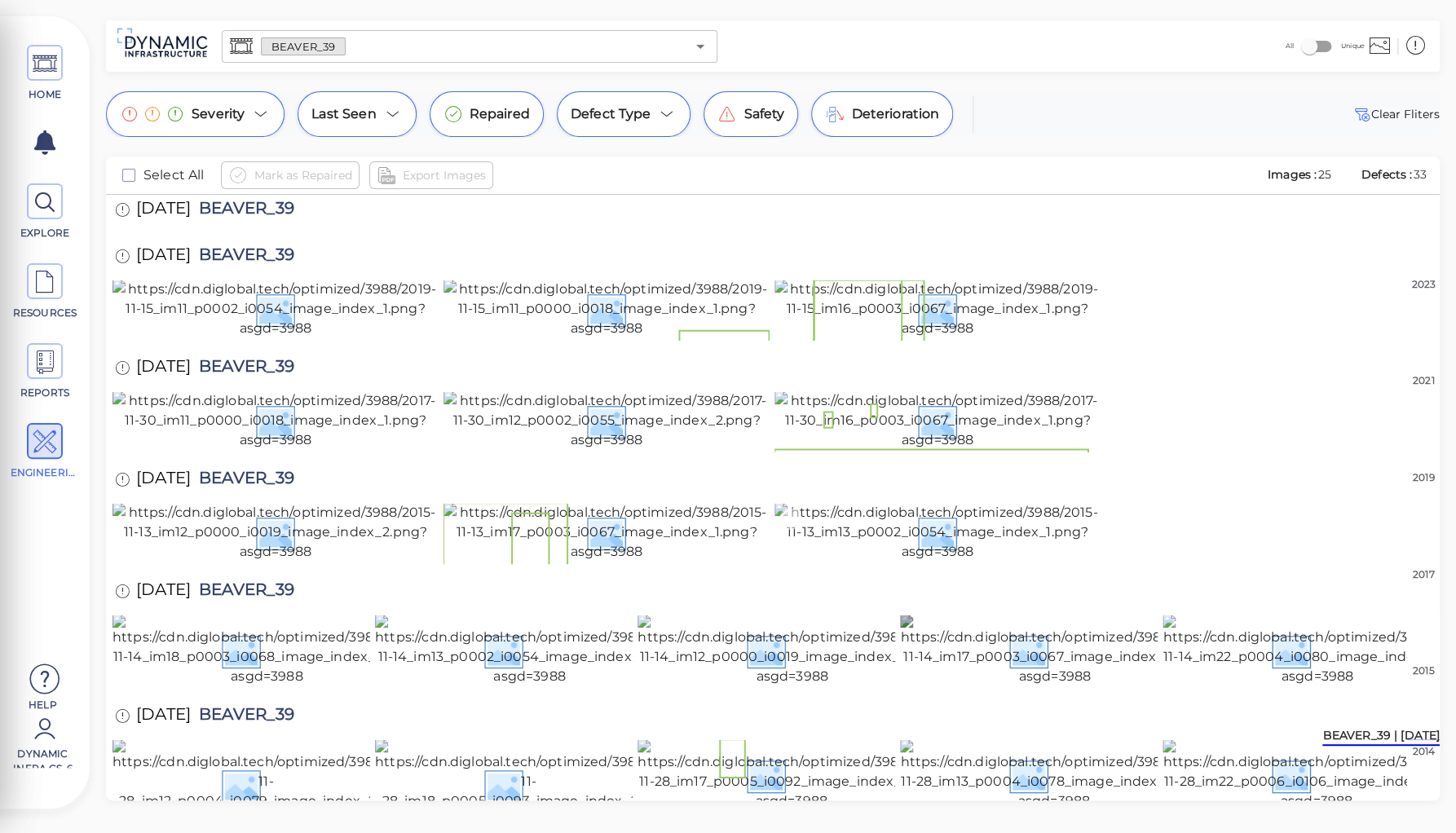
scroll to position [1331, 0]
click at [1295, 739] on img at bounding box center [1316, 775] width 308 height 72
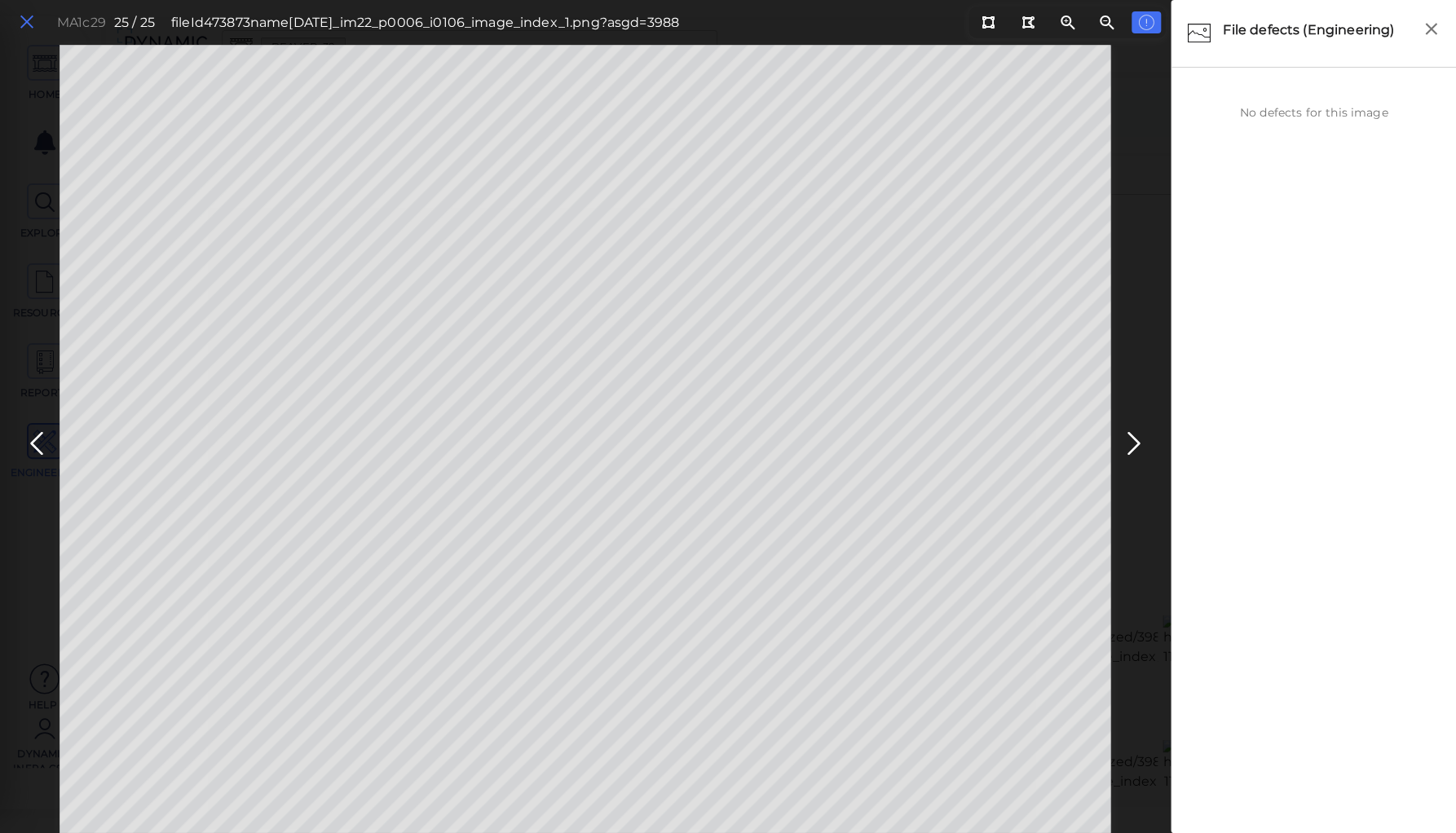
click at [26, 22] on icon at bounding box center [27, 22] width 18 height 22
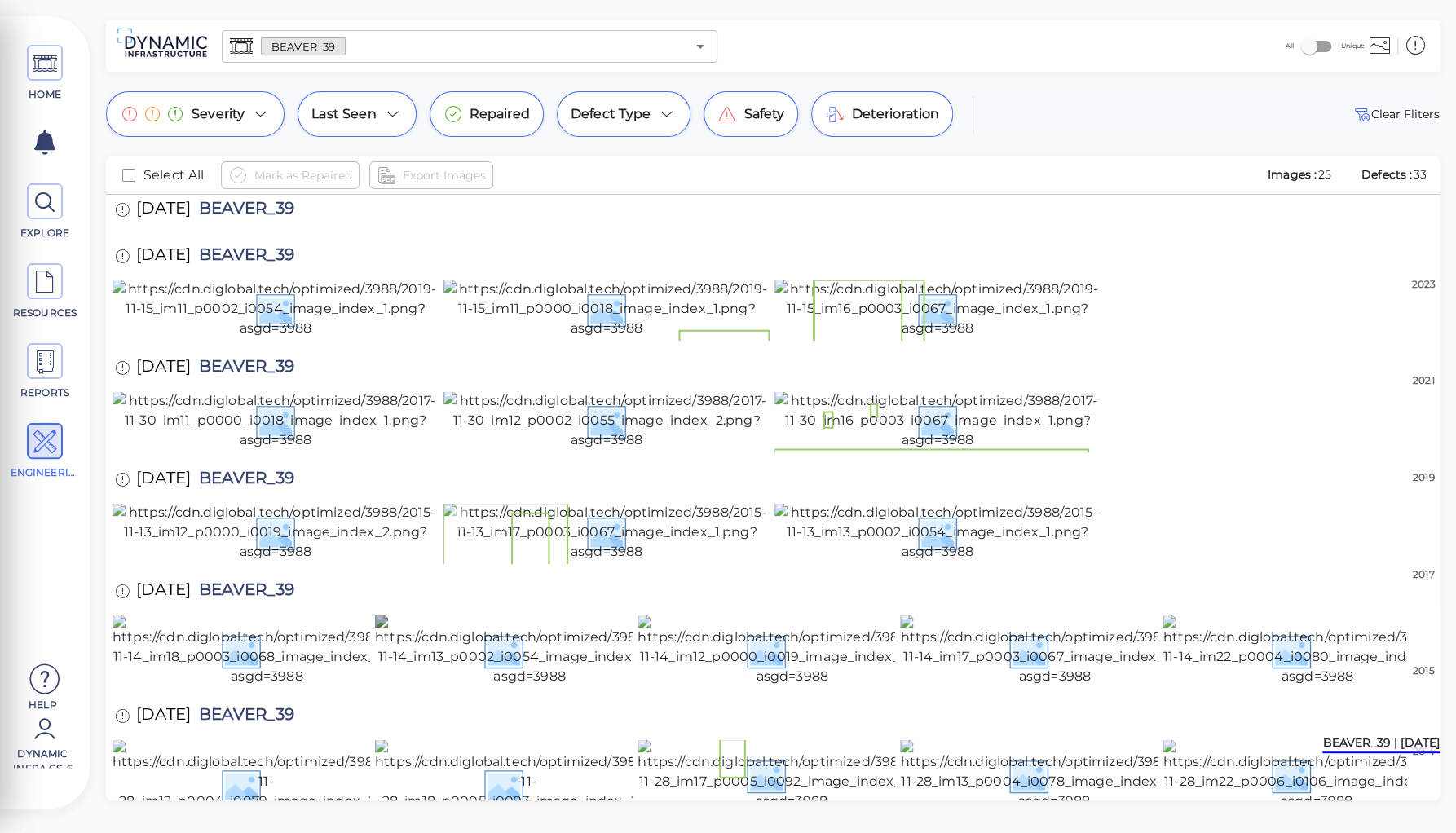
scroll to position [1136, 0]
click at [940, 502] on img at bounding box center [937, 531] width 326 height 59
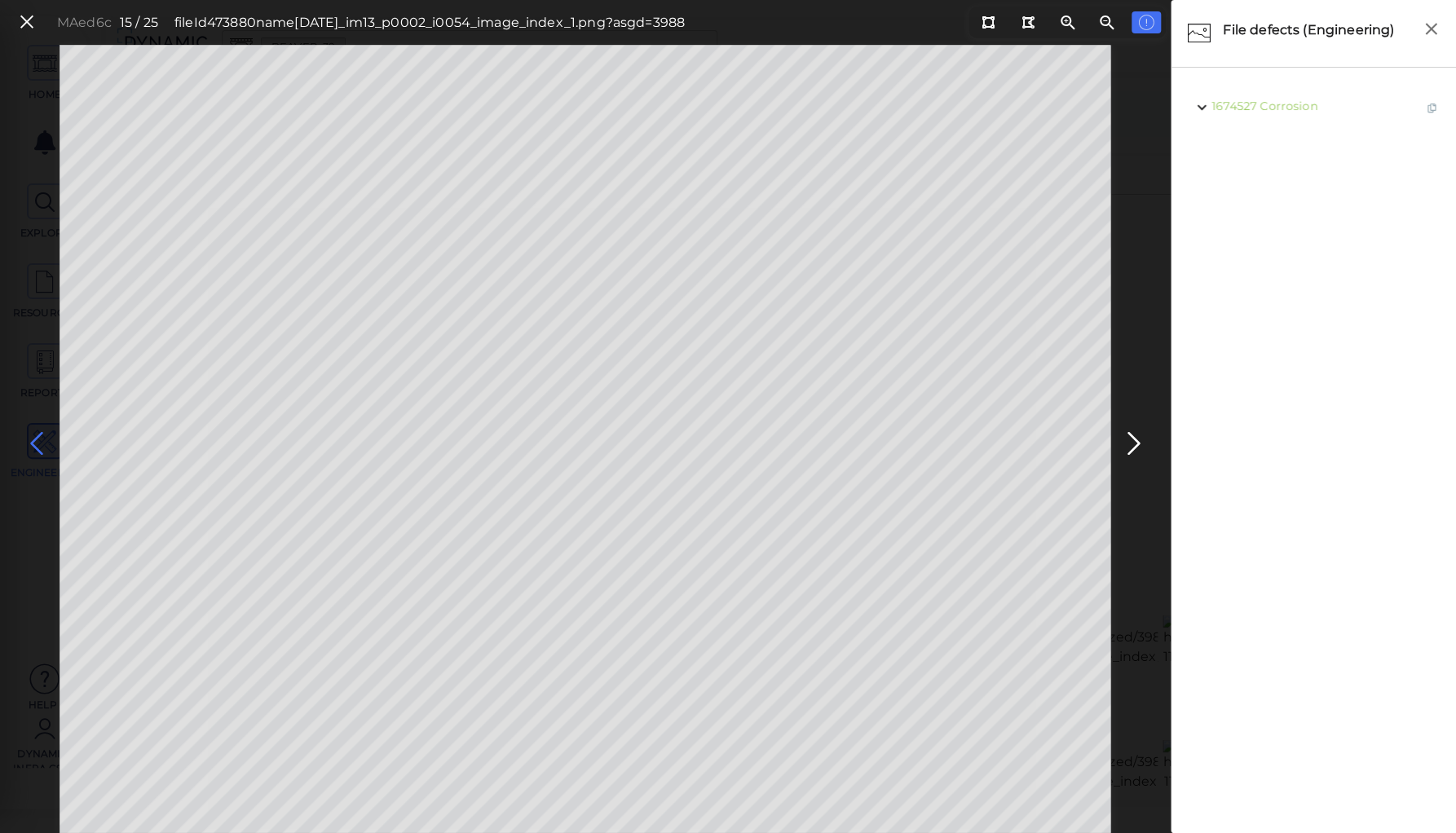
click at [33, 440] on icon at bounding box center [37, 443] width 26 height 32
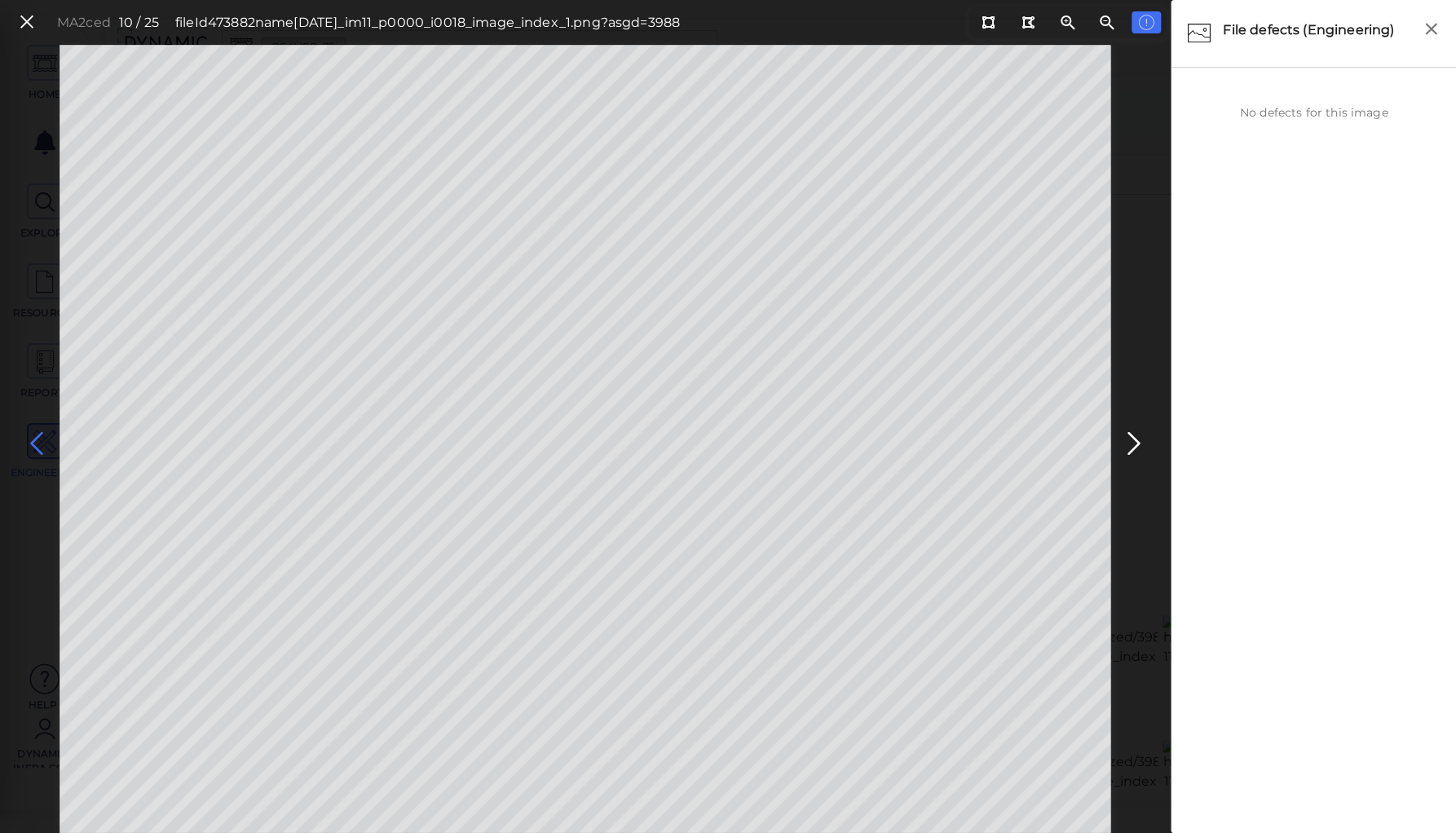
click at [33, 440] on icon at bounding box center [37, 443] width 26 height 32
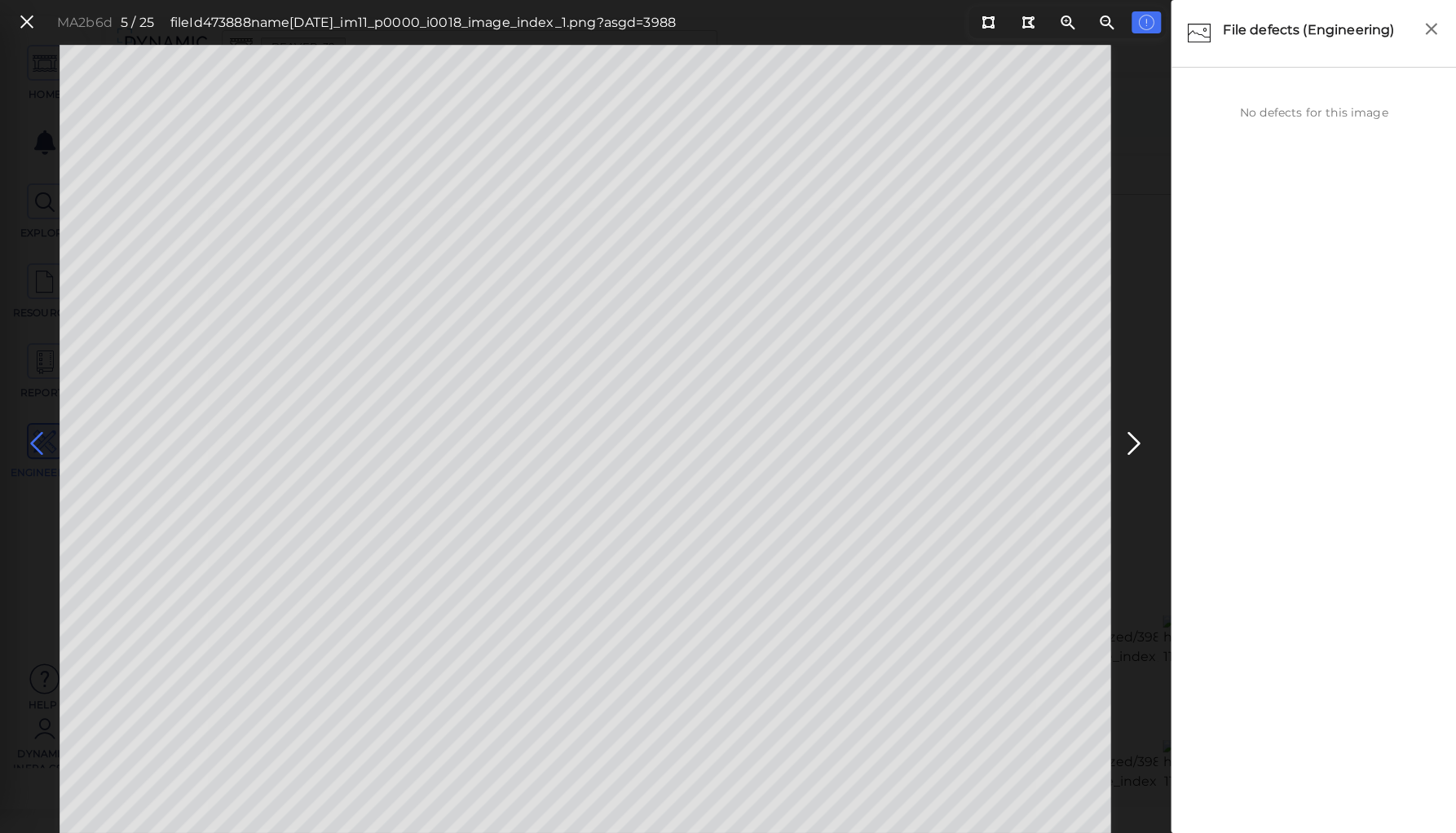
click at [33, 440] on icon at bounding box center [37, 443] width 26 height 32
click at [29, 21] on icon at bounding box center [27, 22] width 18 height 22
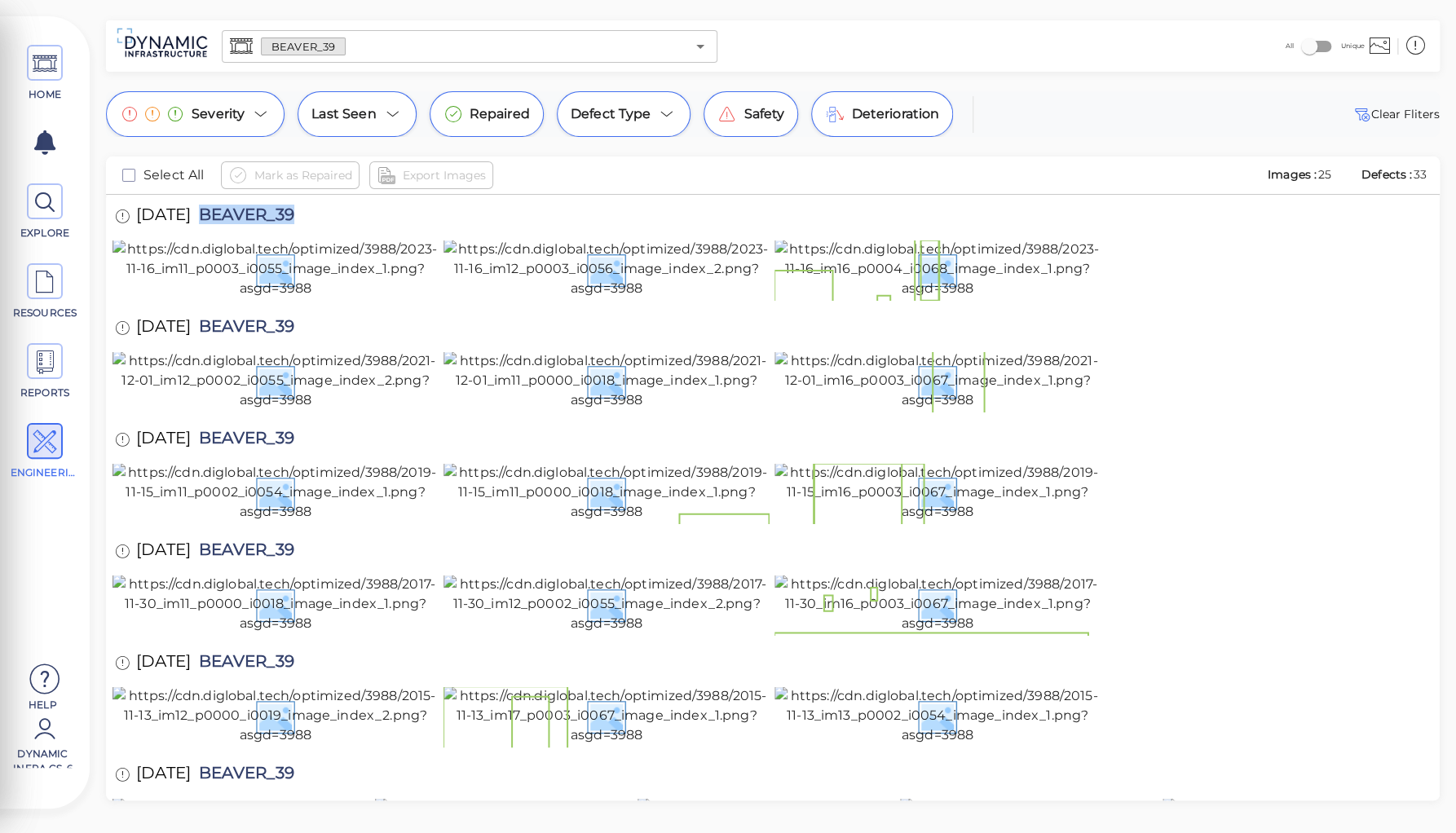
click at [307, 233] on div "11/16/2023 BEAVER_39" at bounding box center [221, 217] width 217 height 45
